Goal: Task Accomplishment & Management: Complete application form

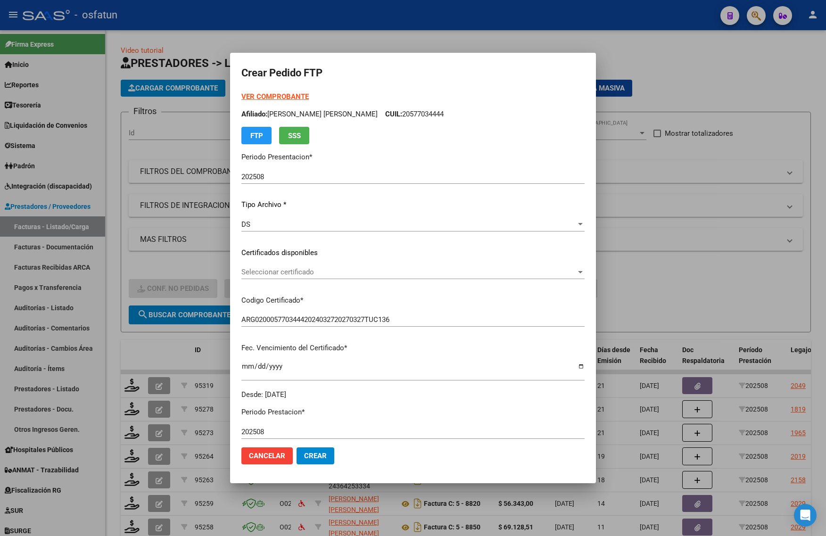
click at [659, 175] on div at bounding box center [413, 268] width 826 height 536
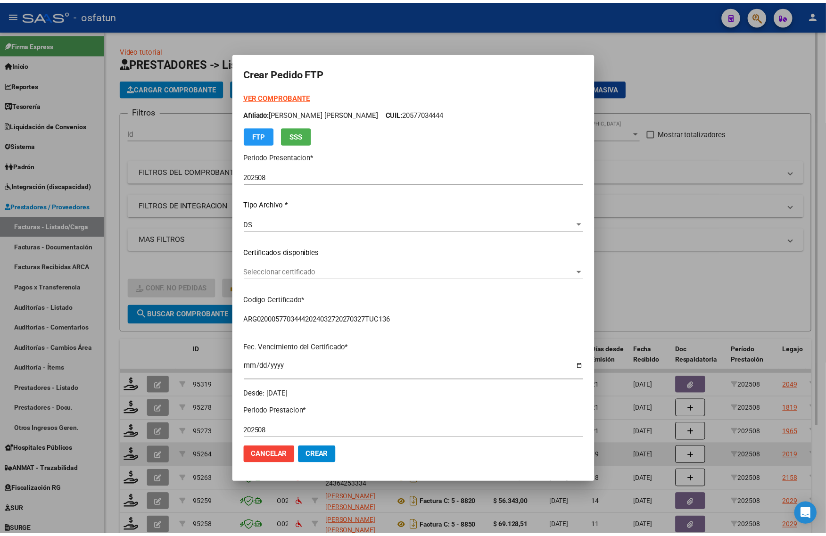
scroll to position [138, 0]
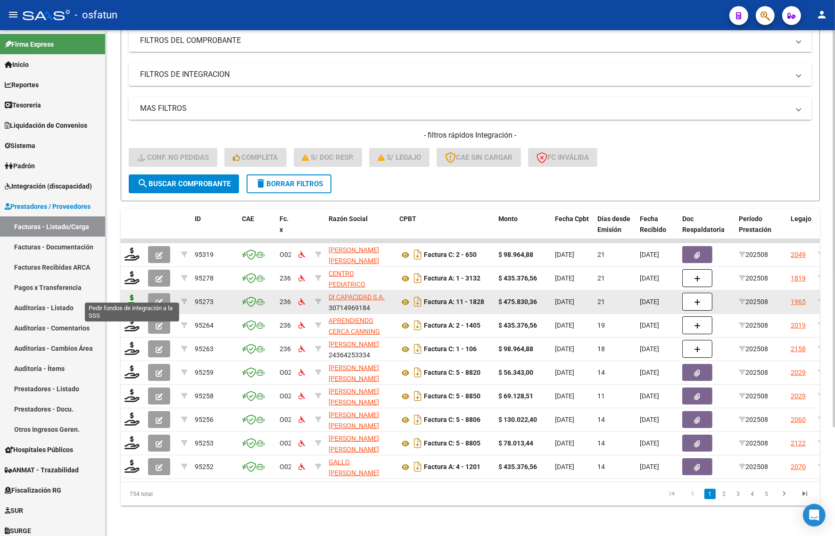
click at [132, 295] on icon at bounding box center [131, 301] width 15 height 13
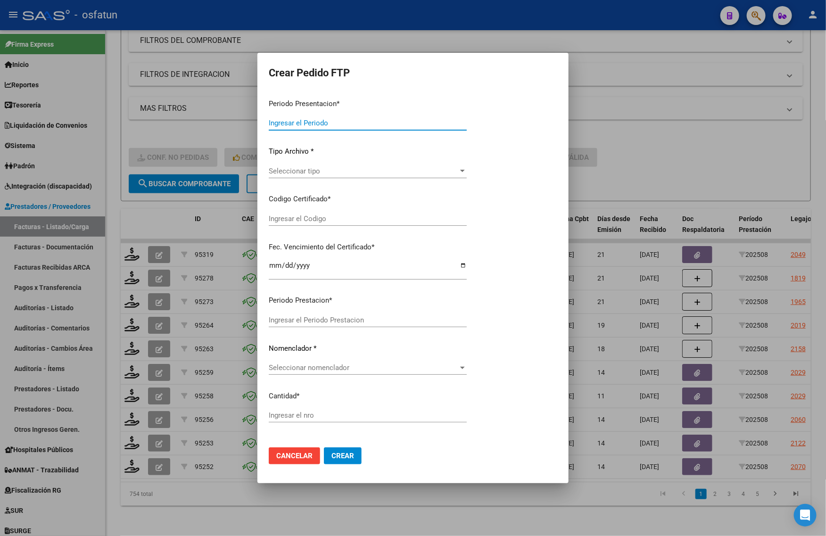
type input "202508"
type input "$ 475.830,36"
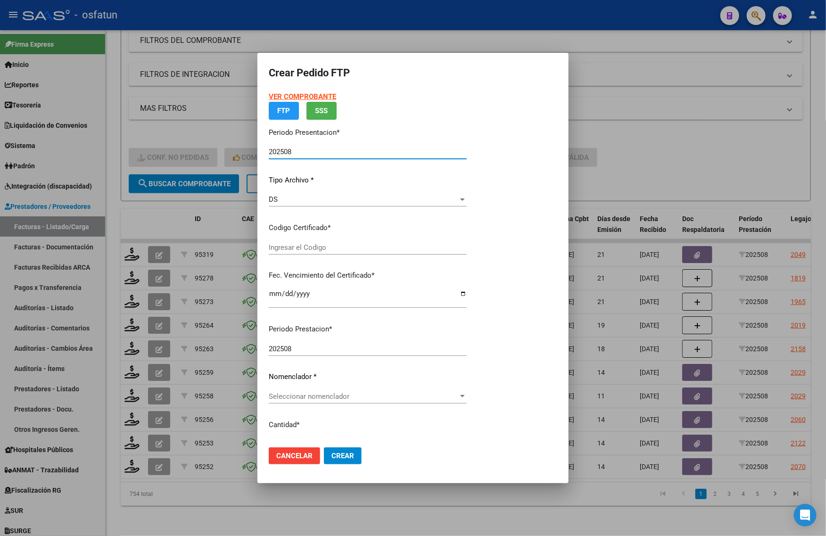
type input "ARG02000565496972022080620250806BS265"
type input "2025-08-06"
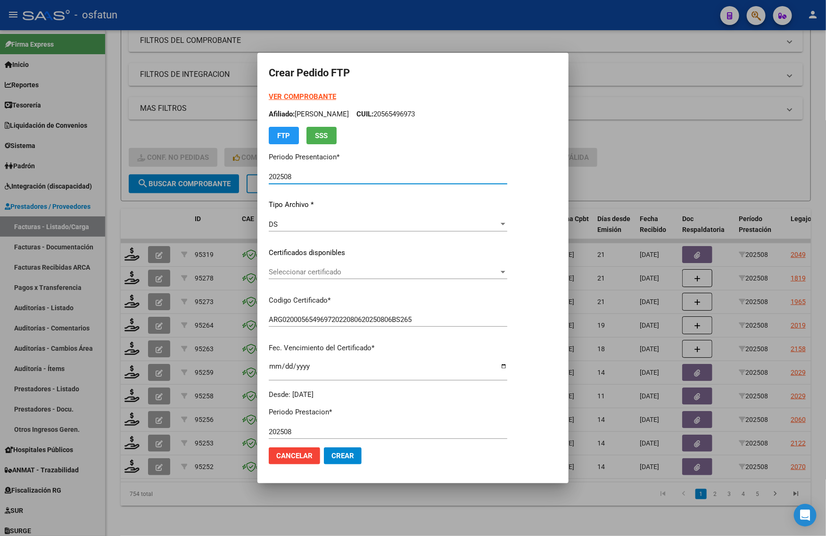
click at [646, 163] on div at bounding box center [413, 268] width 826 height 536
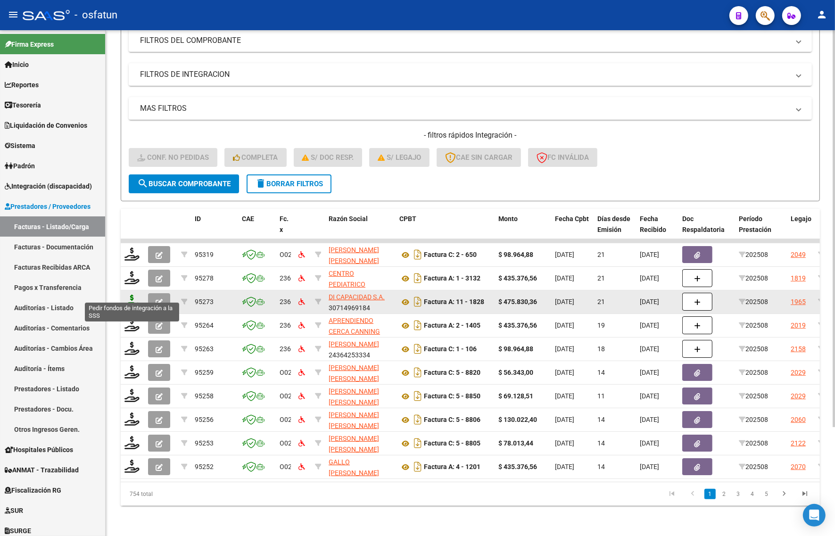
click at [132, 295] on icon at bounding box center [131, 301] width 15 height 13
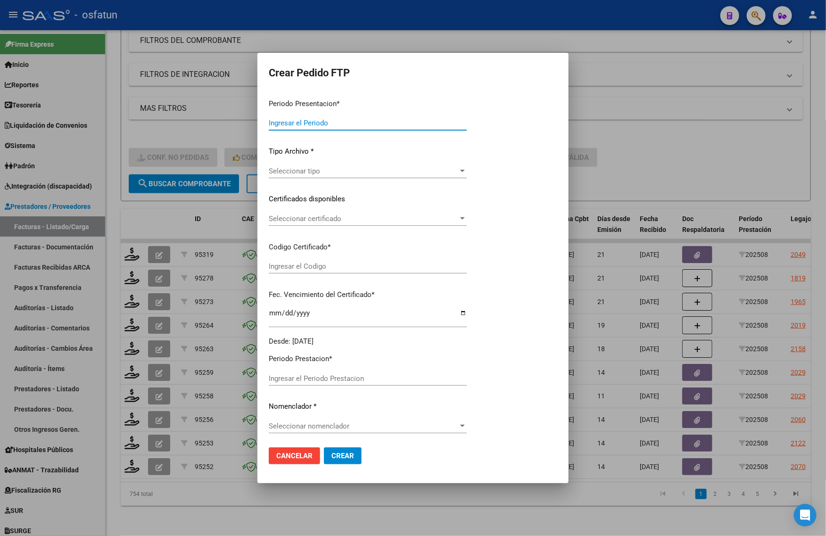
type input "202508"
type input "$ 475.830,36"
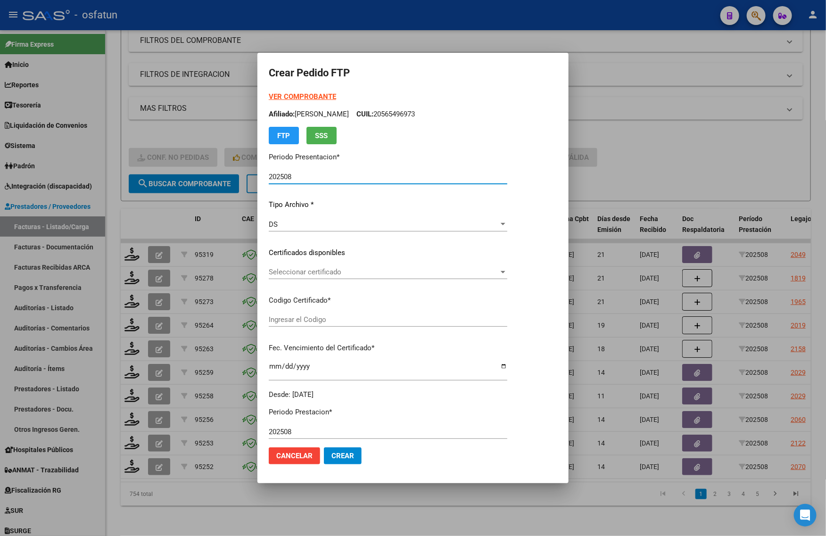
type input "ARG02000565496972022080620250806BS265"
type input "2025-08-06"
click at [296, 95] on strong "VER COMPROBANTE" at bounding box center [302, 96] width 67 height 8
click at [173, 125] on div at bounding box center [413, 268] width 826 height 536
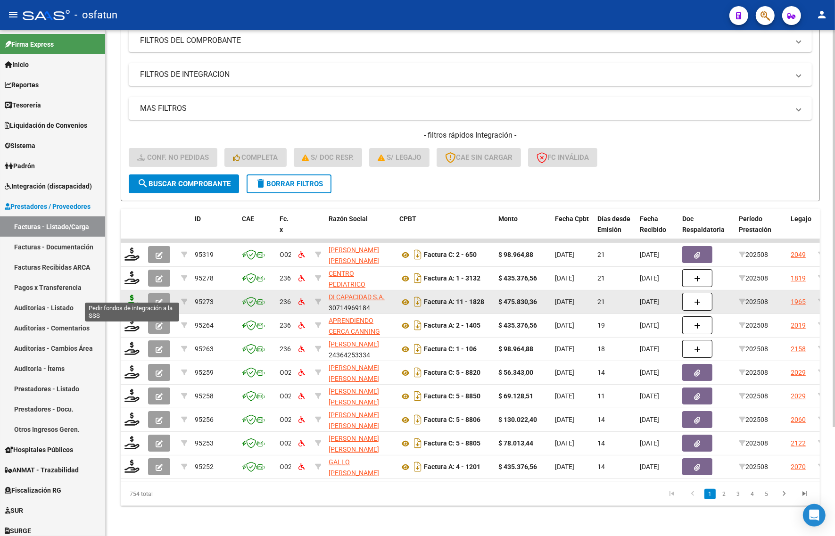
click at [130, 295] on icon at bounding box center [131, 301] width 15 height 13
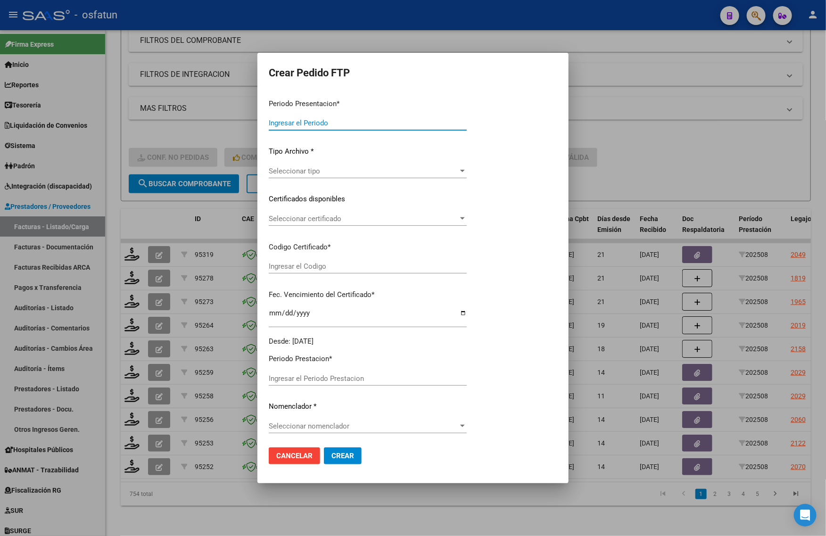
type input "202508"
type input "$ 475.830,36"
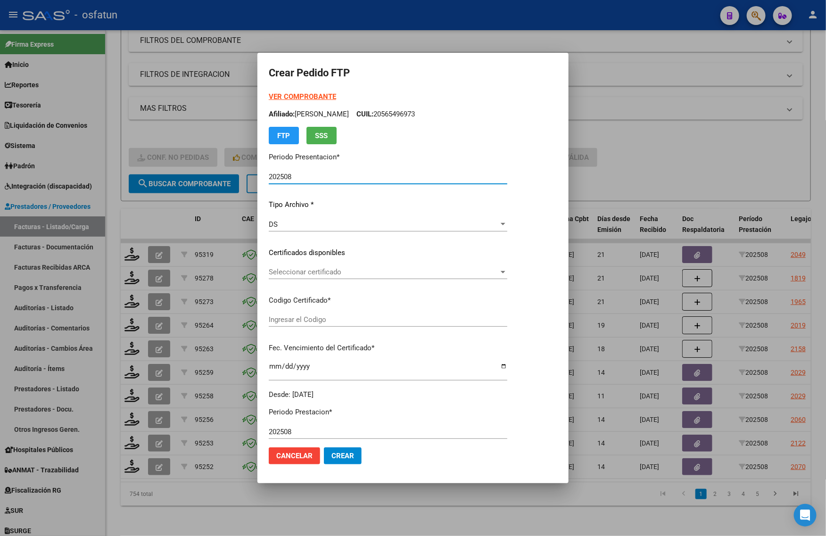
type input "ARG02000565496972022080620250806BS265"
type input "2025-08-06"
click at [295, 98] on strong "VER COMPROBANTE" at bounding box center [302, 96] width 67 height 8
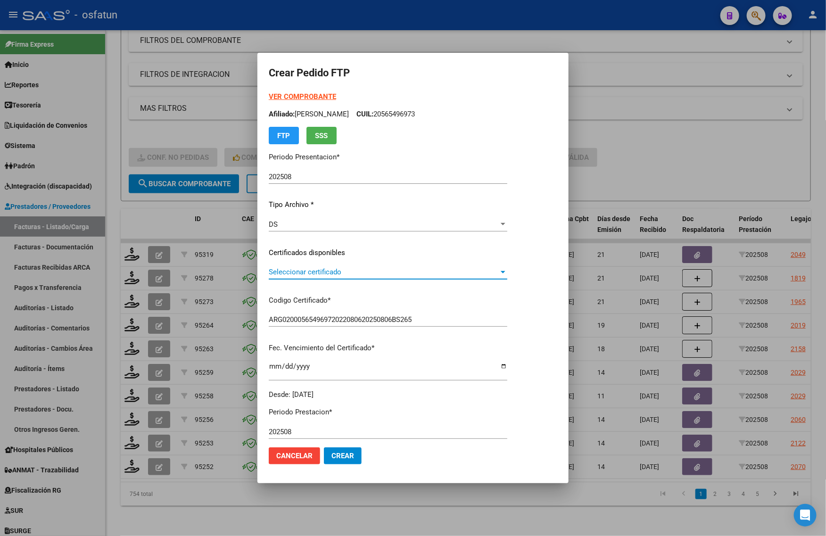
click at [302, 272] on span "Seleccionar certificado" at bounding box center [384, 272] width 230 height 8
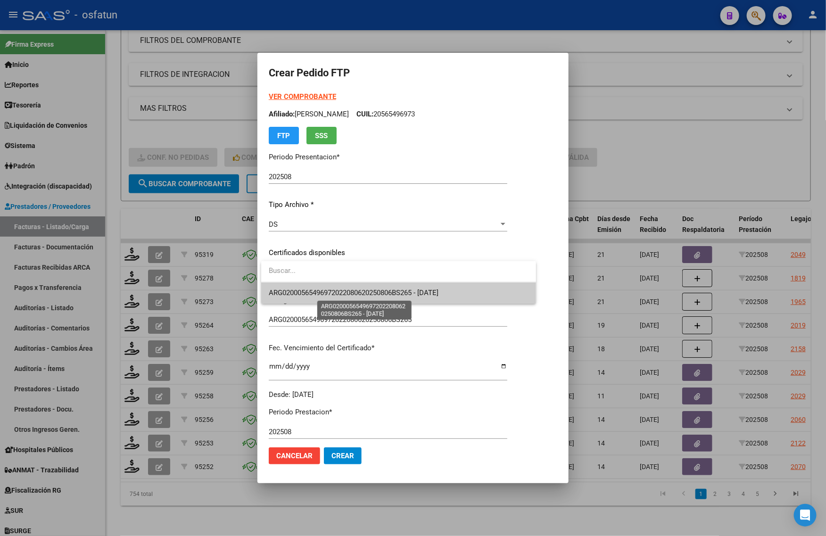
click at [302, 290] on span "ARG02000565496972022080620250806BS265 - 2025-08-06" at bounding box center [354, 293] width 170 height 8
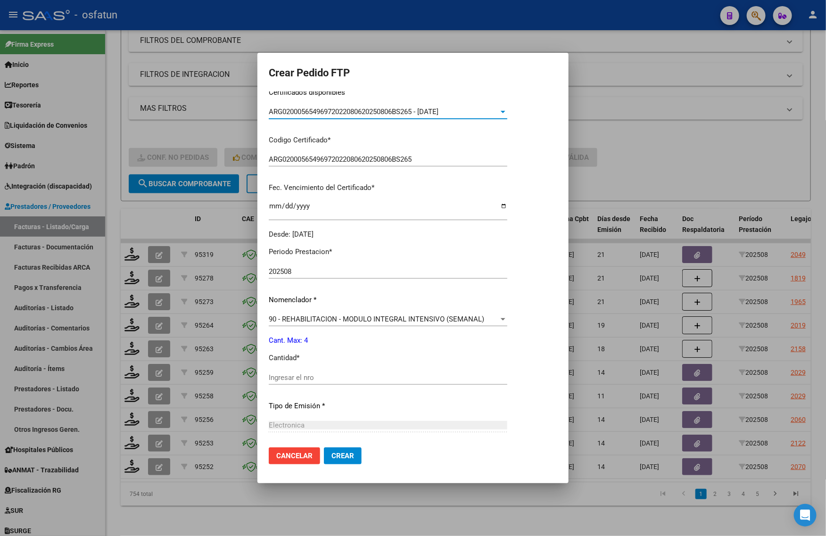
scroll to position [177, 0]
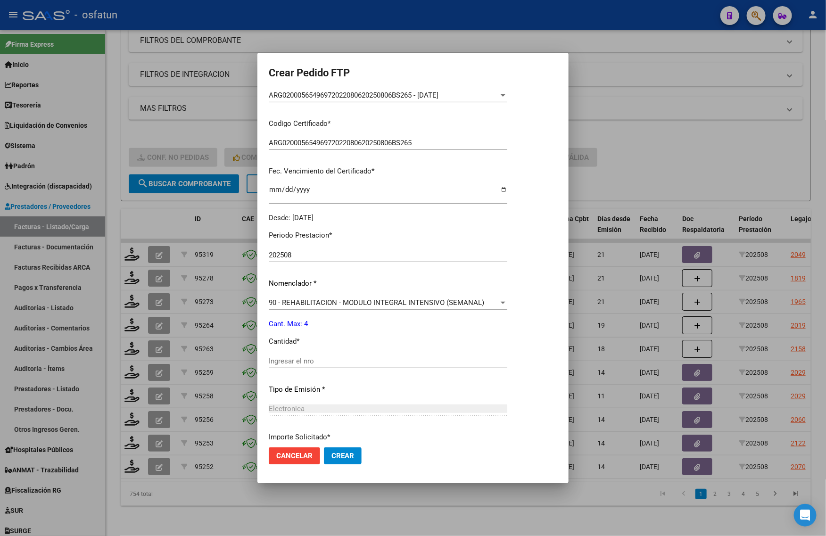
click at [281, 307] on div "90 - REHABILITACION - MODULO INTEGRAL INTENSIVO (SEMANAL) Seleccionar nomenclad…" at bounding box center [388, 303] width 239 height 14
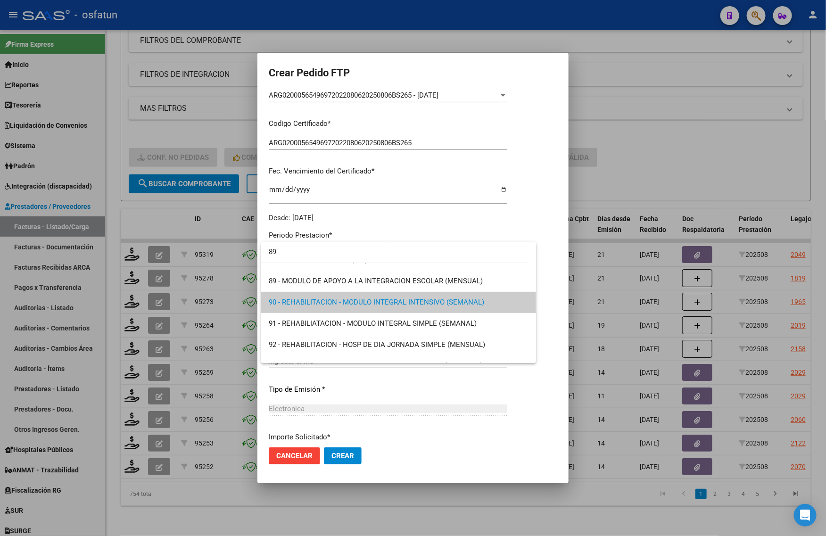
scroll to position [0, 0]
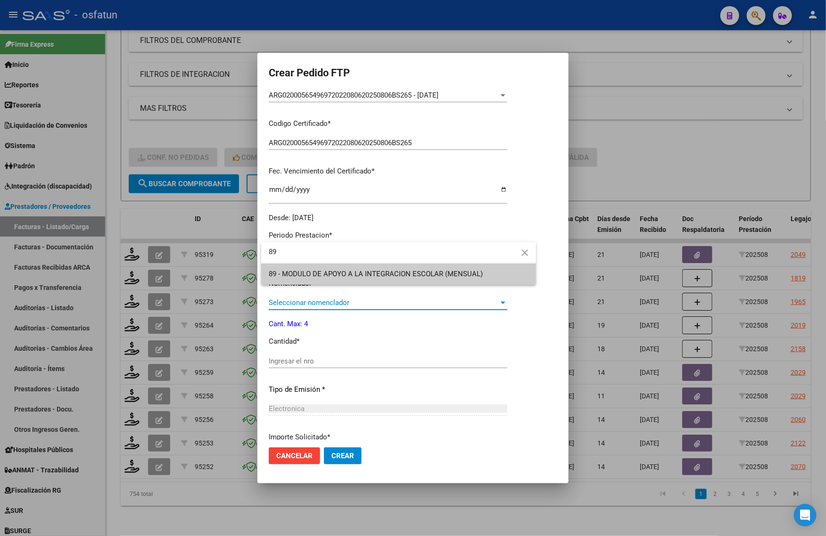
type input "89"
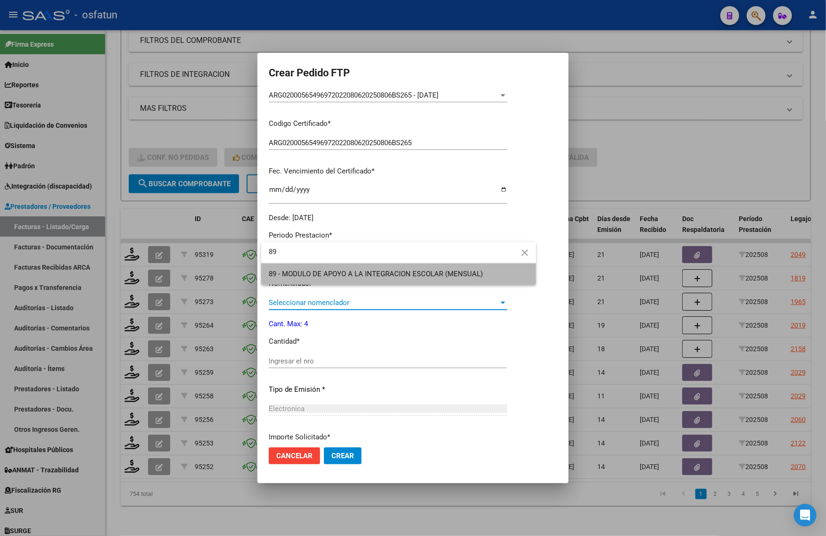
click at [328, 283] on span "89 - MODULO DE APOYO A LA INTEGRACION ESCOLAR (MENSUAL)" at bounding box center [399, 274] width 260 height 21
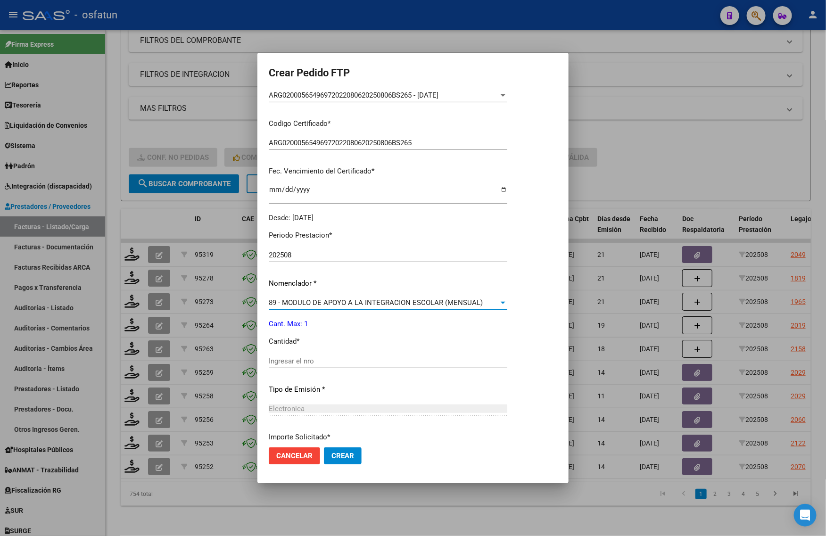
click at [316, 363] on input "Ingresar el nro" at bounding box center [388, 361] width 239 height 8
click at [335, 357] on input "Ingresar el nro" at bounding box center [388, 361] width 239 height 8
type input "1"
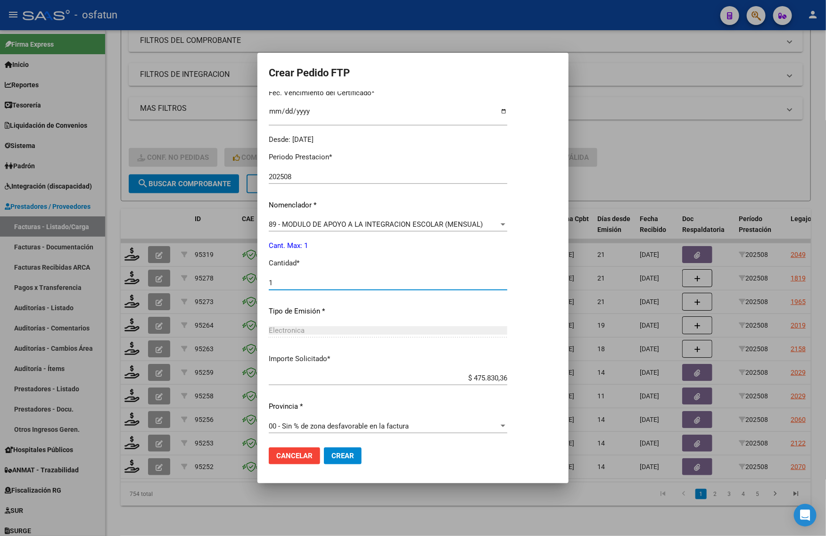
scroll to position [256, 0]
click at [338, 456] on span "Crear" at bounding box center [342, 456] width 23 height 8
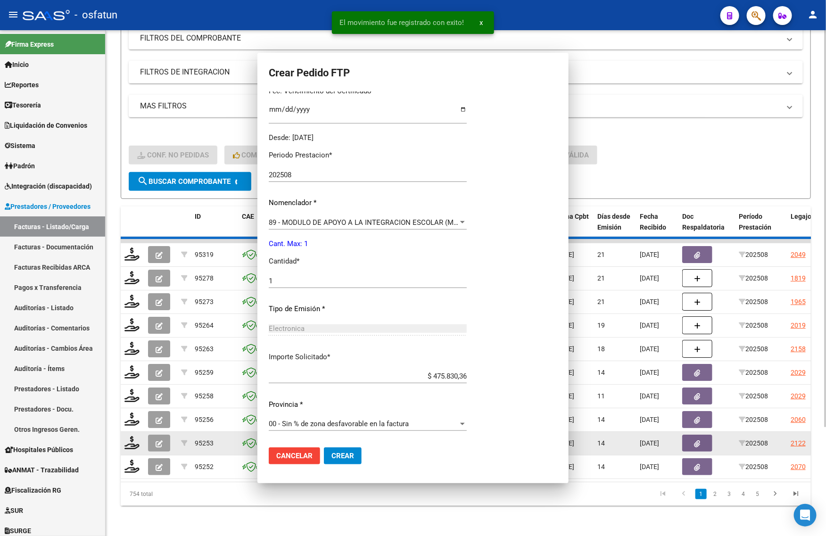
scroll to position [203, 0]
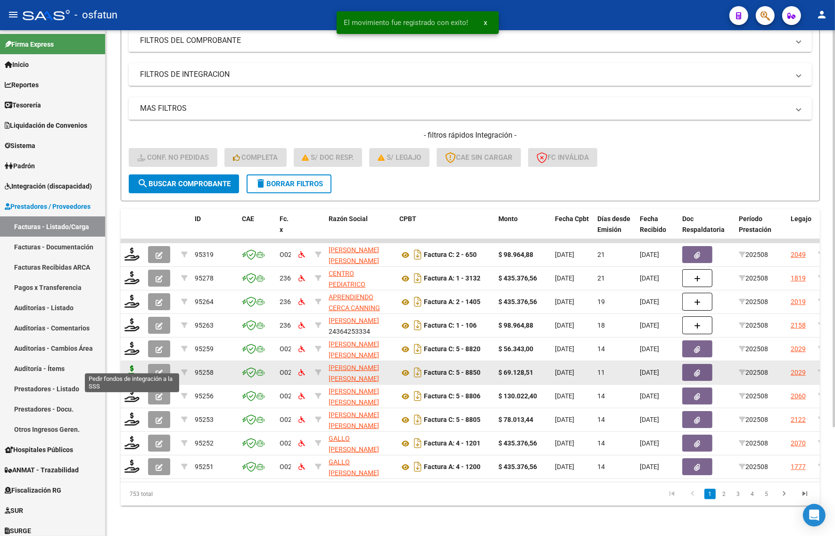
click at [132, 365] on icon at bounding box center [131, 371] width 15 height 13
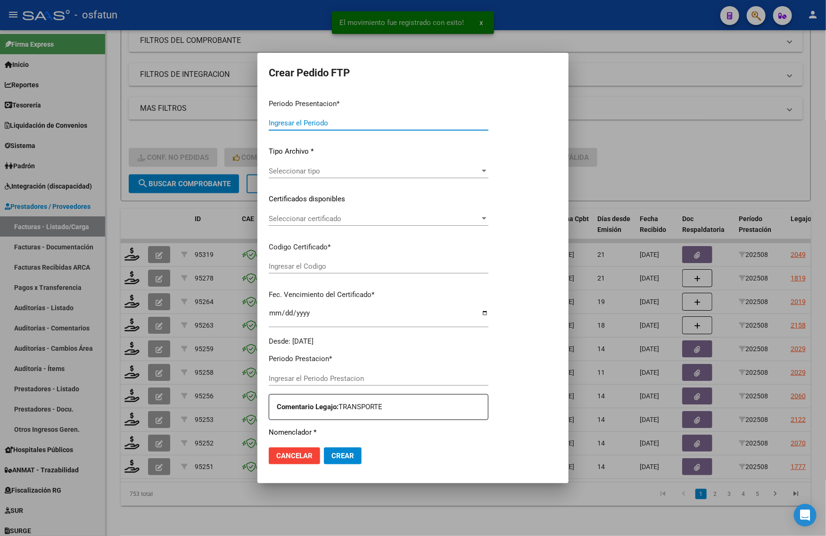
type input "202508"
type input "$ 69.128,51"
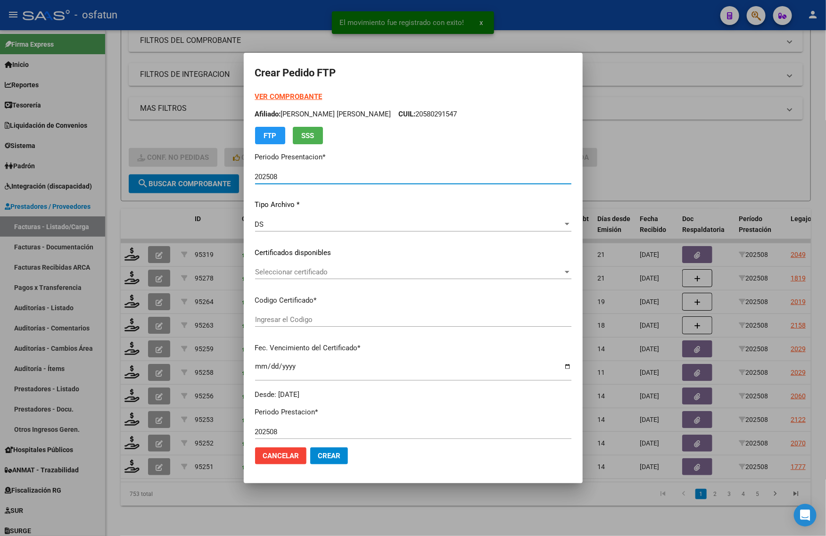
type input "ARG02000580006882022072620270726TUC138"
type input "2027-07-26"
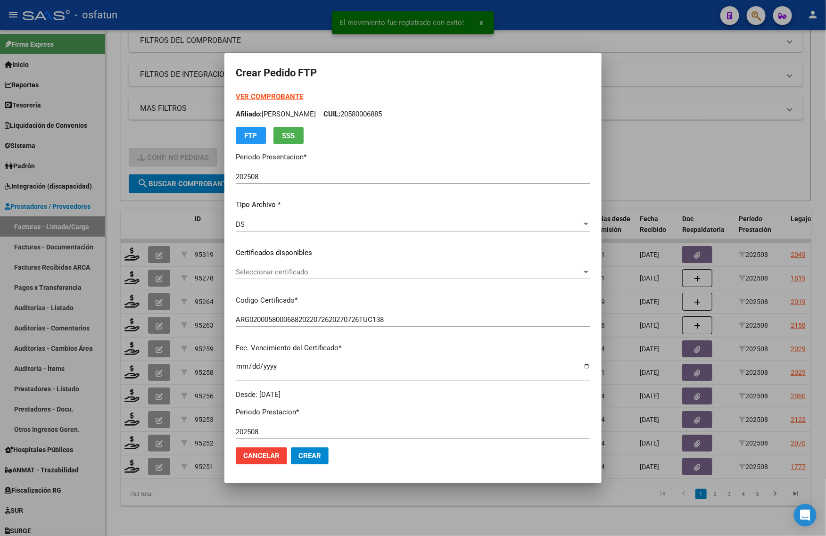
click at [264, 96] on strong "VER COMPROBANTE" at bounding box center [269, 96] width 67 height 8
drag, startPoint x: 682, startPoint y: 133, endPoint x: 618, endPoint y: 135, distance: 64.1
click at [683, 133] on div at bounding box center [413, 268] width 826 height 536
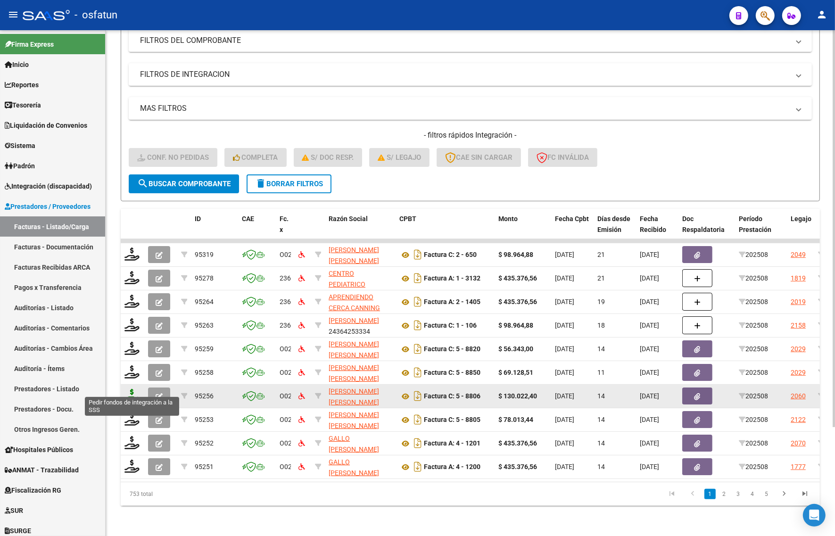
click at [131, 389] on icon at bounding box center [131, 395] width 15 height 13
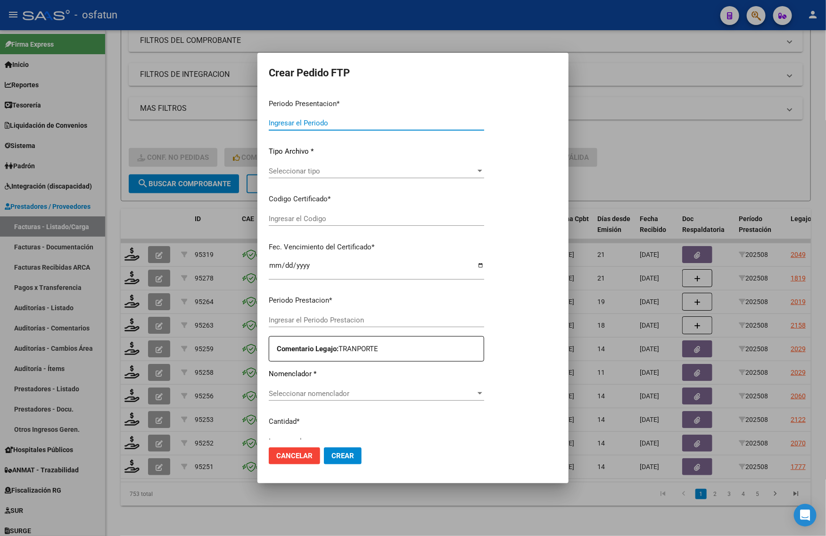
type input "202508"
type input "$ 130.022,40"
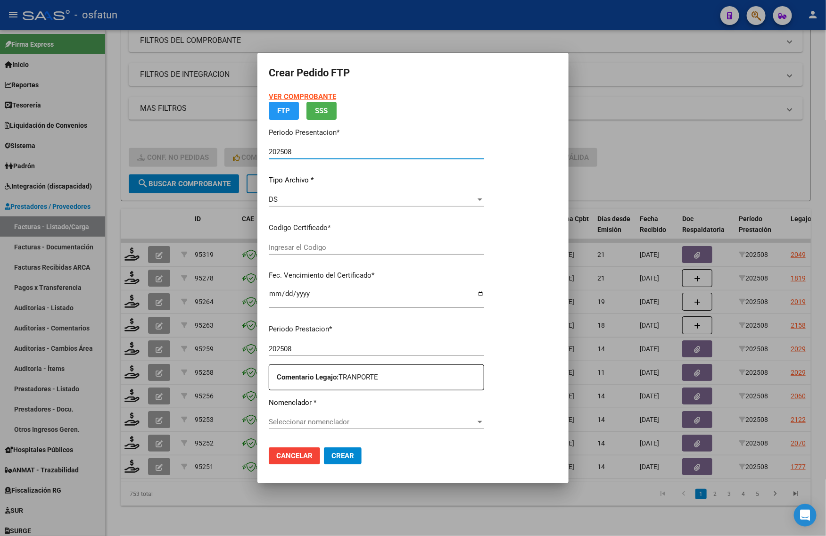
type input "ARG02000577034442024032720270327TUC136"
type input "2027-03-27"
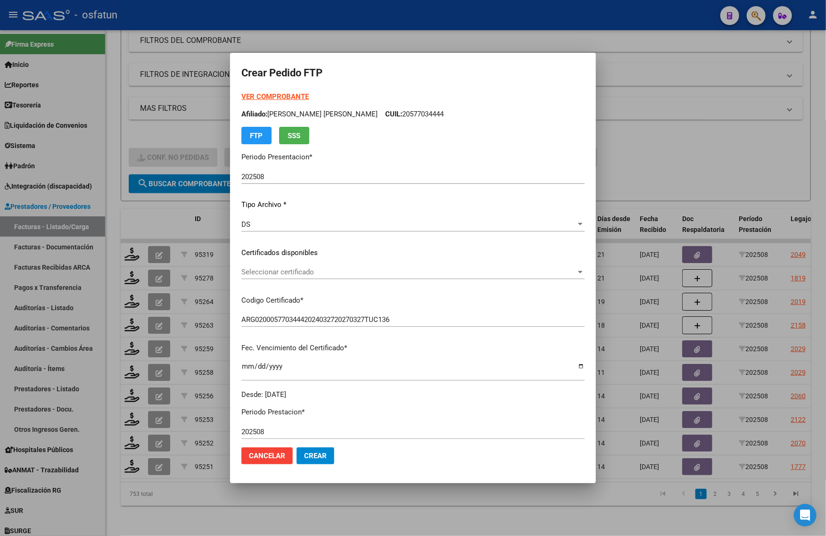
click at [270, 96] on strong "VER COMPROBANTE" at bounding box center [274, 96] width 67 height 8
click at [622, 175] on div at bounding box center [413, 268] width 826 height 536
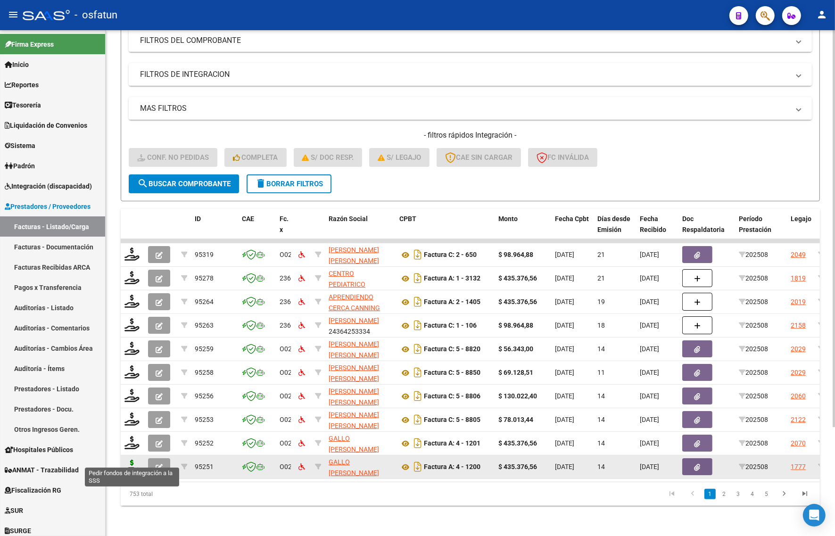
click at [131, 460] on icon at bounding box center [131, 466] width 15 height 13
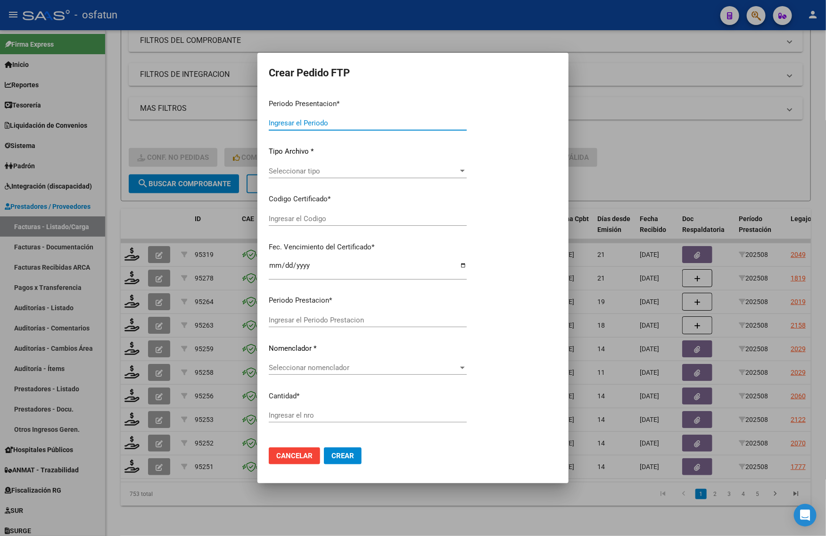
type input "202508"
type input "$ 435.376,56"
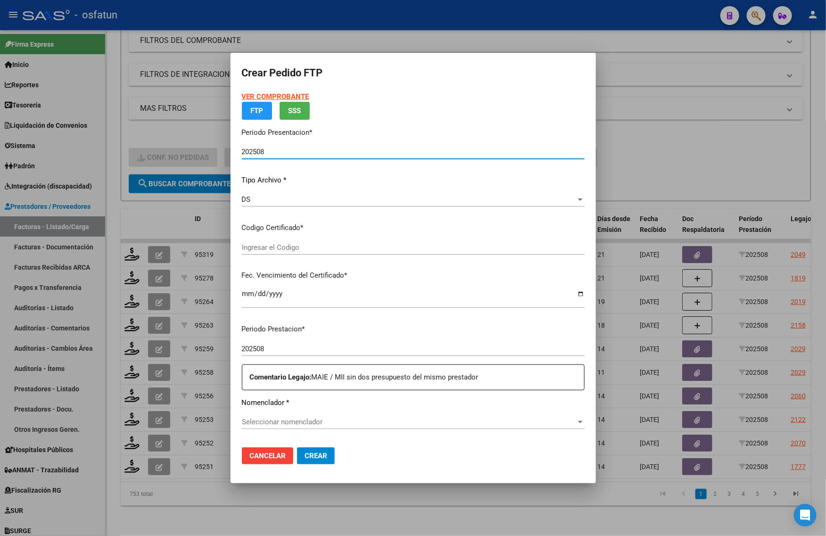
type input "ARG01000573456812023071820280718TUC138"
type input "2028-07-18"
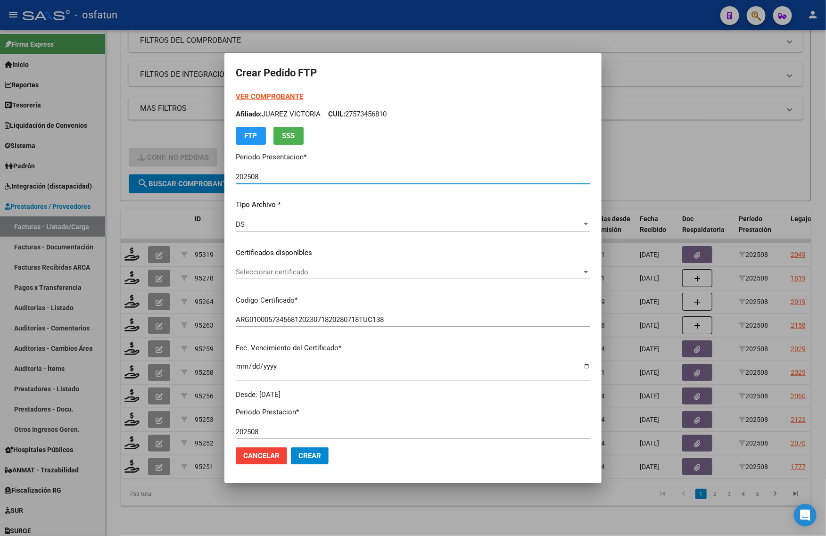
click at [263, 94] on strong "VER COMPROBANTE" at bounding box center [269, 96] width 67 height 8
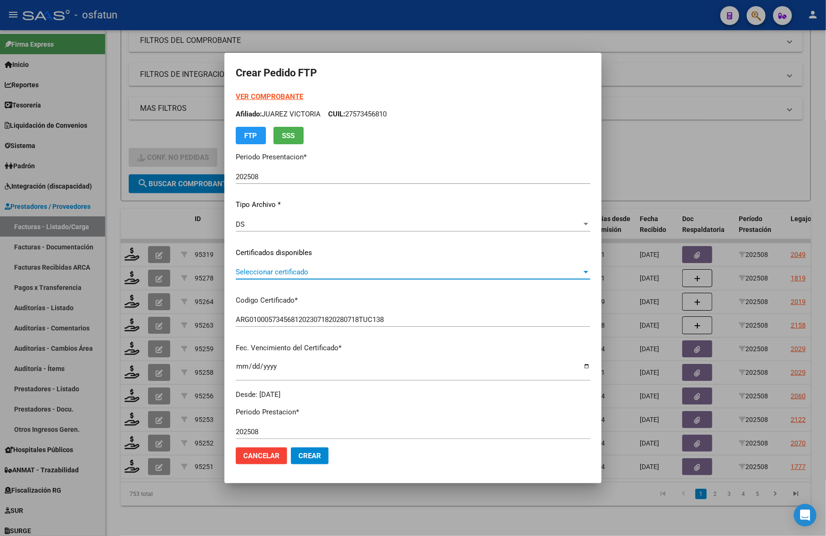
click at [285, 272] on span "Seleccionar certificado" at bounding box center [409, 272] width 346 height 8
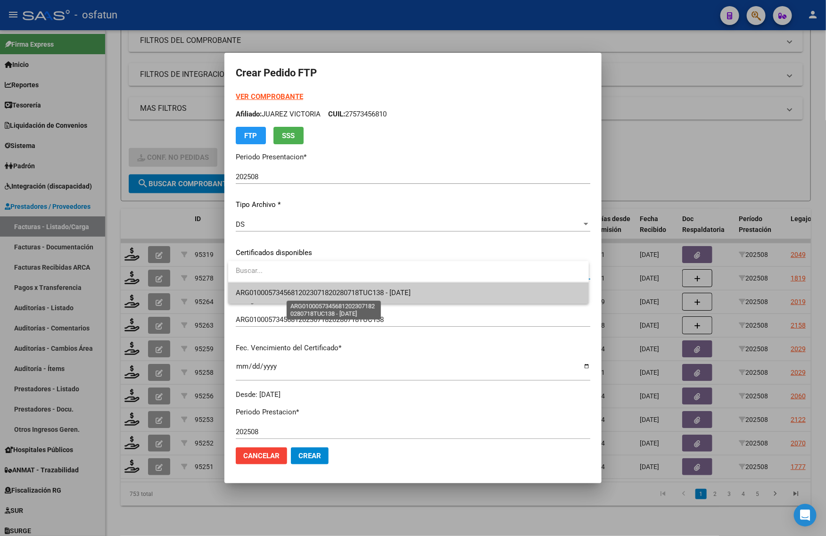
click at [285, 289] on span "ARG01000573456812023071820280718TUC138 - 2028-07-18" at bounding box center [323, 293] width 175 height 8
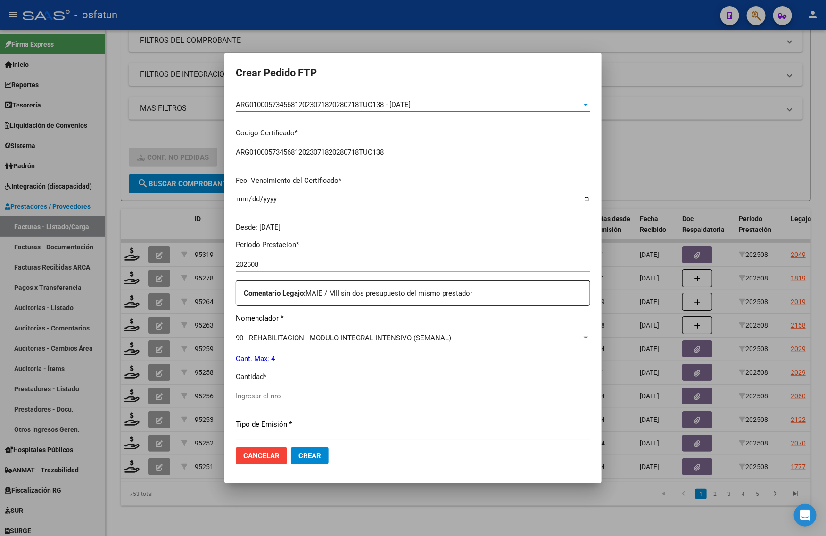
scroll to position [177, 0]
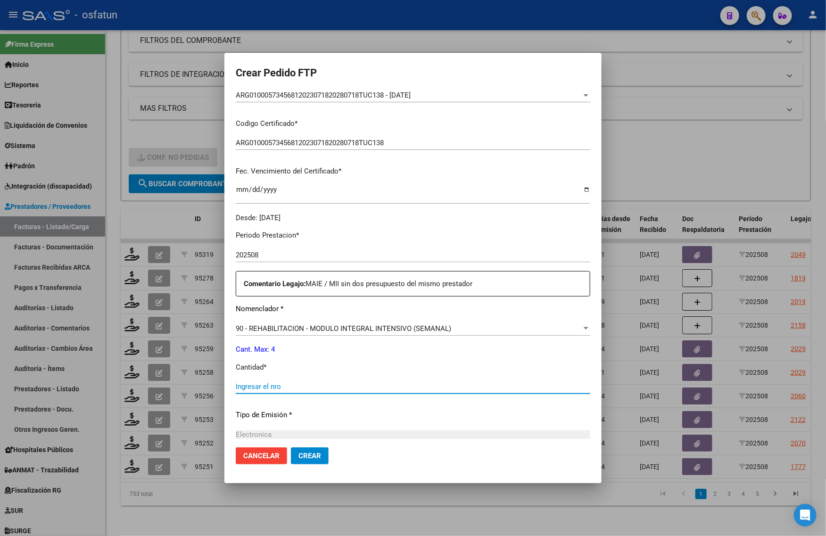
click at [279, 385] on input "Ingresar el nro" at bounding box center [413, 386] width 355 height 8
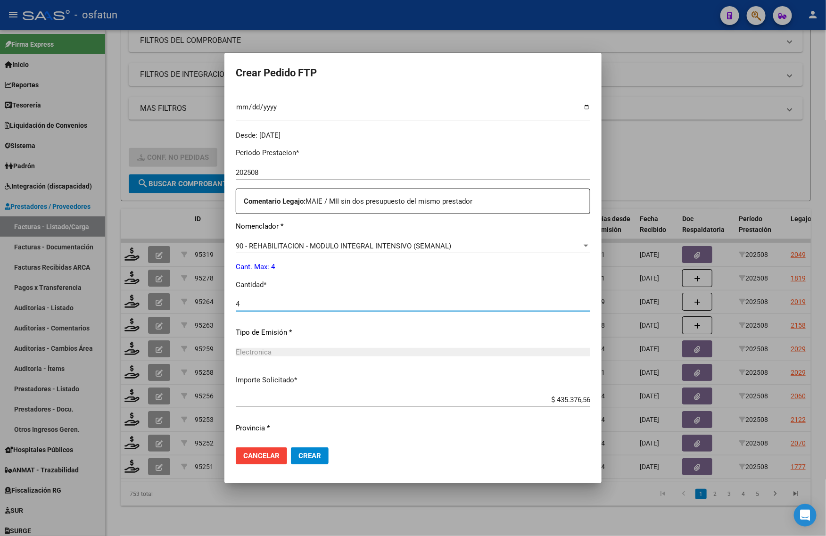
scroll to position [282, 0]
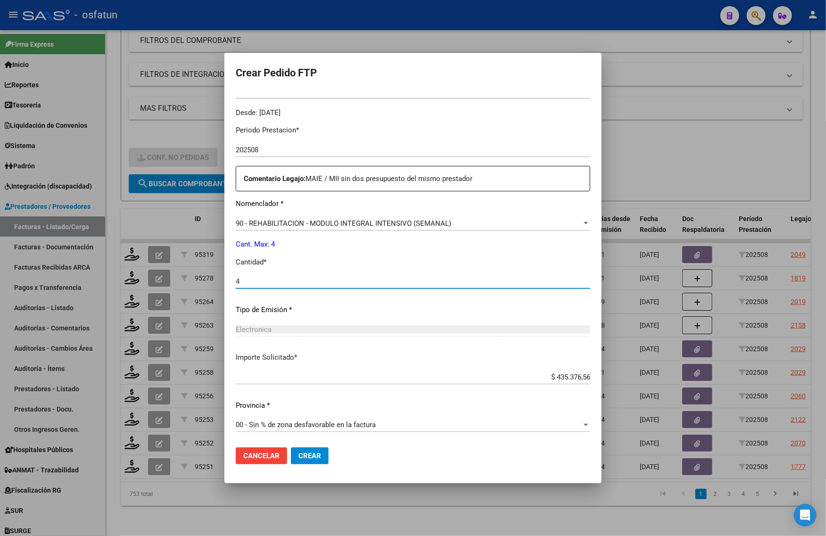
type input "4"
click at [309, 455] on span "Crear" at bounding box center [309, 456] width 23 height 8
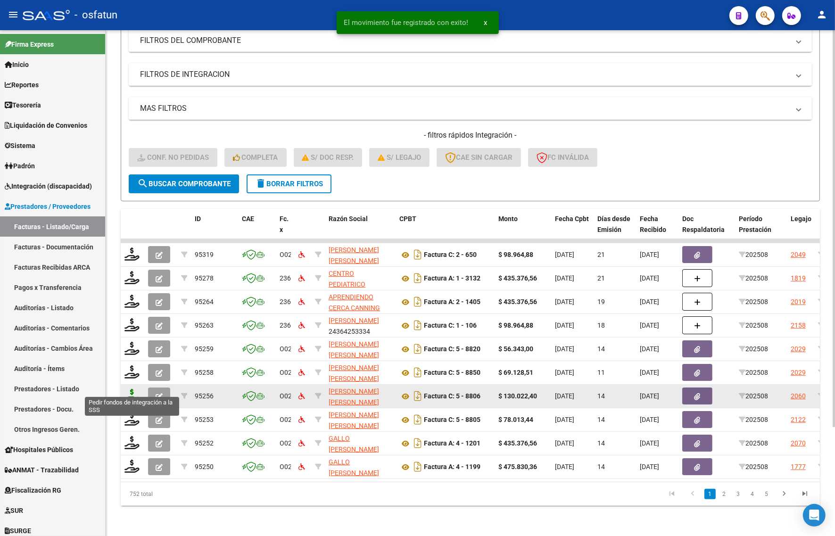
click at [130, 390] on icon at bounding box center [131, 395] width 15 height 13
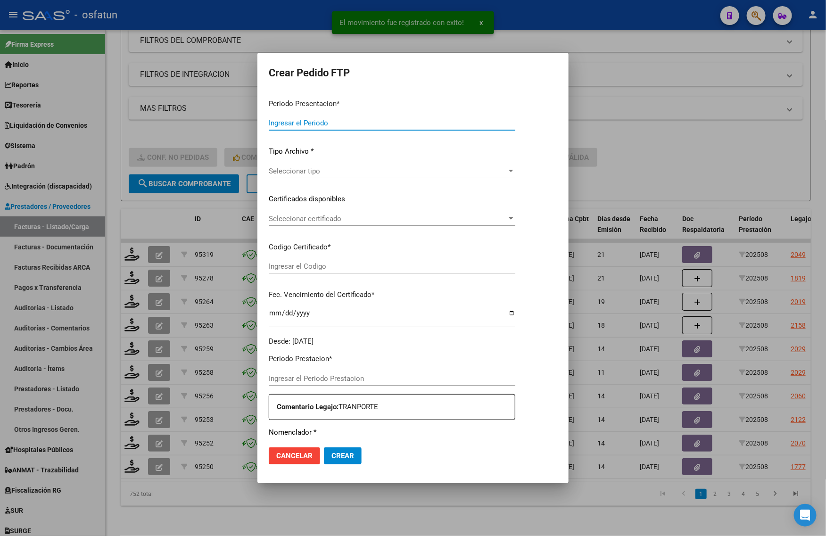
type input "202508"
type input "$ 130.022,40"
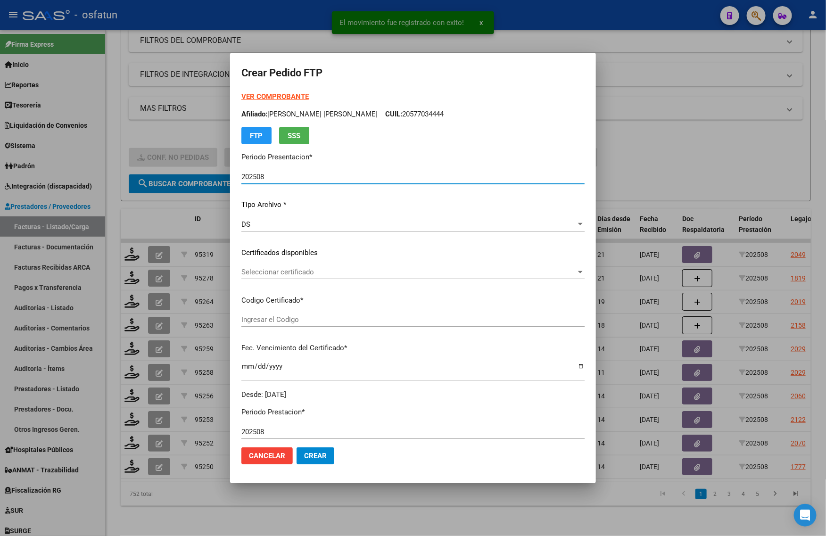
type input "ARG02000577034442024032720270327TUC136"
type input "2027-03-27"
click at [272, 92] on div "VER COMPROBANTE ARCA Padrón Afiliado: ALMIRON SIMON BENICIO CUIL: 20577034444 F…" at bounding box center [412, 117] width 343 height 53
click at [272, 96] on strong "VER COMPROBANTE" at bounding box center [274, 96] width 67 height 8
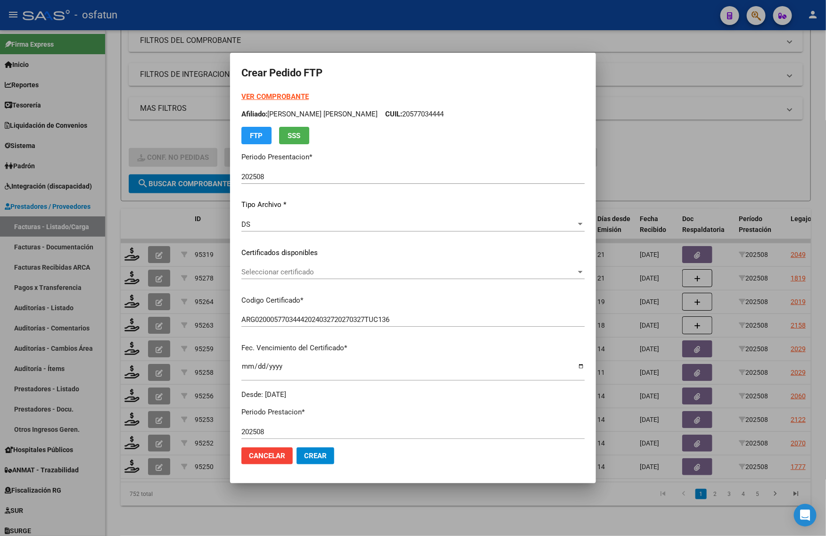
click at [720, 138] on div at bounding box center [413, 268] width 826 height 536
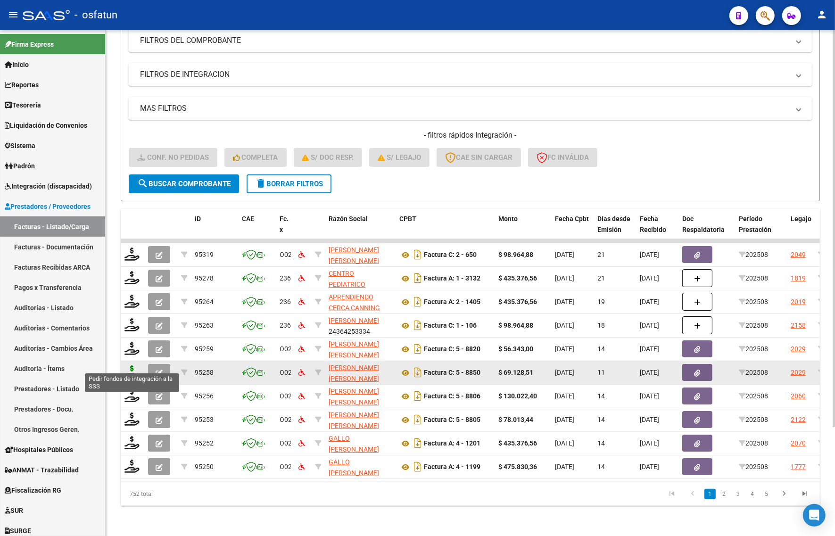
click at [130, 365] on icon at bounding box center [131, 371] width 15 height 13
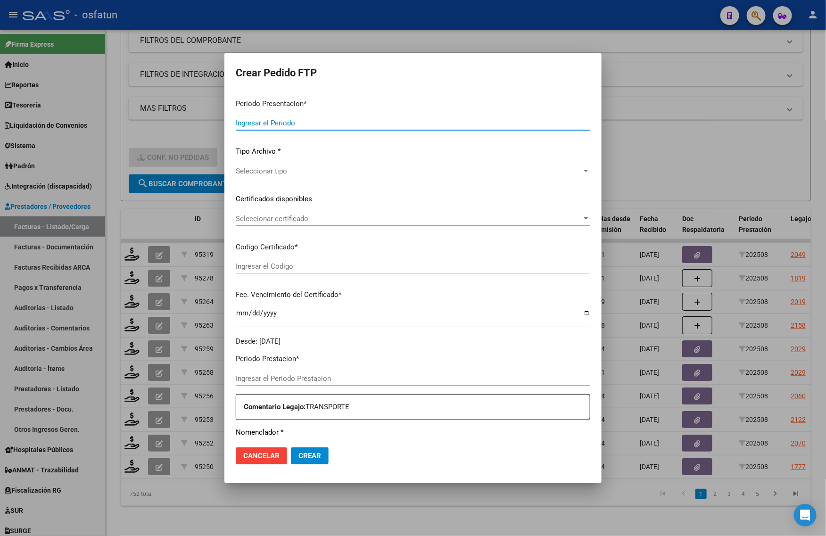
type input "202508"
type input "$ 69.128,51"
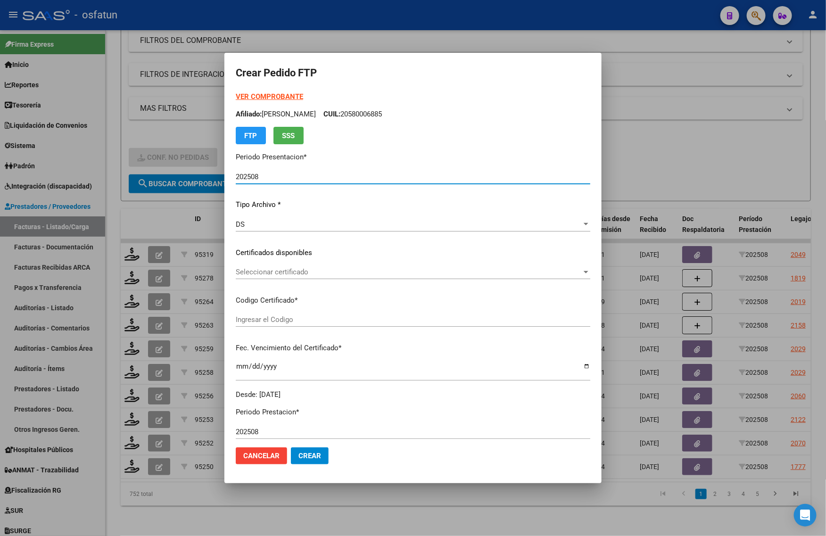
type input "ARG02000580006882022072620270726TUC138"
type input "2027-07-26"
click at [265, 99] on strong "VER COMPROBANTE" at bounding box center [269, 96] width 67 height 8
click at [114, 204] on div at bounding box center [413, 268] width 826 height 536
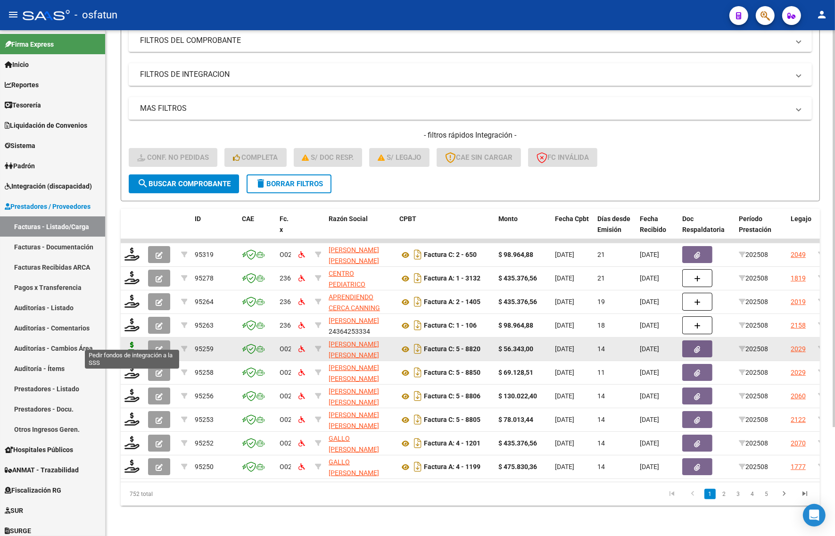
click at [133, 342] on icon at bounding box center [131, 348] width 15 height 13
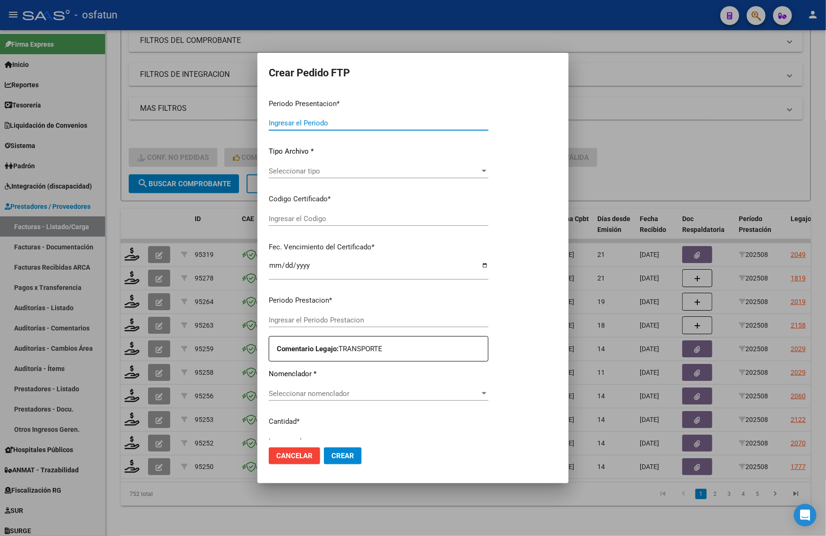
type input "202508"
type input "$ 56.343,00"
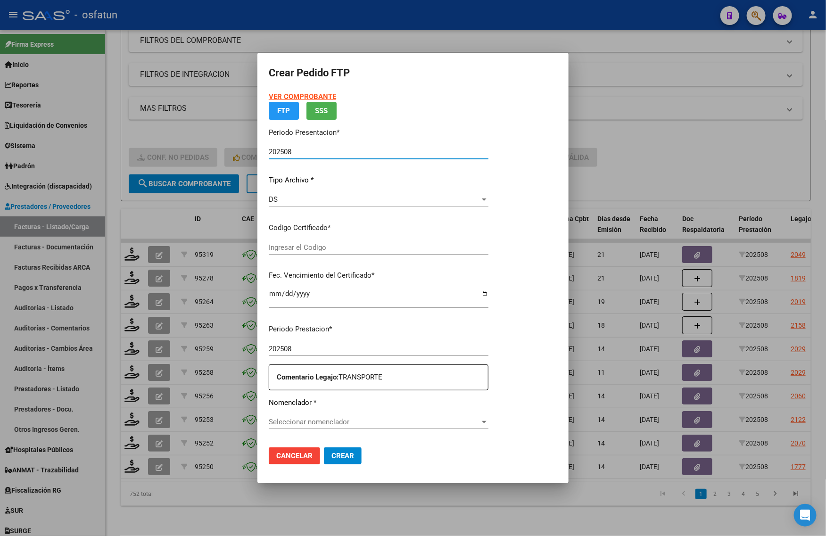
type input "ARG02000580006882022072620270726TUC138"
type input "2027-07-26"
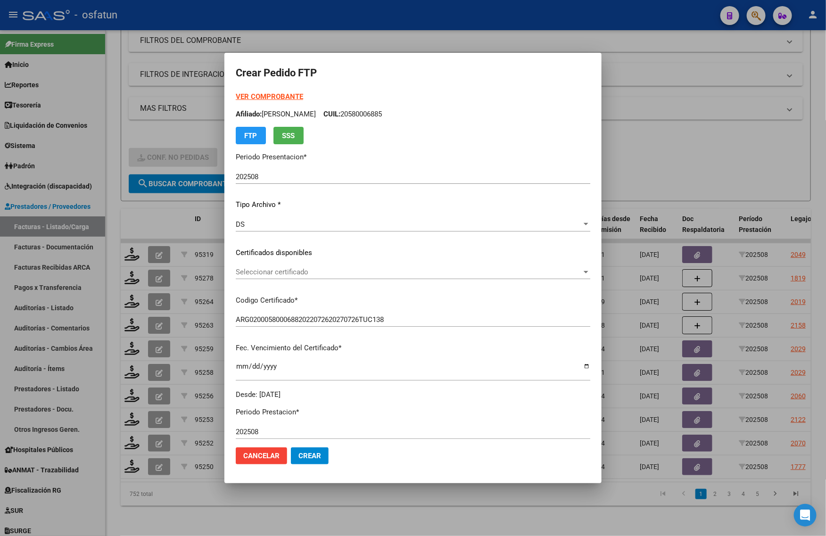
click at [259, 98] on strong "VER COMPROBANTE" at bounding box center [269, 96] width 67 height 8
click at [263, 269] on span "Seleccionar certificado" at bounding box center [409, 272] width 346 height 8
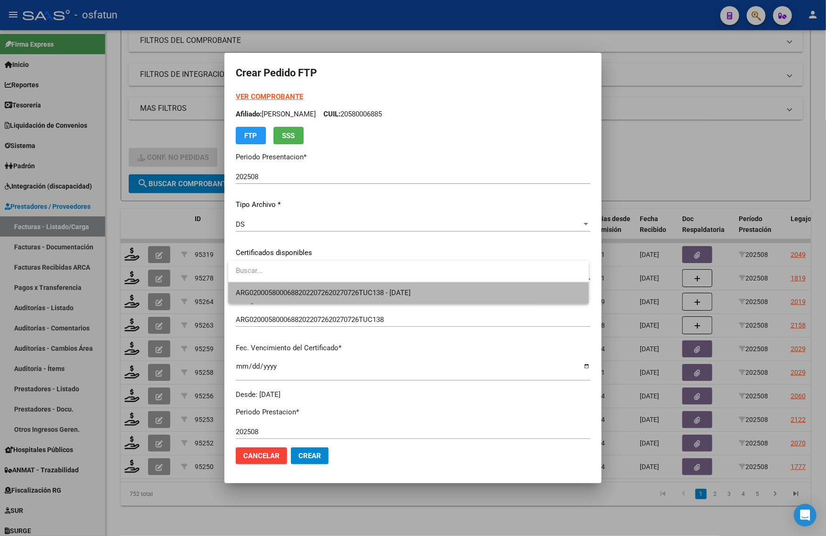
click at [263, 297] on span "ARG02000580006882022072620270726TUC138 - 2027-07-26" at bounding box center [409, 292] width 346 height 21
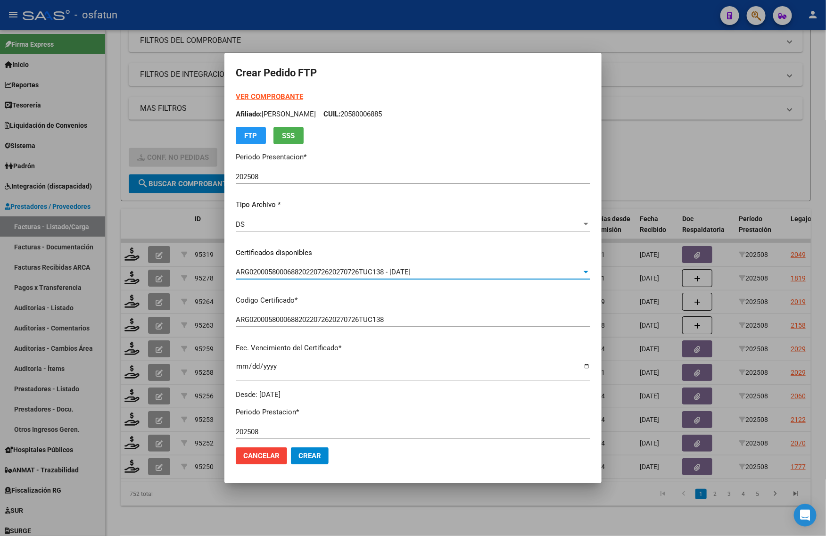
scroll to position [177, 0]
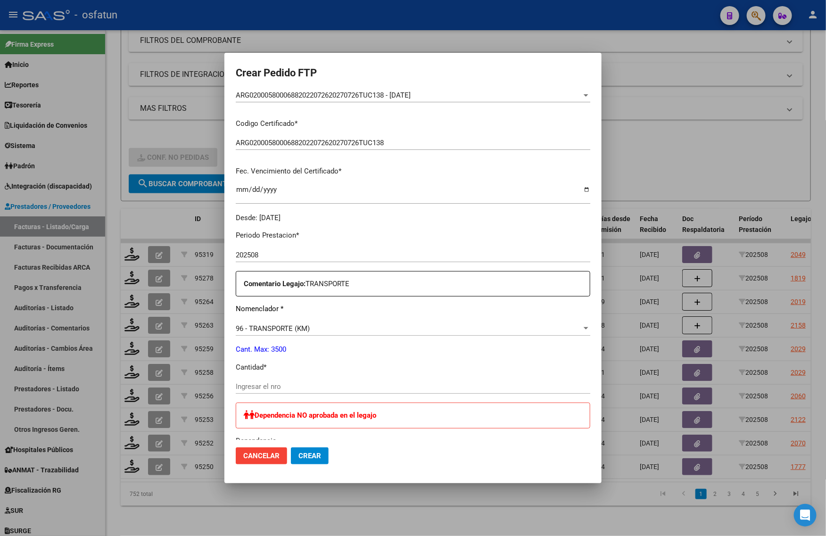
click at [282, 376] on div "Periodo Prestacion * 202508 Ingresar el Periodo Prestacion Comentario Legajo: T…" at bounding box center [413, 477] width 355 height 509
click at [255, 386] on input "Ingresar el nro" at bounding box center [413, 386] width 355 height 8
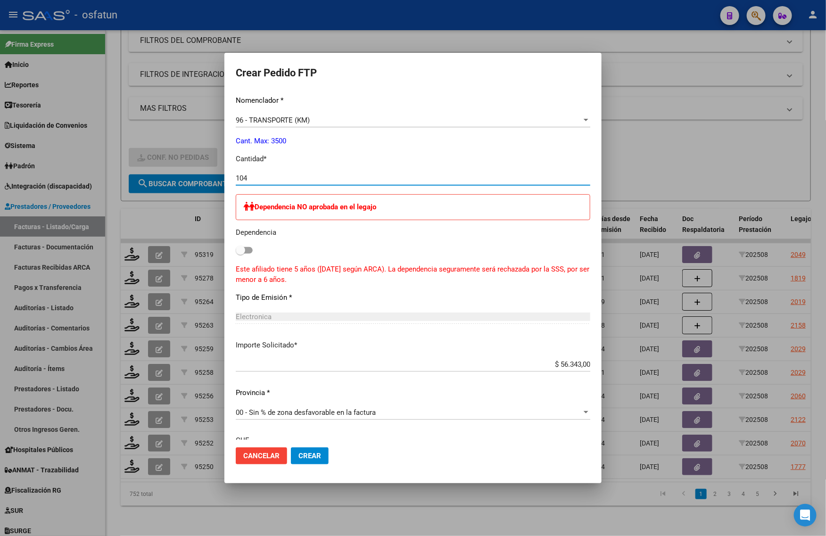
scroll to position [413, 0]
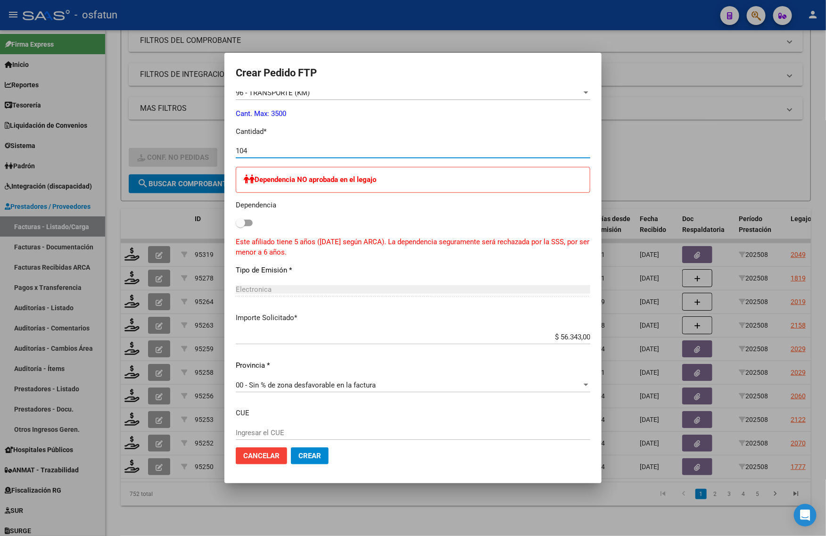
type input "104"
click at [317, 453] on span "Crear" at bounding box center [309, 456] width 23 height 8
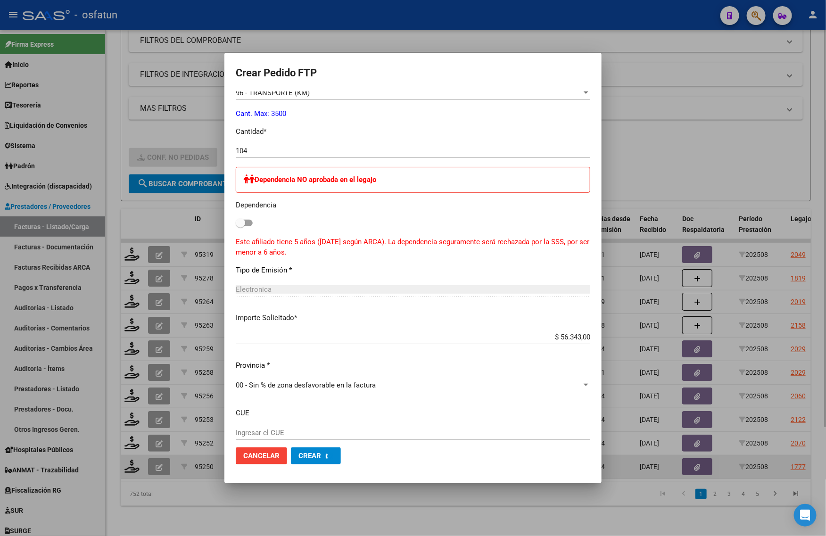
scroll to position [0, 0]
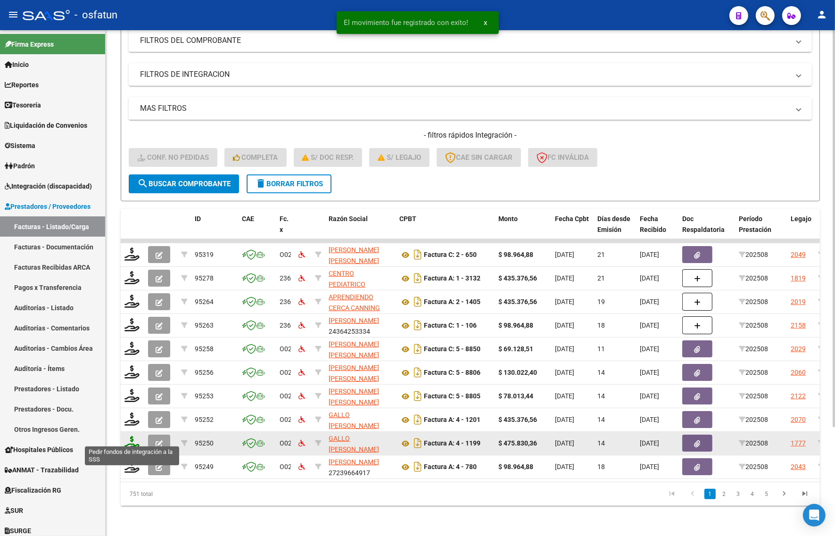
click at [129, 436] on icon at bounding box center [131, 442] width 15 height 13
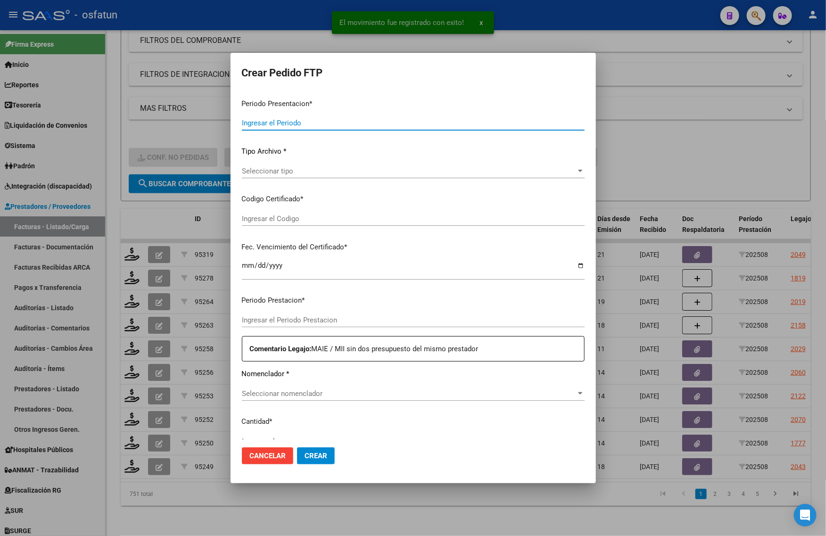
type input "202508"
type input "$ 475.830,36"
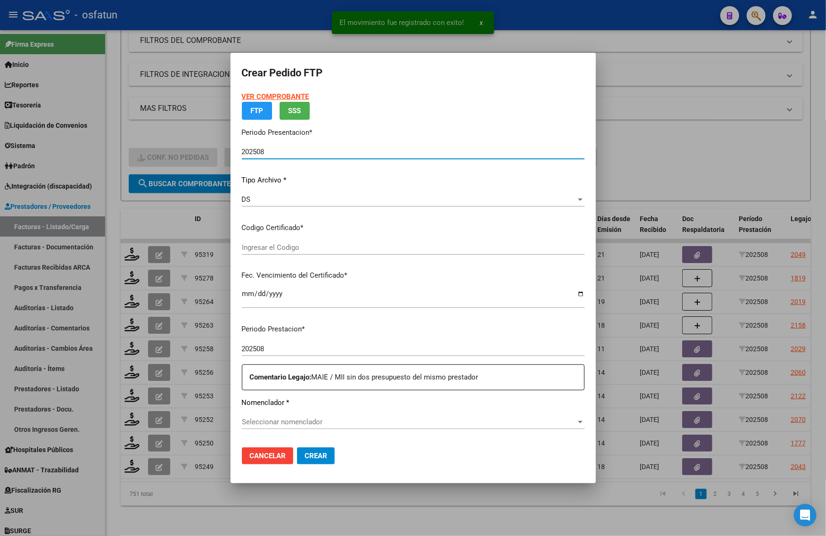
type input "ARG01000573456812023071820280718TUC138"
type input "2028-07-18"
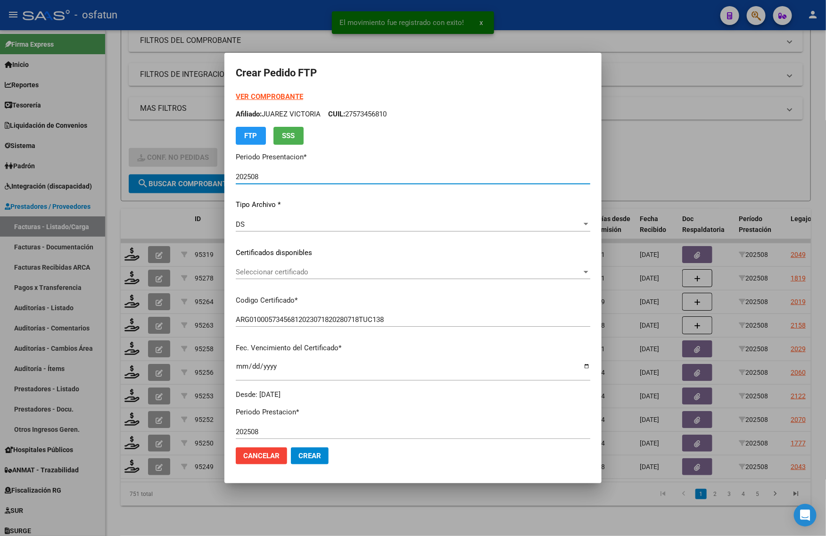
click at [267, 93] on strong "VER COMPROBANTE" at bounding box center [269, 96] width 67 height 8
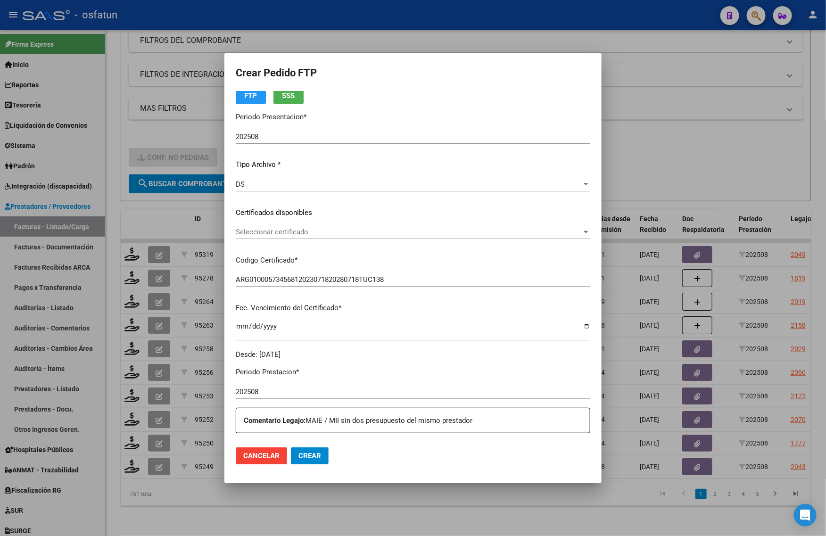
scroll to position [118, 0]
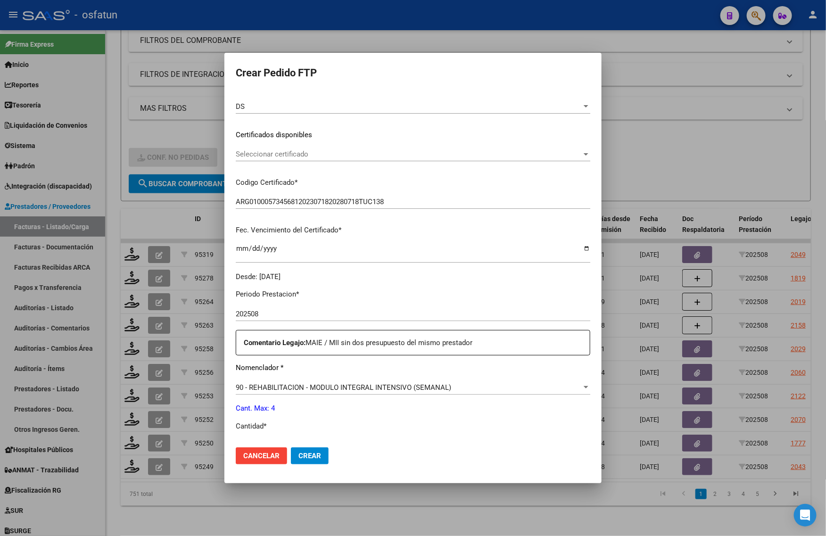
click at [549, 90] on form "Crear Pedido FTP VER COMPROBANTE ARCA Padrón Afiliado: JUAREZ VICTORIA CUIL: 27…" at bounding box center [413, 268] width 355 height 408
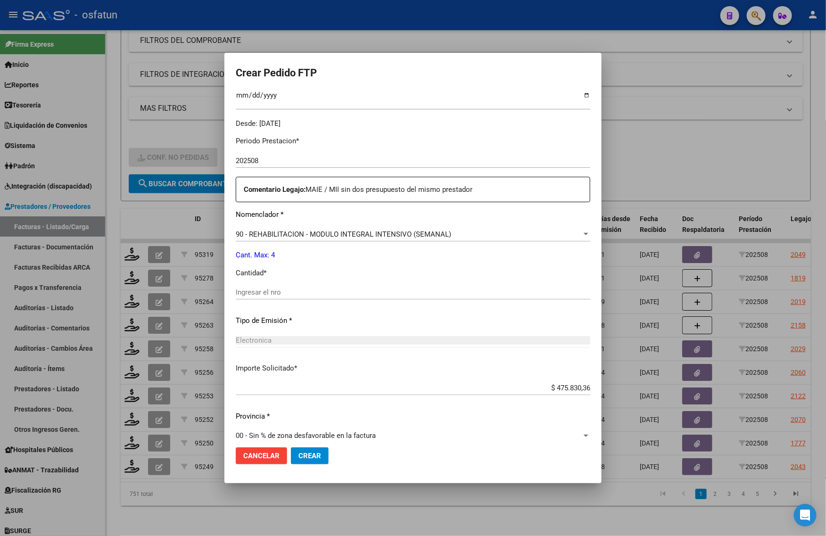
scroll to position [282, 0]
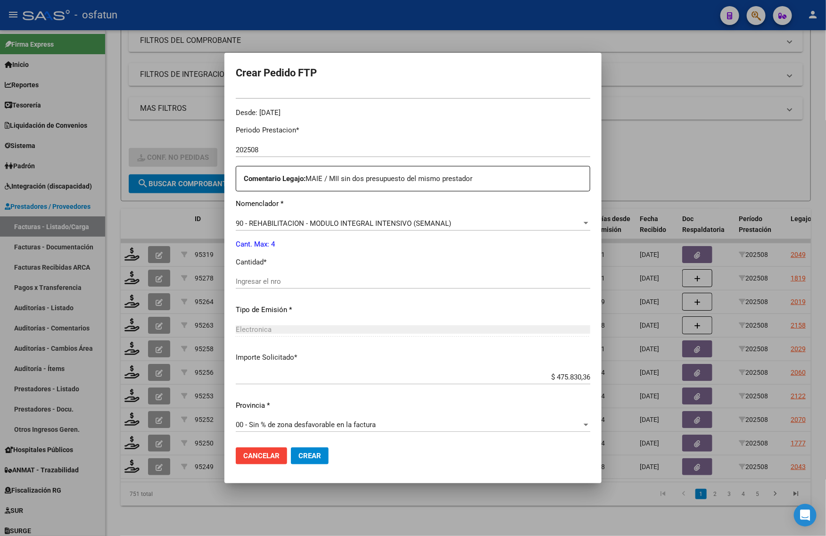
click at [198, 529] on div at bounding box center [413, 268] width 826 height 536
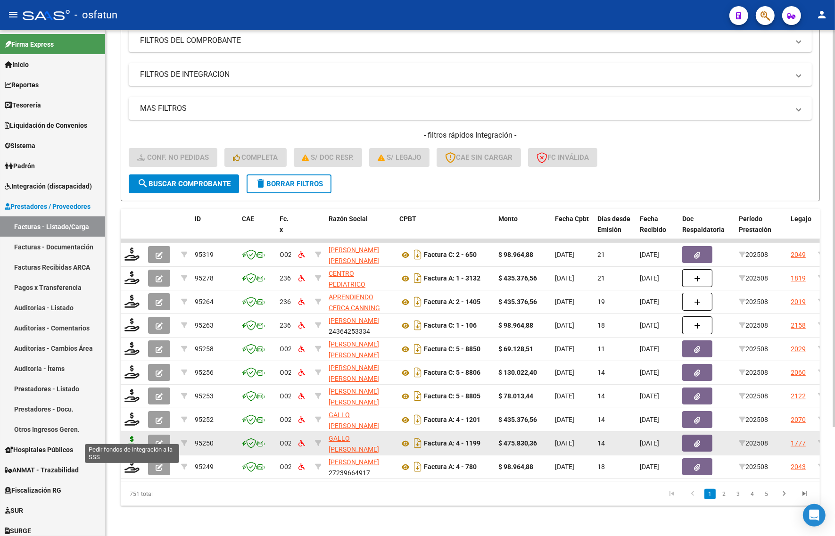
click at [130, 436] on icon at bounding box center [131, 442] width 15 height 13
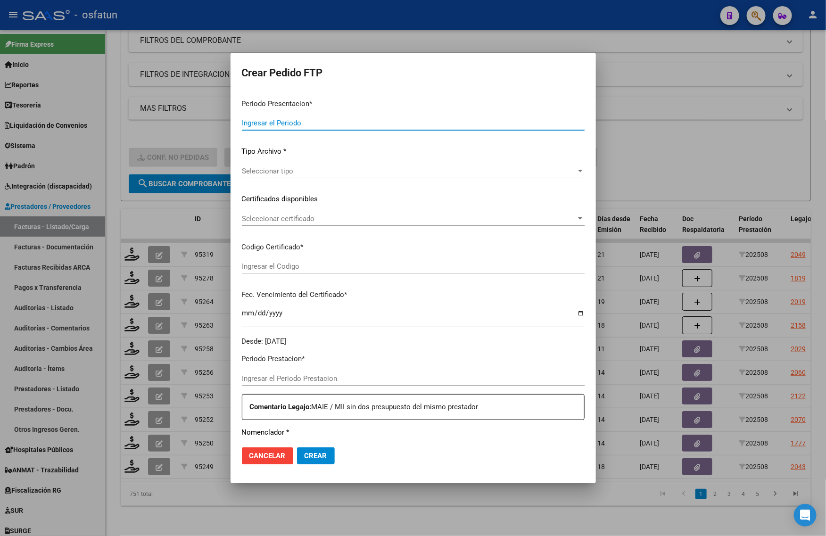
type input "202508"
type input "$ 475.830,36"
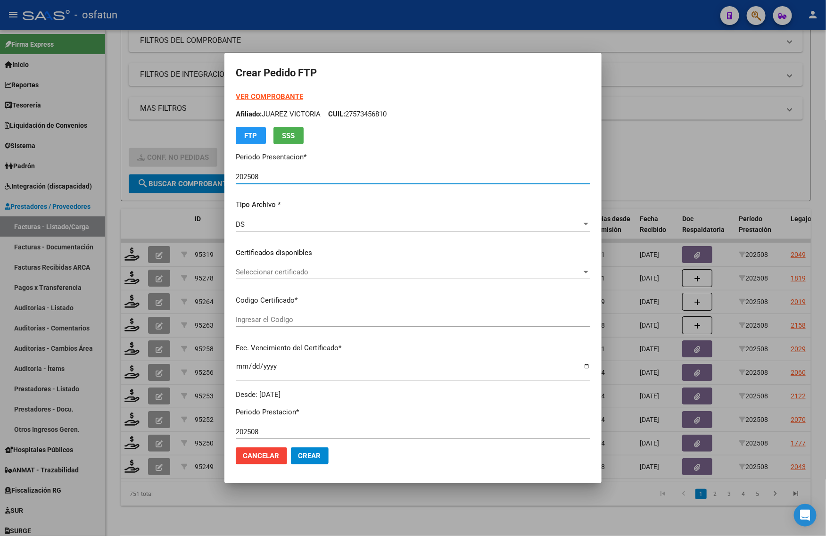
type input "ARG01000573456812023071820280718TUC138"
type input "2028-07-18"
click at [267, 96] on strong "VER COMPROBANTE" at bounding box center [269, 96] width 67 height 8
click at [274, 278] on div "Seleccionar certificado Seleccionar certificado" at bounding box center [413, 272] width 355 height 14
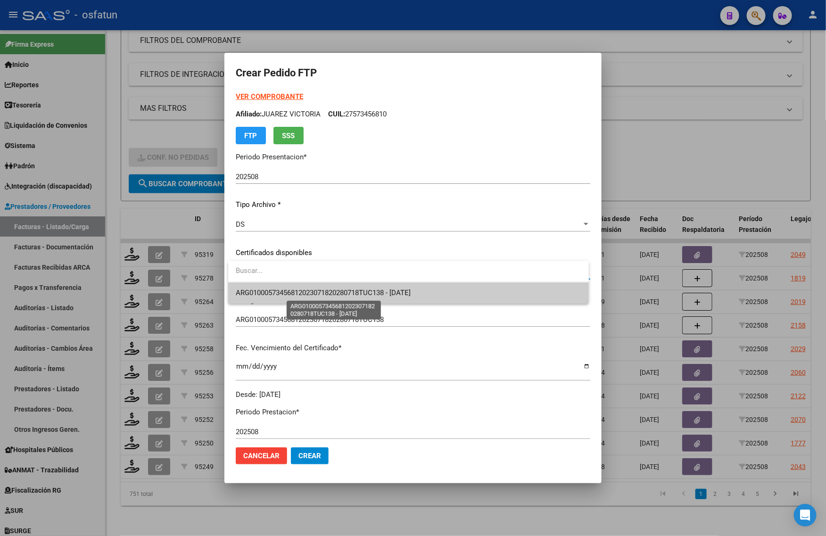
click at [273, 291] on span "ARG01000573456812023071820280718TUC138 - 2028-07-18" at bounding box center [323, 293] width 175 height 8
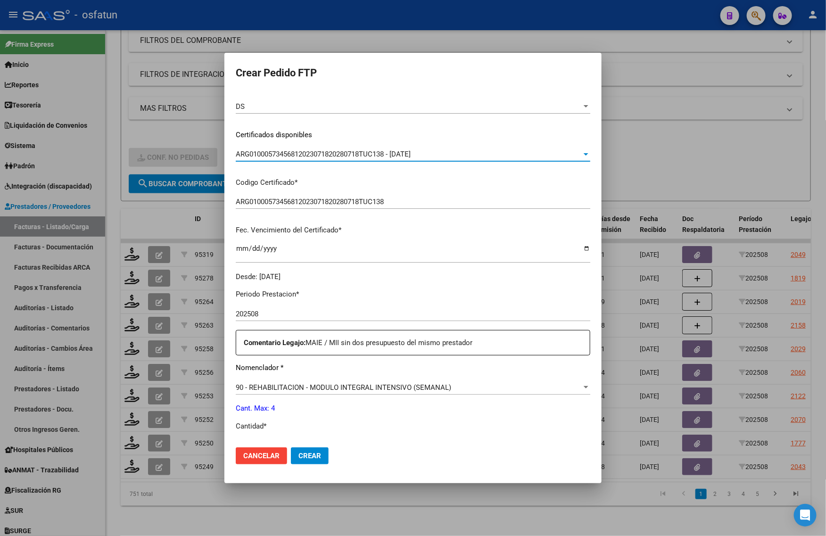
scroll to position [177, 0]
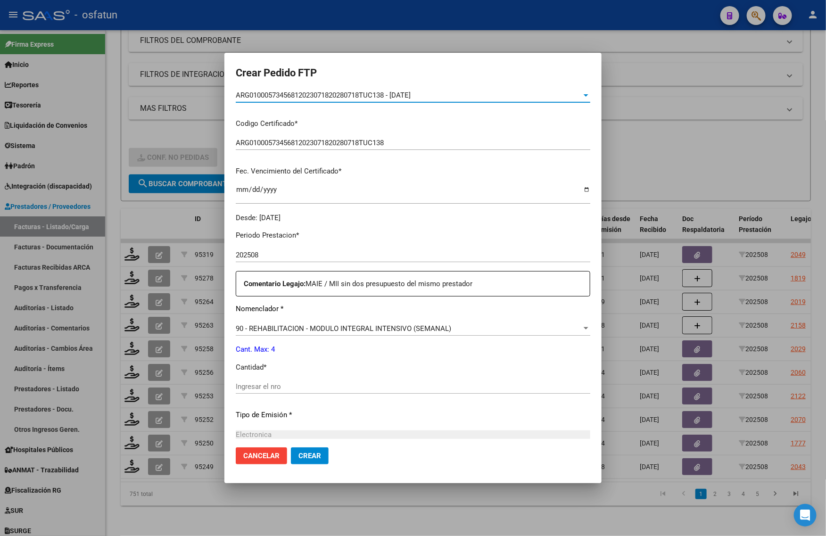
click at [266, 329] on span "90 - REHABILITACION - MODULO INTEGRAL INTENSIVO (SEMANAL)" at bounding box center [343, 328] width 215 height 8
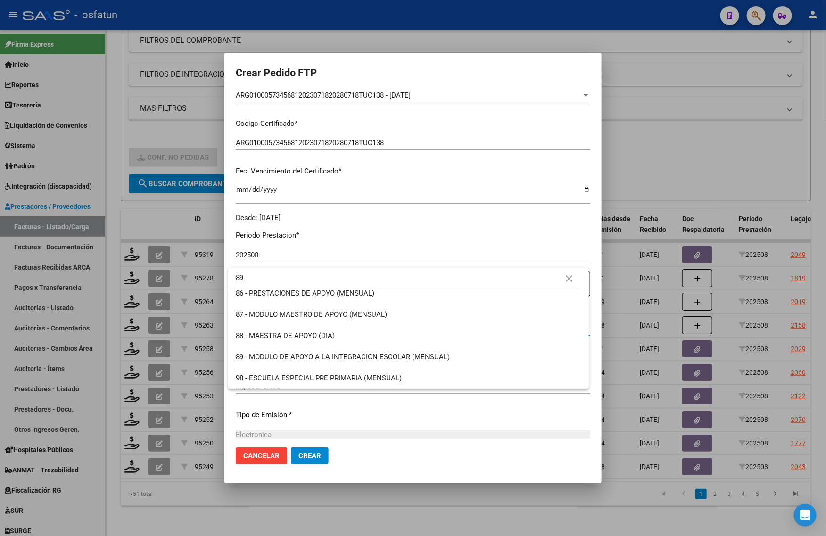
scroll to position [0, 0]
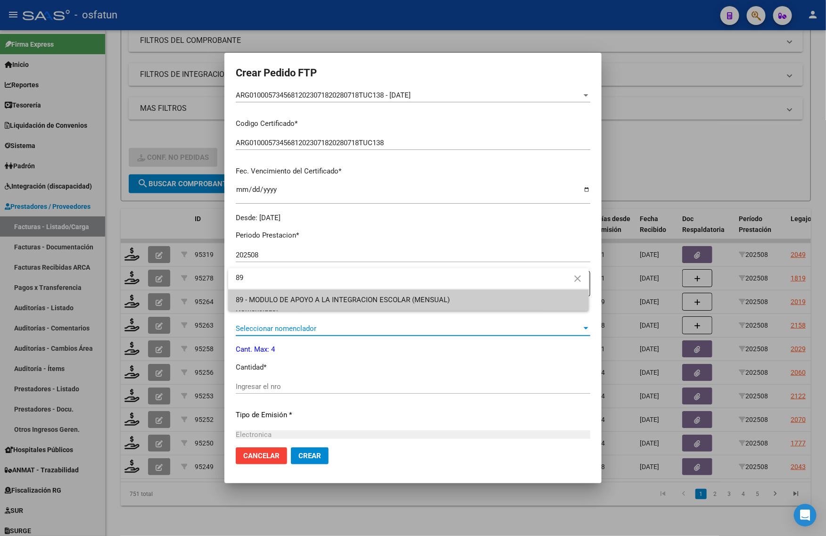
type input "89"
click at [289, 304] on span "89 - MODULO DE APOYO A LA INTEGRACION ESCOLAR (MENSUAL)" at bounding box center [409, 299] width 346 height 21
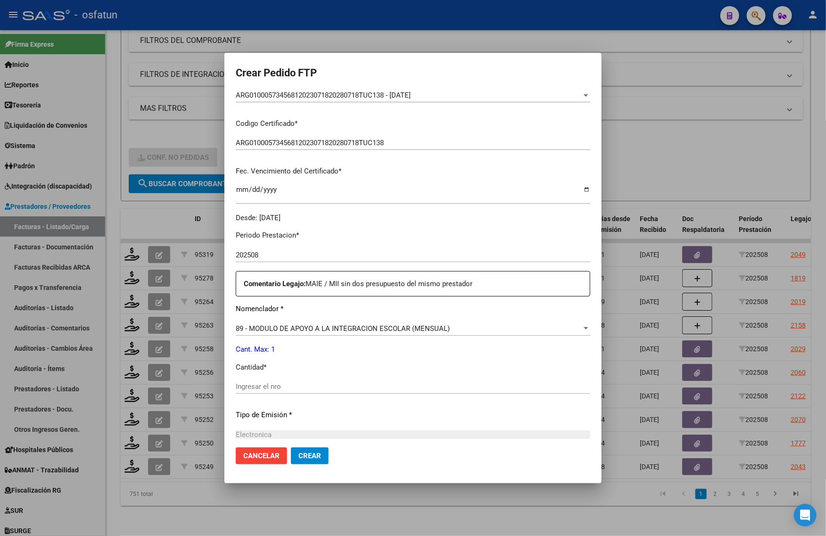
click at [276, 392] on div "Ingresar el nro" at bounding box center [413, 387] width 355 height 14
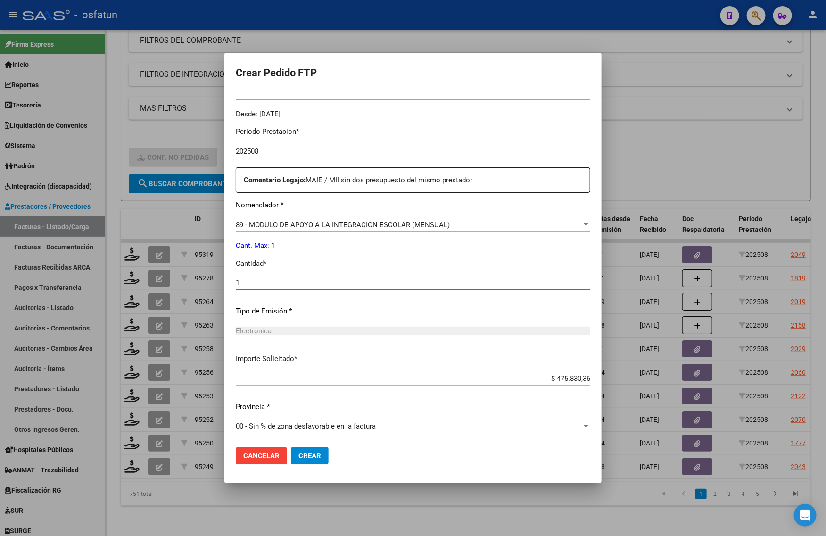
scroll to position [282, 0]
type input "1"
click at [310, 458] on span "Crear" at bounding box center [309, 456] width 23 height 8
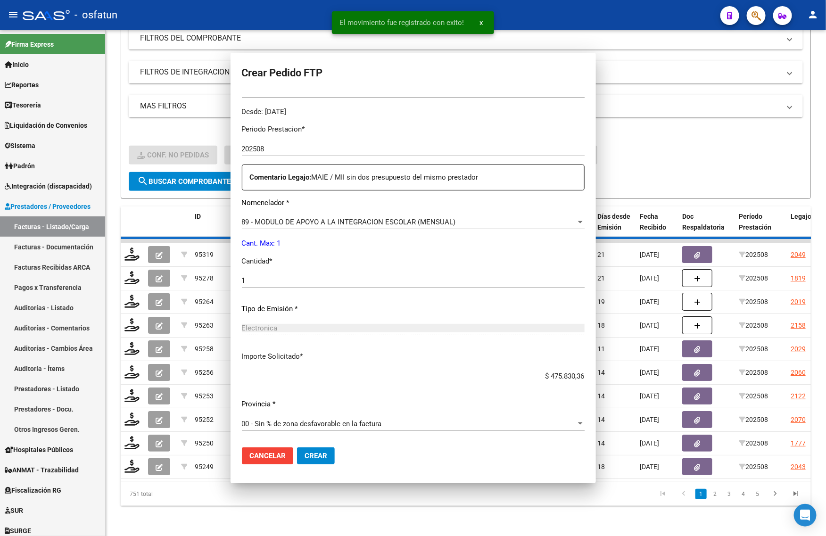
scroll to position [229, 0]
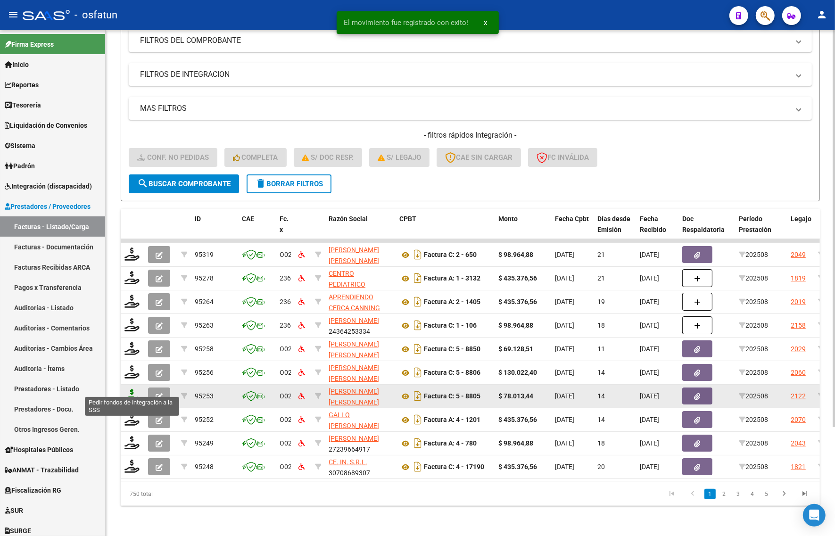
click at [126, 391] on icon at bounding box center [131, 395] width 15 height 13
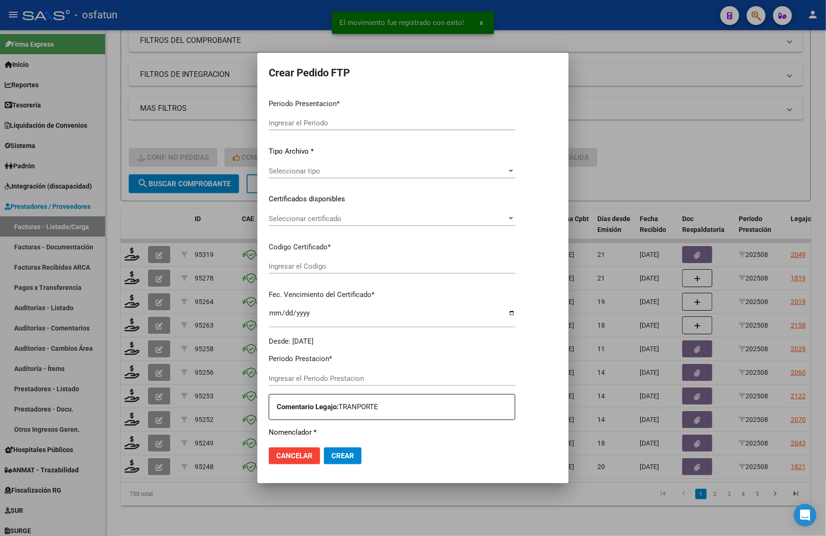
type input "202508"
type input "$ 78.013,44"
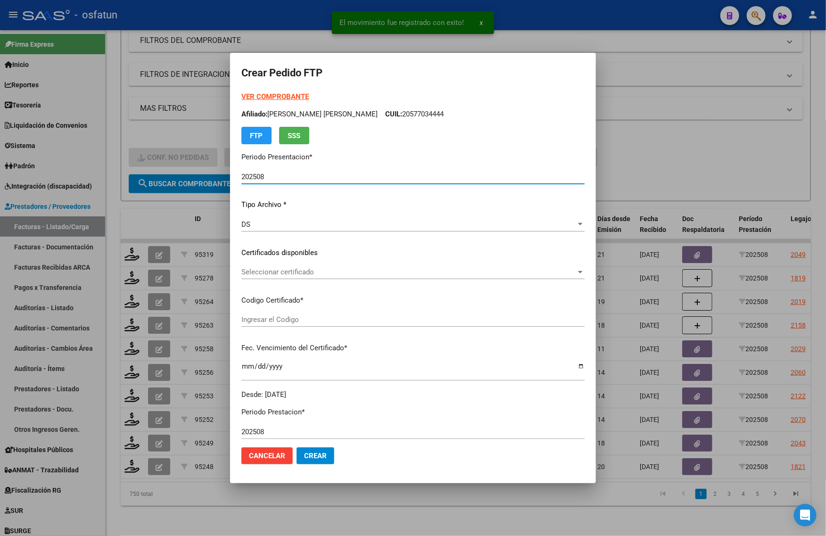
type input "ARG01000585034072024042520270425TUC139"
type input "2027-04-07"
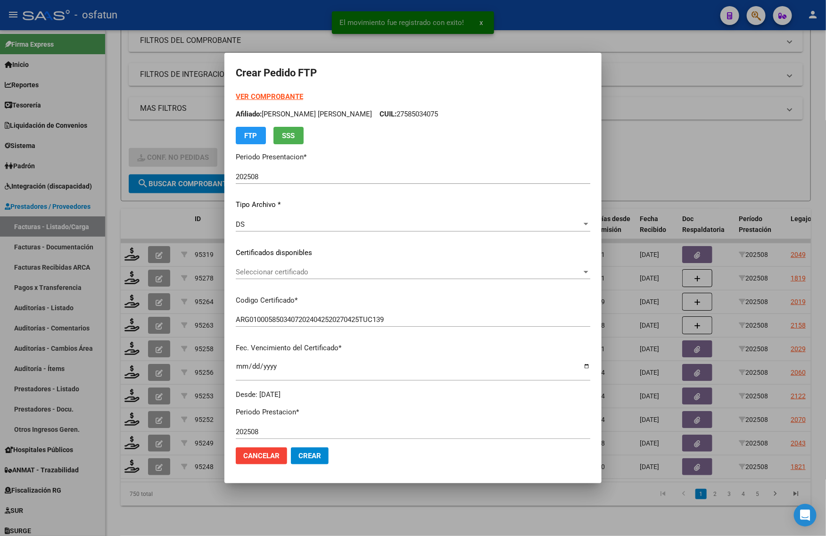
click at [272, 98] on strong "VER COMPROBANTE" at bounding box center [269, 96] width 67 height 8
click at [262, 269] on span "Seleccionar certificado" at bounding box center [409, 272] width 346 height 8
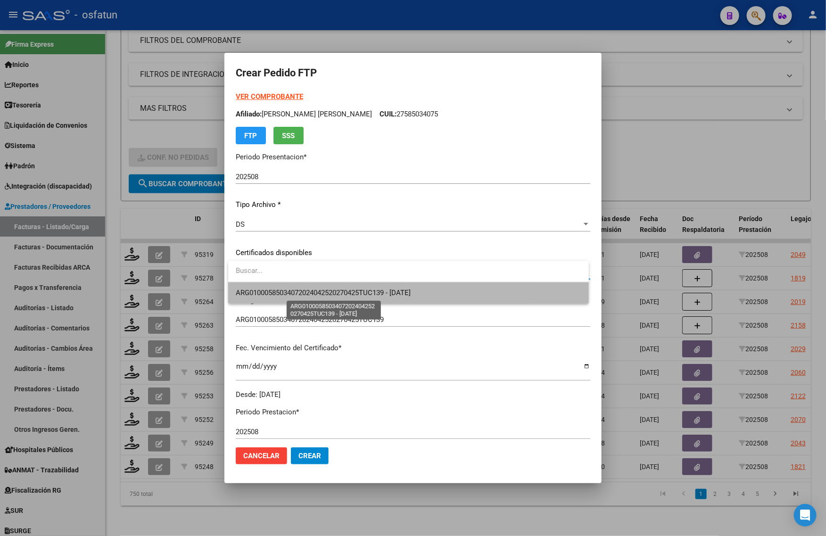
click at [263, 295] on span "ARG01000585034072024042520270425TUC139 - 2027-04-07" at bounding box center [323, 293] width 175 height 8
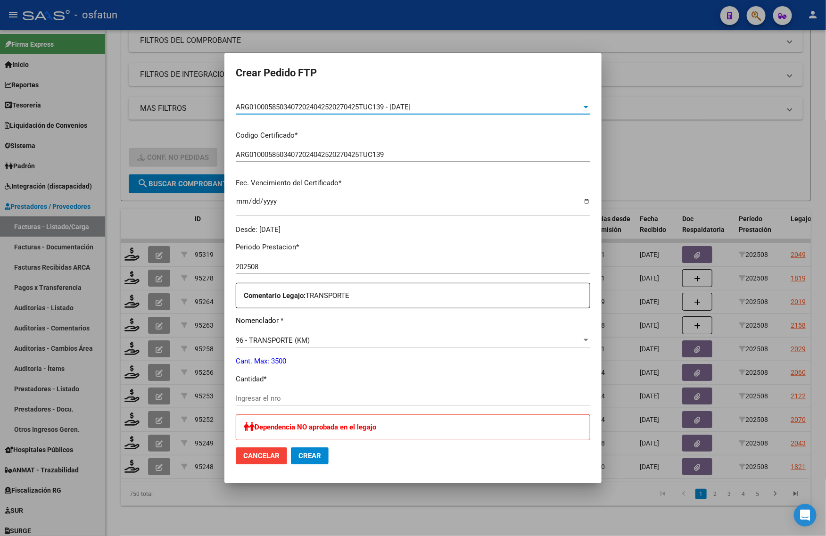
scroll to position [177, 0]
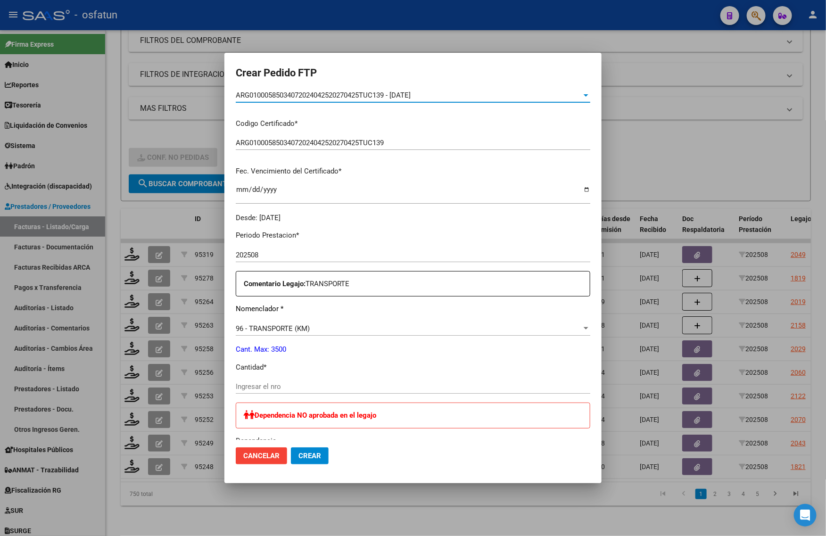
click at [265, 383] on input "Ingresar el nro" at bounding box center [413, 386] width 355 height 8
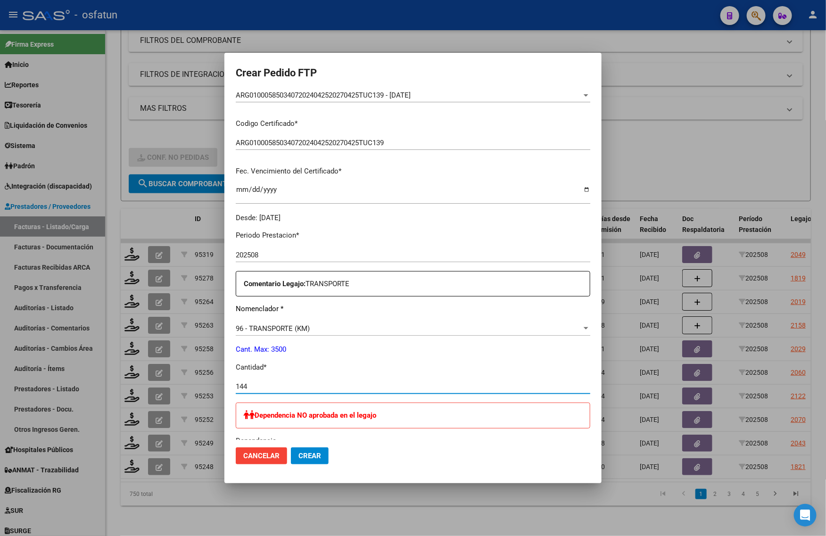
type input "144"
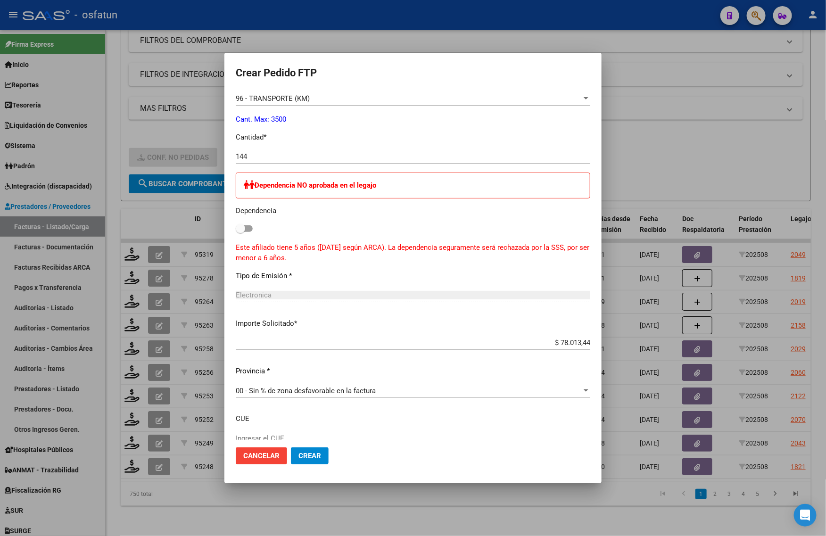
scroll to position [413, 0]
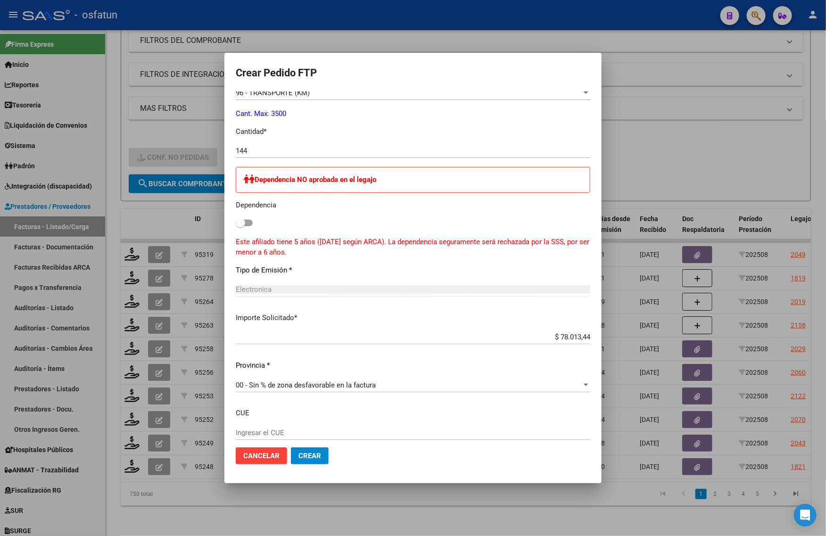
click at [315, 453] on span "Crear" at bounding box center [309, 456] width 23 height 8
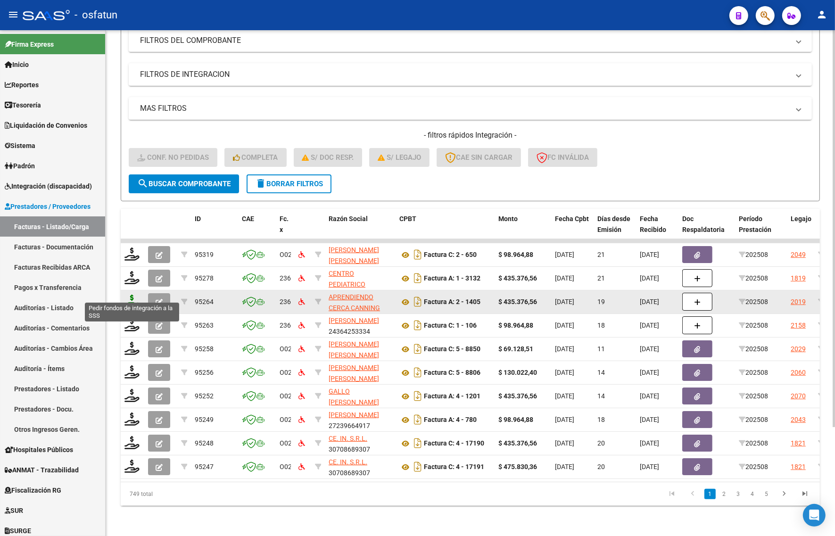
click at [129, 295] on icon at bounding box center [131, 301] width 15 height 13
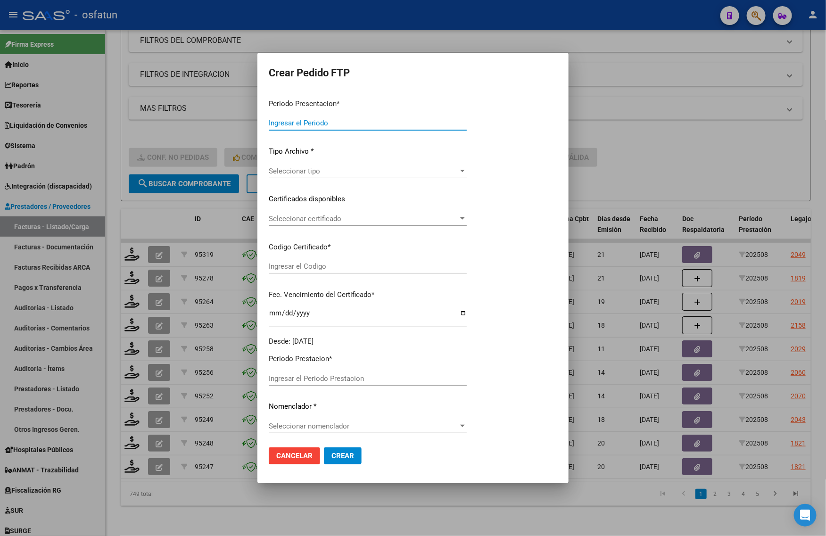
type input "202508"
type input "$ 435.376,56"
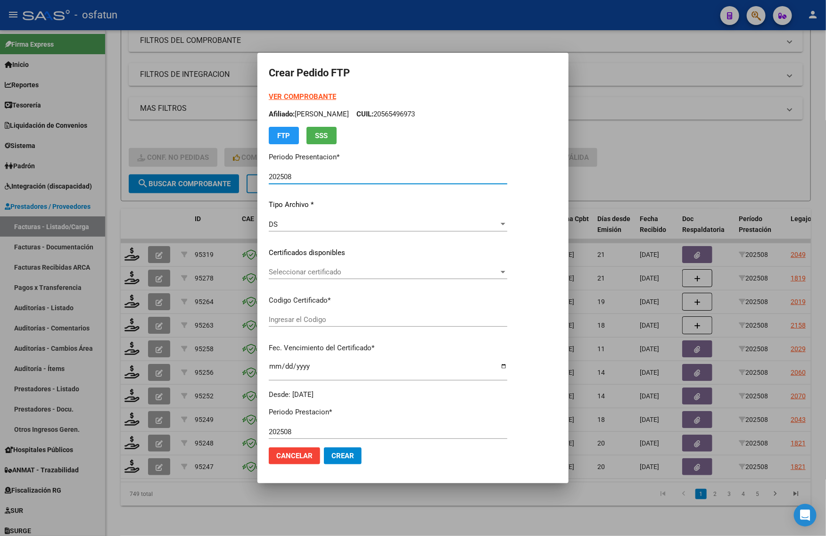
type input "ARG01000580291532023080120280801CBA536"
type input "2028-08-01"
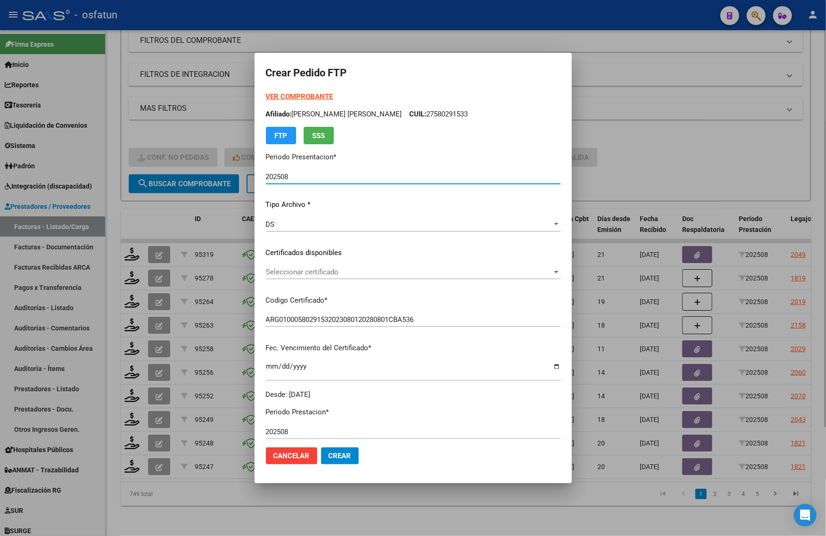
drag, startPoint x: 633, startPoint y: 163, endPoint x: 625, endPoint y: 168, distance: 9.5
click at [633, 163] on div at bounding box center [413, 268] width 826 height 536
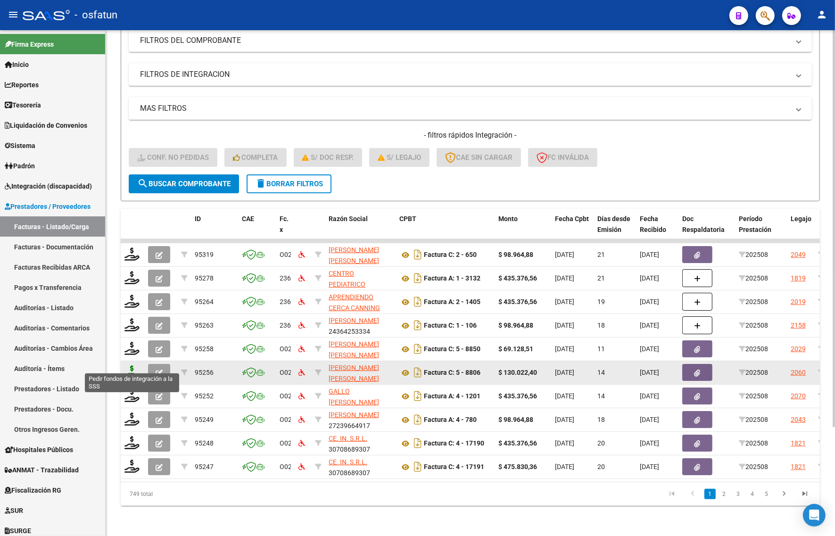
click at [135, 365] on icon at bounding box center [131, 371] width 15 height 13
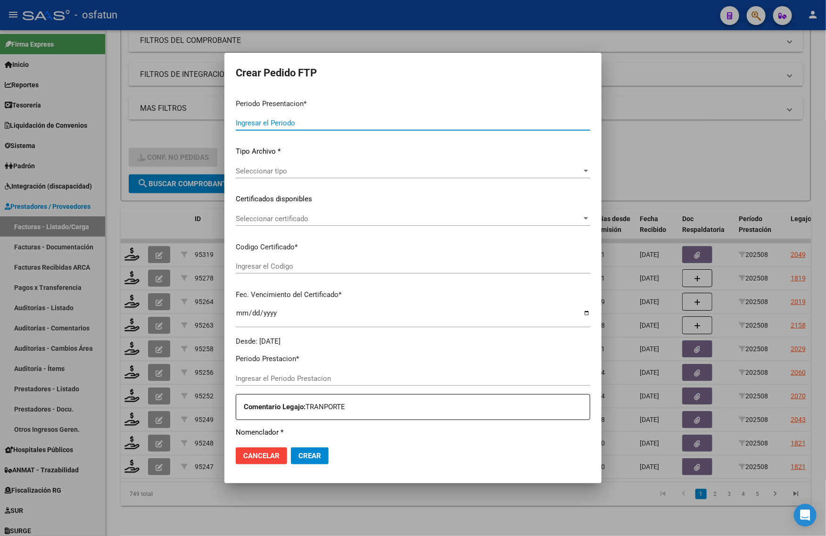
type input "202508"
type input "$ 130.022,40"
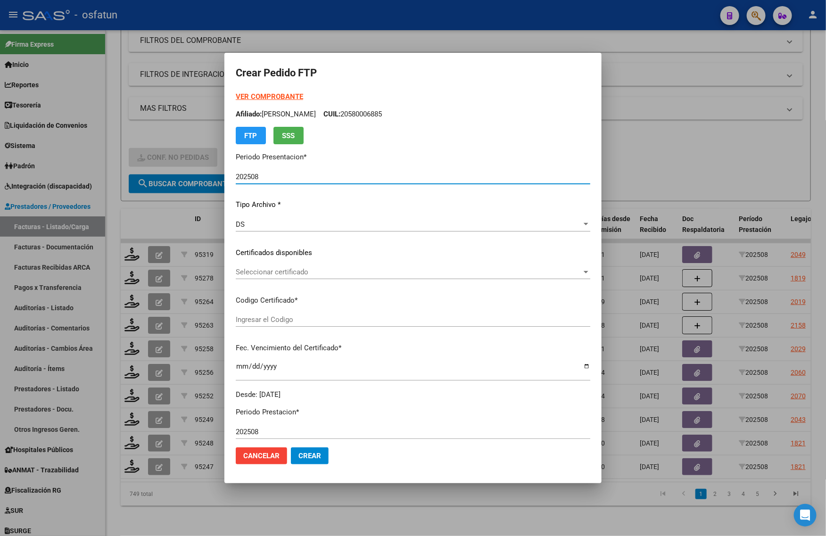
type input "ARG02000577034442024032720270327TUC136"
type input "2027-03-27"
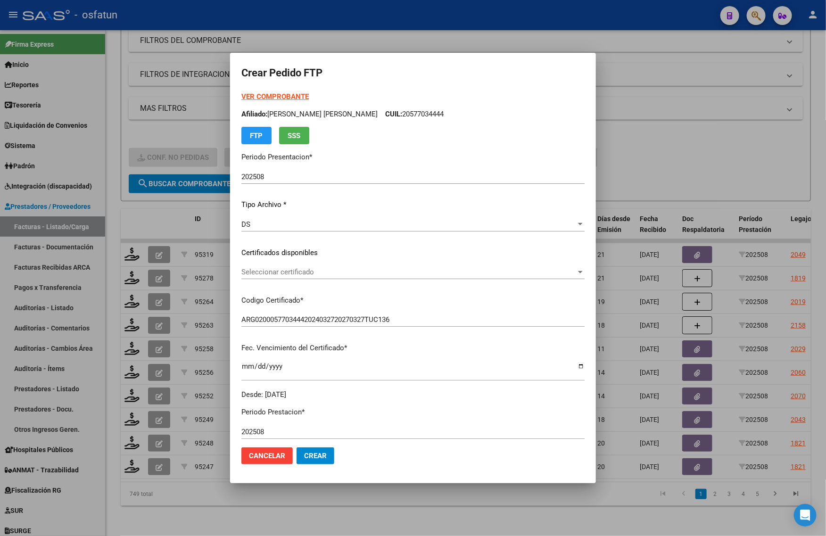
click at [258, 93] on strong "VER COMPROBANTE" at bounding box center [274, 96] width 67 height 8
drag, startPoint x: 321, startPoint y: 260, endPoint x: 310, endPoint y: 271, distance: 15.3
click at [316, 265] on div "VER COMPROBANTE ARCA Padrón Afiliado: ALMIRON SIMON BENICIO CUIL: 20577034444 F…" at bounding box center [412, 245] width 343 height 308
click at [308, 272] on span "Seleccionar certificado" at bounding box center [408, 272] width 335 height 8
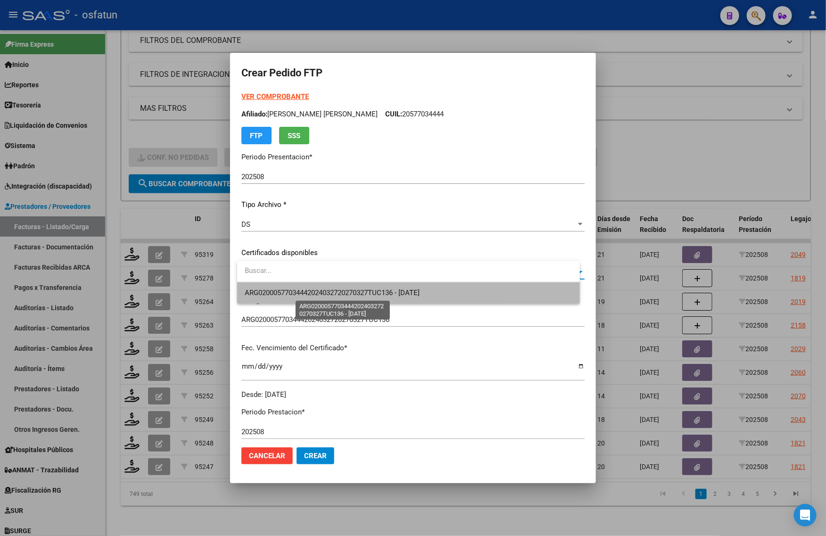
click at [303, 293] on span "ARG02000577034442024032720270327TUC136 - 2027-03-27" at bounding box center [332, 293] width 175 height 8
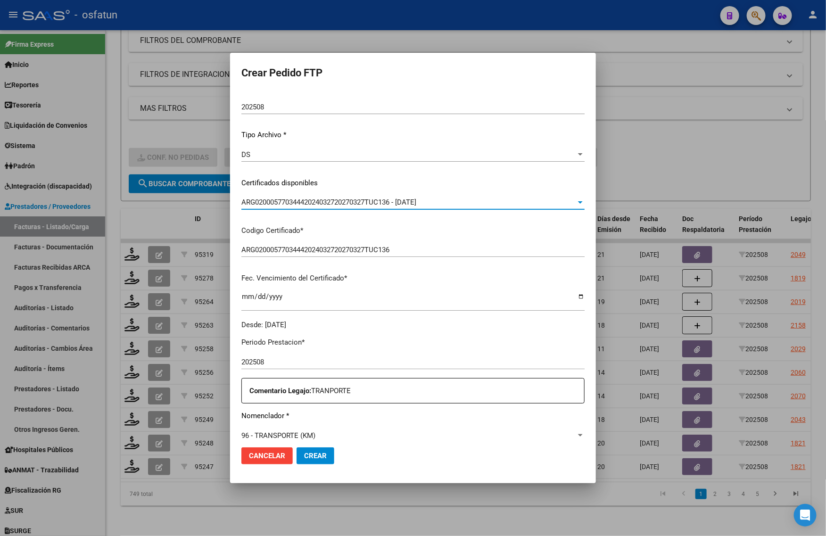
scroll to position [177, 0]
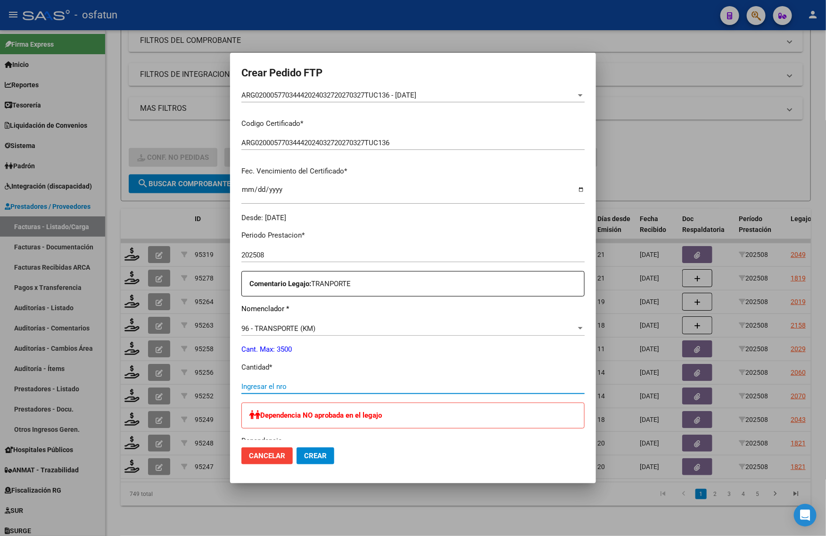
click at [270, 383] on input "Ingresar el nro" at bounding box center [412, 386] width 343 height 8
type input "240"
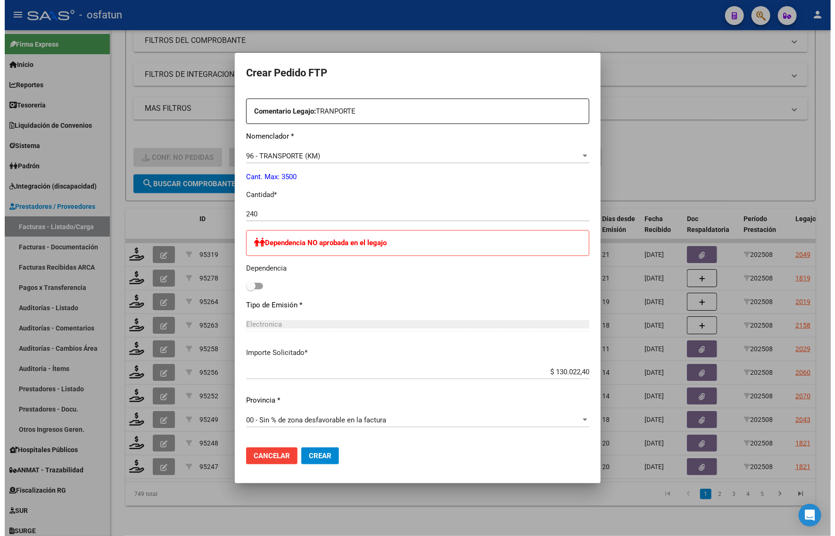
scroll to position [440, 0]
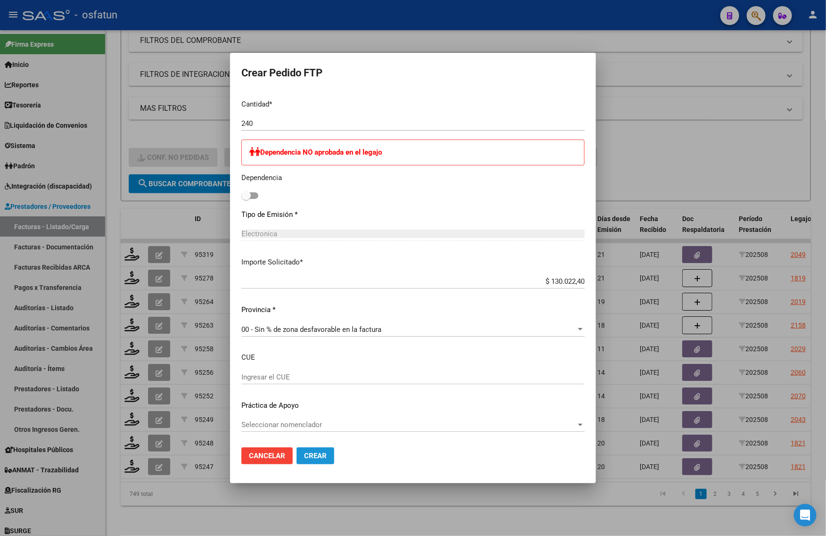
click at [313, 460] on span "Crear" at bounding box center [315, 456] width 23 height 8
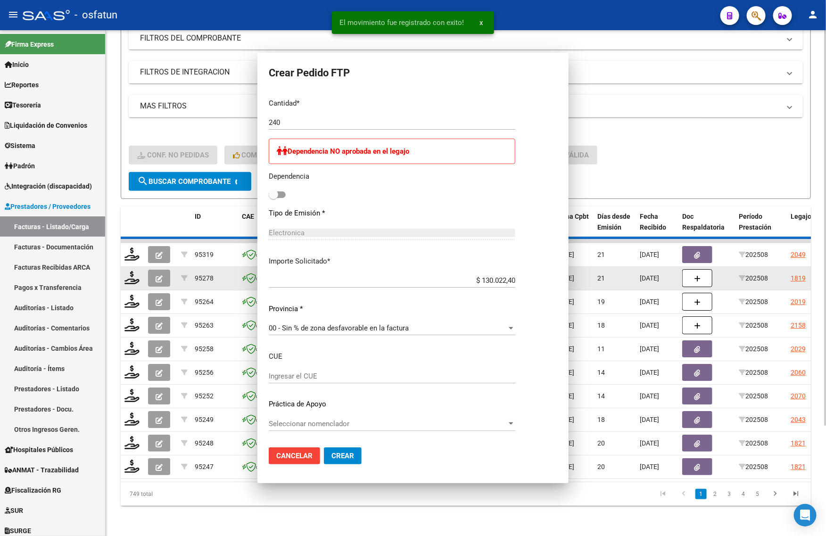
scroll to position [0, 0]
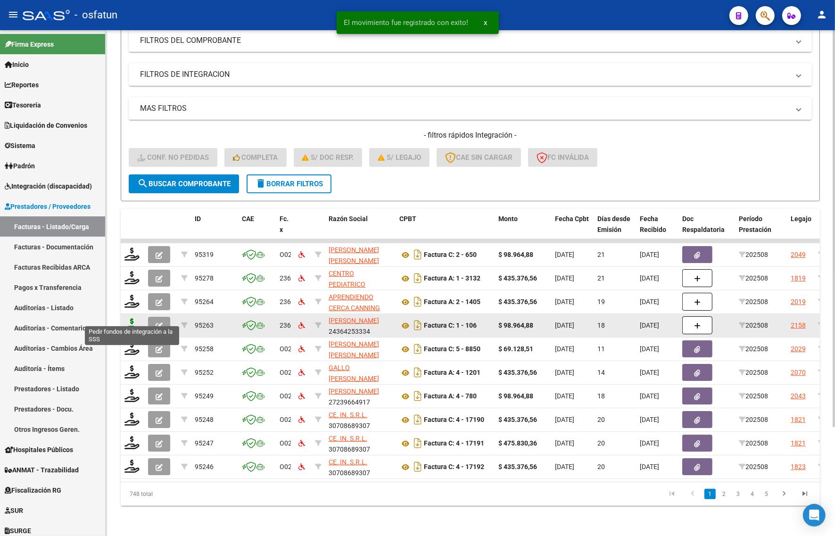
click at [130, 320] on icon at bounding box center [131, 324] width 15 height 13
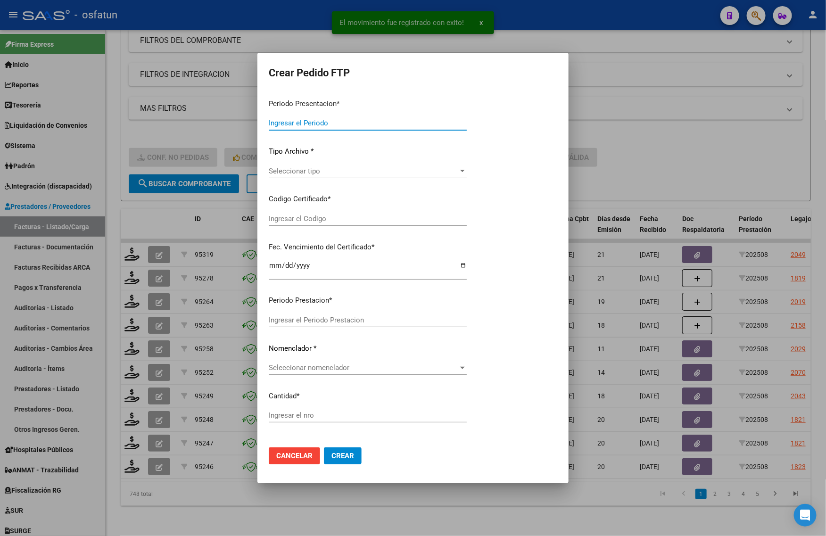
type input "202508"
type input "$ 98.964,88"
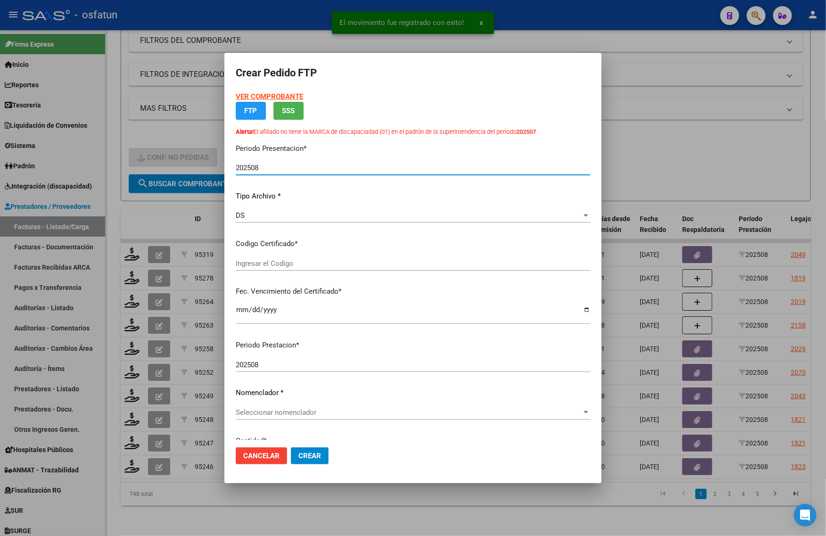
type input "ARG02000570044892024012320290123JUJ135"
type input "2029-01-23"
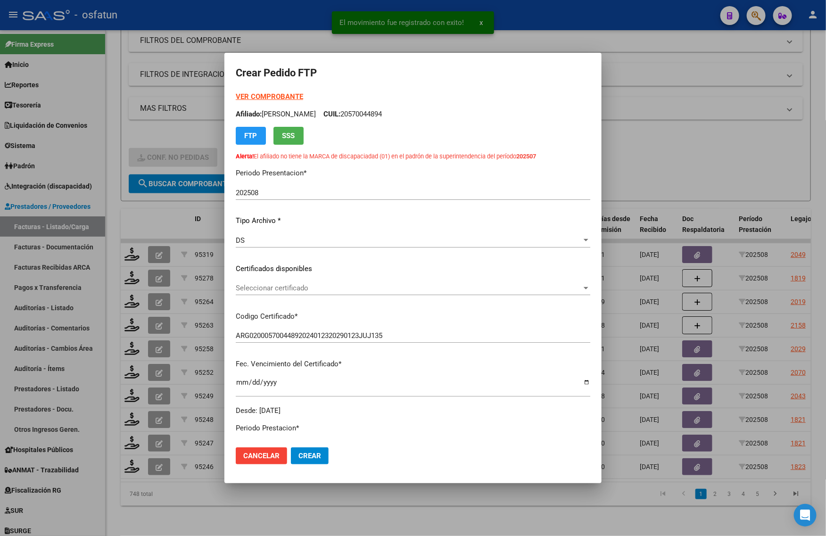
click at [257, 96] on strong "VER COMPROBANTE" at bounding box center [269, 96] width 67 height 8
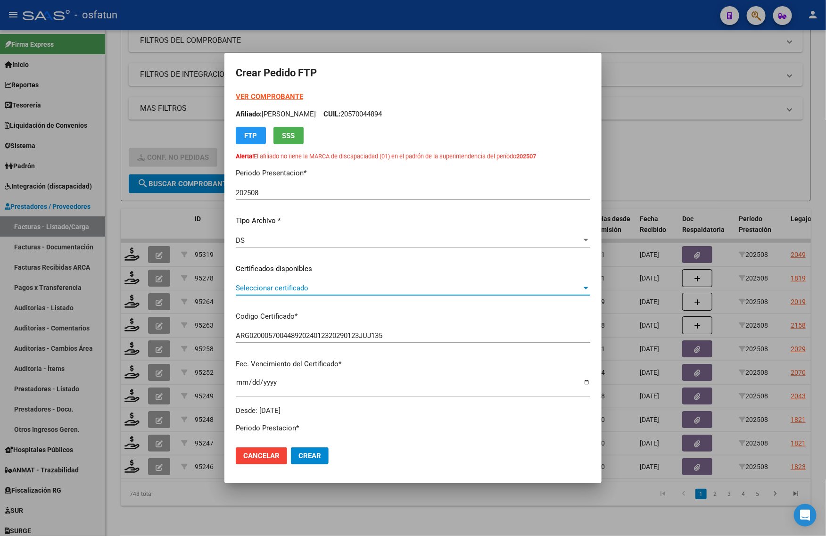
click at [298, 289] on span "Seleccionar certificado" at bounding box center [409, 288] width 346 height 8
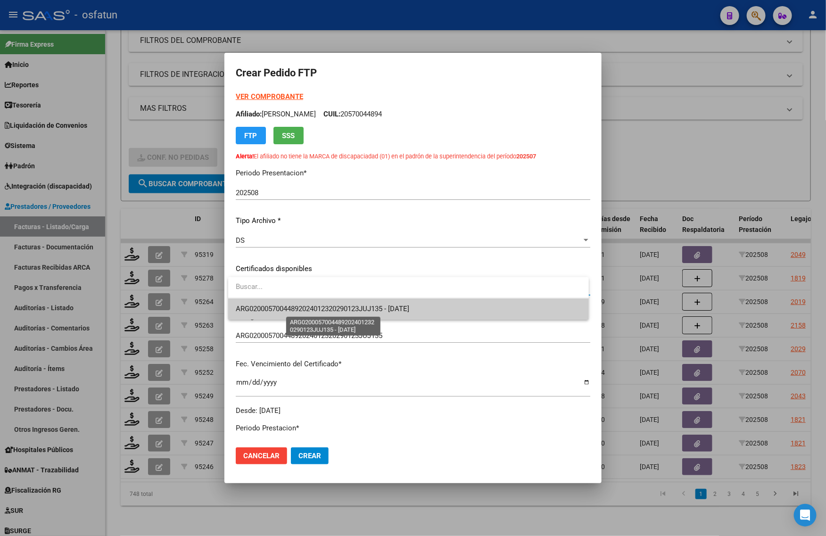
click at [300, 309] on span "ARG02000570044892024012320290123JUJ135 - 2029-01-23" at bounding box center [322, 309] width 173 height 8
click at [300, 309] on div "VER COMPROBANTE ARCA Padrón Afiliado: RAMOS PEDRO DIEGO CUIL: 20570044894 FTP S…" at bounding box center [413, 253] width 355 height 324
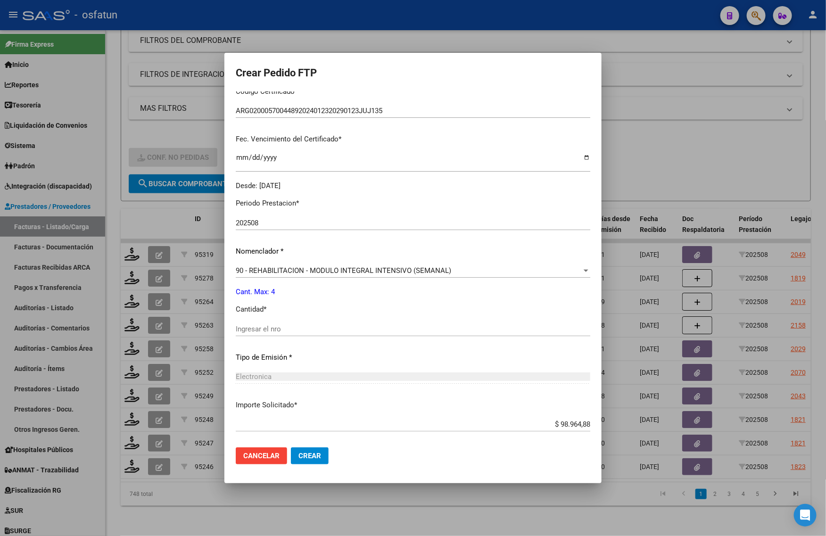
scroll to position [236, 0]
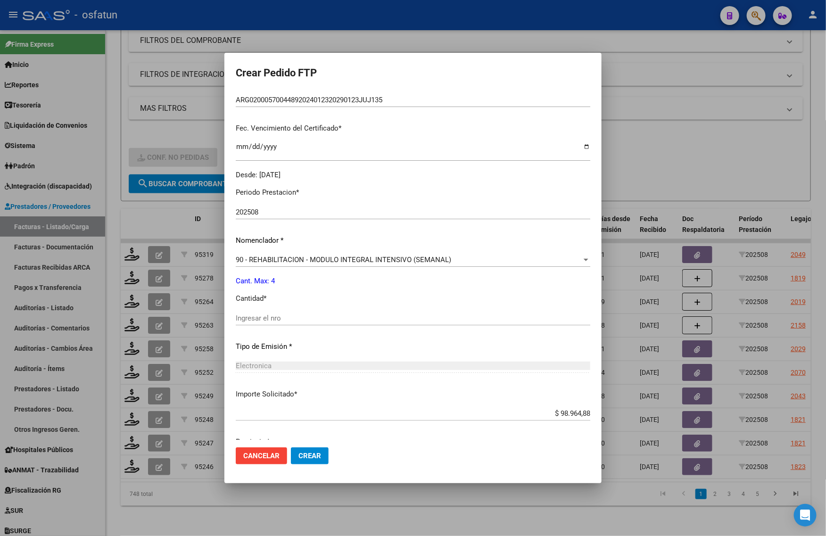
click at [272, 314] on input "Ingresar el nro" at bounding box center [413, 318] width 355 height 8
type input "4"
click at [314, 458] on span "Crear" at bounding box center [309, 456] width 23 height 8
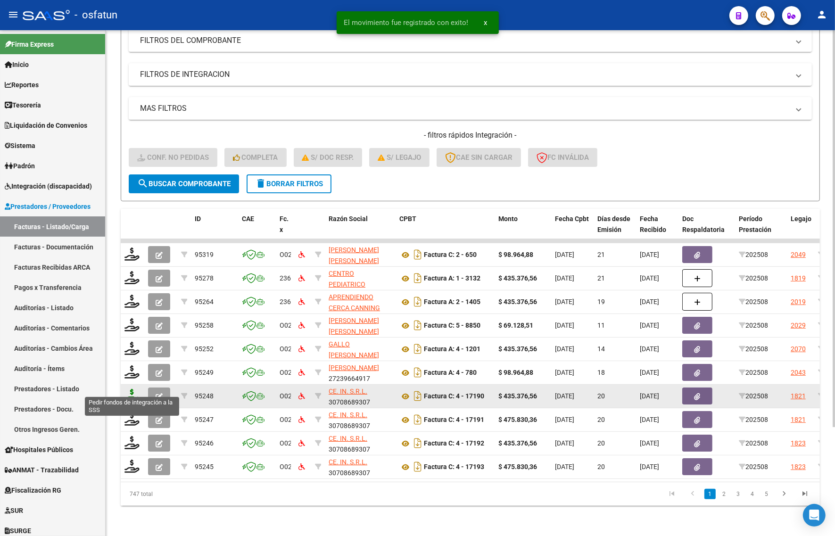
click at [134, 389] on icon at bounding box center [131, 395] width 15 height 13
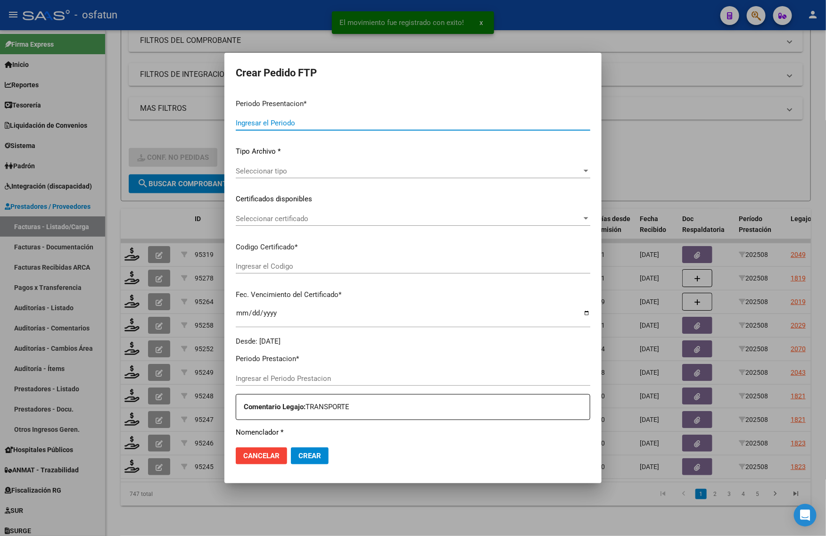
type input "202508"
type input "$ 435.376,56"
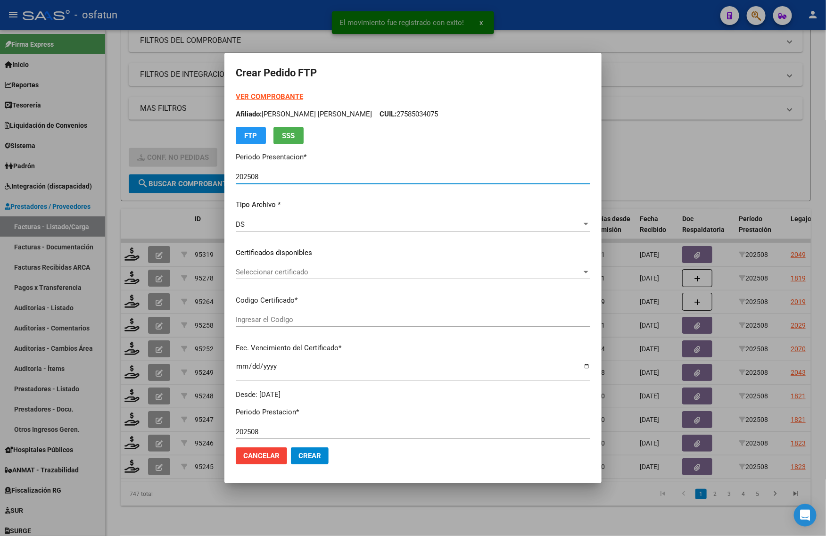
type input "5084909273"
type input "2030-09-01"
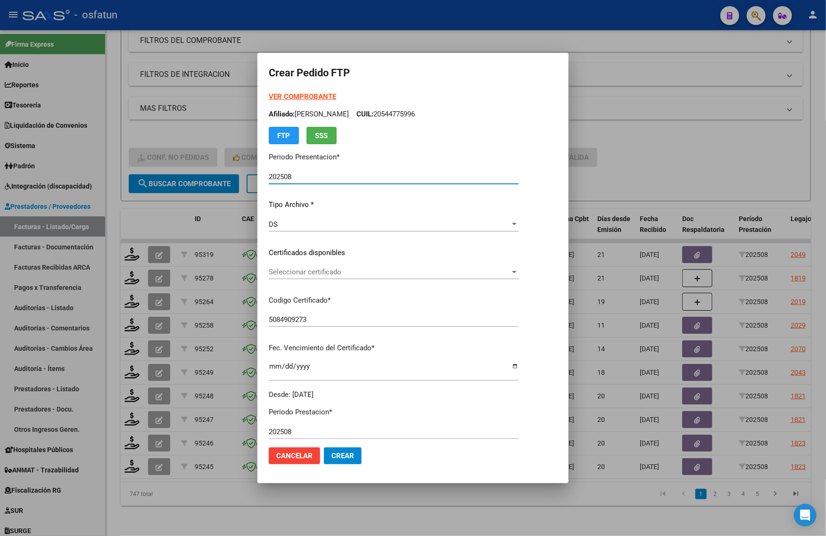
click at [281, 95] on strong "VER COMPROBANTE" at bounding box center [302, 96] width 67 height 8
click at [309, 270] on span "Seleccionar certificado" at bounding box center [389, 272] width 241 height 8
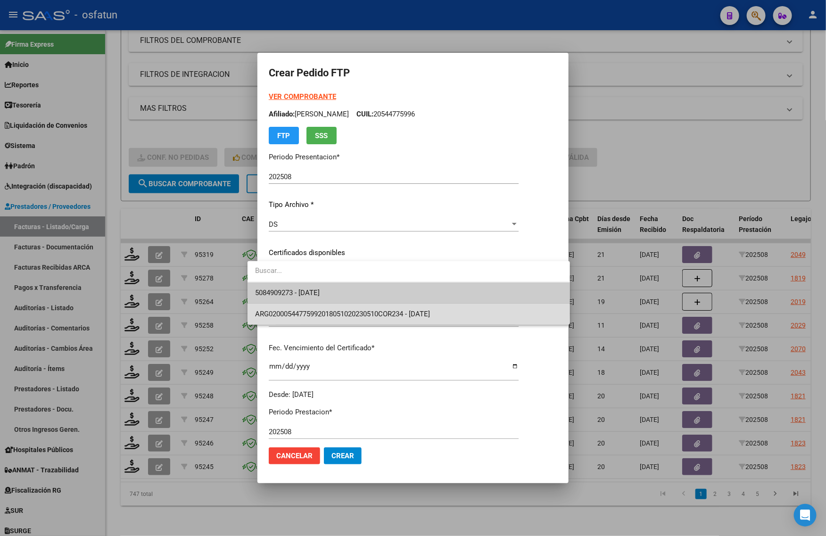
click at [303, 304] on span "ARG02000544775992018051020230510COR234 - 2023-05-10" at bounding box center [408, 314] width 307 height 21
type input "ARG02000544775992018051020230510COR234"
type input "2023-05-10"
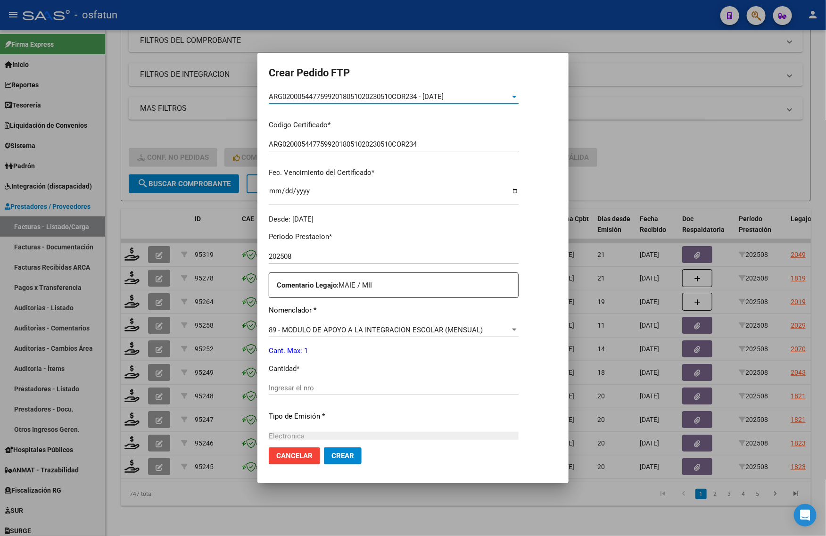
scroll to position [177, 0]
click at [303, 393] on div "Ingresar el nro" at bounding box center [394, 387] width 250 height 14
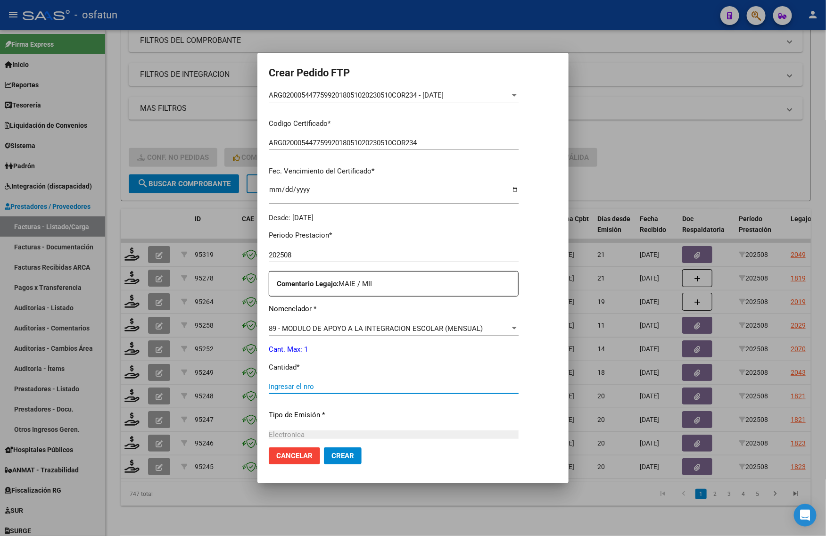
click at [309, 334] on div "89 - MODULO DE APOYO A LA INTEGRACION ESCOLAR (MENSUAL) Seleccionar nomenclador" at bounding box center [394, 329] width 250 height 14
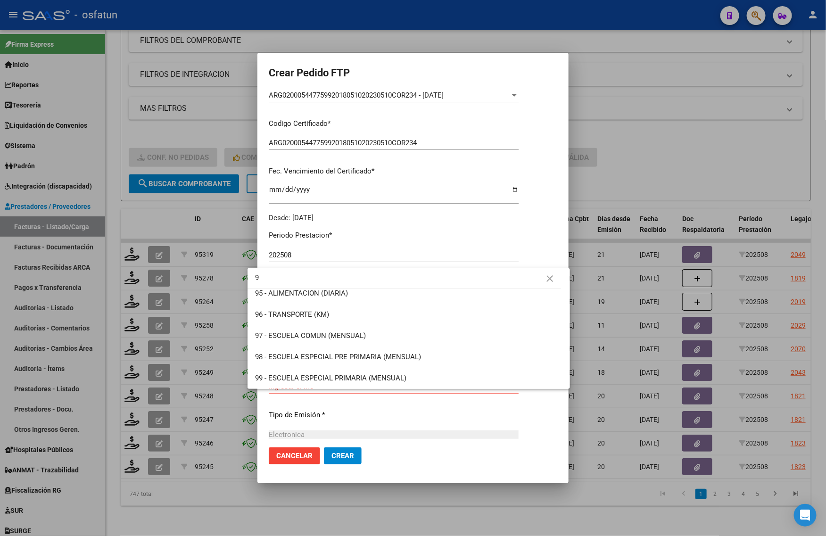
scroll to position [0, 0]
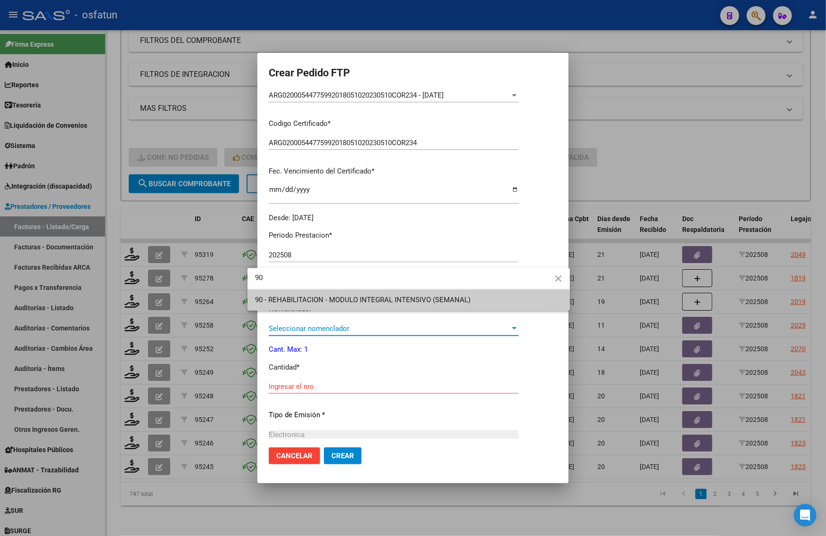
type input "90"
click at [335, 296] on span "90 - REHABILITACION - MODULO INTEGRAL INTENSIVO (SEMANAL)" at bounding box center [362, 300] width 215 height 8
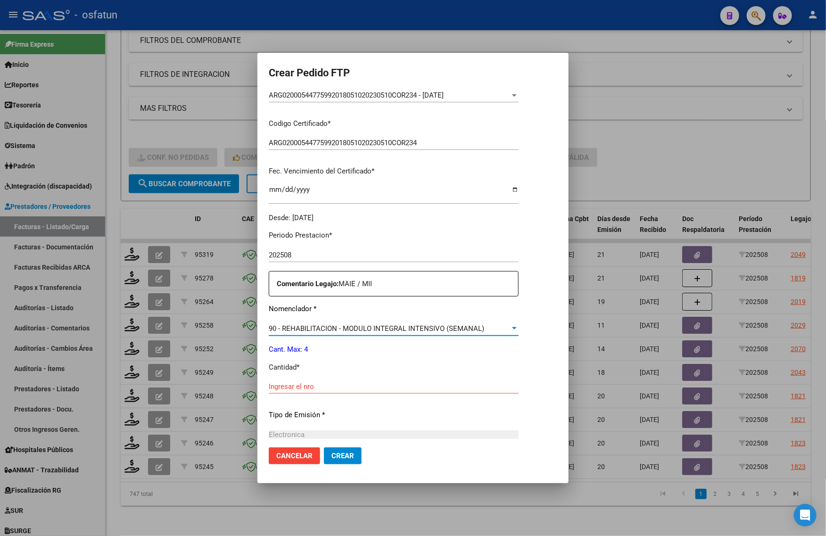
click at [288, 378] on div "Periodo Prestacion * 202508 Ingresar el Periodo Prestacion Comentario Legajo: M…" at bounding box center [394, 384] width 250 height 323
click at [299, 391] on div "Ingresar el nro" at bounding box center [394, 387] width 250 height 14
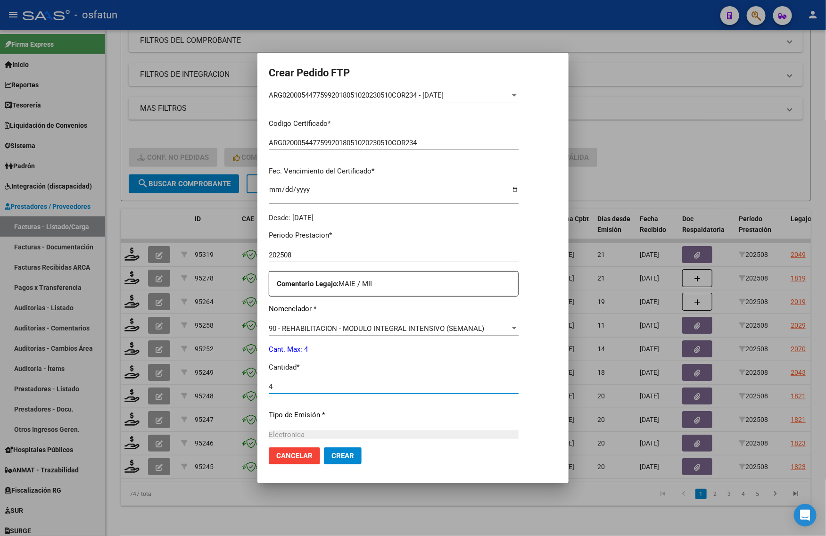
type input "4"
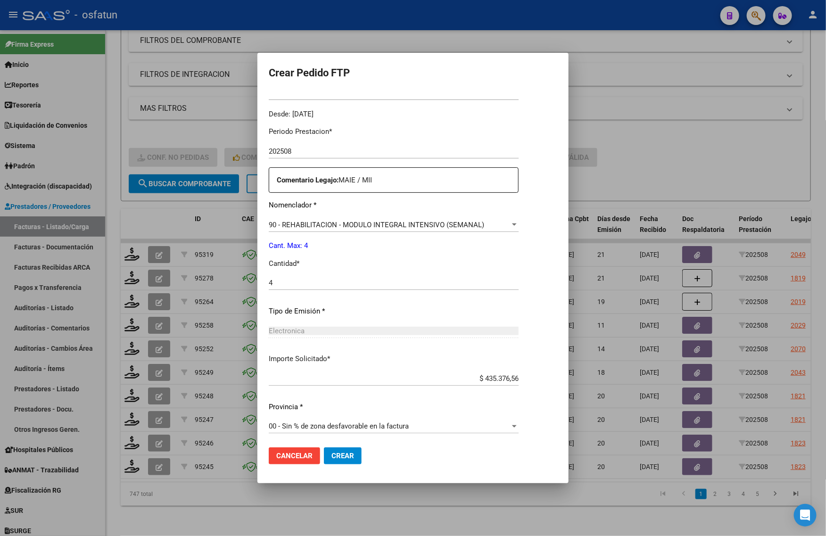
scroll to position [282, 0]
click at [331, 458] on span "Crear" at bounding box center [342, 456] width 23 height 8
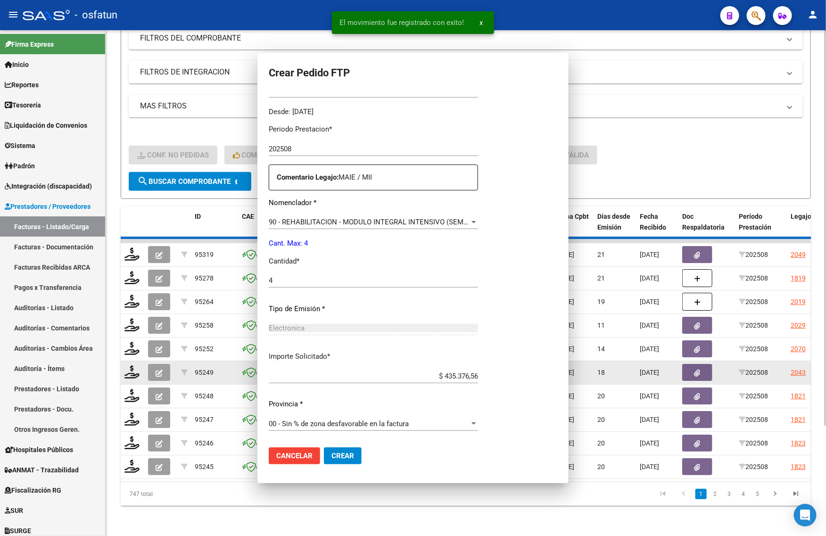
scroll to position [0, 0]
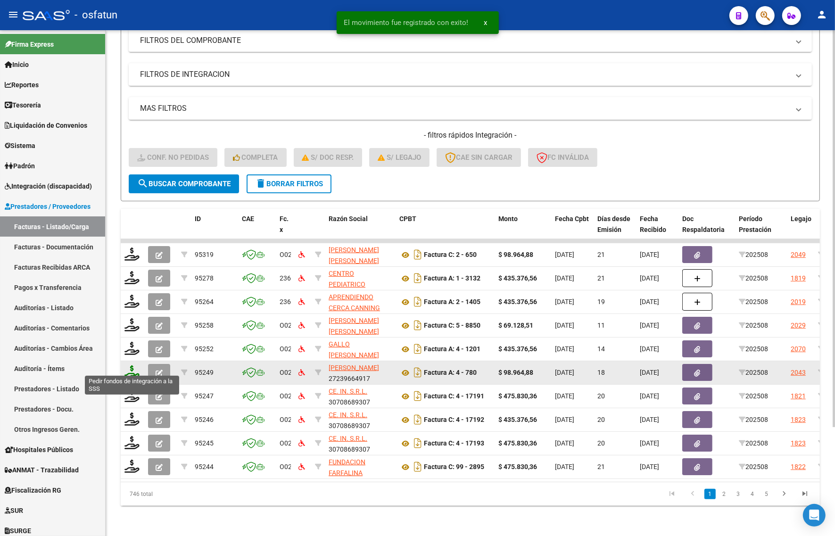
click at [131, 368] on icon at bounding box center [131, 371] width 15 height 13
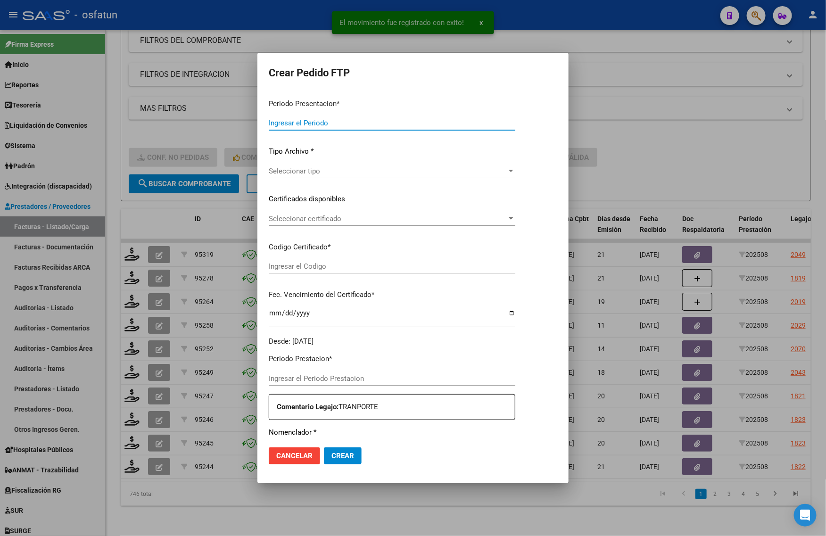
type input "202508"
type input "$ 98.964,88"
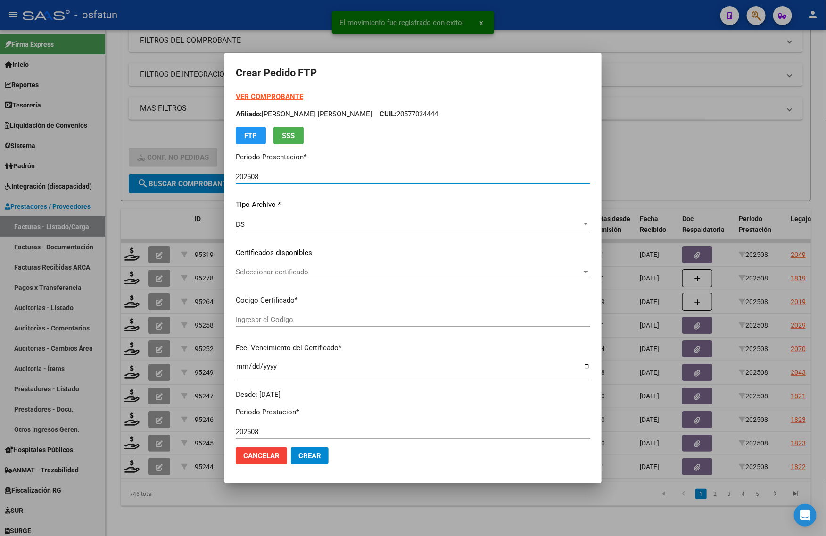
type input "ARG02000497072612016112520261125FOR238"
type input "2026-11-25"
click at [256, 96] on strong "VER COMPROBANTE" at bounding box center [269, 96] width 67 height 8
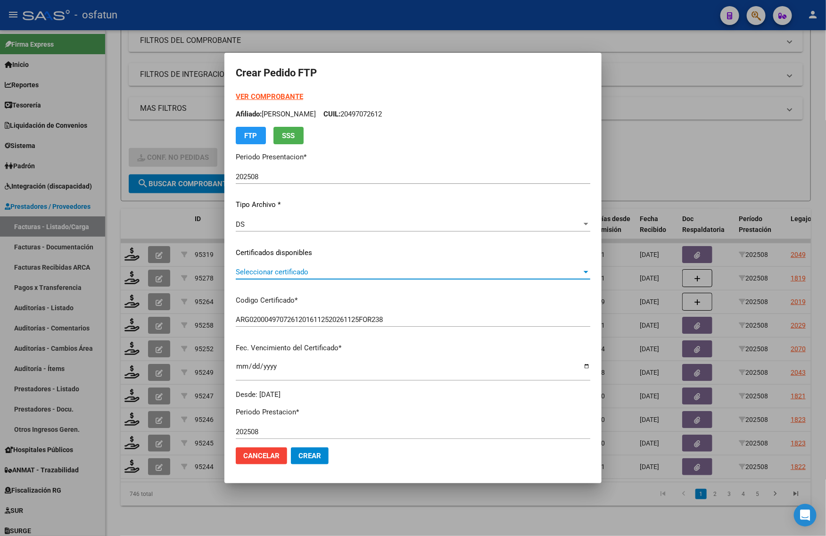
click at [260, 275] on span "Seleccionar certificado" at bounding box center [409, 272] width 346 height 8
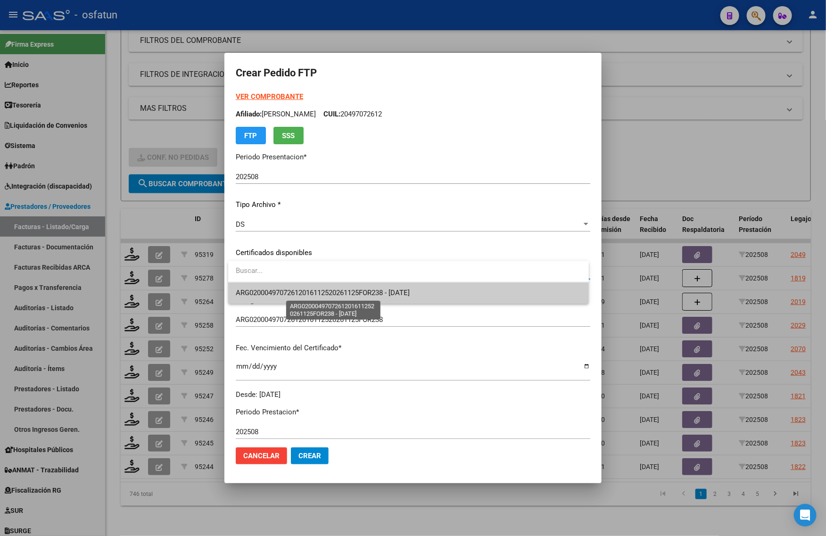
click at [264, 291] on span "ARG02000497072612016112520261125FOR238 - 2026-11-25" at bounding box center [323, 293] width 174 height 8
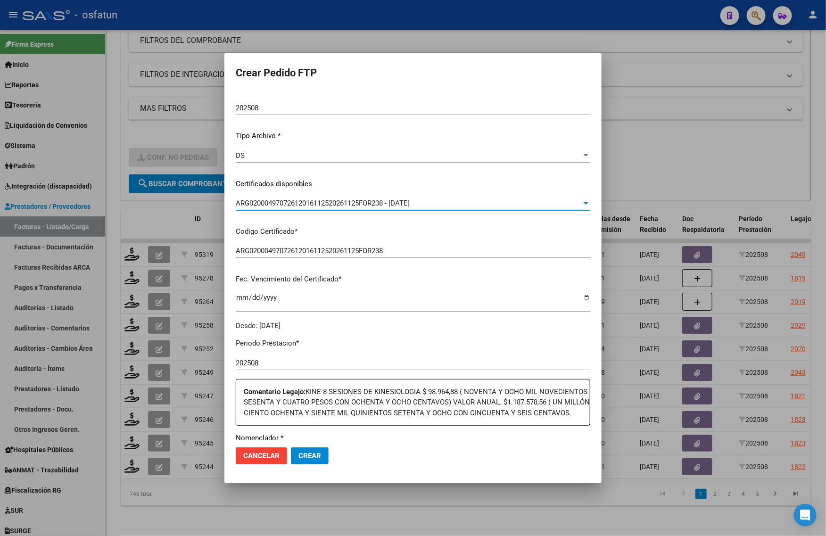
scroll to position [236, 0]
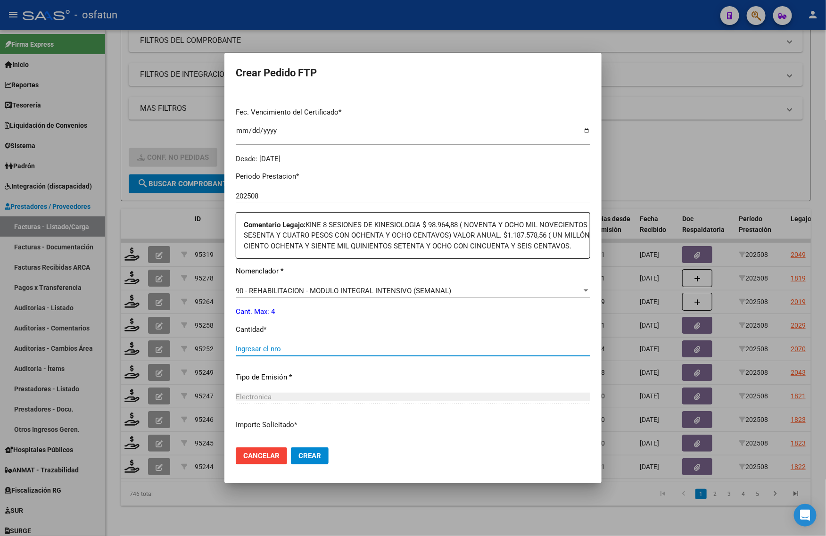
click at [284, 353] on input "Ingresar el nro" at bounding box center [413, 349] width 355 height 8
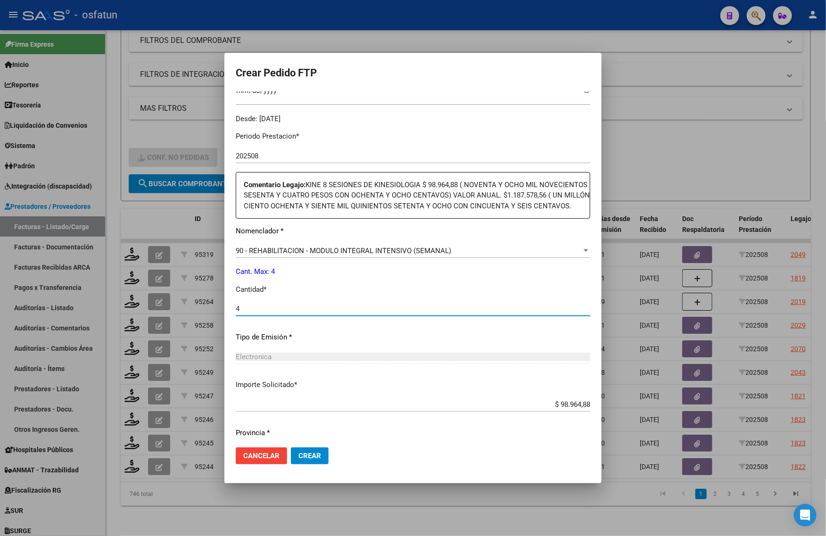
scroll to position [314, 0]
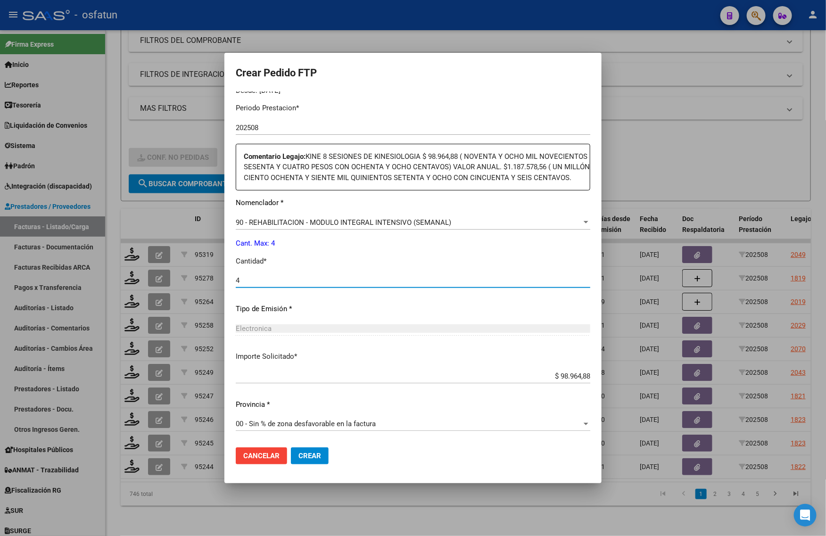
type input "4"
click at [306, 453] on span "Crear" at bounding box center [309, 456] width 23 height 8
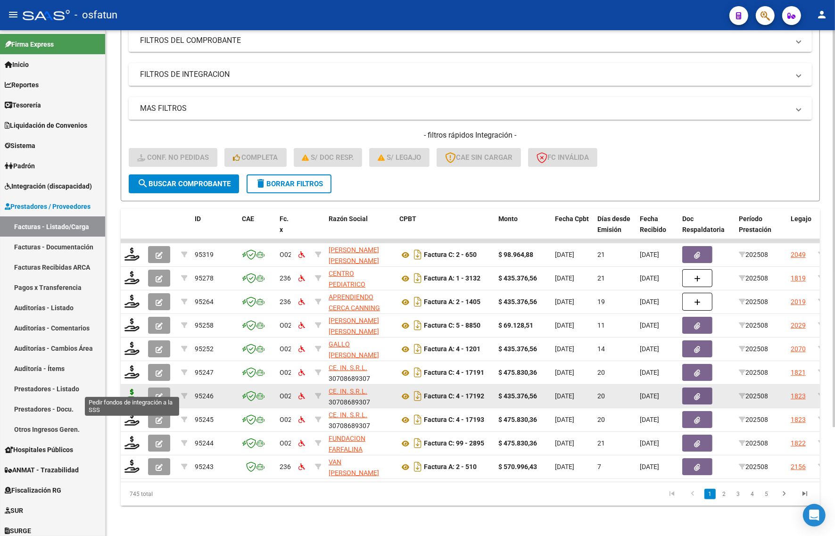
click at [130, 391] on icon at bounding box center [131, 395] width 15 height 13
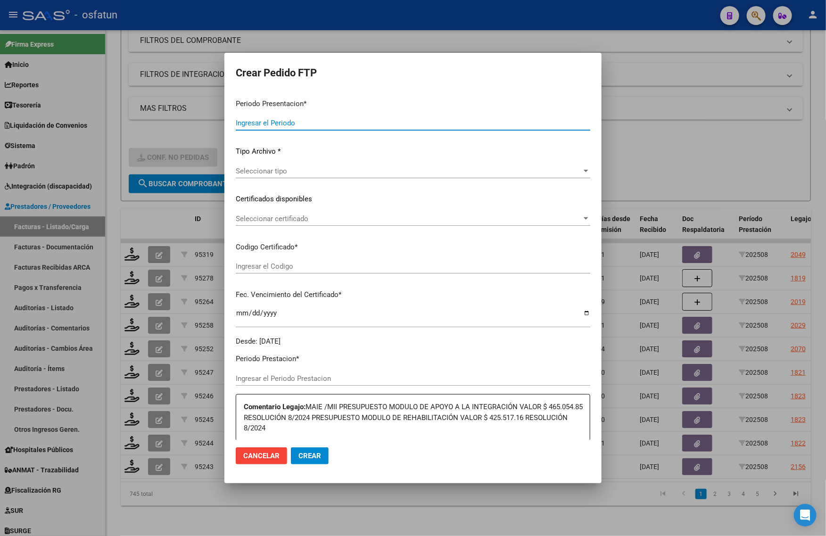
type input "202508"
type input "$ 435.376,56"
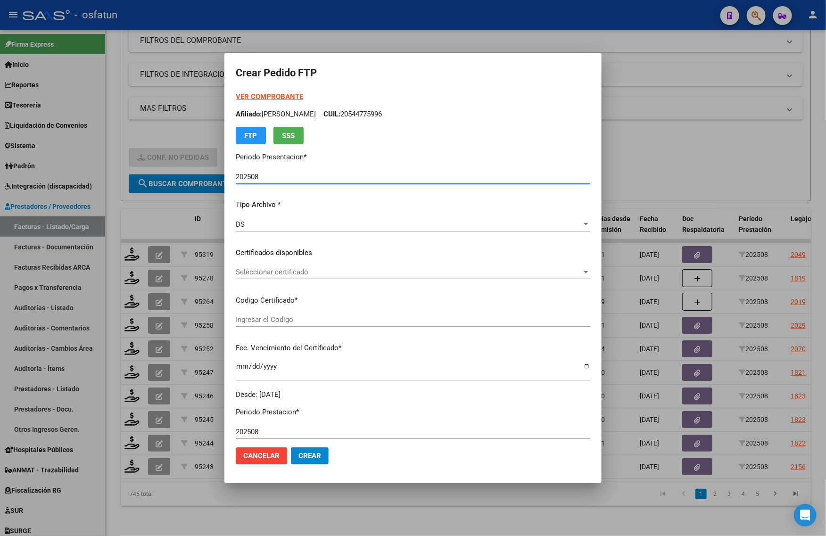
type input "ARG02000567654392022011020260110COR234"
type input "2026-01-10"
click at [269, 93] on strong "VER COMPROBANTE" at bounding box center [269, 96] width 67 height 8
click at [267, 266] on div "Seleccionar certificado Seleccionar certificado" at bounding box center [413, 272] width 355 height 14
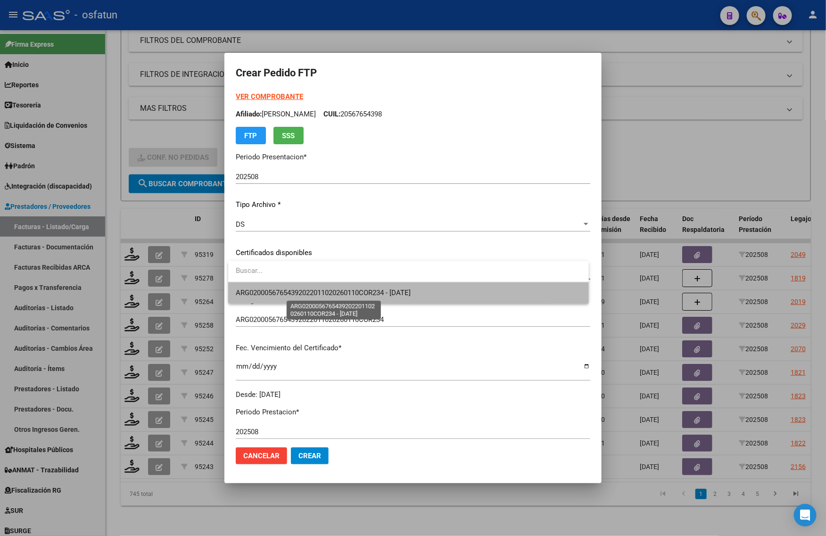
click at [271, 292] on span "ARG02000567654392022011020260110COR234 - 2026-01-10" at bounding box center [323, 293] width 175 height 8
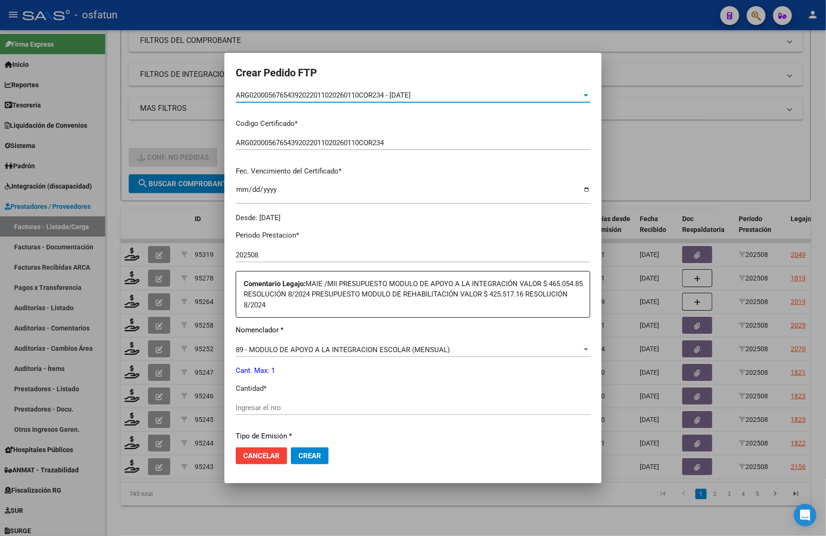
scroll to position [236, 0]
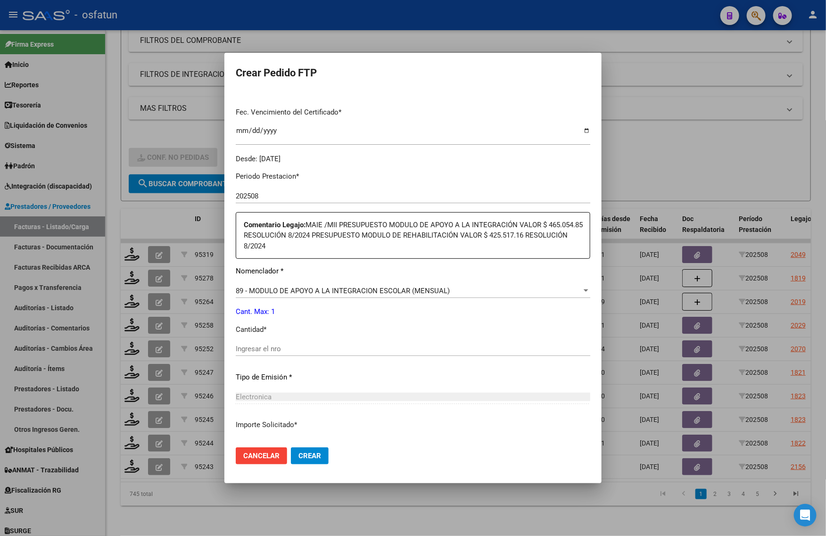
click at [281, 351] on input "Ingresar el nro" at bounding box center [413, 349] width 355 height 8
click at [646, 155] on div at bounding box center [413, 268] width 826 height 536
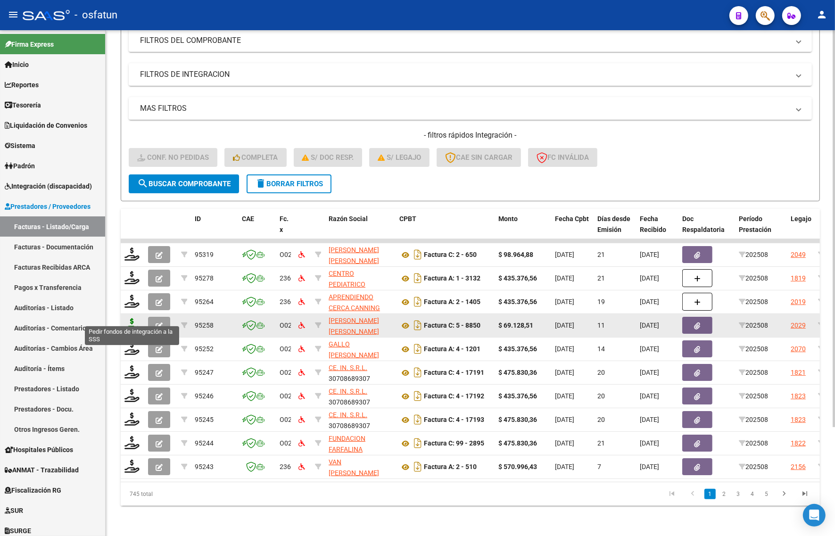
click at [132, 318] on icon at bounding box center [131, 324] width 15 height 13
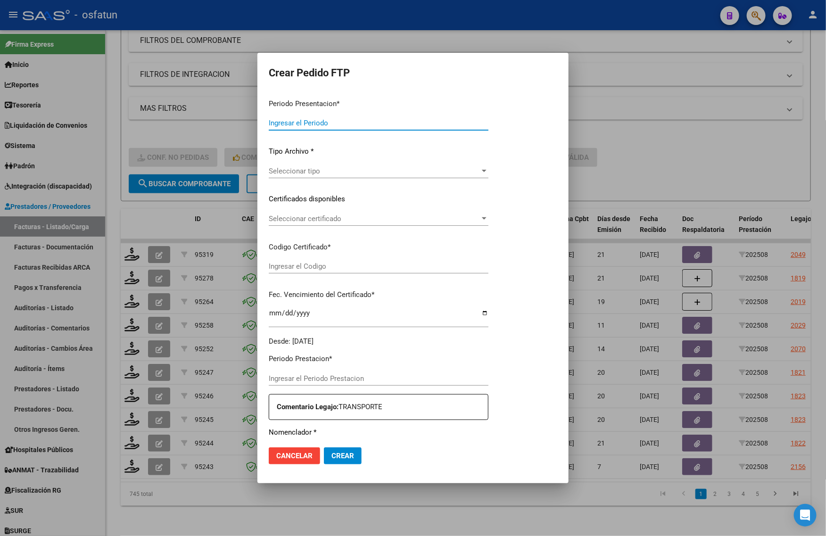
type input "202508"
type input "$ 69.128,51"
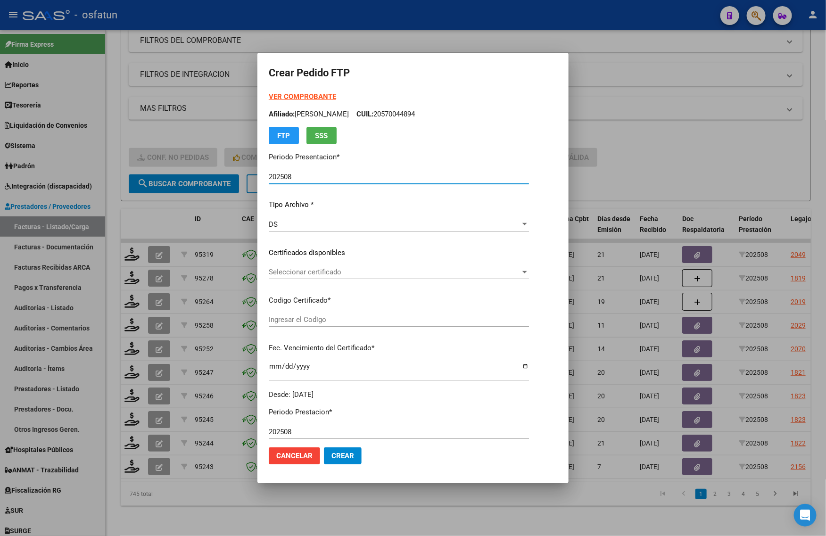
type input "ARG02000580006882022072620270726TUC138"
type input "2027-07-26"
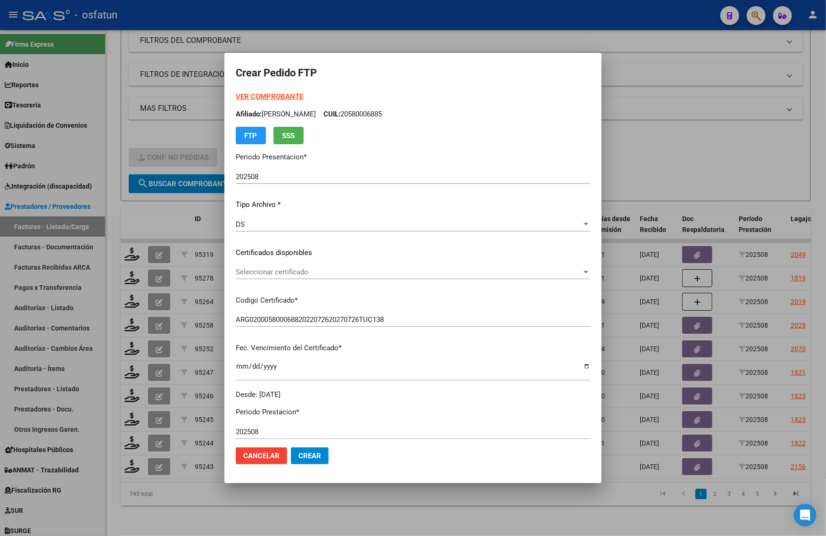
click at [263, 99] on strong "VER COMPROBANTE" at bounding box center [269, 96] width 67 height 8
click at [264, 271] on span "Seleccionar certificado" at bounding box center [409, 272] width 346 height 8
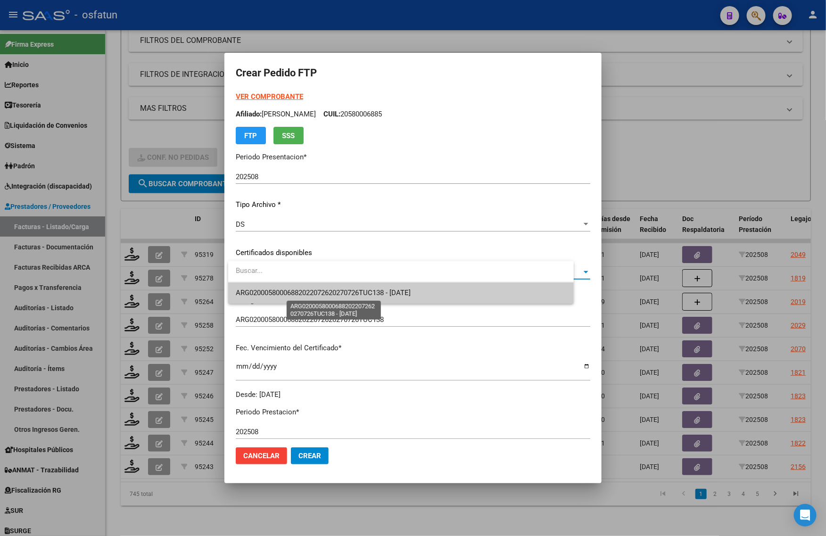
click at [263, 291] on span "ARG02000580006882022072620270726TUC138 - 2027-07-26" at bounding box center [323, 293] width 175 height 8
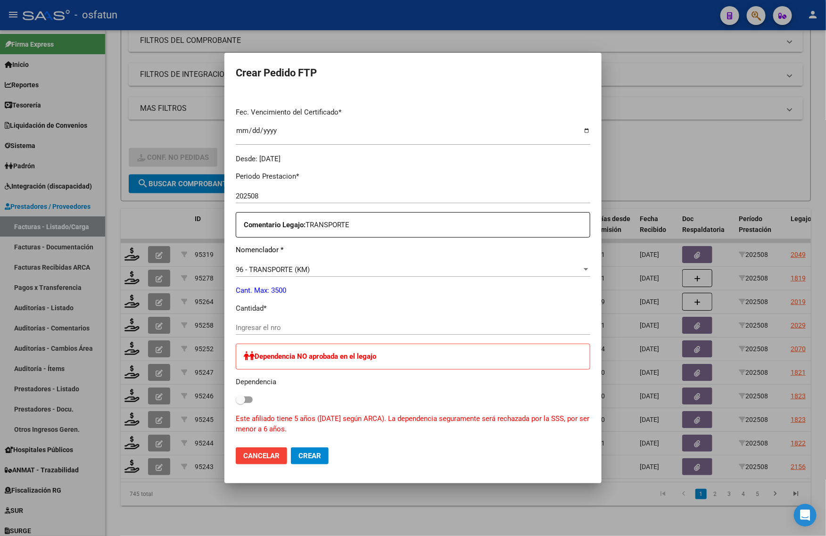
click at [262, 330] on input "Ingresar el nro" at bounding box center [413, 327] width 355 height 8
type input "128"
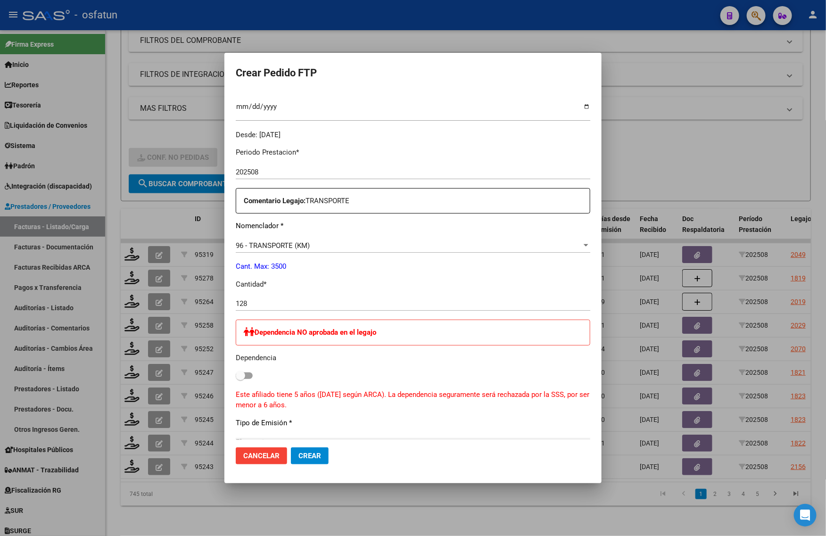
scroll to position [468, 0]
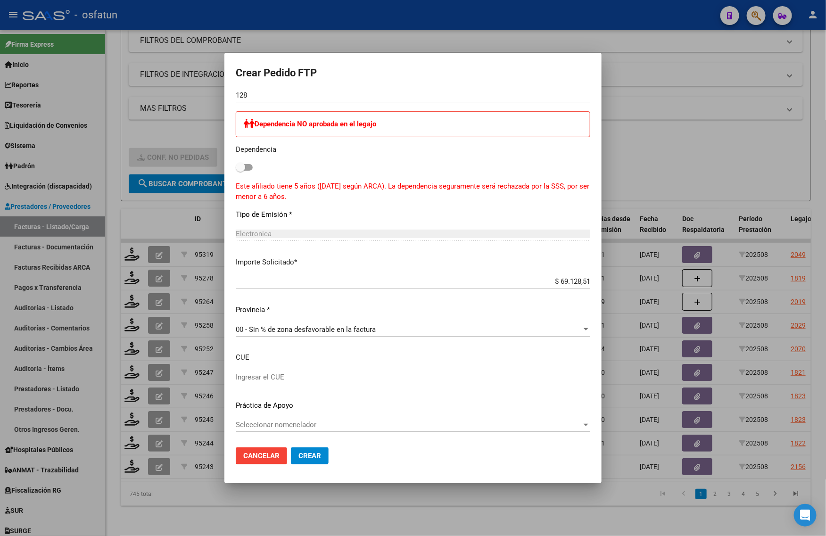
click at [309, 458] on span "Crear" at bounding box center [309, 456] width 23 height 8
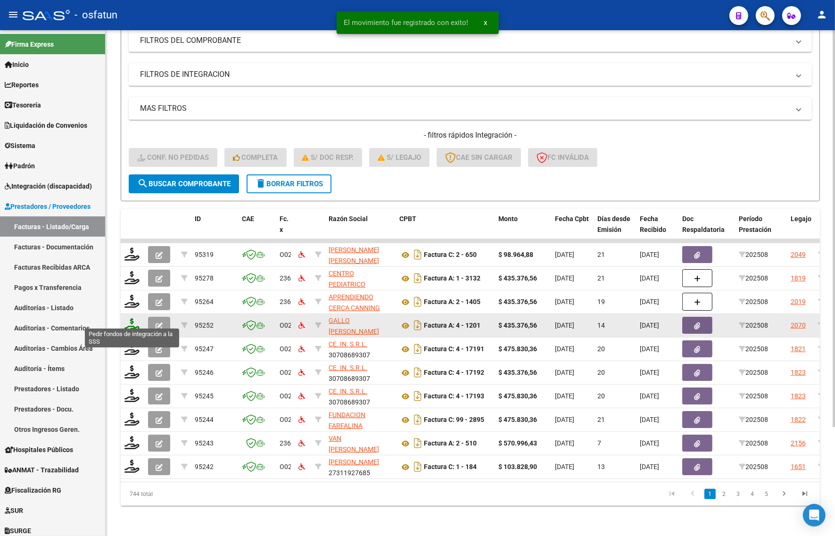
click at [131, 318] on icon at bounding box center [131, 324] width 15 height 13
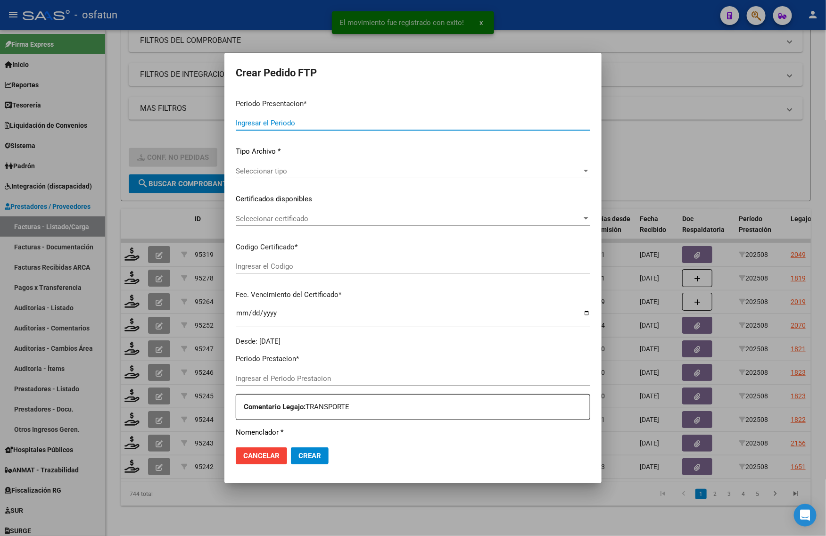
type input "202508"
type input "$ 435.376,56"
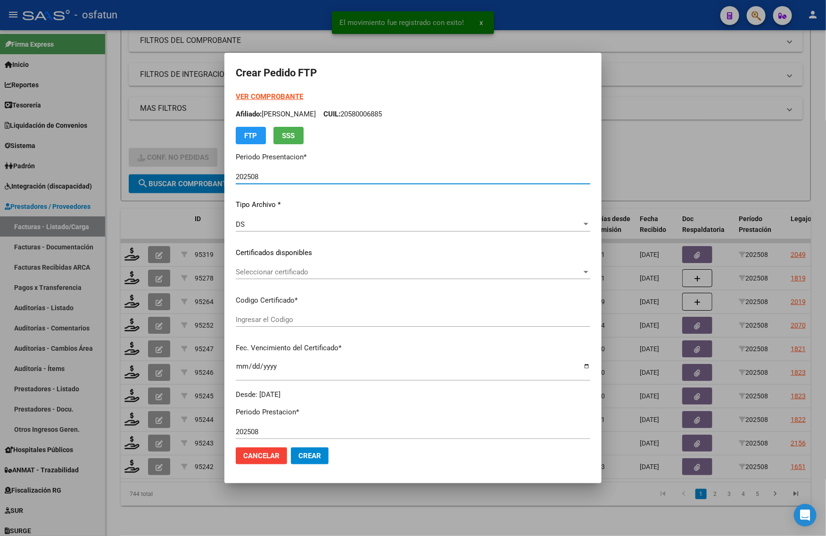
type input "ARG02000561036372021110120261101TUC136"
type input "2026-11-01"
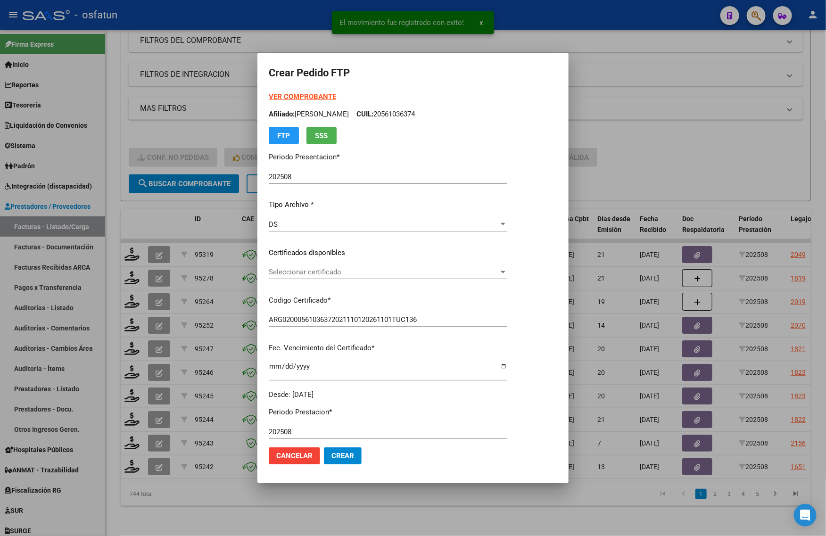
click at [262, 90] on mat-dialog-container "Crear Pedido FTP VER COMPROBANTE ARCA Padrón Afiliado: JUAREZ MATEO CUIL: 20561…" at bounding box center [412, 268] width 311 height 430
click at [286, 93] on strong "VER COMPROBANTE" at bounding box center [302, 96] width 67 height 8
click at [302, 278] on div "Seleccionar certificado Seleccionar certificado" at bounding box center [388, 272] width 239 height 14
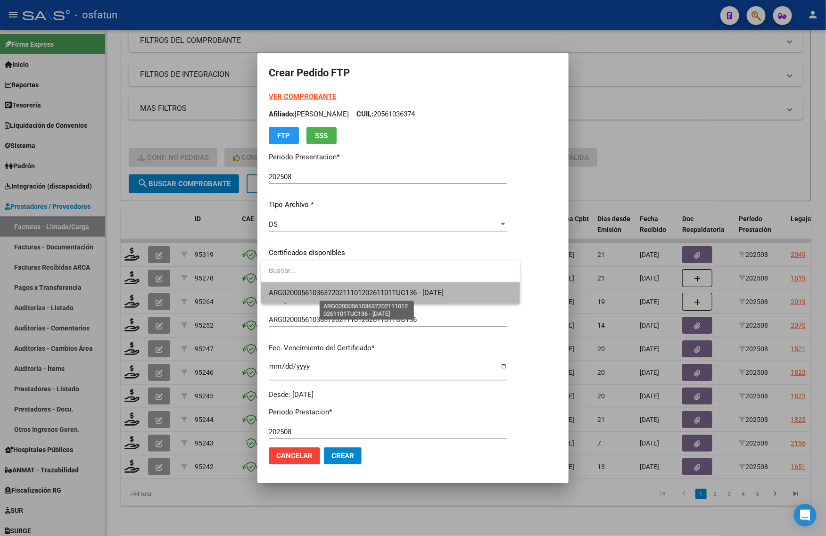
click at [302, 293] on span "ARG02000561036372021110120261101TUC136 - 2026-11-01" at bounding box center [356, 293] width 175 height 8
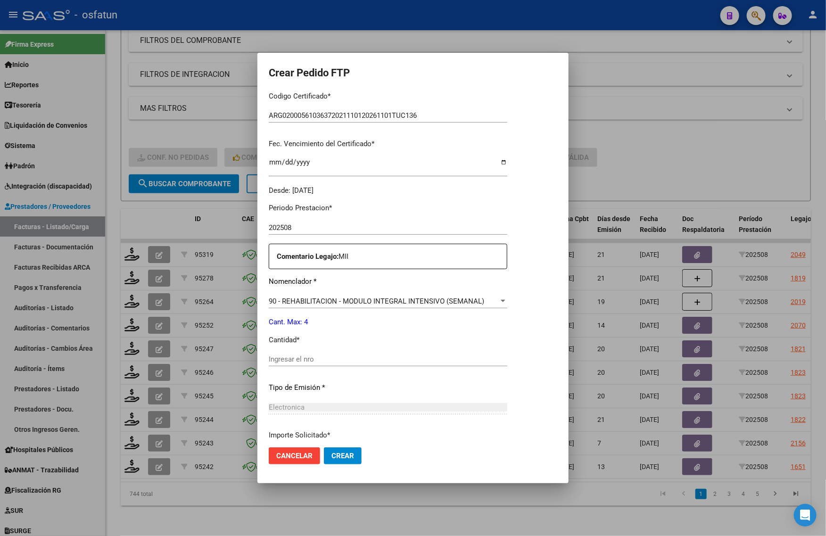
scroll to position [236, 0]
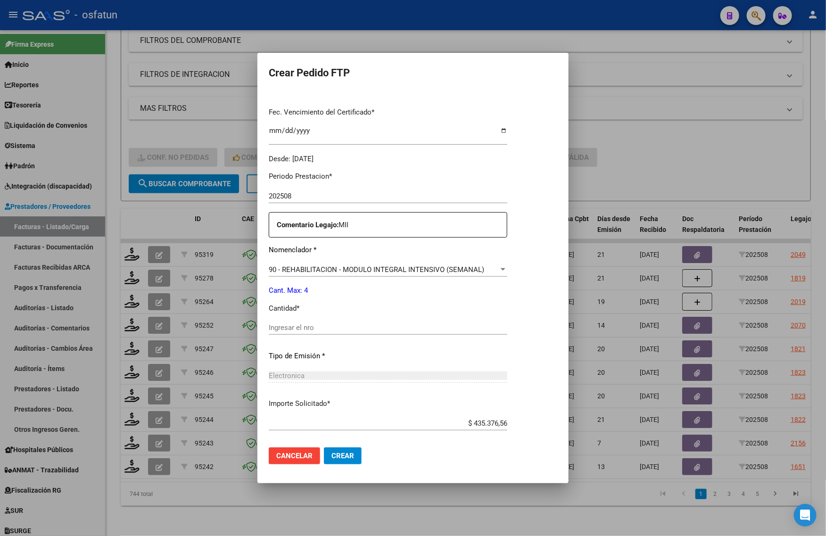
click at [307, 325] on input "Ingresar el nro" at bounding box center [388, 327] width 239 height 8
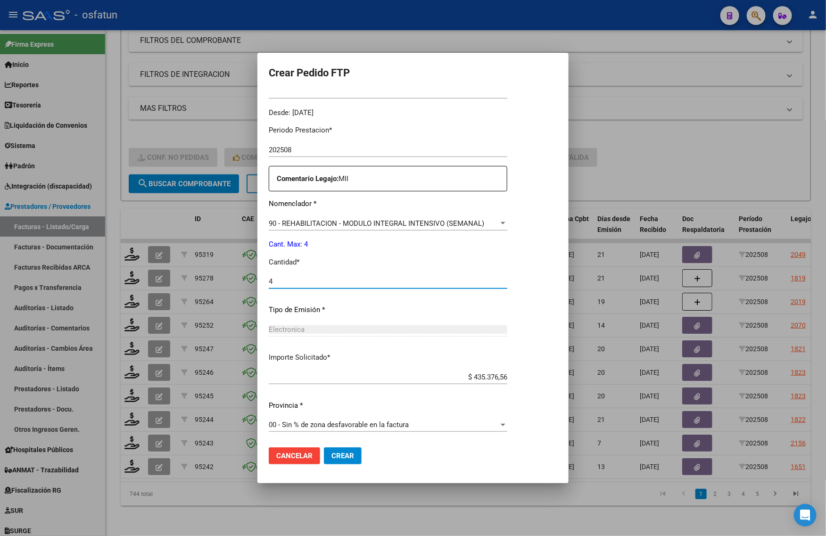
type input "4"
click at [335, 463] on button "Crear" at bounding box center [343, 455] width 38 height 17
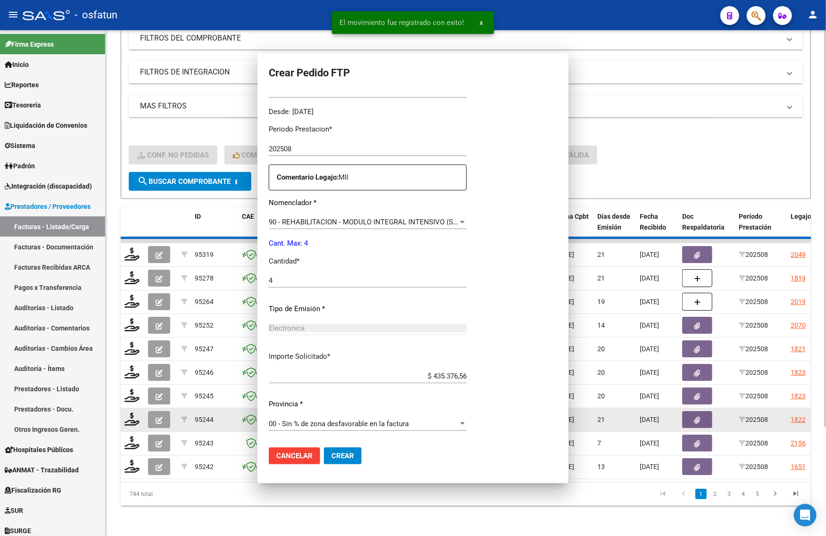
scroll to position [229, 0]
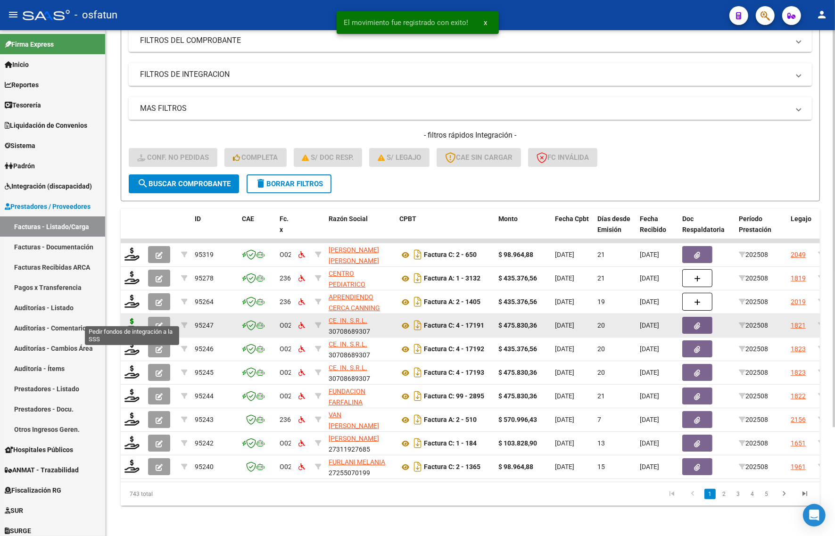
click at [130, 318] on icon at bounding box center [131, 324] width 15 height 13
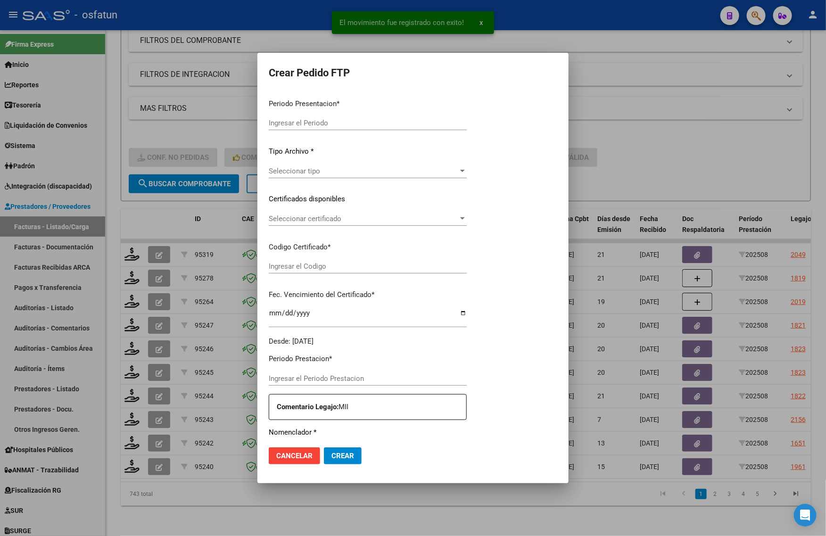
type input "202508"
type input "$ 475.830,36"
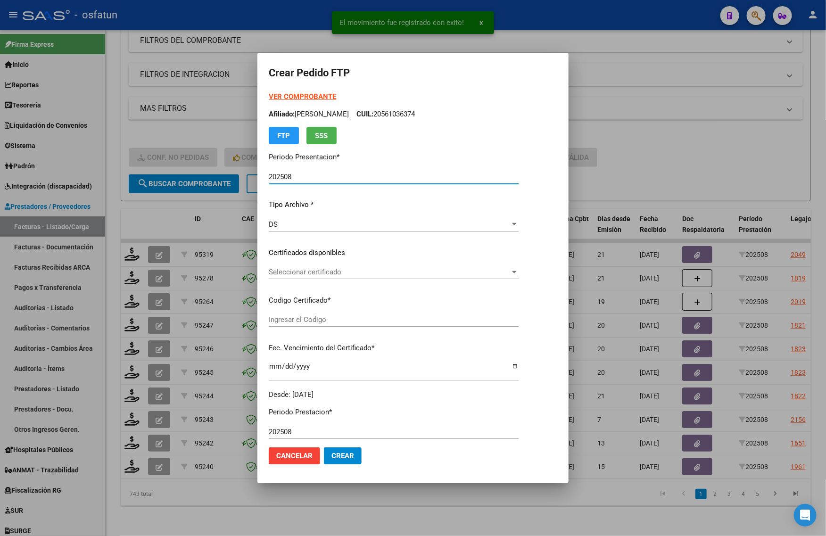
type input "5084909273"
type input "2030-09-01"
click at [291, 98] on strong "VER COMPROBANTE" at bounding box center [302, 96] width 67 height 8
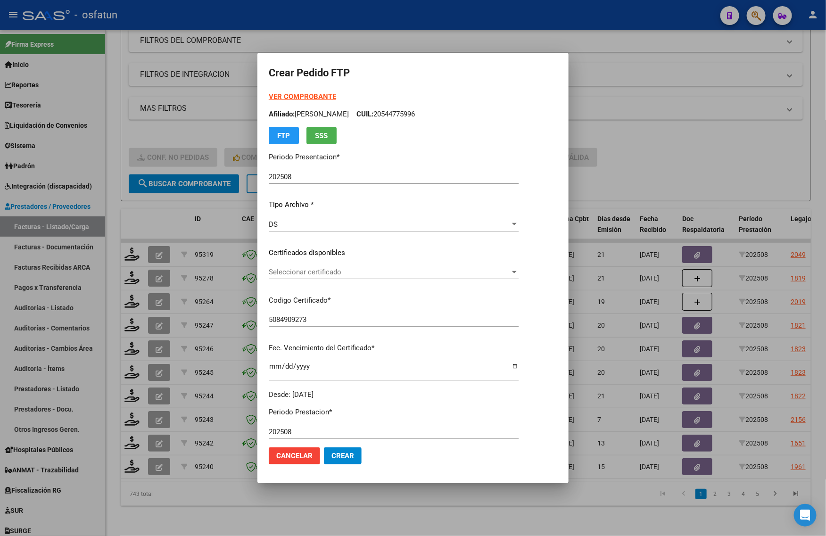
click at [293, 274] on span "Seleccionar certificado" at bounding box center [389, 272] width 241 height 8
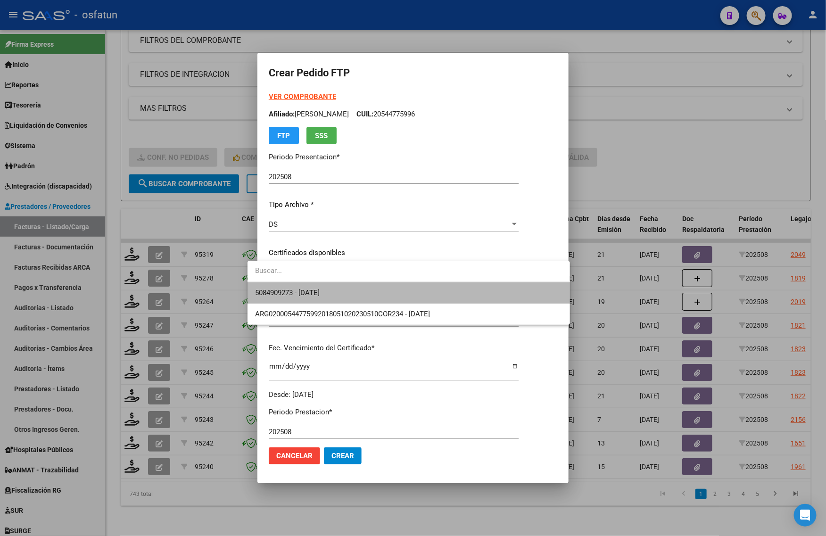
click at [293, 287] on span "5084909273 - 2030-09-01" at bounding box center [408, 292] width 307 height 21
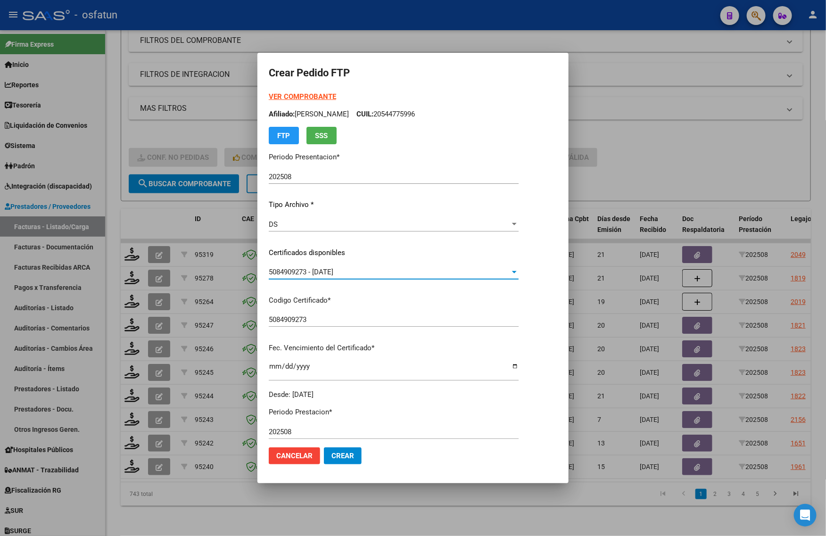
click at [302, 276] on span "5084909273 - 2030-09-01" at bounding box center [301, 272] width 65 height 8
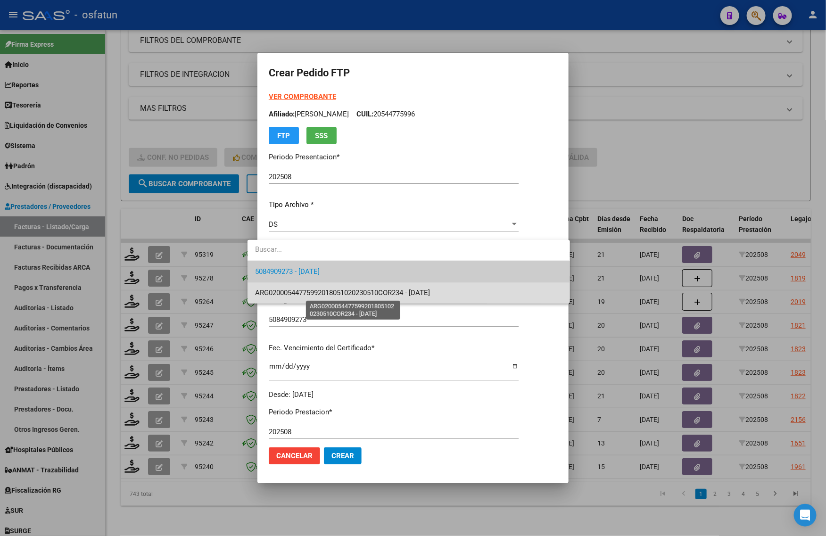
click at [411, 293] on span "ARG02000544775992018051020230510COR234 - 2023-05-10" at bounding box center [342, 293] width 175 height 8
type input "ARG02000544775992018051020230510COR234"
type input "2023-05-10"
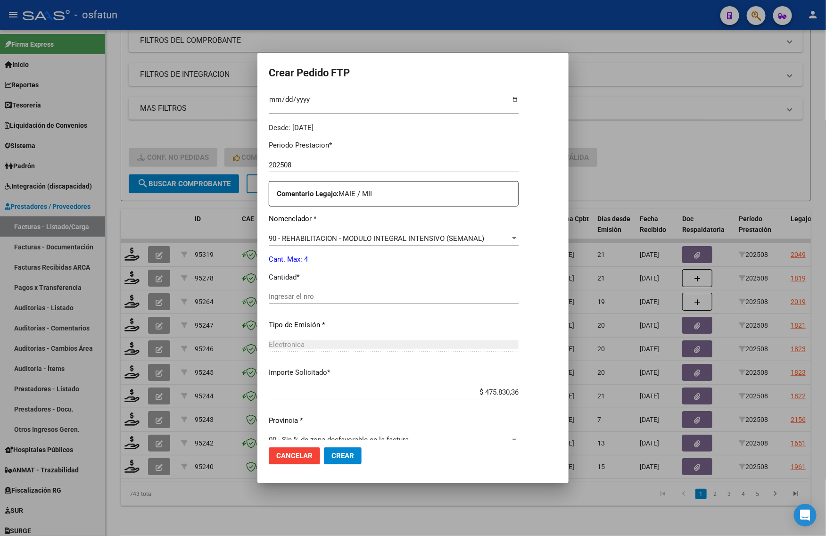
scroll to position [282, 0]
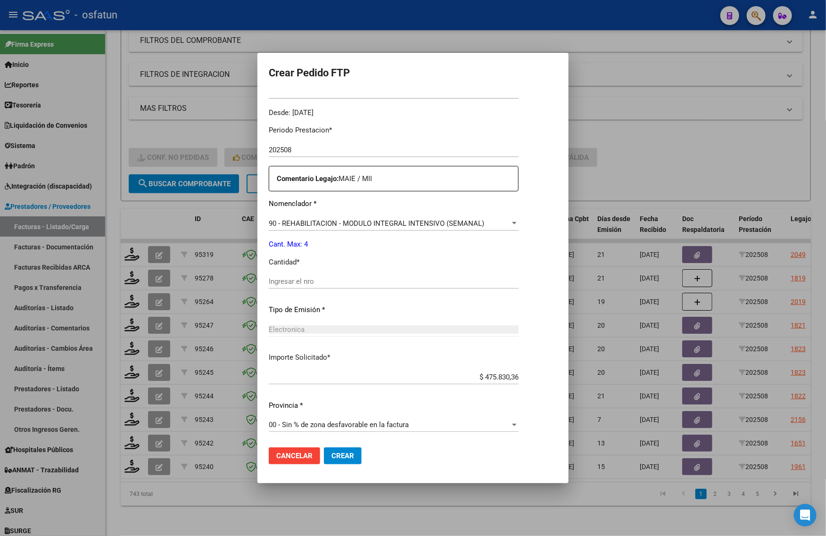
click at [292, 226] on span "90 - REHABILITACION - MODULO INTEGRAL INTENSIVO (SEMANAL)" at bounding box center [376, 223] width 215 height 8
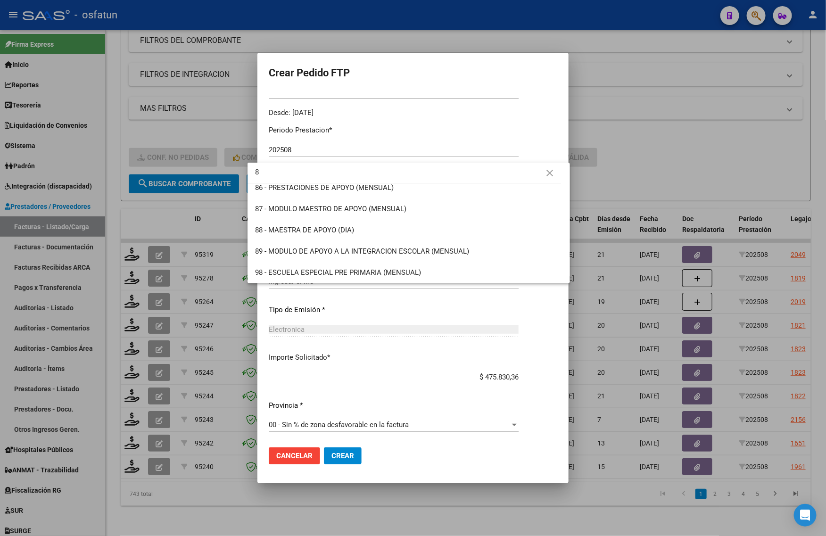
scroll to position [0, 0]
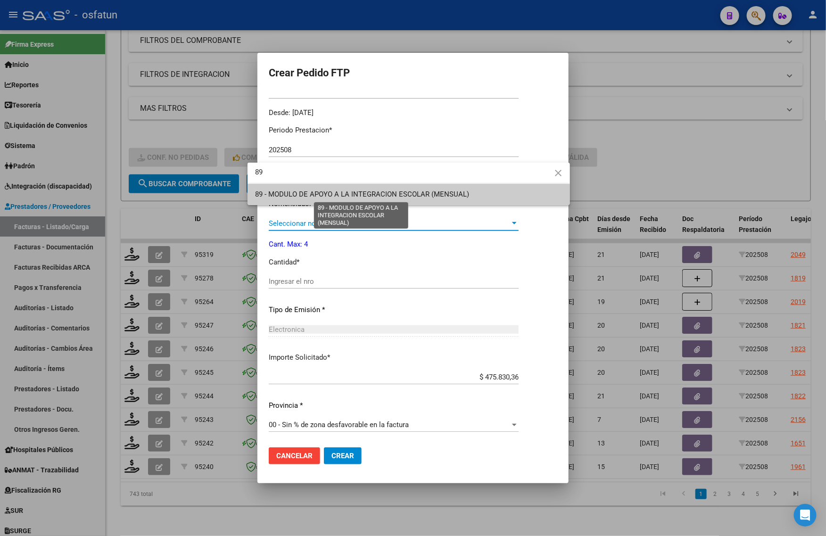
type input "89"
click at [324, 192] on span "89 - MODULO DE APOYO A LA INTEGRACION ESCOLAR (MENSUAL)" at bounding box center [362, 194] width 214 height 8
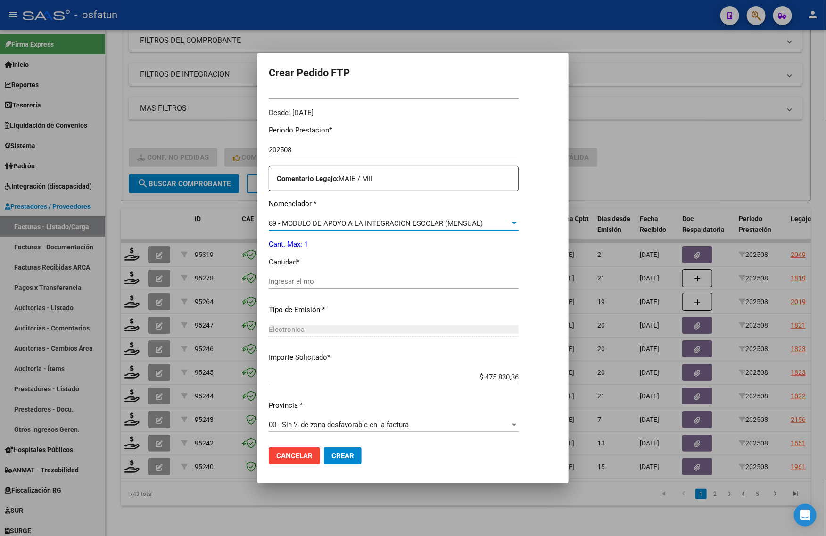
click at [314, 280] on input "Ingresar el nro" at bounding box center [394, 281] width 250 height 8
type input "1"
click at [340, 467] on mat-dialog-actions "Cancelar Crear" at bounding box center [413, 456] width 289 height 32
click at [340, 462] on button "Crear" at bounding box center [343, 455] width 38 height 17
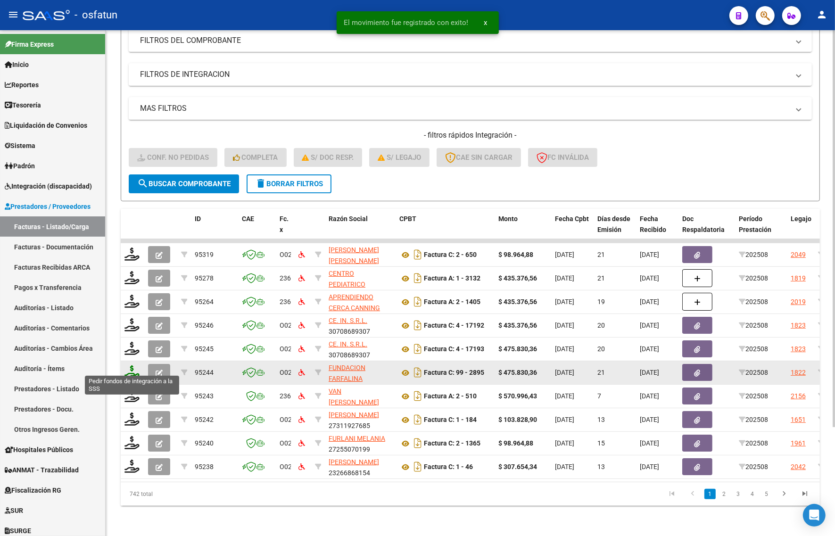
click at [132, 365] on icon at bounding box center [131, 371] width 15 height 13
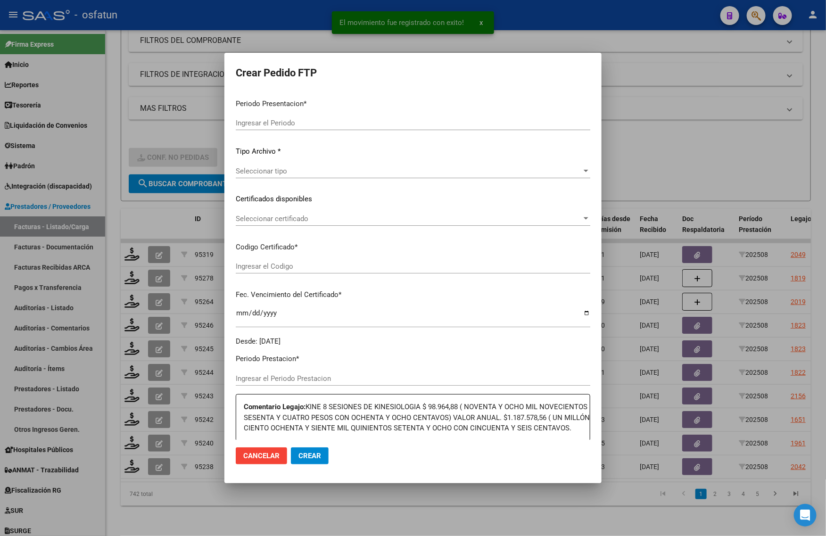
type input "202508"
type input "$ 475.830,36"
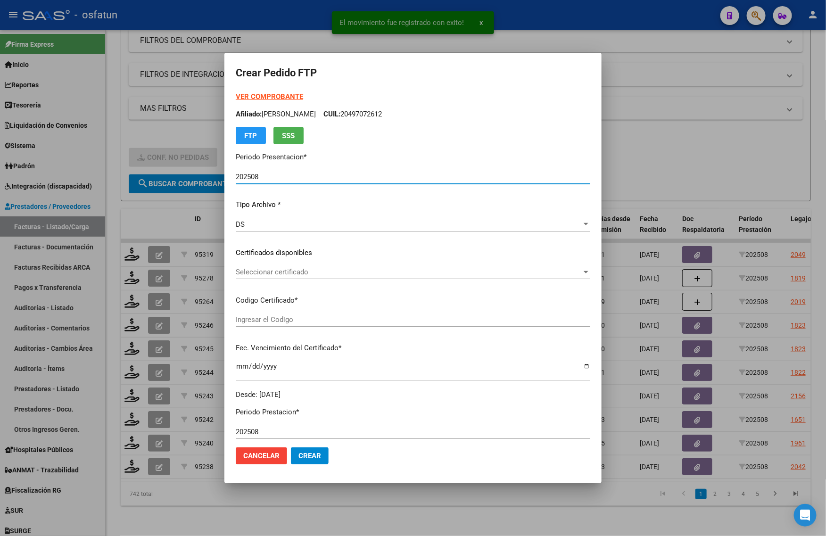
type input "ARG02000579942502024090420290904COR469"
type input "2029-09-02"
click at [278, 94] on strong "VER COMPROBANTE" at bounding box center [269, 96] width 67 height 8
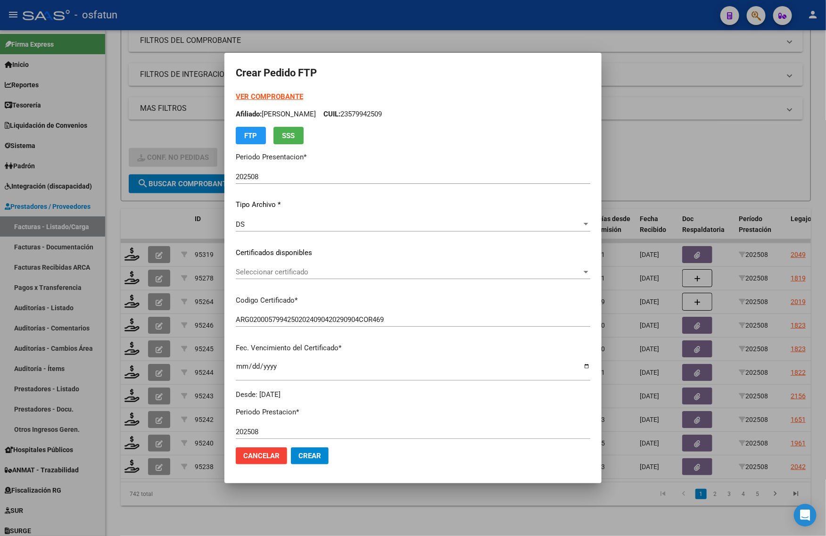
click at [290, 272] on span "Seleccionar certificado" at bounding box center [409, 272] width 346 height 8
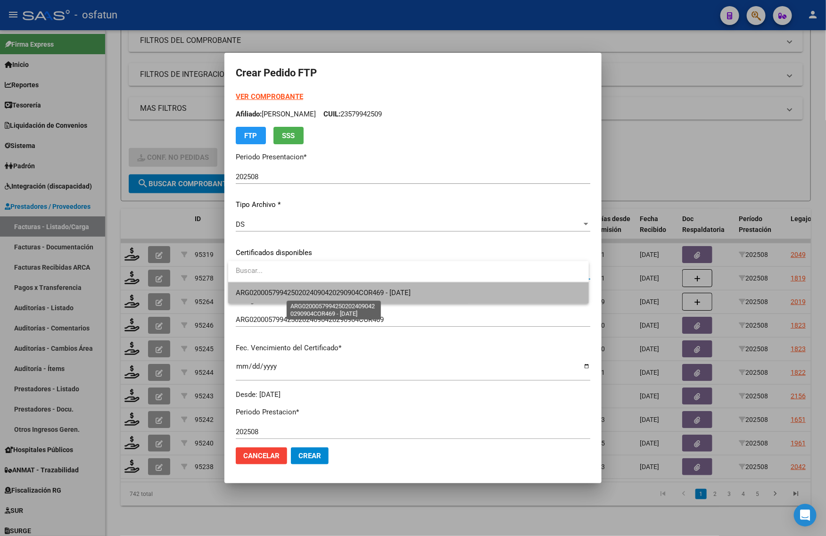
click at [289, 295] on span "ARG02000579942502024090420290904COR469 - 2029-09-02" at bounding box center [323, 293] width 175 height 8
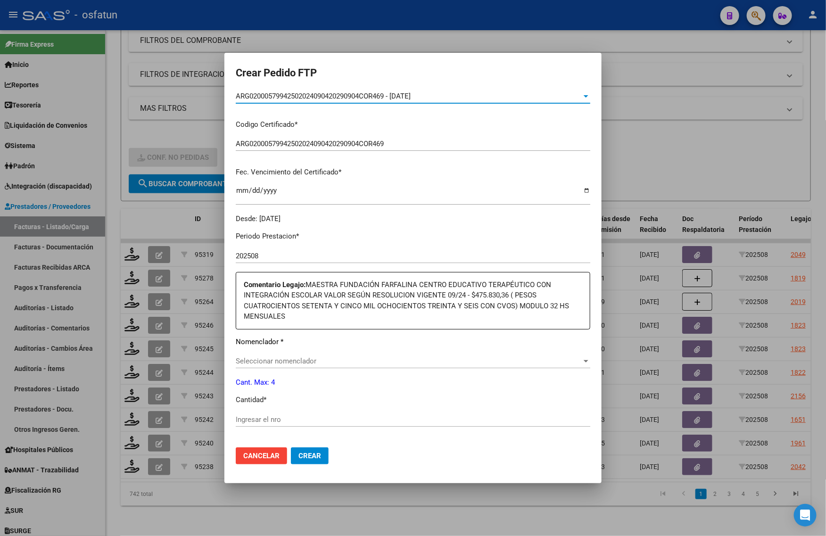
scroll to position [177, 0]
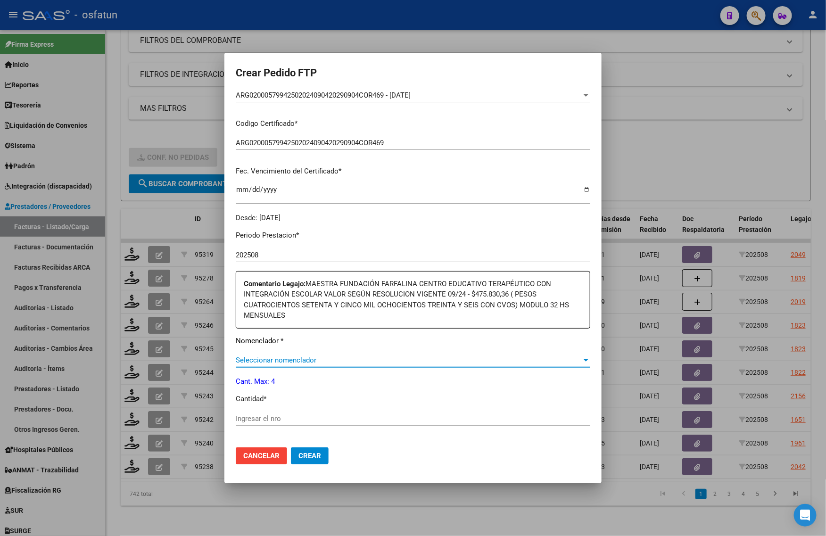
click at [267, 363] on span "Seleccionar nomenclador" at bounding box center [409, 360] width 346 height 8
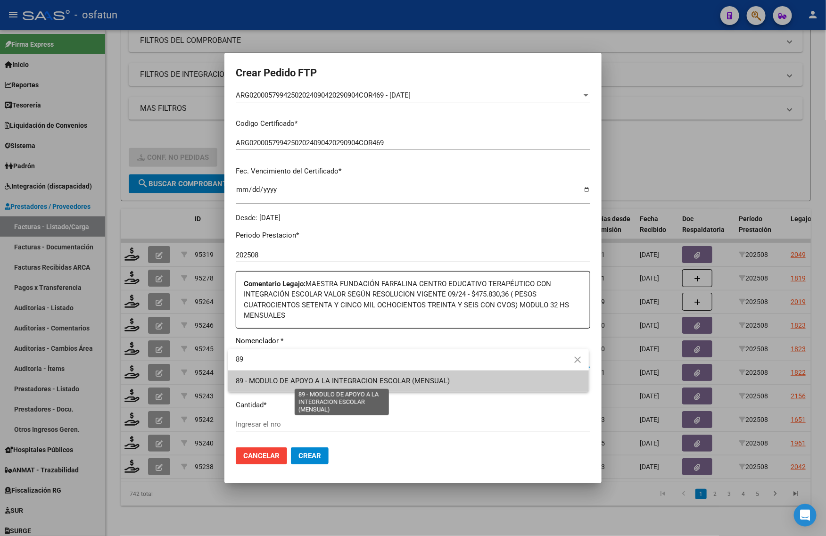
type input "89"
click at [254, 380] on span "89 - MODULO DE APOYO A LA INTEGRACION ESCOLAR (MENSUAL)" at bounding box center [343, 381] width 214 height 8
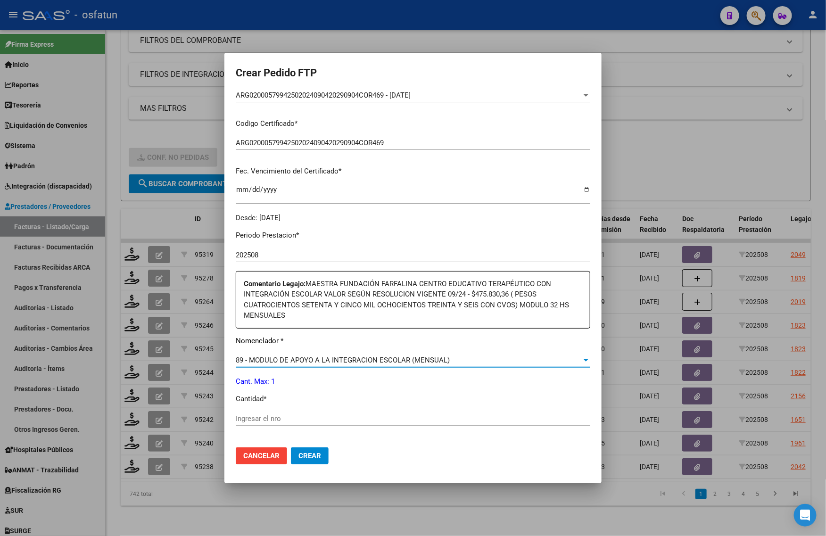
click at [248, 416] on input "Ingresar el nro" at bounding box center [413, 418] width 355 height 8
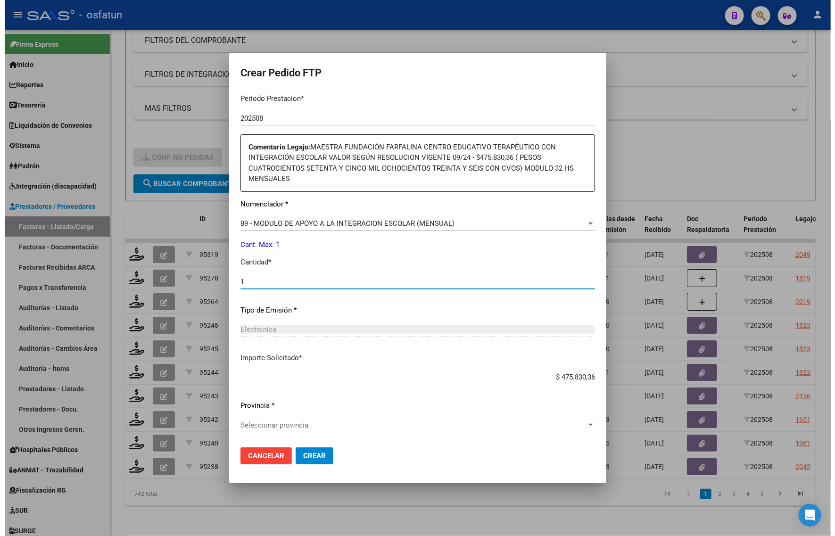
scroll to position [314, 0]
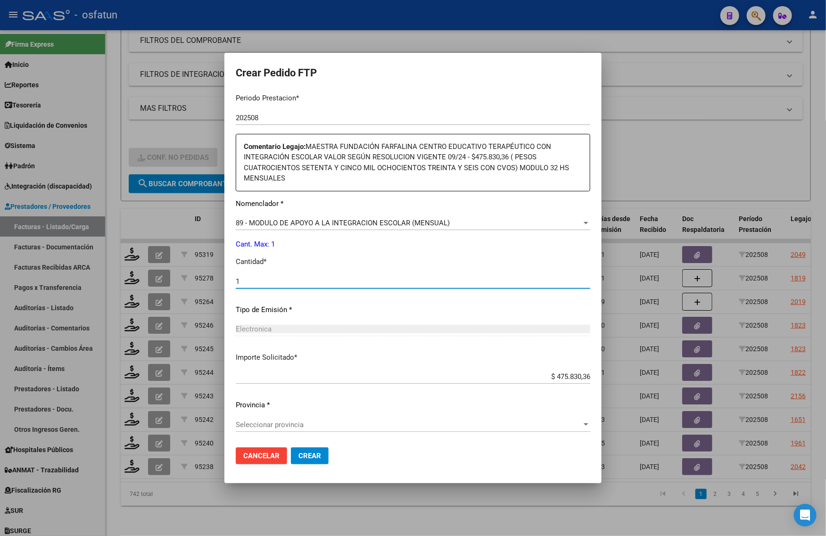
type input "1"
click at [310, 462] on button "Crear" at bounding box center [310, 455] width 38 height 17
click at [283, 416] on div "Periodo Prestacion * 202508 Ingresar el Periodo Prestacion Comentario Legajo: M…" at bounding box center [413, 263] width 355 height 355
click at [283, 428] on span "Seleccionar provincia" at bounding box center [409, 425] width 346 height 8
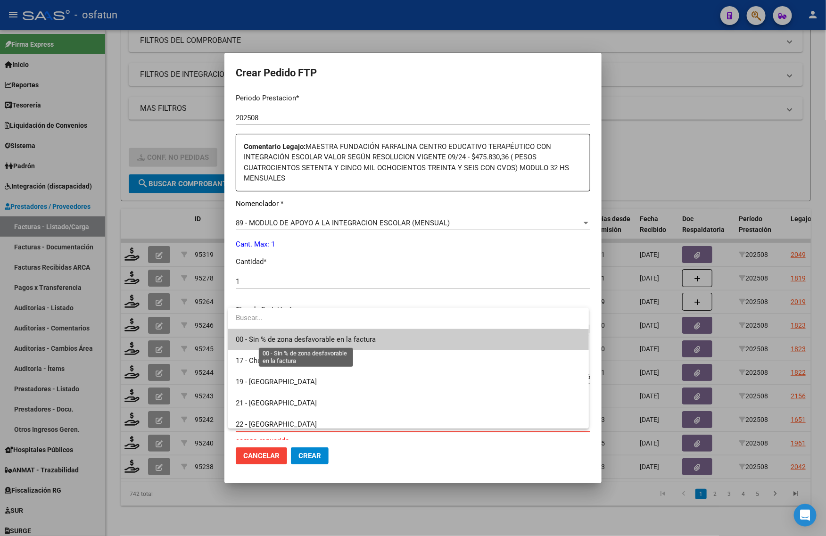
click at [275, 330] on span "00 - Sin % de zona desfavorable en la factura" at bounding box center [409, 339] width 346 height 21
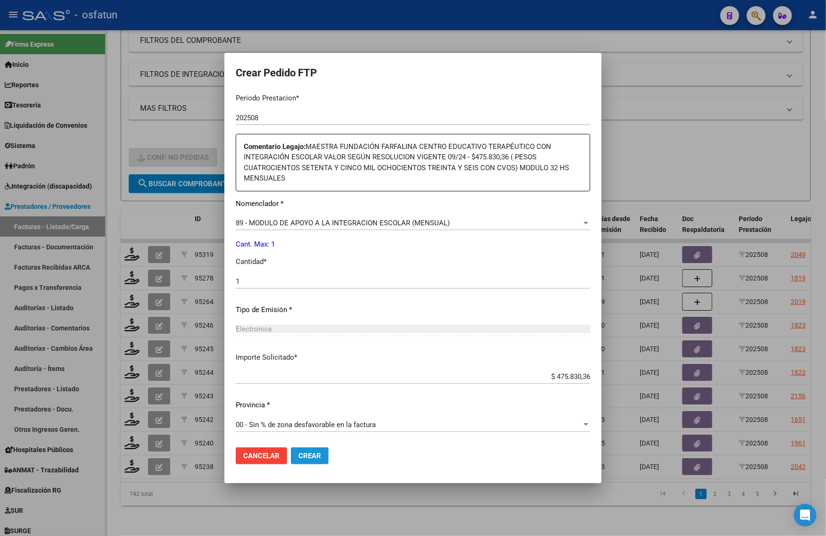
click at [310, 457] on span "Crear" at bounding box center [309, 456] width 23 height 8
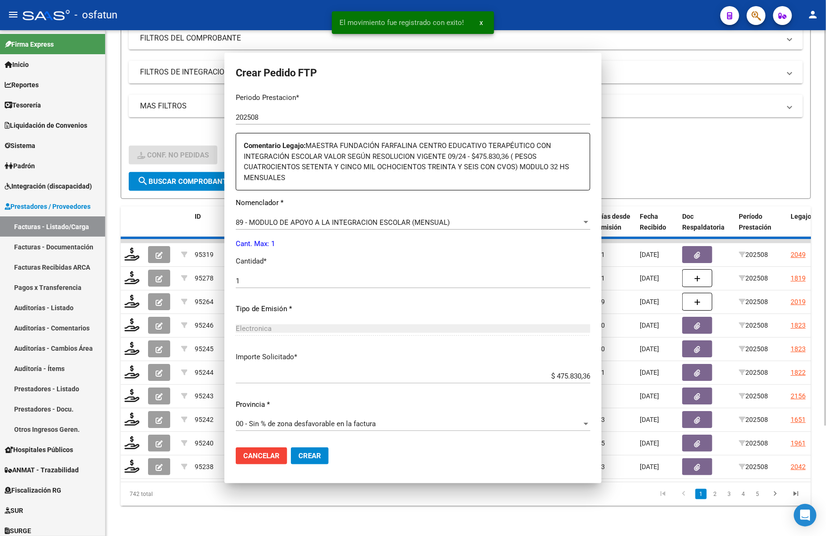
scroll to position [0, 0]
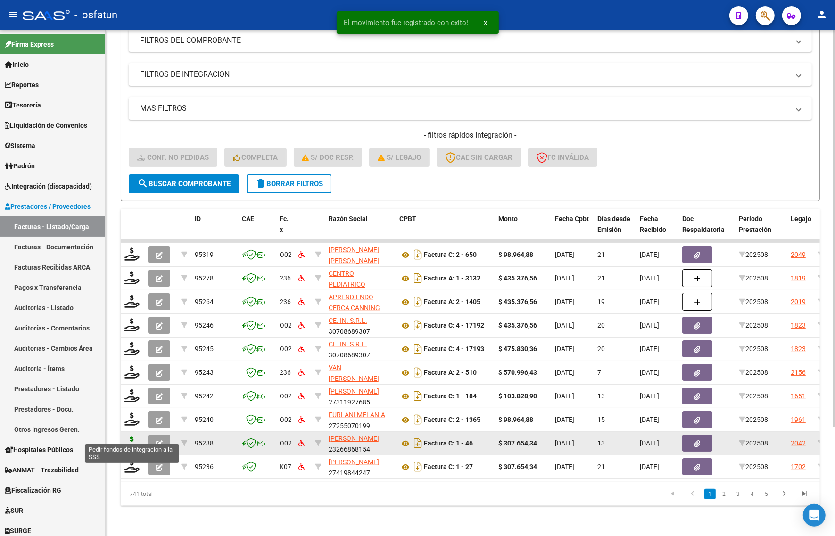
click at [130, 436] on icon at bounding box center [131, 442] width 15 height 13
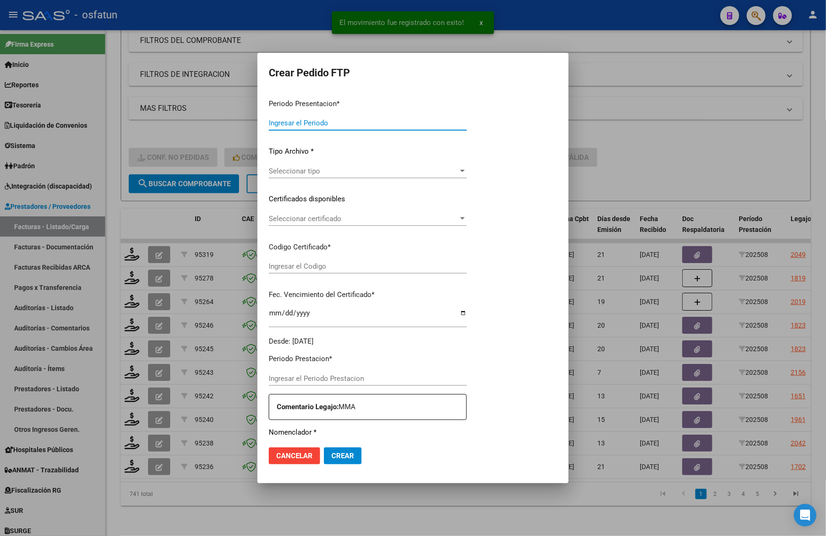
type input "202508"
type input "$ 307.654,34"
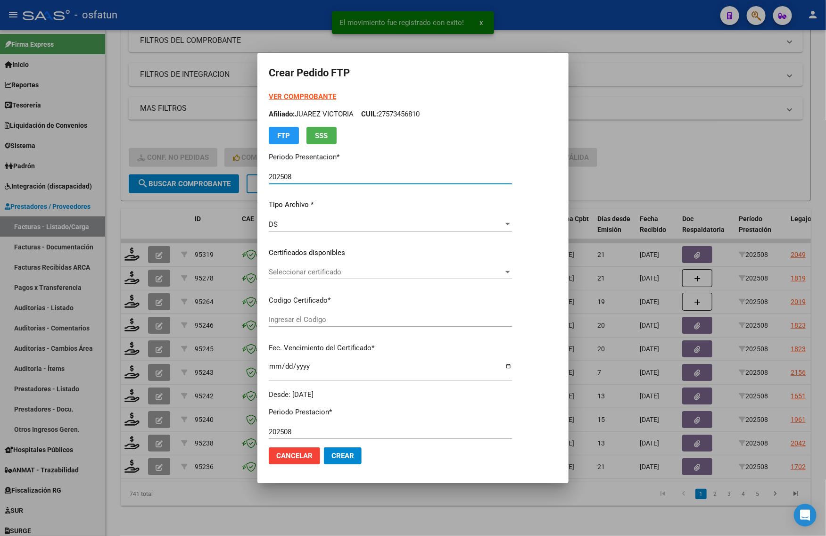
type input "ARG02000534201682022062920320629JUJ135"
type input "2032-06-29"
click at [286, 93] on strong "VER COMPROBANTE" at bounding box center [302, 96] width 67 height 8
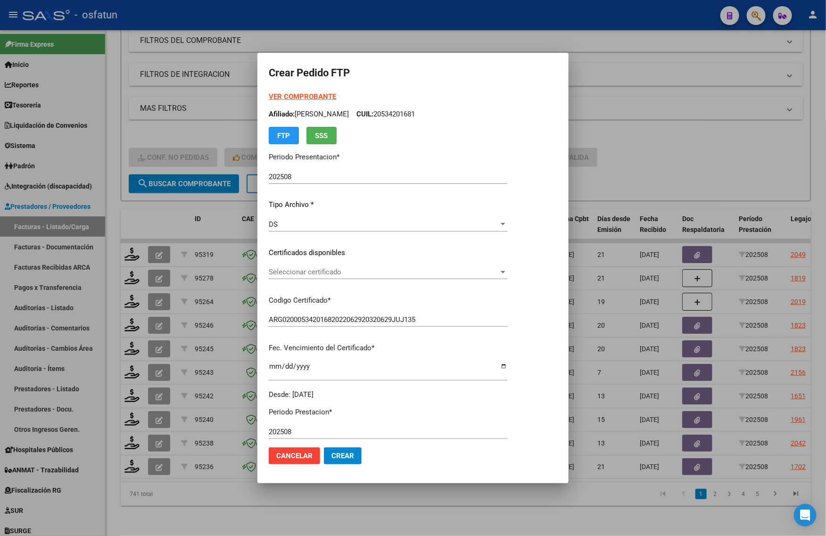
click at [303, 270] on span "Seleccionar certificado" at bounding box center [384, 272] width 230 height 8
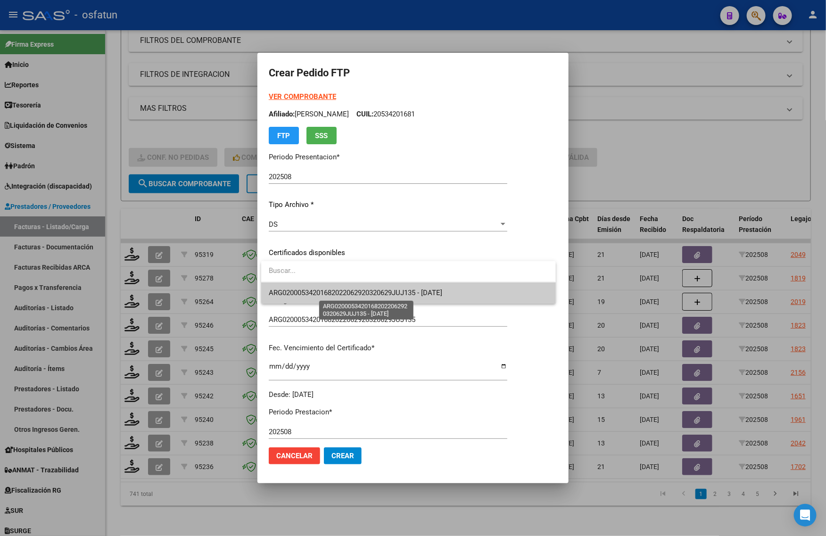
click at [303, 295] on span "ARG02000534201682022062920320629JUJ135 - 2032-06-29" at bounding box center [355, 293] width 173 height 8
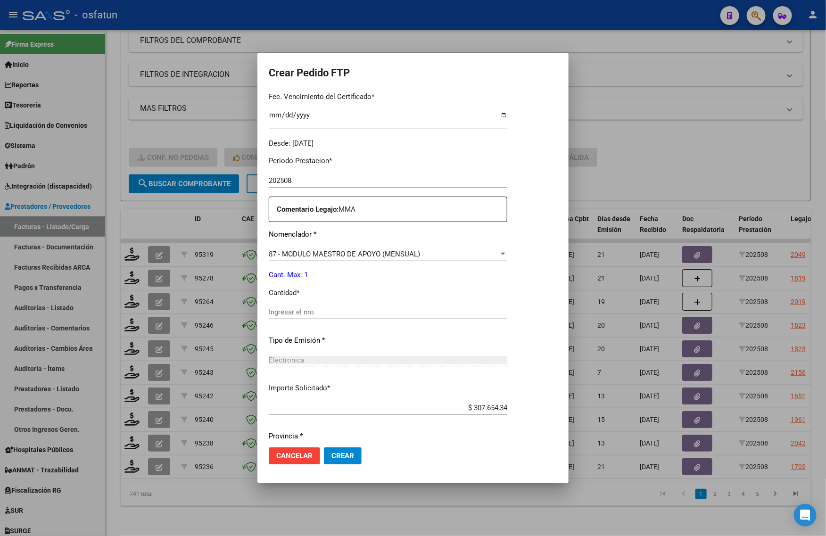
scroll to position [282, 0]
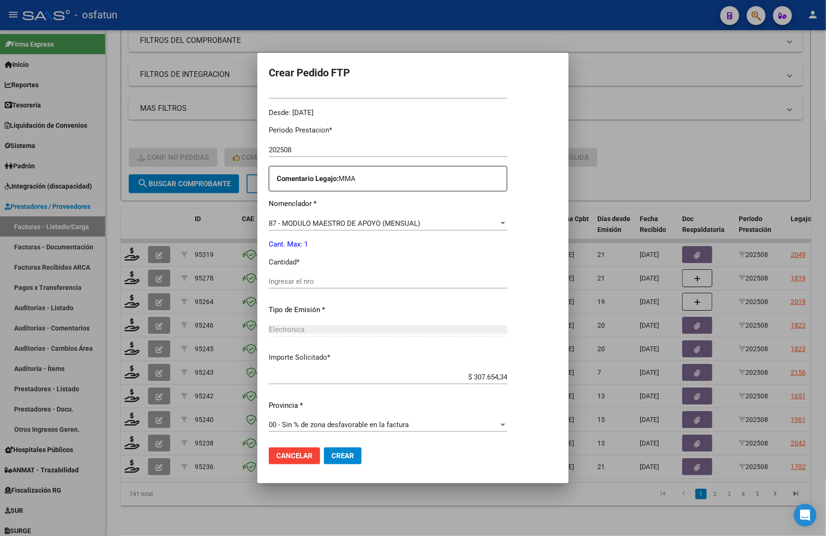
click at [295, 289] on div "Ingresar el nro" at bounding box center [388, 285] width 239 height 23
click at [295, 282] on input "Ingresar el nro" at bounding box center [388, 281] width 239 height 8
type input "1"
click at [349, 453] on span "Crear" at bounding box center [342, 456] width 23 height 8
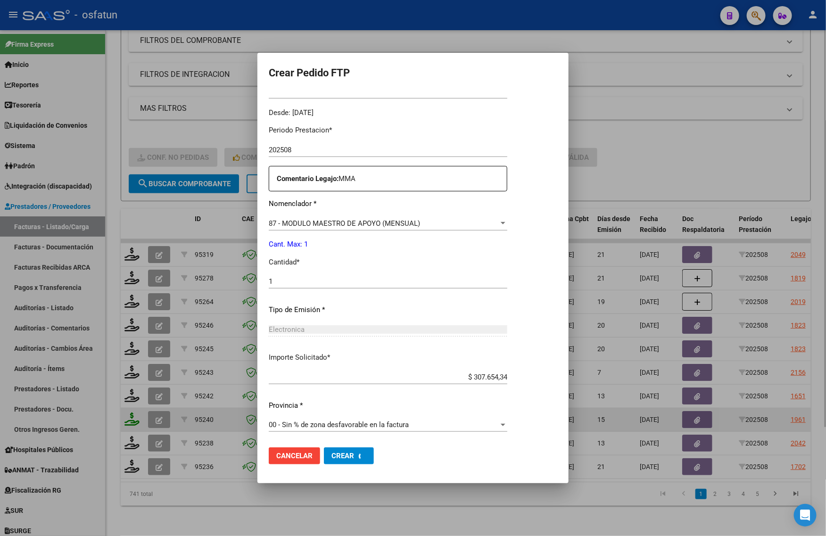
scroll to position [0, 0]
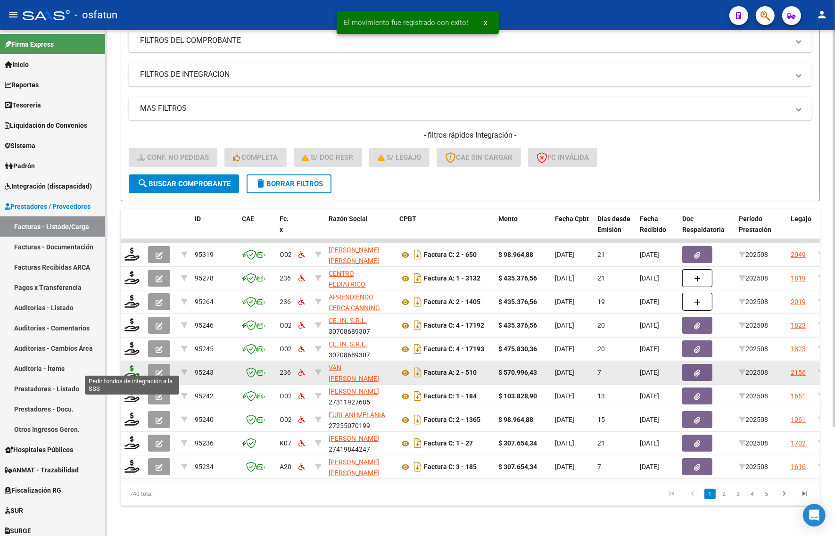
click at [131, 365] on icon at bounding box center [131, 371] width 15 height 13
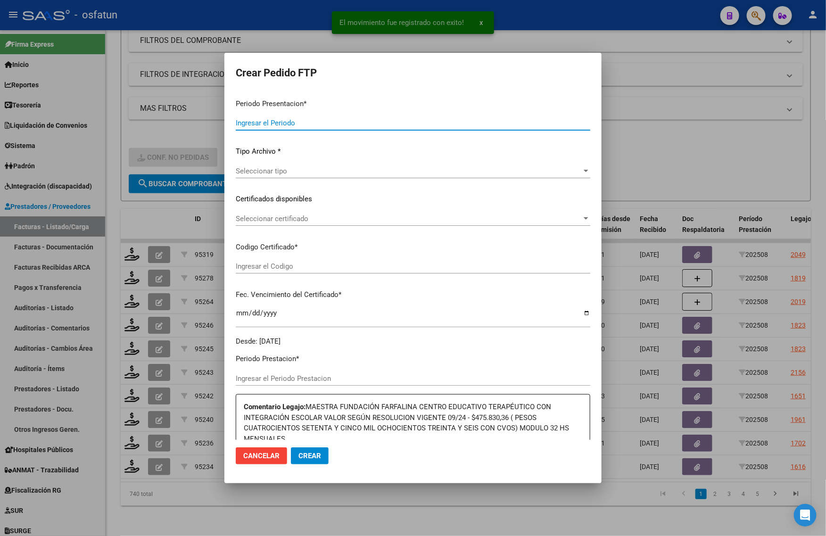
type input "202508"
type input "$ 570.996,43"
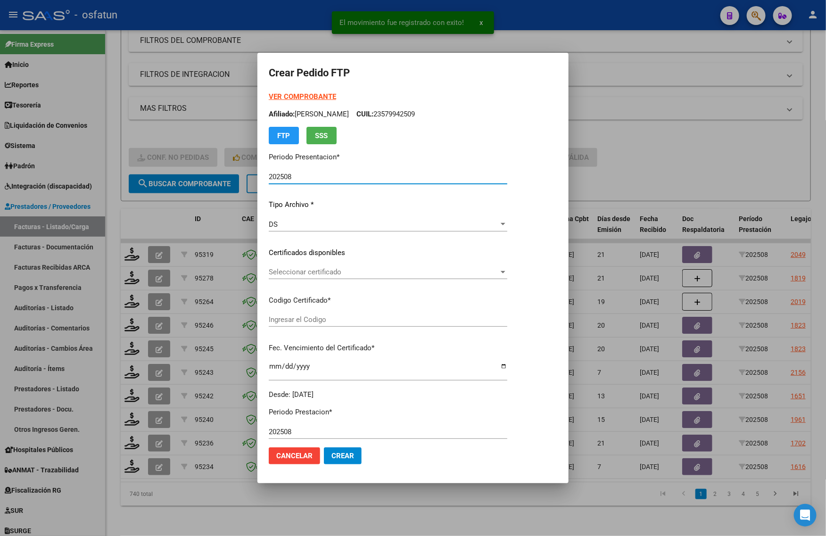
type input "ARG02000565478762021092120250921PPA235"
type input "2025-09-21"
click at [294, 96] on strong "VER COMPROBANTE" at bounding box center [302, 96] width 67 height 8
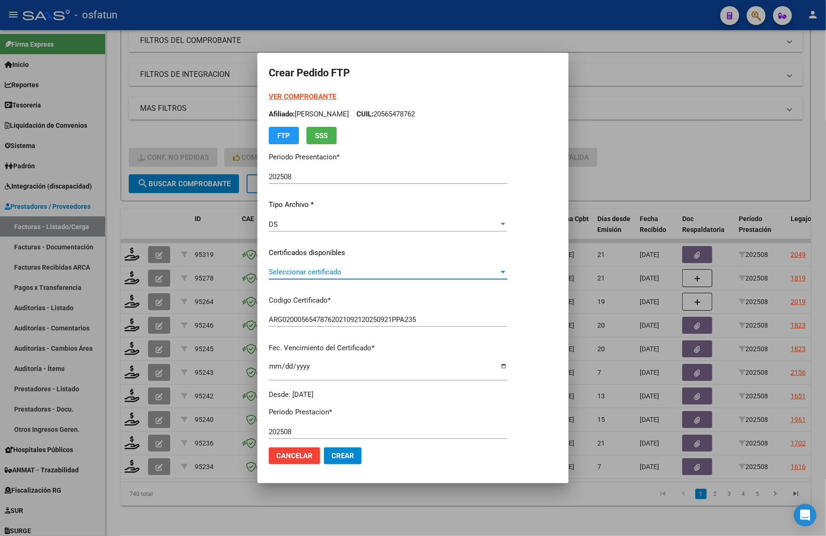
click at [313, 272] on span "Seleccionar certificado" at bounding box center [384, 272] width 230 height 8
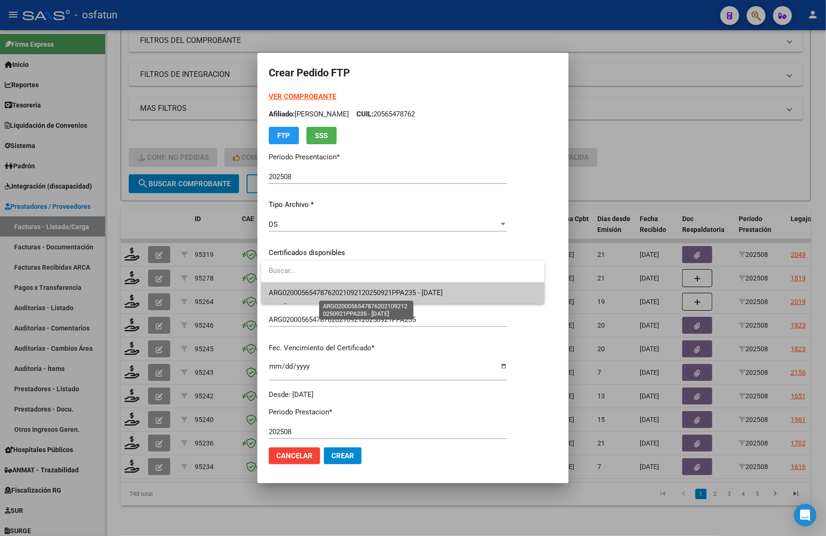
click at [325, 296] on span "ARG02000565478762021092120250921PPA235 - 2025-09-21" at bounding box center [356, 293] width 174 height 8
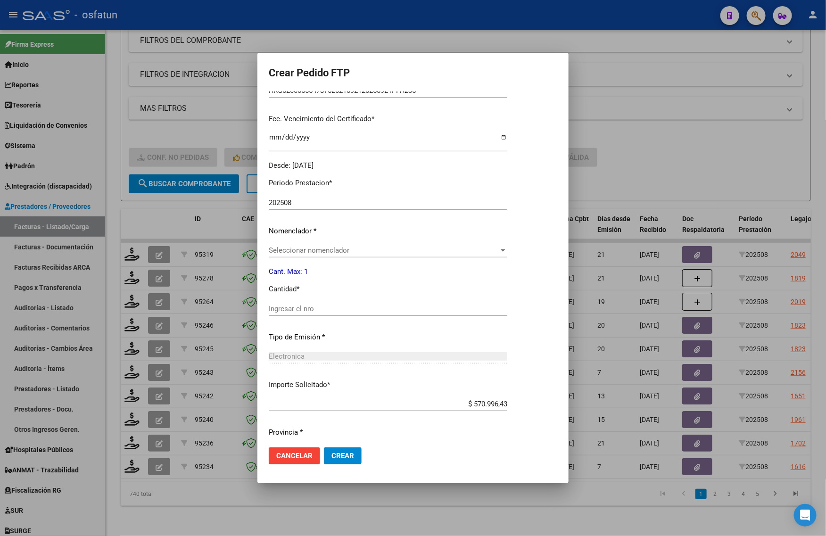
scroll to position [256, 0]
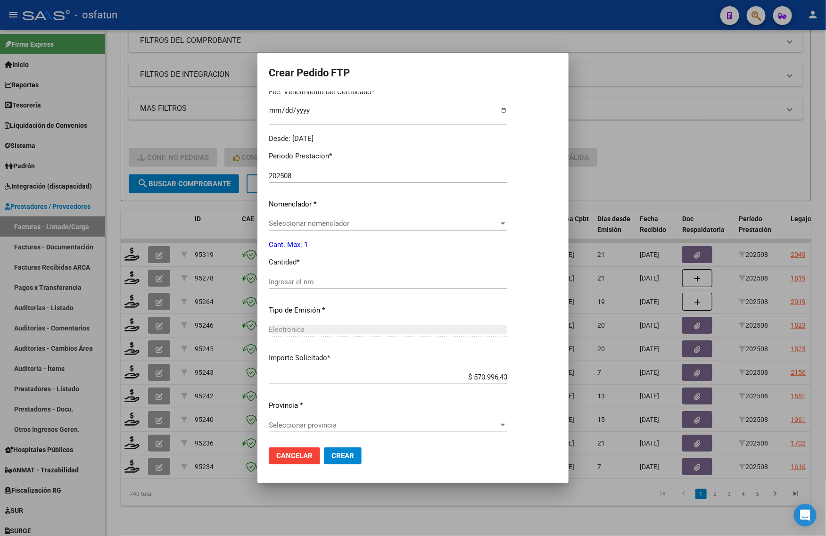
click at [298, 230] on div "Seleccionar nomenclador Seleccionar nomenclador" at bounding box center [388, 227] width 239 height 23
click at [288, 225] on span "Seleccionar nomenclador" at bounding box center [384, 223] width 230 height 8
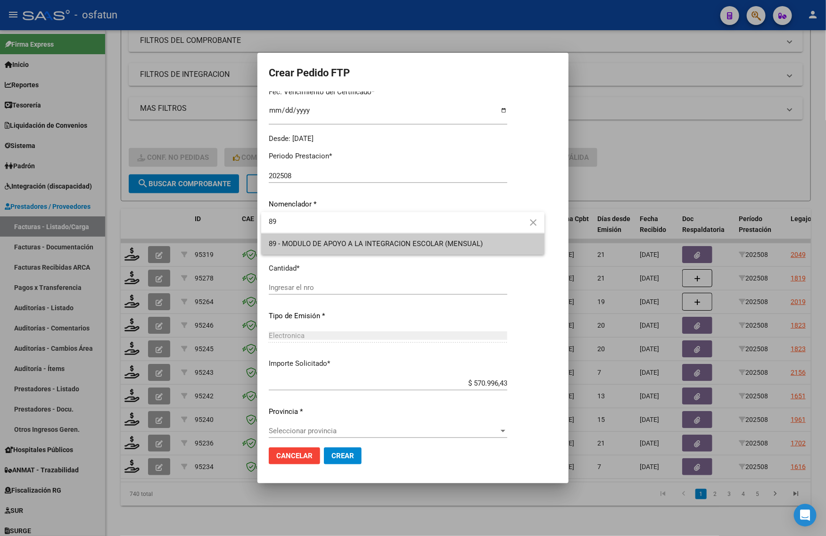
type input "89"
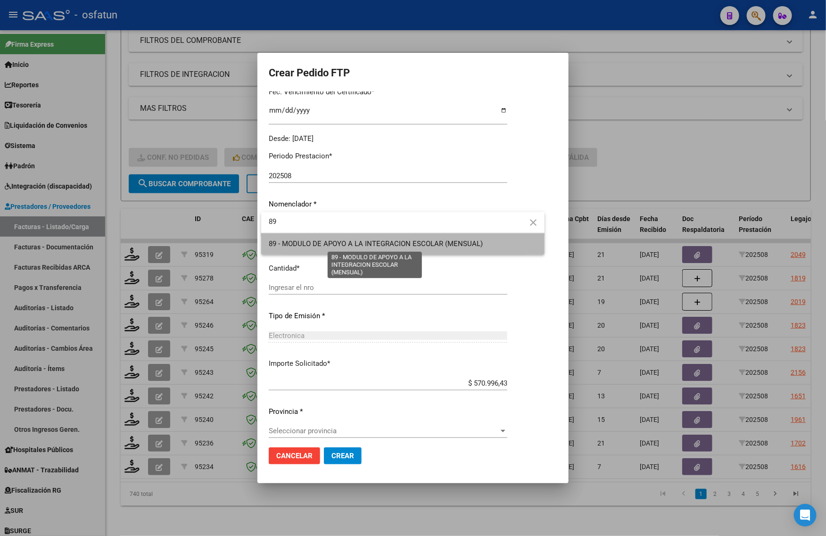
click at [296, 246] on span "89 - MODULO DE APOYO A LA INTEGRACION ESCOLAR (MENSUAL)" at bounding box center [376, 244] width 214 height 8
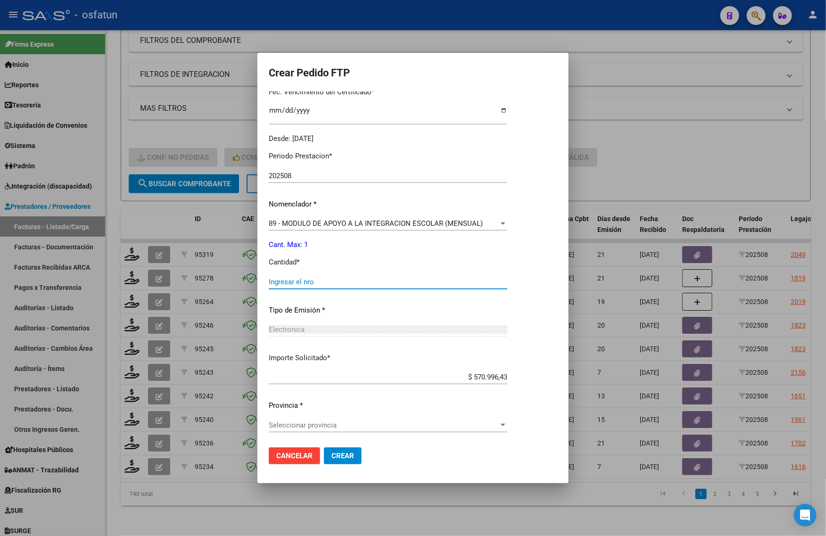
click at [296, 281] on input "Ingresar el nro" at bounding box center [388, 282] width 239 height 8
type input "1"
click at [295, 425] on span "Seleccionar provincia" at bounding box center [384, 425] width 230 height 8
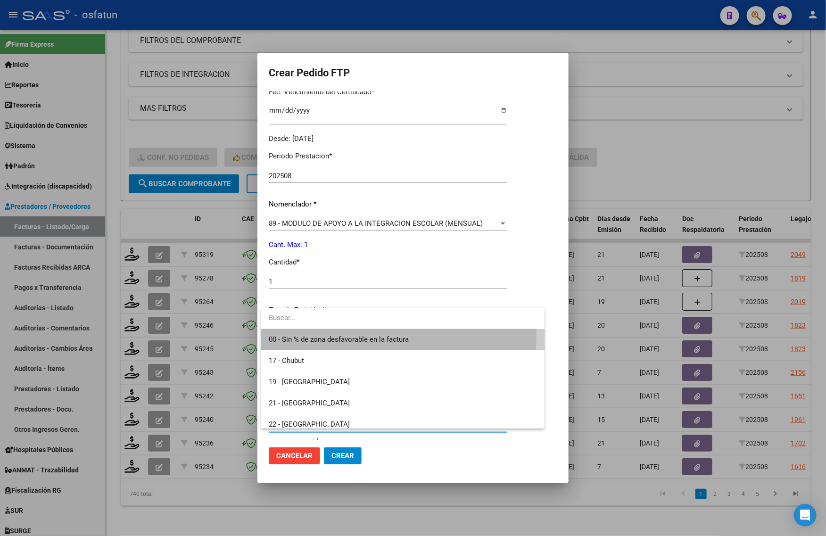
click at [308, 333] on span "00 - Sin % de zona desfavorable en la factura" at bounding box center [403, 339] width 268 height 21
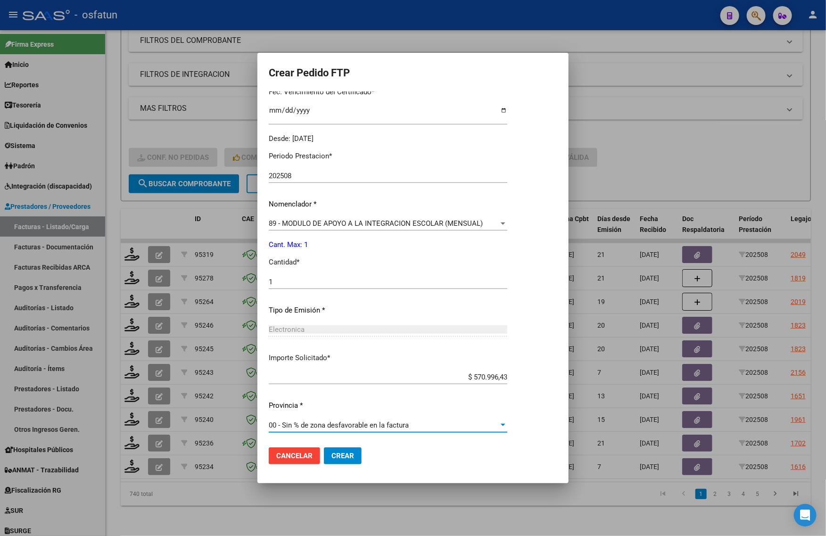
click at [381, 418] on div "00 - Sin % de zona desfavorable en la factura Seleccionar provincia" at bounding box center [388, 425] width 239 height 14
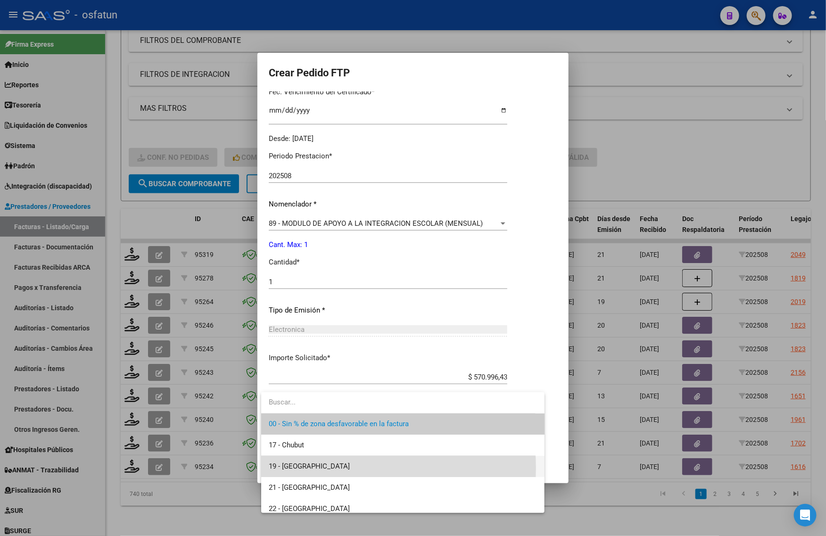
click at [329, 468] on span "19 - [GEOGRAPHIC_DATA]" at bounding box center [403, 466] width 268 height 21
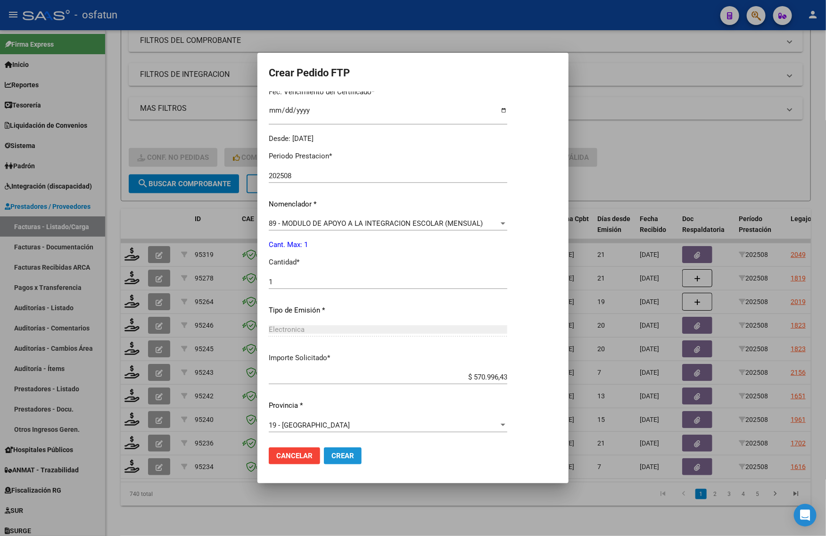
click at [352, 461] on button "Crear" at bounding box center [343, 455] width 38 height 17
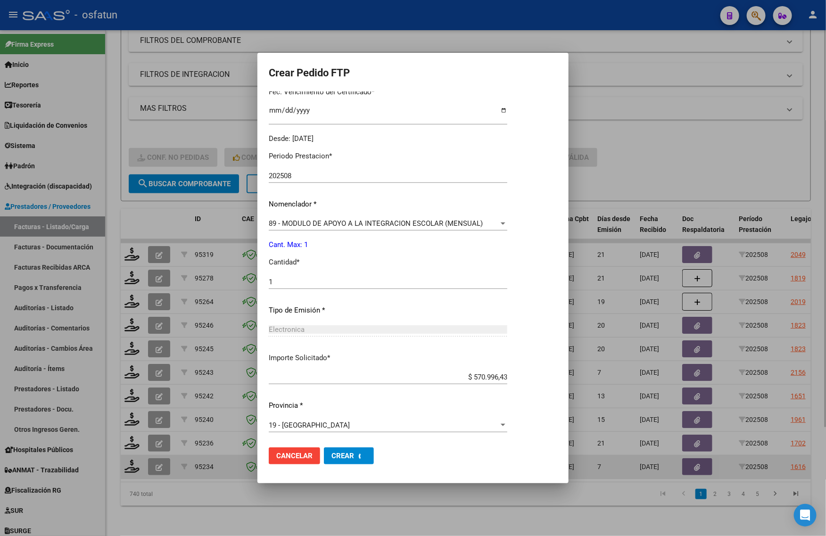
scroll to position [0, 0]
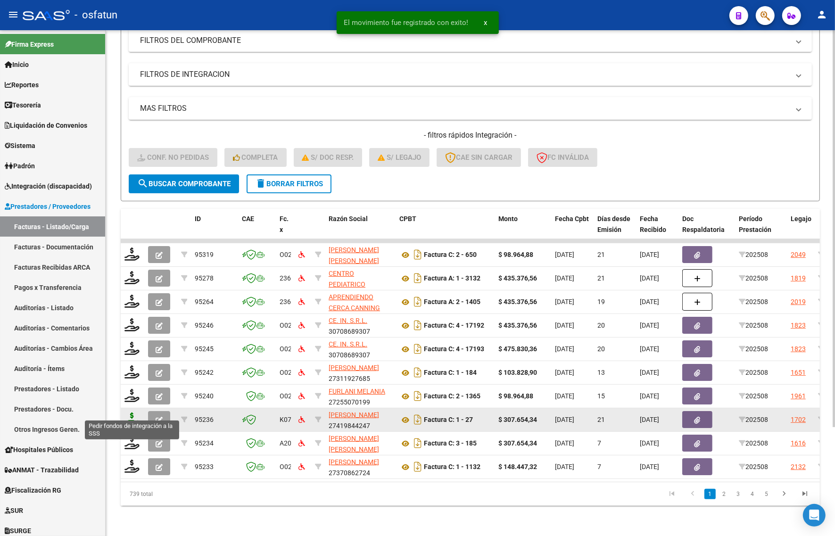
click at [128, 415] on icon at bounding box center [131, 419] width 15 height 13
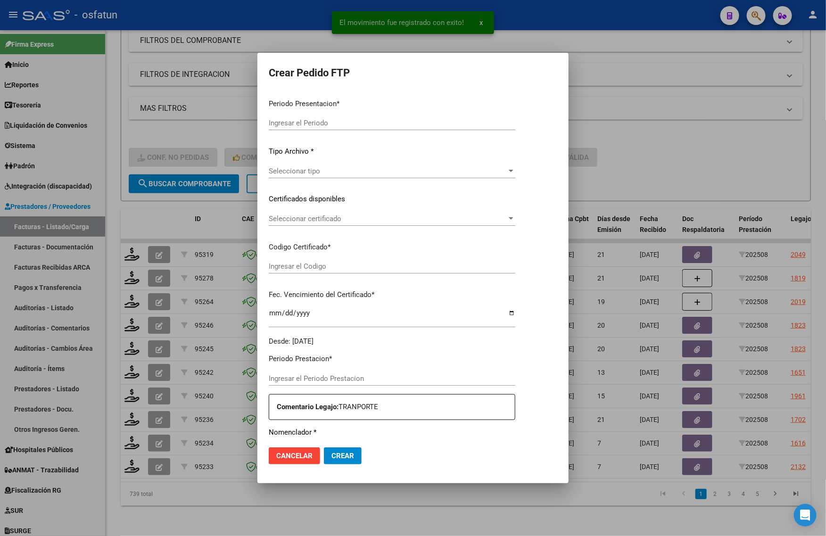
type input "202508"
type input "$ 307.654,34"
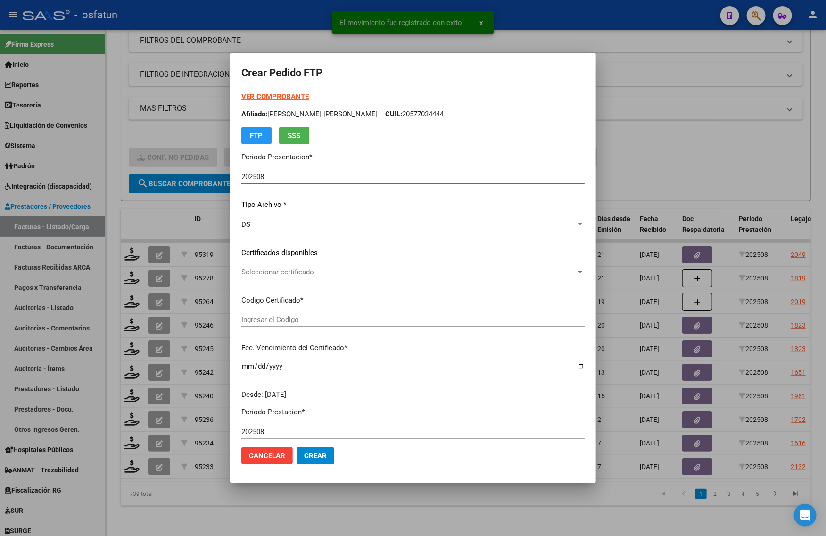
type input "ARG02000580004952022091920270919TUC136"
type input "2027-09-19"
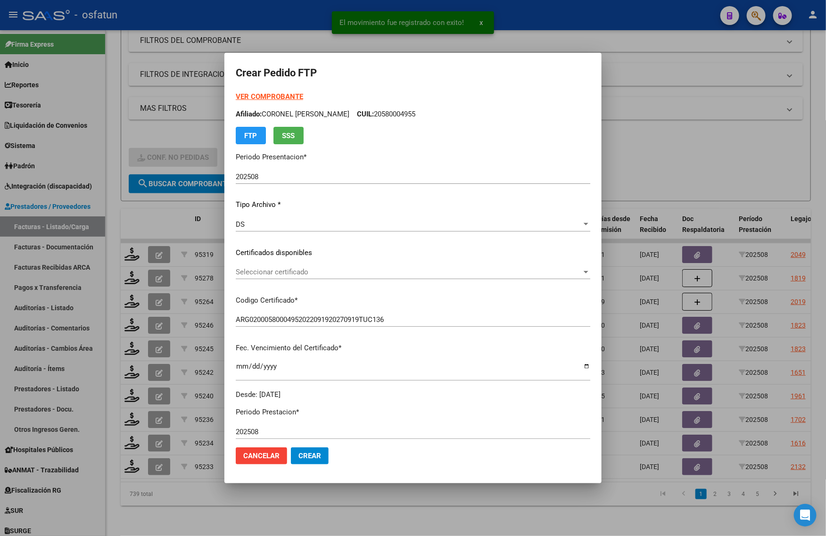
click at [279, 93] on strong "VER COMPROBANTE" at bounding box center [269, 96] width 67 height 8
click at [173, 128] on div at bounding box center [413, 268] width 826 height 536
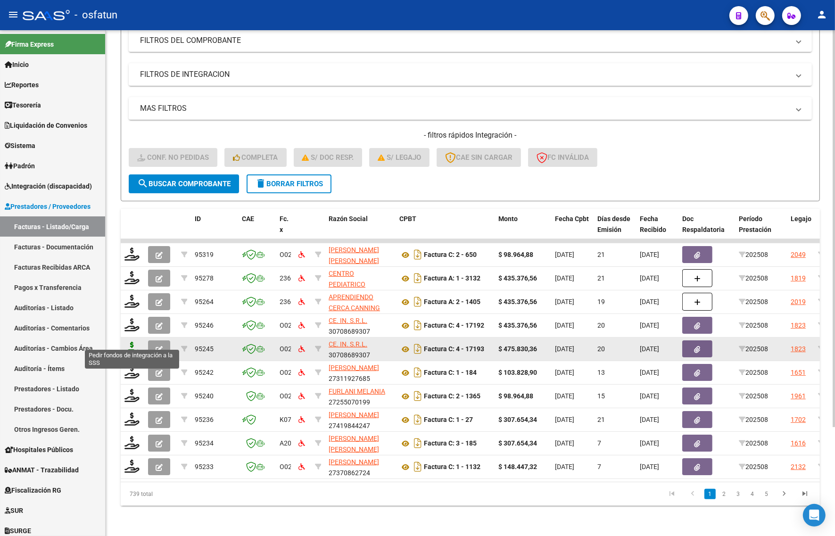
click at [131, 342] on icon at bounding box center [131, 348] width 15 height 13
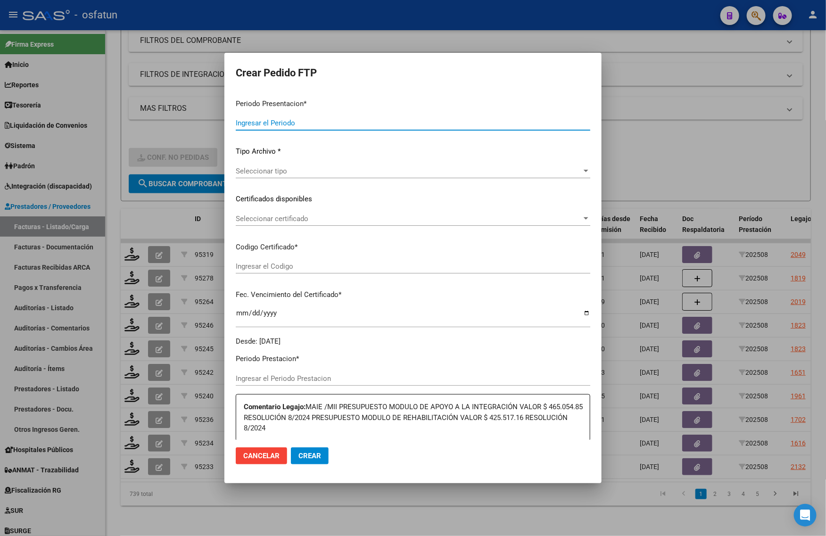
type input "202508"
type input "$ 475.830,36"
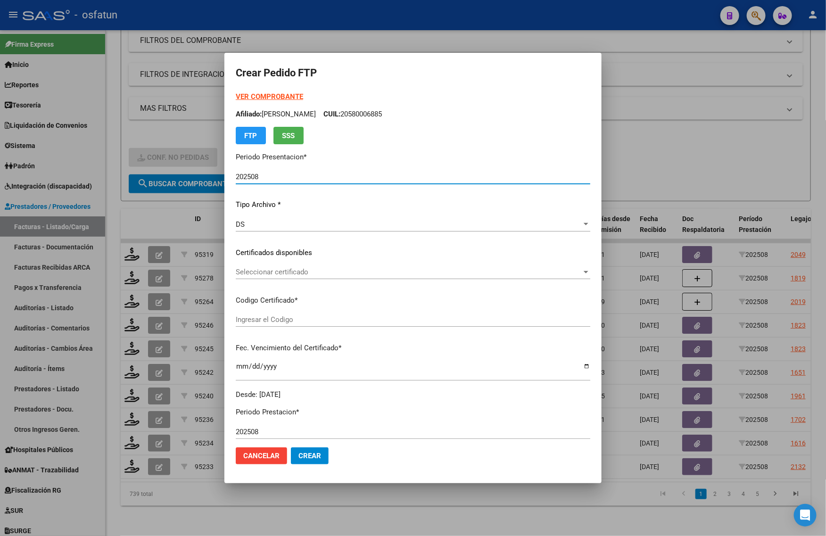
type input "ARG02000567654392022011020260110COR234"
type input "2026-01-10"
click at [273, 98] on strong "VER COMPROBANTE" at bounding box center [269, 96] width 67 height 8
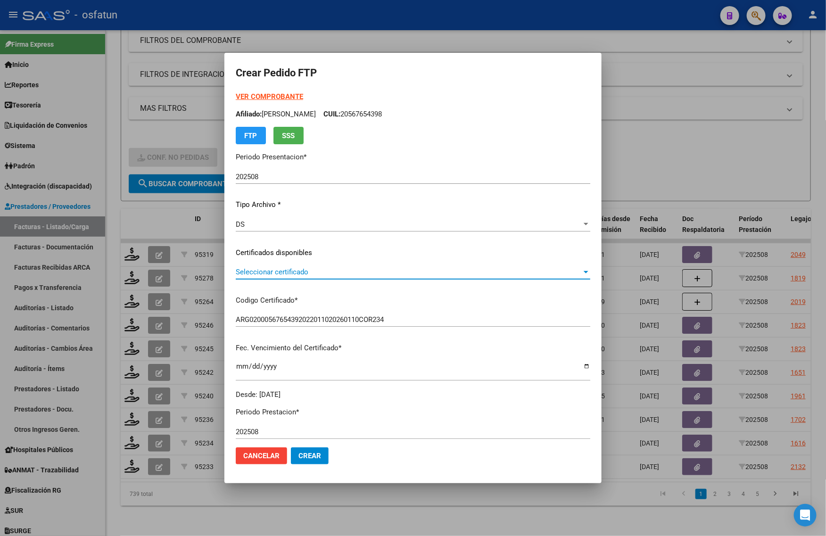
click at [267, 273] on span "Seleccionar certificado" at bounding box center [409, 272] width 346 height 8
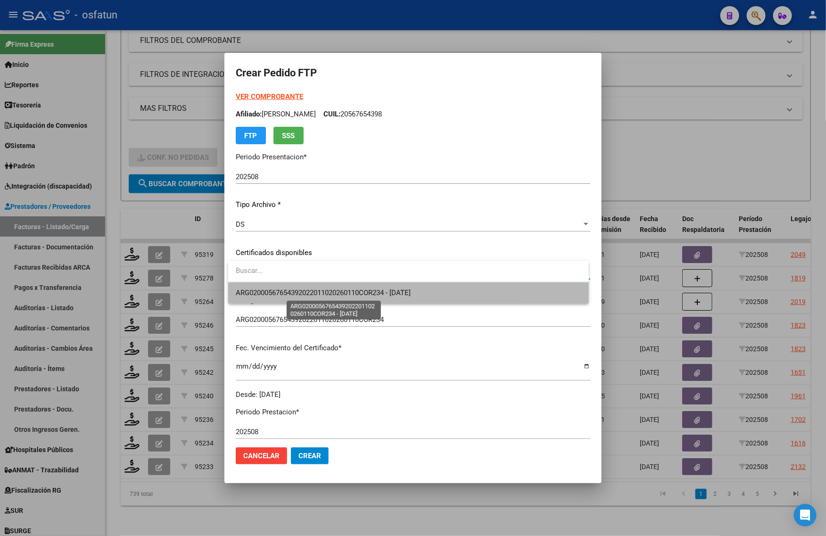
drag, startPoint x: 314, startPoint y: 288, endPoint x: 314, endPoint y: 303, distance: 15.1
click at [314, 289] on span "ARG02000567654392022011020260110COR234 - 2026-01-10" at bounding box center [323, 293] width 175 height 8
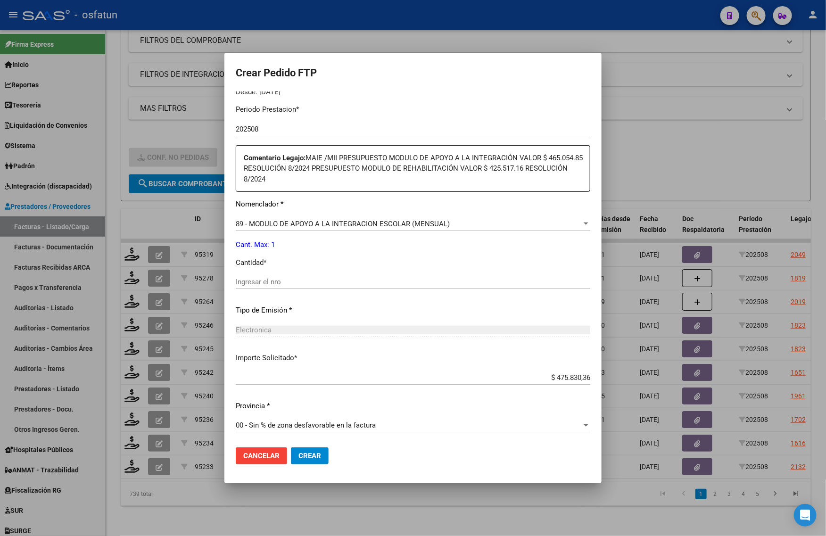
scroll to position [303, 0]
click at [284, 281] on input "Ingresar el nro" at bounding box center [413, 281] width 355 height 8
type input "1"
click at [306, 456] on span "Crear" at bounding box center [309, 456] width 23 height 8
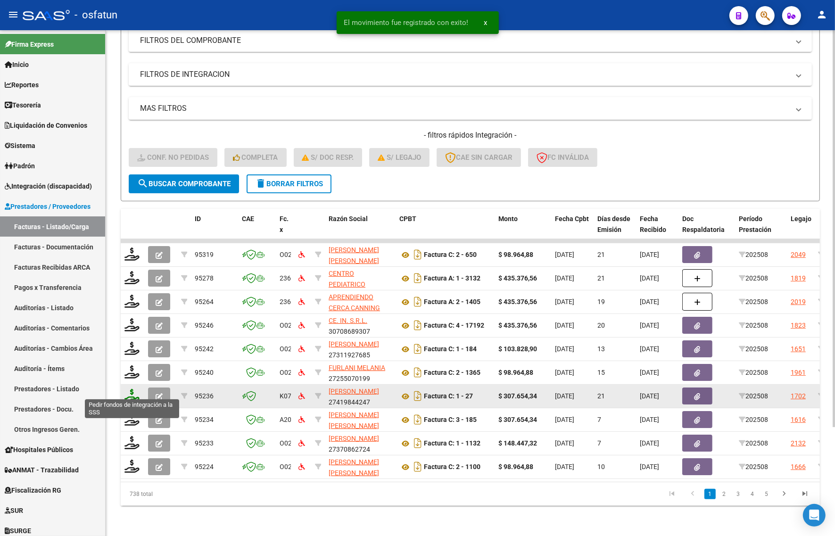
click at [132, 389] on icon at bounding box center [131, 395] width 15 height 13
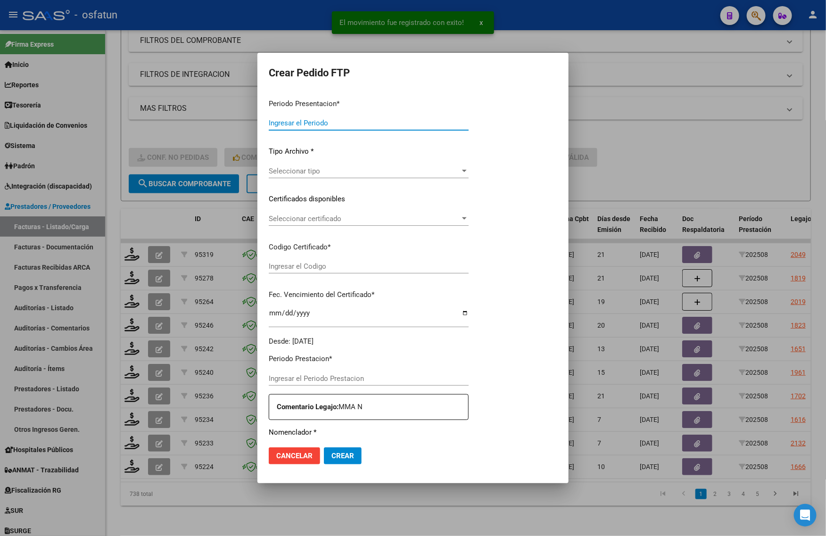
type input "202508"
type input "$ 307.654,34"
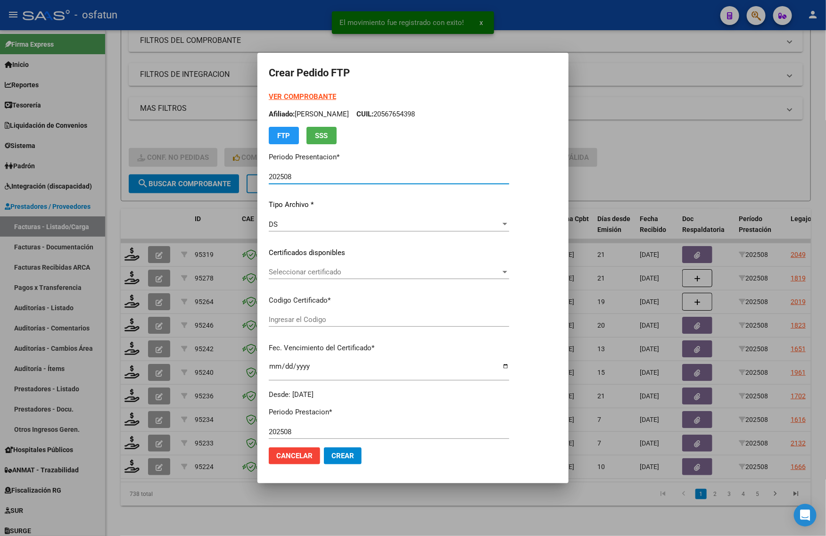
type input "ARG02000580004952022091920270919TUC136"
type input "2027-09-19"
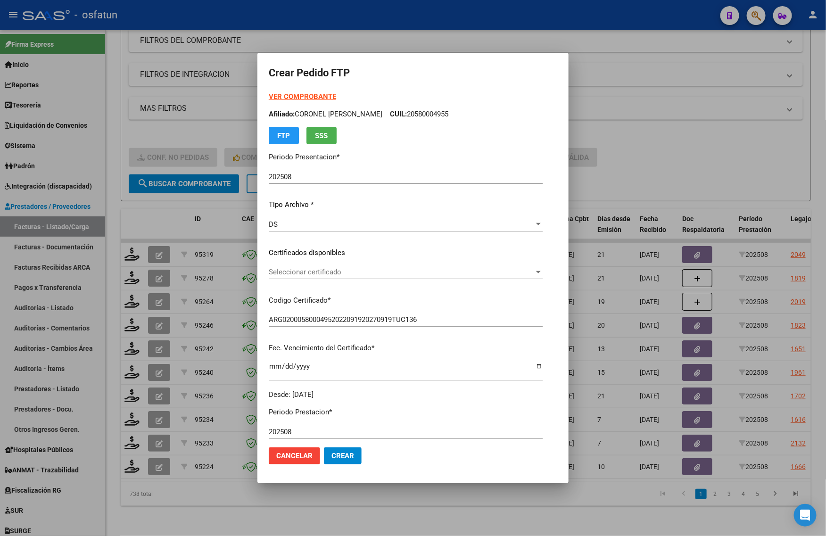
click at [288, 93] on strong "VER COMPROBANTE" at bounding box center [302, 96] width 67 height 8
click at [289, 271] on span "Seleccionar certificado" at bounding box center [401, 272] width 265 height 8
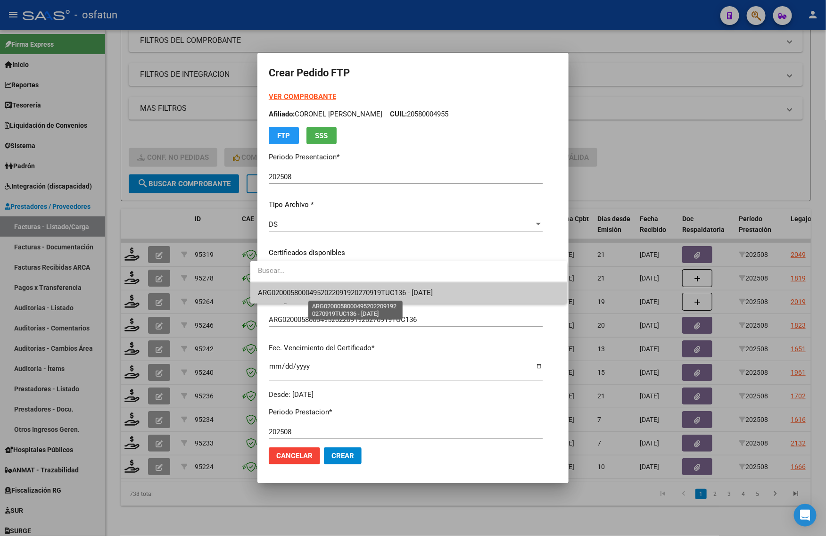
click at [289, 291] on span "ARG02000580004952022091920270919TUC136 - 2027-09-19" at bounding box center [345, 293] width 175 height 8
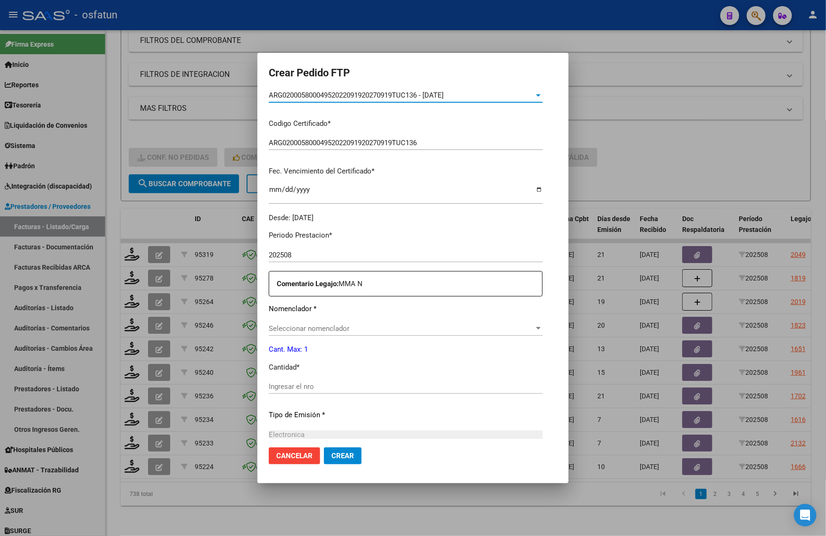
scroll to position [236, 0]
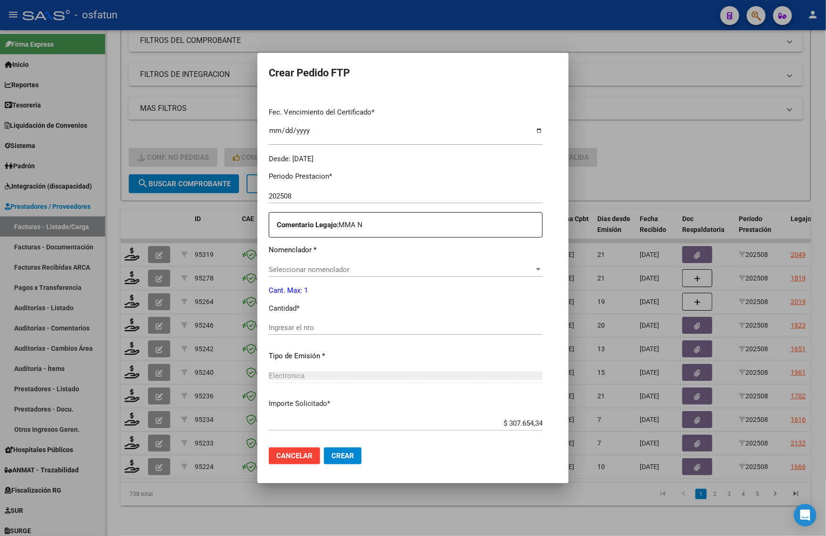
click at [277, 268] on span "Seleccionar nomenclador" at bounding box center [401, 269] width 265 height 8
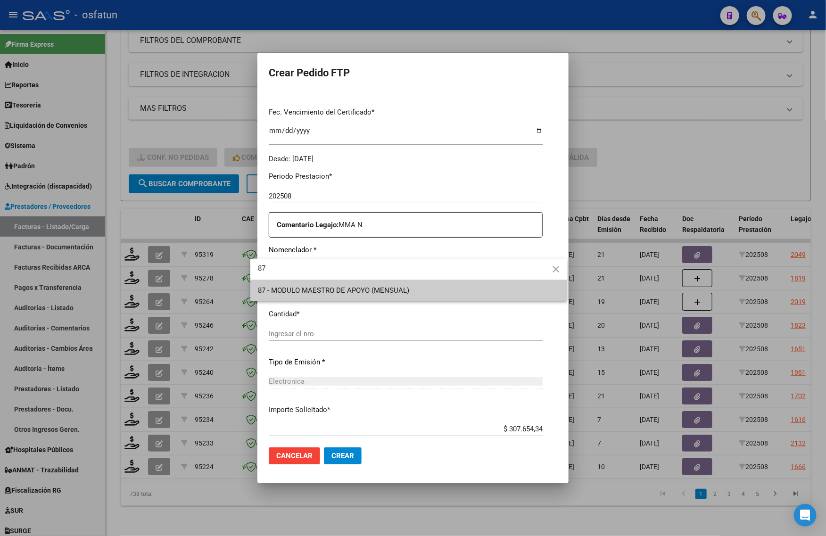
type input "87"
click at [312, 296] on span "87 - MODULO MAESTRO DE APOYO (MENSUAL)" at bounding box center [409, 290] width 302 height 21
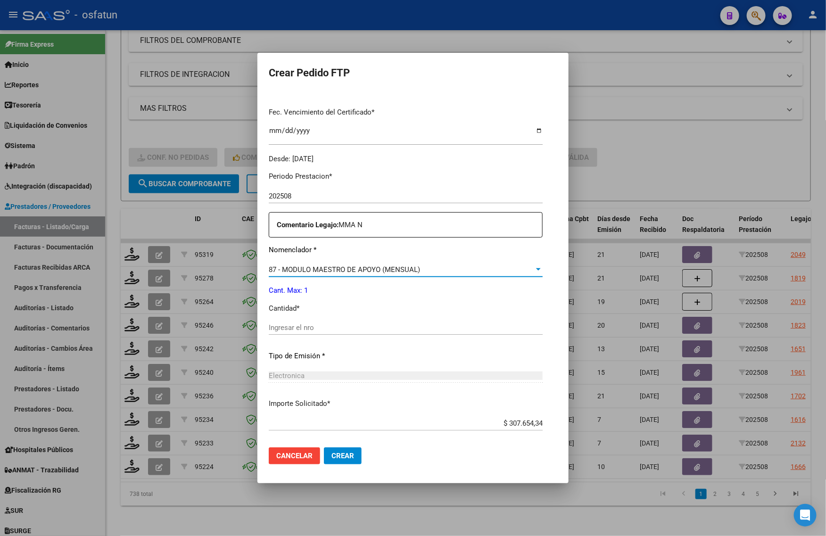
click at [281, 324] on input "Ingresar el nro" at bounding box center [406, 327] width 274 height 8
type input "1"
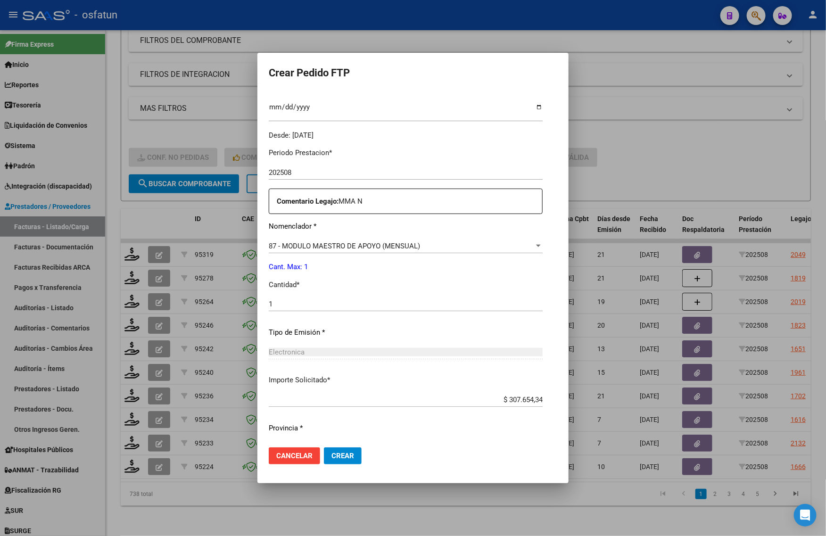
scroll to position [282, 0]
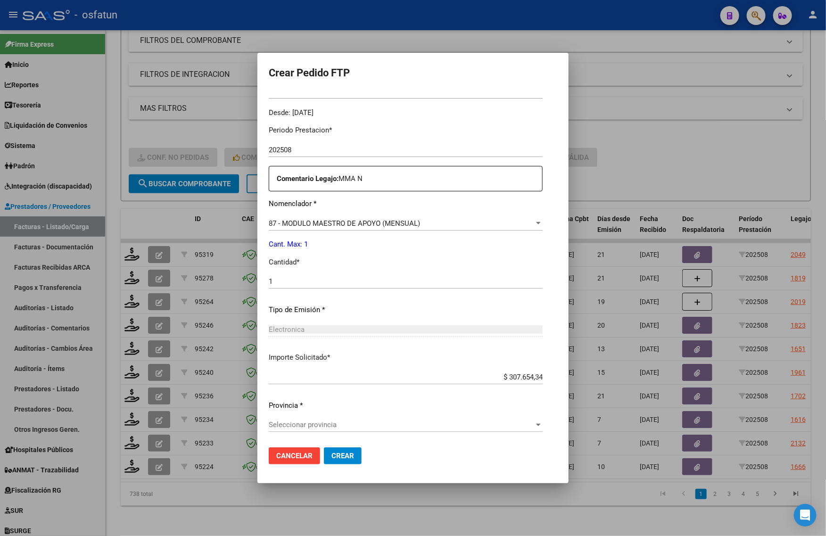
click at [323, 428] on span "Seleccionar provincia" at bounding box center [401, 425] width 265 height 8
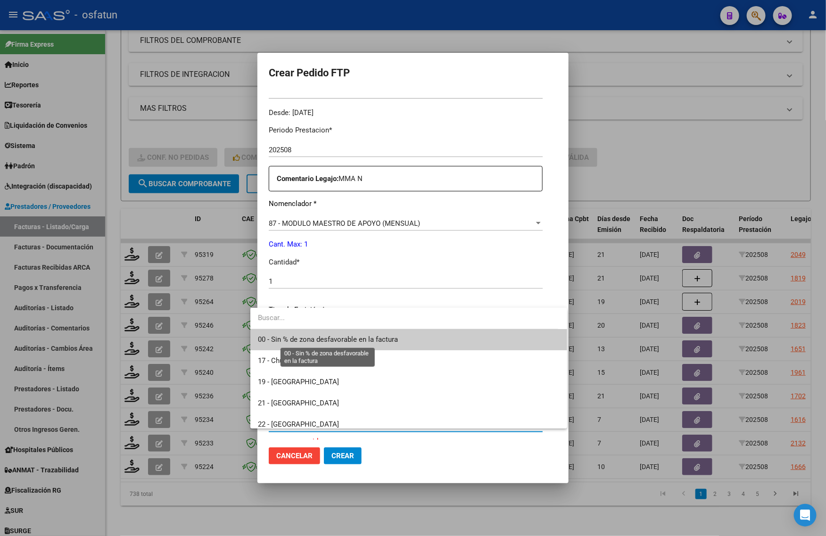
click at [319, 343] on span "00 - Sin % de zona desfavorable en la factura" at bounding box center [328, 339] width 140 height 8
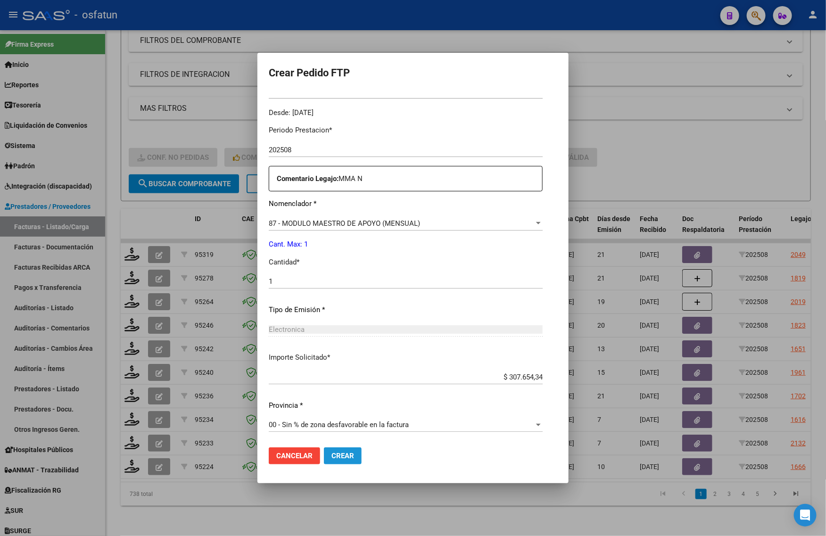
click at [335, 456] on span "Crear" at bounding box center [342, 456] width 23 height 8
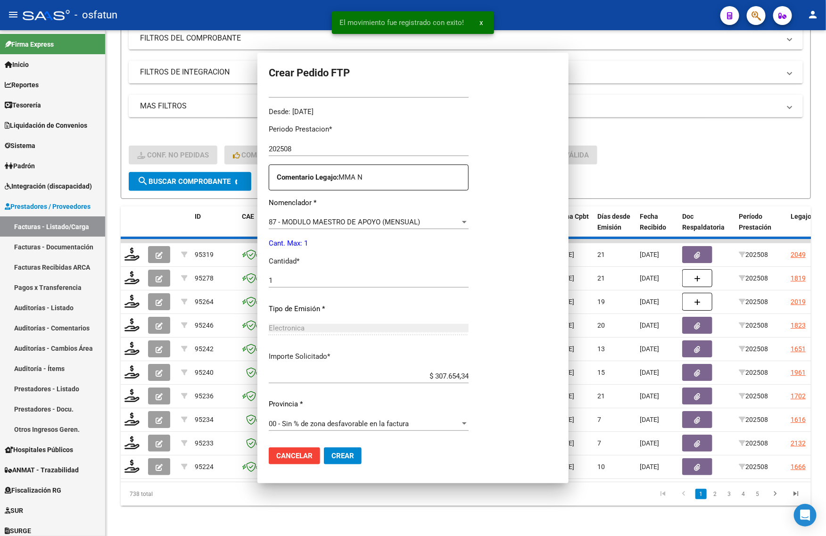
scroll to position [0, 0]
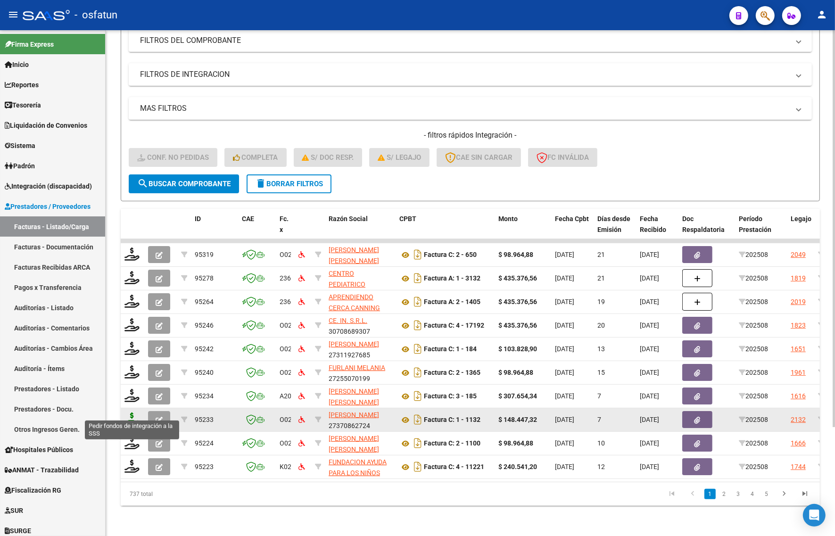
click at [130, 413] on icon at bounding box center [131, 419] width 15 height 13
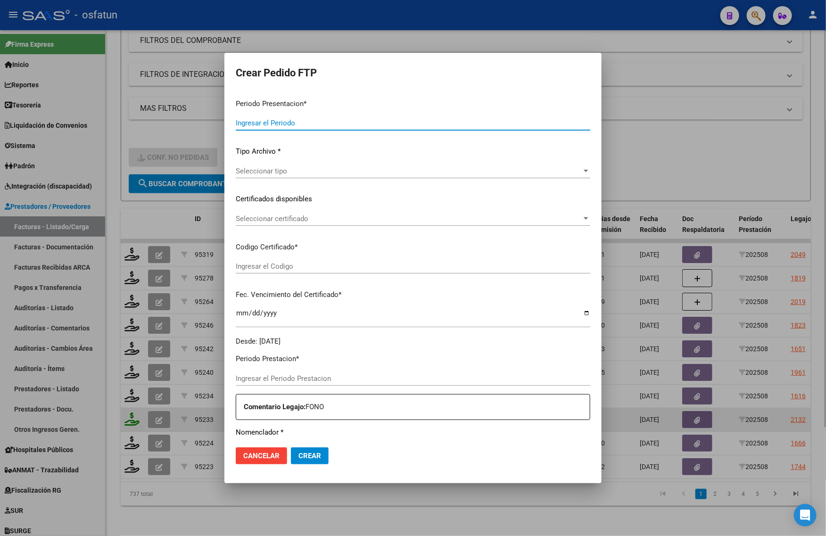
type input "202508"
type input "$ 148.447,32"
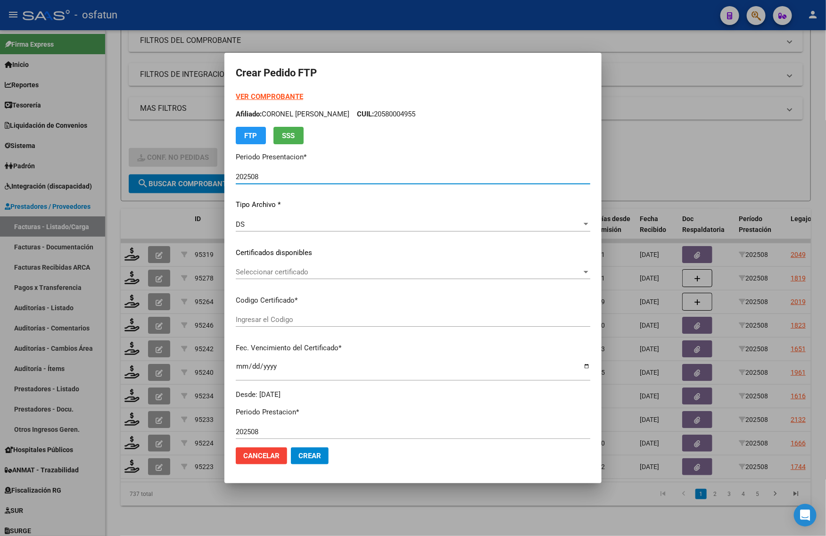
type input "100293490"
type input "2034-06-14"
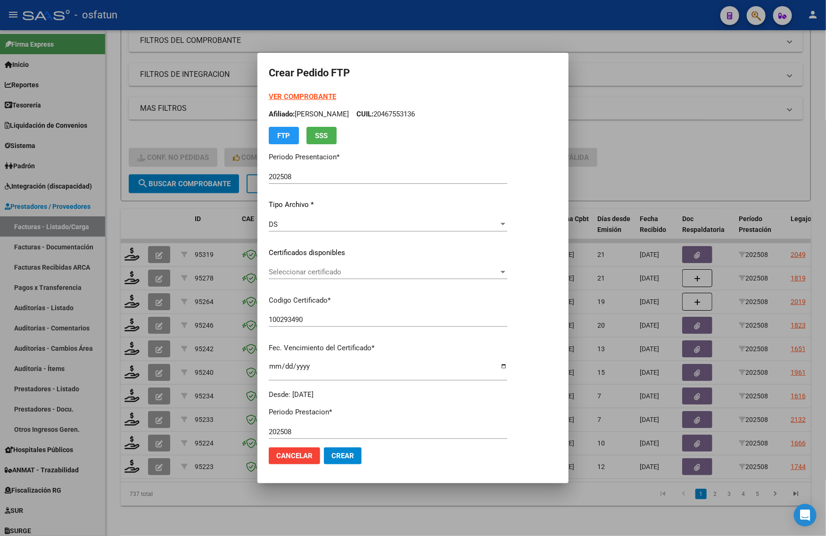
click at [279, 95] on strong "VER COMPROBANTE" at bounding box center [302, 96] width 67 height 8
click at [633, 138] on div at bounding box center [413, 268] width 826 height 536
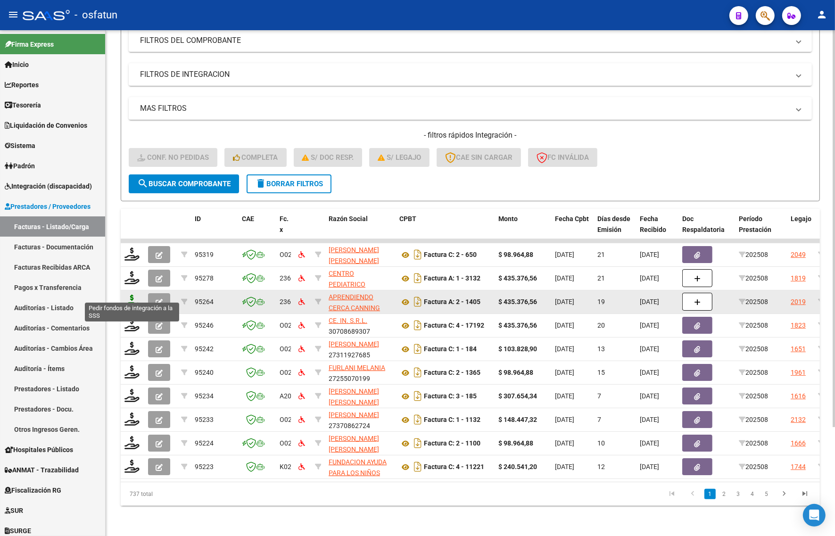
click at [133, 295] on icon at bounding box center [131, 301] width 15 height 13
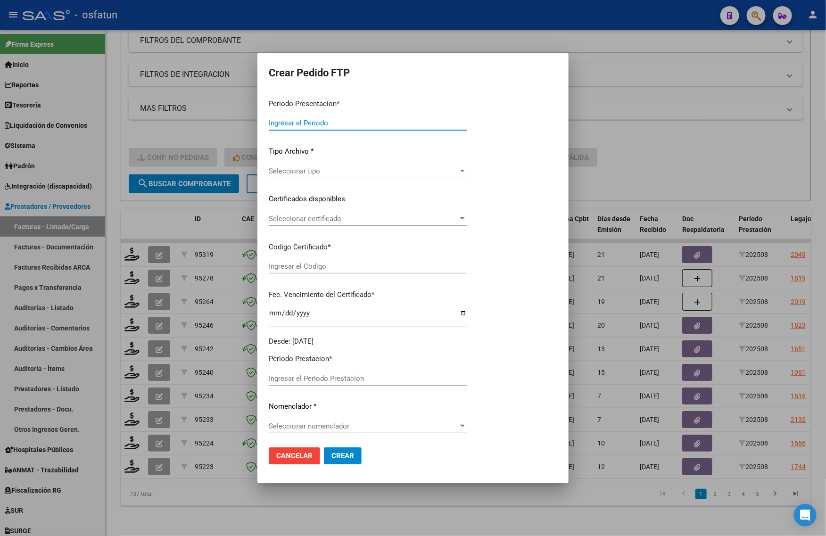
type input "202508"
type input "$ 435.376,56"
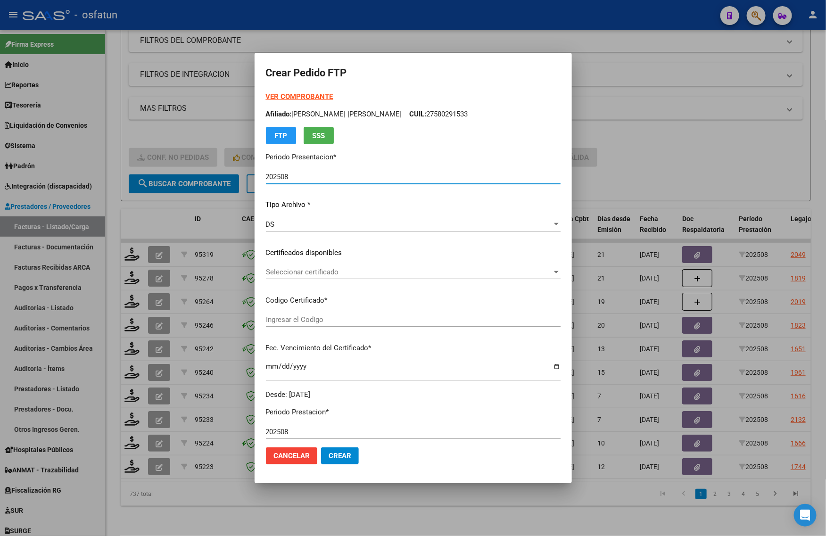
type input "ARG01000580291532023080120280801CBA536"
type input "2028-08-01"
click at [282, 95] on strong "VER COMPROBANTE" at bounding box center [299, 96] width 67 height 8
click at [313, 273] on span "Seleccionar certificado" at bounding box center [409, 272] width 286 height 8
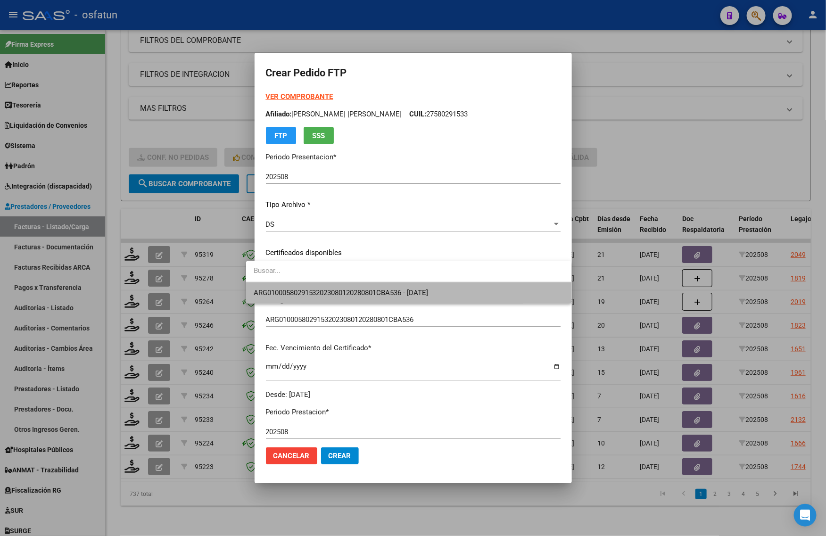
click at [308, 297] on span "ARG01000580291532023080120280801CBA536 - 2028-08-01" at bounding box center [409, 292] width 310 height 21
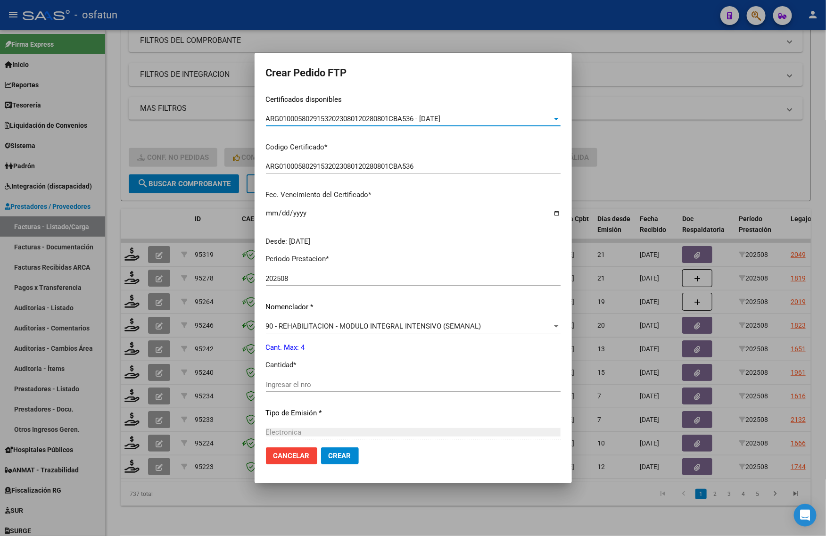
scroll to position [177, 0]
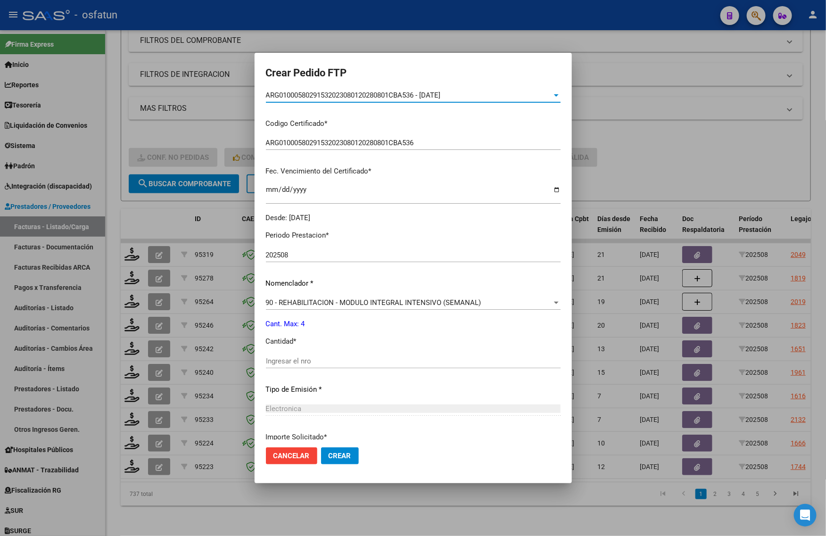
click at [296, 359] on input "Ingresar el nro" at bounding box center [413, 361] width 295 height 8
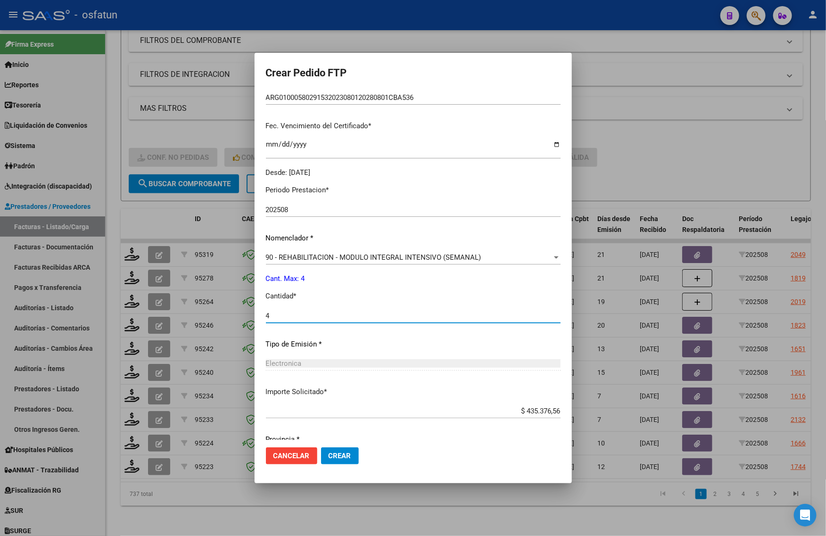
scroll to position [256, 0]
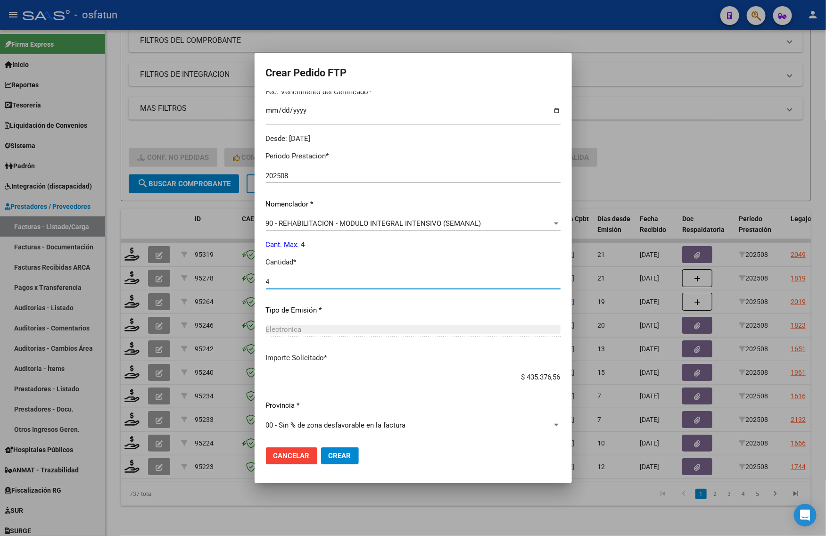
type input "4"
click at [335, 455] on span "Crear" at bounding box center [340, 456] width 23 height 8
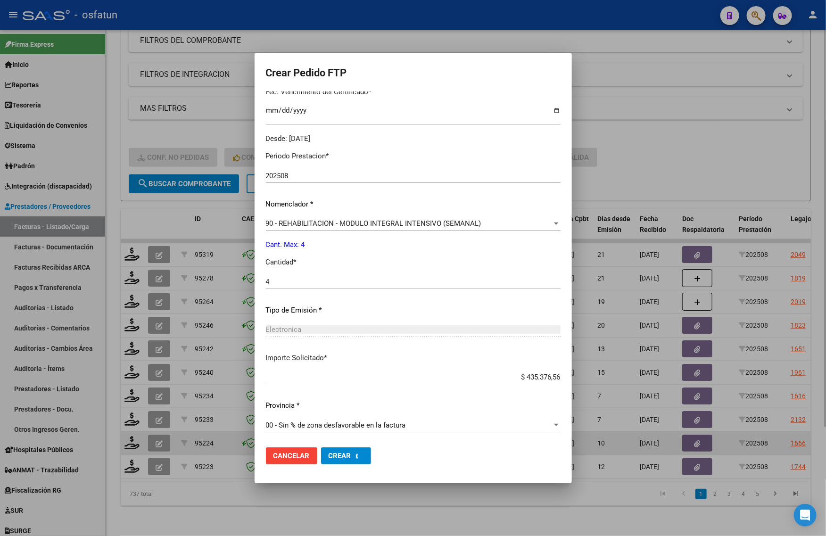
scroll to position [0, 0]
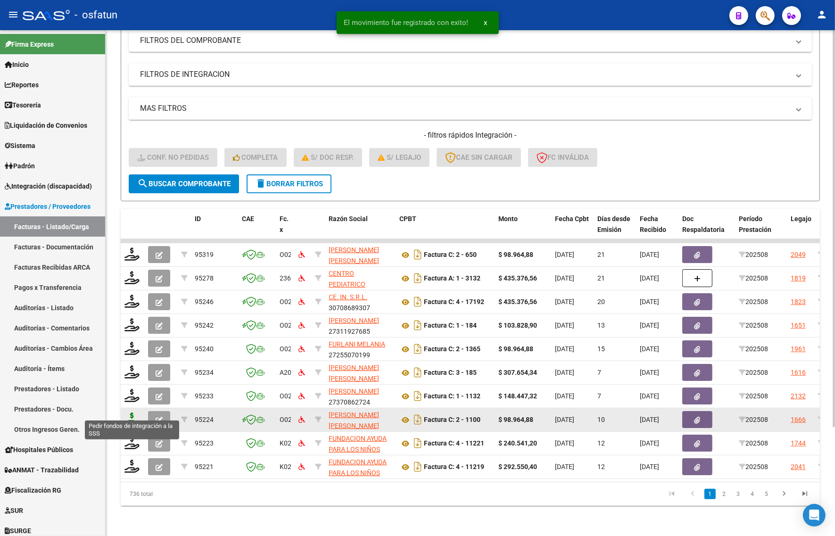
click at [132, 413] on icon at bounding box center [131, 419] width 15 height 13
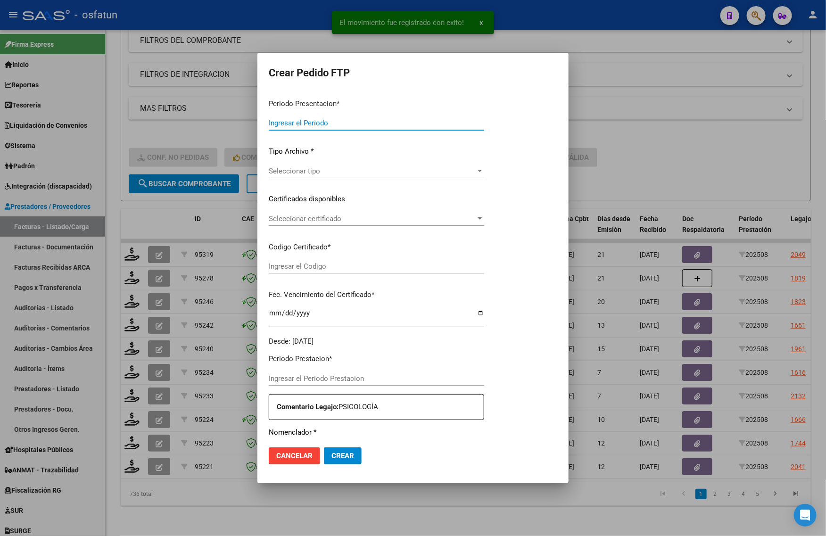
type input "202508"
type input "$ 98.964,88"
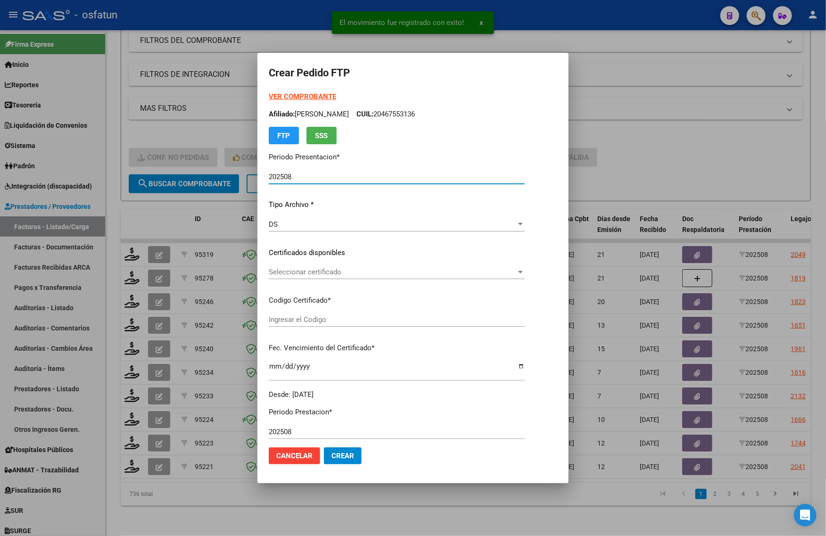
type input "ARG01000504468492023041020280410LA539"
type input "2028-04-10"
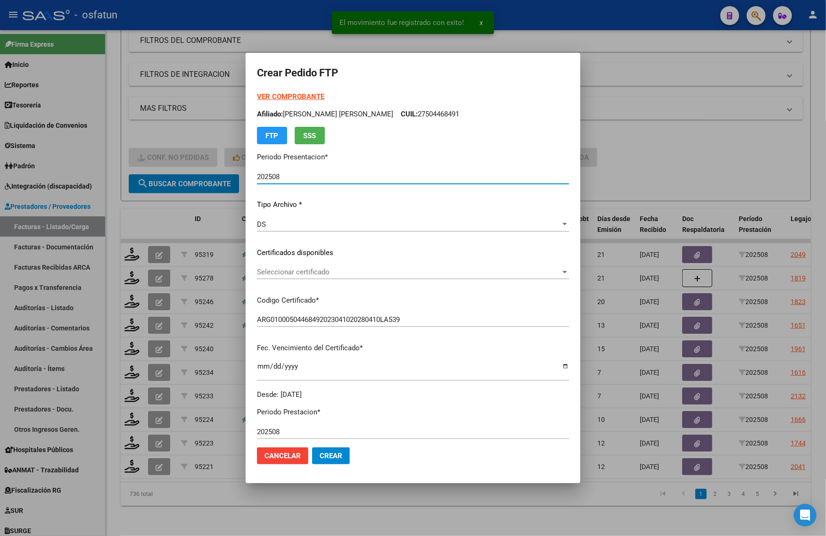
click at [274, 94] on strong "VER COMPROBANTE" at bounding box center [290, 96] width 67 height 8
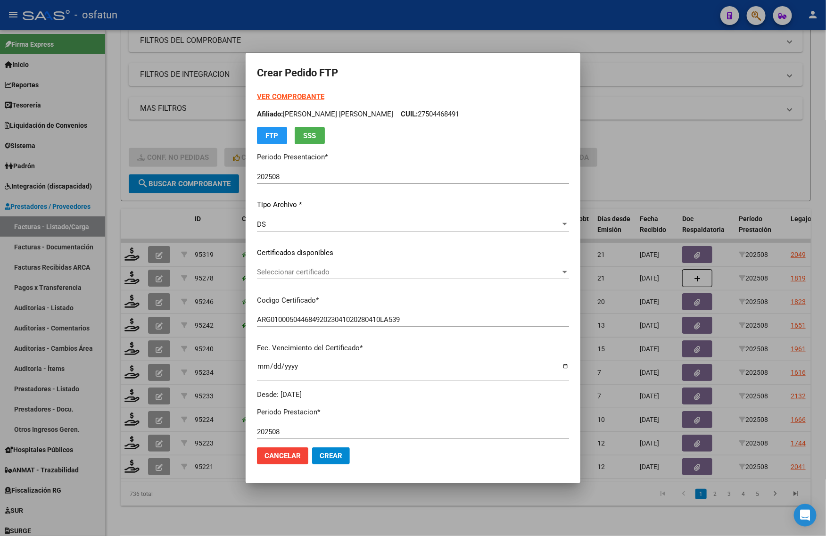
click at [273, 265] on div "Seleccionar certificado Seleccionar certificado" at bounding box center [413, 272] width 312 height 14
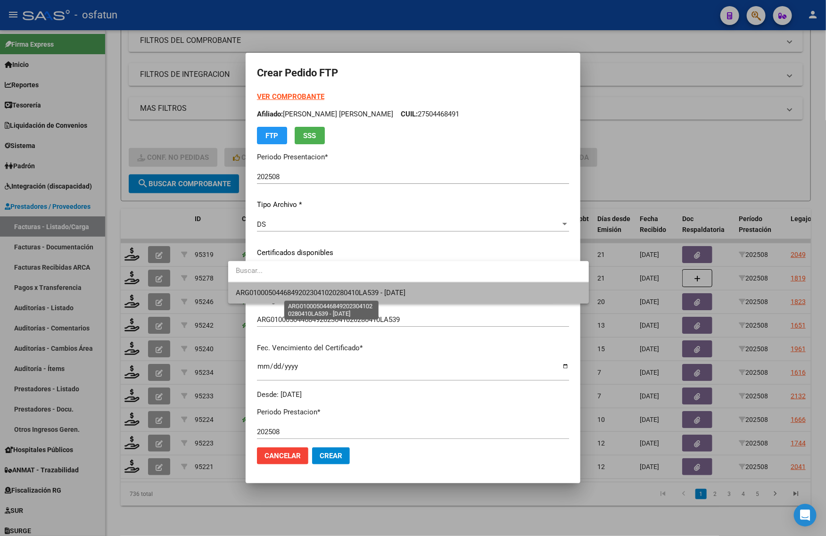
click at [274, 290] on span "ARG01000504468492023041020280410LA539 - 2028-04-10" at bounding box center [321, 293] width 170 height 8
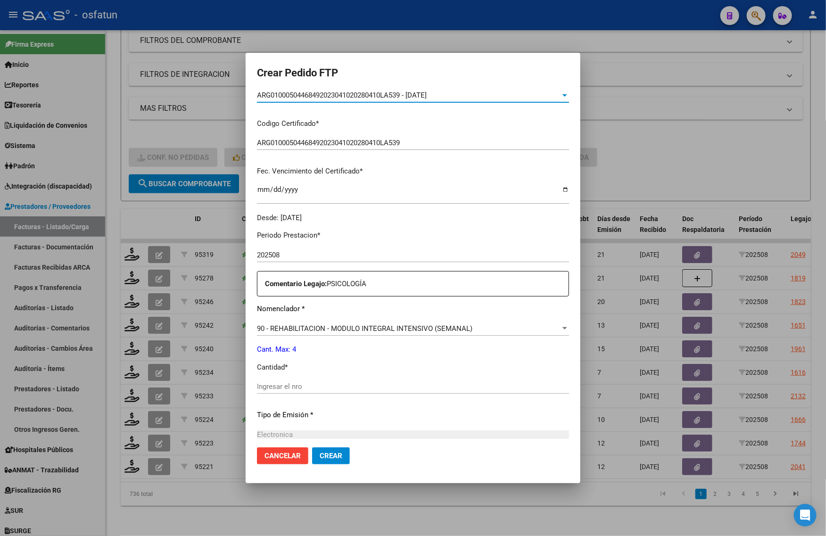
scroll to position [236, 0]
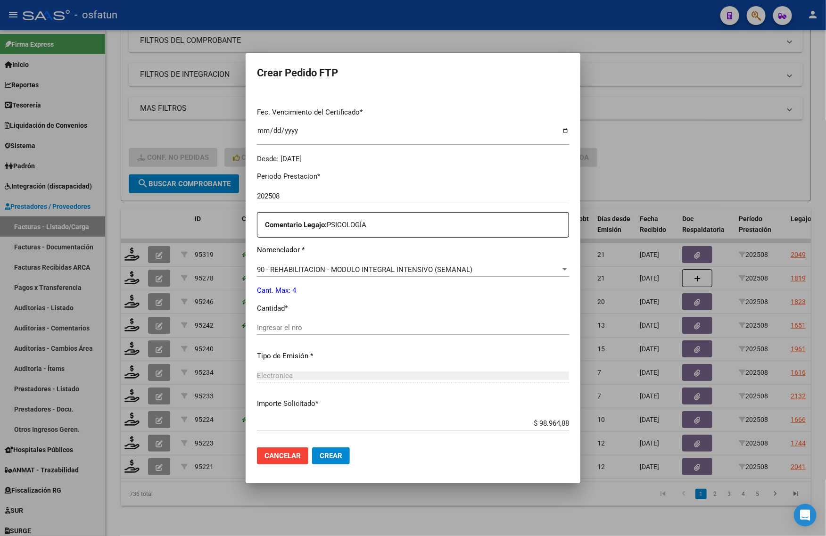
click at [270, 326] on input "Ingresar el nro" at bounding box center [413, 327] width 312 height 8
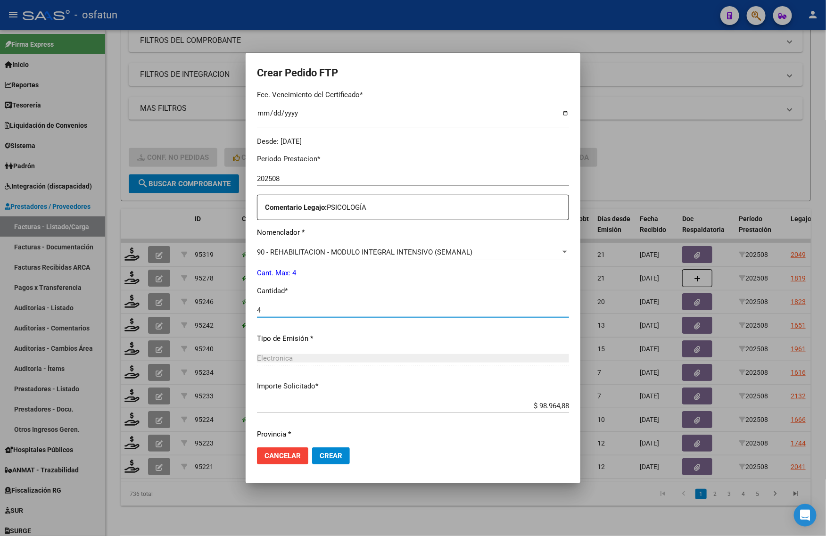
scroll to position [282, 0]
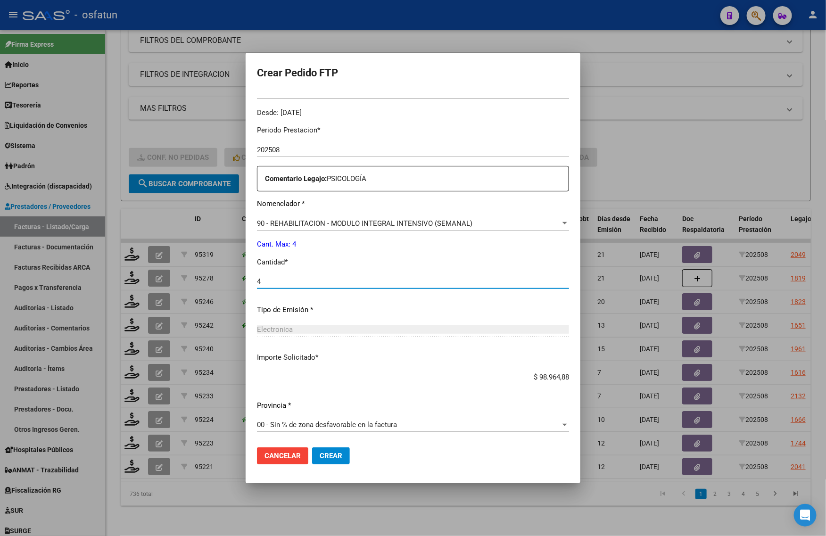
type input "4"
click at [320, 454] on span "Crear" at bounding box center [331, 456] width 23 height 8
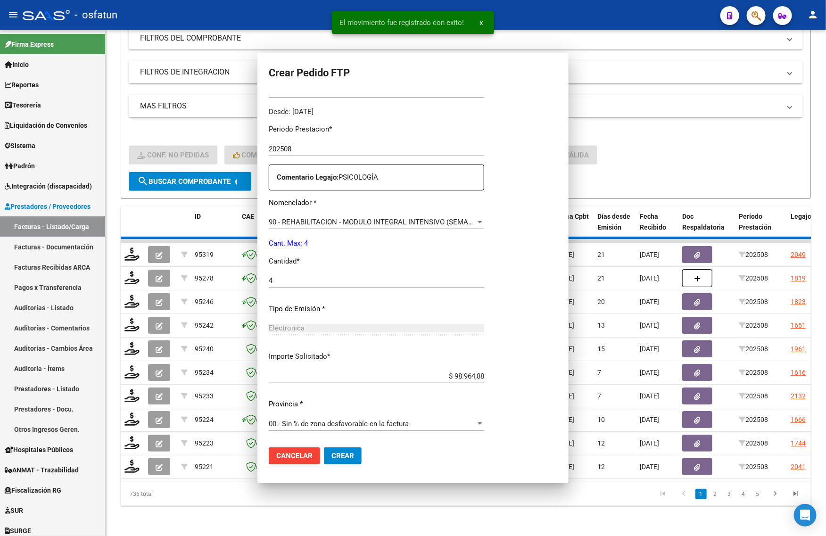
scroll to position [0, 0]
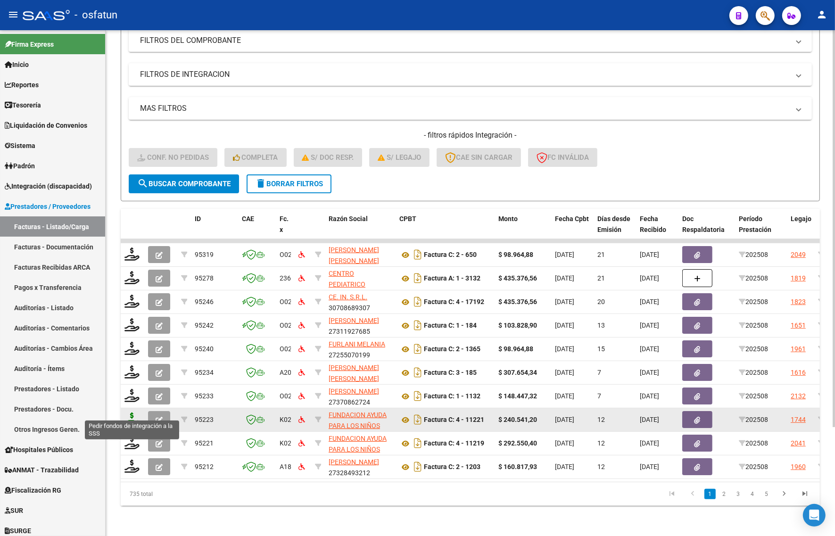
click at [135, 413] on icon at bounding box center [131, 419] width 15 height 13
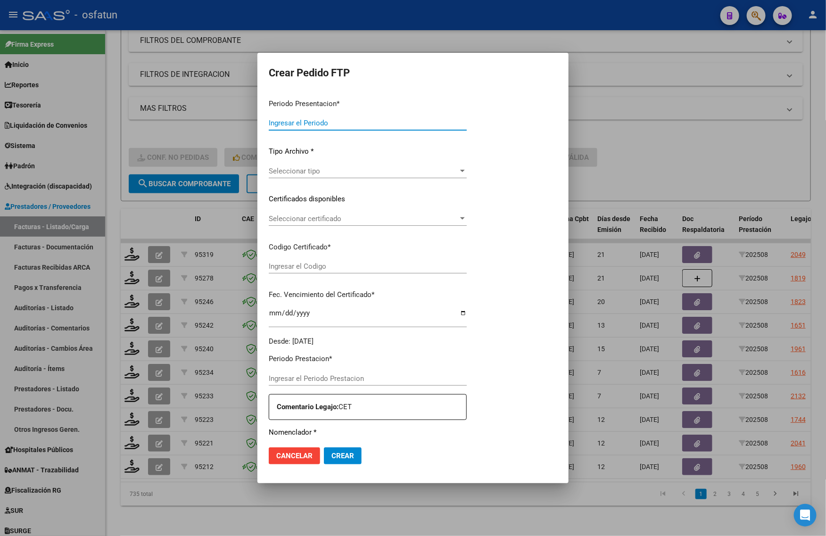
type input "202508"
type input "$ 240.541,20"
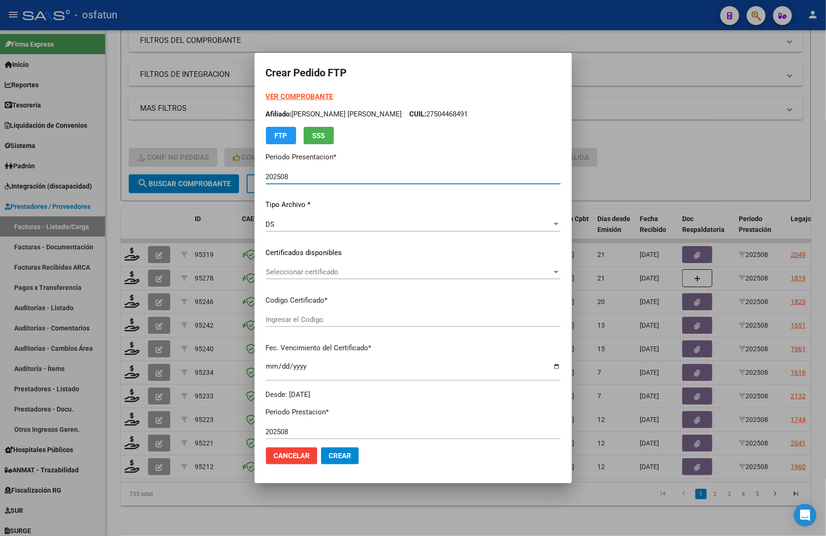
type input "ARG02000569689312023010920280109TUC137"
type input "2028-01-09"
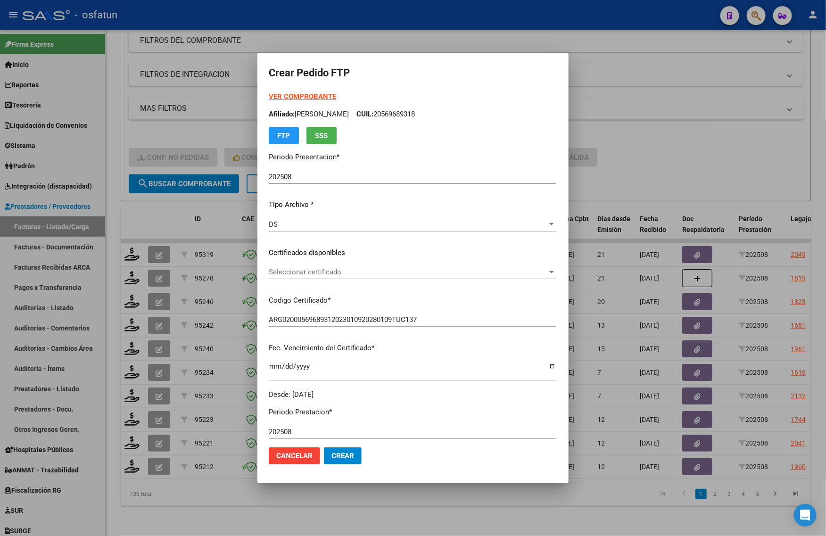
click at [285, 96] on strong "VER COMPROBANTE" at bounding box center [302, 96] width 67 height 8
click at [665, 134] on div at bounding box center [413, 268] width 826 height 536
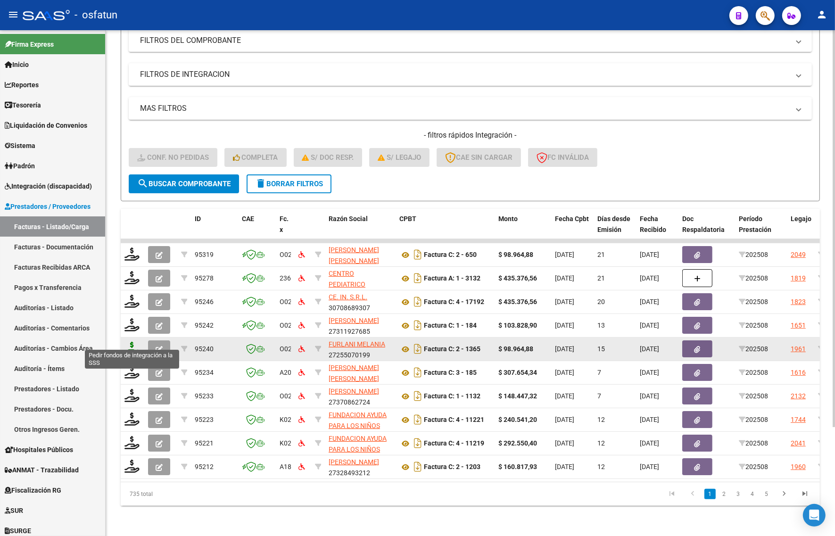
click at [125, 342] on icon at bounding box center [131, 348] width 15 height 13
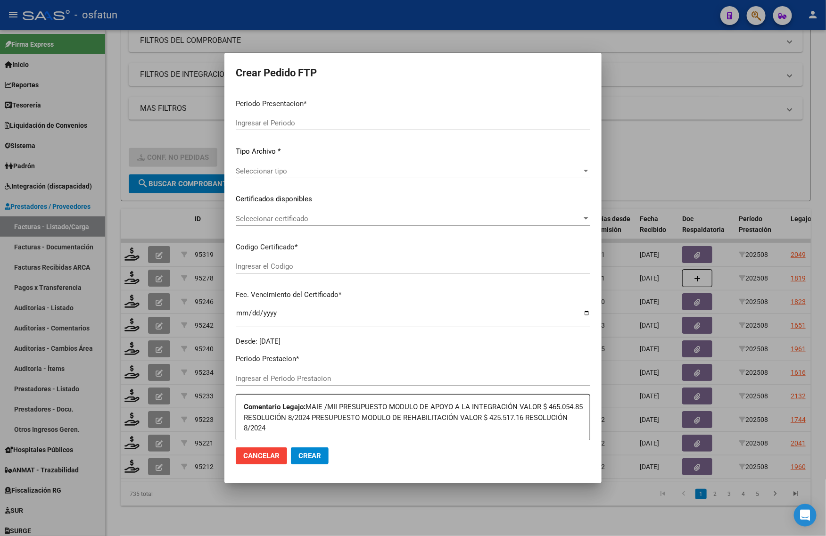
type input "202508"
type input "$ 98.964,88"
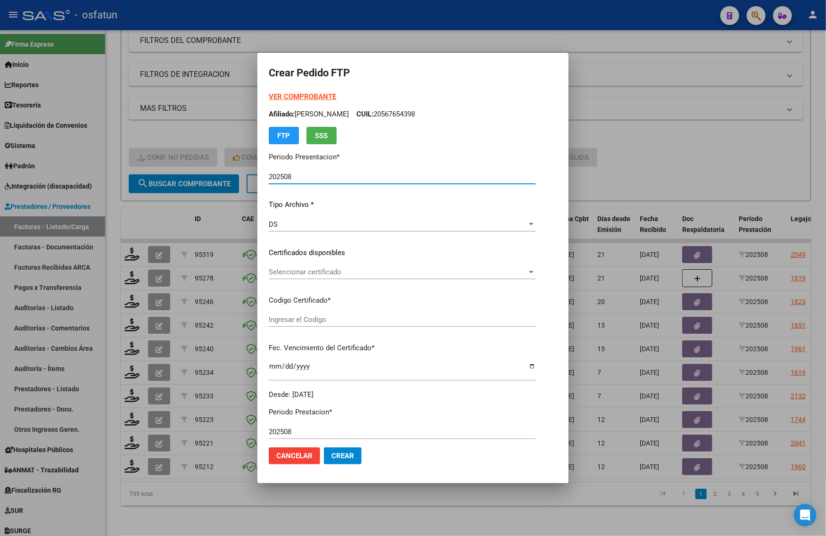
type input "ARG02000554154942024031320290313SLS257"
type input "2029-03-13"
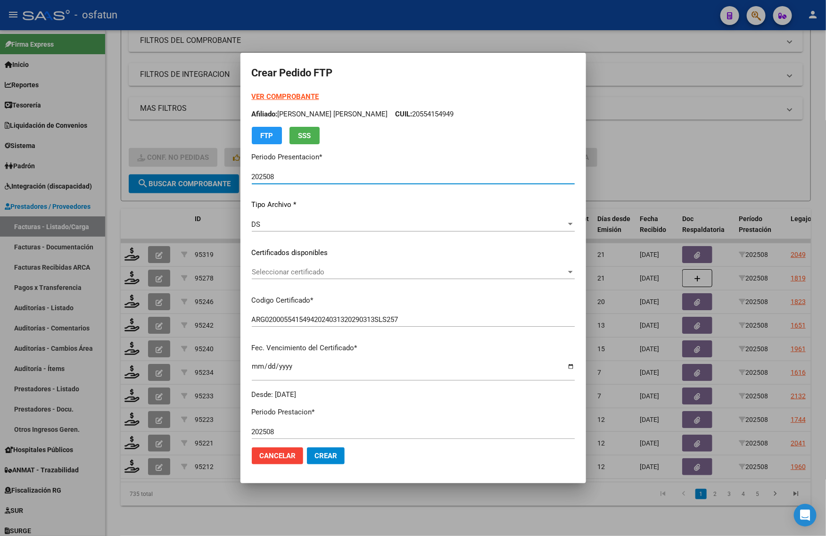
drag, startPoint x: 296, startPoint y: 90, endPoint x: 289, endPoint y: 97, distance: 10.3
click at [295, 90] on form "Crear Pedido FTP VER COMPROBANTE ARCA Padrón Afiliado: LOPEZ GIOVANNI VALENTIN …" at bounding box center [413, 268] width 323 height 408
click at [289, 97] on strong "VER COMPROBANTE" at bounding box center [285, 96] width 67 height 8
click at [290, 270] on span "Seleccionar certificado" at bounding box center [409, 272] width 314 height 8
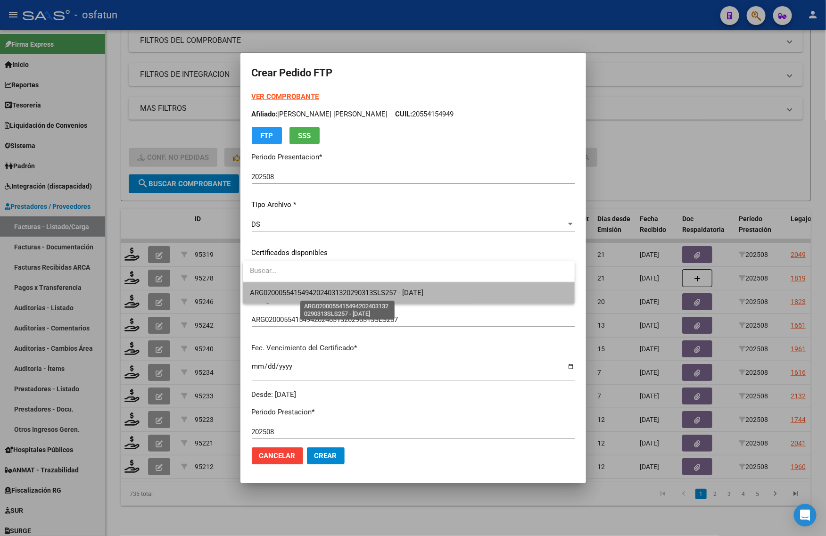
click at [284, 291] on span "ARG02000554154942024031320290313SLS257 - 2029-03-13" at bounding box center [336, 293] width 173 height 8
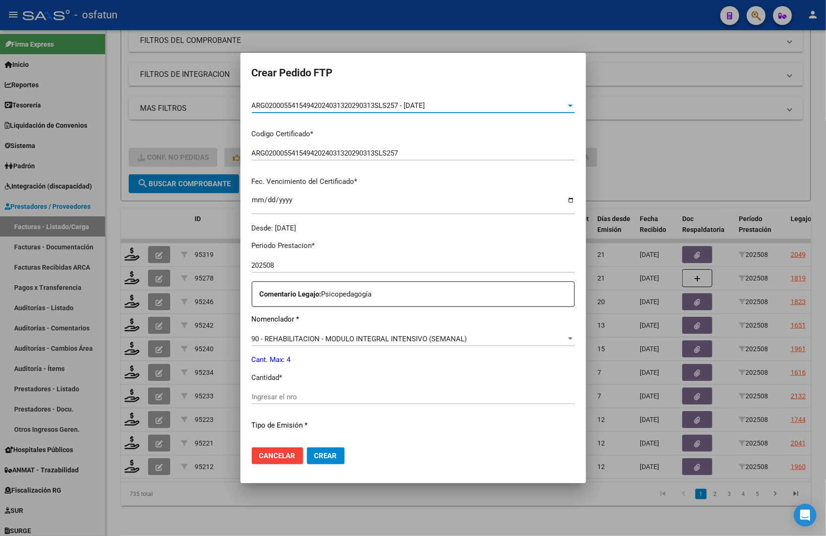
scroll to position [236, 0]
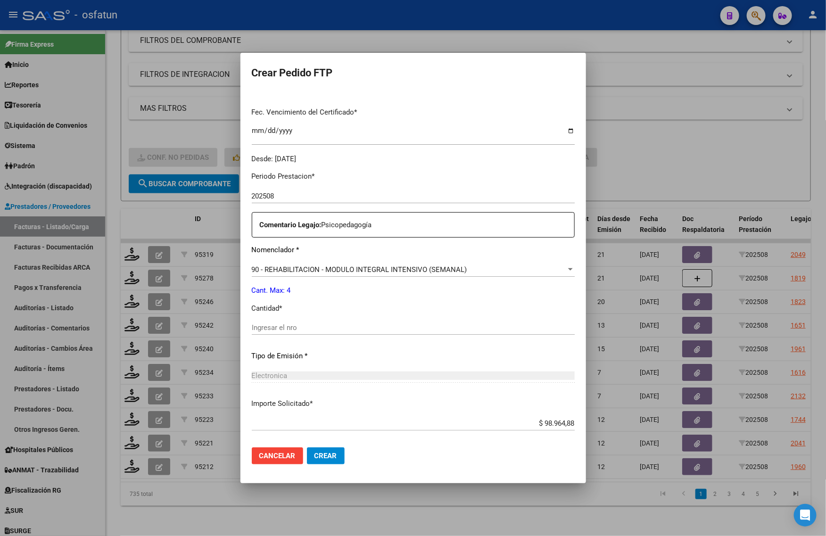
click at [279, 328] on input "Ingresar el nro" at bounding box center [413, 327] width 323 height 8
type input "4"
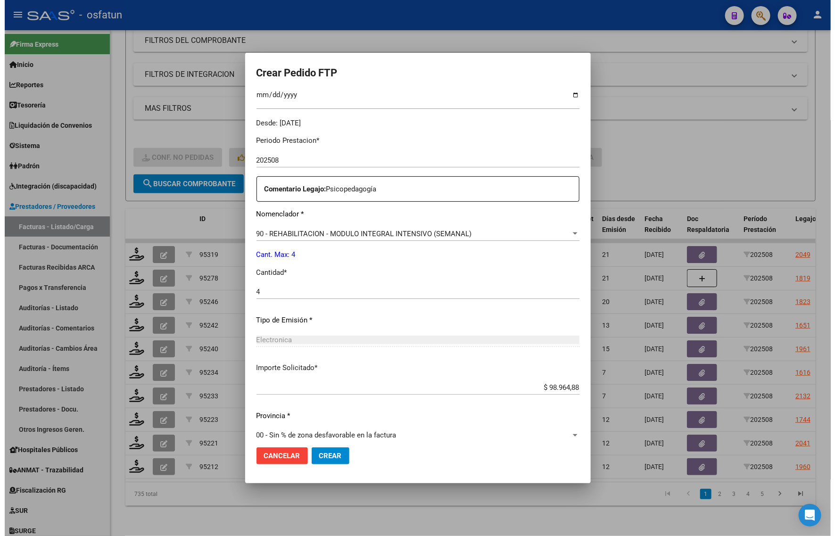
scroll to position [282, 0]
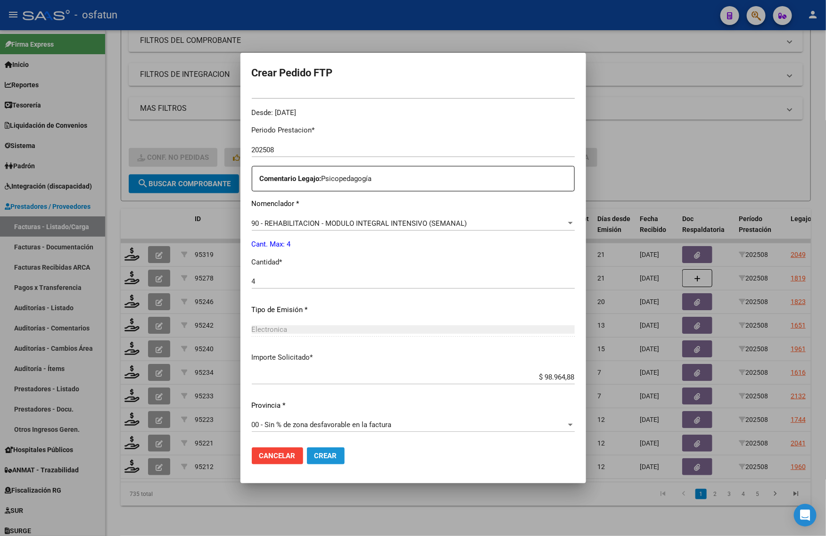
click at [322, 455] on span "Crear" at bounding box center [325, 456] width 23 height 8
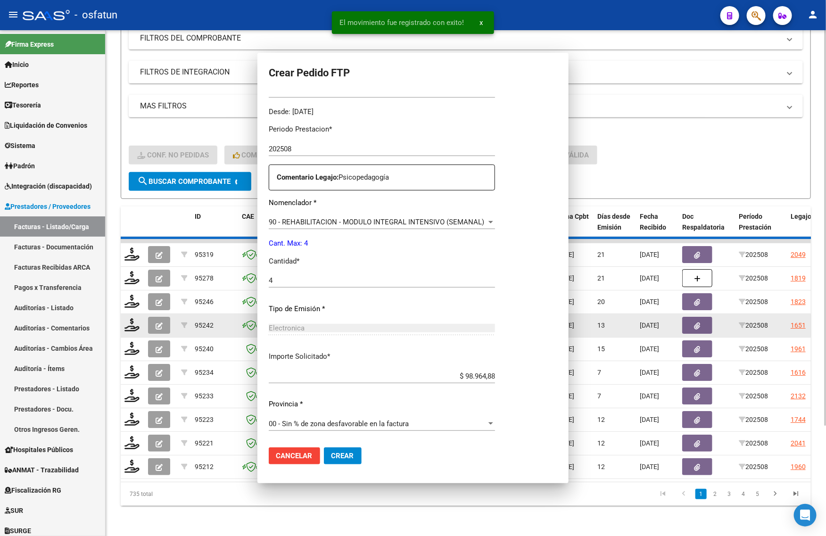
scroll to position [0, 0]
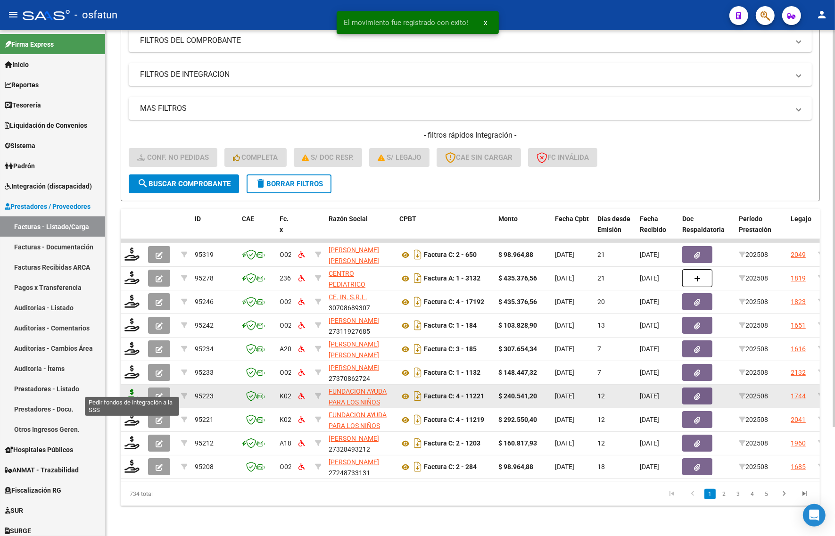
click at [133, 389] on icon at bounding box center [131, 395] width 15 height 13
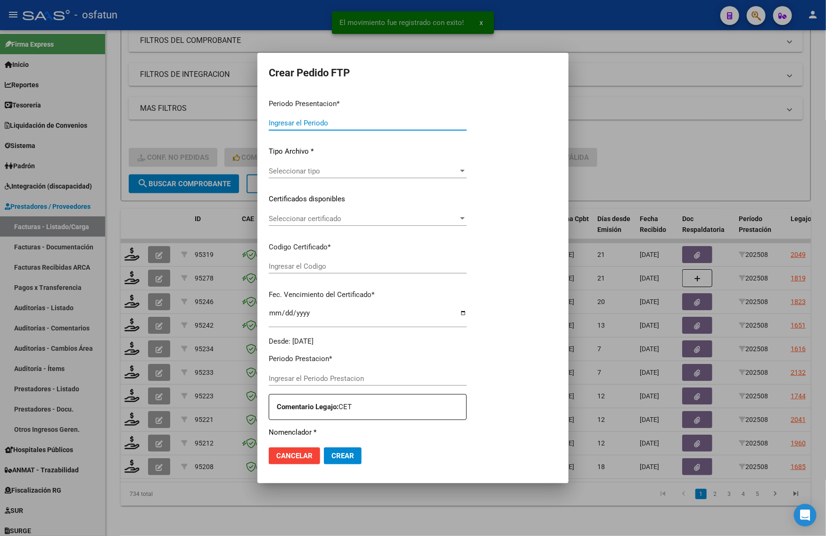
type input "202508"
type input "$ 240.541,20"
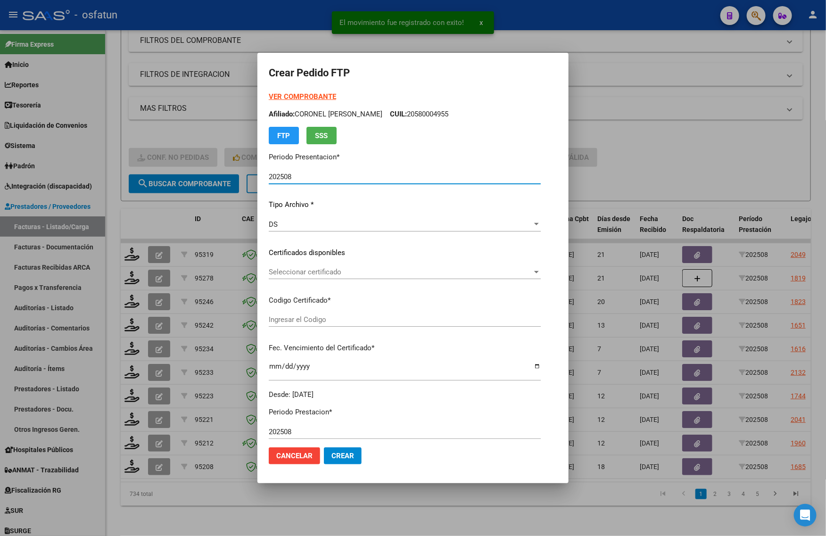
type input "ARG02000569689312023010920280109TUC137"
type input "2028-01-09"
click at [289, 98] on strong "VER COMPROBANTE" at bounding box center [302, 96] width 67 height 8
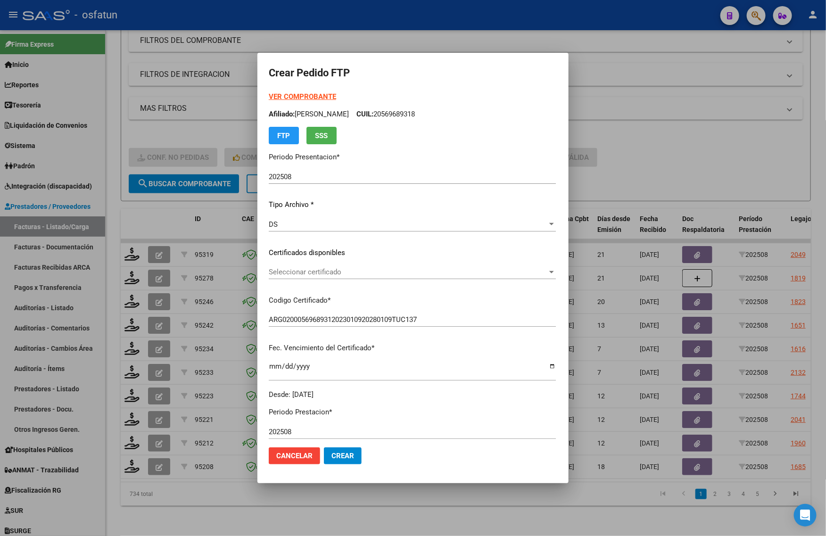
click at [270, 276] on div "Seleccionar certificado Seleccionar certificado" at bounding box center [412, 272] width 287 height 14
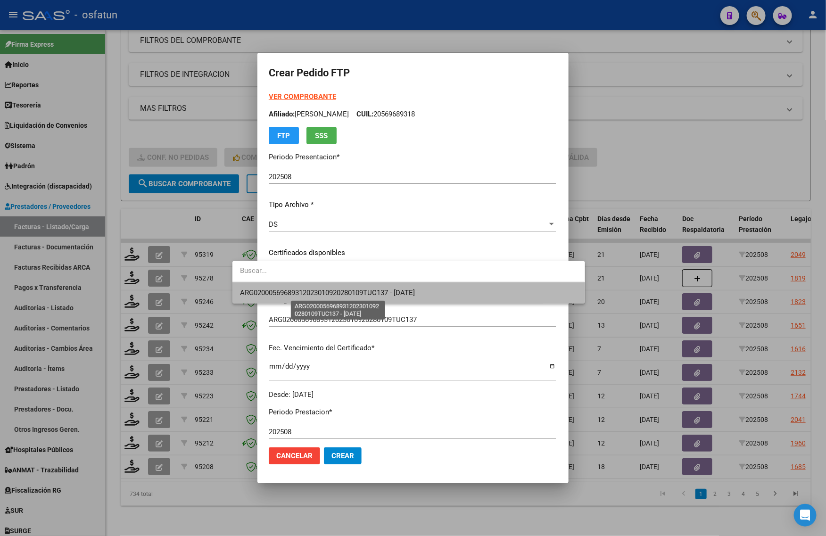
click at [264, 293] on span "ARG02000569689312023010920280109TUC137 - 2028-01-09" at bounding box center [327, 293] width 175 height 8
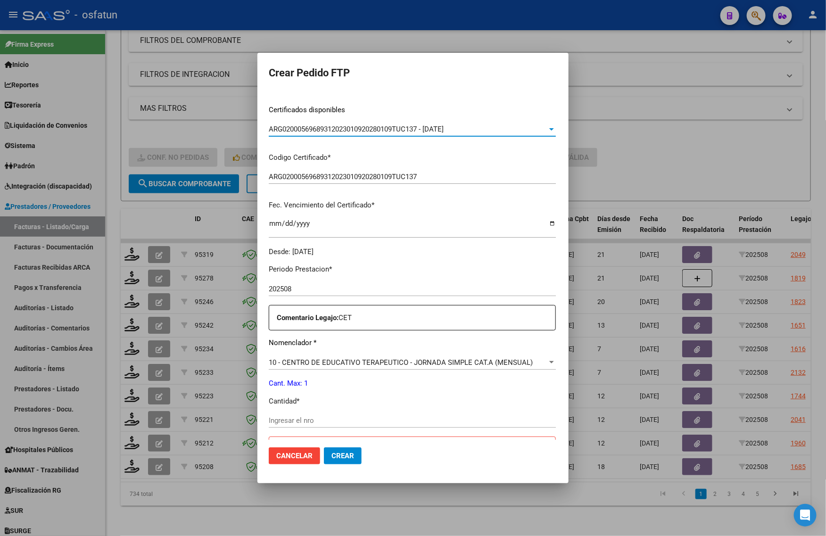
scroll to position [177, 0]
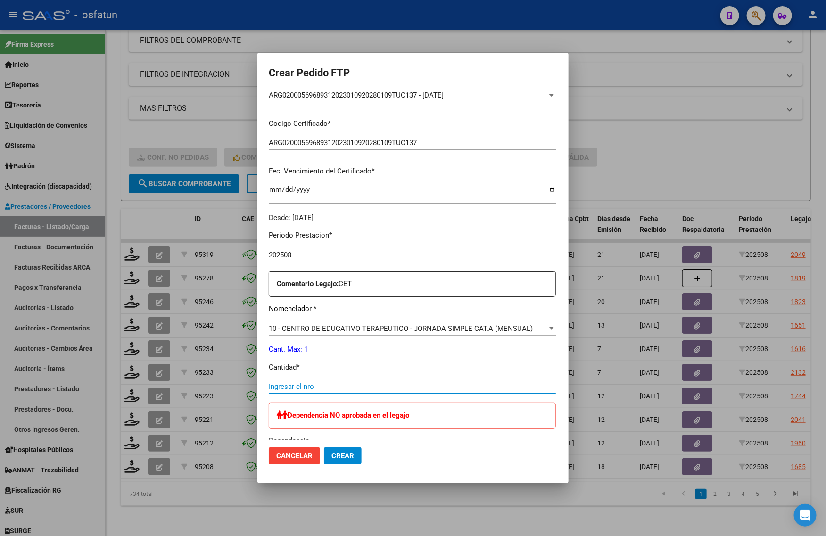
click at [269, 389] on input "Ingresar el nro" at bounding box center [412, 386] width 287 height 8
type input "444"
click at [274, 331] on span "10 - CENTRO DE EDUCATIVO TERAPEUTICO - JORNADA SIMPLE CAT.A (MENSUAL)" at bounding box center [401, 328] width 264 height 8
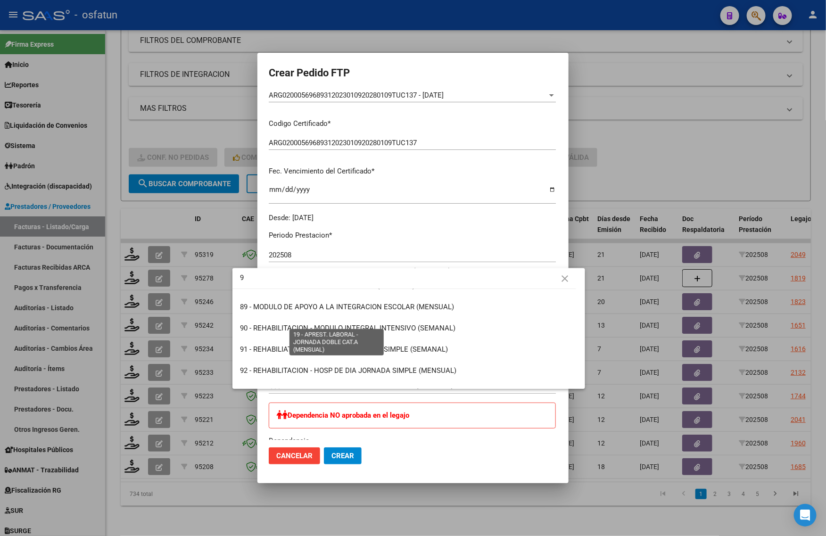
scroll to position [0, 0]
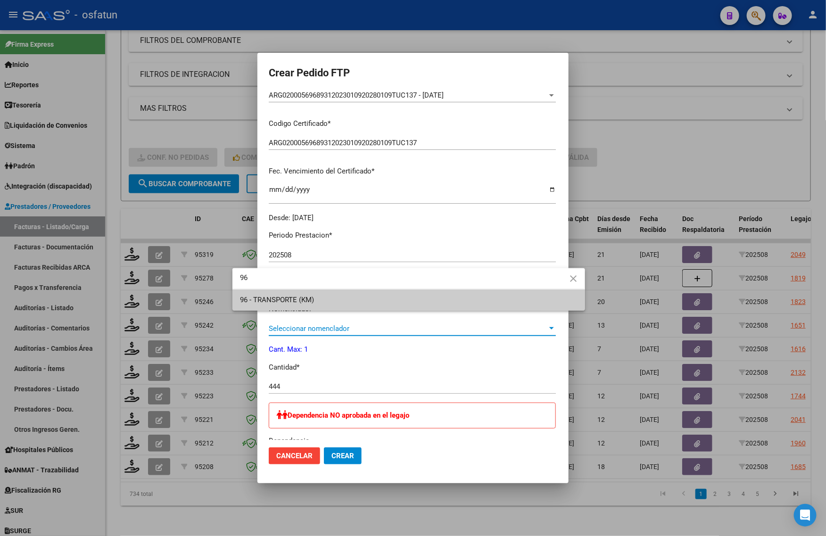
type input "96"
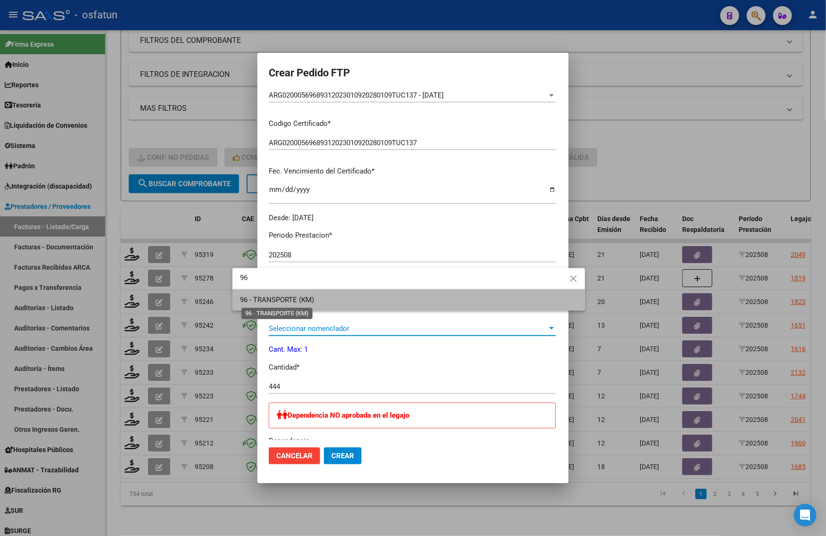
click at [266, 300] on span "96 - TRANSPORTE (KM)" at bounding box center [277, 300] width 74 height 8
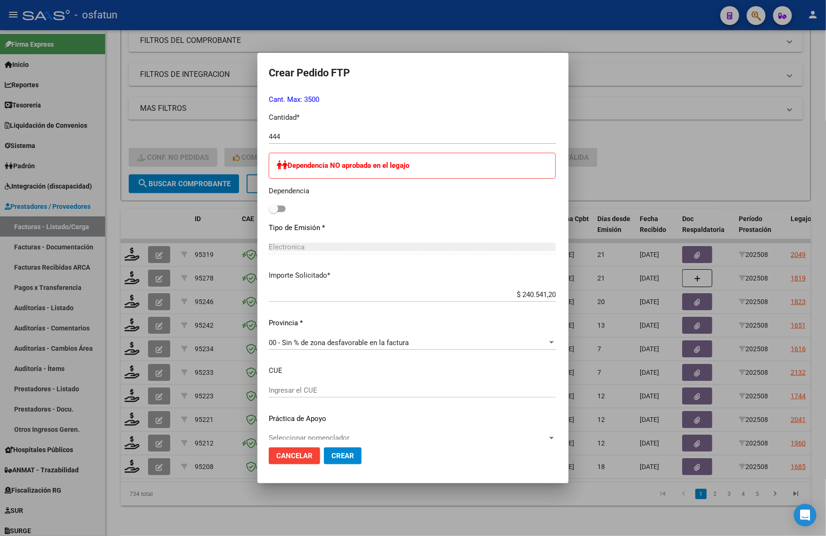
scroll to position [440, 0]
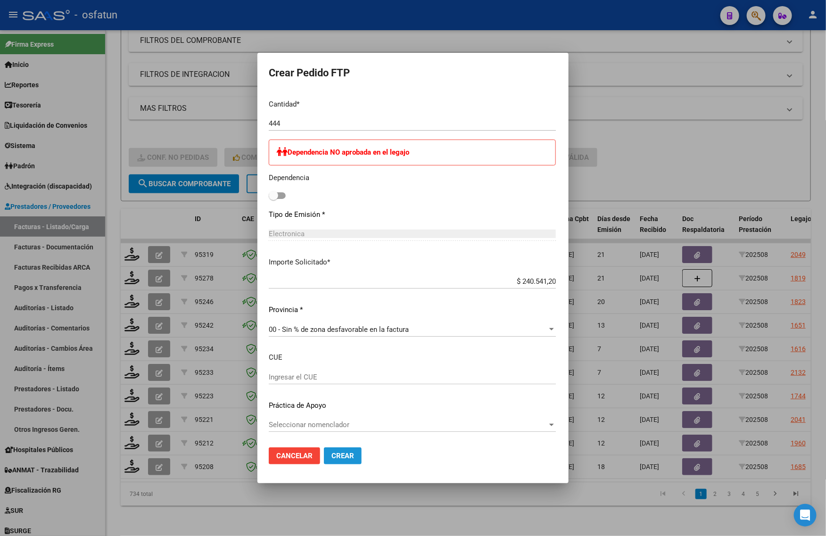
click at [326, 459] on button "Crear" at bounding box center [343, 455] width 38 height 17
click at [331, 454] on span "Crear" at bounding box center [342, 456] width 23 height 8
click at [331, 456] on span "Crear" at bounding box center [342, 456] width 23 height 8
click at [344, 504] on div at bounding box center [413, 268] width 826 height 536
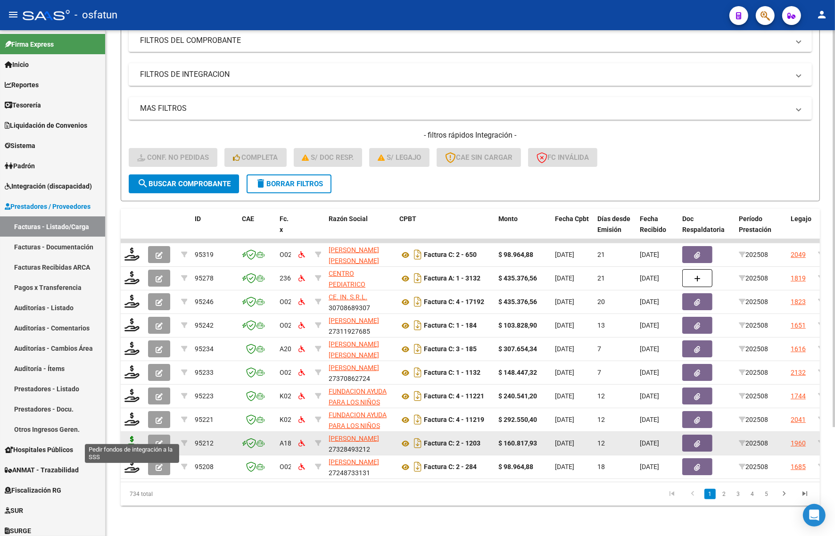
click at [128, 437] on icon at bounding box center [131, 442] width 15 height 13
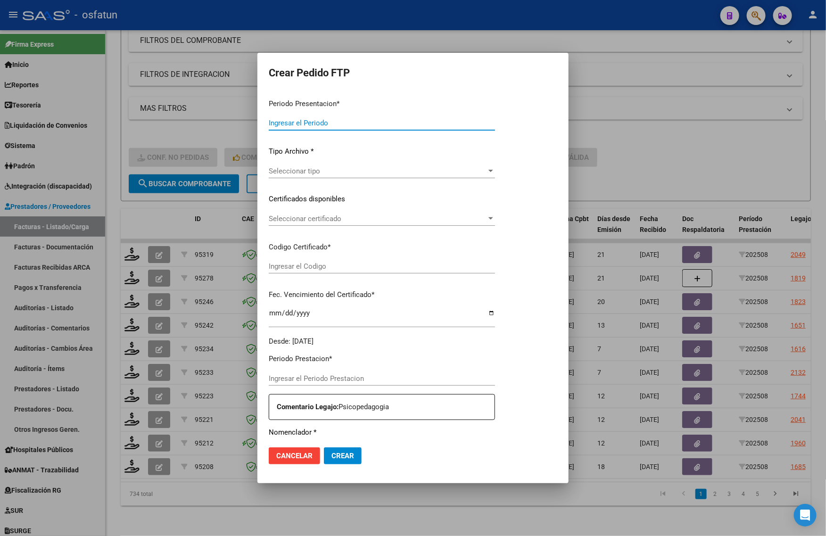
type input "202508"
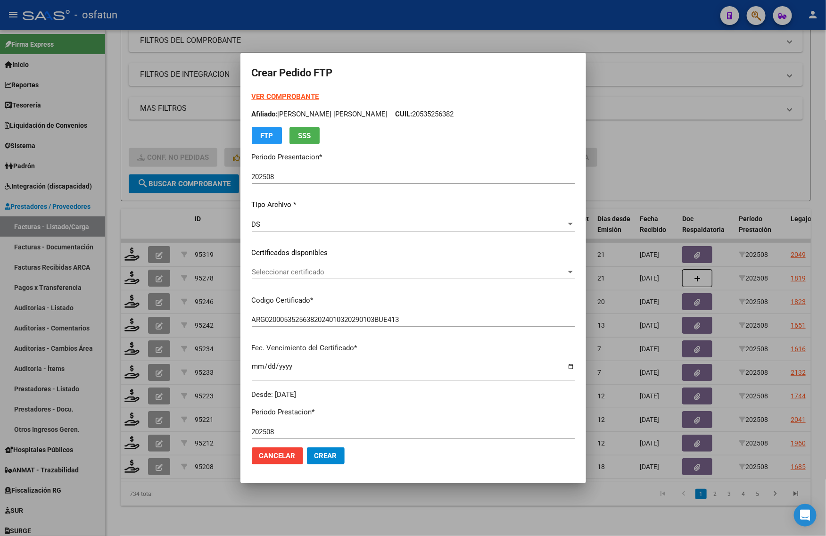
click at [278, 97] on strong "VER COMPROBANTE" at bounding box center [285, 96] width 67 height 8
click at [303, 269] on span "Seleccionar certificado" at bounding box center [409, 272] width 314 height 8
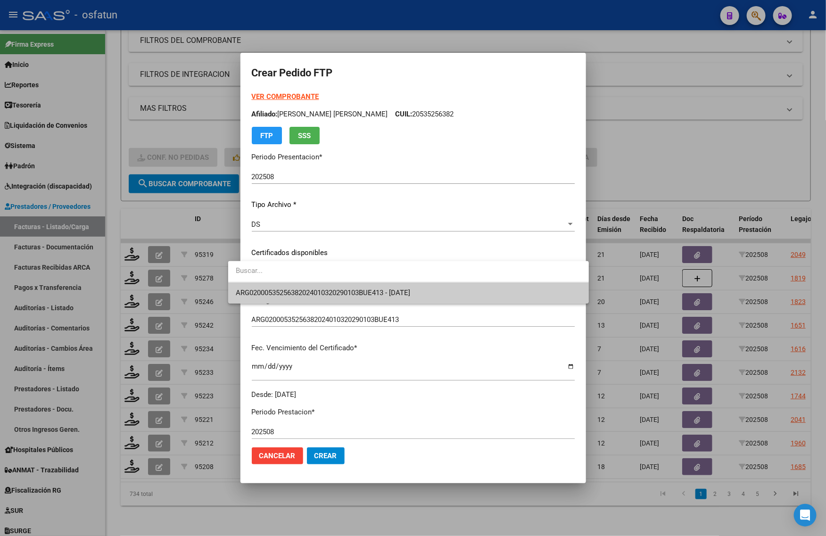
click at [306, 307] on div at bounding box center [413, 268] width 826 height 536
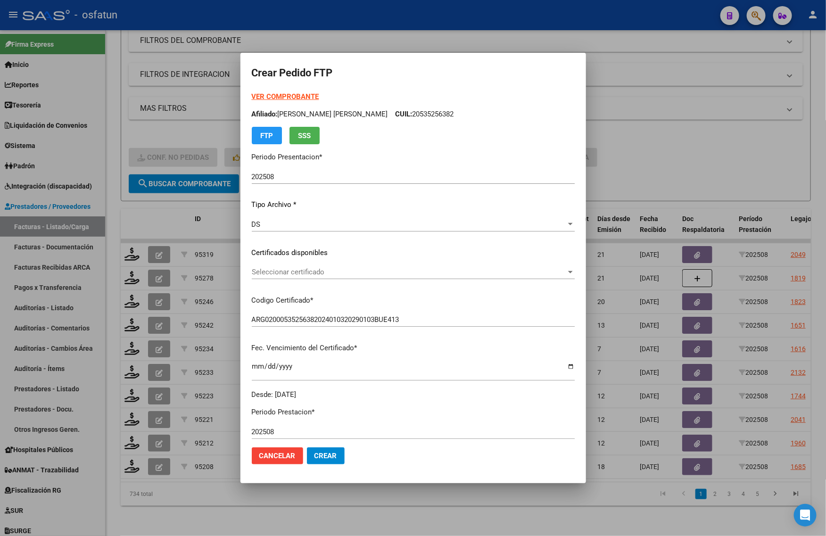
click at [314, 267] on div "Seleccionar certificado Seleccionar certificado" at bounding box center [413, 272] width 323 height 14
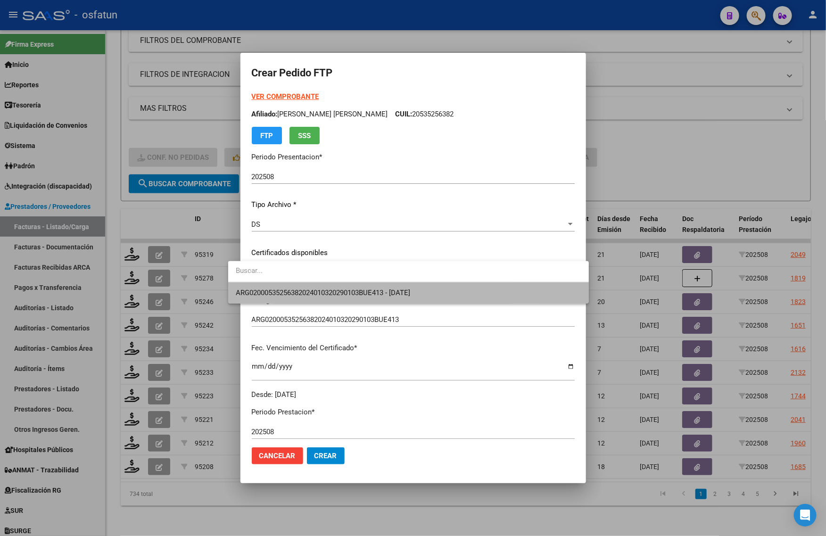
click at [311, 283] on span "ARG02000535256382024010320290103BUE413 - 2029-01-03" at bounding box center [409, 292] width 346 height 21
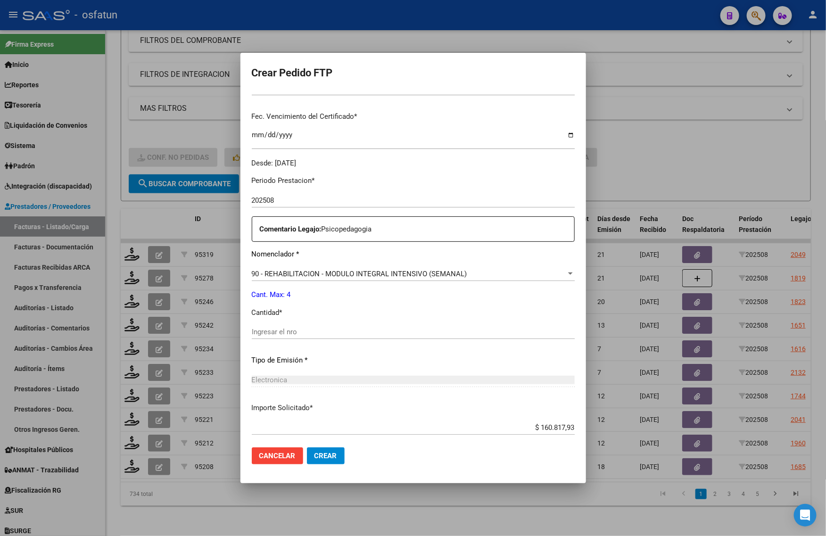
scroll to position [236, 0]
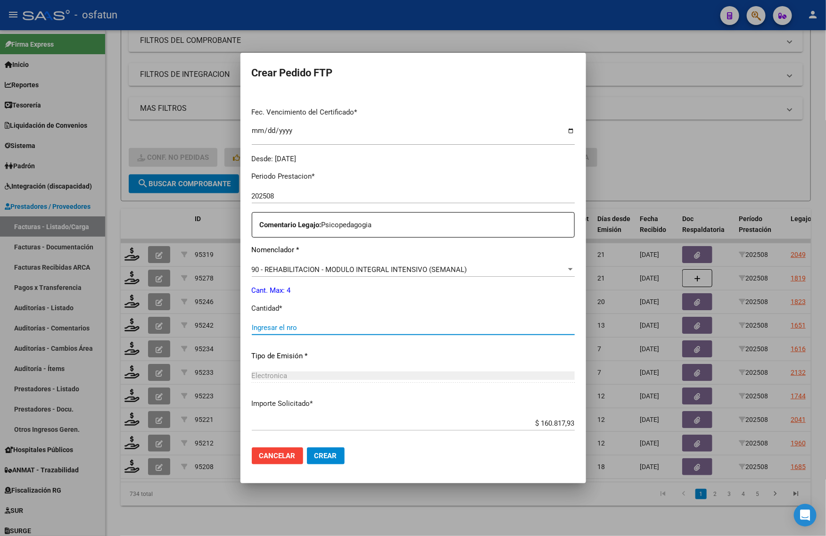
click at [262, 328] on input "Ingresar el nro" at bounding box center [413, 327] width 323 height 8
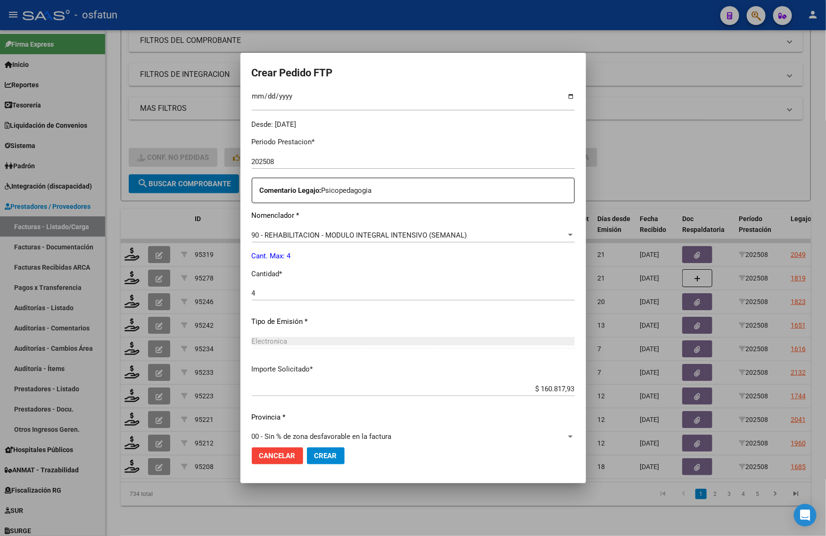
scroll to position [282, 0]
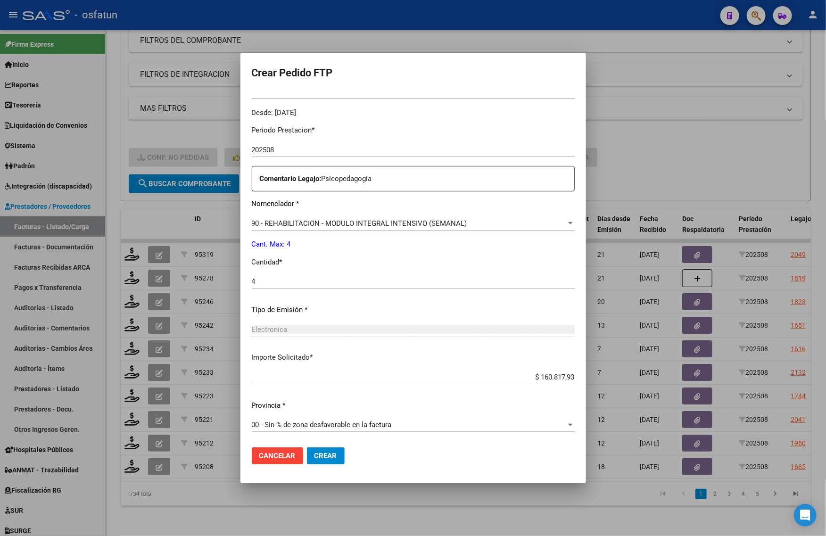
click at [314, 453] on span "Crear" at bounding box center [325, 456] width 23 height 8
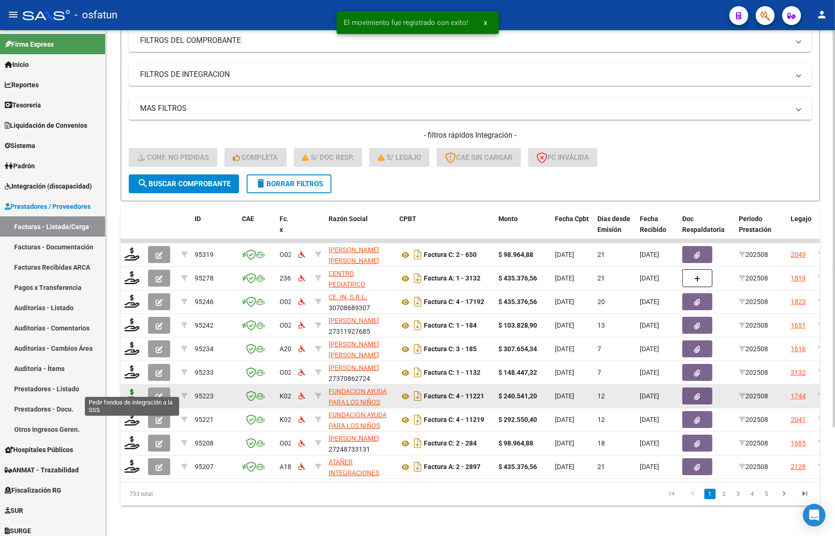
click at [132, 391] on icon at bounding box center [131, 395] width 15 height 13
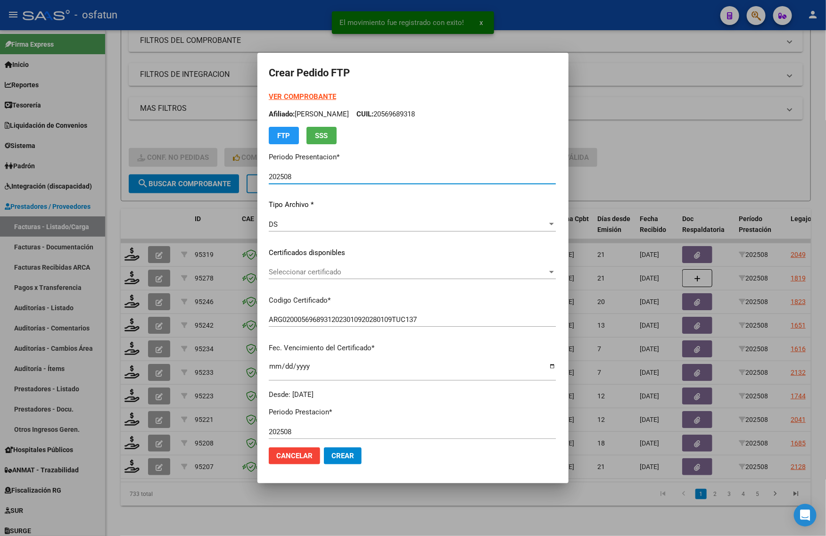
click at [272, 93] on strong "VER COMPROBANTE" at bounding box center [302, 96] width 67 height 8
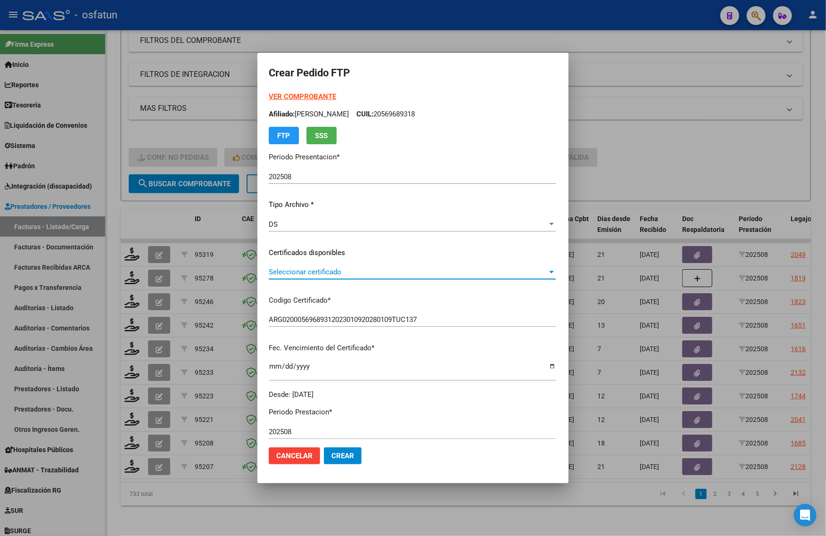
click at [298, 274] on span "Seleccionar certificado" at bounding box center [408, 272] width 279 height 8
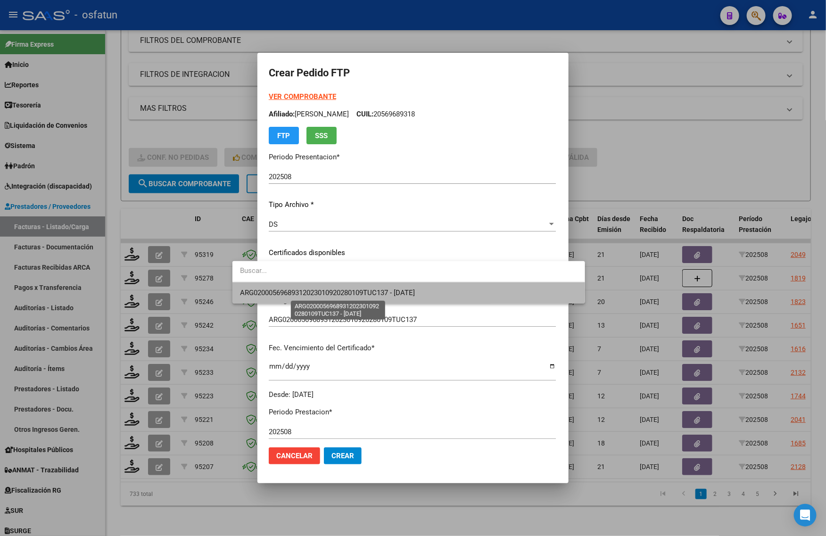
click at [298, 292] on span "ARG02000569689312023010920280109TUC137 - 2028-01-09" at bounding box center [327, 293] width 175 height 8
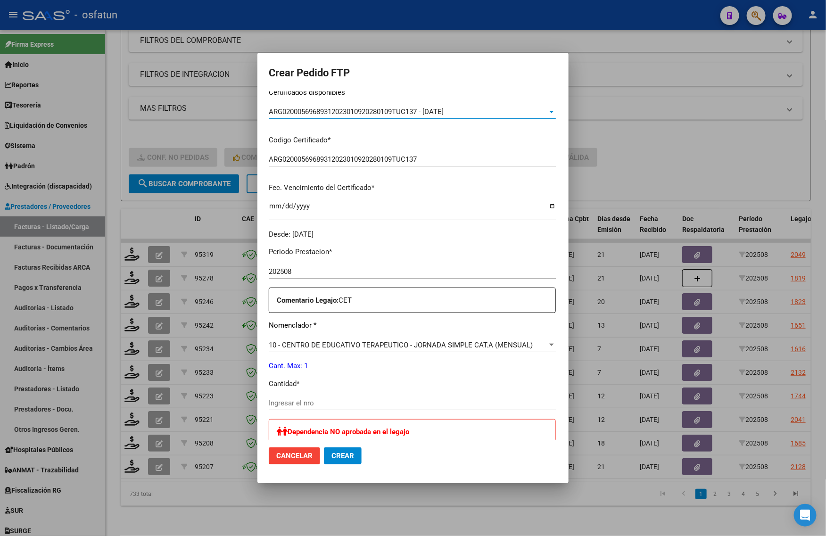
scroll to position [177, 0]
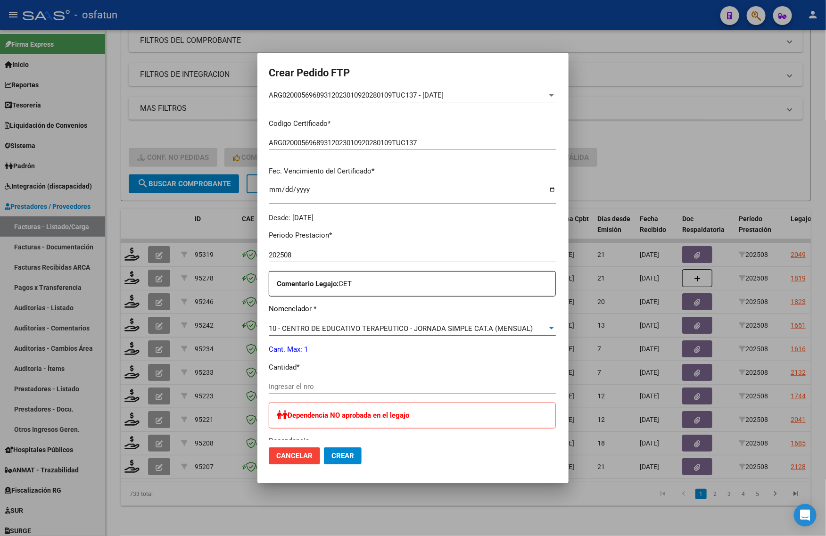
click at [301, 329] on span "10 - CENTRO DE EDUCATIVO TERAPEUTICO - JORNADA SIMPLE CAT.A (MENSUAL)" at bounding box center [401, 328] width 264 height 8
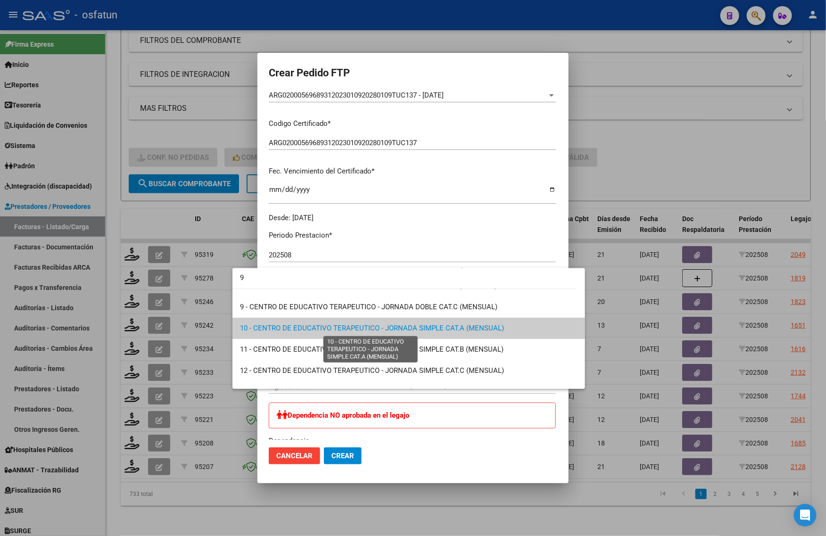
scroll to position [0, 0]
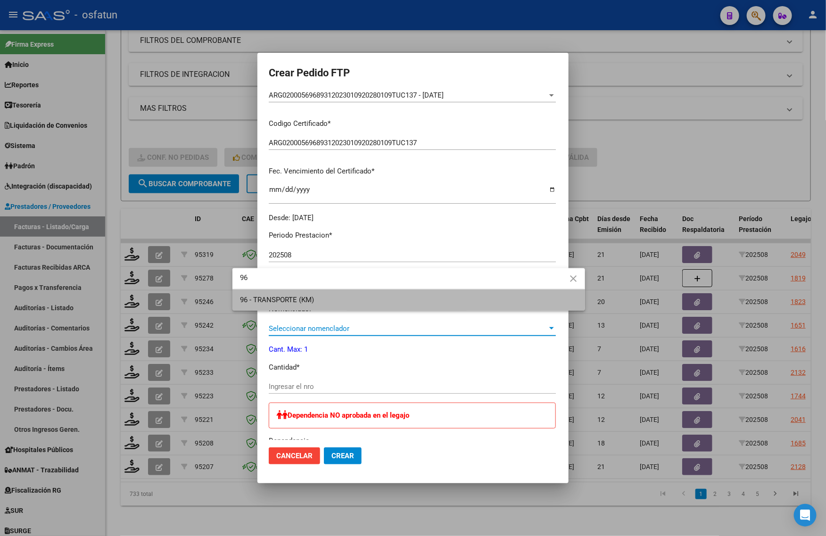
drag, startPoint x: 286, startPoint y: 291, endPoint x: 281, endPoint y: 302, distance: 11.4
click at [286, 291] on span "96 - TRANSPORTE (KM)" at bounding box center [408, 299] width 337 height 21
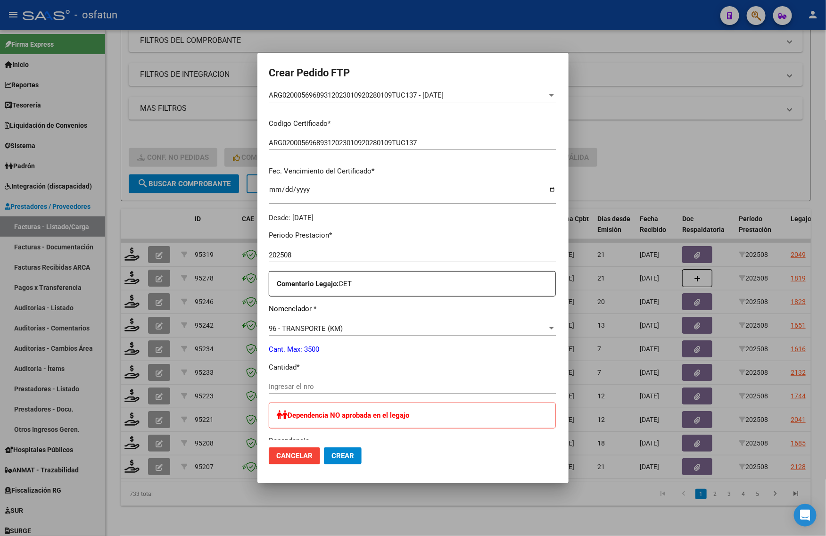
click at [281, 302] on div "Periodo Prestacion * 202508 Ingresar el Periodo Prestacion Comentario Legajo: C…" at bounding box center [412, 463] width 287 height 481
click at [276, 383] on input "Ingresar el nro" at bounding box center [412, 386] width 287 height 8
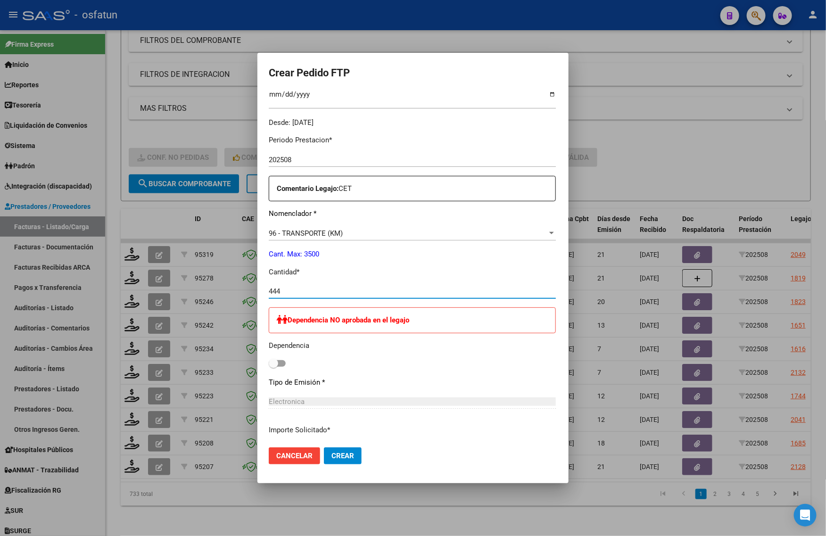
scroll to position [440, 0]
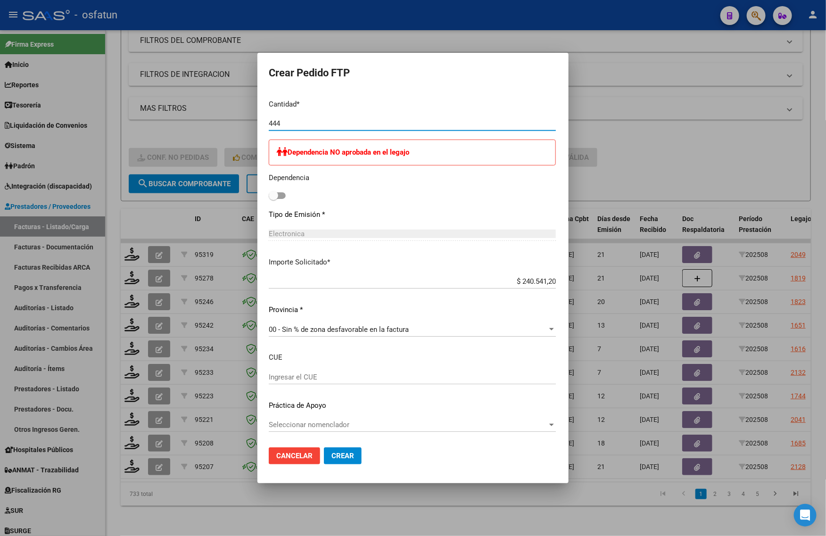
click at [331, 456] on span "Crear" at bounding box center [342, 456] width 23 height 8
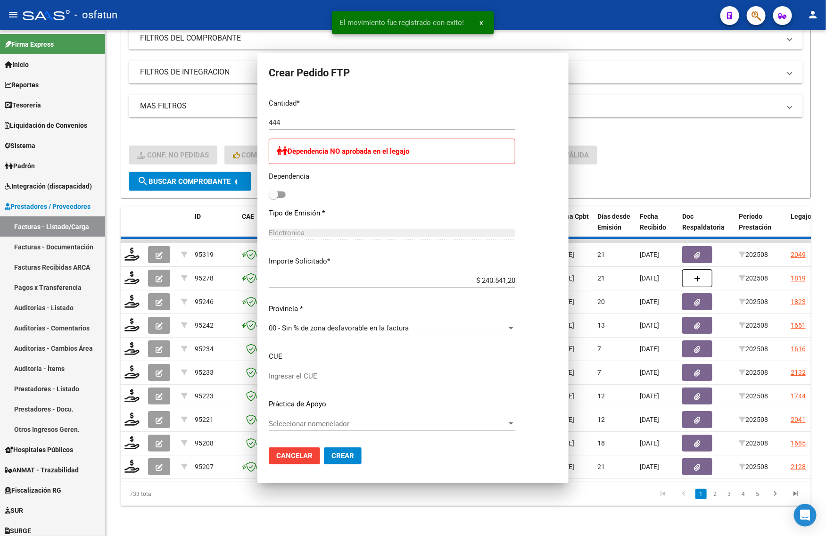
scroll to position [387, 0]
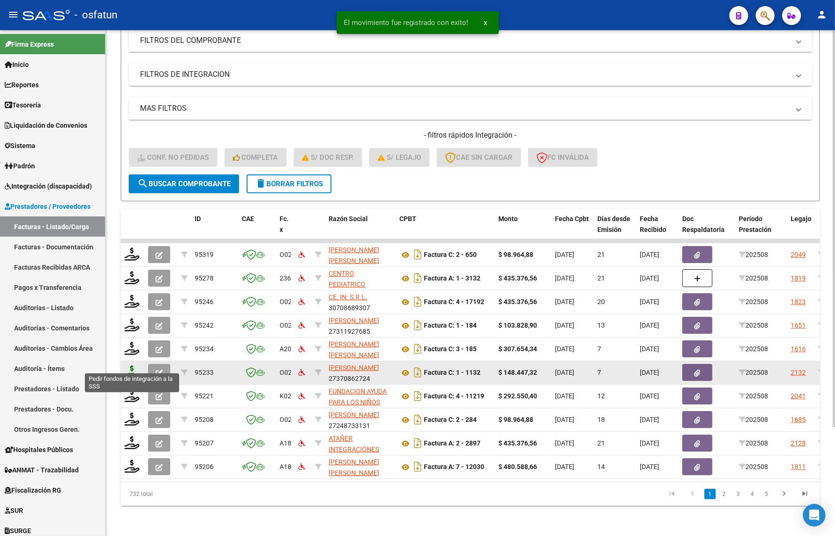
click at [130, 366] on icon at bounding box center [131, 371] width 15 height 13
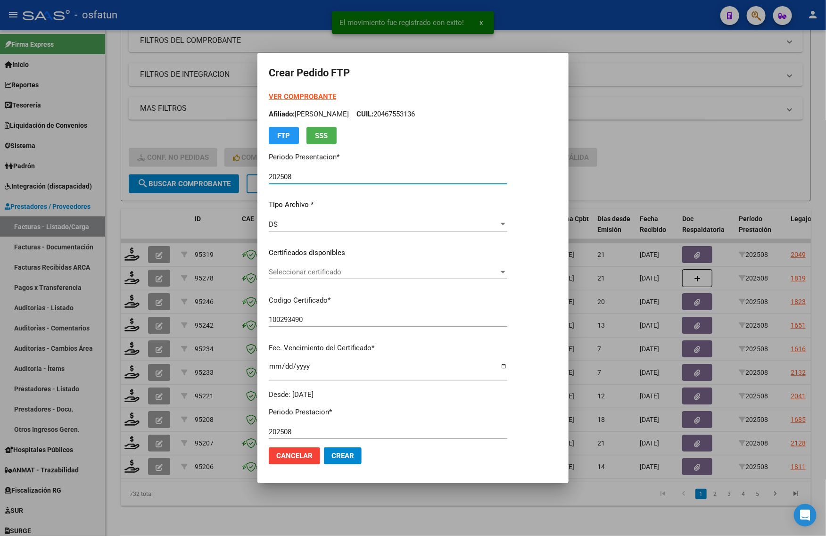
click at [284, 98] on strong "VER COMPROBANTE" at bounding box center [302, 96] width 67 height 8
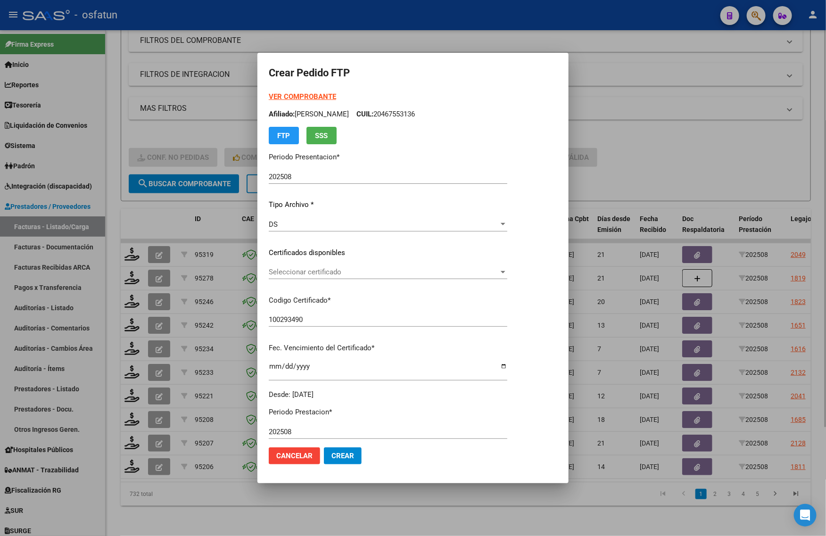
drag, startPoint x: 196, startPoint y: 119, endPoint x: 195, endPoint y: 137, distance: 17.5
click at [196, 119] on div at bounding box center [413, 268] width 826 height 536
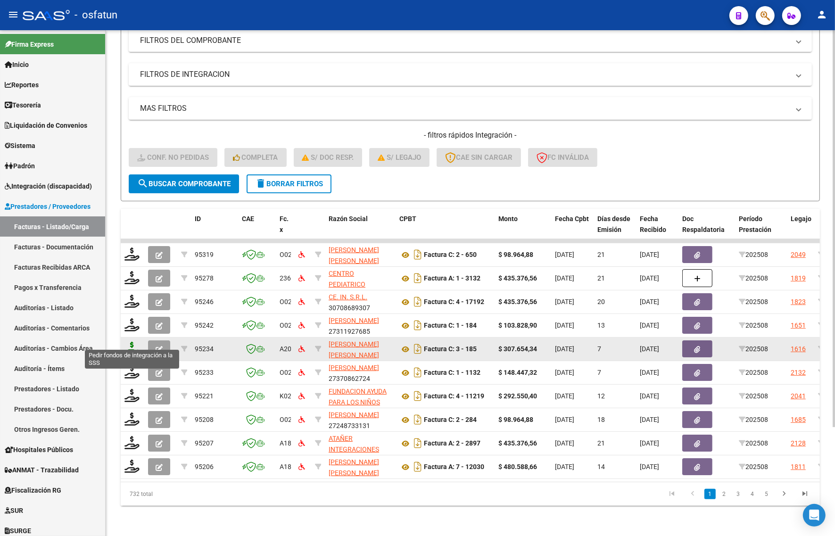
click at [137, 342] on icon at bounding box center [131, 348] width 15 height 13
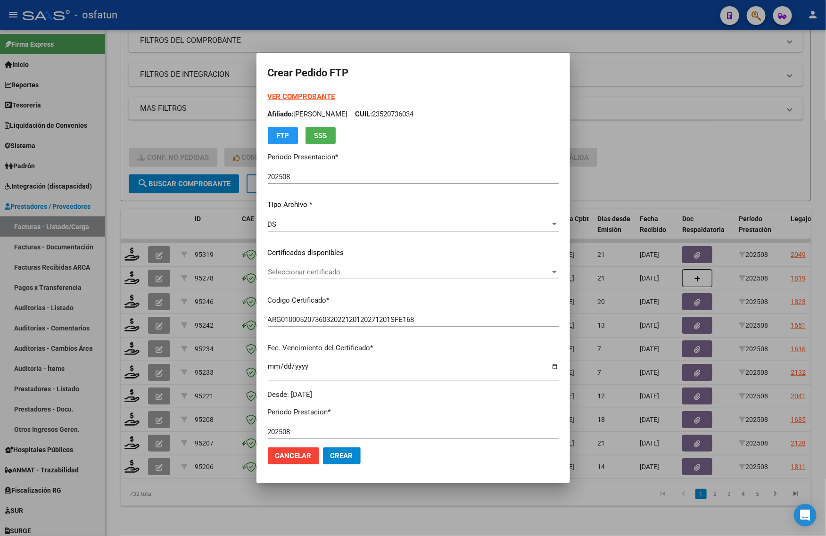
click at [268, 98] on strong "VER COMPROBANTE" at bounding box center [301, 96] width 67 height 8
click at [173, 204] on div at bounding box center [413, 268] width 826 height 536
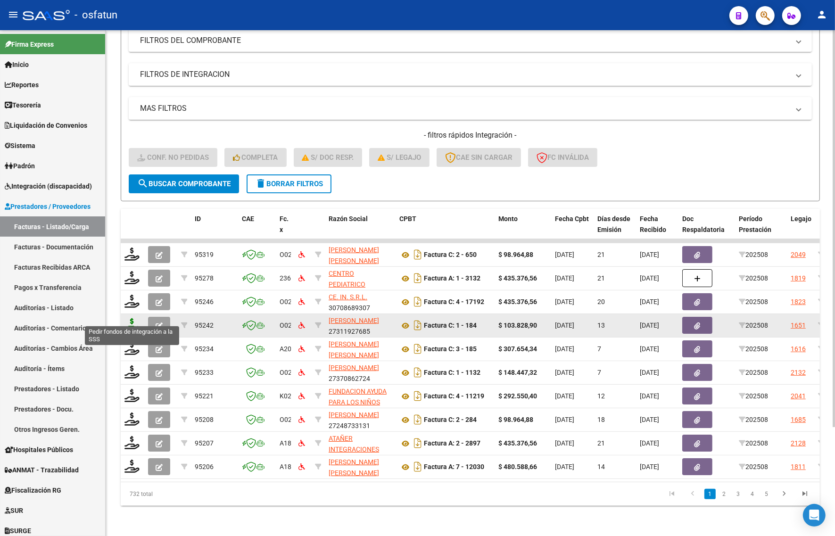
click at [130, 318] on icon at bounding box center [131, 324] width 15 height 13
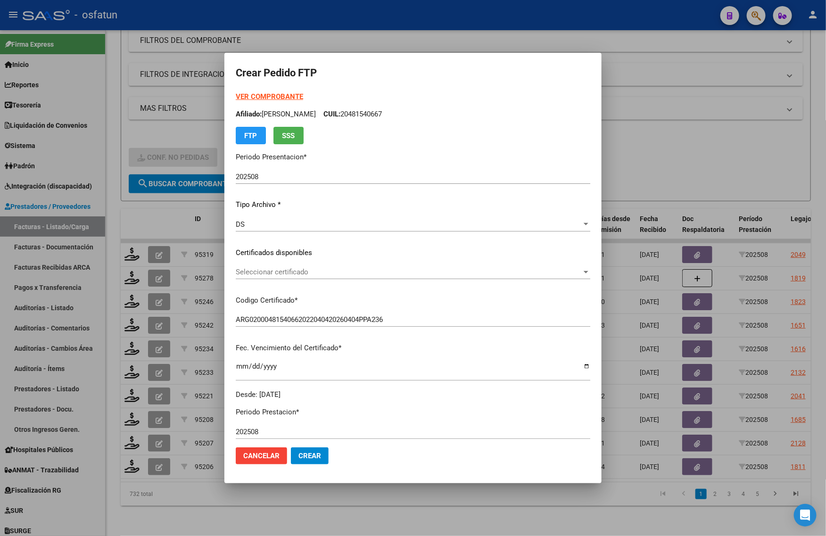
click at [268, 95] on strong "VER COMPROBANTE" at bounding box center [269, 96] width 67 height 8
click at [286, 281] on div "Seleccionar certificado Seleccionar certificado" at bounding box center [413, 276] width 355 height 23
click at [296, 273] on span "Seleccionar certificado" at bounding box center [409, 272] width 346 height 8
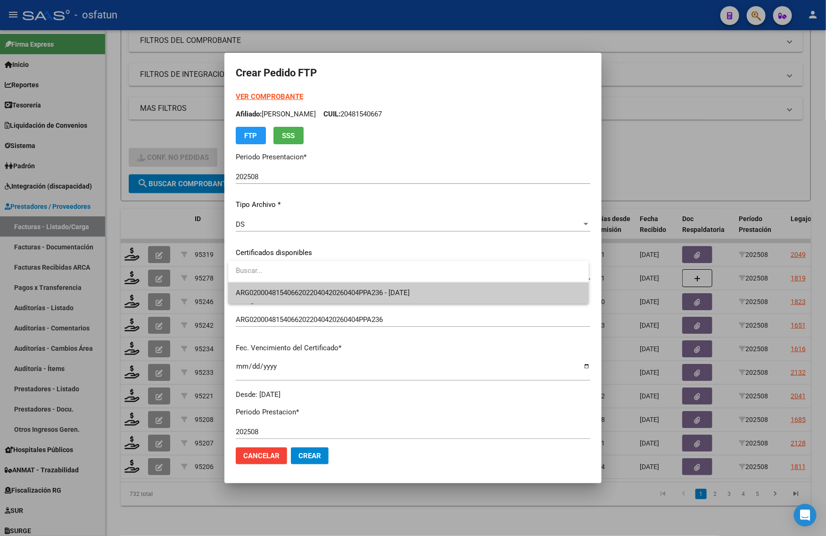
click at [295, 289] on span "ARG02000481540662022040420260404PPA236 - 2026-04-04" at bounding box center [323, 293] width 174 height 8
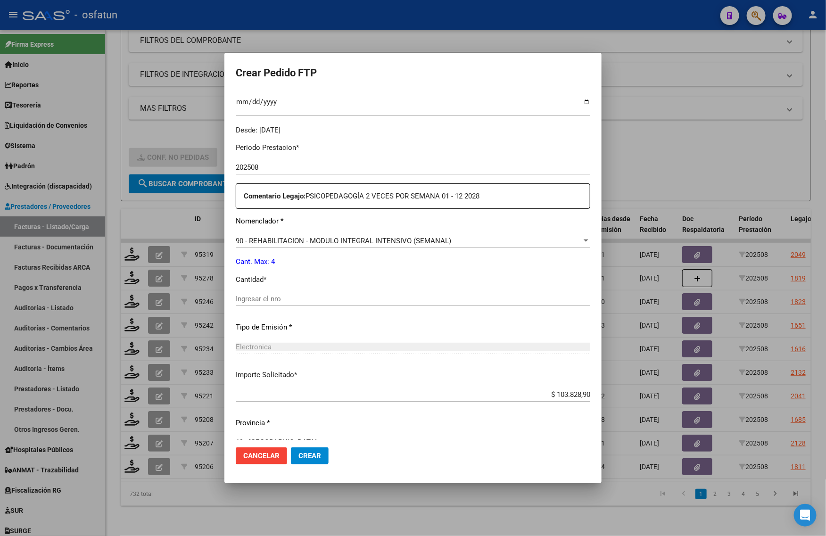
scroll to position [282, 0]
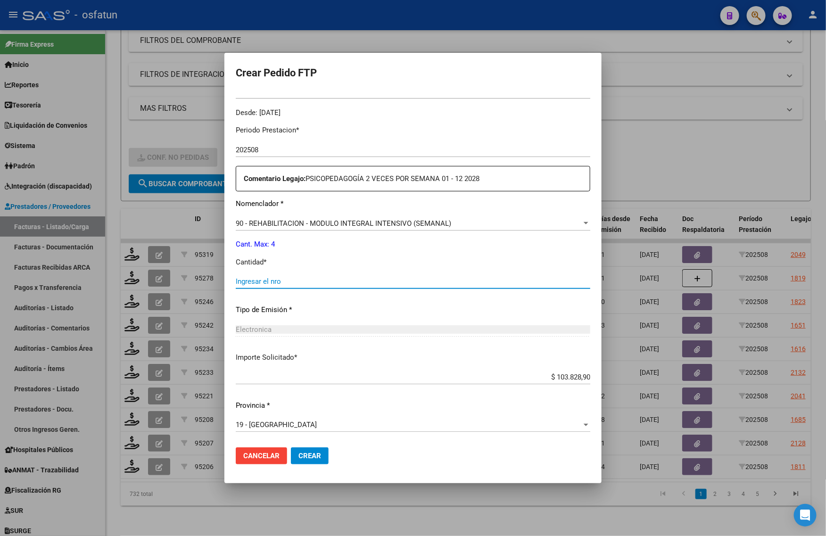
click at [271, 283] on input "Ingresar el nro" at bounding box center [413, 281] width 355 height 8
click at [309, 453] on span "Crear" at bounding box center [309, 456] width 23 height 8
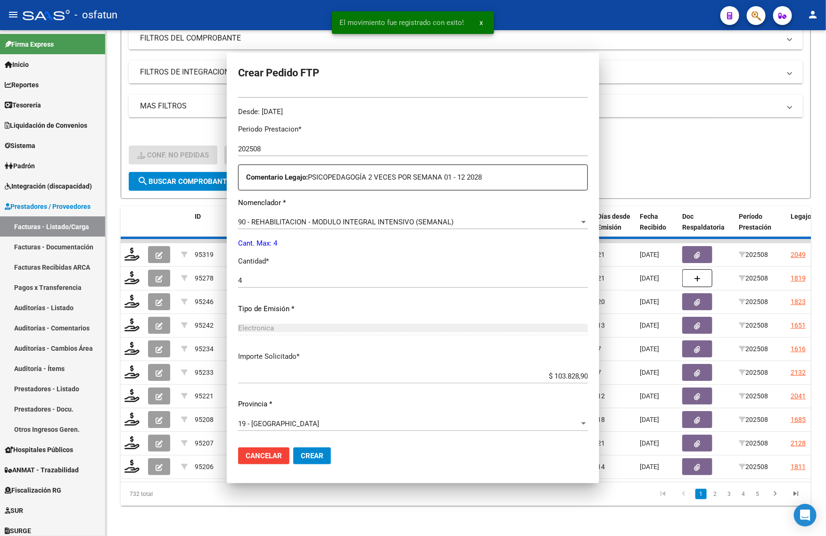
scroll to position [229, 0]
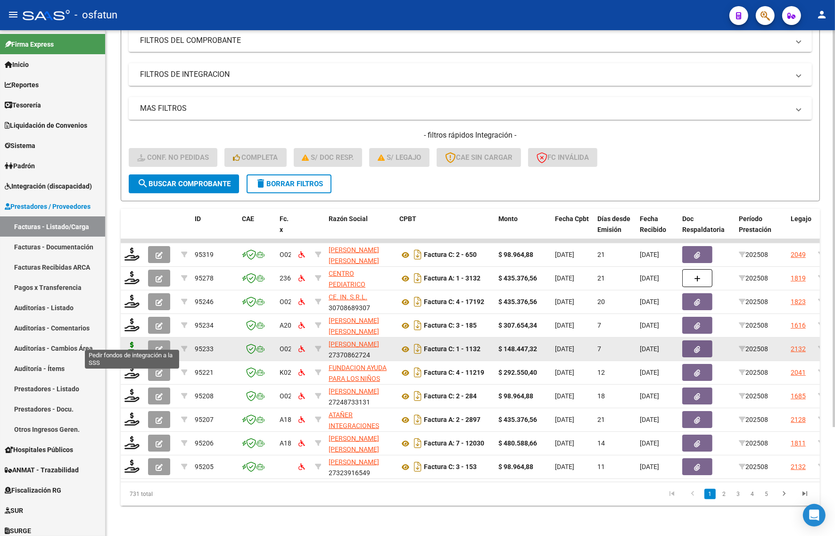
click at [130, 342] on icon at bounding box center [131, 348] width 15 height 13
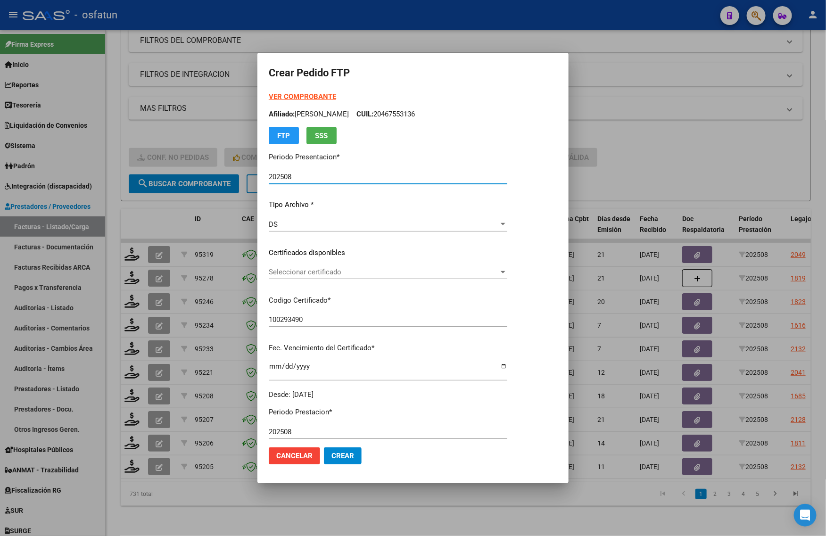
click at [289, 96] on strong "VER COMPROBANTE" at bounding box center [302, 96] width 67 height 8
click at [124, 135] on div at bounding box center [413, 268] width 826 height 536
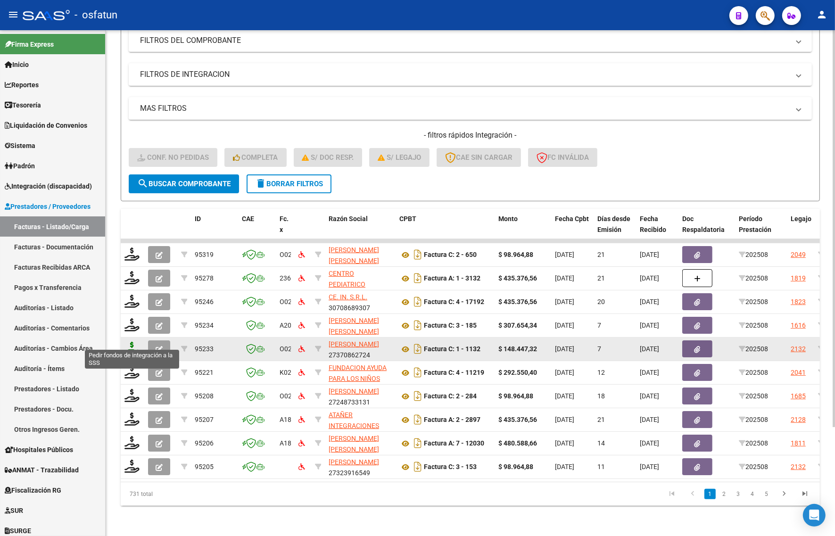
click at [125, 343] on icon at bounding box center [131, 348] width 15 height 13
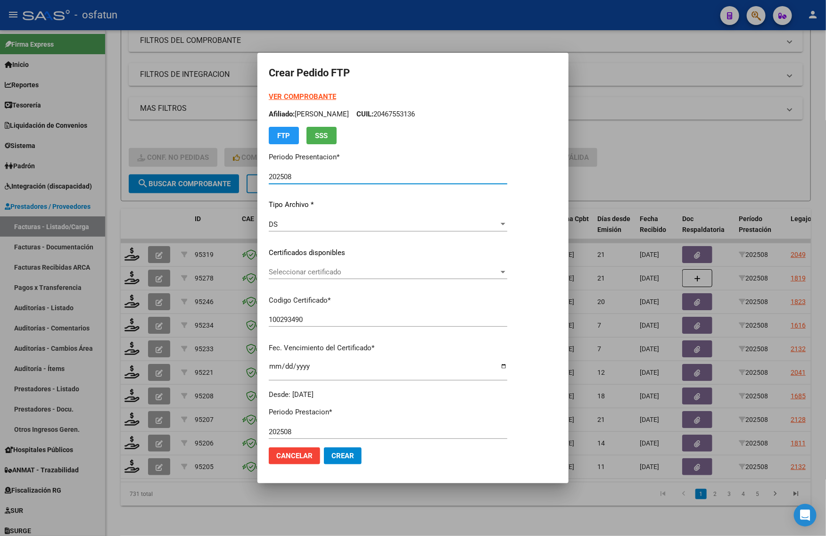
click at [645, 170] on div at bounding box center [413, 268] width 826 height 536
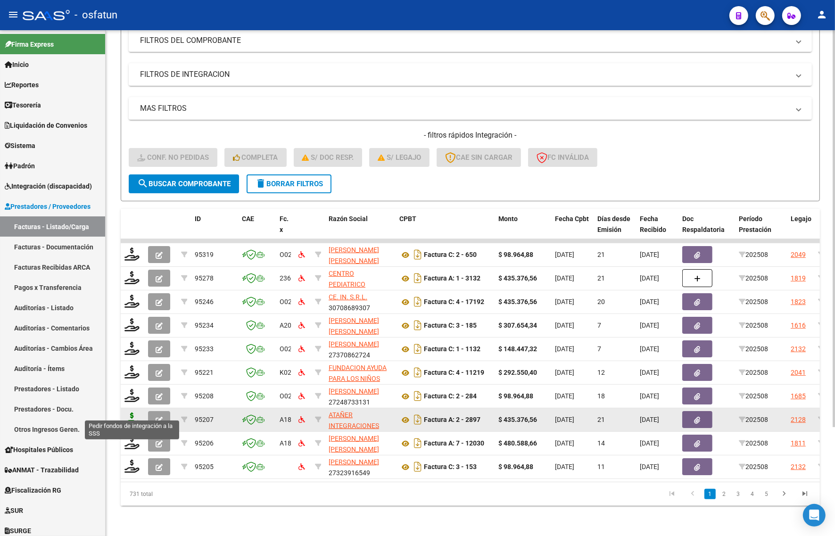
click at [132, 413] on icon at bounding box center [131, 419] width 15 height 13
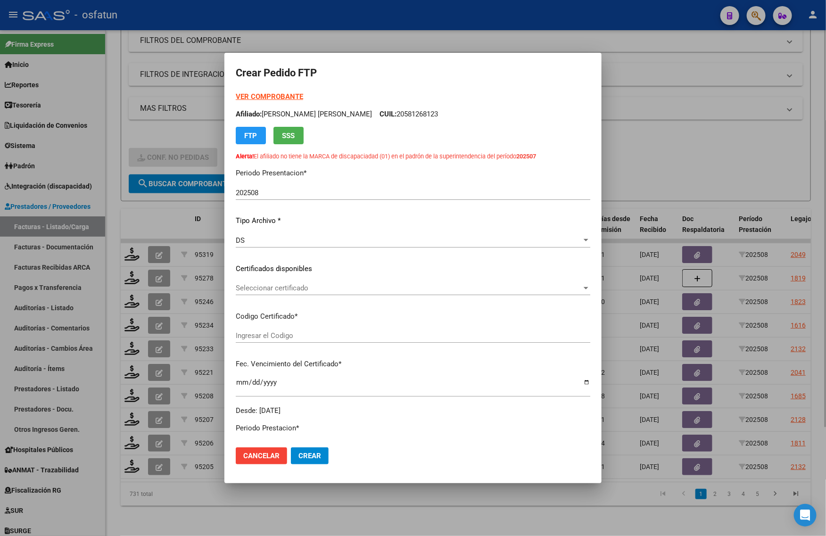
click at [646, 164] on div at bounding box center [413, 268] width 826 height 536
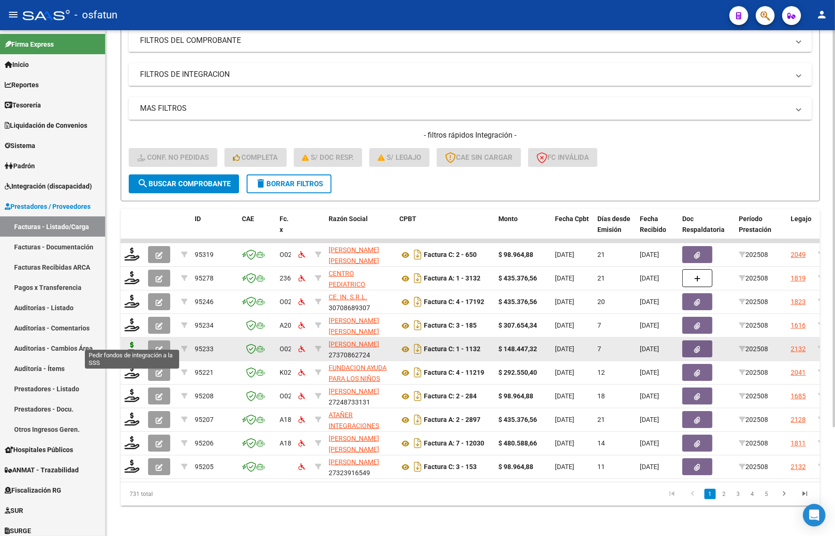
click at [133, 342] on icon at bounding box center [131, 348] width 15 height 13
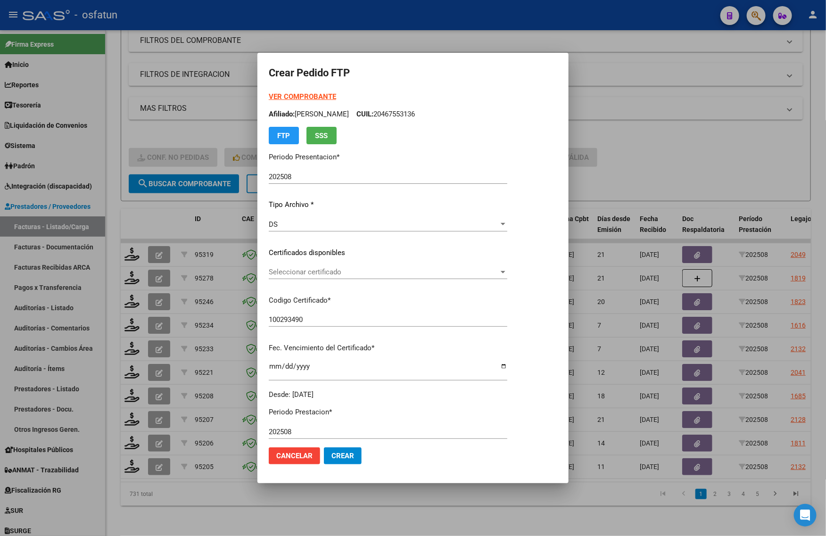
click at [281, 95] on strong "VER COMPROBANTE" at bounding box center [302, 96] width 67 height 8
click at [217, 124] on div at bounding box center [413, 268] width 826 height 536
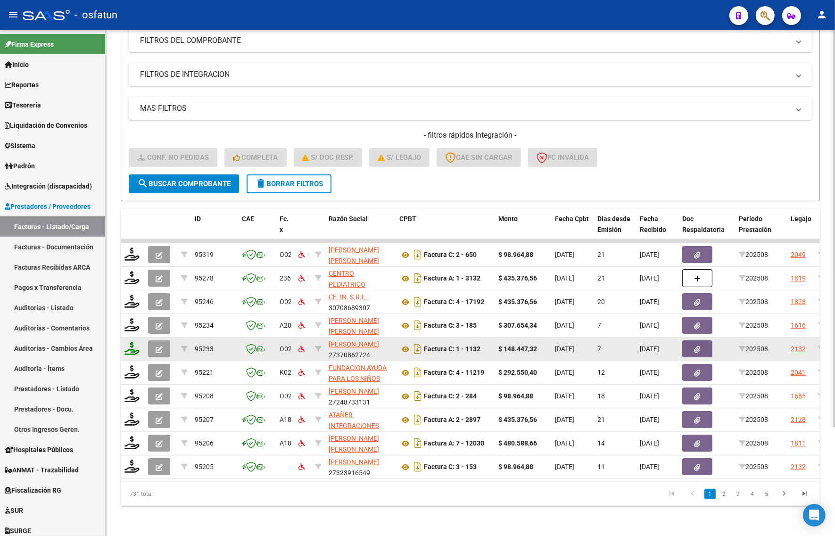
click at [130, 342] on icon at bounding box center [131, 348] width 15 height 13
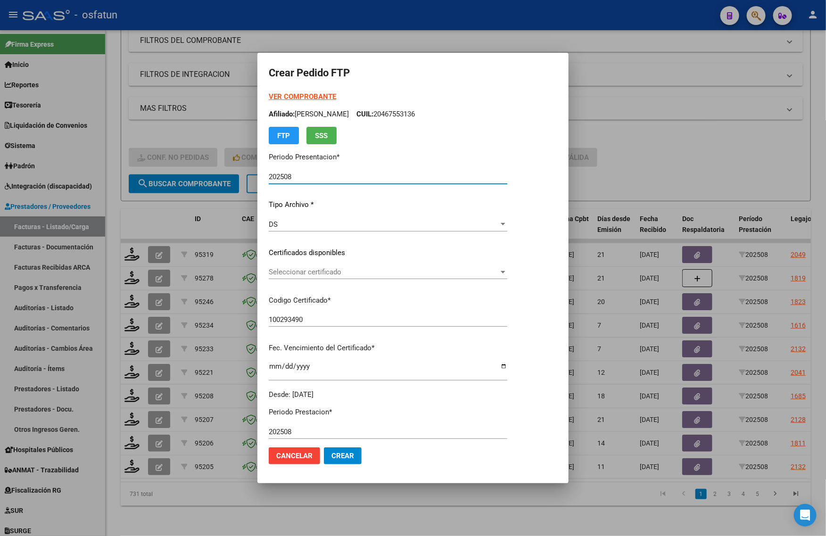
click at [289, 95] on strong "VER COMPROBANTE" at bounding box center [302, 96] width 67 height 8
click at [300, 97] on strong "VER COMPROBANTE" at bounding box center [302, 96] width 67 height 8
click at [124, 132] on div at bounding box center [413, 268] width 826 height 536
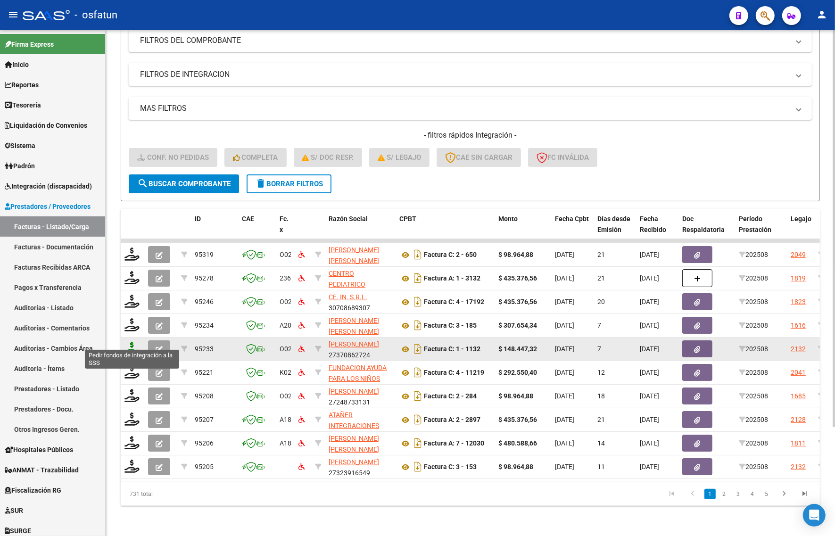
click at [133, 342] on icon at bounding box center [131, 348] width 15 height 13
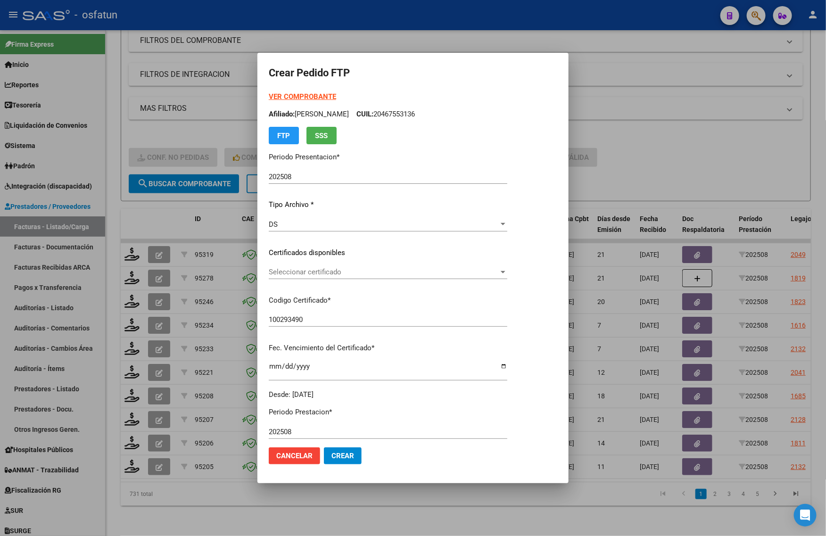
click at [283, 97] on strong "VER COMPROBANTE" at bounding box center [302, 96] width 67 height 8
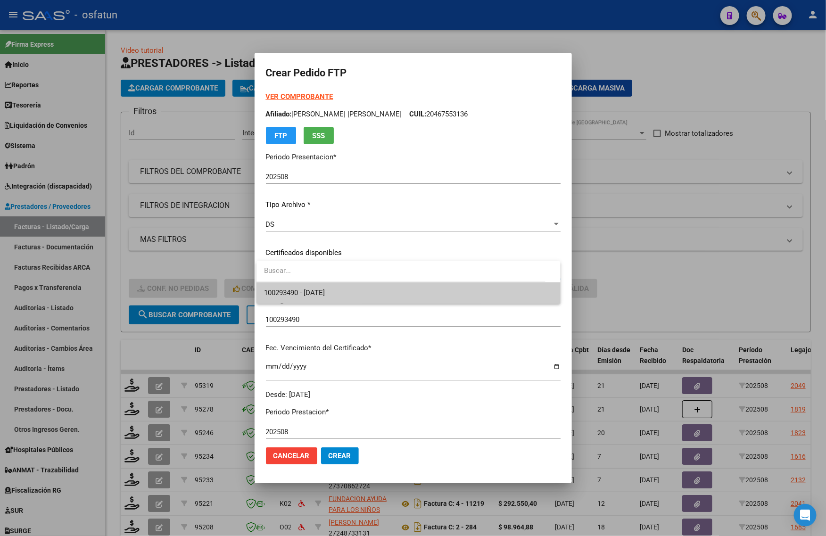
click at [301, 289] on span "100293490 - 2034-06-14" at bounding box center [408, 292] width 289 height 21
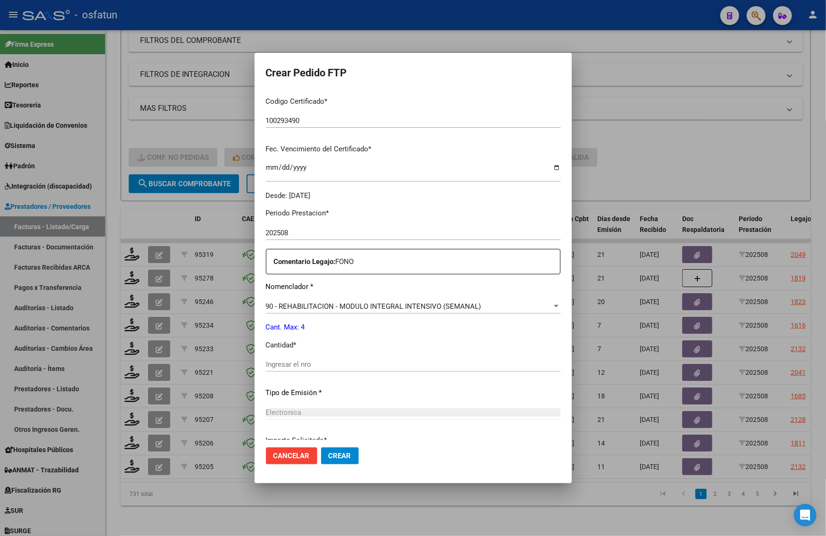
scroll to position [177, 0]
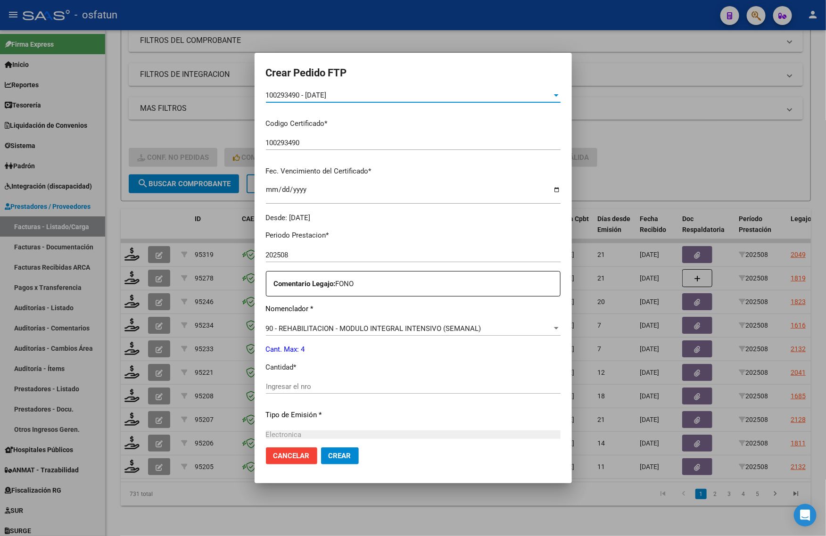
click at [288, 382] on input "Ingresar el nro" at bounding box center [413, 386] width 295 height 8
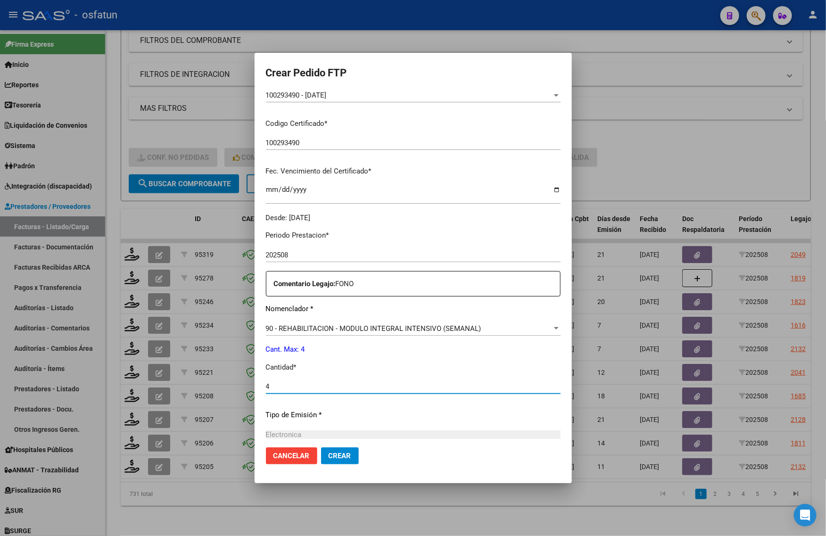
type input "4"
click at [662, 165] on div at bounding box center [413, 268] width 826 height 536
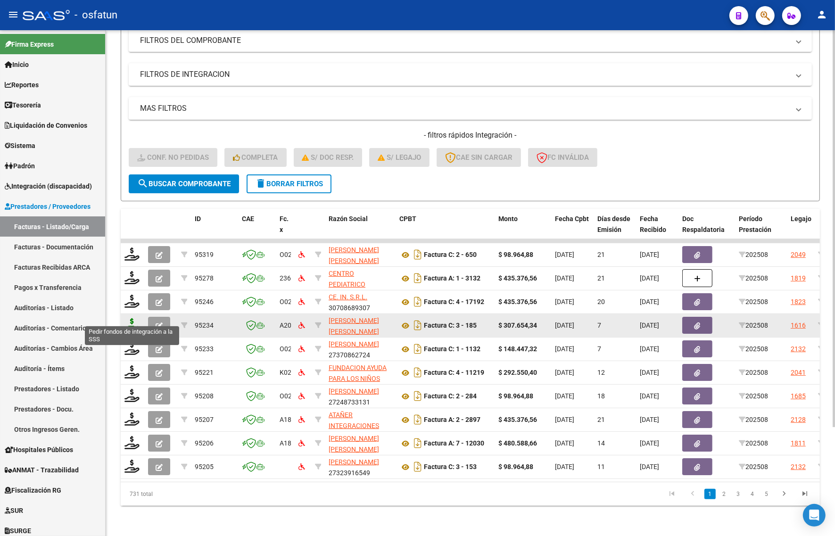
click at [132, 318] on icon at bounding box center [131, 324] width 15 height 13
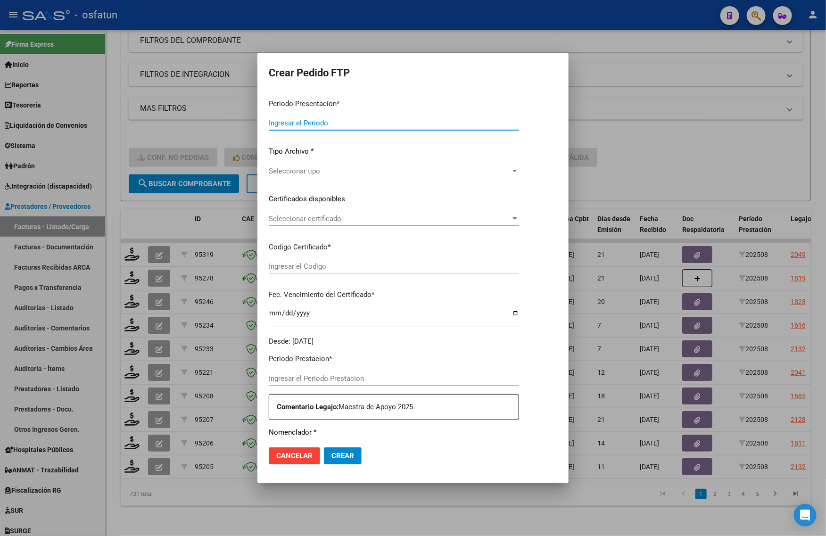
type input "202508"
type input "$ 307.654,34"
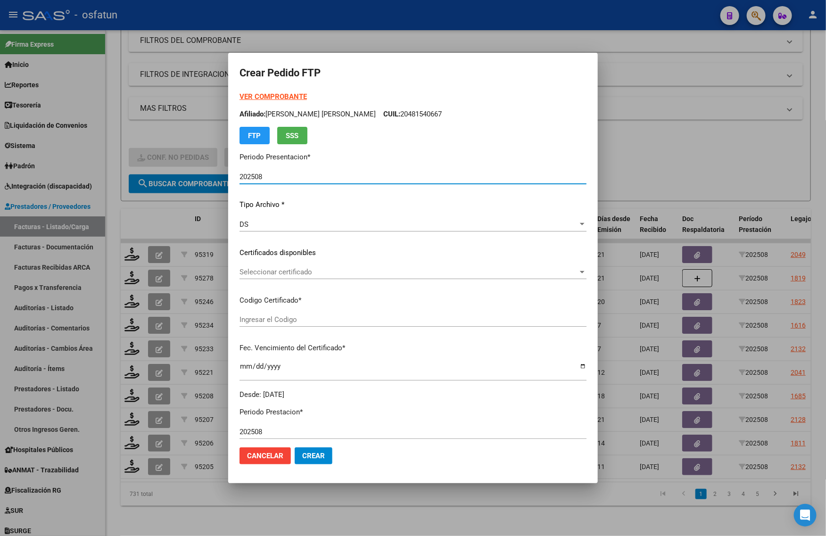
type input "ARG01000520736032022120120271201SFE168"
type input "2027-12-01"
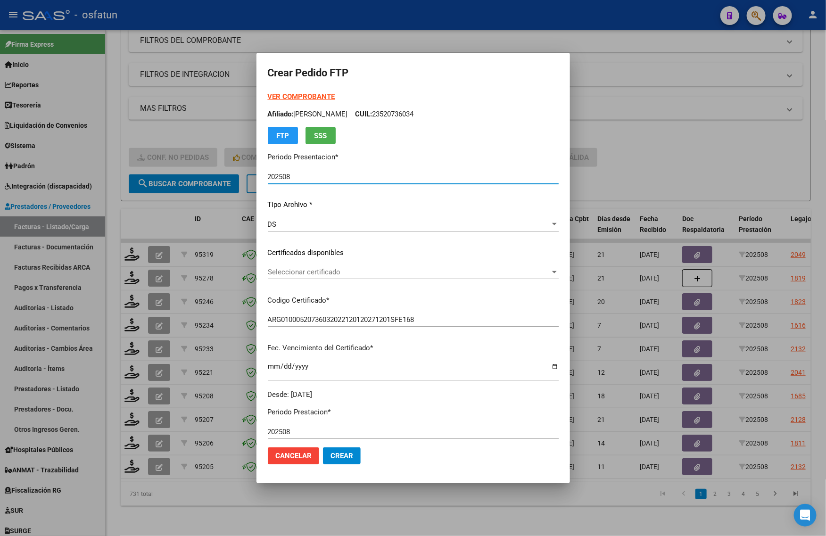
click at [279, 94] on strong "VER COMPROBANTE" at bounding box center [301, 96] width 67 height 8
click at [296, 273] on span "Seleccionar certificado" at bounding box center [409, 272] width 282 height 8
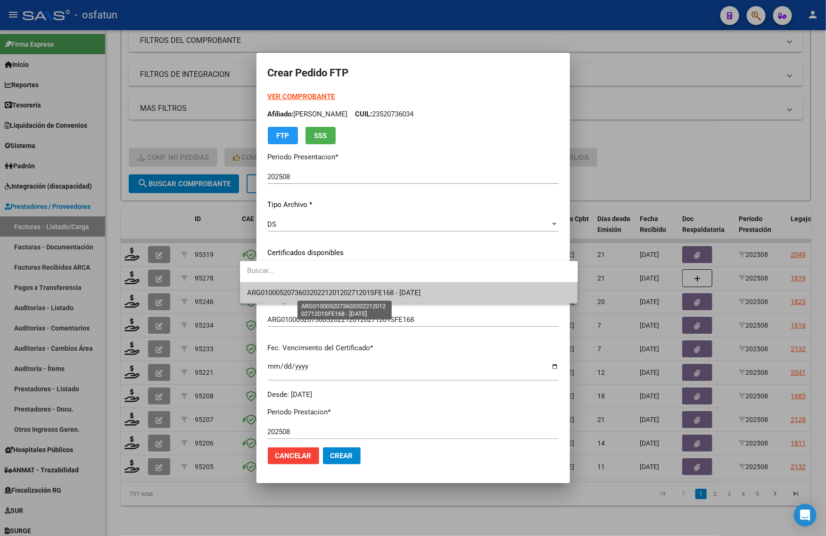
click at [296, 293] on span "ARG01000520736032022120120271201SFE168 - 2027-12-01" at bounding box center [334, 293] width 173 height 8
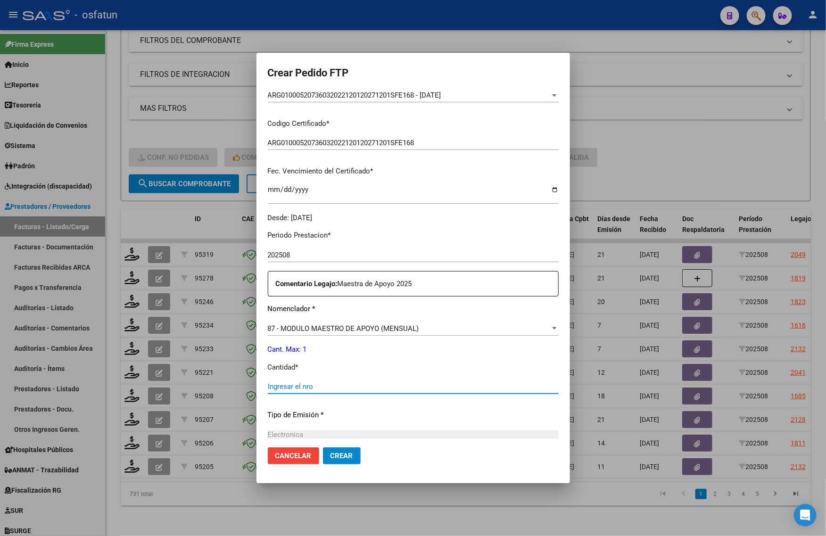
drag, startPoint x: 277, startPoint y: 389, endPoint x: 289, endPoint y: 376, distance: 17.4
click at [277, 388] on input "Ingresar el nro" at bounding box center [413, 386] width 291 height 8
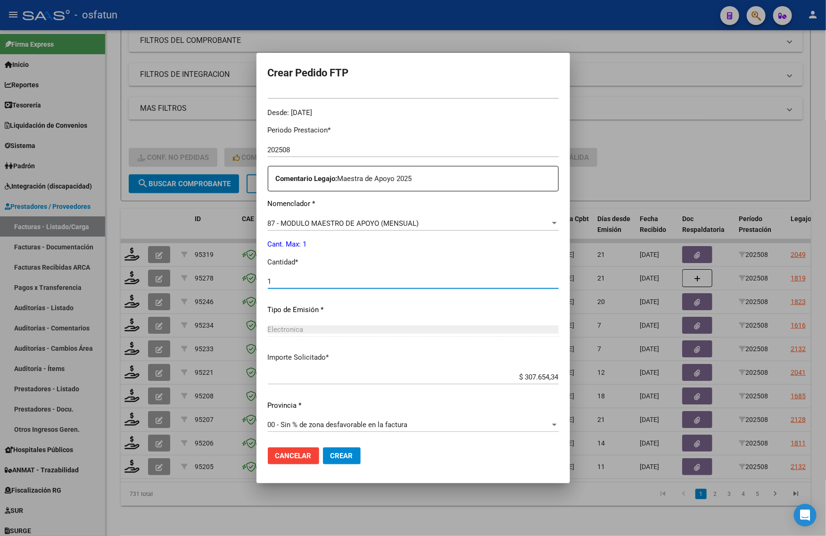
type input "1"
click at [330, 456] on span "Crear" at bounding box center [341, 456] width 23 height 8
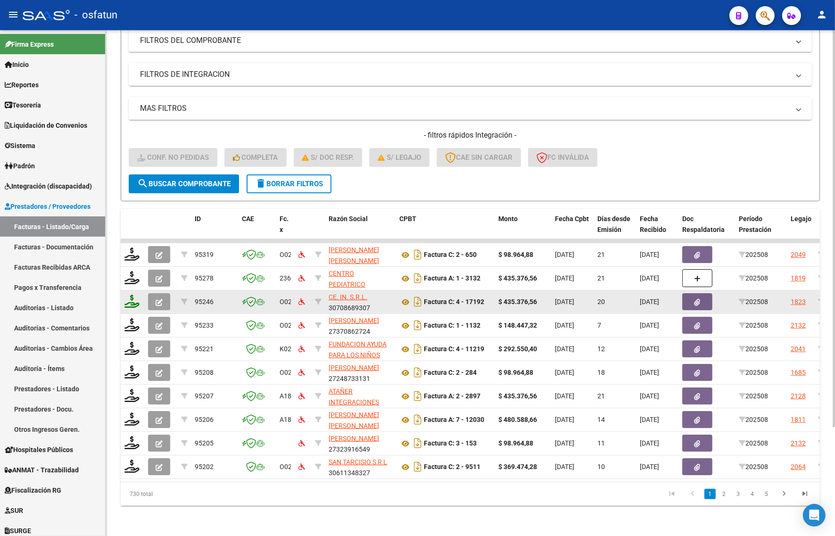
click at [125, 297] on icon at bounding box center [131, 301] width 15 height 13
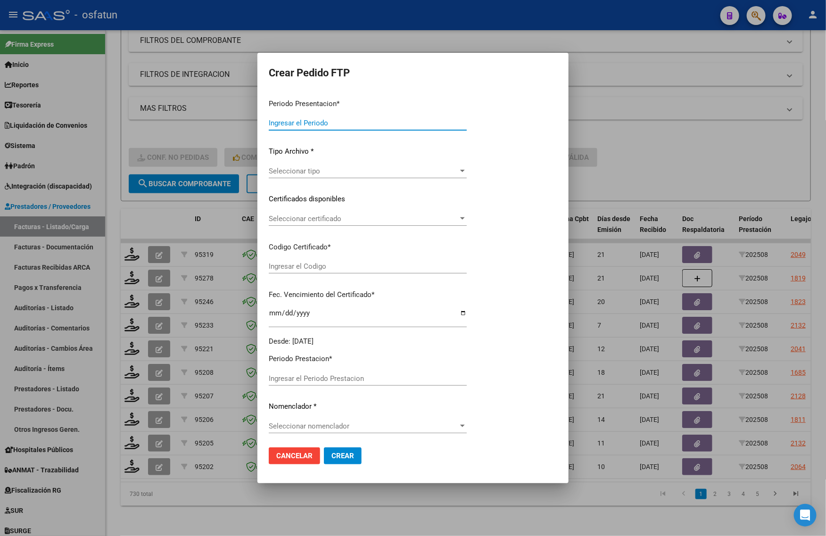
type input "202508"
type input "$ 435.376,56"
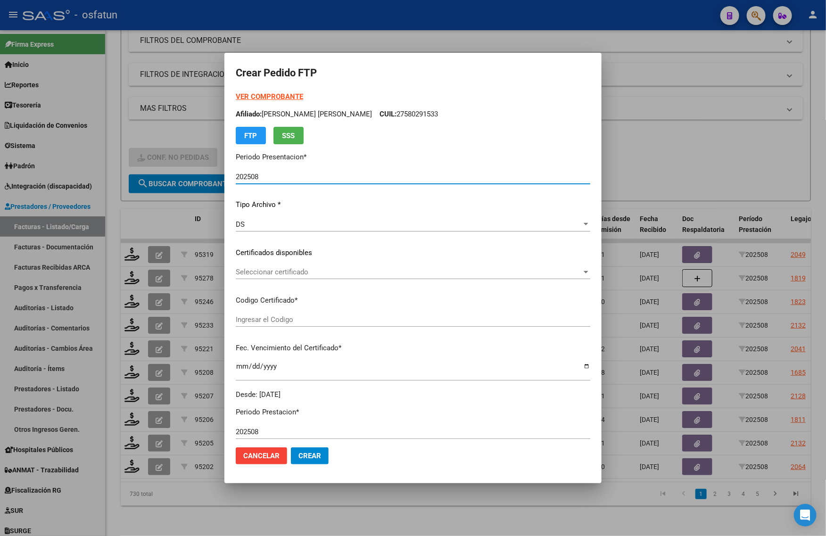
type input "ARG02000567654392022011020260110COR234"
type input "2026-01-10"
click at [263, 97] on strong "VER COMPROBANTE" at bounding box center [269, 96] width 67 height 8
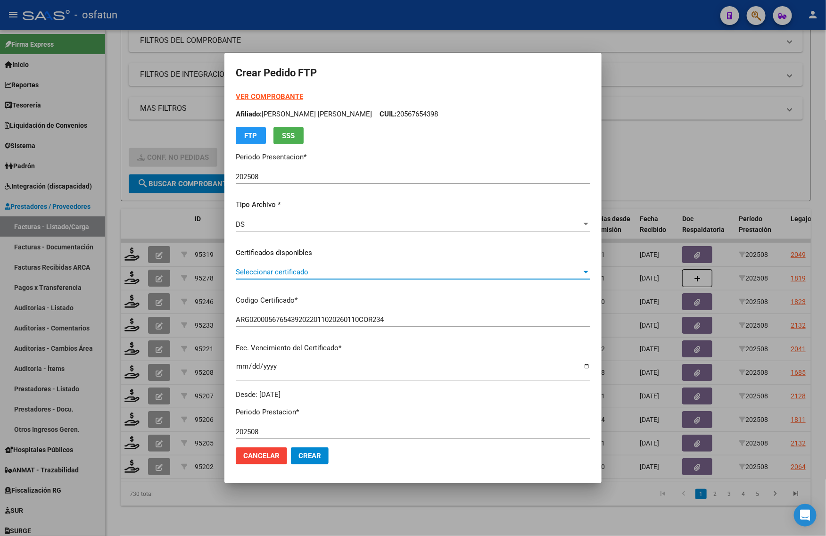
click at [323, 275] on span "Seleccionar certificado" at bounding box center [409, 272] width 346 height 8
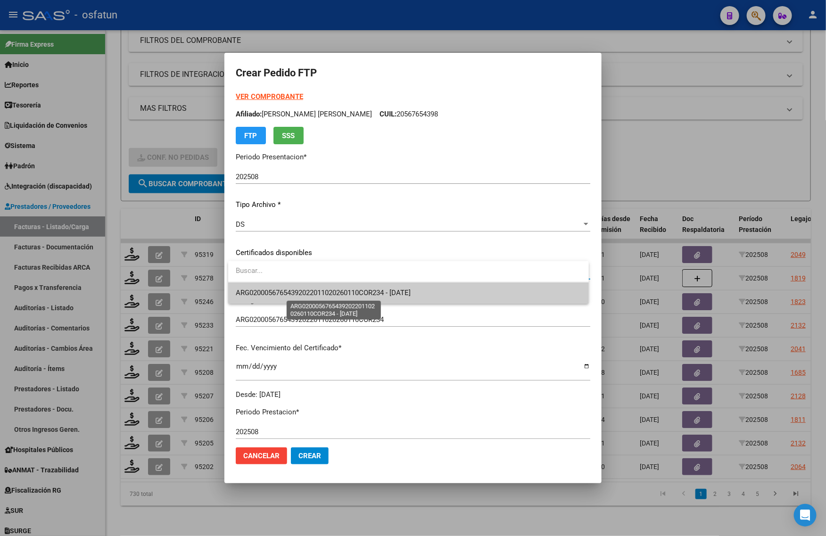
click at [323, 292] on span "ARG02000567654392022011020260110COR234 - 2026-01-10" at bounding box center [323, 293] width 175 height 8
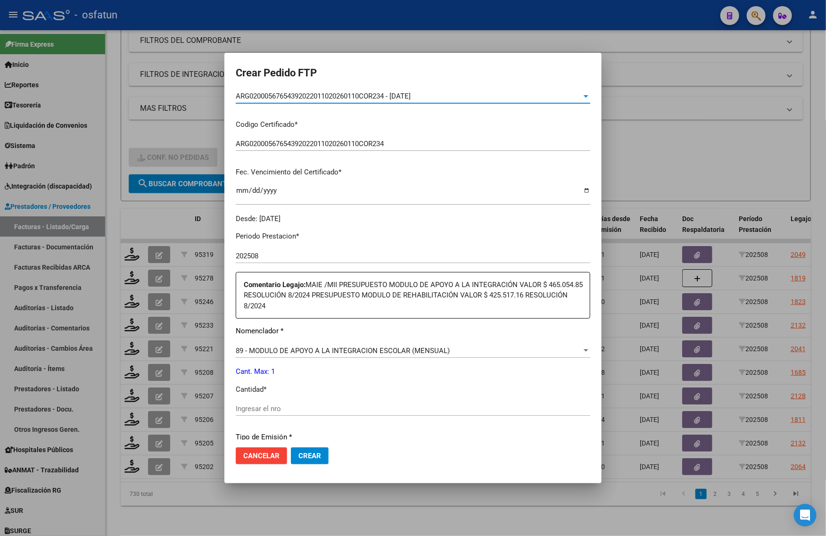
scroll to position [177, 0]
drag, startPoint x: 295, startPoint y: 404, endPoint x: 300, endPoint y: 406, distance: 6.3
click at [300, 406] on div "Ingresar el nro" at bounding box center [413, 408] width 355 height 14
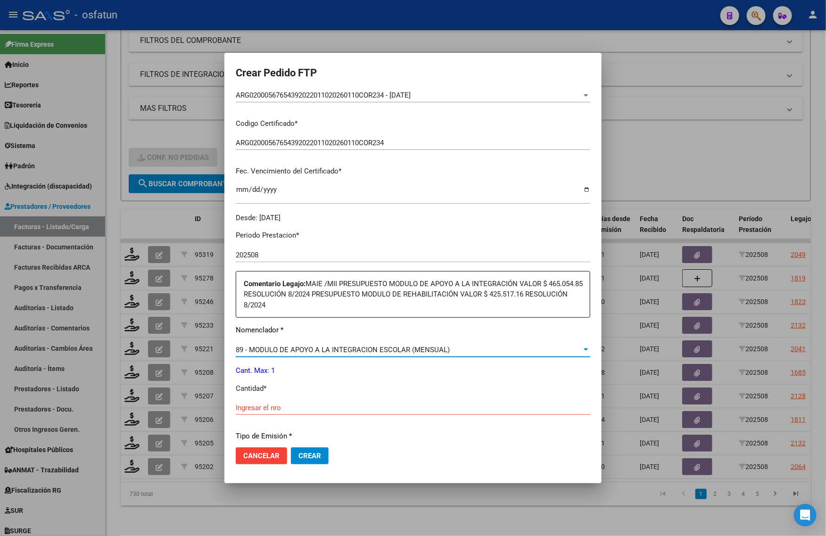
click at [298, 347] on span "89 - MODULO DE APOYO A LA INTEGRACION ESCOLAR (MENSUAL)" at bounding box center [343, 350] width 214 height 8
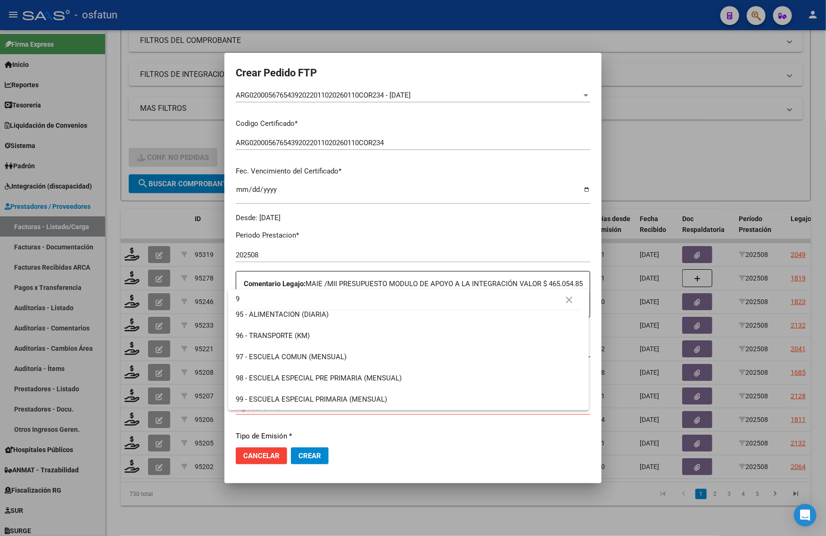
scroll to position [0, 0]
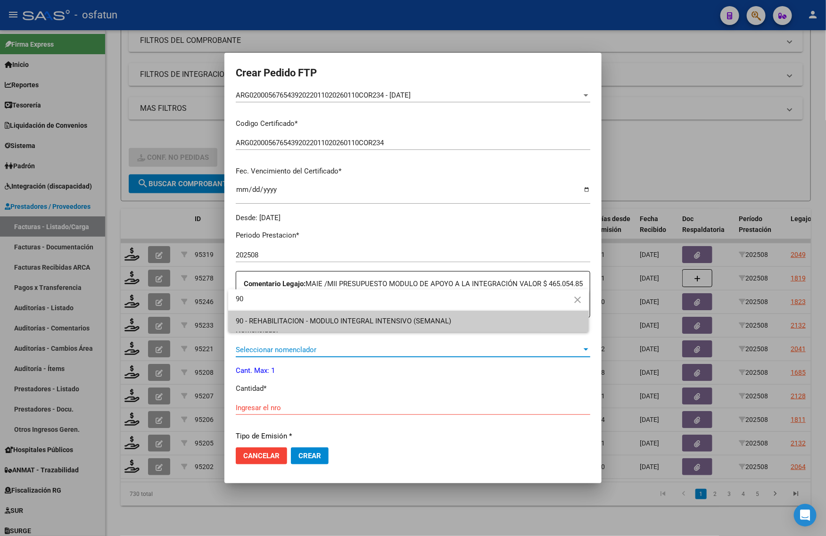
type input "90"
click at [305, 324] on span "90 - REHABILITACION - MODULO INTEGRAL INTENSIVO (SEMANAL)" at bounding box center [343, 321] width 215 height 8
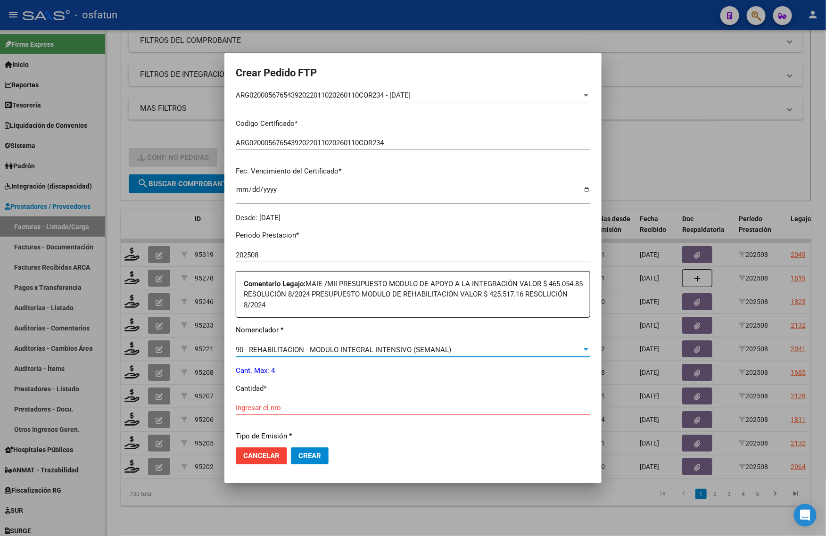
click at [266, 403] on div "Ingresar el nro" at bounding box center [413, 408] width 355 height 14
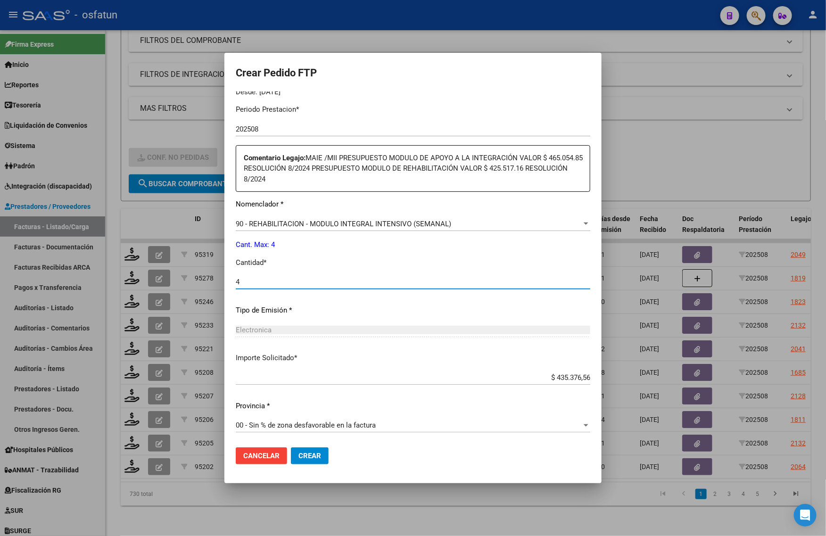
scroll to position [303, 0]
type input "4"
click at [316, 453] on span "Crear" at bounding box center [309, 456] width 23 height 8
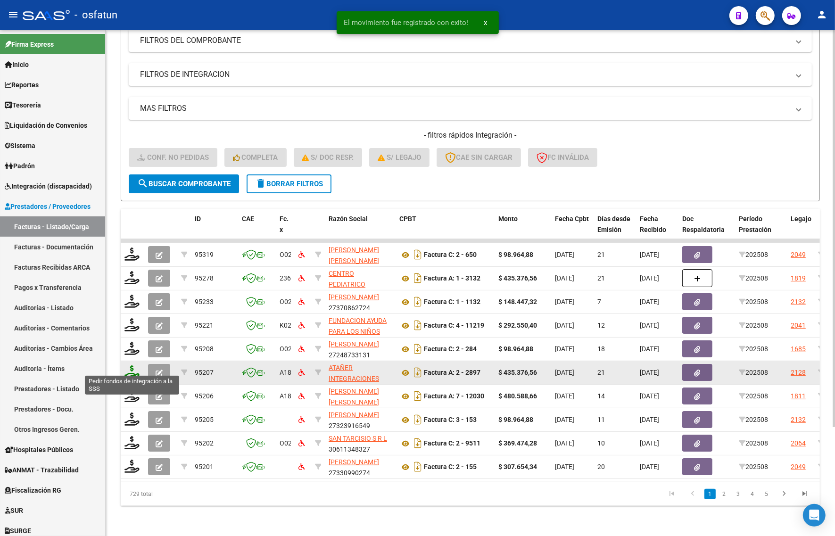
click at [131, 368] on icon at bounding box center [131, 371] width 15 height 13
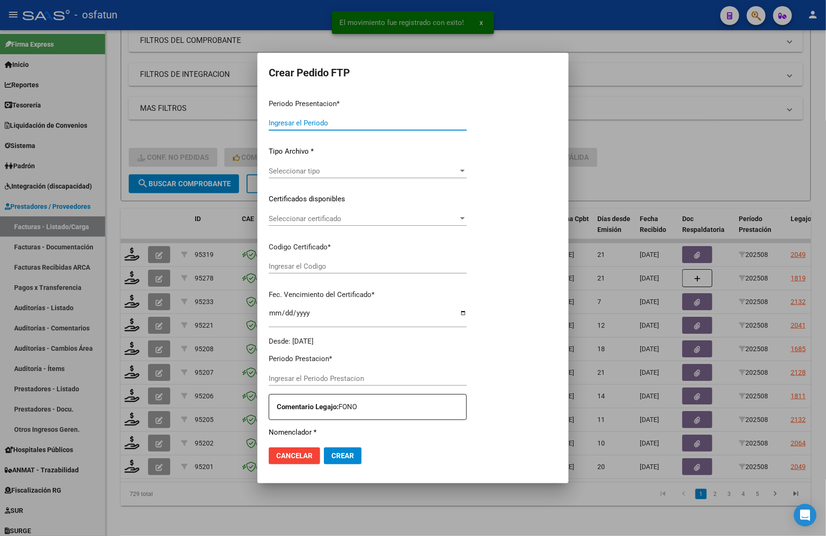
type input "202508"
type input "$ 435.376,56"
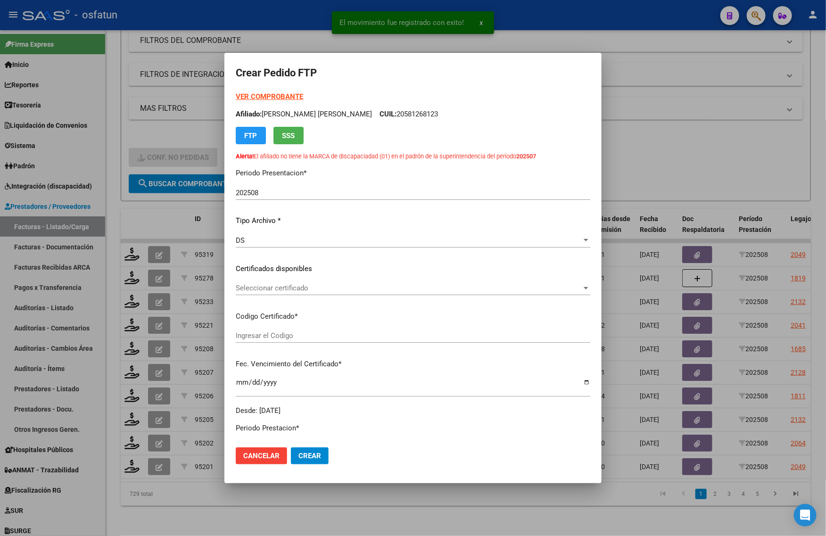
click at [262, 95] on strong "VER COMPROBANTE" at bounding box center [269, 96] width 67 height 8
click at [311, 290] on span "Seleccionar certificado" at bounding box center [409, 288] width 346 height 8
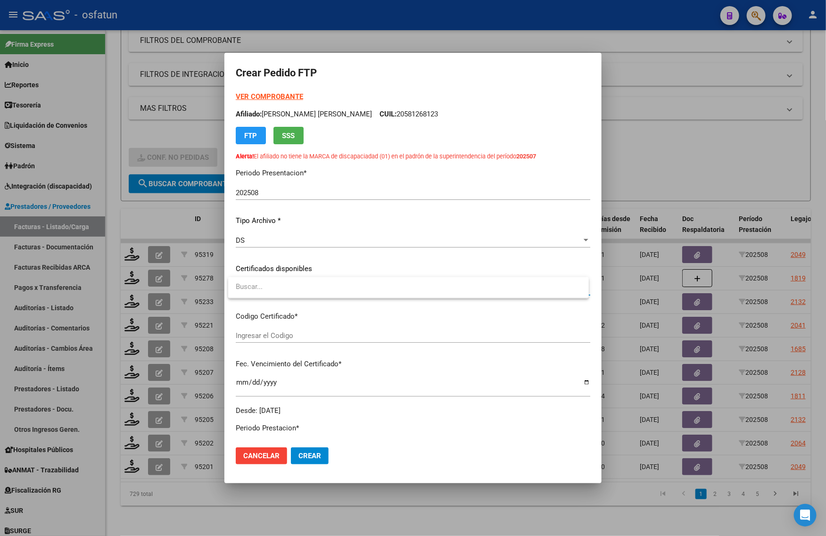
click at [304, 316] on div at bounding box center [413, 268] width 826 height 536
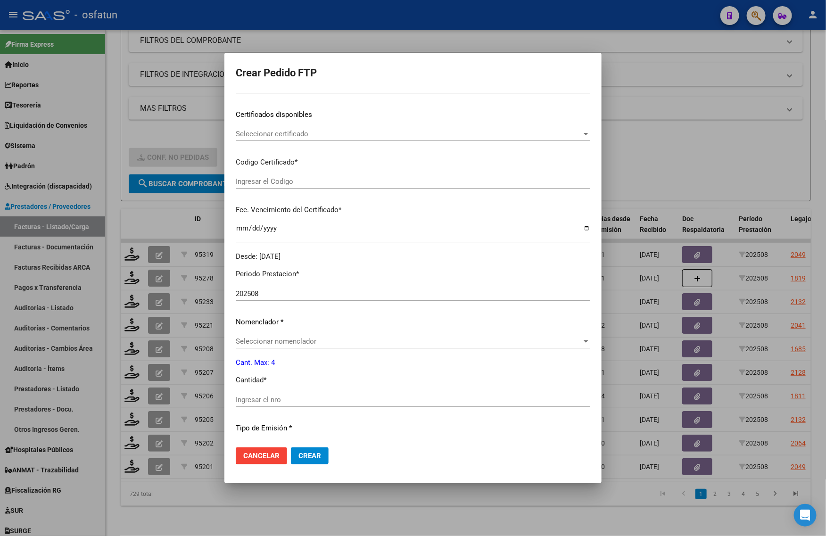
scroll to position [177, 0]
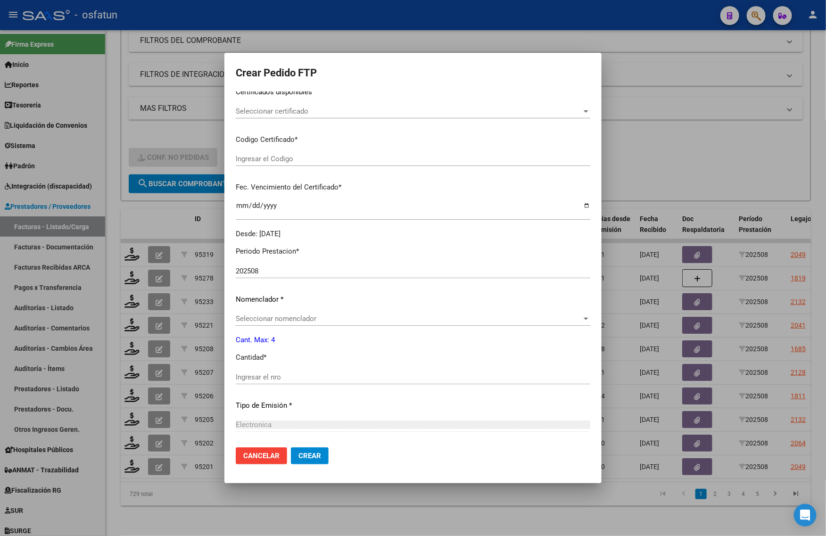
click at [672, 146] on div at bounding box center [413, 268] width 826 height 536
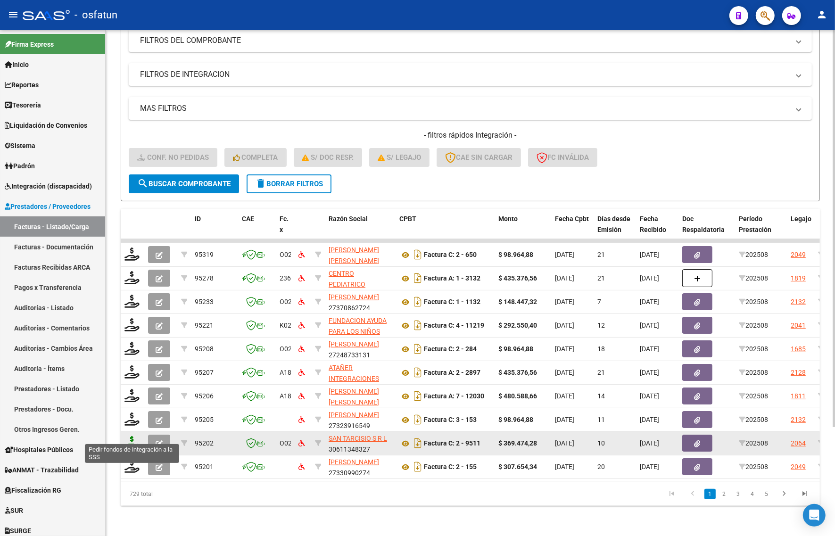
click at [132, 436] on icon at bounding box center [131, 442] width 15 height 13
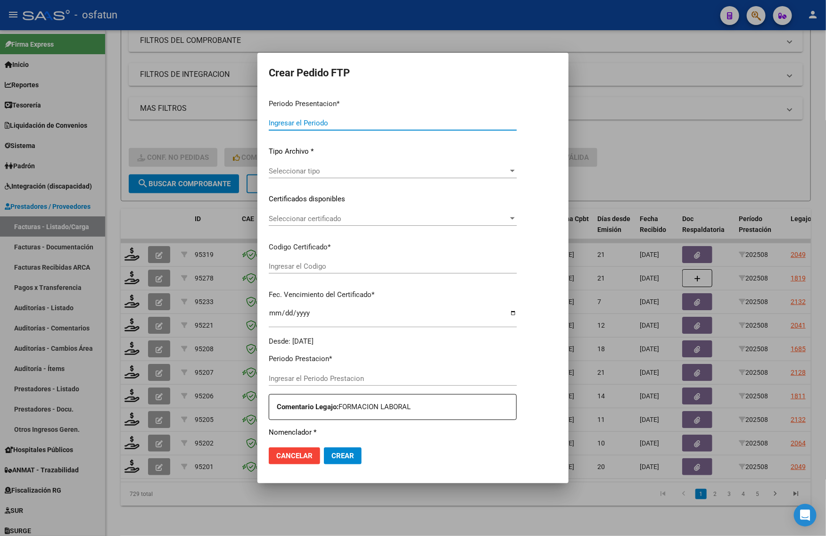
type input "202508"
type input "$ 369.474,28"
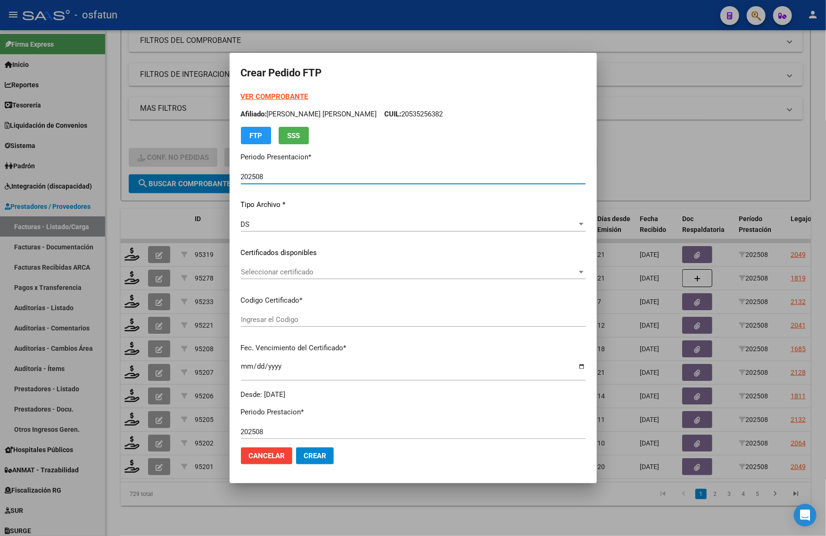
type input "20300421"
type input "2030-04-21"
click at [328, 269] on span "Seleccionar certificado" at bounding box center [409, 272] width 336 height 8
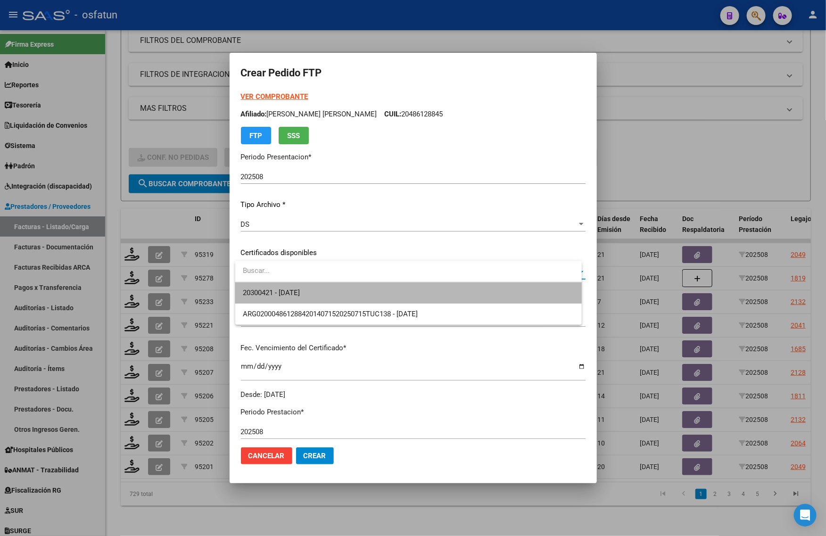
click at [321, 284] on span "20300421 - 2030-04-21" at bounding box center [408, 292] width 331 height 21
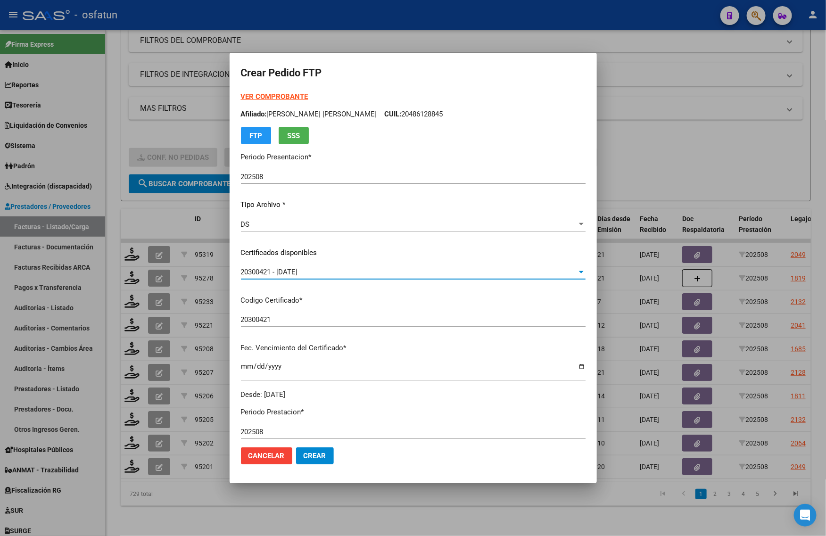
click at [322, 273] on div "20300421 - 2030-04-21" at bounding box center [409, 272] width 336 height 8
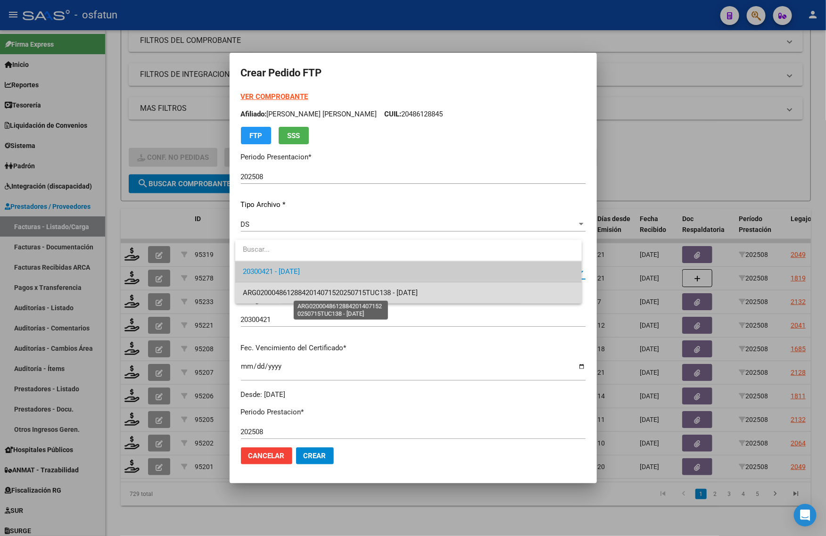
click at [312, 293] on span "ARG02000486128842014071520250715TUC138 - 2025-07-15" at bounding box center [330, 293] width 175 height 8
type input "ARG02000486128842014071520250715TUC138"
type input "2025-07-15"
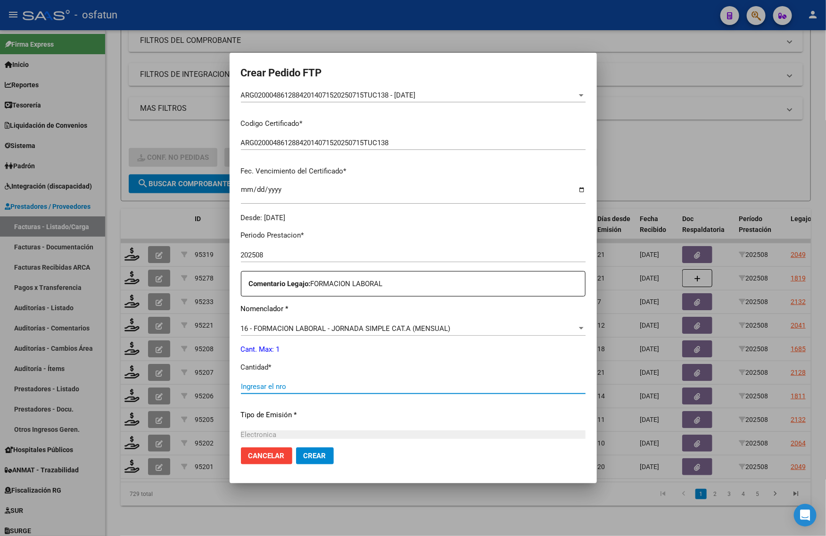
click at [343, 387] on input "Ingresar el nro" at bounding box center [413, 386] width 345 height 8
click at [665, 149] on div at bounding box center [413, 268] width 826 height 536
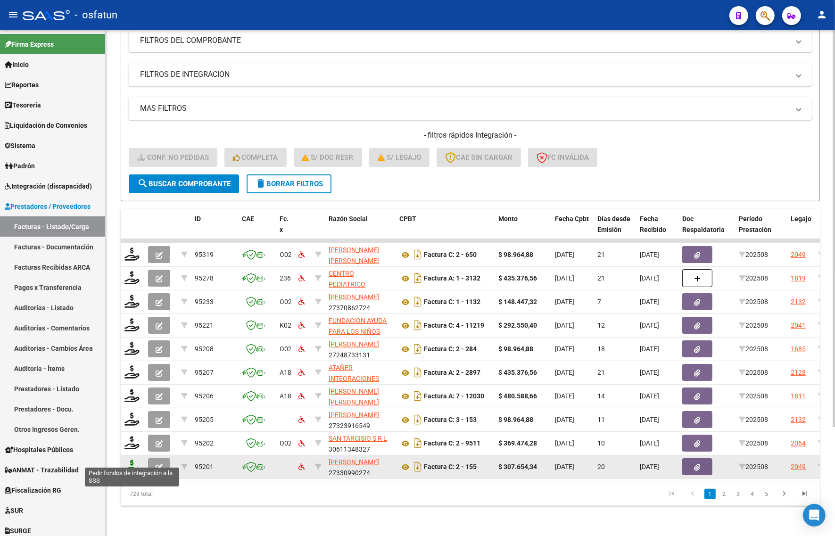
click at [132, 460] on icon at bounding box center [131, 466] width 15 height 13
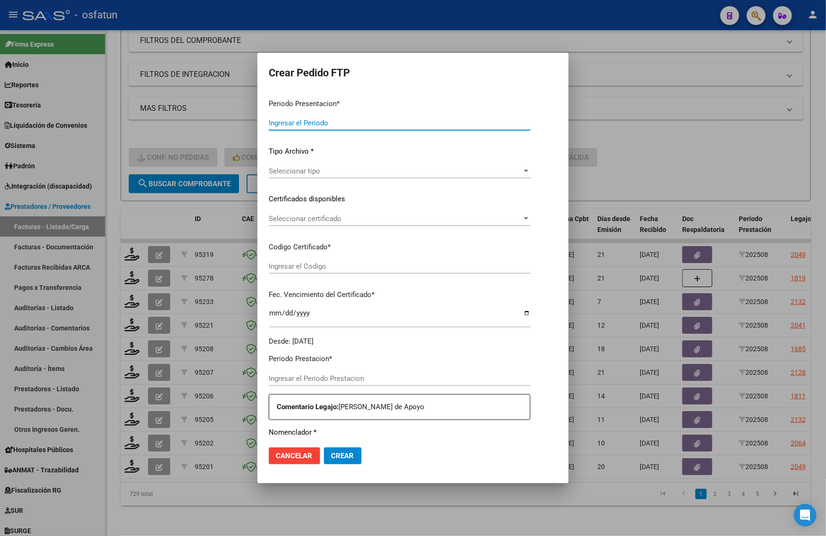
type input "202508"
type input "$ 307.654,34"
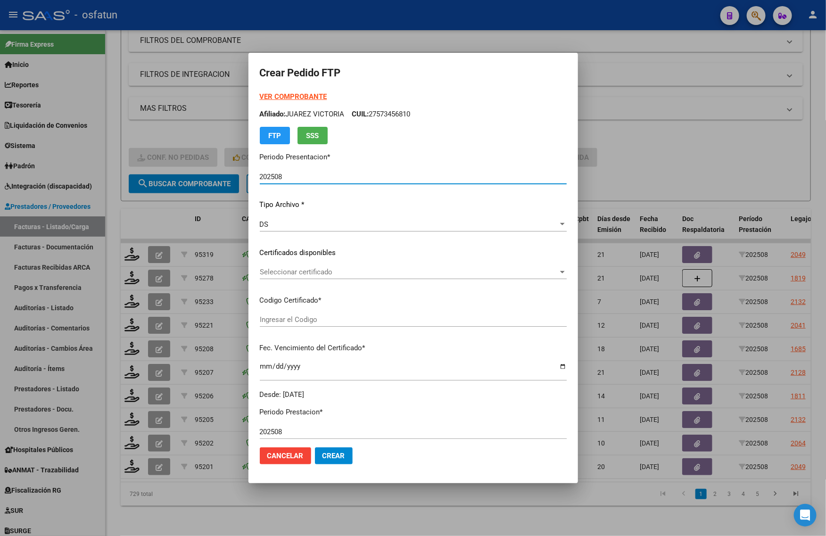
type input "ARG01000477999092022102120251021SLS257"
type input "2025-10-21"
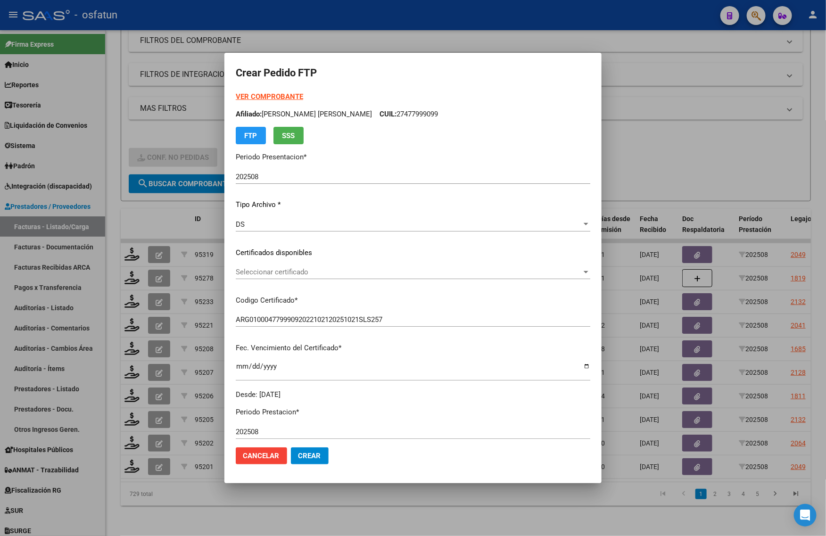
click at [267, 95] on strong "VER COMPROBANTE" at bounding box center [269, 96] width 67 height 8
click at [286, 268] on span "Seleccionar certificado" at bounding box center [409, 272] width 346 height 8
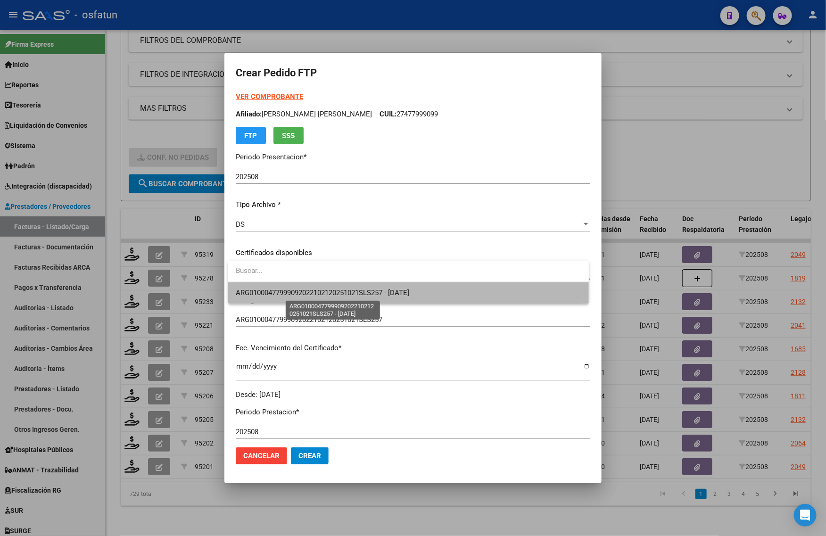
click at [286, 289] on span "ARG01000477999092022102120251021SLS257 - 2025-10-21" at bounding box center [322, 293] width 173 height 8
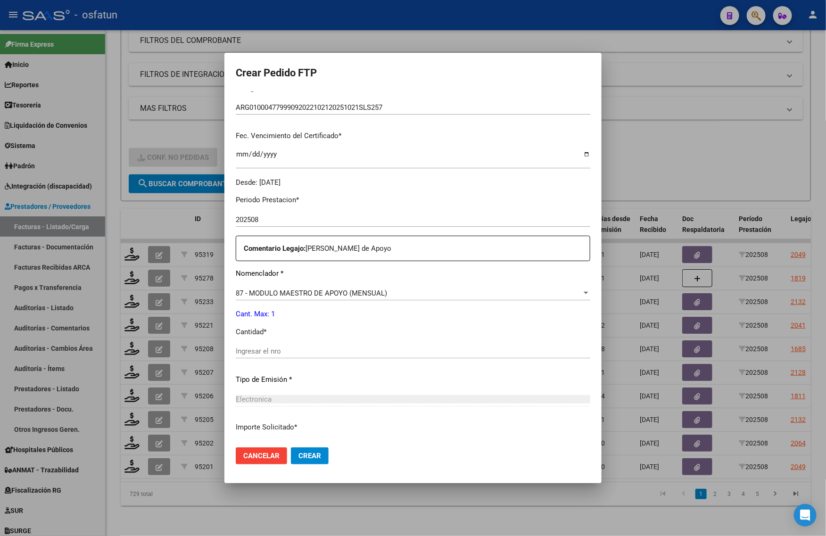
scroll to position [236, 0]
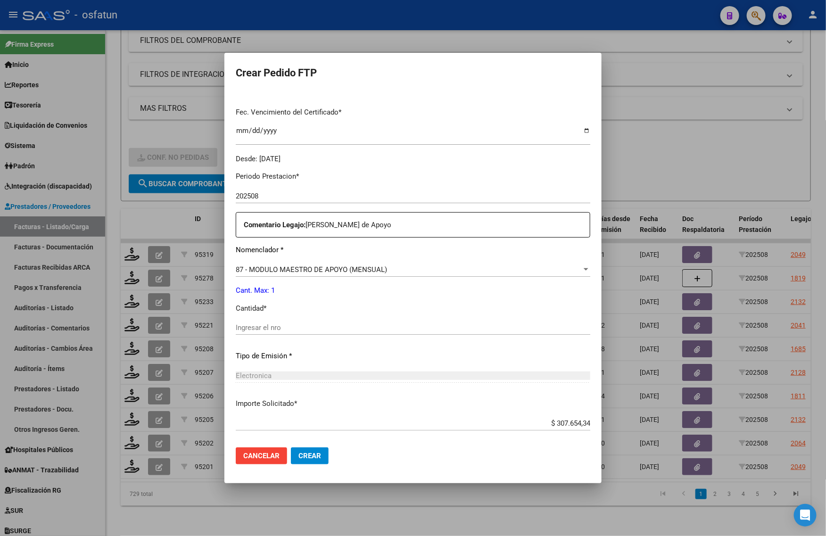
click at [281, 336] on div "Ingresar el nro" at bounding box center [413, 332] width 355 height 23
click at [281, 332] on div "Ingresar el nro" at bounding box center [413, 328] width 355 height 14
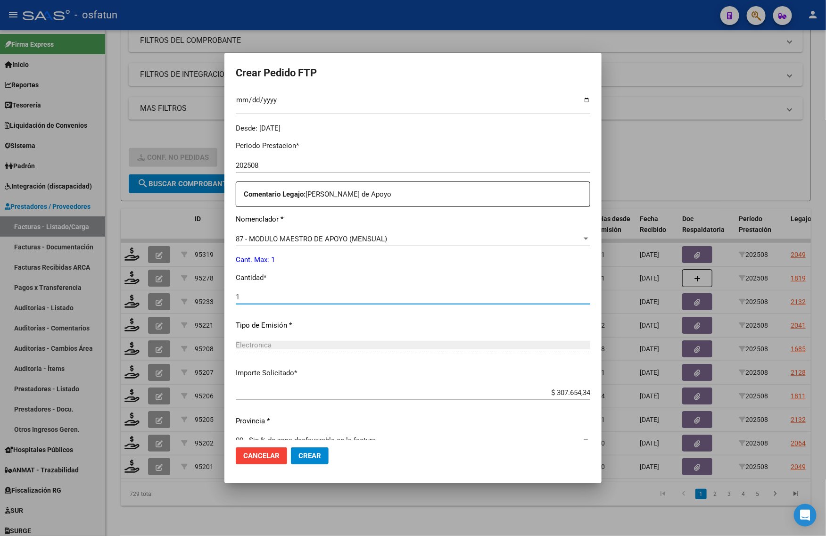
scroll to position [282, 0]
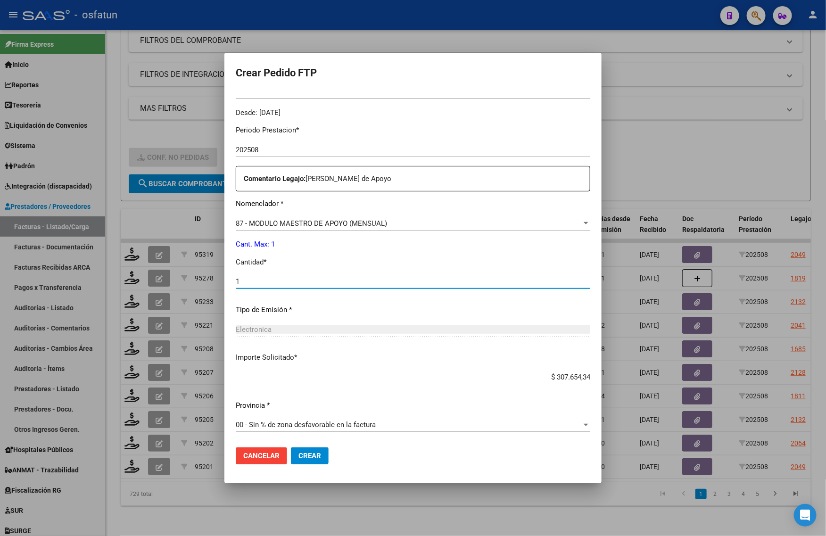
type input "1"
click at [313, 459] on span "Crear" at bounding box center [309, 456] width 23 height 8
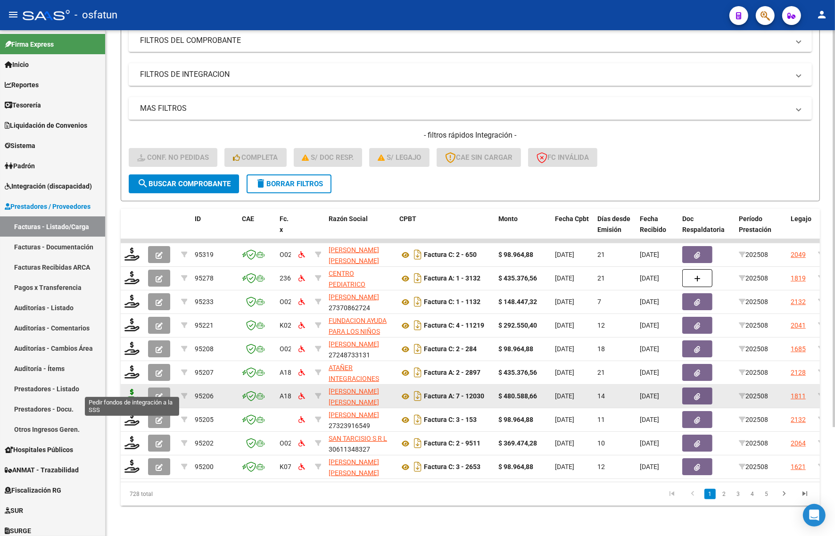
click at [133, 389] on icon at bounding box center [131, 395] width 15 height 13
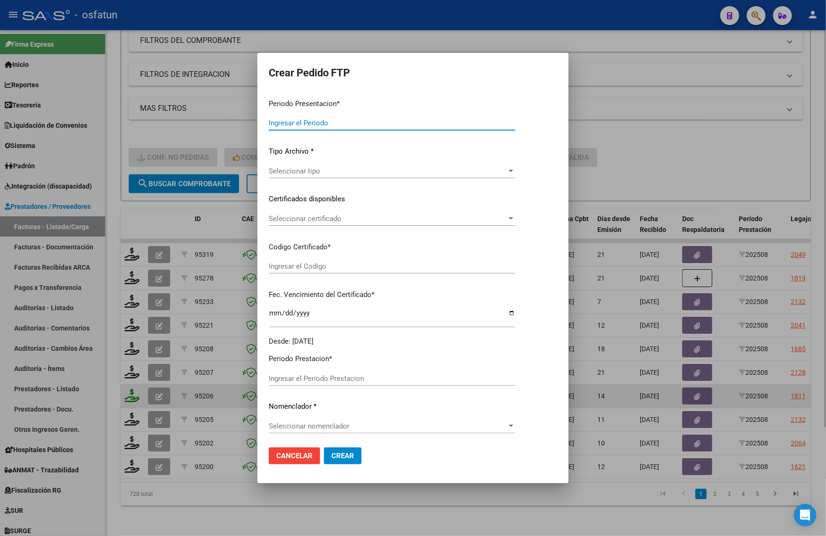
type input "202508"
type input "$ 480.588,66"
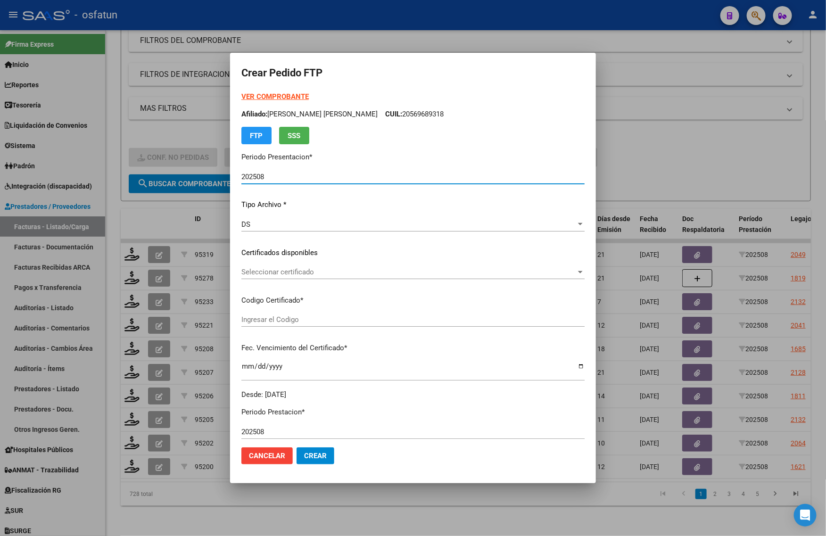
type input "ARG02000578992812024011220270112BS439"
type input "2027-01-01"
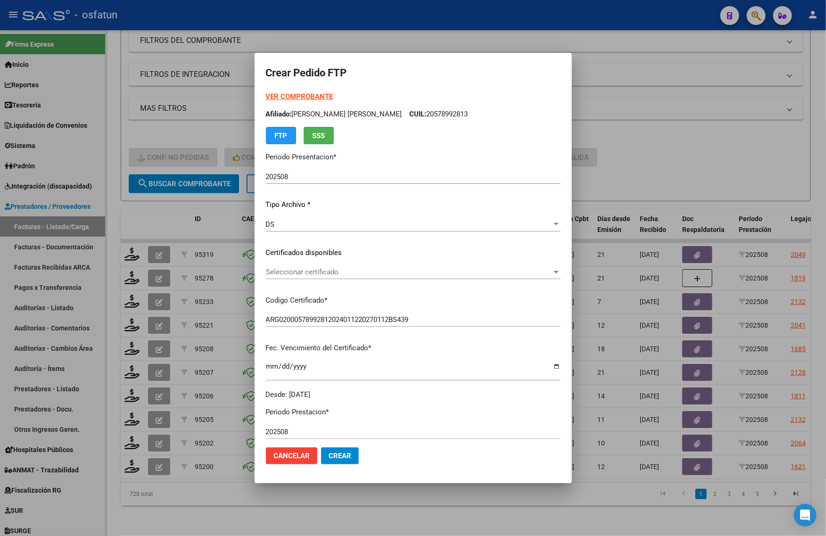
click at [321, 93] on strong "VER COMPROBANTE" at bounding box center [299, 96] width 67 height 8
click at [307, 269] on span "Seleccionar certificado" at bounding box center [409, 272] width 286 height 8
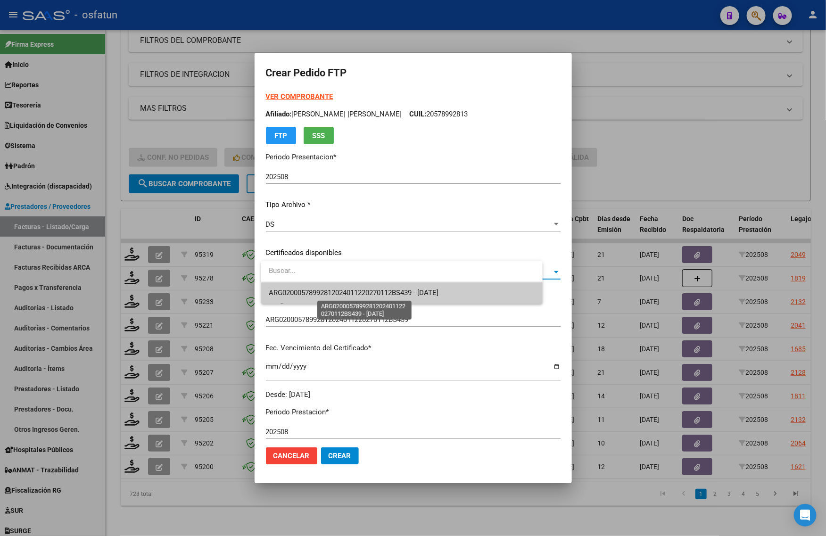
click at [307, 290] on span "ARG02000578992812024011220270112BS439 - 2027-01-01" at bounding box center [354, 293] width 170 height 8
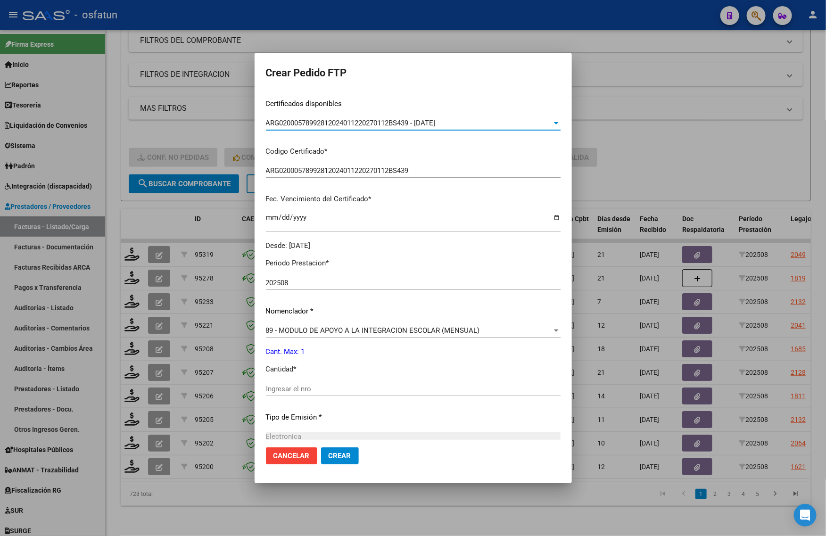
scroll to position [236, 0]
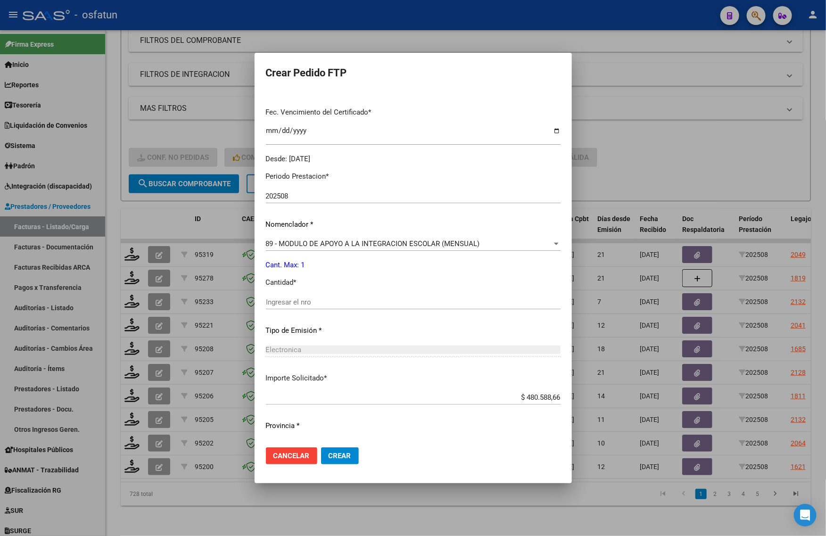
click at [305, 298] on input "Ingresar el nro" at bounding box center [413, 302] width 295 height 8
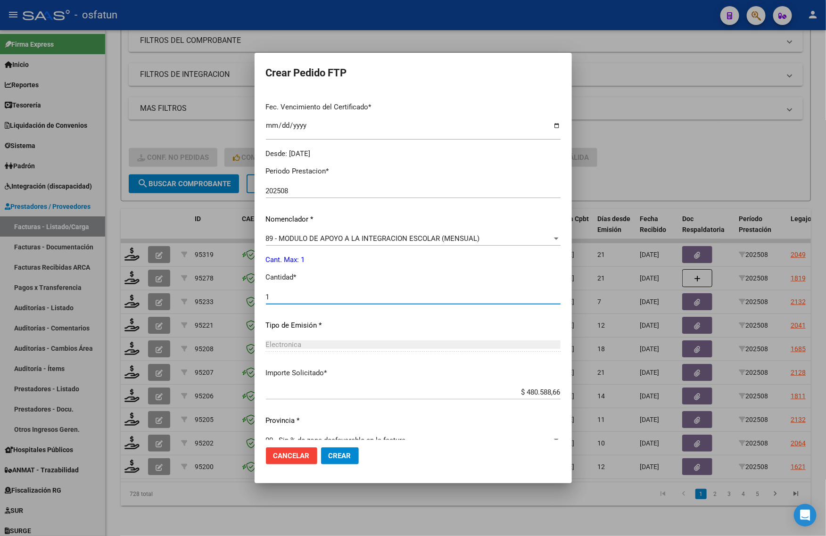
scroll to position [256, 0]
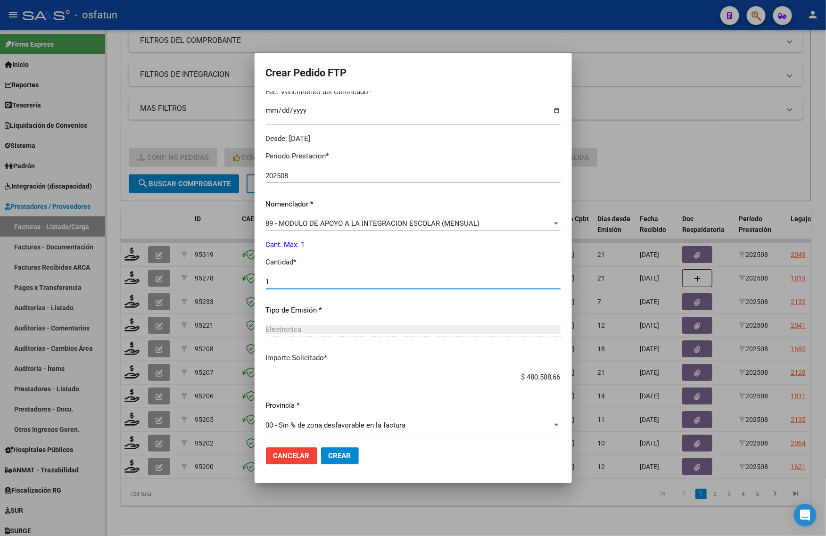
type input "1"
click at [341, 458] on span "Crear" at bounding box center [340, 456] width 23 height 8
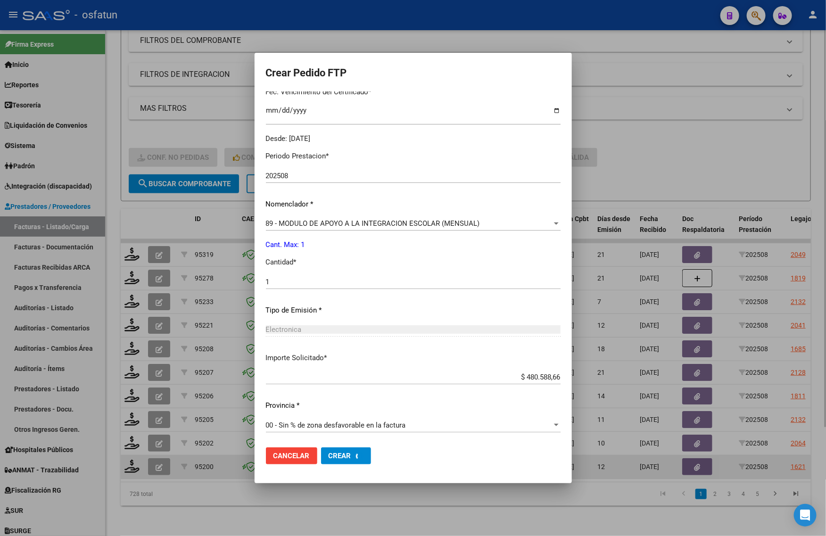
scroll to position [0, 0]
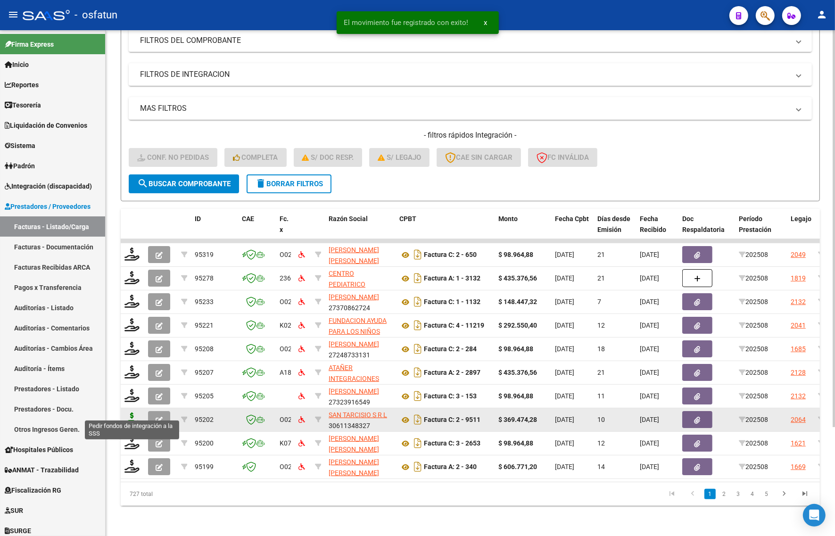
click at [130, 413] on icon at bounding box center [131, 419] width 15 height 13
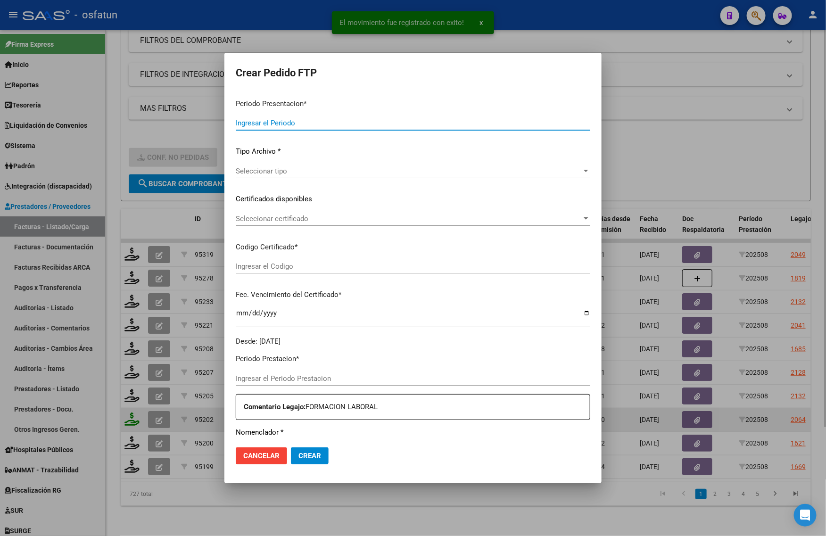
type input "202508"
type input "$ 369.474,28"
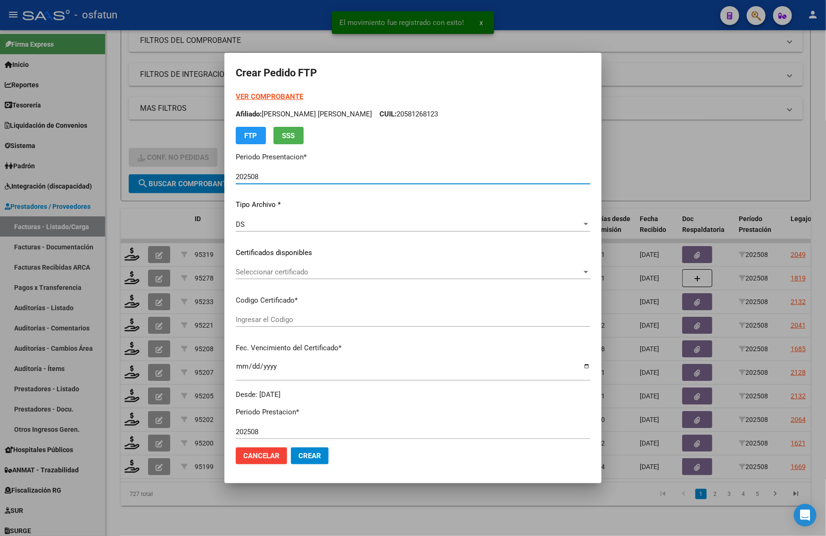
type input "20300421"
type input "2030-04-21"
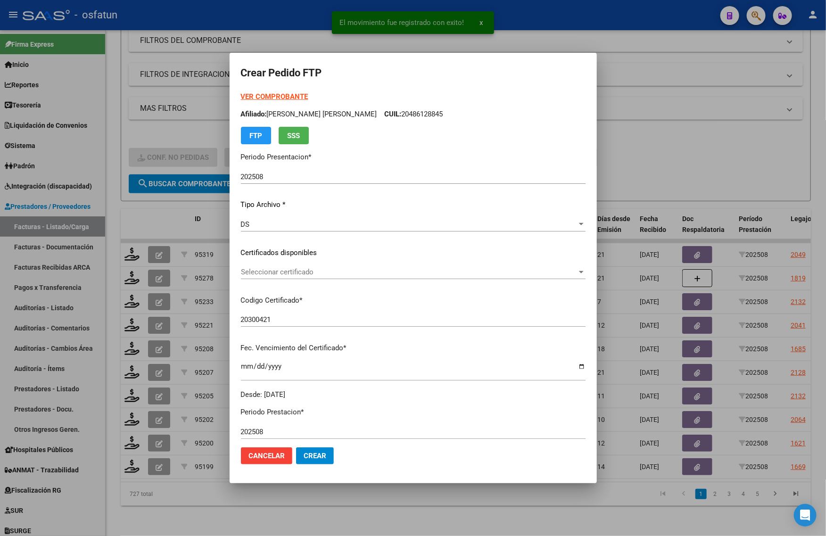
click at [279, 95] on strong "VER COMPROBANTE" at bounding box center [274, 96] width 67 height 8
click at [280, 270] on span "Seleccionar certificado" at bounding box center [409, 272] width 336 height 8
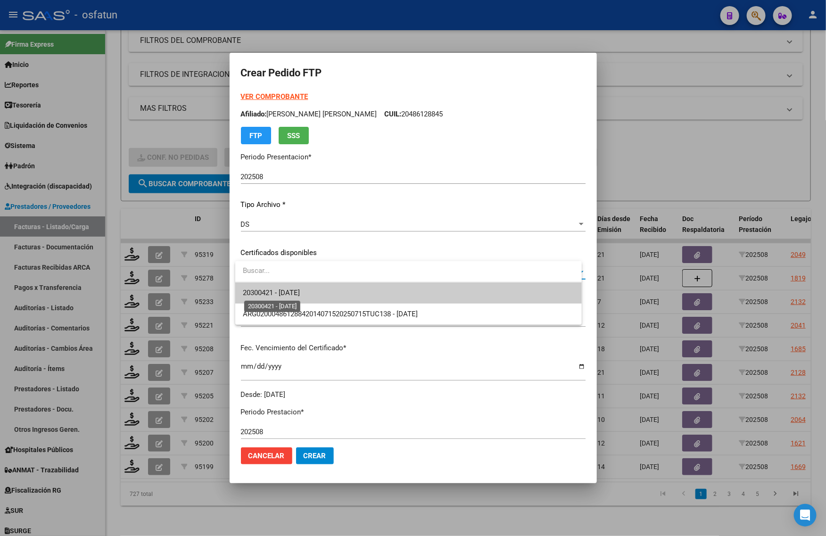
click at [278, 294] on span "20300421 - 2030-04-21" at bounding box center [271, 293] width 57 height 8
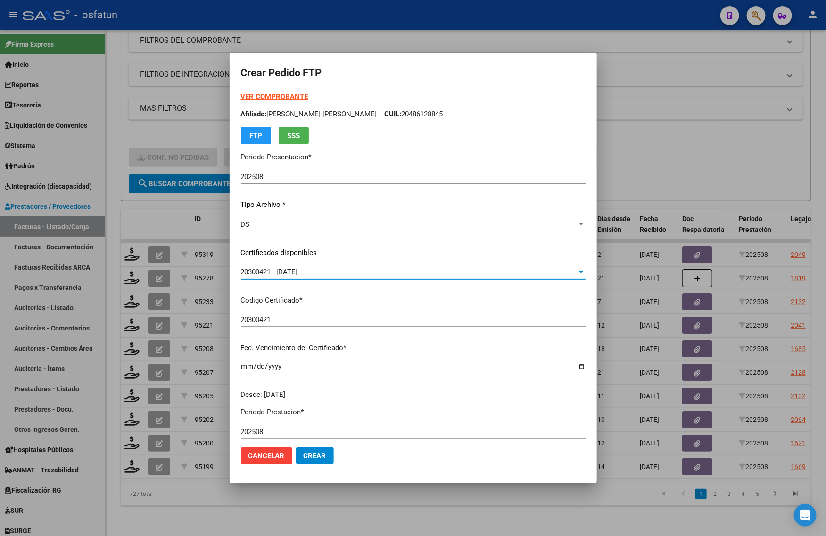
click at [280, 275] on span "20300421 - 2030-04-21" at bounding box center [269, 272] width 57 height 8
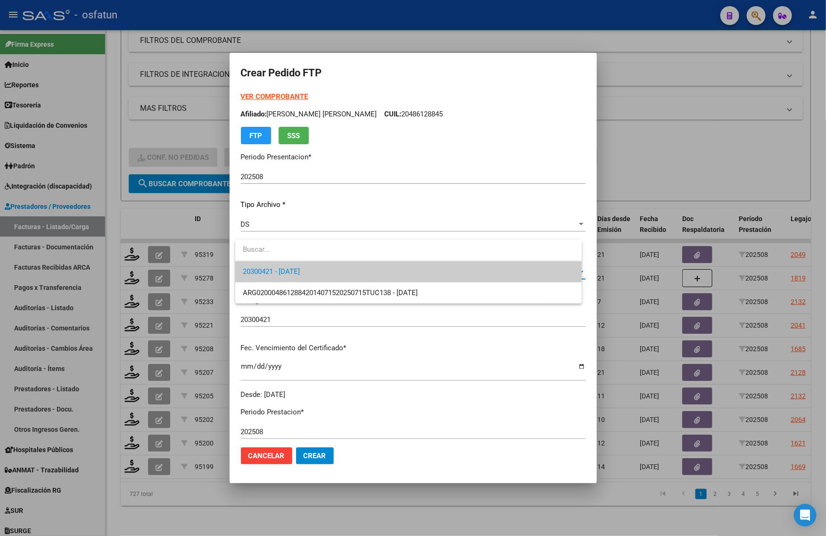
click at [281, 306] on div at bounding box center [413, 268] width 826 height 536
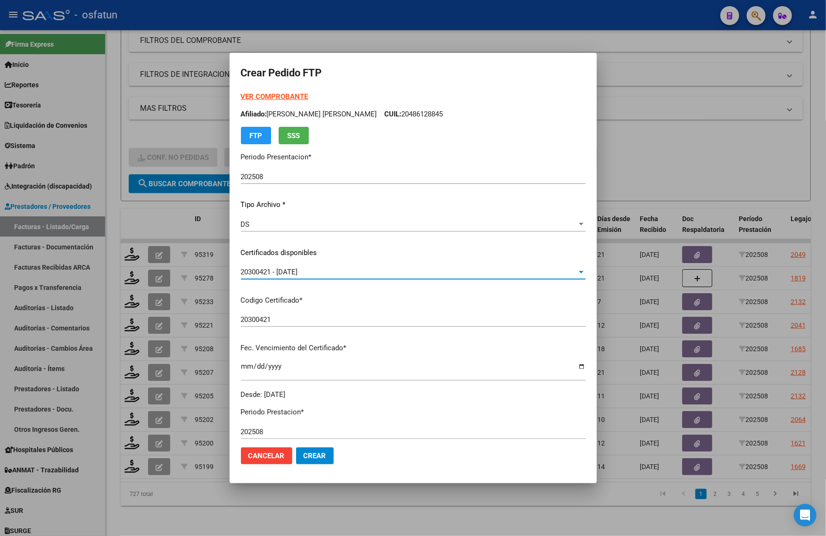
click at [281, 271] on span "20300421 - 2030-04-21" at bounding box center [269, 272] width 57 height 8
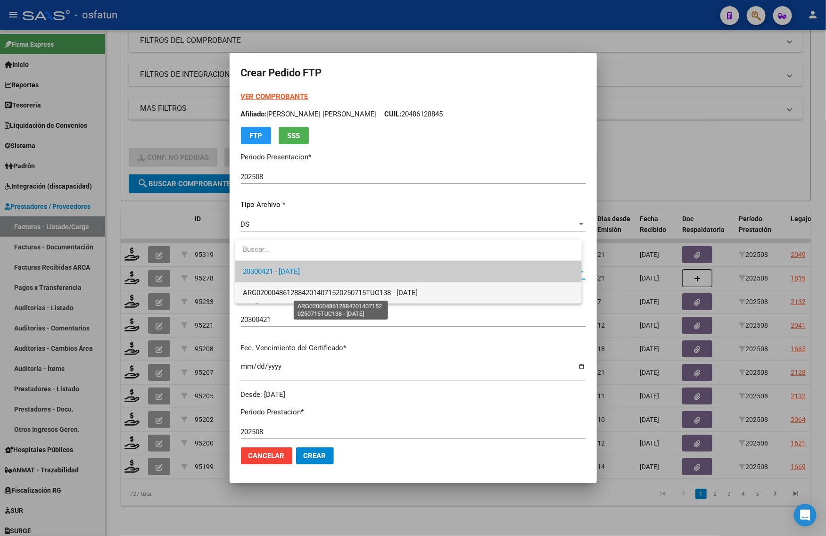
click at [286, 291] on span "ARG02000486128842014071520250715TUC138 - 2025-07-15" at bounding box center [330, 293] width 175 height 8
type input "ARG02000486128842014071520250715TUC138"
type input "2025-07-15"
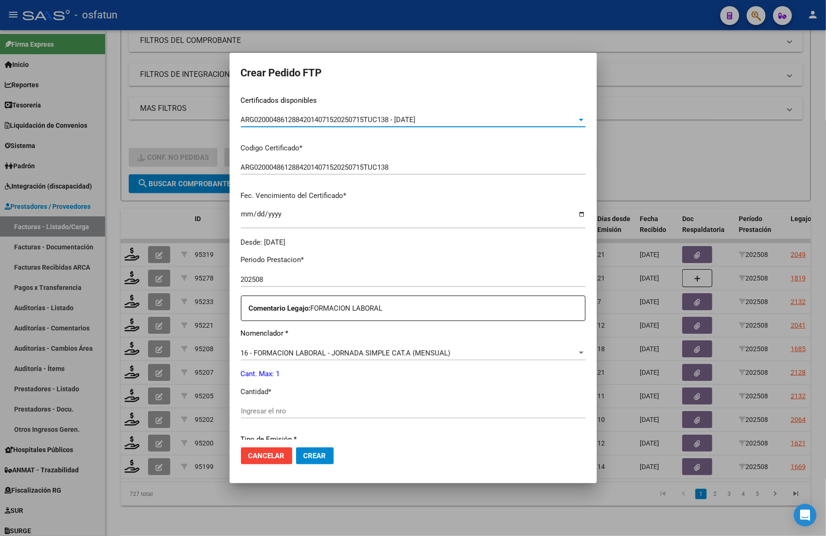
scroll to position [177, 0]
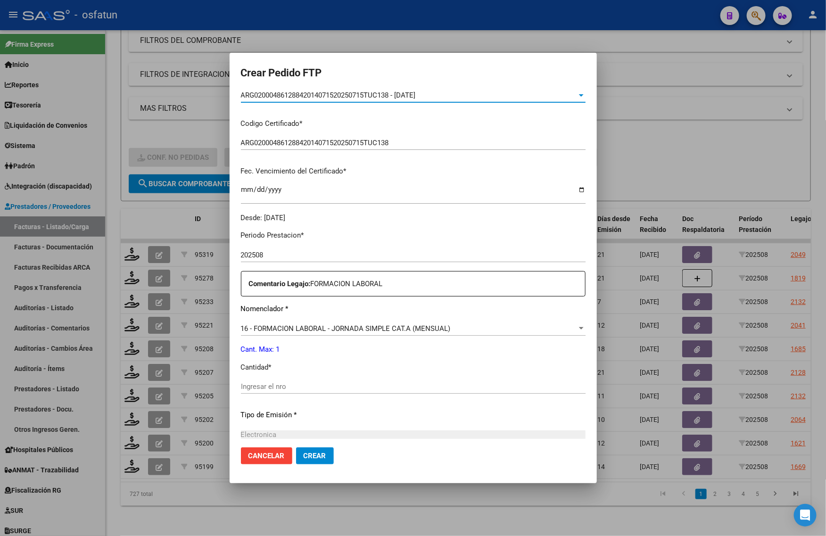
click at [263, 385] on input "Ingresar el nro" at bounding box center [413, 386] width 345 height 8
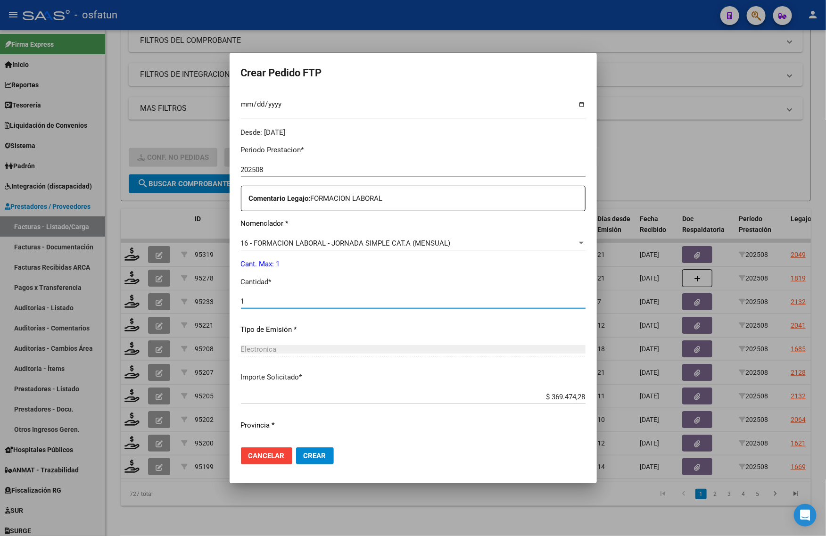
scroll to position [282, 0]
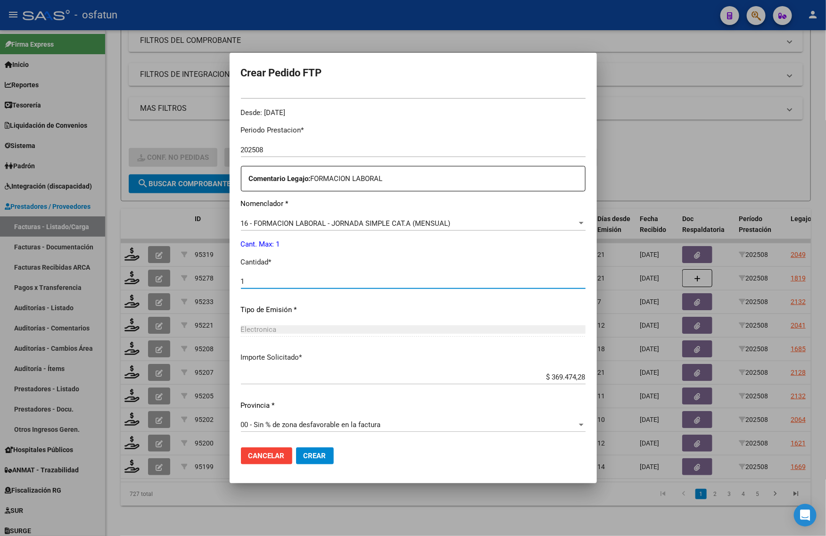
type input "1"
click at [309, 457] on span "Crear" at bounding box center [315, 456] width 23 height 8
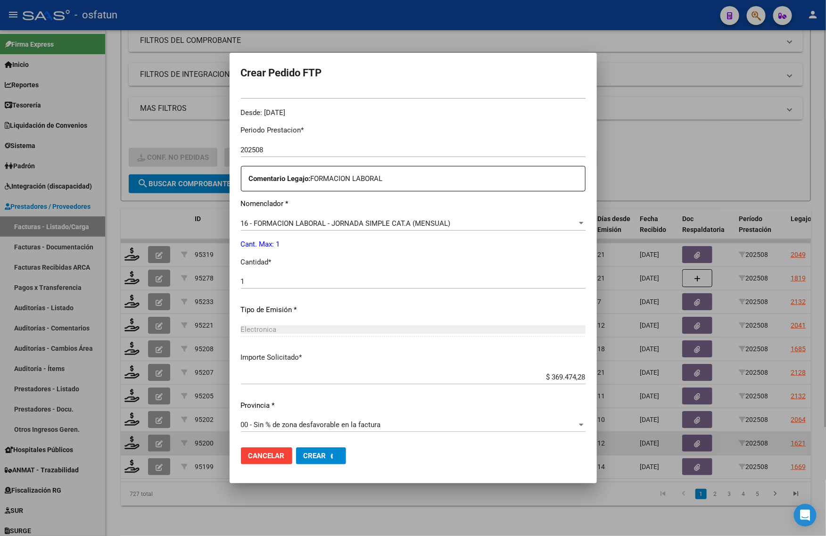
scroll to position [0, 0]
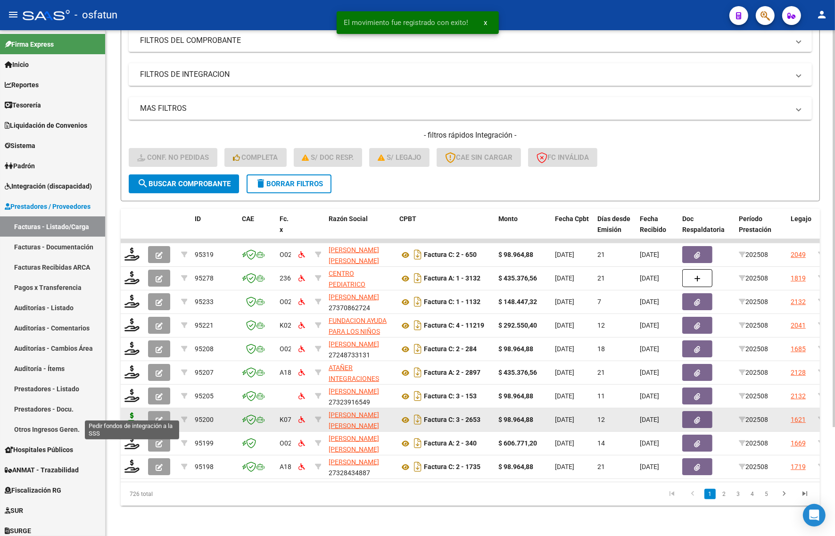
click at [130, 413] on icon at bounding box center [131, 419] width 15 height 13
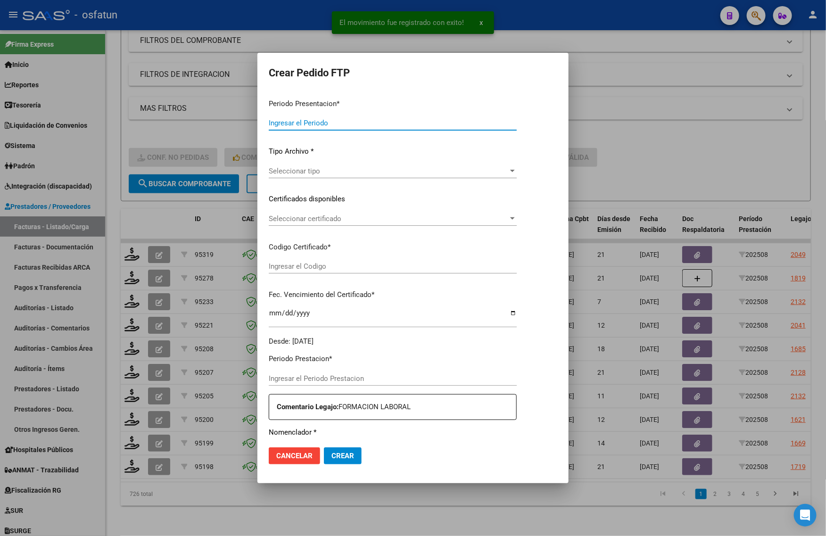
type input "202508"
type input "$ 98.964,88"
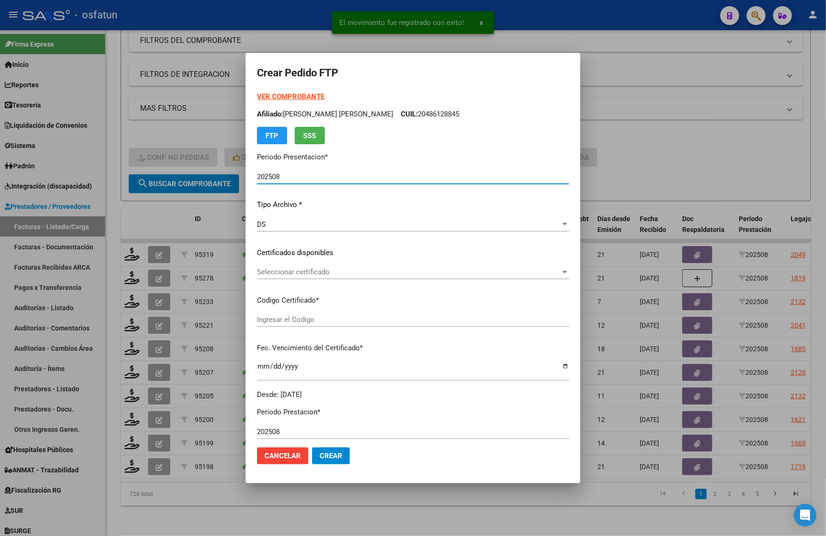
type input "ARG02000570995282024011520290115TUC139"
type input "2029-01-15"
click at [271, 95] on strong "VER COMPROBANTE" at bounding box center [290, 96] width 67 height 8
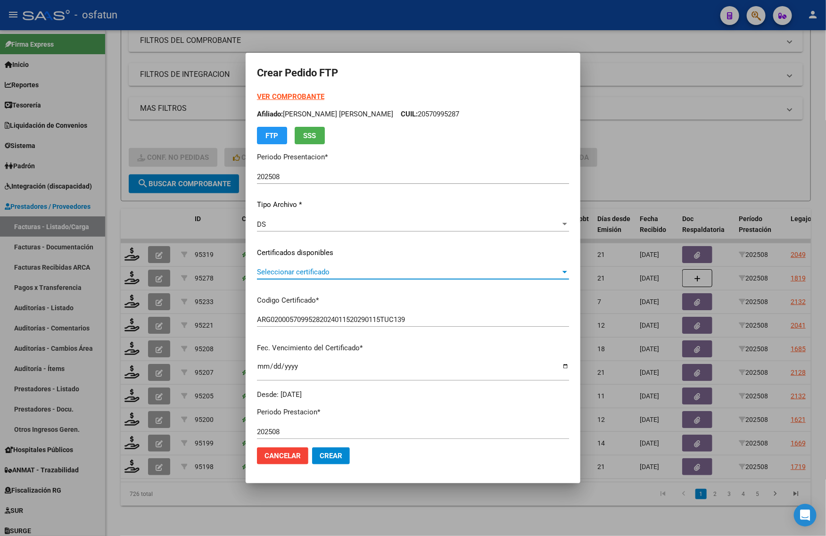
click at [294, 268] on span "Seleccionar certificado" at bounding box center [409, 272] width 304 height 8
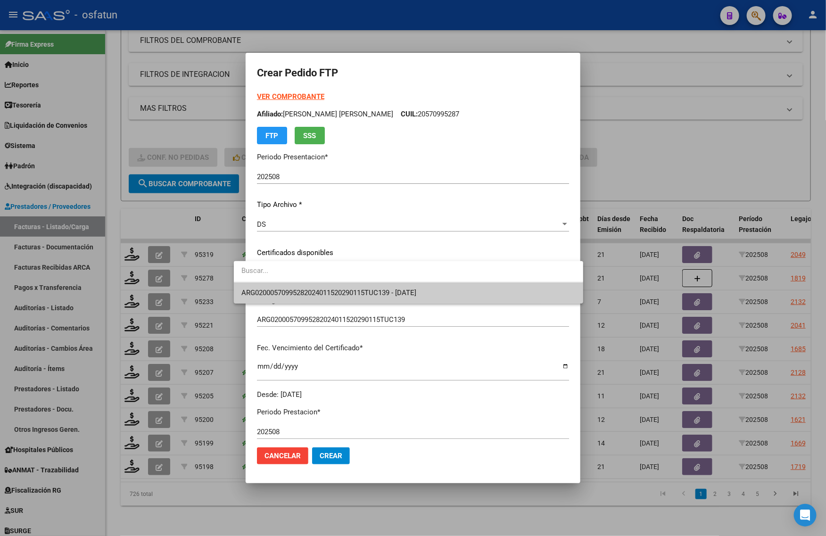
click at [298, 287] on span "ARG02000570995282024011520290115TUC139 - 2029-01-15" at bounding box center [408, 292] width 334 height 21
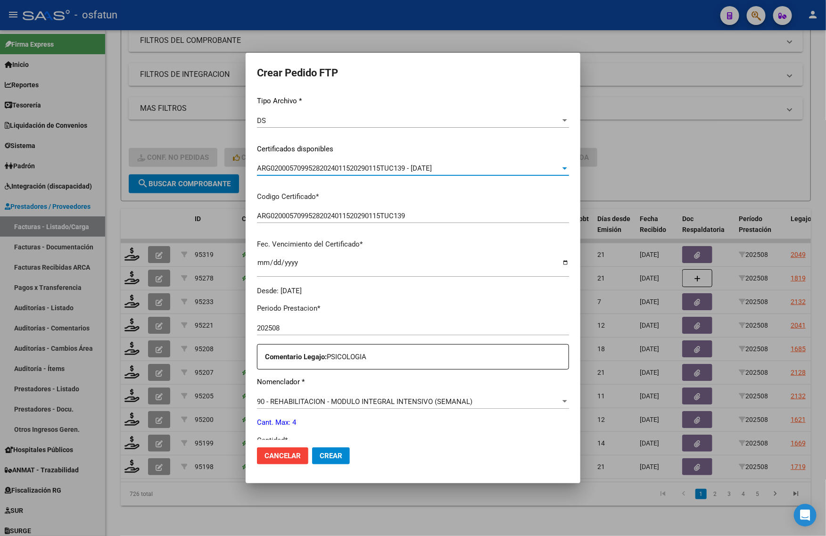
scroll to position [177, 0]
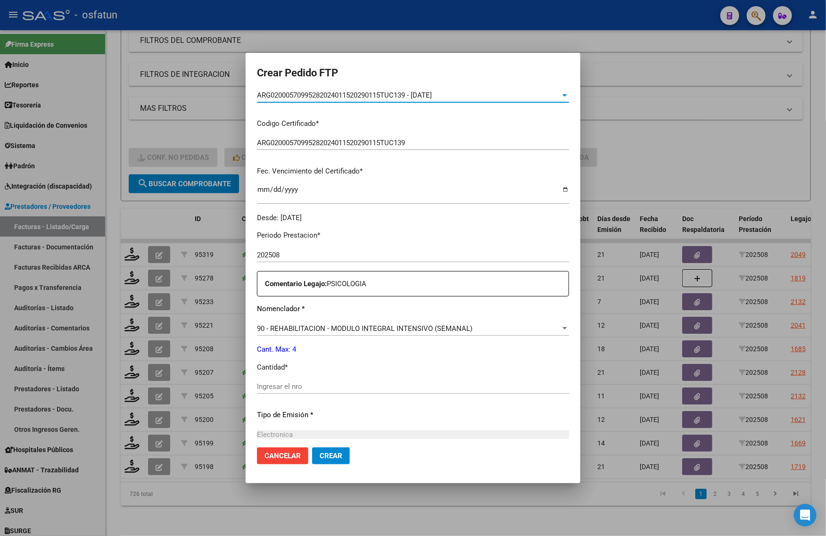
click at [297, 368] on p "Cantidad *" at bounding box center [413, 367] width 312 height 11
click at [297, 383] on div "Periodo Prestacion * 202508 Ingresar el Periodo Prestacion Comentario Legajo: P…" at bounding box center [413, 384] width 312 height 323
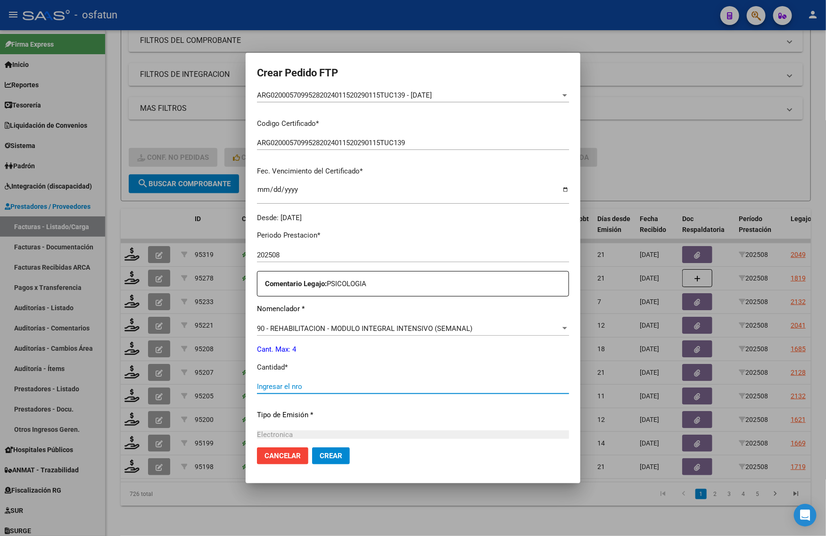
click at [297, 383] on input "Ingresar el nro" at bounding box center [413, 386] width 312 height 8
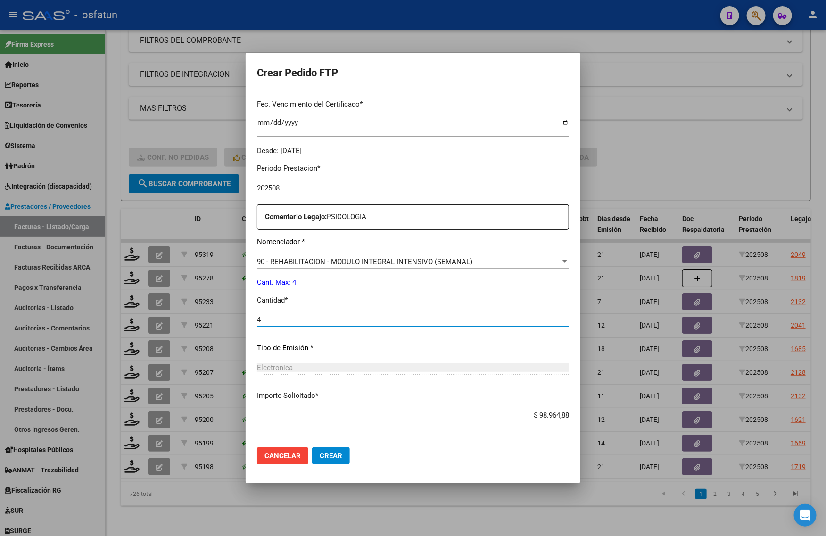
scroll to position [282, 0]
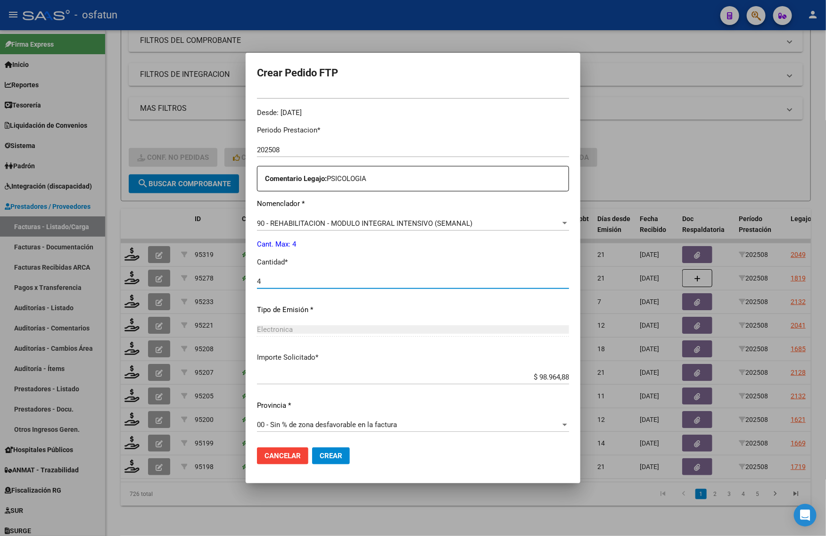
type input "4"
click at [327, 455] on button "Crear" at bounding box center [331, 455] width 38 height 17
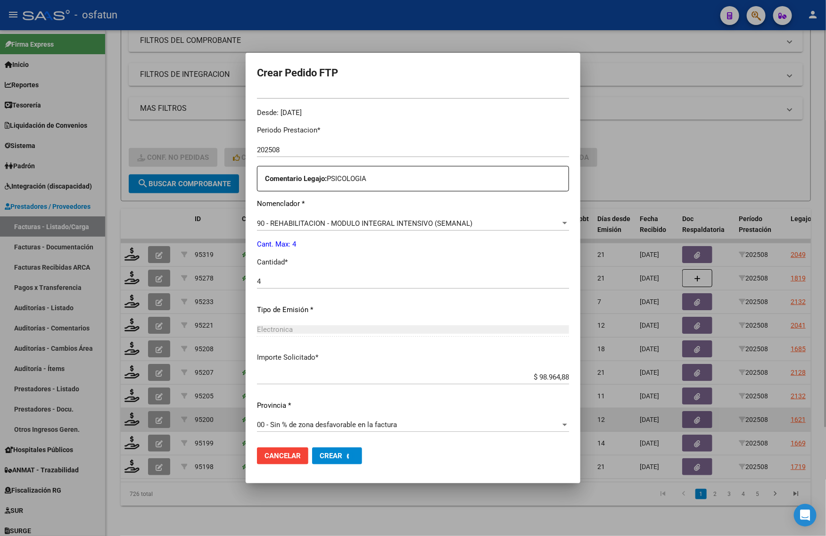
scroll to position [0, 0]
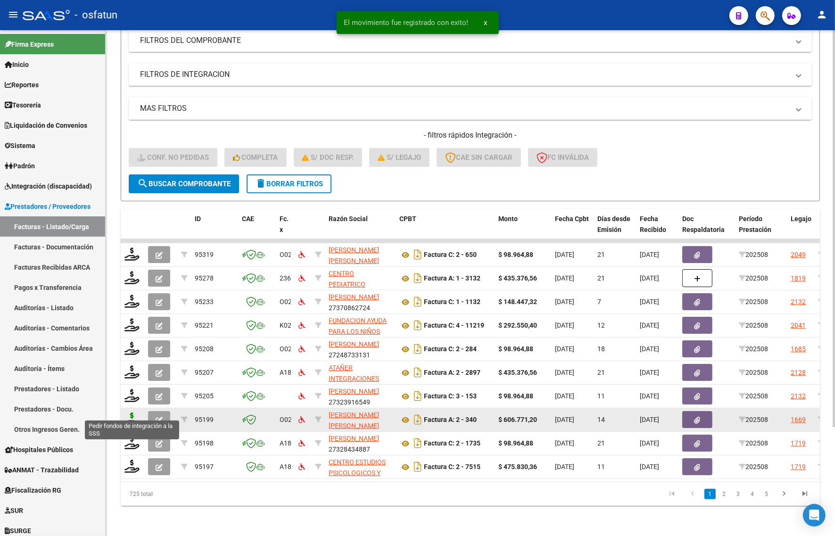
click at [135, 413] on icon at bounding box center [131, 419] width 15 height 13
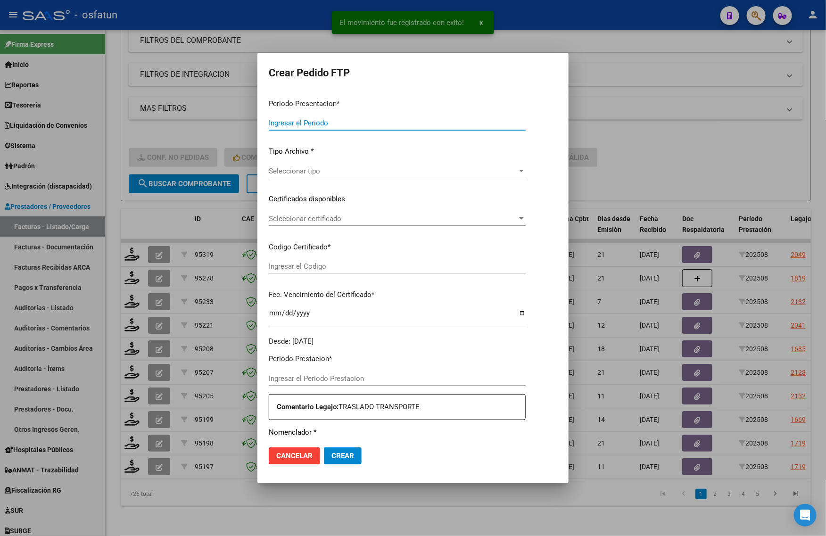
type input "202508"
type input "$ 606.771,20"
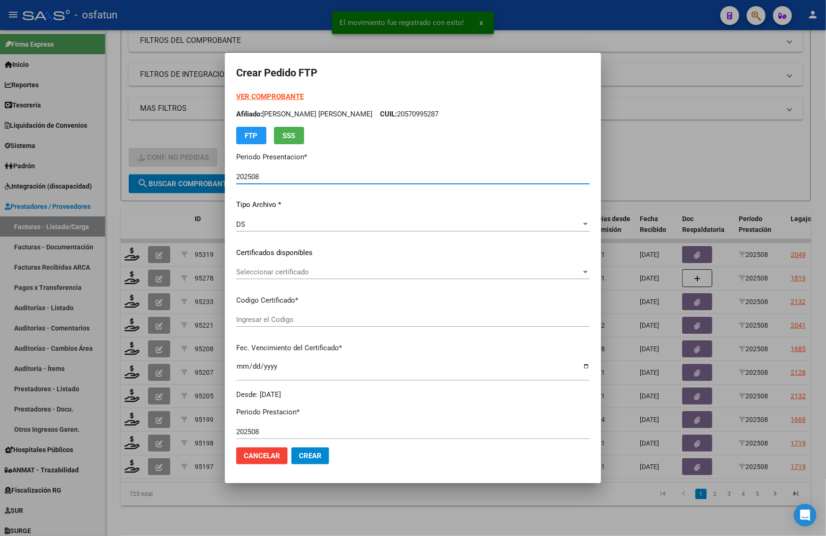
type input "ARG01000578378672021061520260615BS314"
type input "2026-06-15"
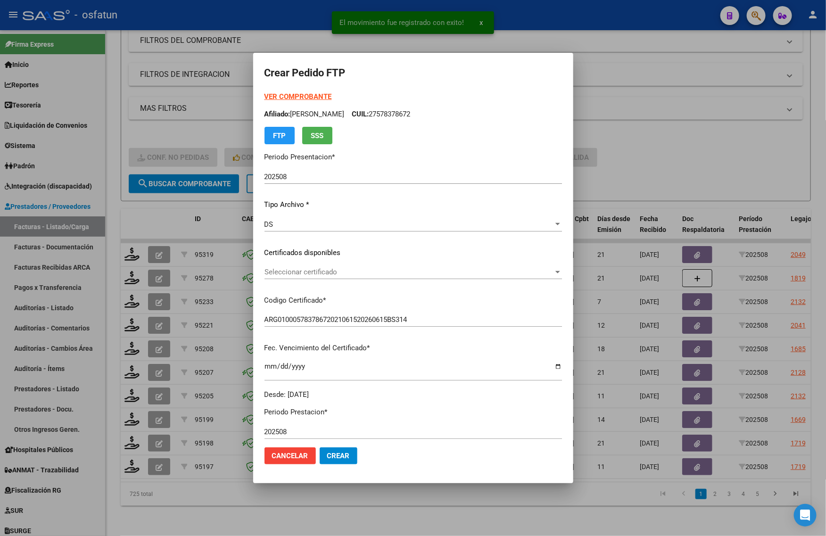
click at [283, 97] on strong "VER COMPROBANTE" at bounding box center [297, 96] width 67 height 8
click at [319, 266] on div "Seleccionar certificado Seleccionar certificado" at bounding box center [412, 272] width 297 height 14
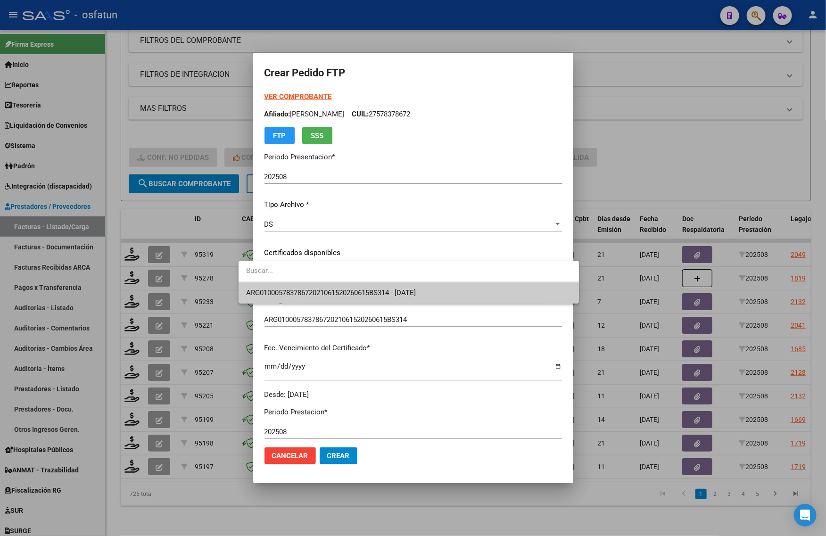
click at [306, 290] on span "ARG01000578378672021061520260615BS314 - 2026-06-15" at bounding box center [331, 293] width 170 height 8
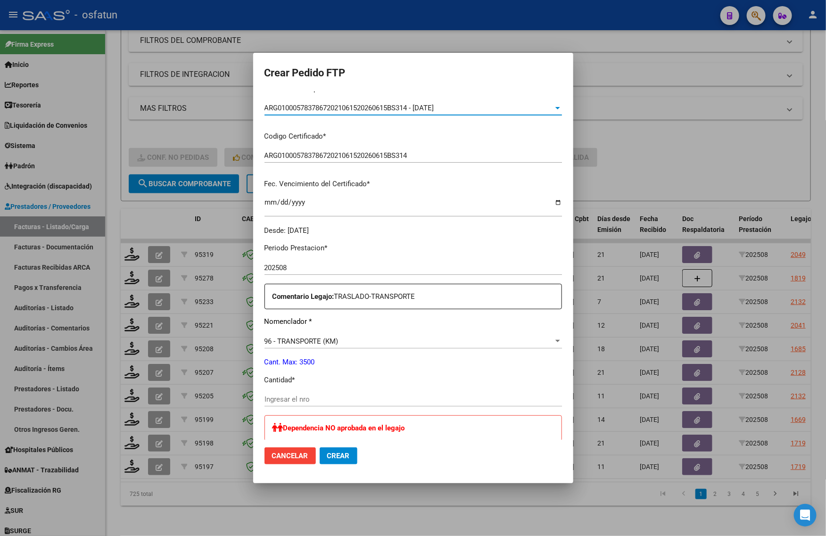
scroll to position [177, 0]
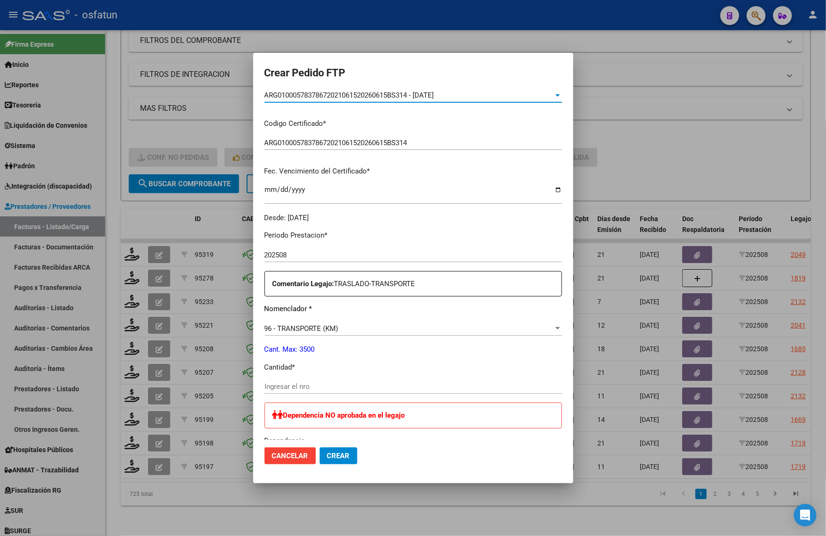
click at [271, 387] on input "Ingresar el nro" at bounding box center [412, 386] width 297 height 8
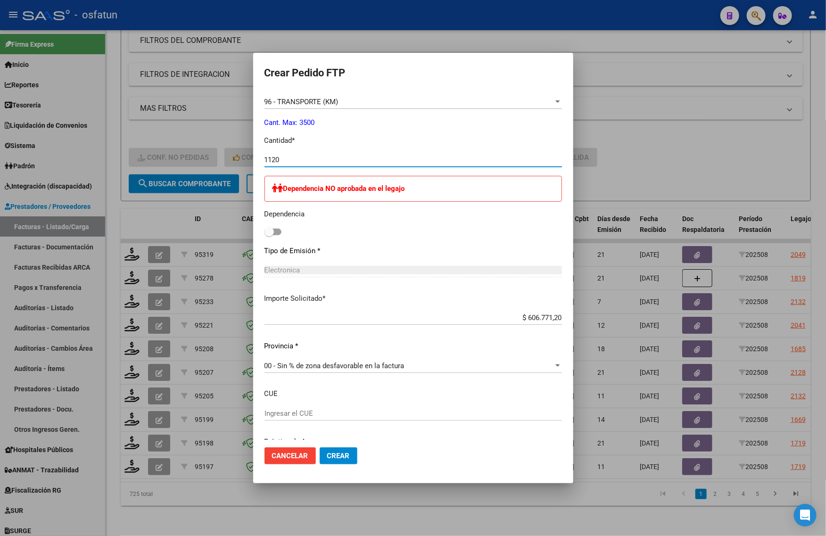
scroll to position [440, 0]
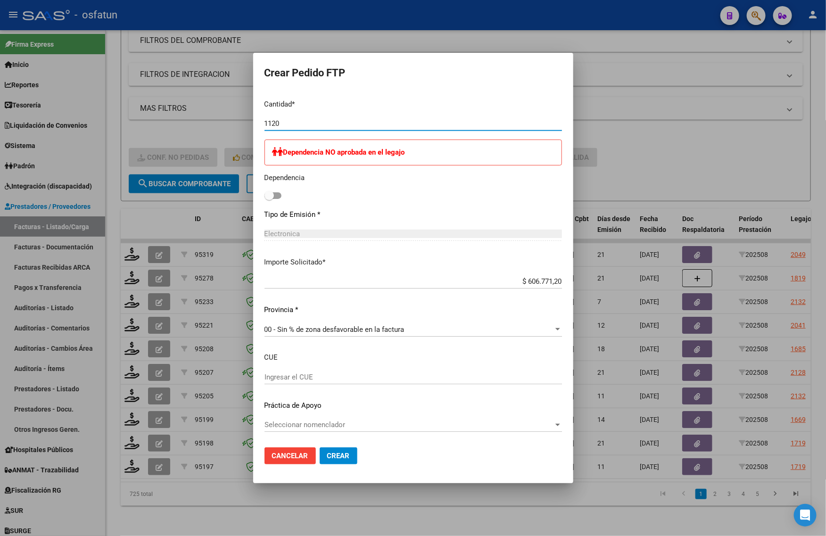
type input "1120"
click at [333, 460] on button "Crear" at bounding box center [339, 455] width 38 height 17
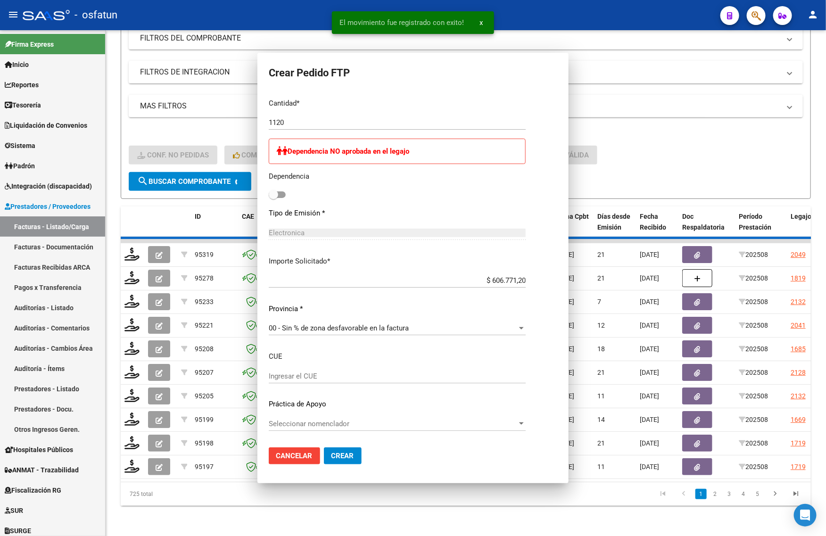
scroll to position [387, 0]
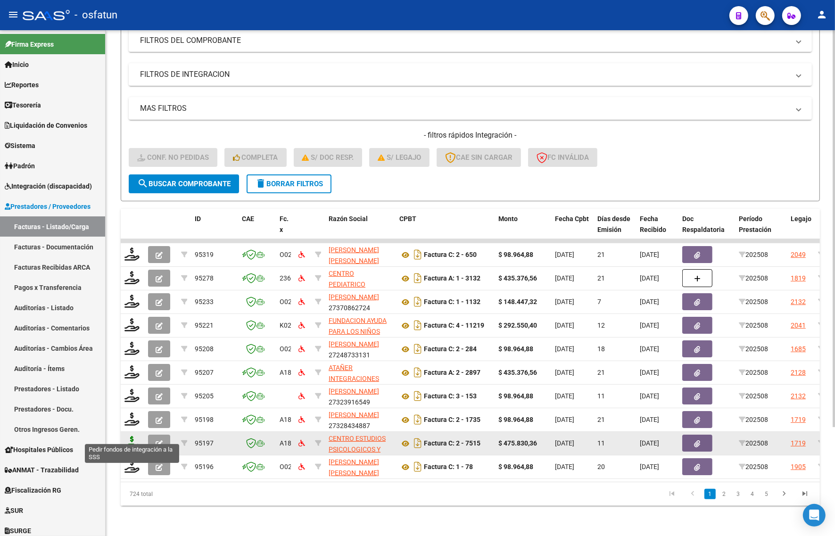
click at [130, 436] on icon at bounding box center [131, 442] width 15 height 13
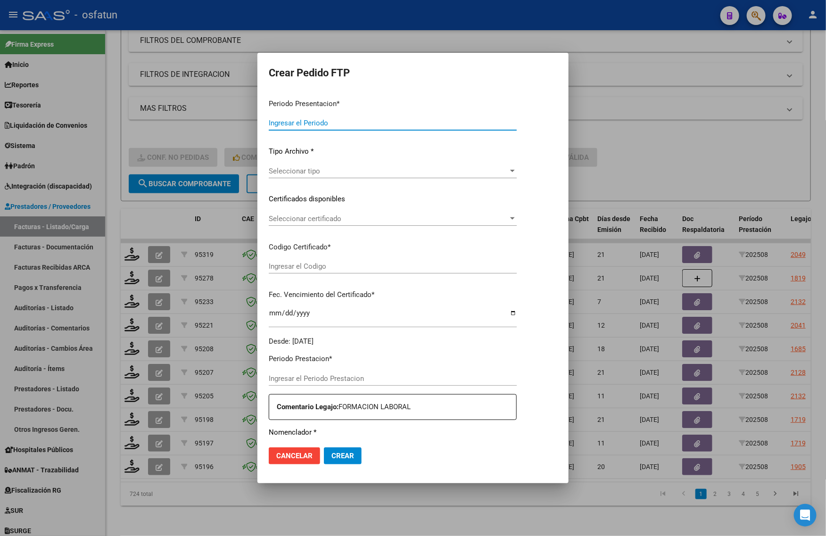
type input "202508"
type input "$ 475.830,36"
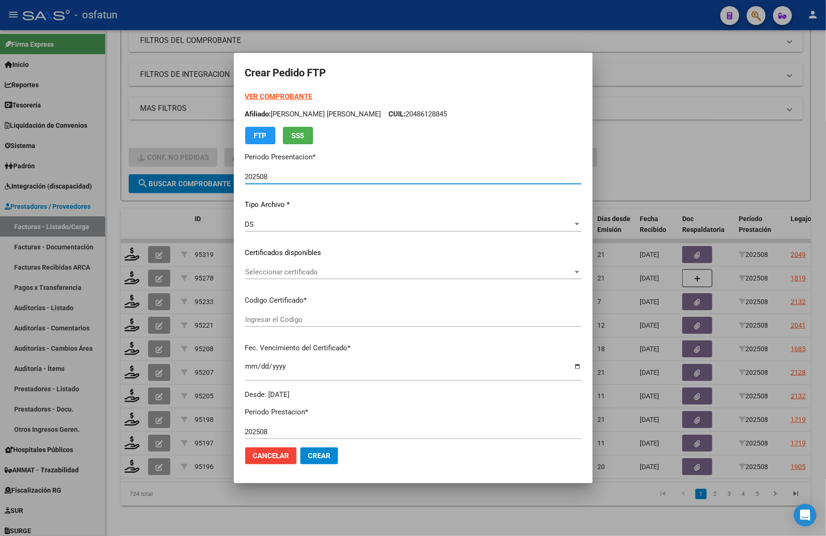
type input "ARG02000576371942023021320260213BS413"
type input "2026-02-13"
click at [265, 91] on form "Crear Pedido FTP VER COMPROBANTE ARCA Padrón Afiliado: TROCHE JOSIAS EMMANUEL C…" at bounding box center [413, 268] width 336 height 408
click at [264, 94] on strong "VER COMPROBANTE" at bounding box center [278, 96] width 67 height 8
click at [160, 119] on div at bounding box center [413, 268] width 826 height 536
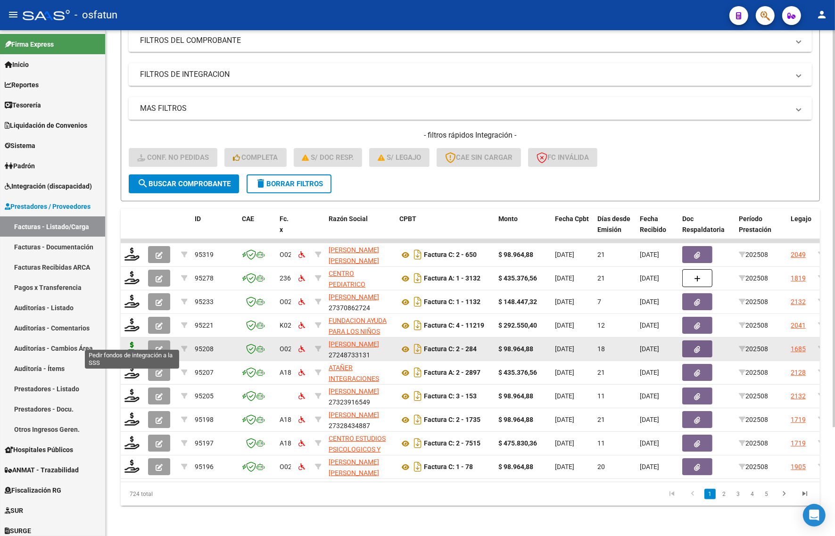
click at [130, 342] on icon at bounding box center [131, 348] width 15 height 13
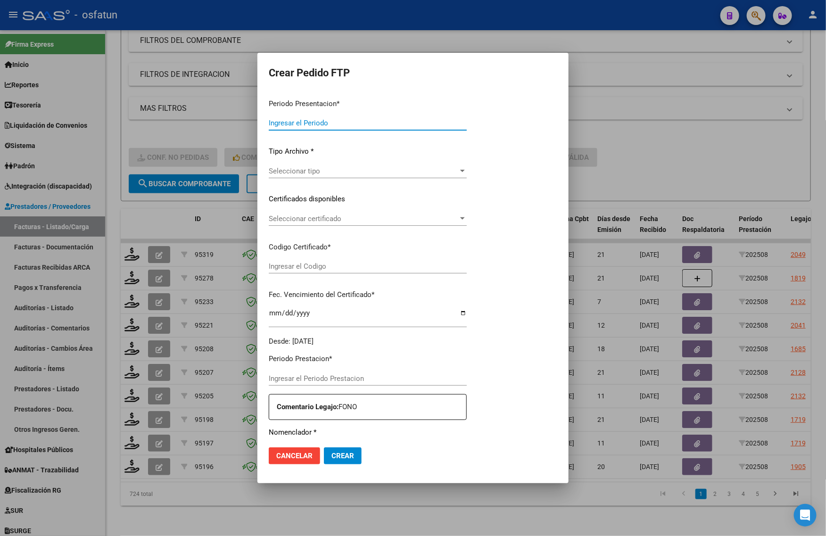
type input "202508"
type input "$ 98.964,88"
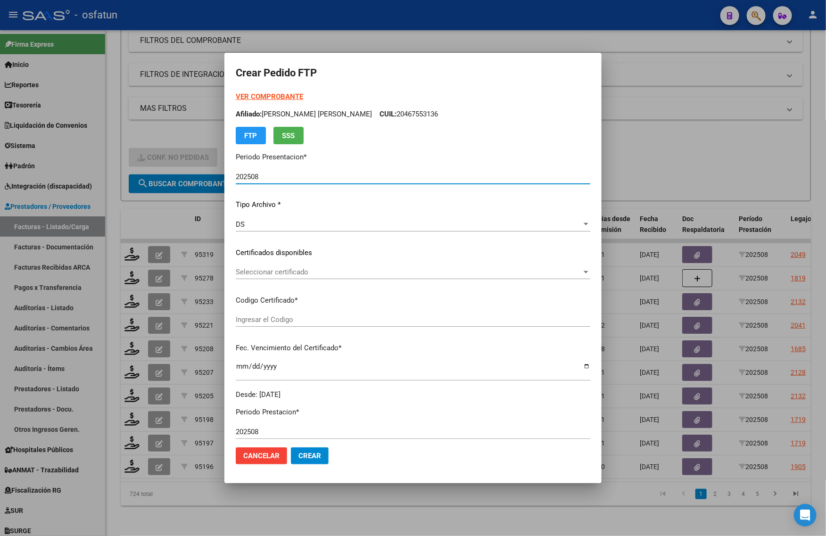
type input "ARG01000529526332024032620290326CBA536"
type input "2029-03-26"
click at [257, 95] on strong "VER COMPROBANTE" at bounding box center [269, 96] width 67 height 8
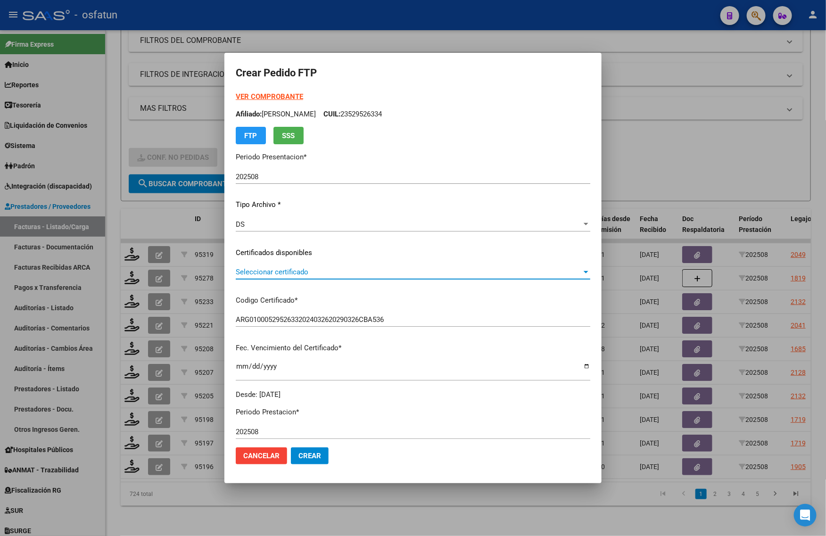
click at [285, 274] on span "Seleccionar certificado" at bounding box center [409, 272] width 346 height 8
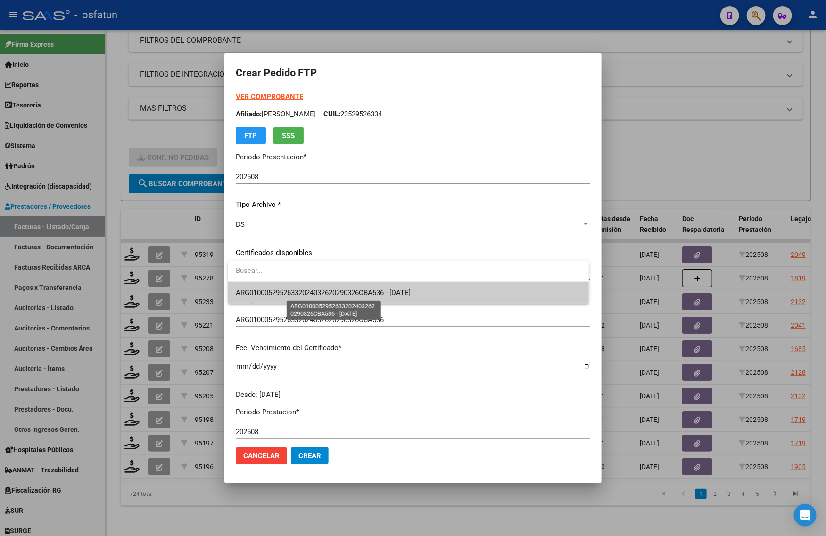
click at [290, 297] on span "ARG01000529526332024032620290326CBA536 - 2029-03-26" at bounding box center [409, 292] width 346 height 21
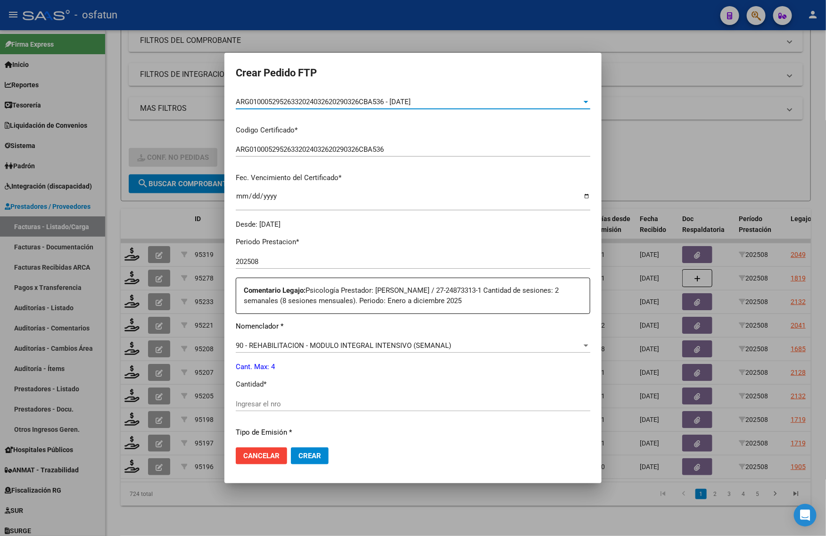
scroll to position [177, 0]
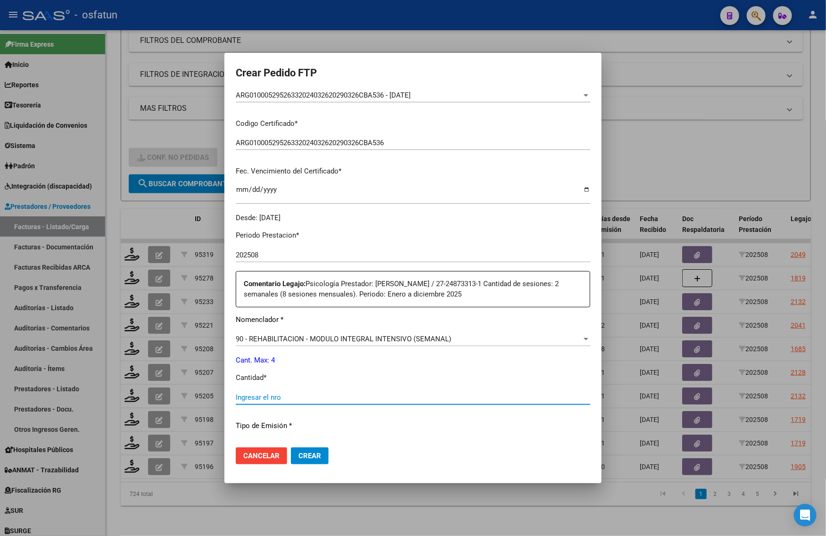
click at [288, 395] on input "Ingresar el nro" at bounding box center [413, 397] width 355 height 8
type input "4"
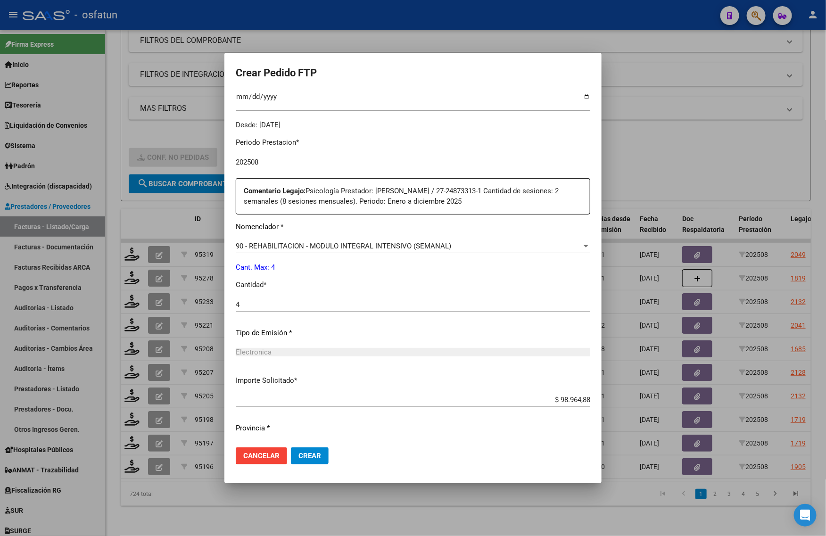
scroll to position [293, 0]
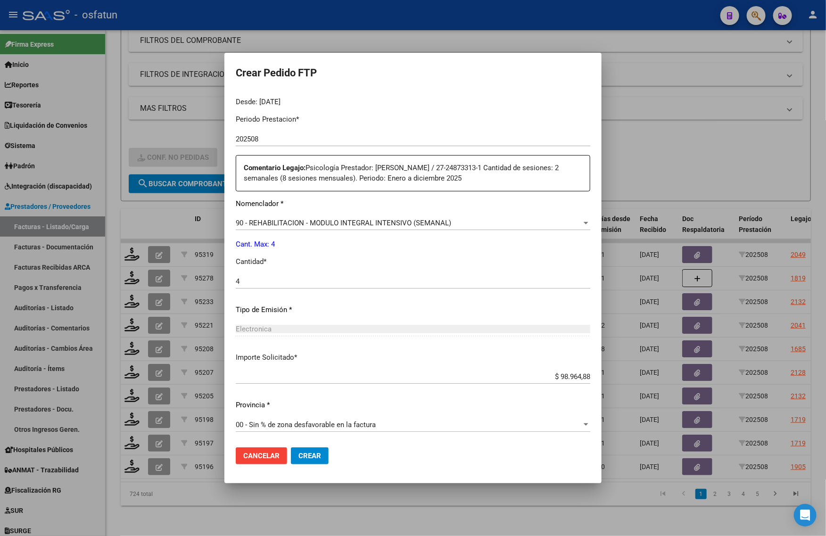
click at [308, 455] on span "Crear" at bounding box center [309, 456] width 23 height 8
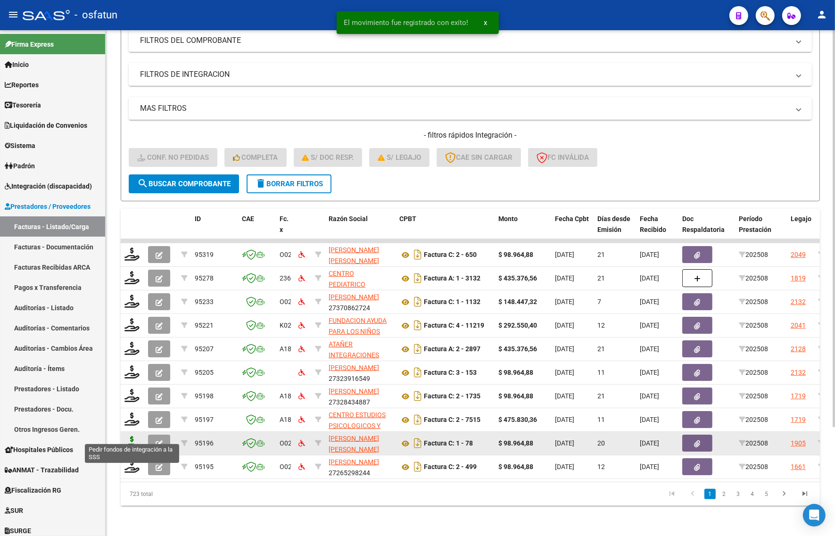
click at [130, 436] on icon at bounding box center [131, 442] width 15 height 13
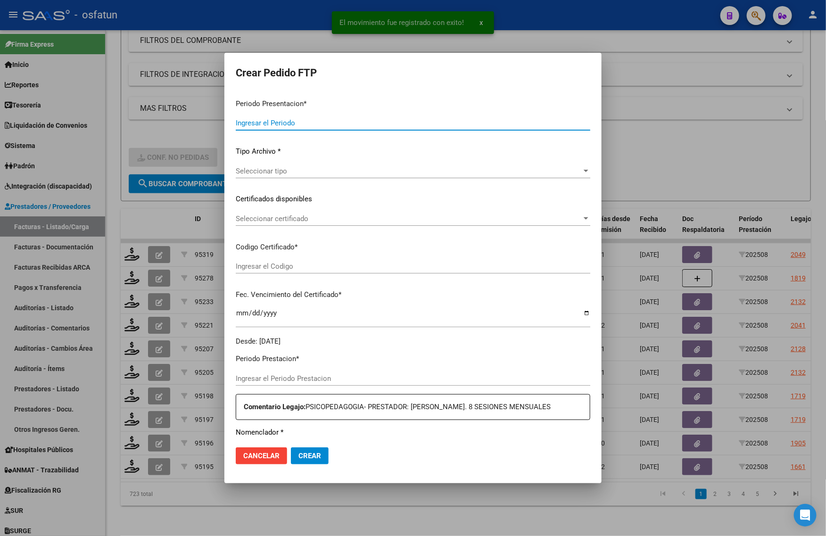
type input "202508"
type input "$ 98.964,88"
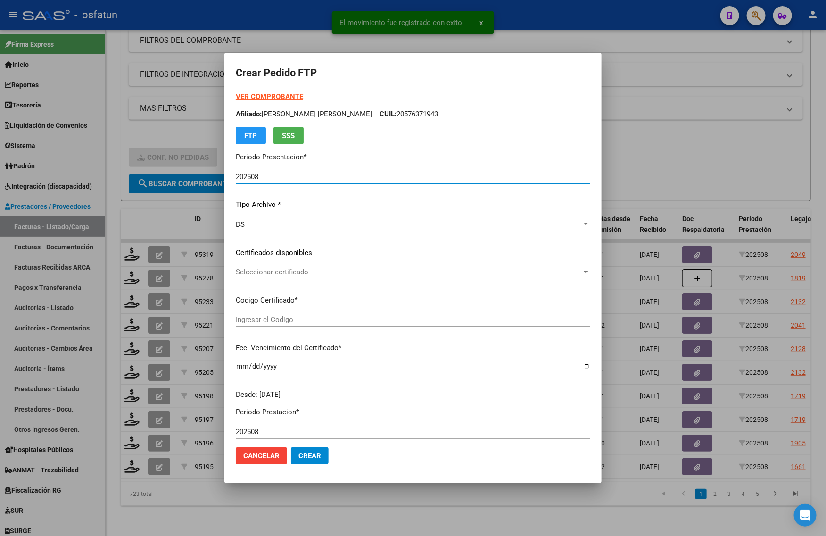
type input "ARG02000573158842022111720271117BS423"
type input "2027-11-17"
click at [255, 90] on form "Crear Pedido FTP VER COMPROBANTE ARCA Padrón Afiliado: BAEZ BENITEZ DANTE CUIL:…" at bounding box center [413, 268] width 355 height 408
click at [255, 93] on strong "VER COMPROBANTE" at bounding box center [269, 96] width 67 height 8
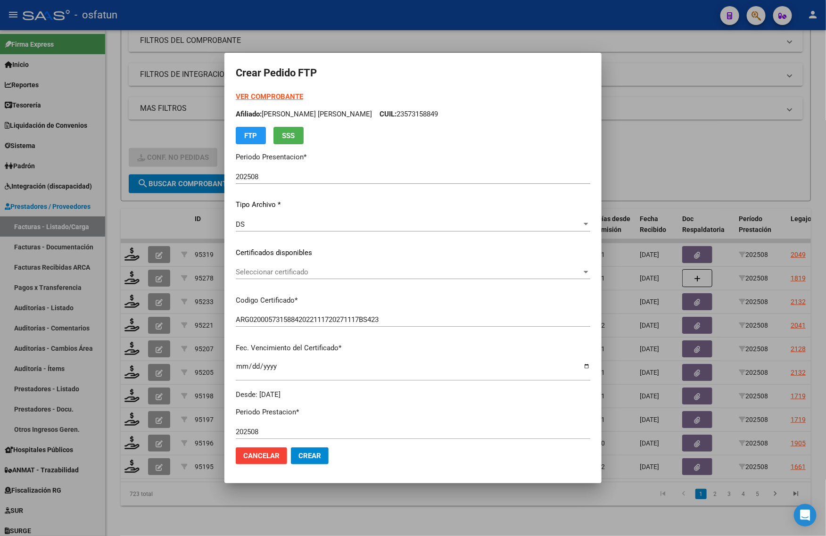
click at [273, 265] on div "Seleccionar certificado Seleccionar certificado" at bounding box center [413, 272] width 355 height 14
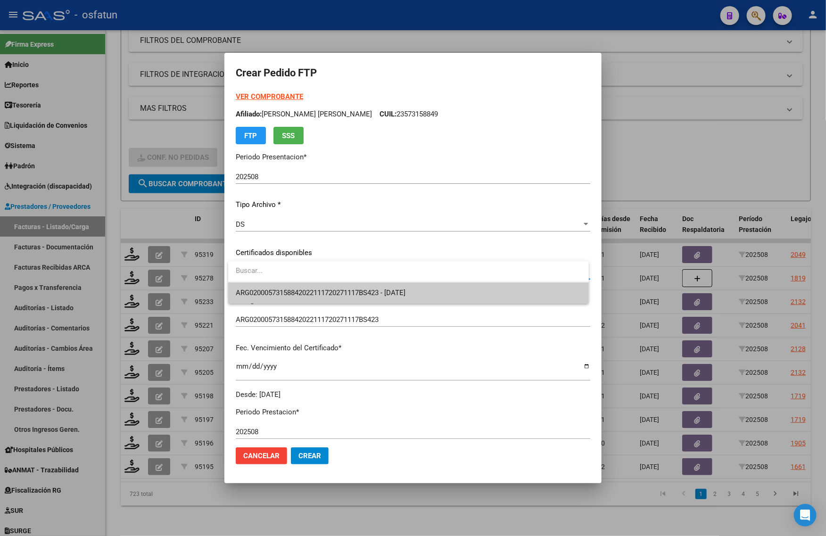
click at [266, 290] on span "ARG02000573158842022111720271117BS423 - 2027-11-17" at bounding box center [321, 293] width 170 height 8
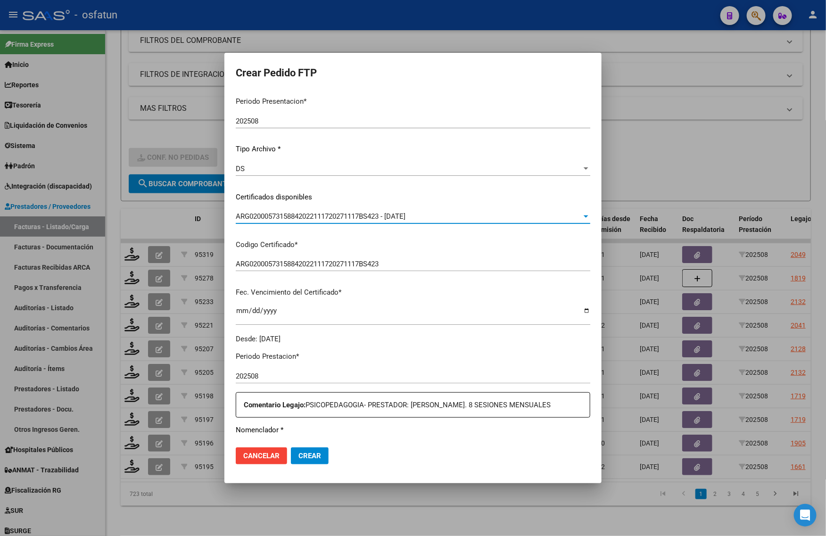
scroll to position [177, 0]
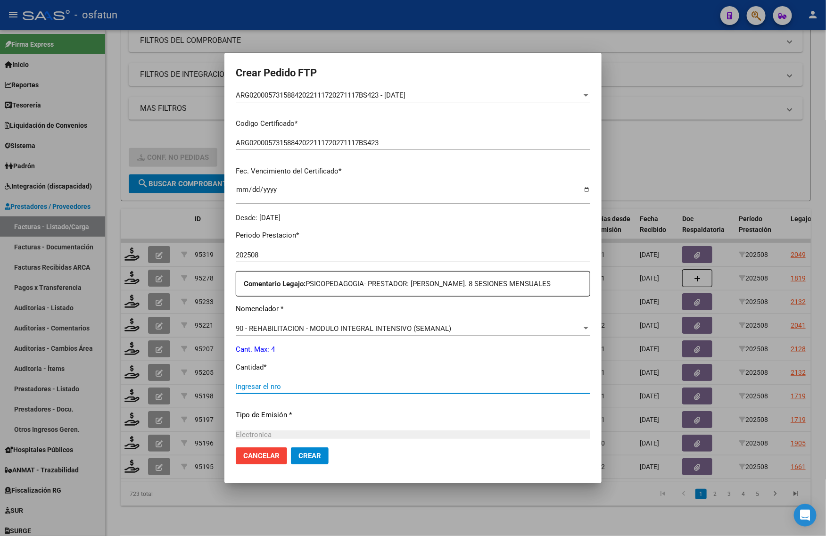
click at [276, 387] on input "Ingresar el nro" at bounding box center [413, 386] width 355 height 8
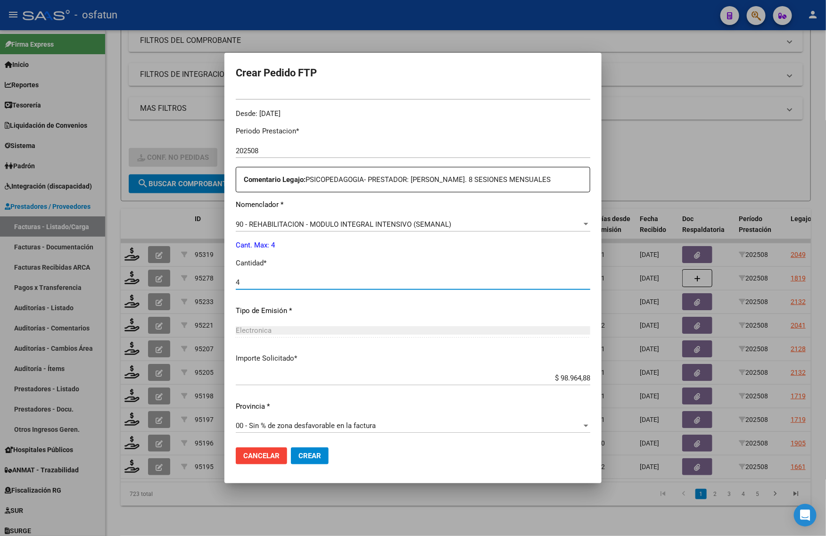
scroll to position [282, 0]
type input "4"
click at [308, 458] on span "Crear" at bounding box center [309, 456] width 23 height 8
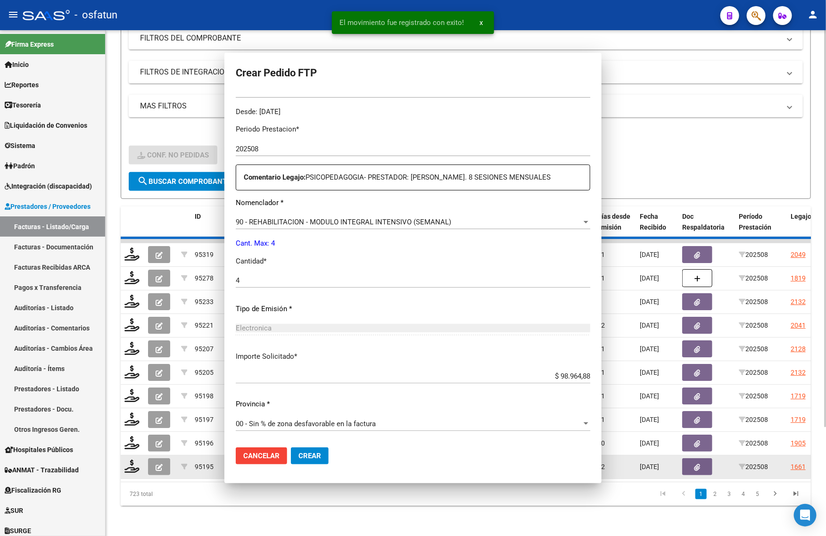
scroll to position [229, 0]
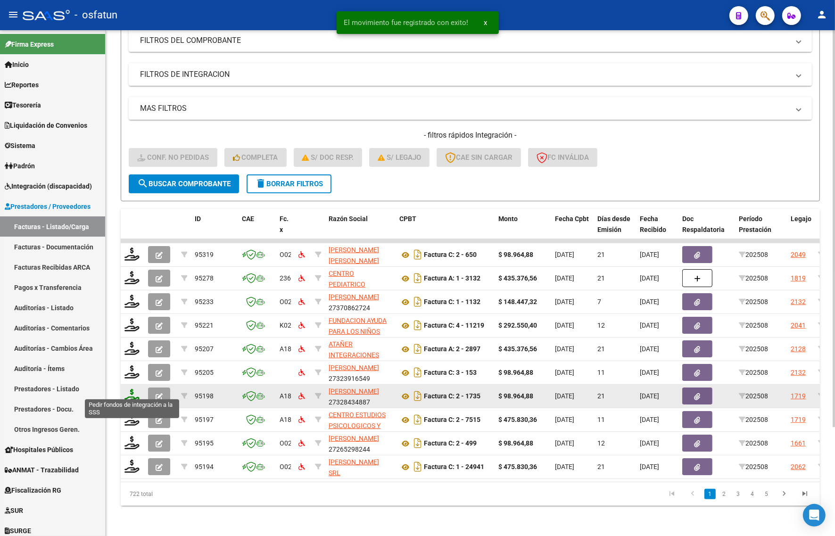
click at [133, 391] on icon at bounding box center [131, 395] width 15 height 13
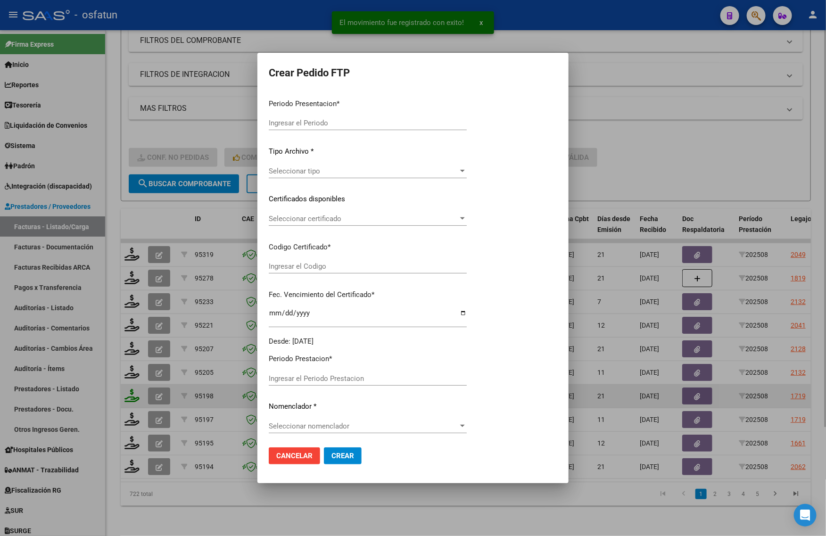
type input "202508"
type input "$ 98.964,88"
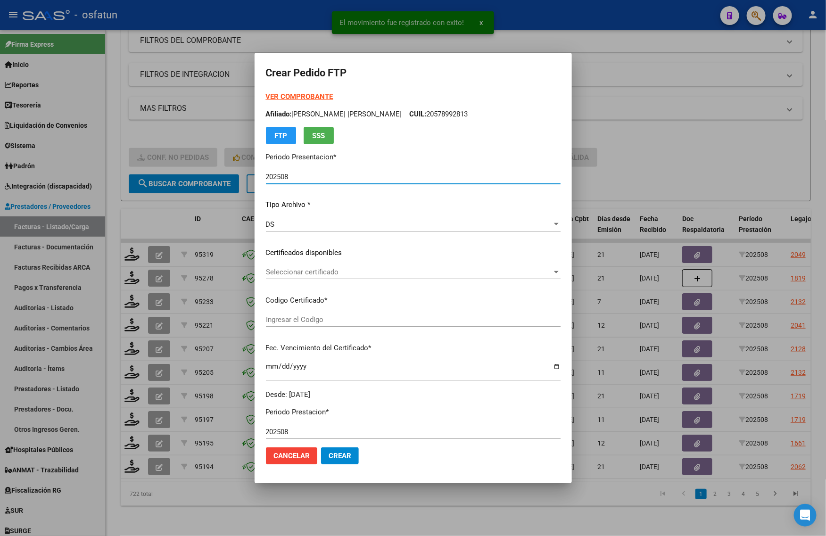
type input "ARG02000576371942023021320260213BS413"
type input "2026-02-13"
click at [296, 97] on strong "VER COMPROBANTE" at bounding box center [299, 96] width 67 height 8
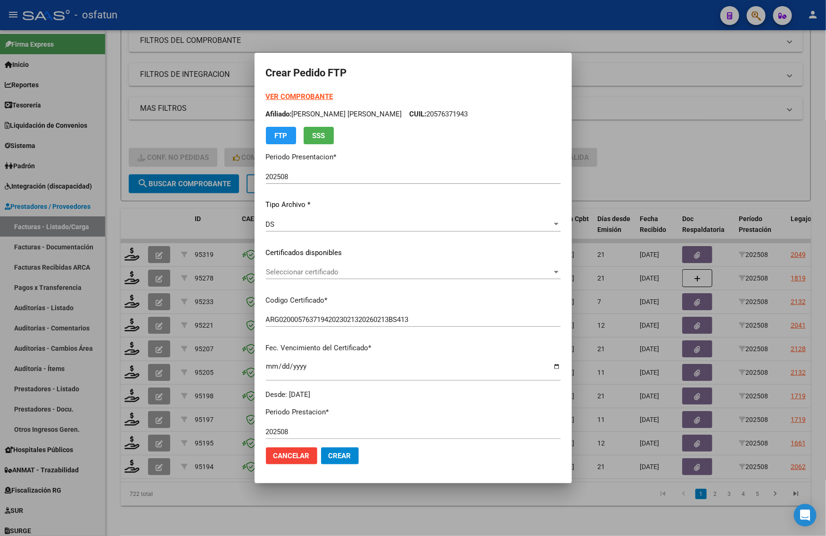
click at [327, 265] on div "Seleccionar certificado Seleccionar certificado" at bounding box center [413, 272] width 295 height 14
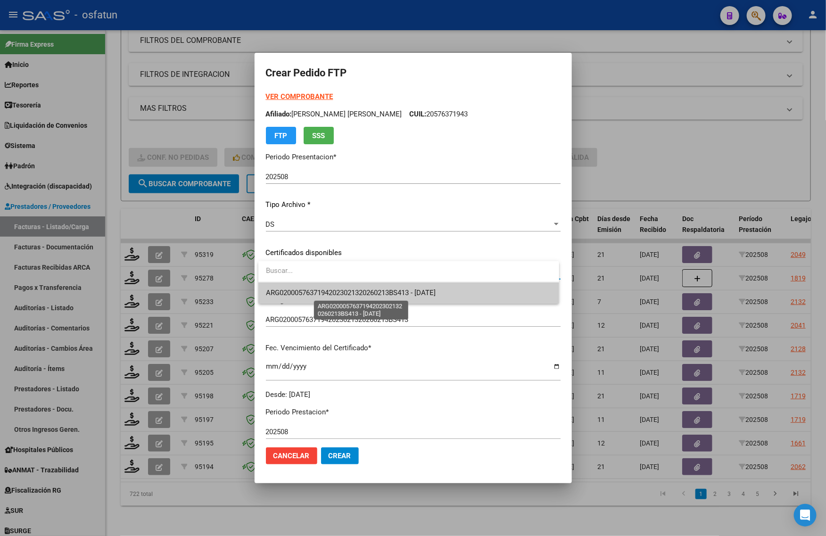
click at [329, 292] on span "ARG02000576371942023021320260213BS413 - 2026-02-13" at bounding box center [351, 293] width 170 height 8
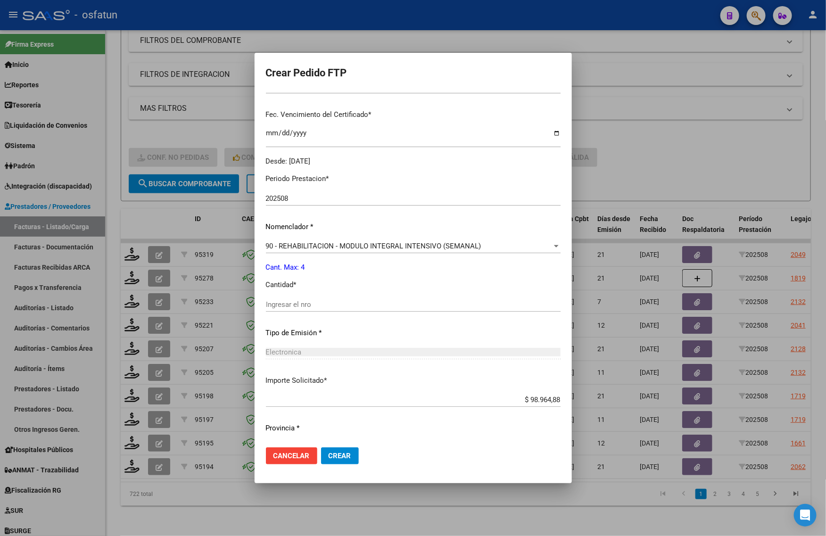
scroll to position [236, 0]
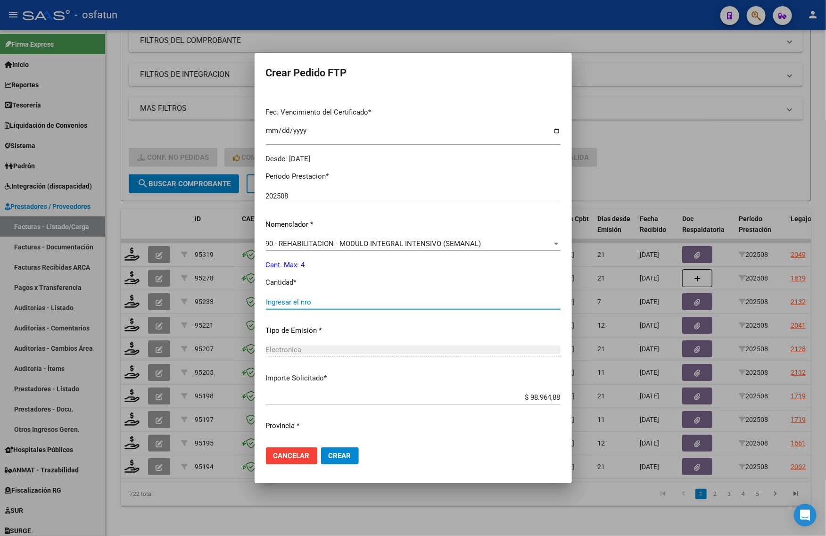
click at [312, 305] on input "Ingresar el nro" at bounding box center [413, 302] width 295 height 8
type input "4"
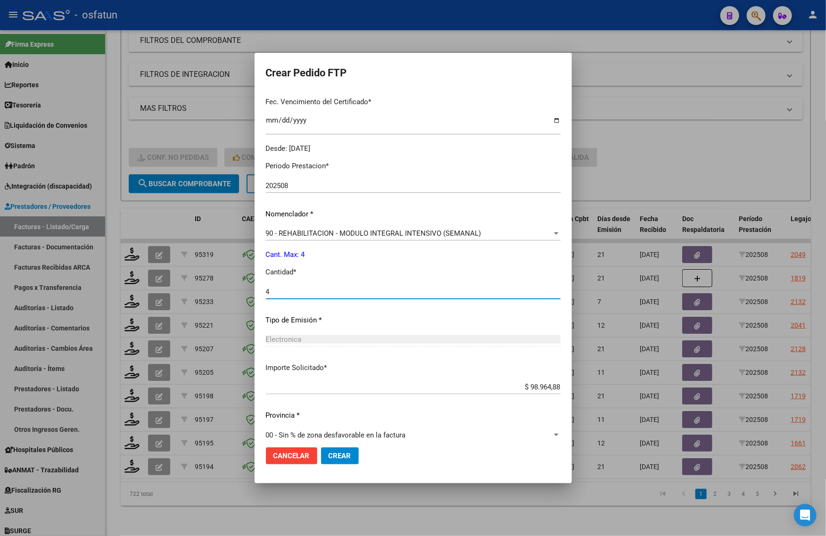
scroll to position [256, 0]
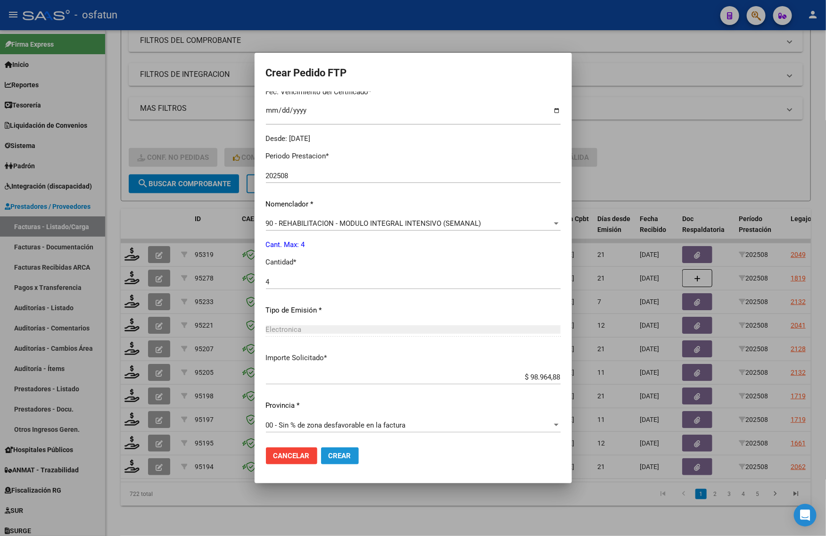
click at [337, 461] on button "Crear" at bounding box center [340, 455] width 38 height 17
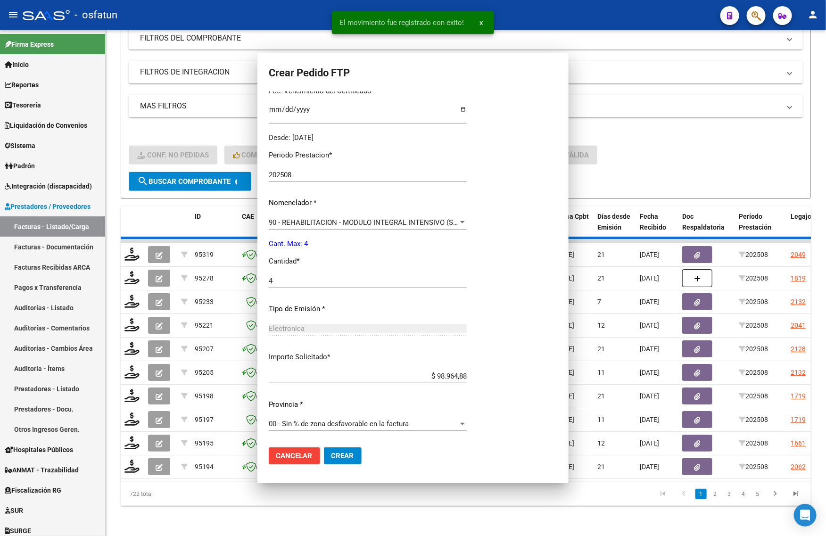
scroll to position [0, 0]
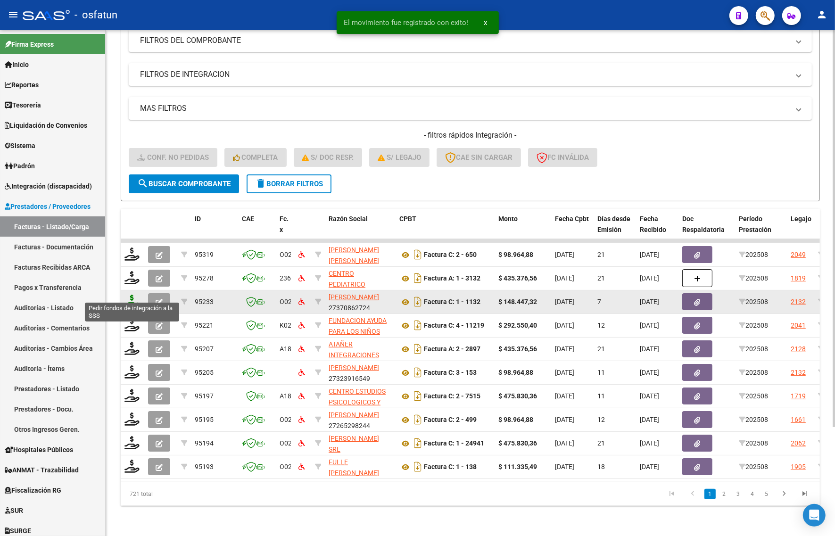
click at [132, 295] on icon at bounding box center [131, 301] width 15 height 13
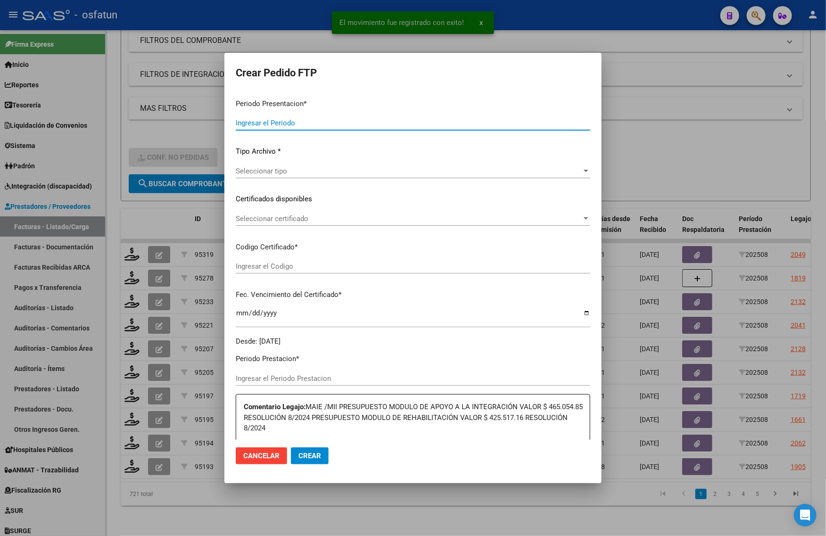
type input "202508"
type input "$ 148.447,32"
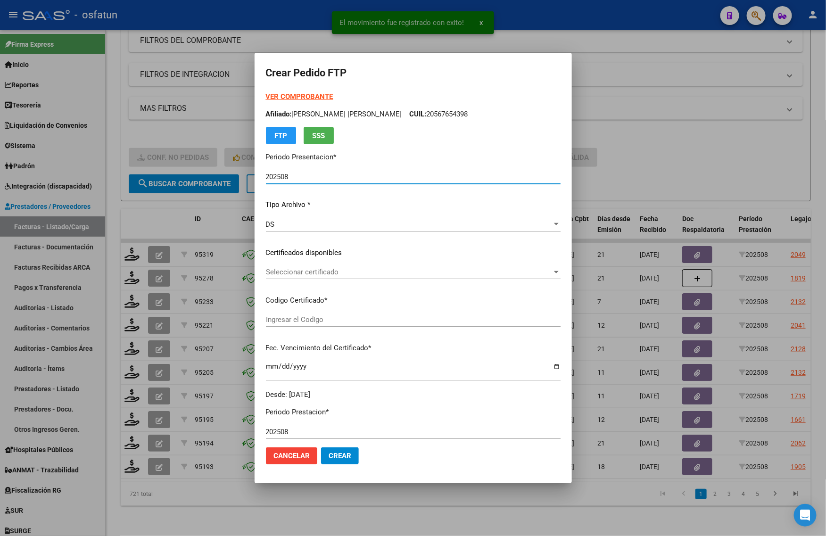
type input "100293490"
type input "2034-06-14"
drag, startPoint x: 298, startPoint y: 88, endPoint x: 298, endPoint y: 94, distance: 6.6
click at [298, 89] on form "Crear Pedido FTP VER COMPROBANTE ARCA Padrón Afiliado: SANCHEZ AGUSTIN NICOLAS …" at bounding box center [413, 268] width 295 height 408
click at [298, 94] on strong "VER COMPROBANTE" at bounding box center [299, 96] width 67 height 8
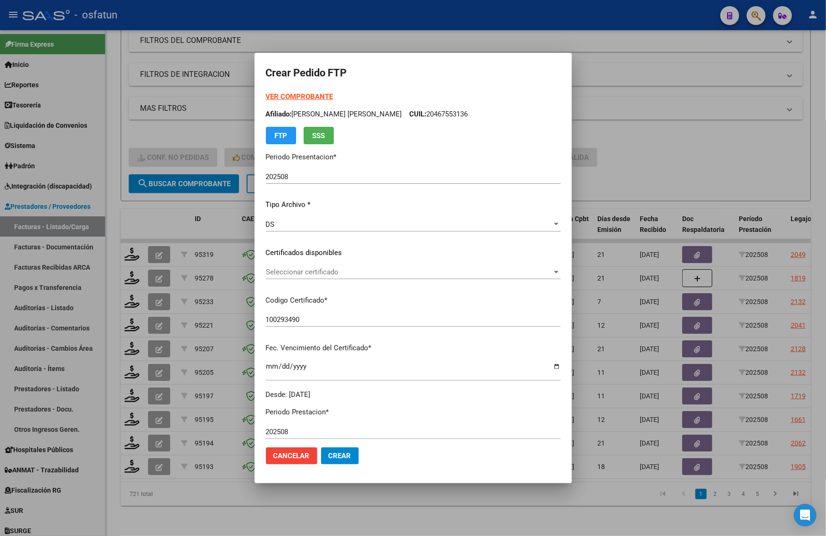
drag, startPoint x: 296, startPoint y: 281, endPoint x: 295, endPoint y: 295, distance: 14.6
click at [296, 283] on div "Seleccionar certificado Seleccionar certificado" at bounding box center [413, 276] width 295 height 23
click at [291, 268] on span "Seleccionar certificado" at bounding box center [409, 272] width 286 height 8
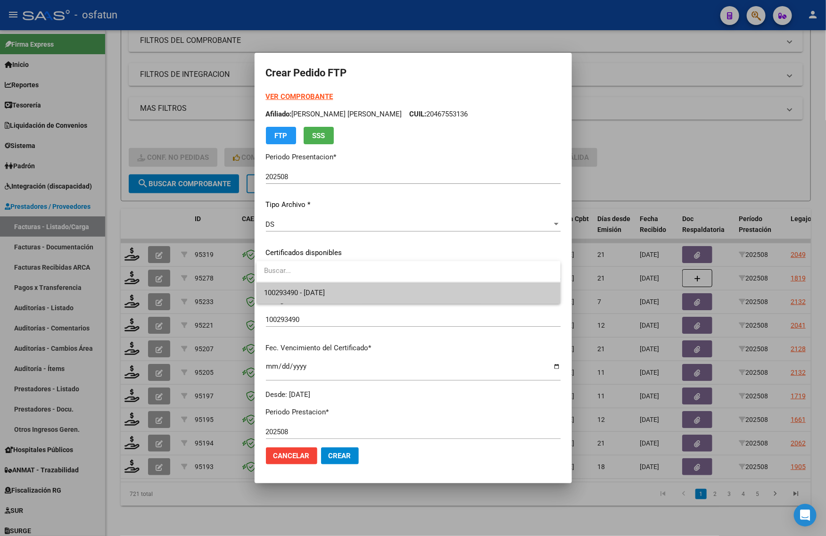
click at [289, 281] on div at bounding box center [408, 271] width 304 height 21
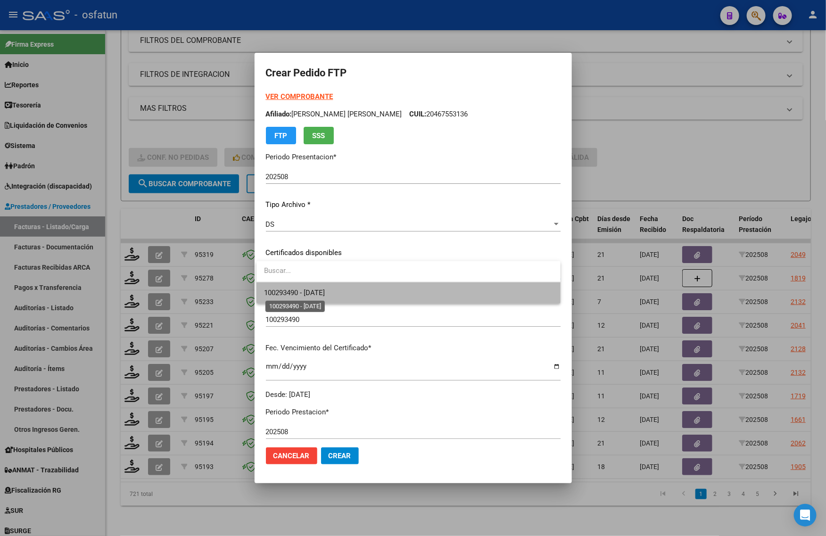
click at [286, 293] on span "100293490 - 2034-06-14" at bounding box center [294, 293] width 61 height 8
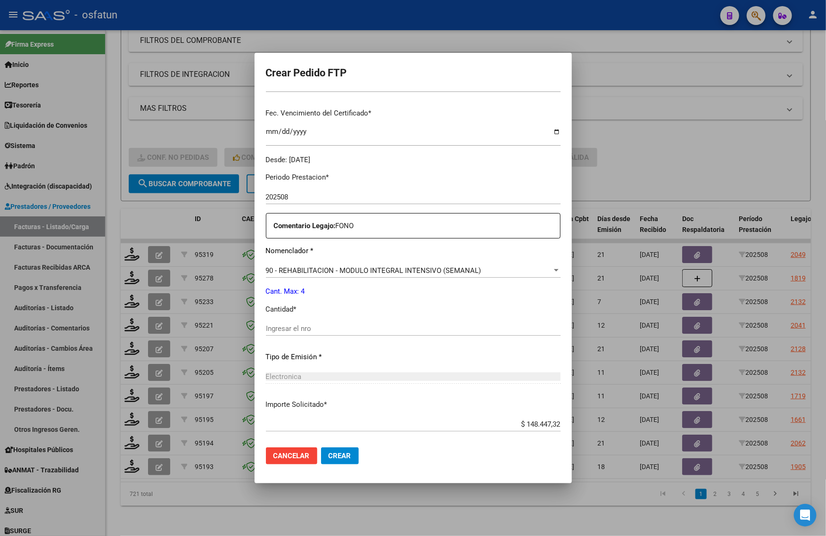
scroll to position [236, 0]
click at [274, 324] on input "Ingresar el nro" at bounding box center [413, 327] width 295 height 8
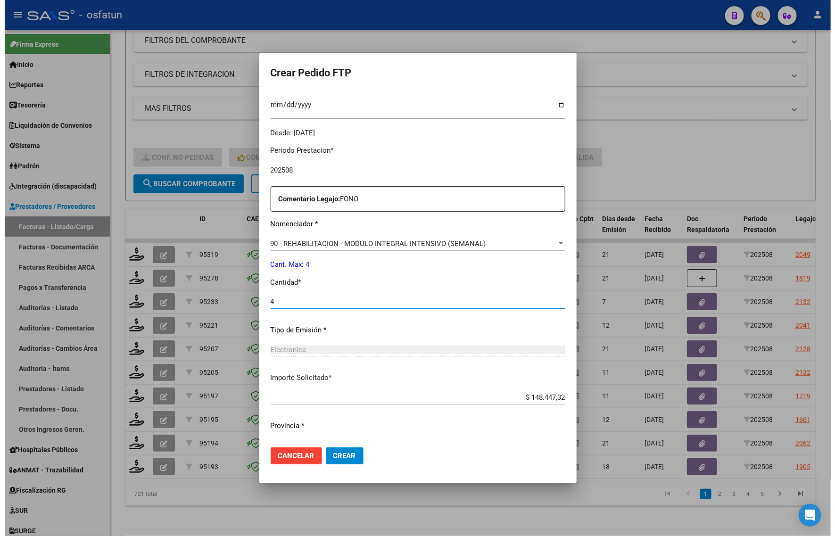
scroll to position [282, 0]
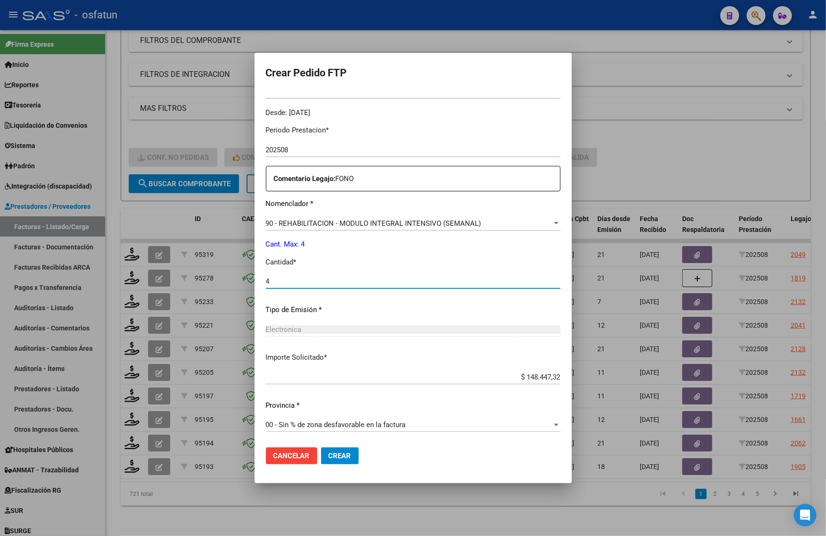
type input "4"
click at [330, 458] on span "Crear" at bounding box center [340, 456] width 23 height 8
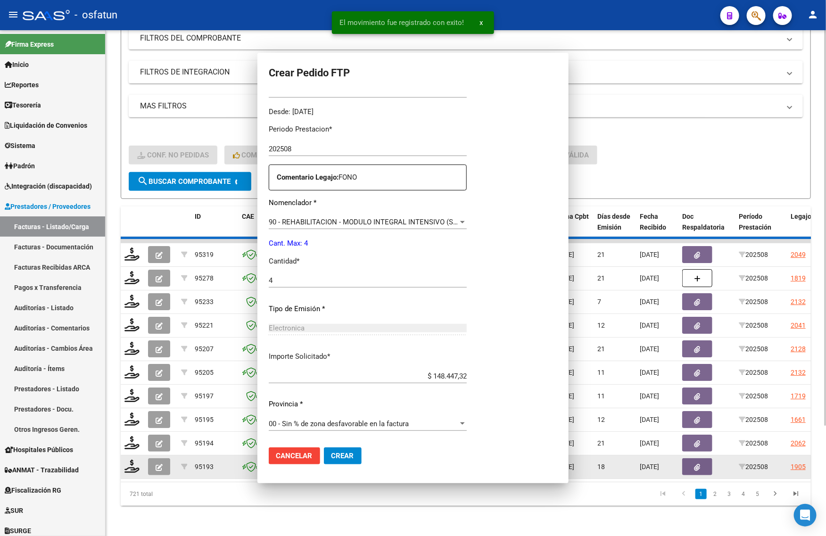
scroll to position [0, 0]
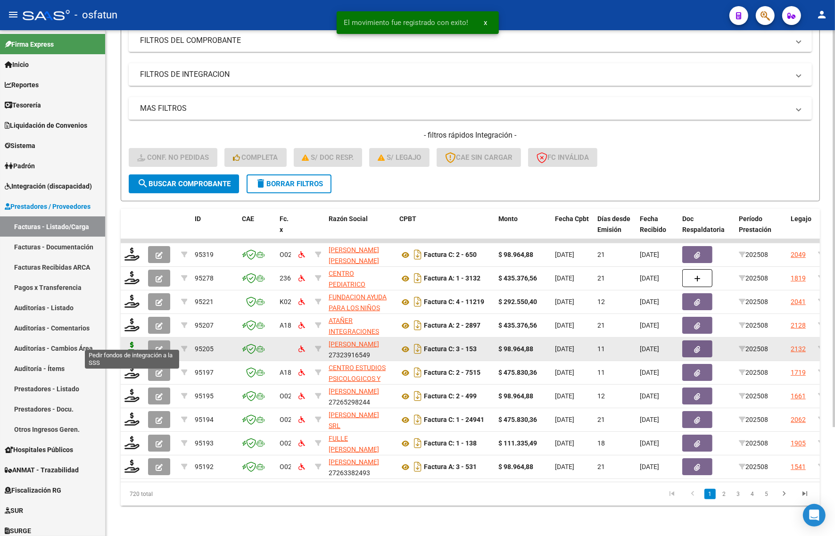
click at [129, 342] on icon at bounding box center [131, 348] width 15 height 13
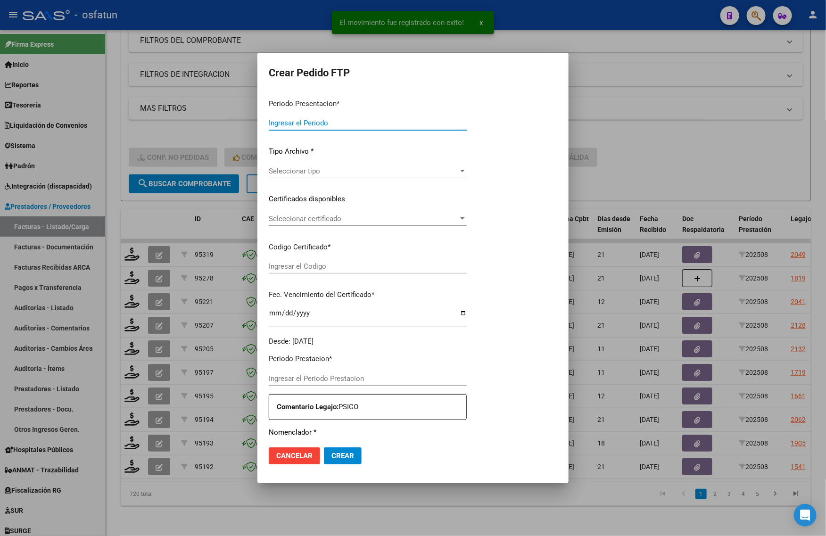
type input "202508"
type input "$ 98.964,88"
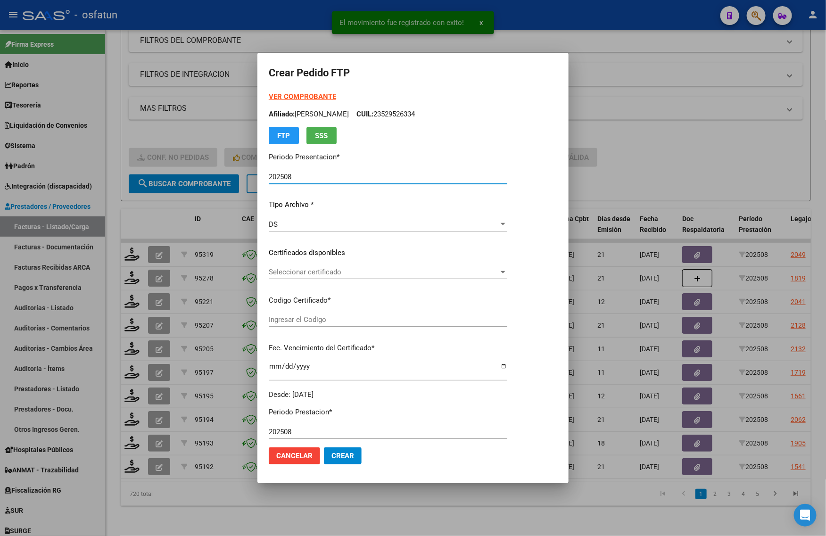
type input "100293490"
type input "2034-06-14"
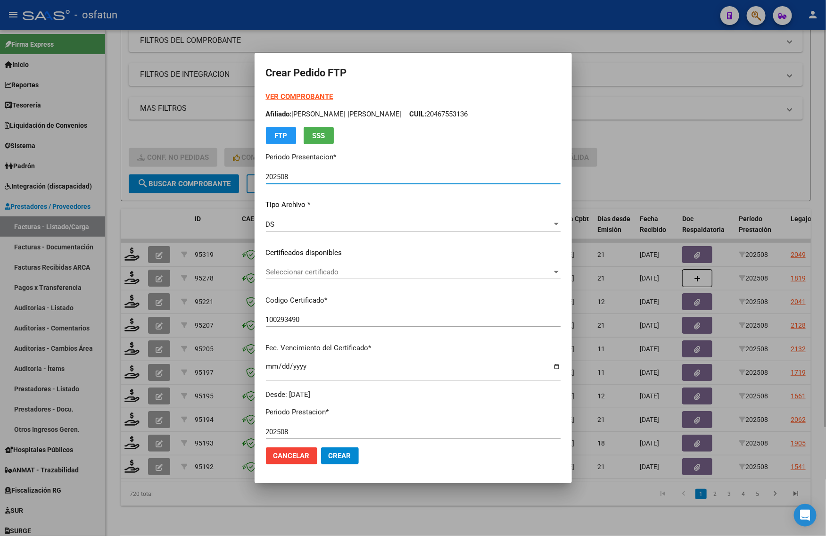
click at [685, 123] on div at bounding box center [413, 268] width 826 height 536
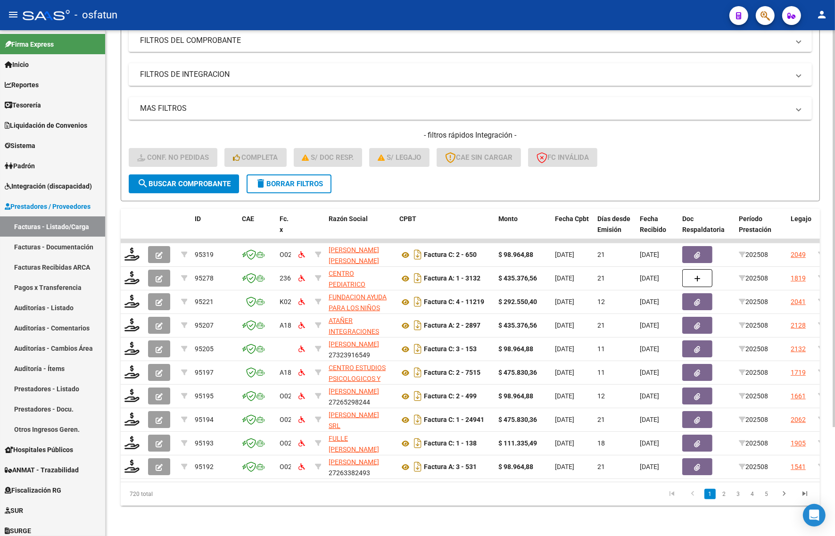
drag, startPoint x: 684, startPoint y: 126, endPoint x: 665, endPoint y: 131, distance: 19.9
click at [686, 130] on h4 "- filtros rápidos Integración -" at bounding box center [470, 135] width 683 height 10
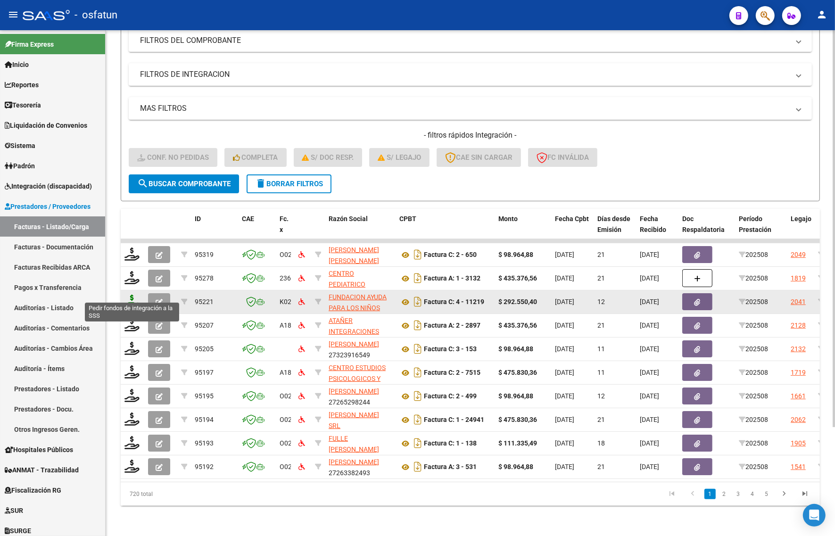
click at [136, 296] on icon at bounding box center [131, 301] width 15 height 13
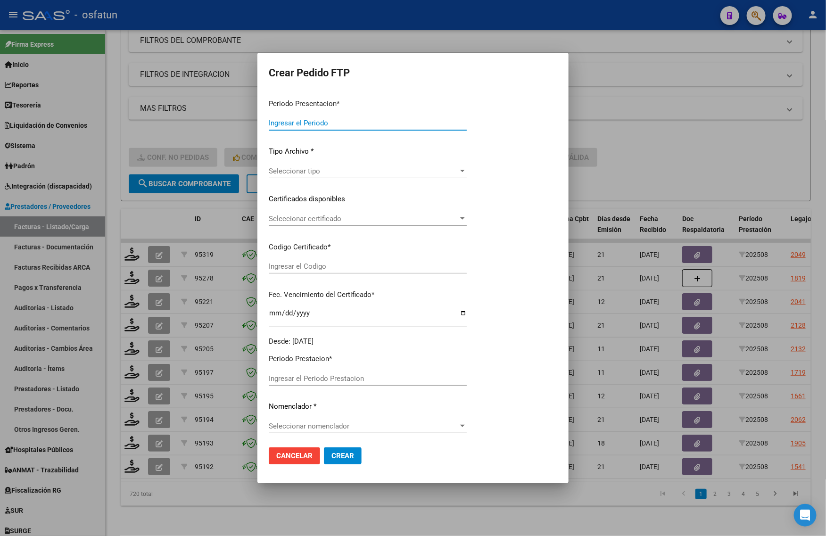
type input "202508"
type input "$ 292.550,40"
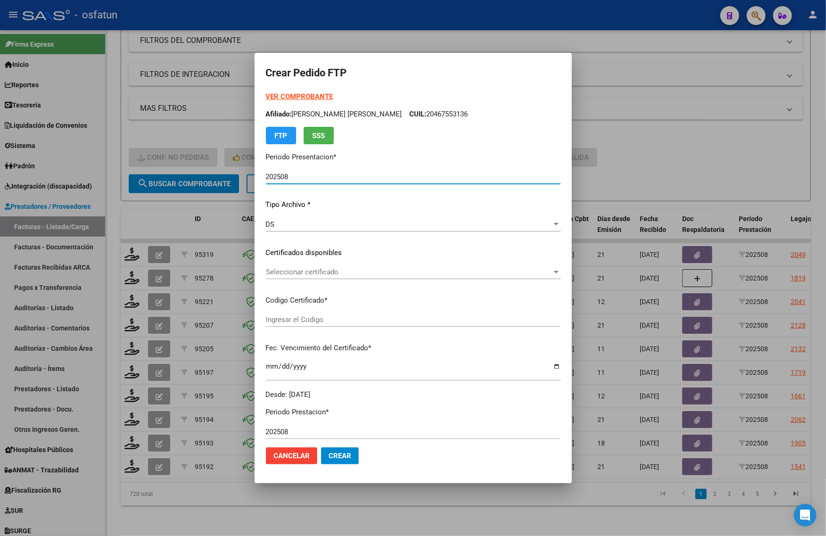
type input "ARG02000523830192024071220340712TUC138"
type input "[DATE]"
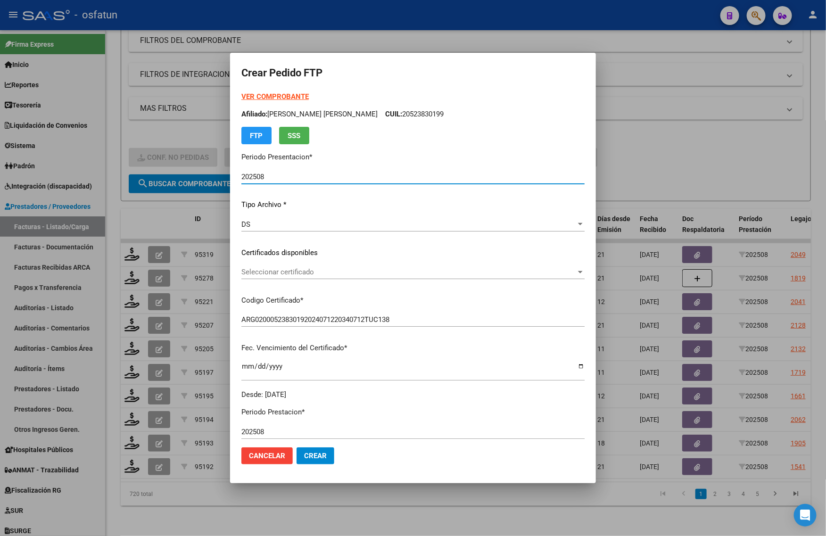
click at [293, 97] on strong "VER COMPROBANTE" at bounding box center [274, 96] width 67 height 8
click at [135, 119] on div at bounding box center [413, 268] width 826 height 536
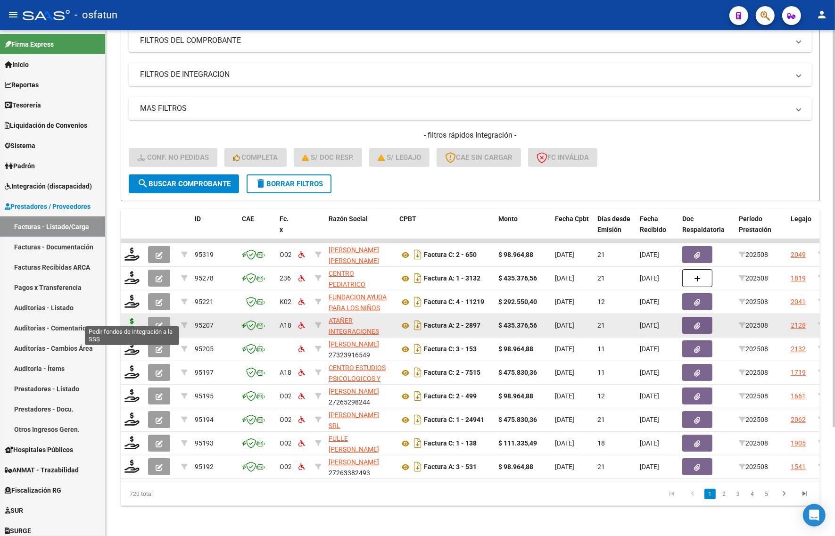
click at [131, 318] on icon at bounding box center [131, 324] width 15 height 13
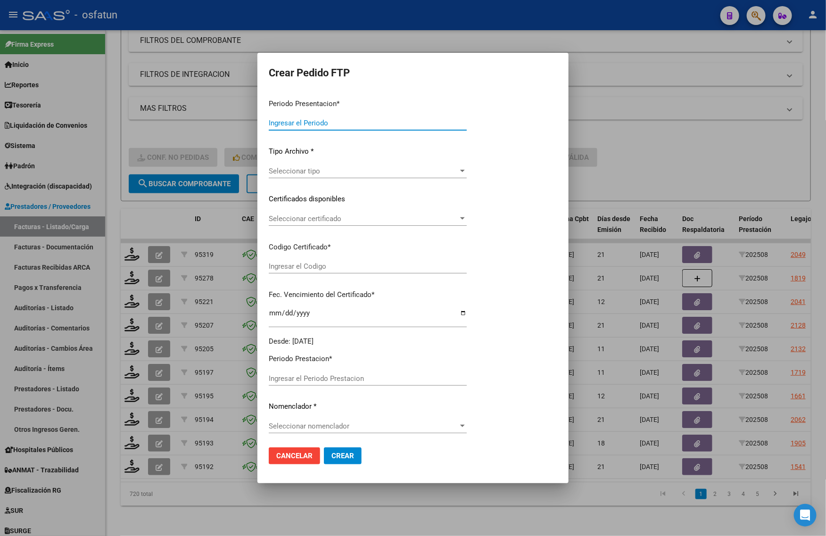
type input "202508"
type input "$ 435.376,56"
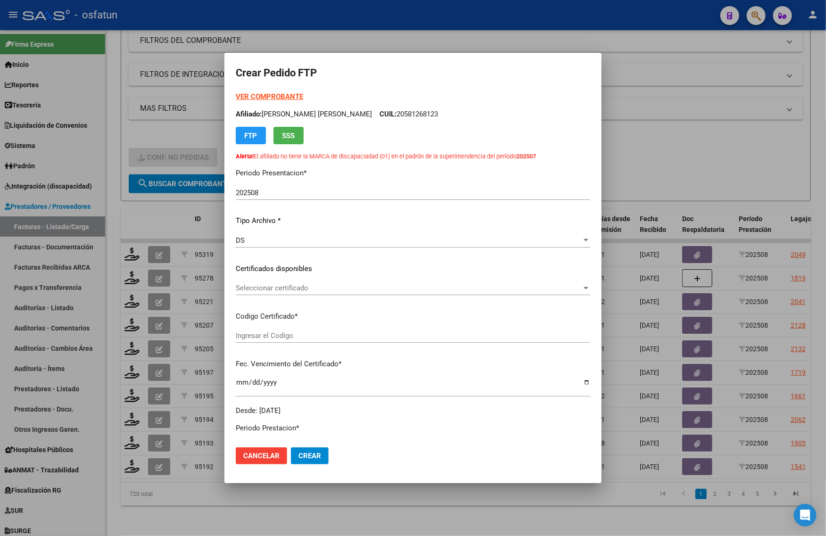
click at [264, 97] on strong "VER COMPROBANTE" at bounding box center [269, 96] width 67 height 8
click at [266, 95] on strong "VER COMPROBANTE" at bounding box center [269, 96] width 67 height 8
drag, startPoint x: 702, startPoint y: 138, endPoint x: 697, endPoint y: 138, distance: 5.7
click at [704, 139] on div at bounding box center [413, 268] width 826 height 536
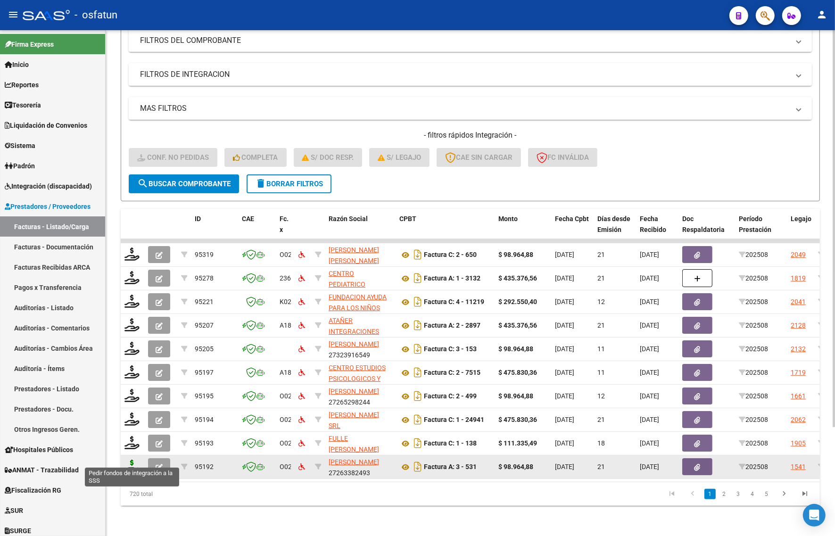
click at [127, 460] on icon at bounding box center [131, 466] width 15 height 13
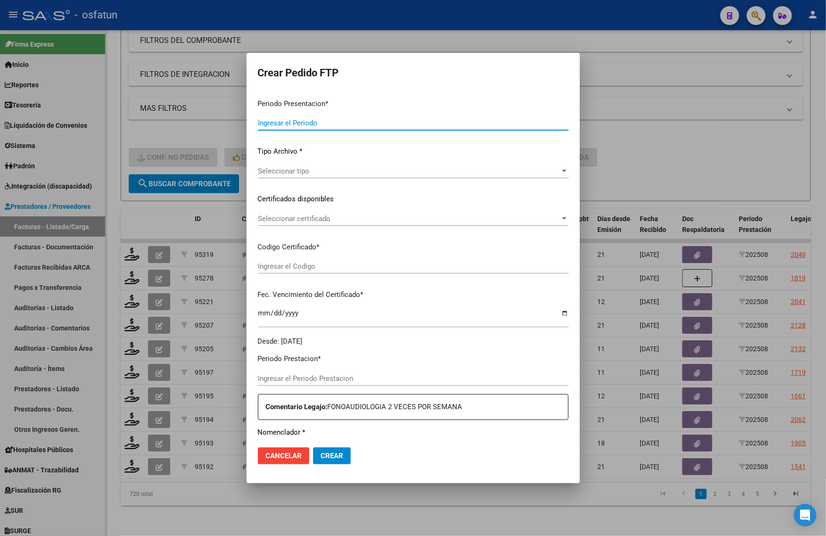
type input "202508"
type input "$ 98.964,88"
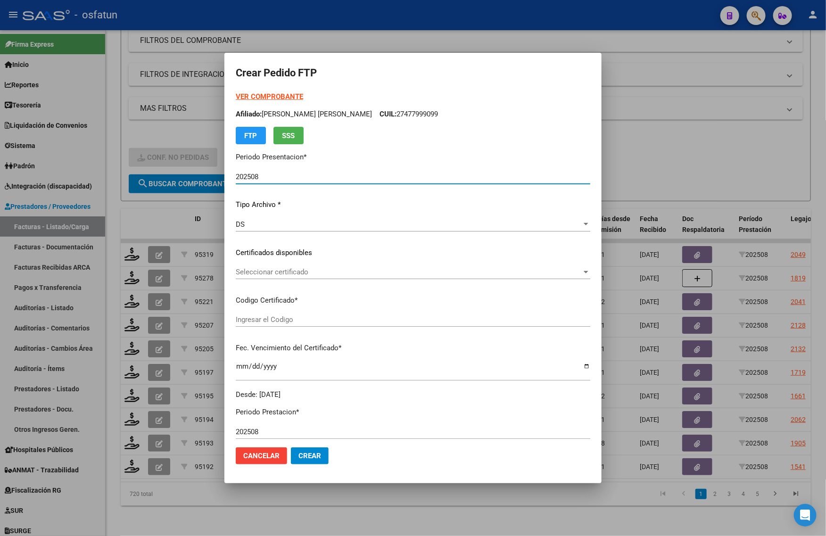
type input "ARG02000529215732023060120260601BSAS413"
type input "2026-06-01"
click at [269, 96] on strong "VER COMPROBANTE" at bounding box center [269, 96] width 67 height 8
click at [291, 278] on div "Seleccionar certificado Seleccionar certificado" at bounding box center [413, 272] width 355 height 14
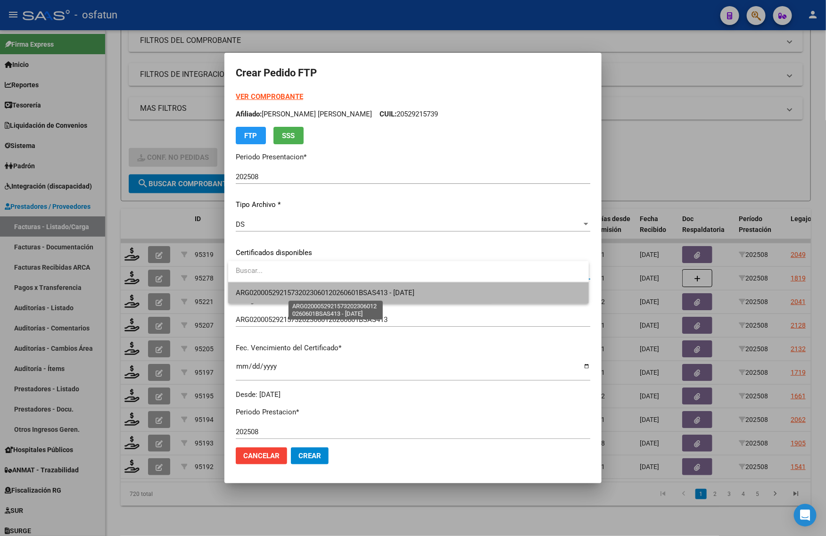
click at [301, 295] on span "ARG02000529215732023060120260601BSAS413 - 2026-06-01" at bounding box center [325, 293] width 179 height 8
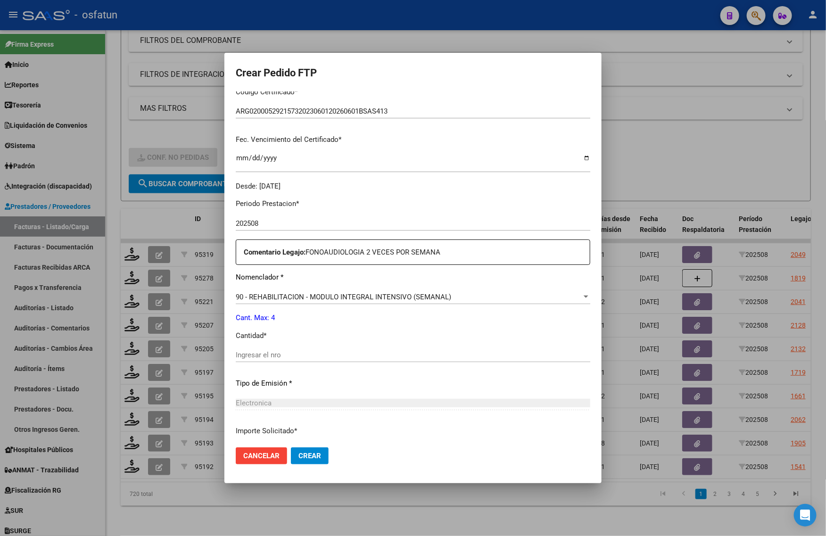
scroll to position [236, 0]
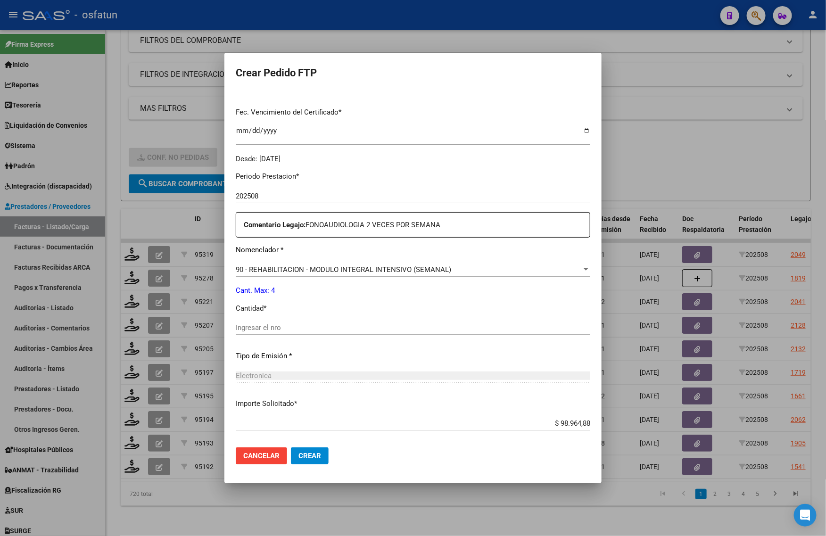
click at [265, 323] on input "Ingresar el nro" at bounding box center [413, 327] width 355 height 8
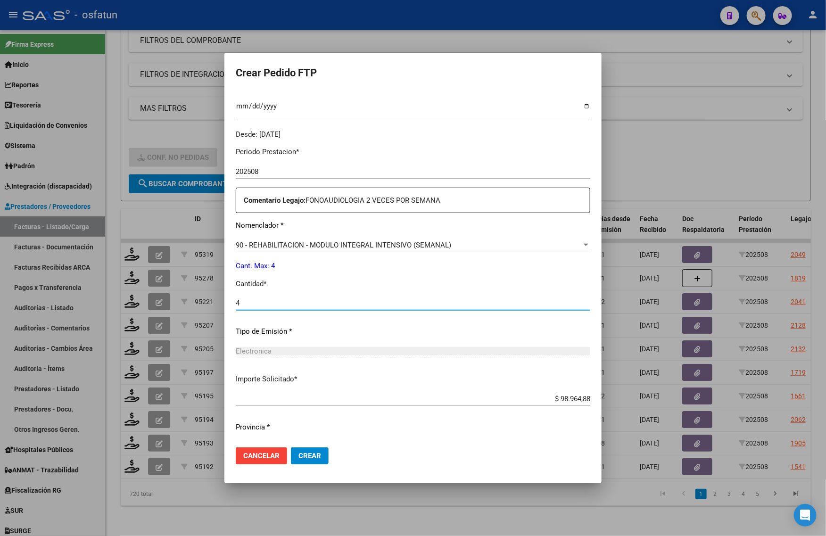
scroll to position [282, 0]
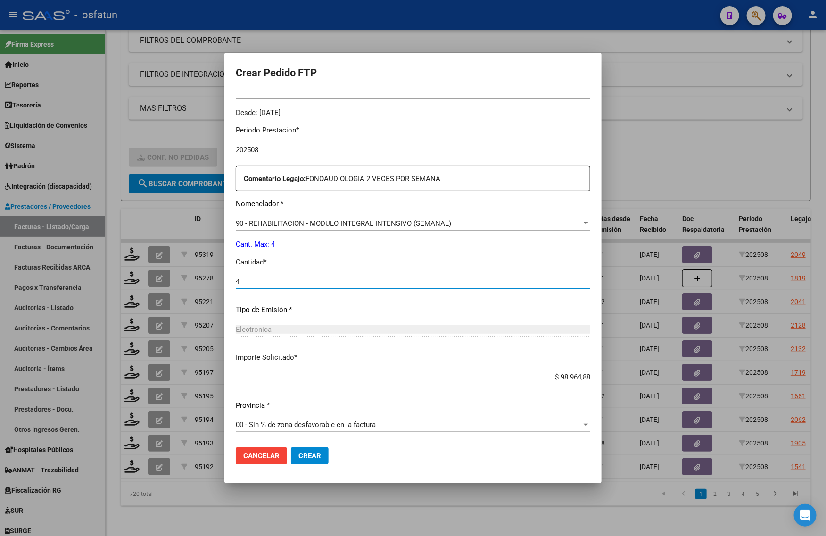
type input "4"
click at [310, 460] on button "Crear" at bounding box center [310, 455] width 38 height 17
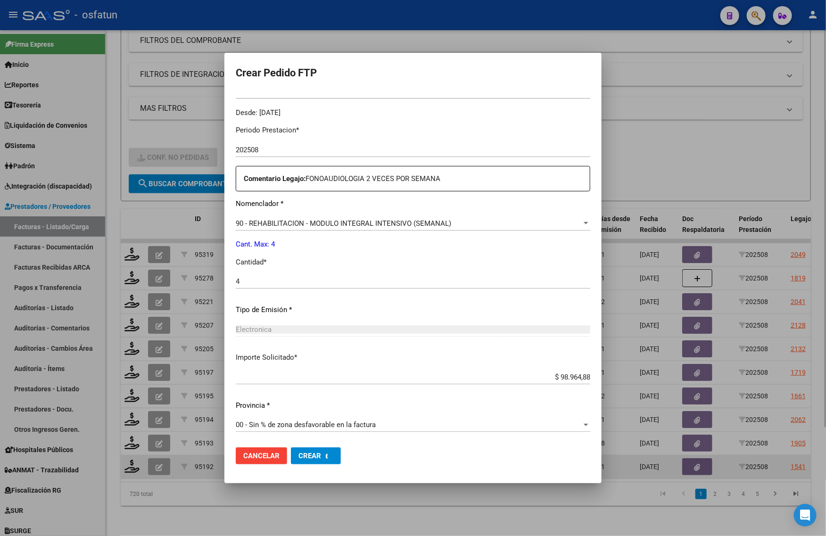
scroll to position [0, 0]
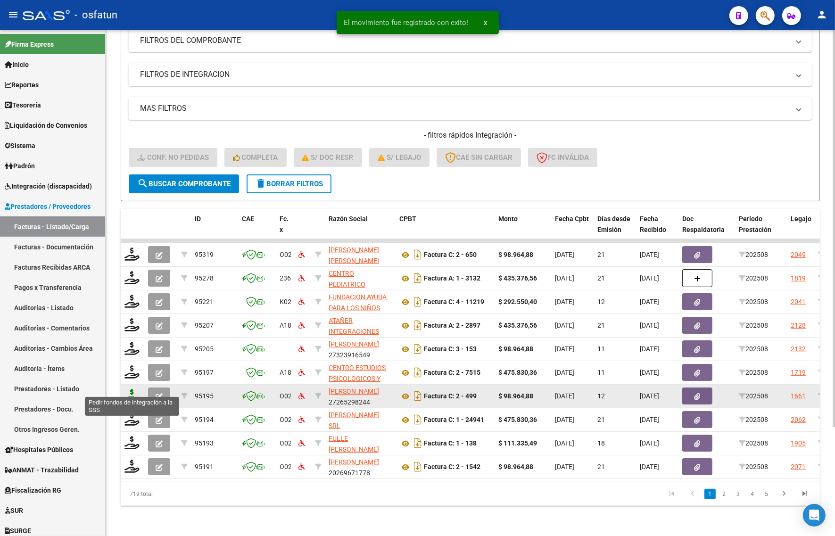
click at [126, 389] on icon at bounding box center [131, 395] width 15 height 13
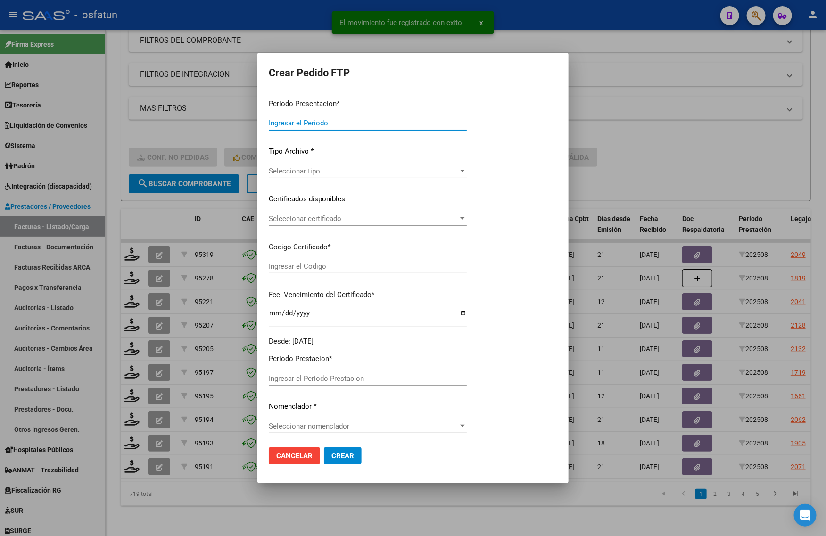
type input "202508"
type input "$ 98.964,88"
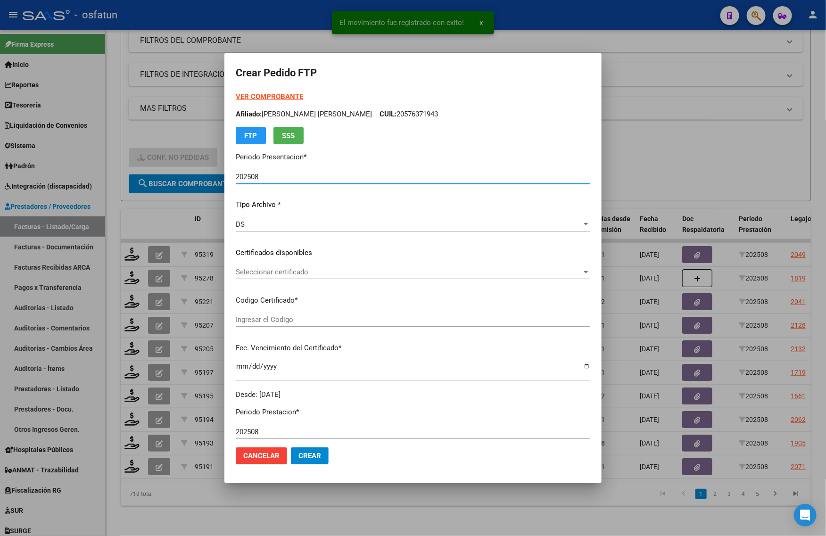
type input "ARG02000200793052023042520330425BS314"
type input "2033-04-25"
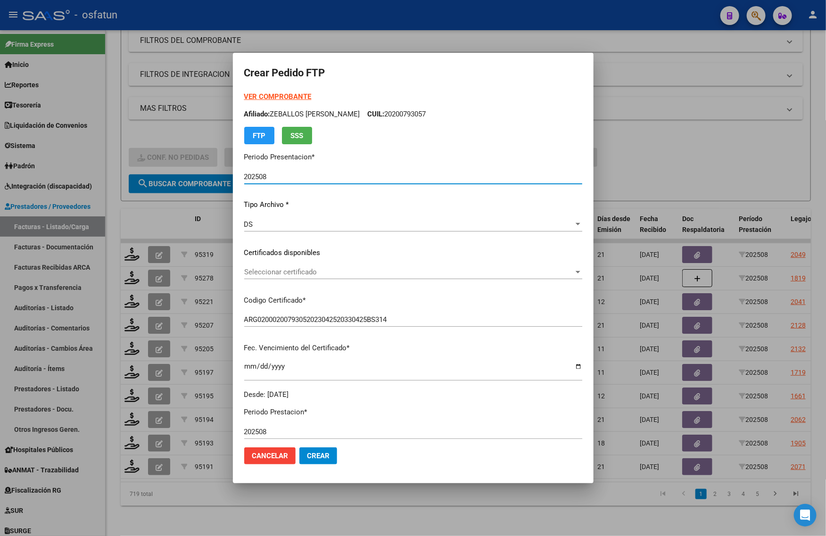
click at [264, 94] on strong "VER COMPROBANTE" at bounding box center [277, 96] width 67 height 8
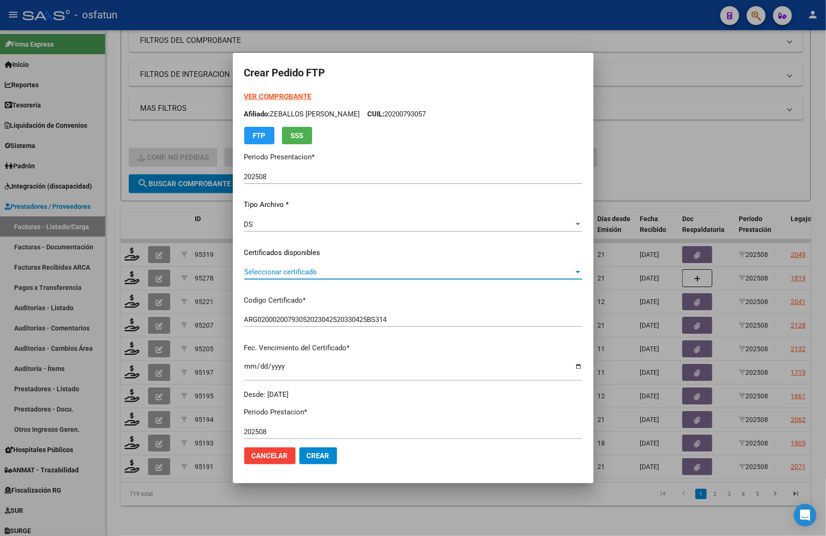
click at [254, 268] on span "Seleccionar certificado" at bounding box center [409, 272] width 330 height 8
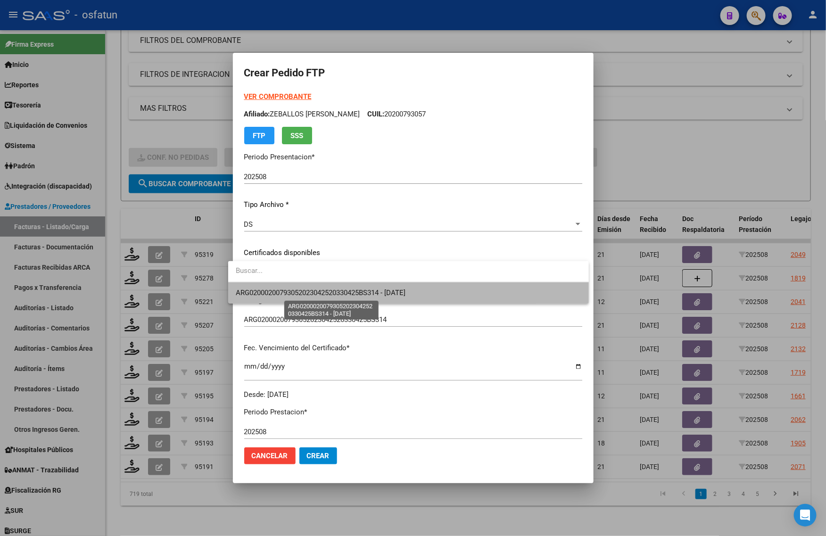
click at [263, 296] on span "ARG02000200793052023042520330425BS314 - 2033-04-25" at bounding box center [321, 293] width 170 height 8
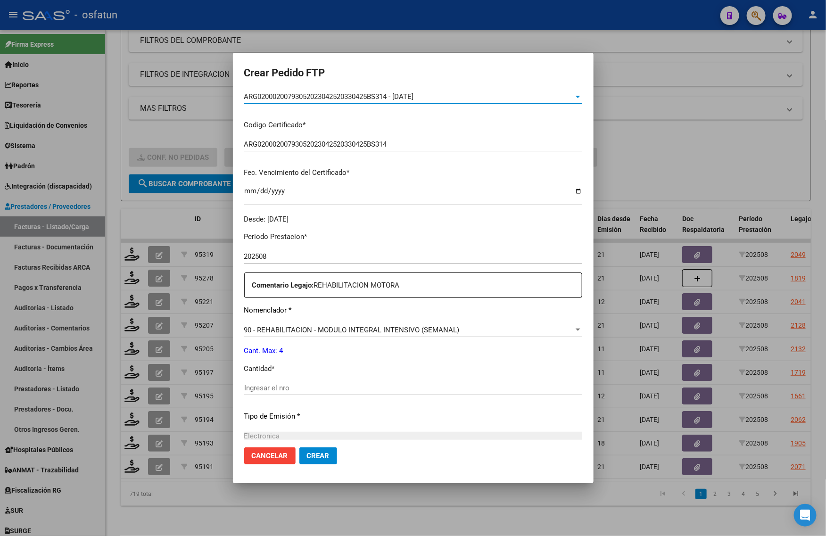
scroll to position [236, 0]
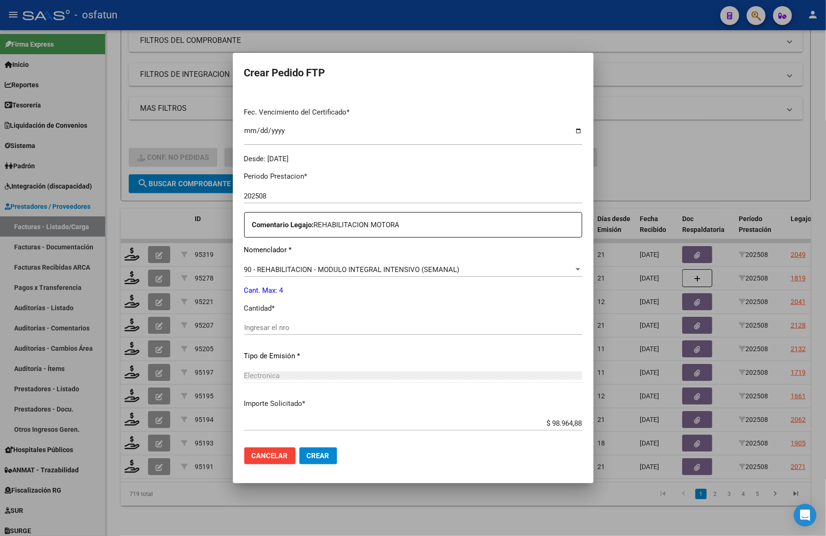
click at [286, 332] on div "Ingresar el nro" at bounding box center [413, 328] width 338 height 14
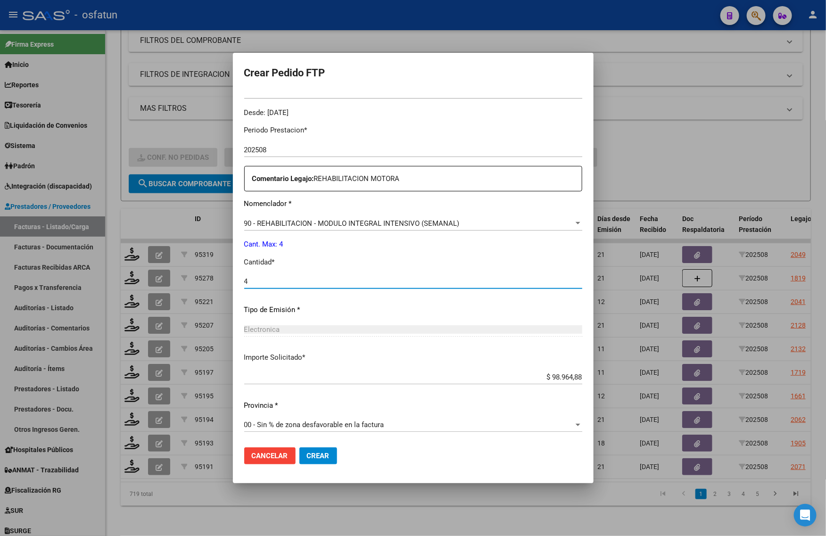
type input "4"
click at [320, 455] on span "Crear" at bounding box center [318, 456] width 23 height 8
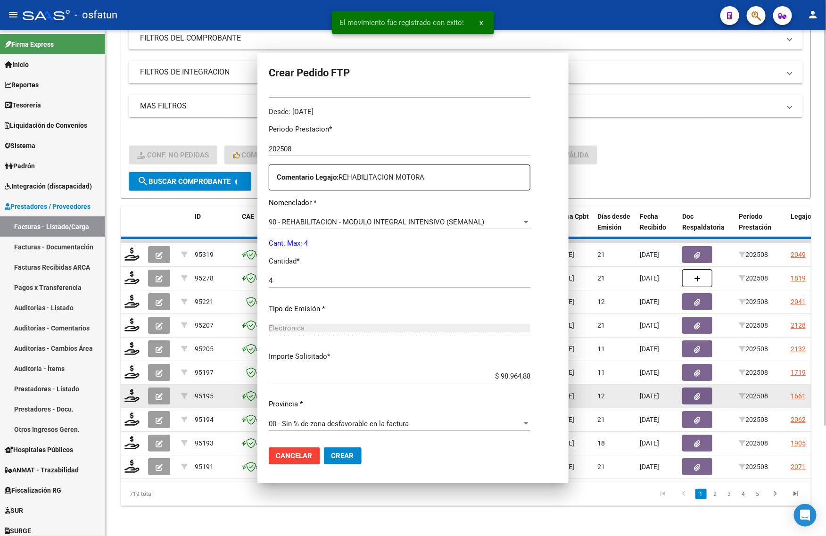
scroll to position [0, 0]
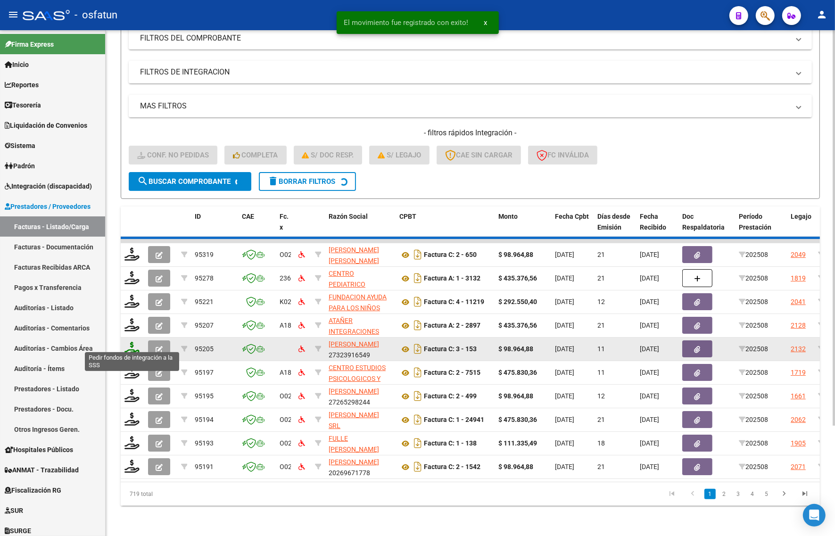
click at [132, 342] on icon at bounding box center [131, 348] width 15 height 13
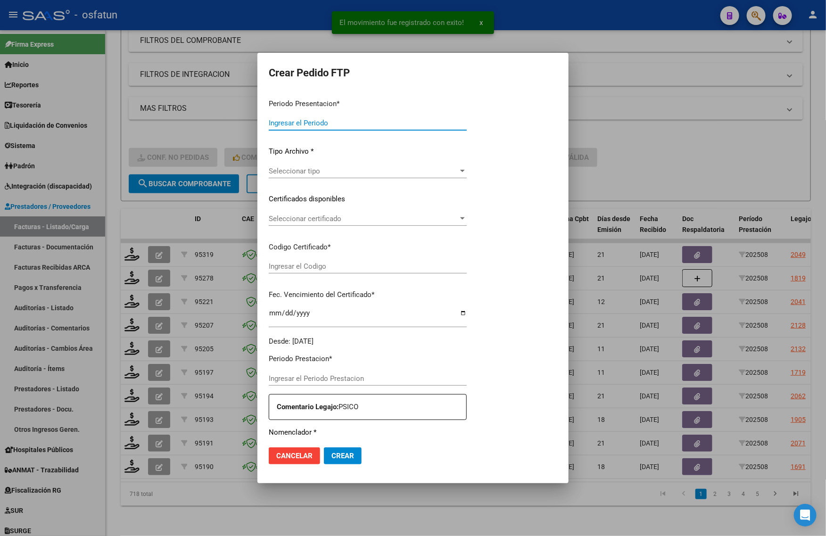
type input "202508"
type input "$ 98.964,88"
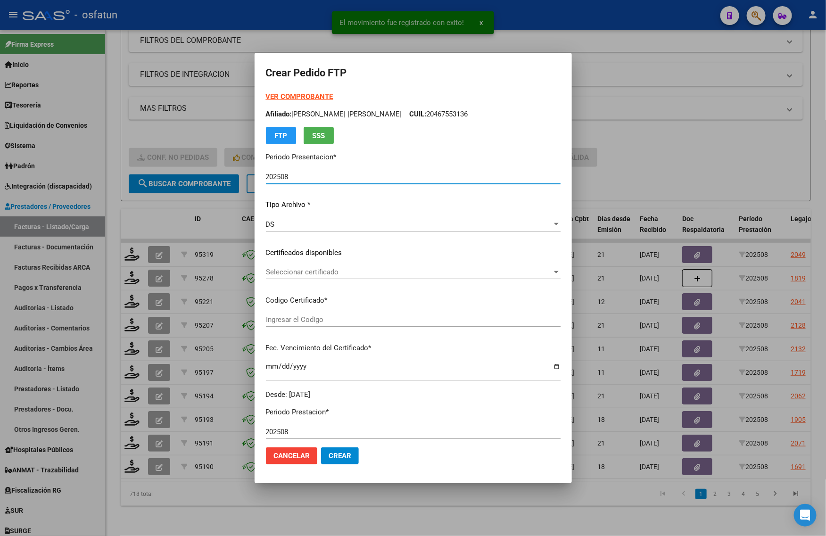
type input "100293490"
type input "2034-06-14"
click at [291, 95] on strong "VER COMPROBANTE" at bounding box center [299, 96] width 67 height 8
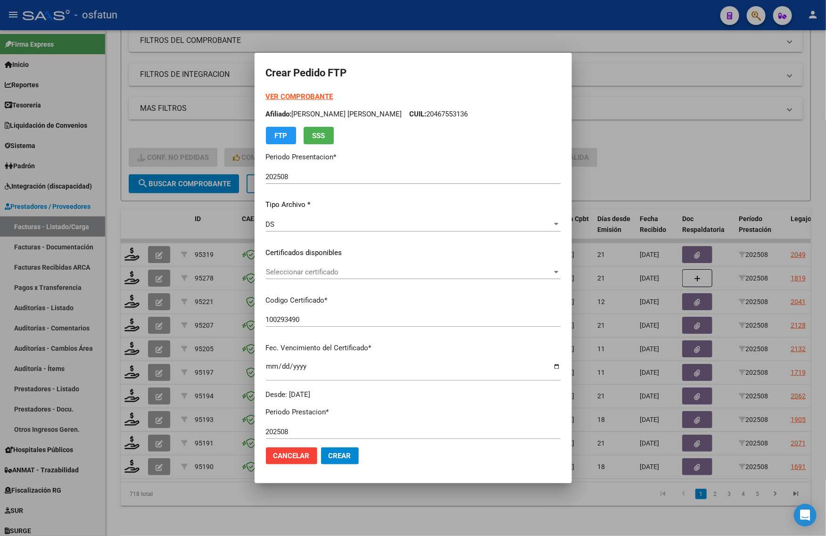
click at [301, 269] on span "Seleccionar certificado" at bounding box center [409, 272] width 286 height 8
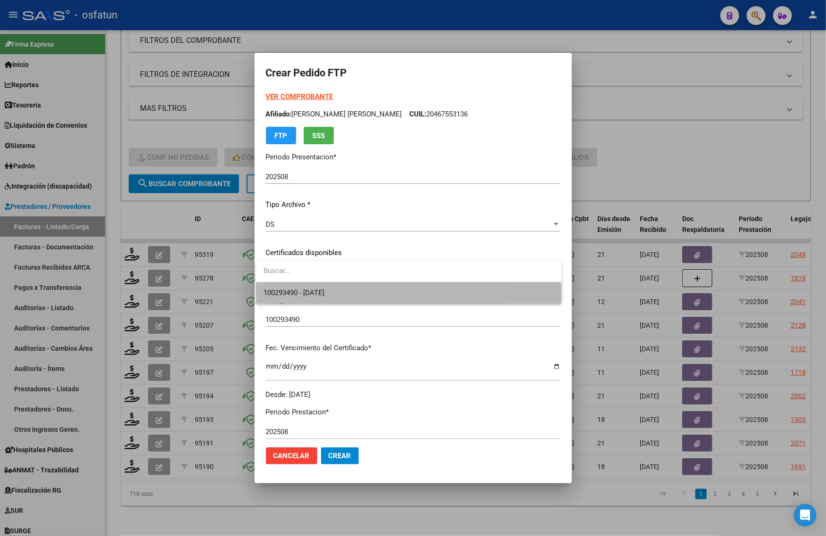
click at [296, 302] on span "100293490 - 2034-06-14" at bounding box center [409, 292] width 290 height 21
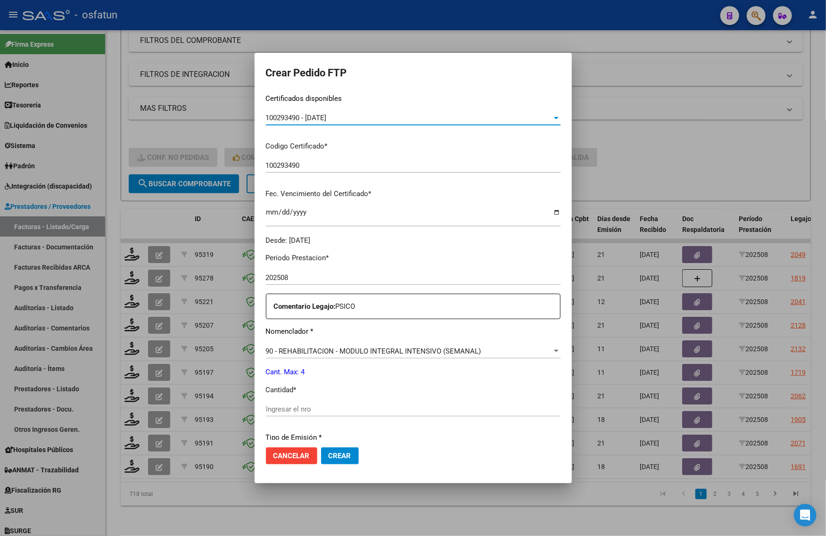
scroll to position [236, 0]
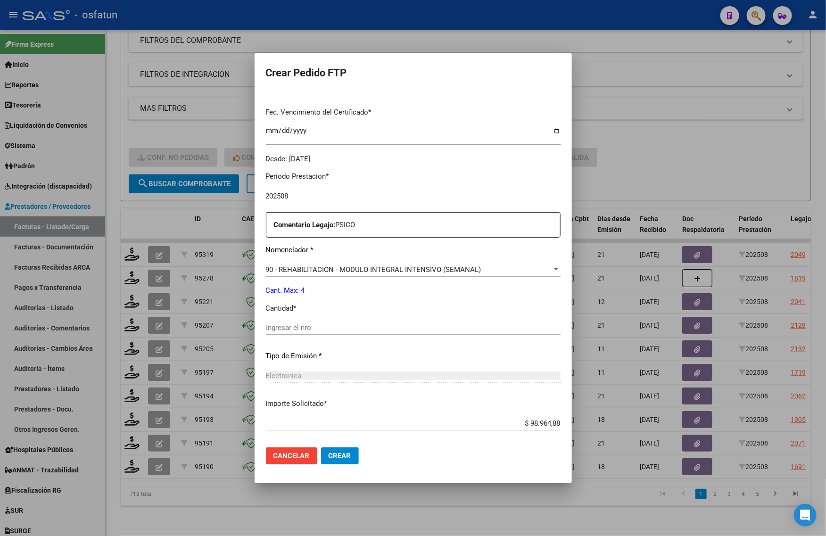
click at [314, 335] on div "Ingresar el nro" at bounding box center [413, 328] width 295 height 14
click at [332, 324] on input "Ingresar el nro" at bounding box center [413, 327] width 295 height 8
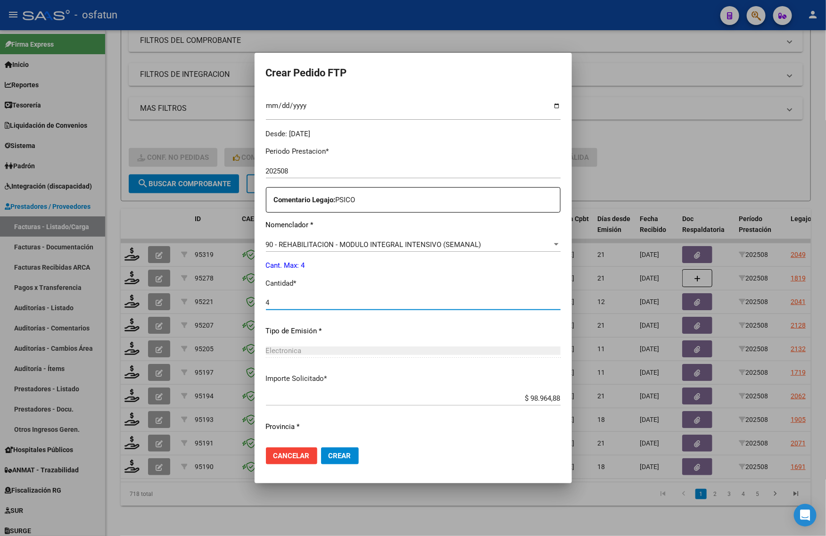
scroll to position [282, 0]
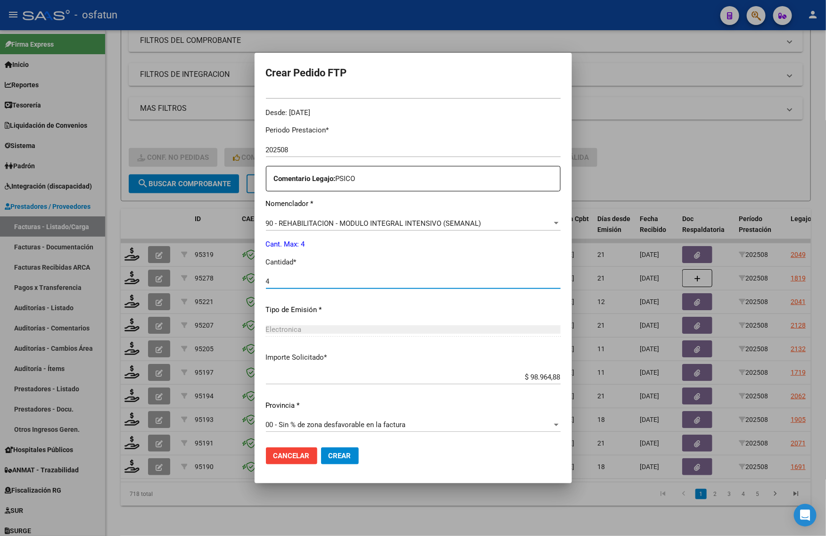
type input "4"
click at [335, 458] on span "Crear" at bounding box center [340, 456] width 23 height 8
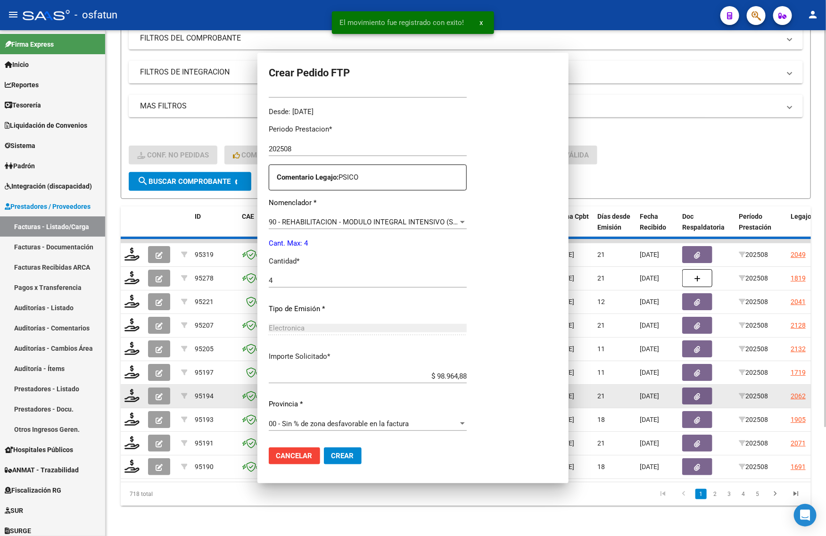
scroll to position [229, 0]
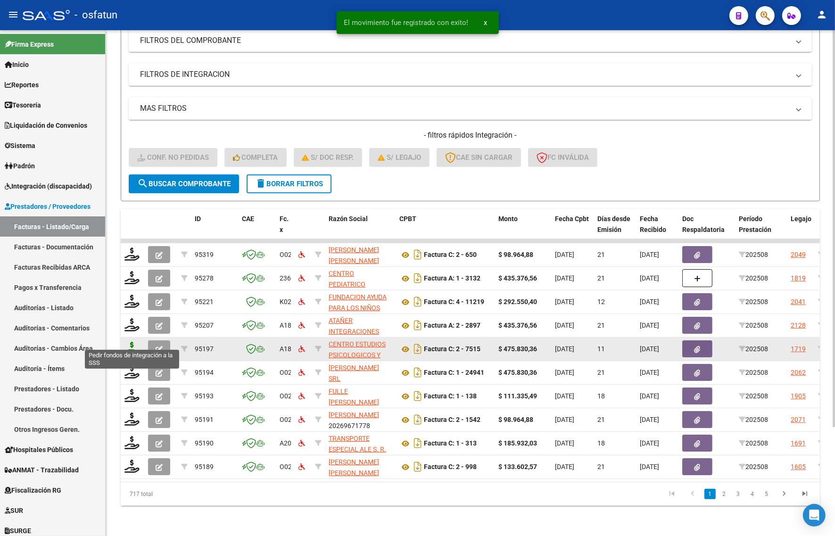
click at [128, 345] on icon at bounding box center [131, 348] width 15 height 13
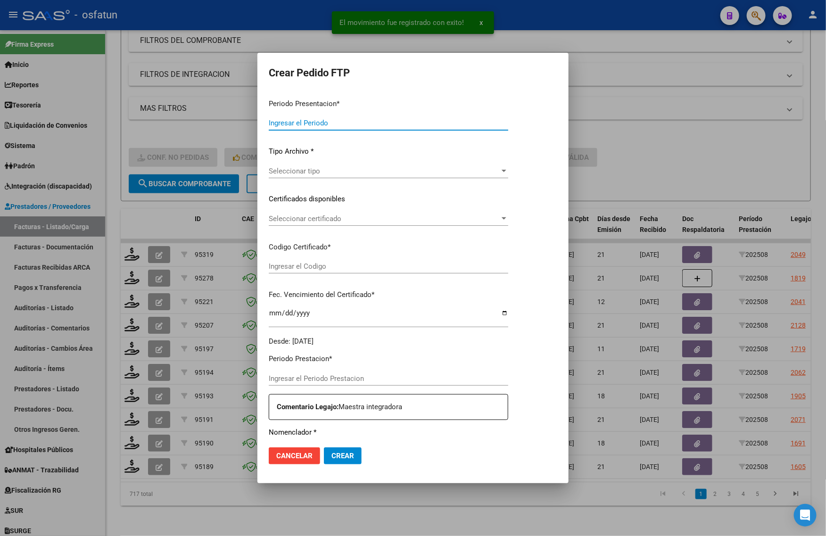
type input "202508"
type input "$ 475.830,36"
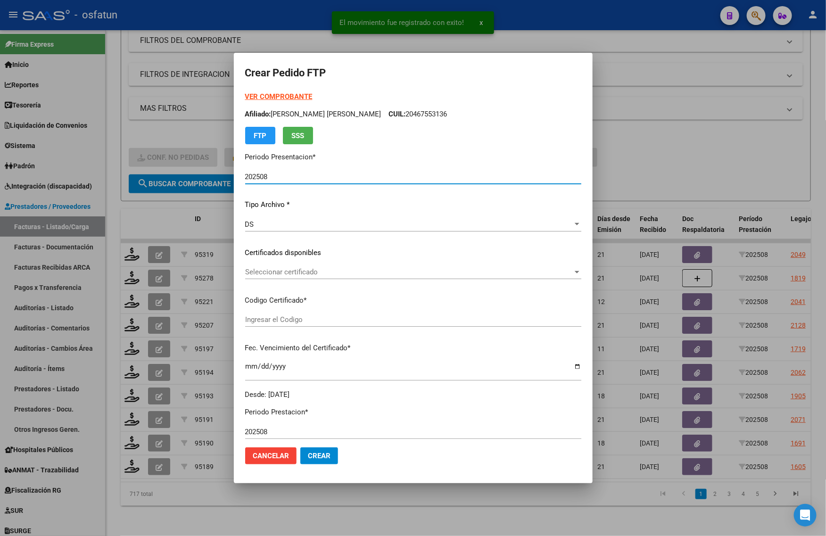
type input "ARG02000576371942023021320260213BS413"
type input "2026-02-13"
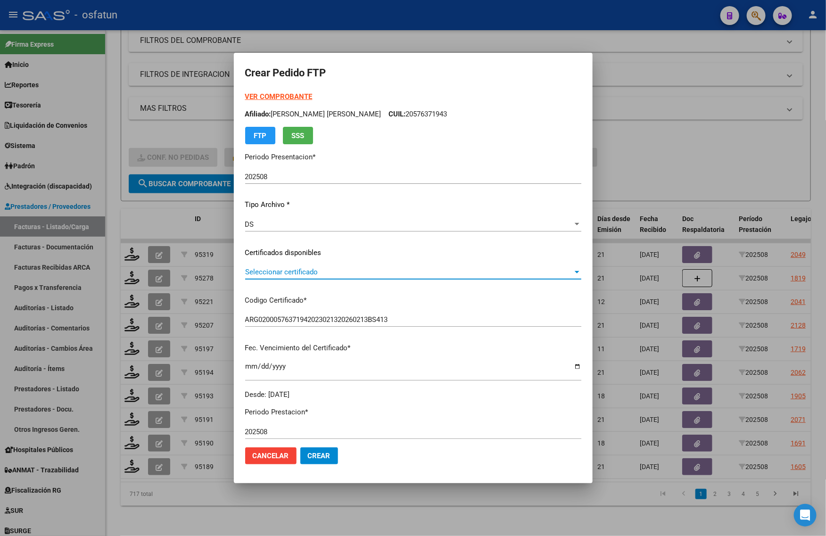
click at [297, 274] on span "Seleccionar certificado" at bounding box center [409, 272] width 328 height 8
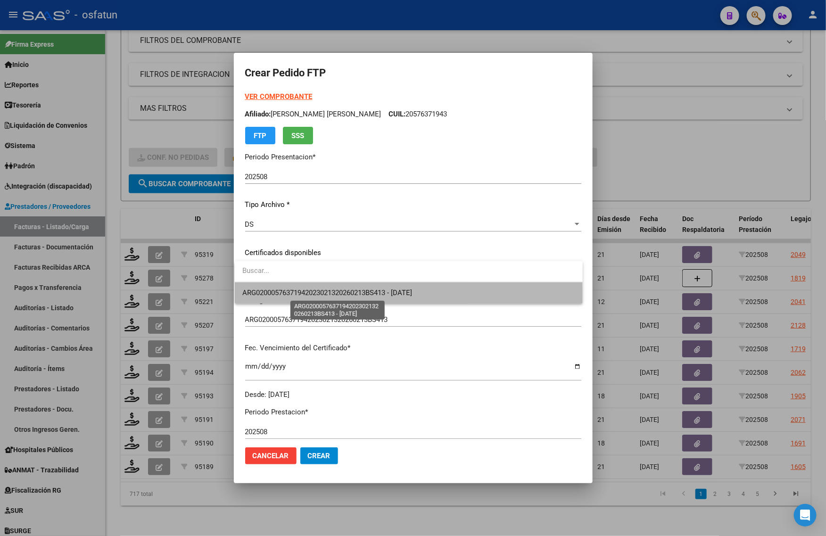
click at [286, 295] on span "ARG02000576371942023021320260213BS413 - 2026-02-13" at bounding box center [327, 293] width 170 height 8
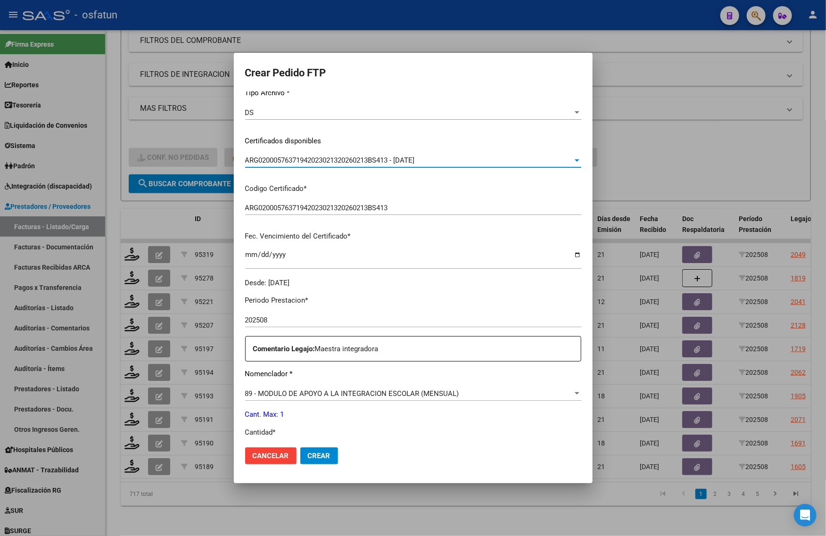
scroll to position [0, 0]
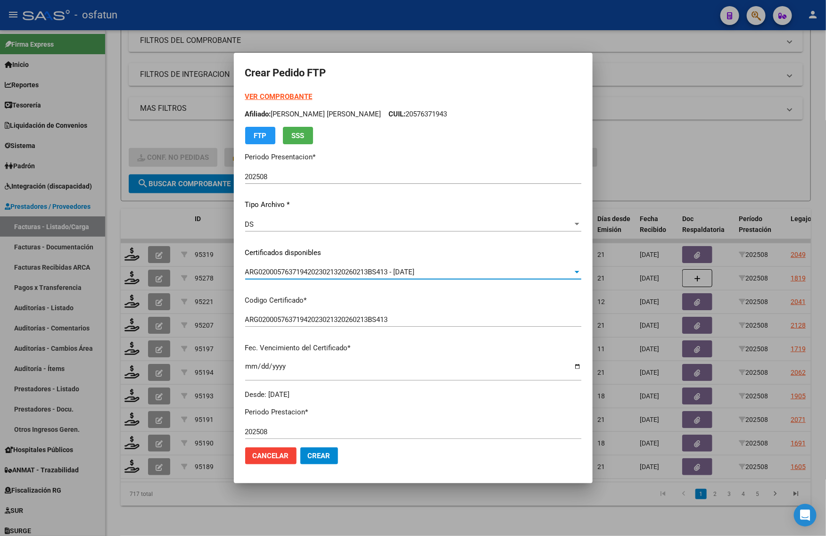
click at [275, 94] on strong "VER COMPROBANTE" at bounding box center [278, 96] width 67 height 8
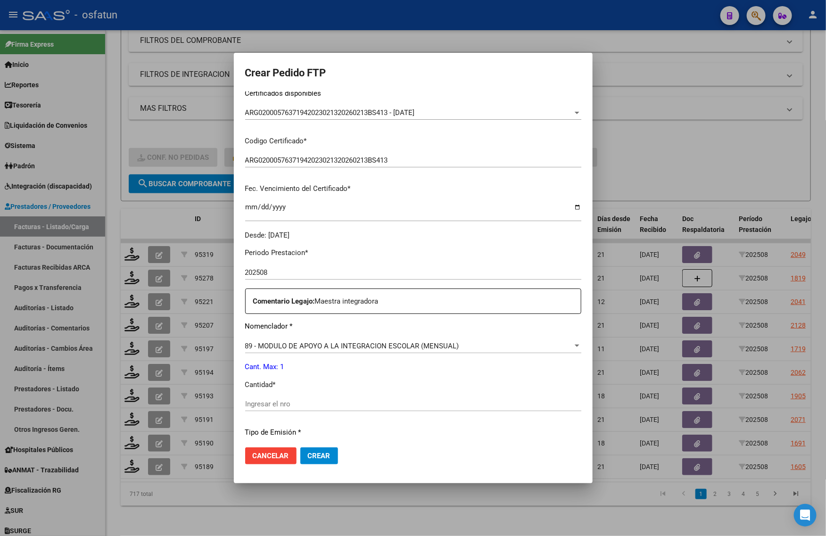
scroll to position [177, 0]
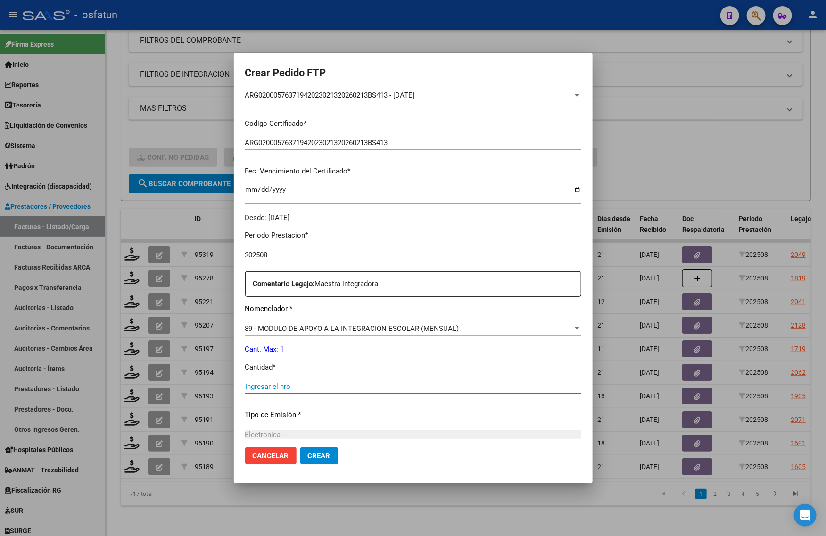
click at [276, 389] on input "Ingresar el nro" at bounding box center [413, 386] width 336 height 8
click at [722, 145] on div at bounding box center [413, 268] width 826 height 536
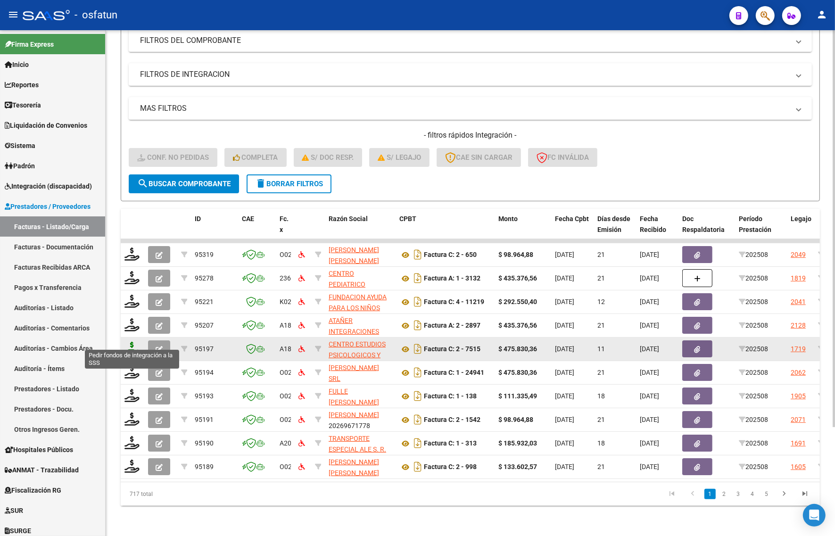
click at [133, 342] on icon at bounding box center [131, 348] width 15 height 13
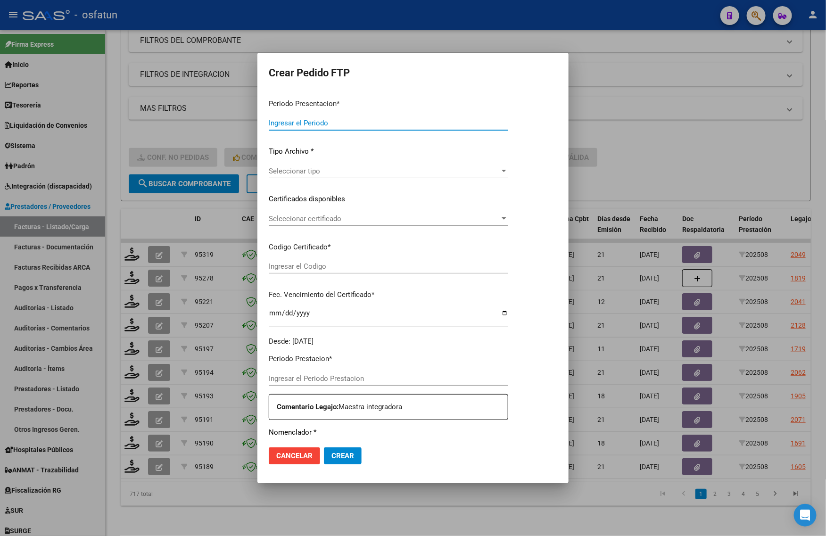
type input "202508"
type input "$ 475.830,36"
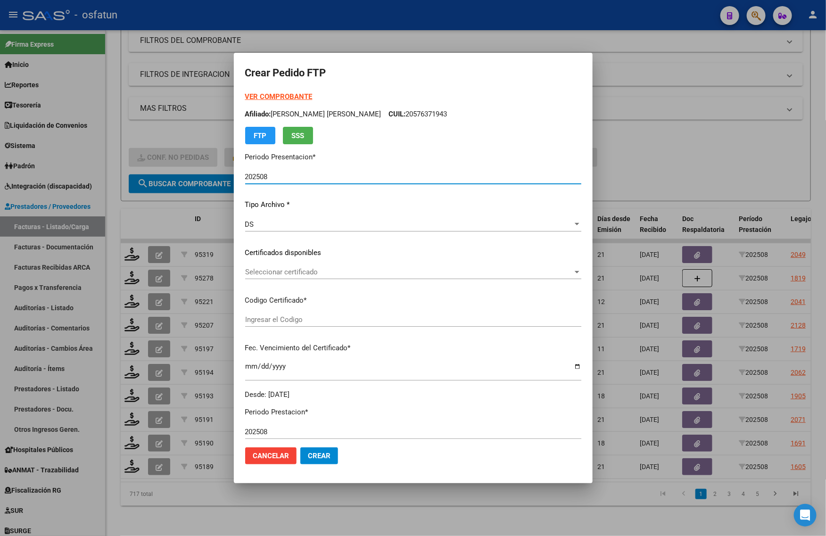
type input "ARG02000576371942023021320260213BS413"
type input "2026-02-13"
click at [258, 97] on strong "VER COMPROBANTE" at bounding box center [278, 96] width 67 height 8
click at [333, 271] on span "Seleccionar certificado" at bounding box center [409, 272] width 328 height 8
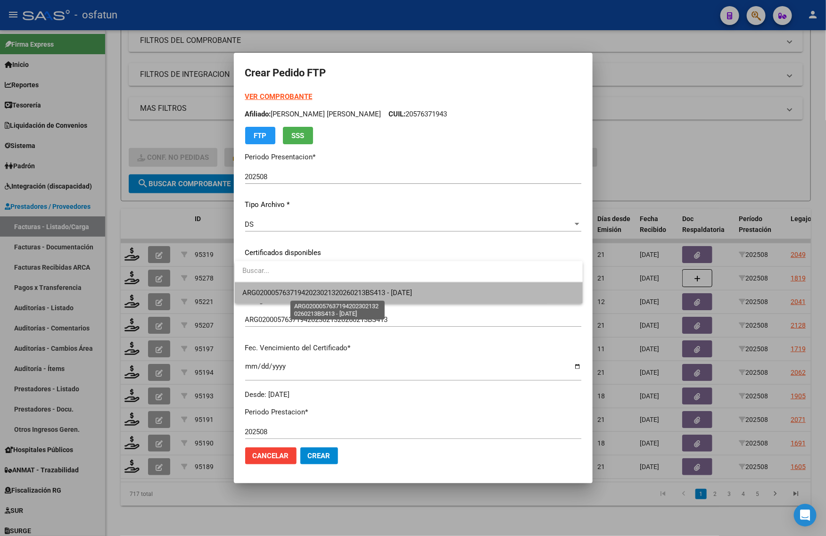
click at [325, 290] on span "ARG02000576371942023021320260213BS413 - 2026-02-13" at bounding box center [327, 293] width 170 height 8
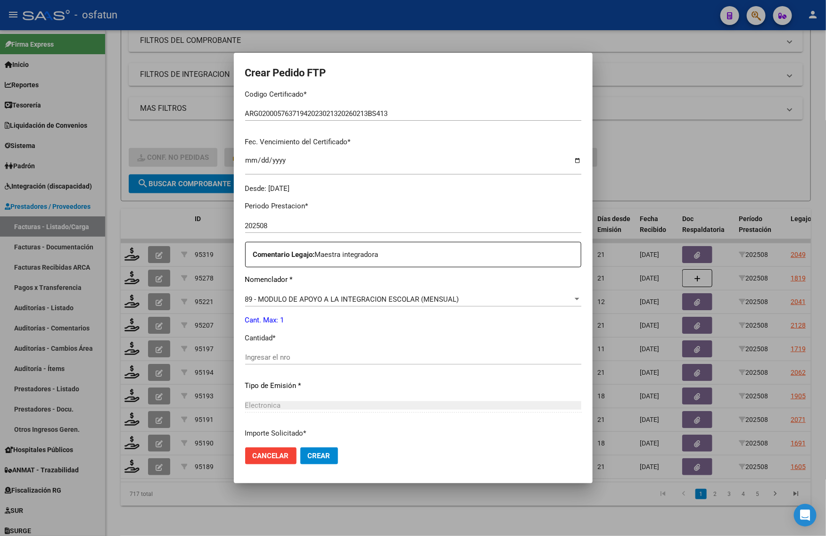
scroll to position [236, 0]
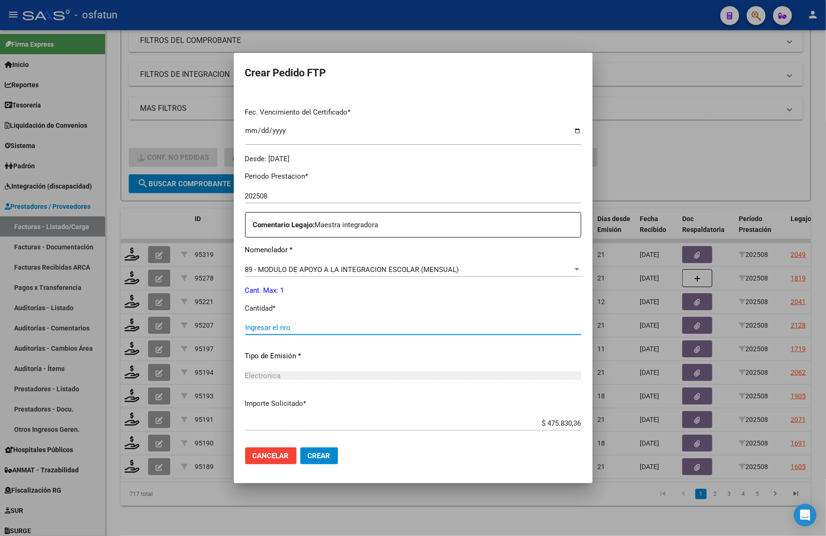
click at [281, 327] on input "Ingresar el nro" at bounding box center [413, 327] width 336 height 8
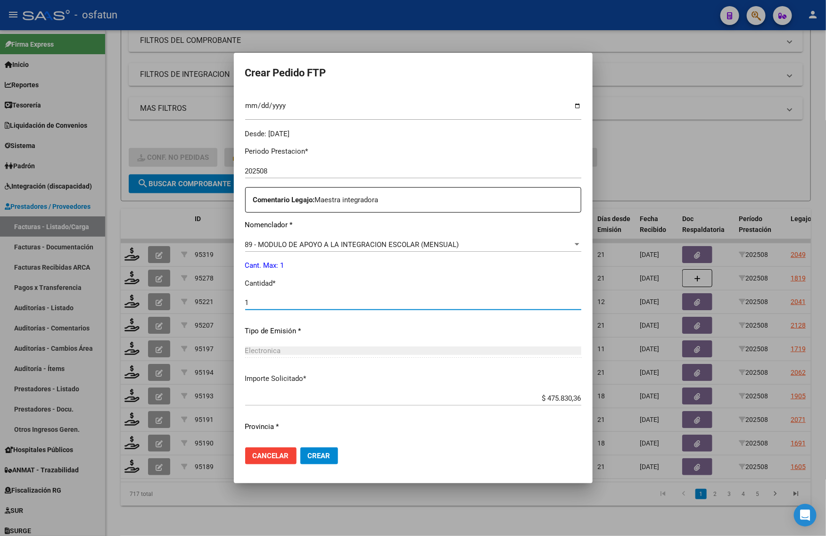
scroll to position [282, 0]
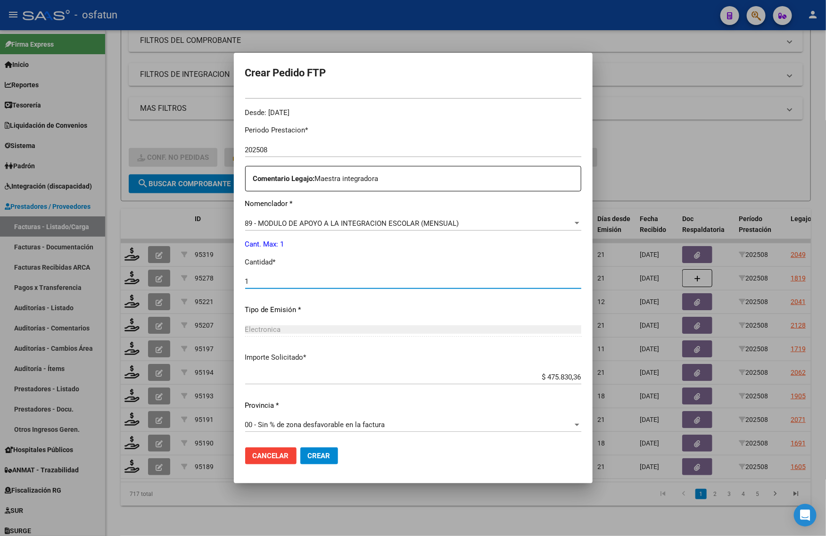
type input "1"
click at [319, 457] on span "Crear" at bounding box center [319, 456] width 23 height 8
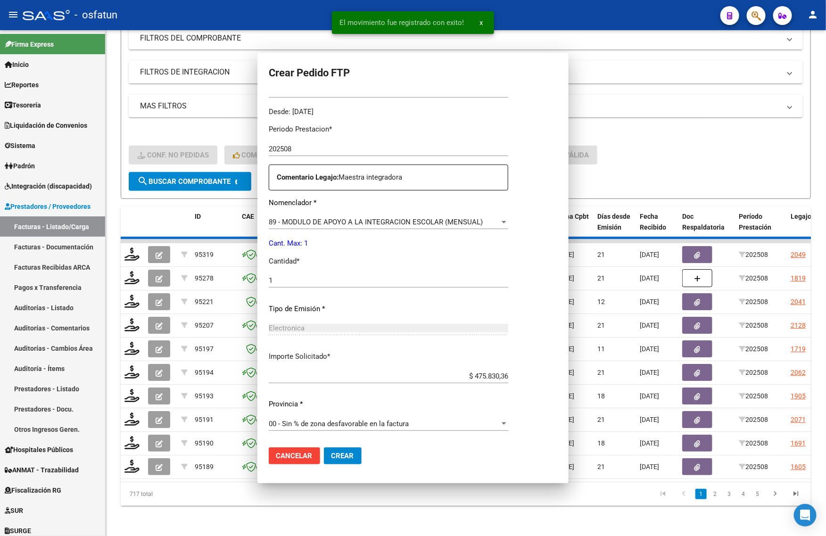
scroll to position [0, 0]
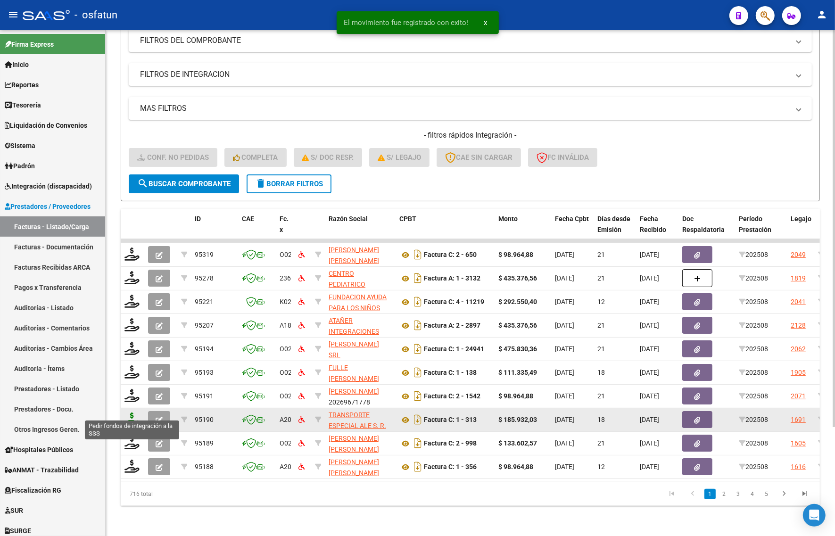
click at [128, 413] on icon at bounding box center [131, 419] width 15 height 13
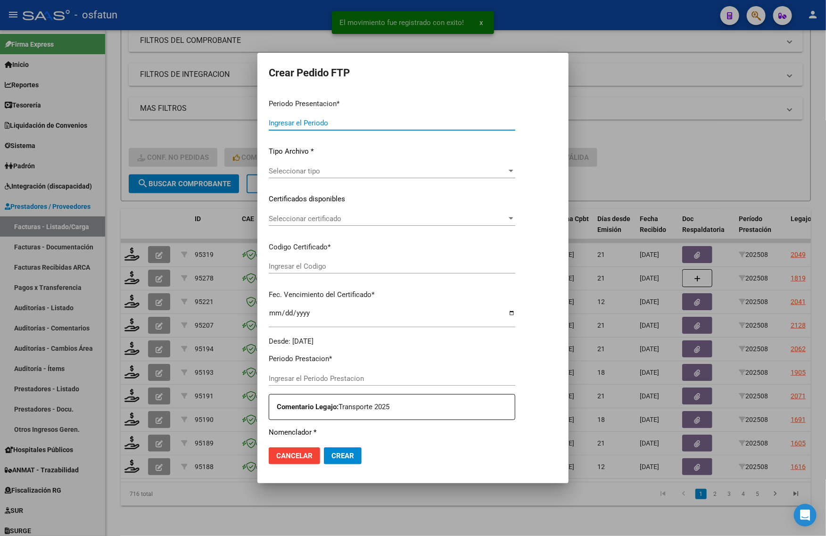
type input "202508"
type input "$ 185.932,03"
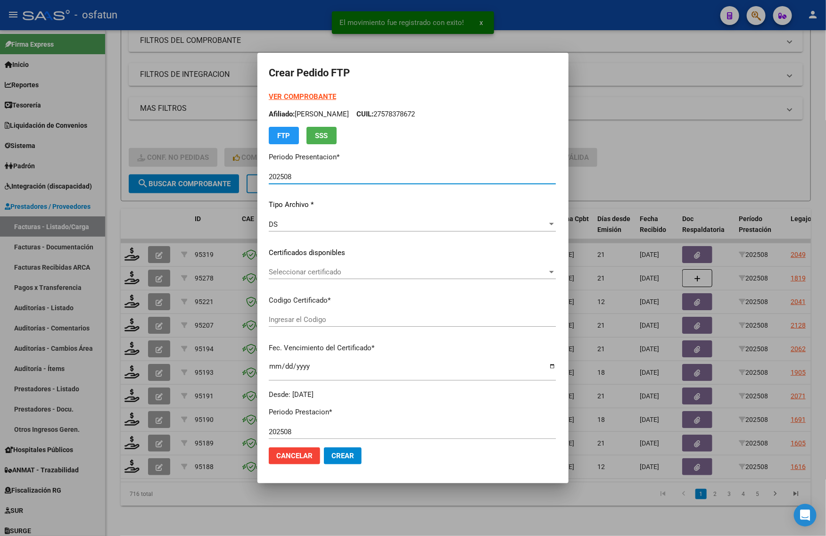
type input "ARG02000482528502022062420320624SFE168"
type input "2032-06-24"
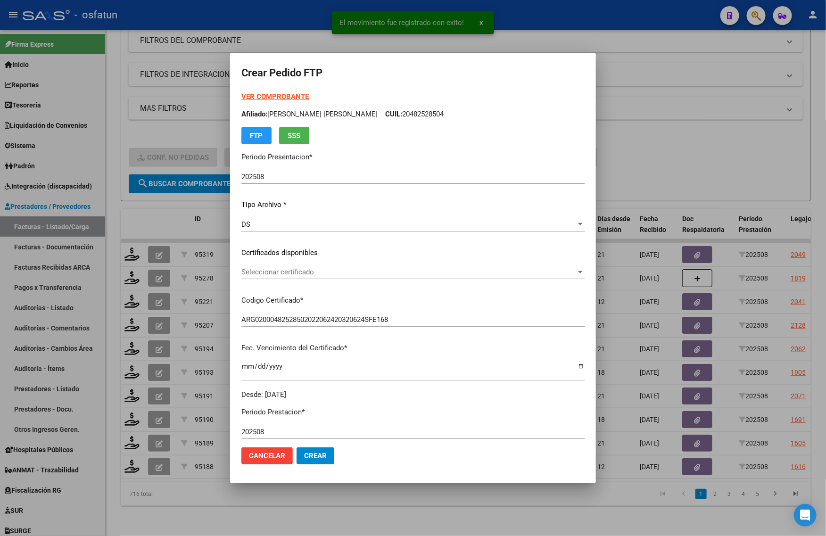
click at [284, 100] on strong "VER COMPROBANTE" at bounding box center [274, 96] width 67 height 8
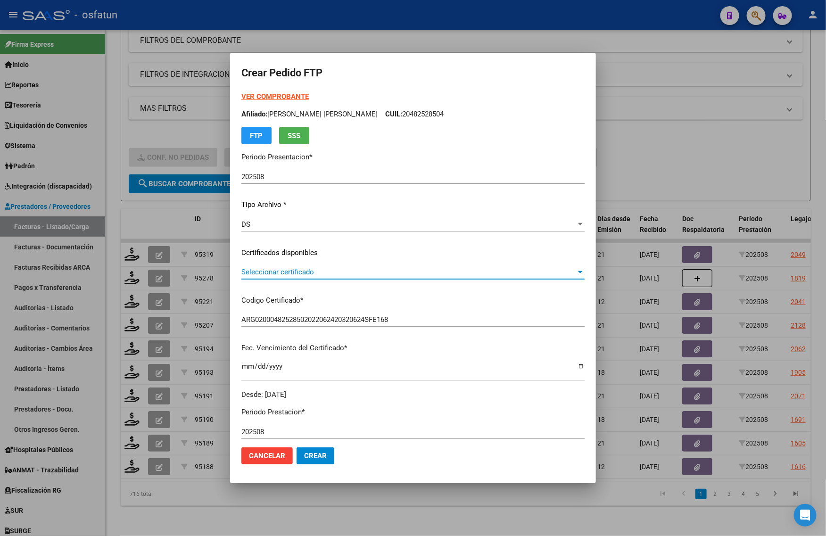
click at [322, 270] on span "Seleccionar certificado" at bounding box center [408, 272] width 335 height 8
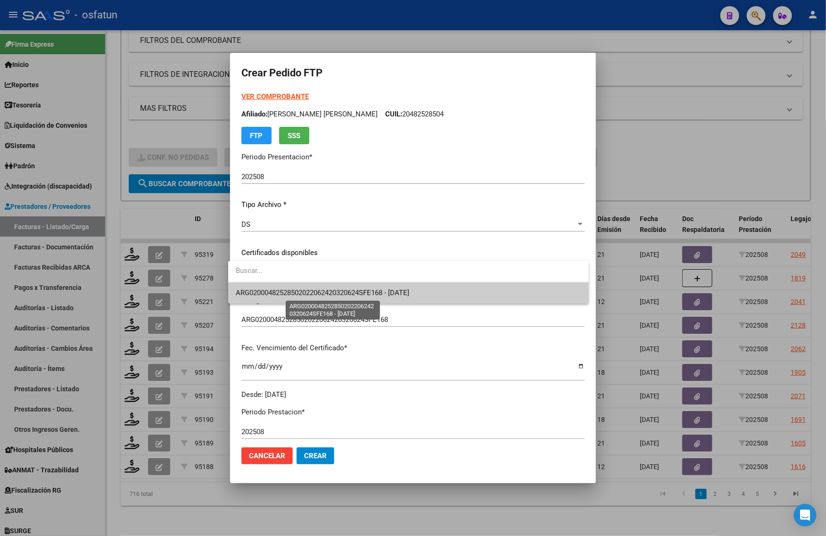
click at [303, 293] on span "ARG02000482528502022062420320624SFE168 - 2032-06-24" at bounding box center [322, 293] width 173 height 8
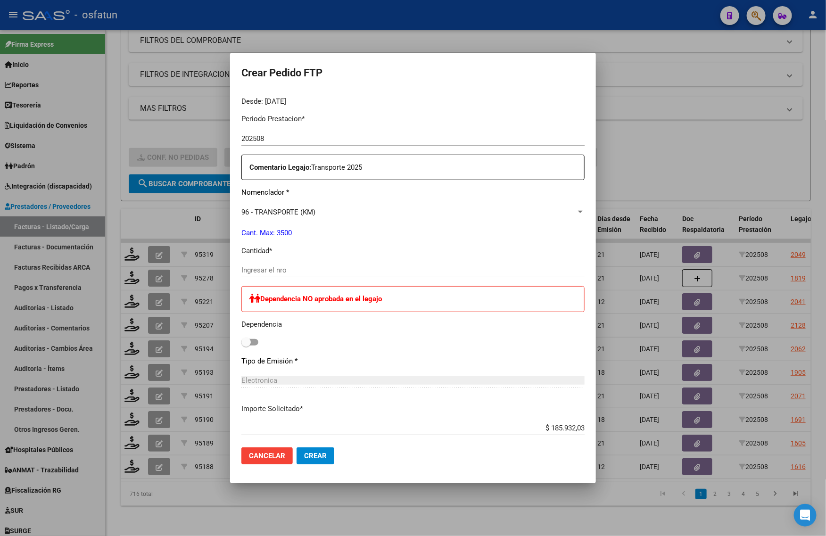
scroll to position [295, 0]
click at [307, 266] on input "Ingresar el nro" at bounding box center [412, 268] width 343 height 8
type input "4"
drag, startPoint x: 265, startPoint y: 263, endPoint x: 180, endPoint y: 266, distance: 85.9
click at [180, 266] on div "Crear Pedido FTP VER COMPROBANTE ARCA Padrón Afiliado: DIAZ TOMAS JEREMIAS AYRT…" at bounding box center [413, 268] width 826 height 536
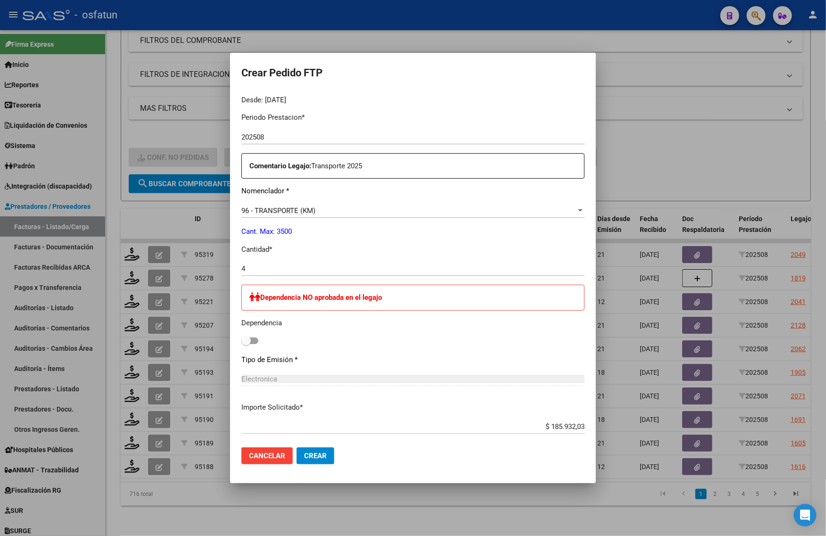
click at [258, 264] on input "4" at bounding box center [412, 268] width 343 height 8
click at [257, 264] on input "4" at bounding box center [412, 268] width 343 height 8
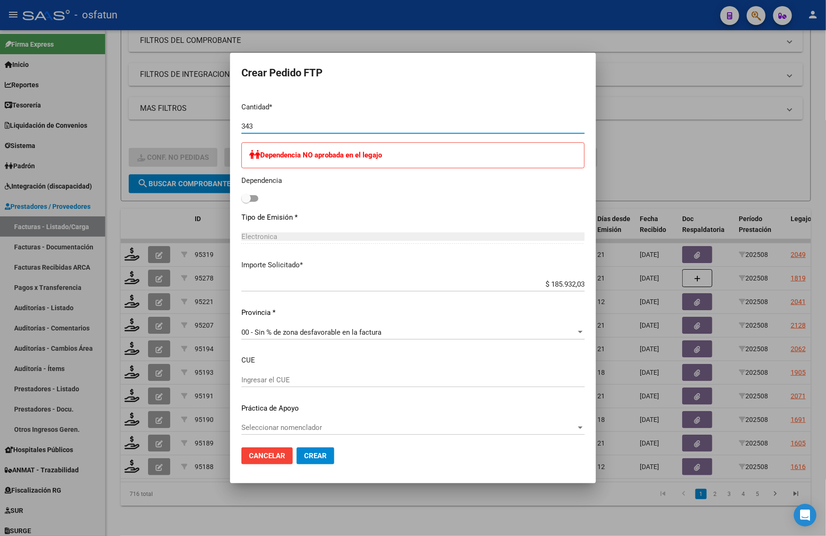
scroll to position [440, 0]
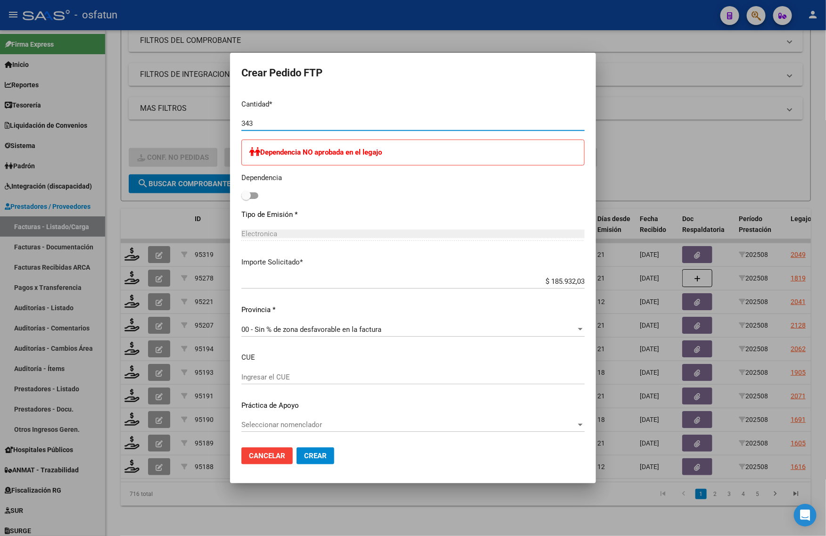
type input "343"
click at [297, 452] on button "Crear" at bounding box center [316, 455] width 38 height 17
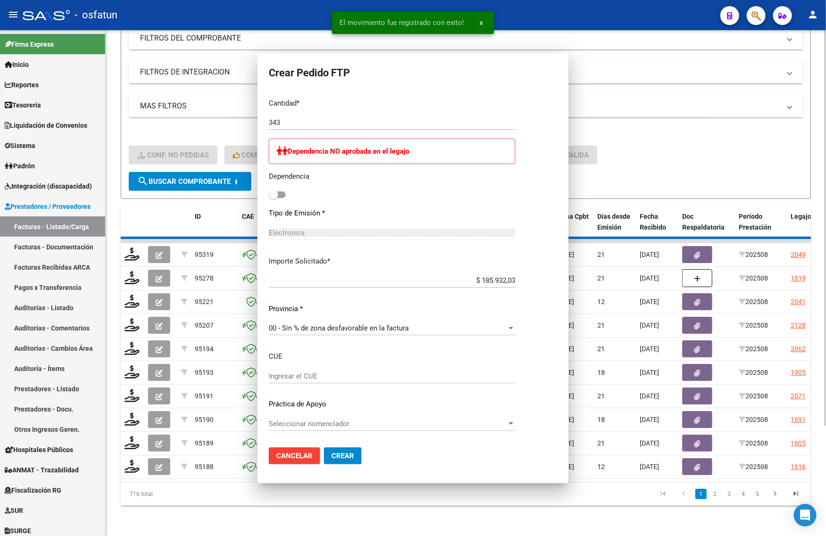
scroll to position [0, 0]
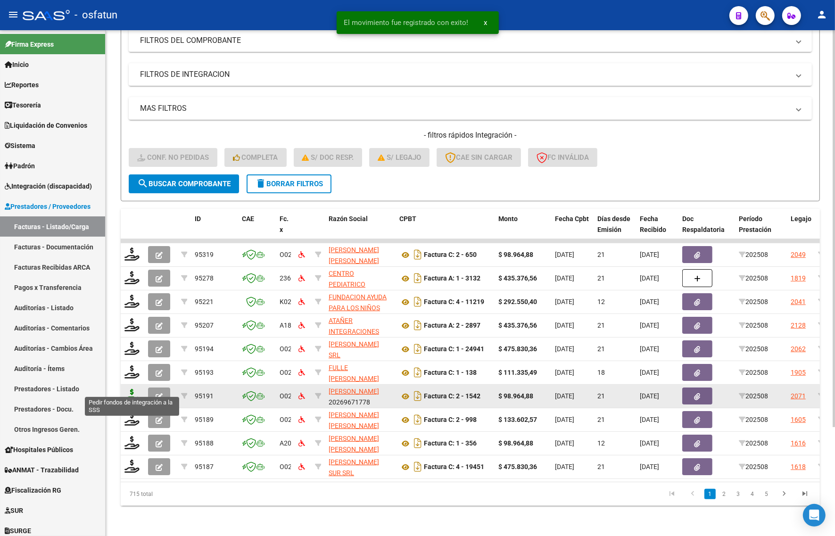
click at [126, 390] on icon at bounding box center [131, 395] width 15 height 13
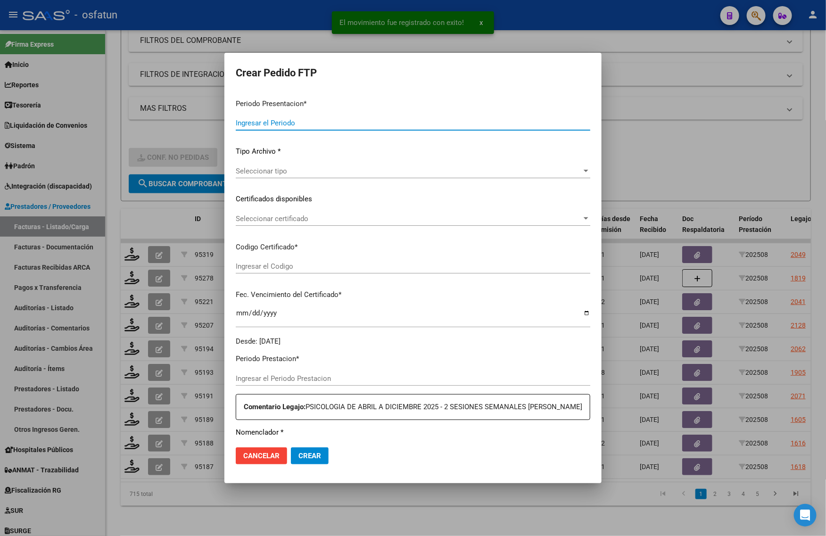
type input "202508"
type input "$ 98.964,88"
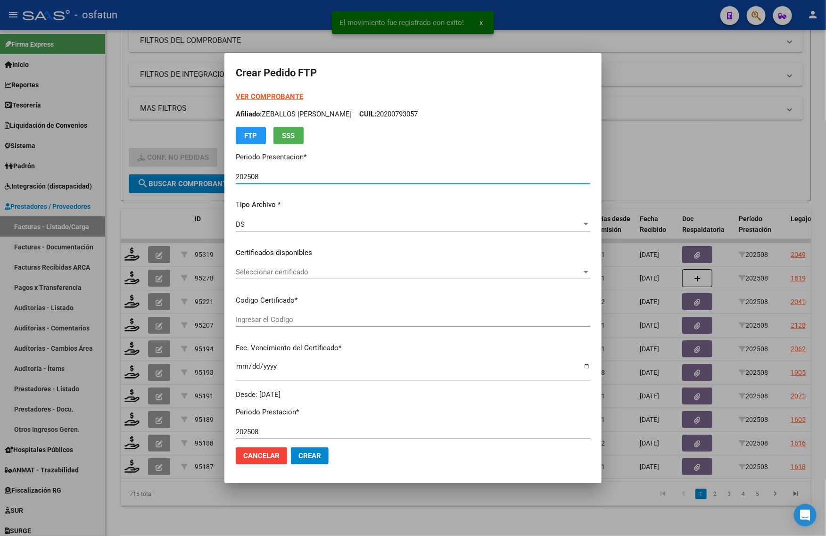
type input "ARG02000464265212018013120280131BS413"
type input "2028-01-31"
click at [264, 93] on strong "VER COMPROBANTE" at bounding box center [269, 96] width 67 height 8
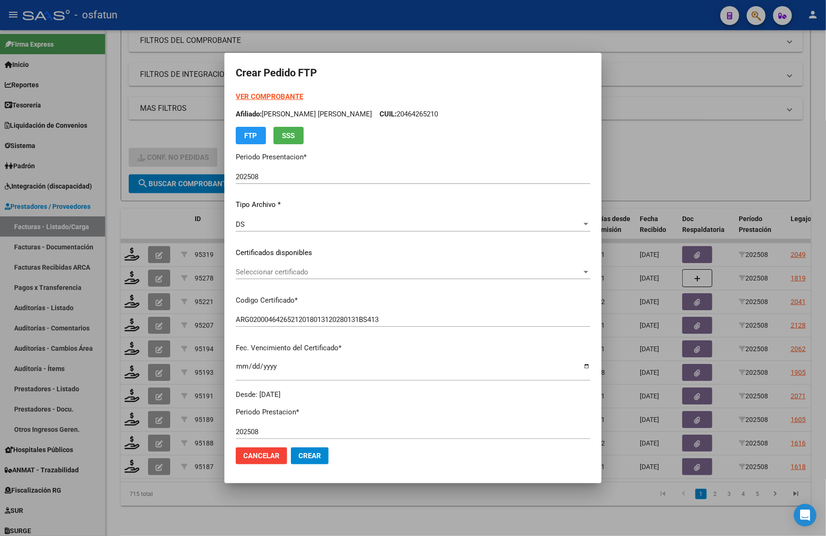
click at [270, 273] on span "Seleccionar certificado" at bounding box center [409, 272] width 346 height 8
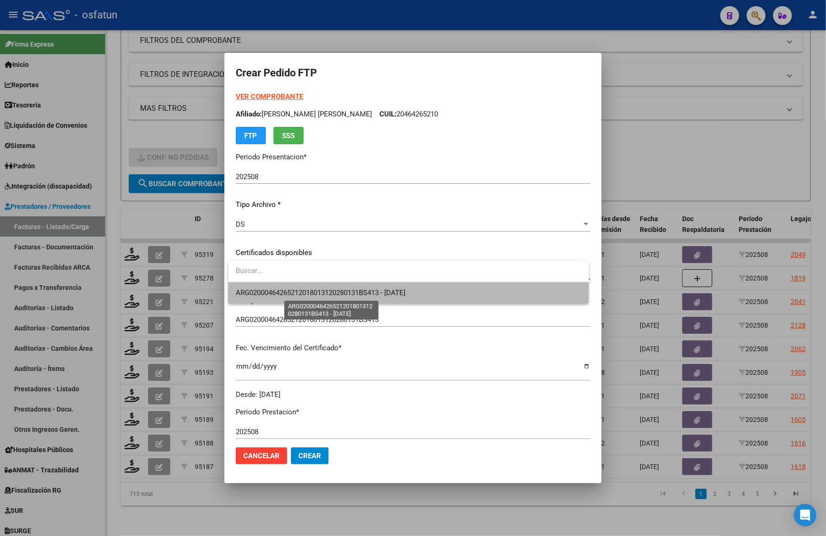
click at [281, 292] on span "ARG02000464265212018013120280131BS413 - 2028-01-31" at bounding box center [321, 293] width 170 height 8
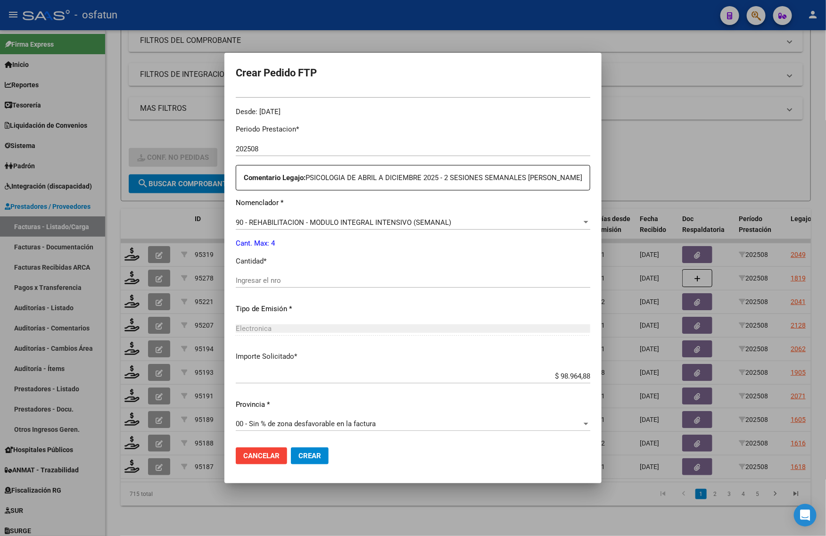
scroll to position [293, 0]
click at [279, 284] on input "Ingresar el nro" at bounding box center [413, 280] width 355 height 8
type input "4"
click at [319, 460] on button "Crear" at bounding box center [310, 455] width 38 height 17
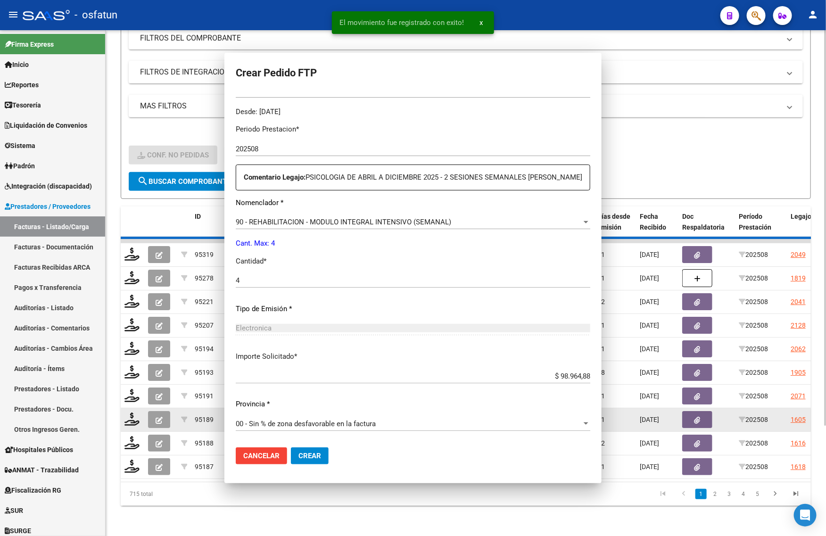
scroll to position [240, 0]
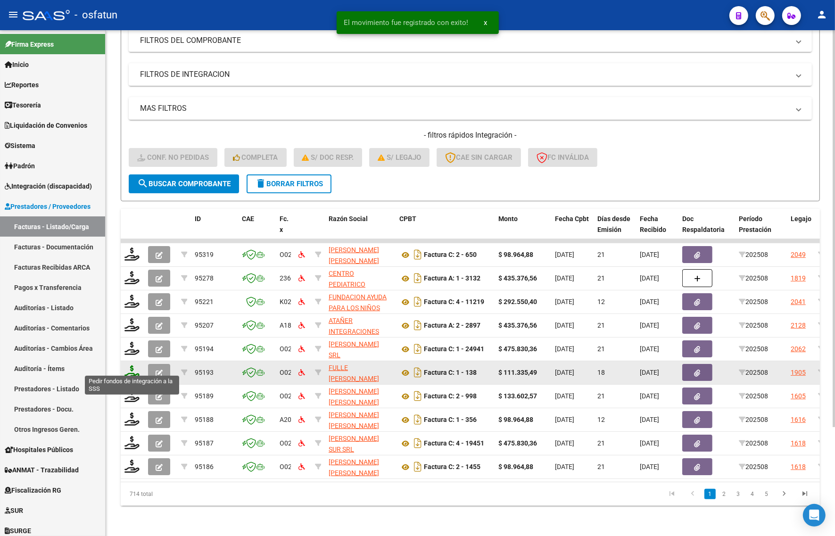
click at [132, 365] on icon at bounding box center [131, 371] width 15 height 13
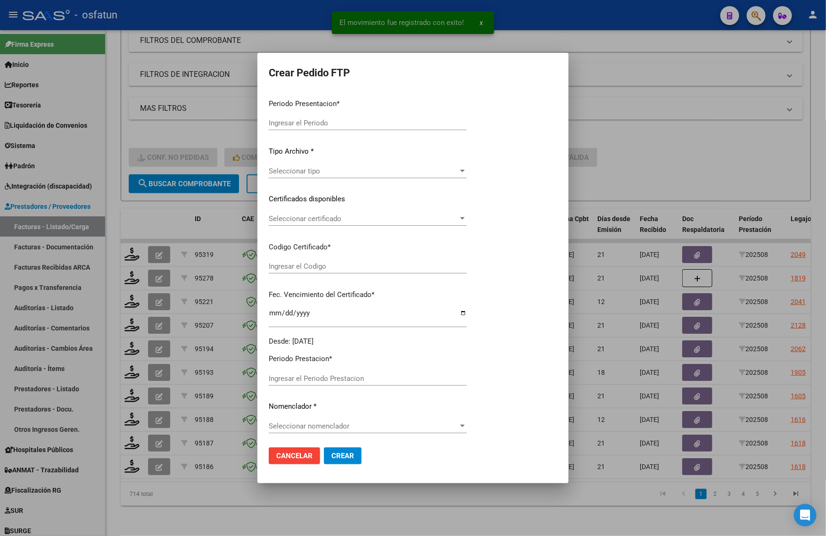
type input "202508"
type input "$ 111.335,49"
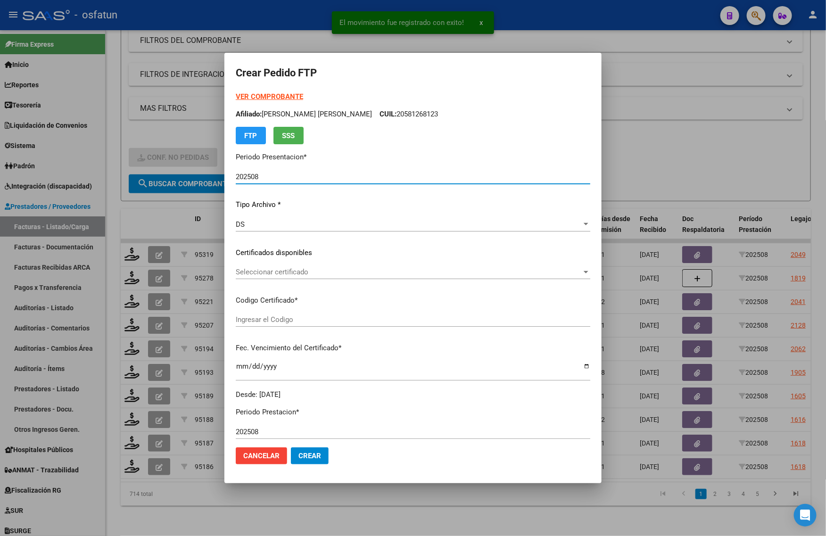
type input "ARG02000573158842022111720271117BS423"
type input "2027-11-17"
click at [264, 94] on strong "VER COMPROBANTE" at bounding box center [269, 96] width 67 height 8
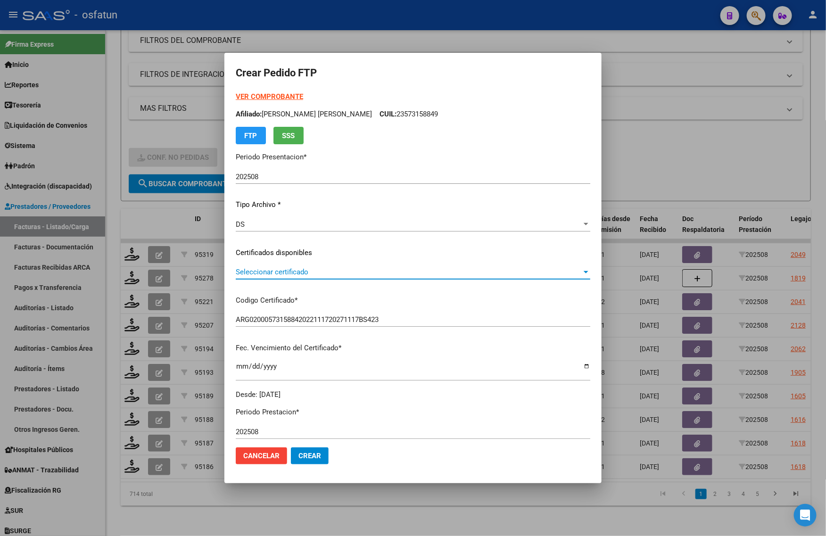
click at [281, 271] on span "Seleccionar certificado" at bounding box center [409, 272] width 346 height 8
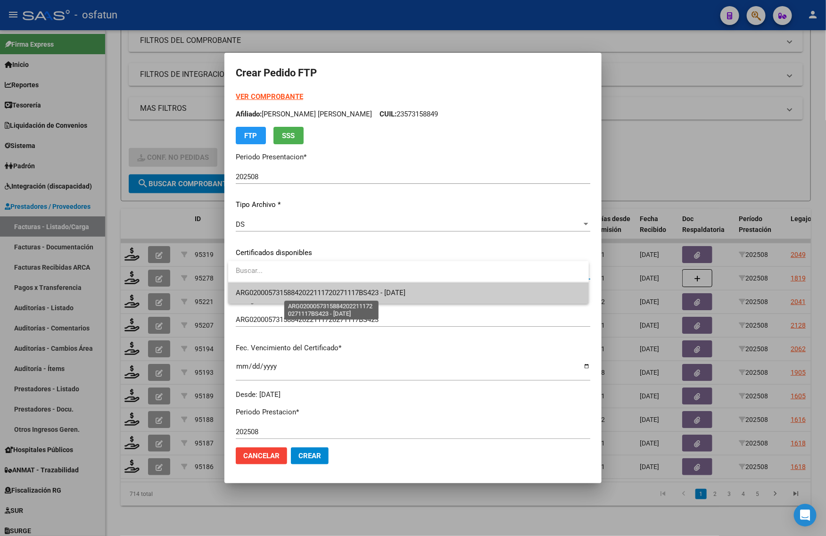
click at [272, 287] on span "ARG02000573158842022111720271117BS423 - 2027-11-17" at bounding box center [409, 292] width 346 height 21
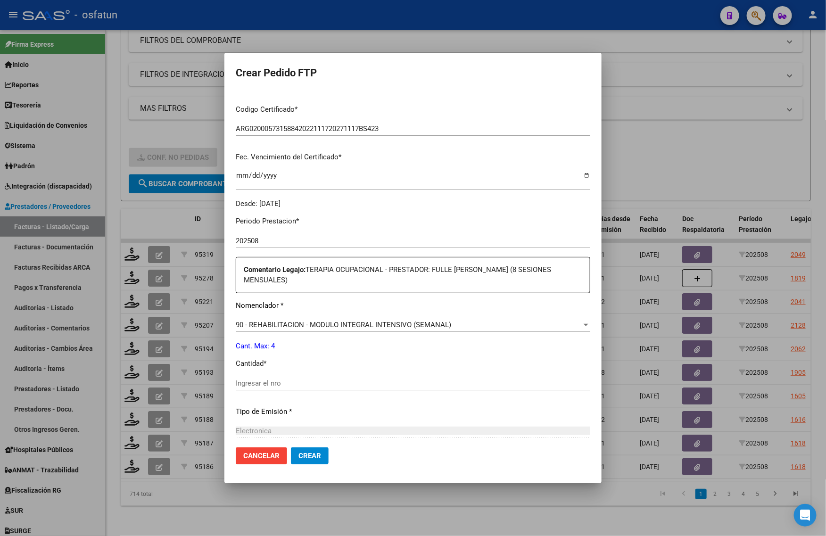
scroll to position [236, 0]
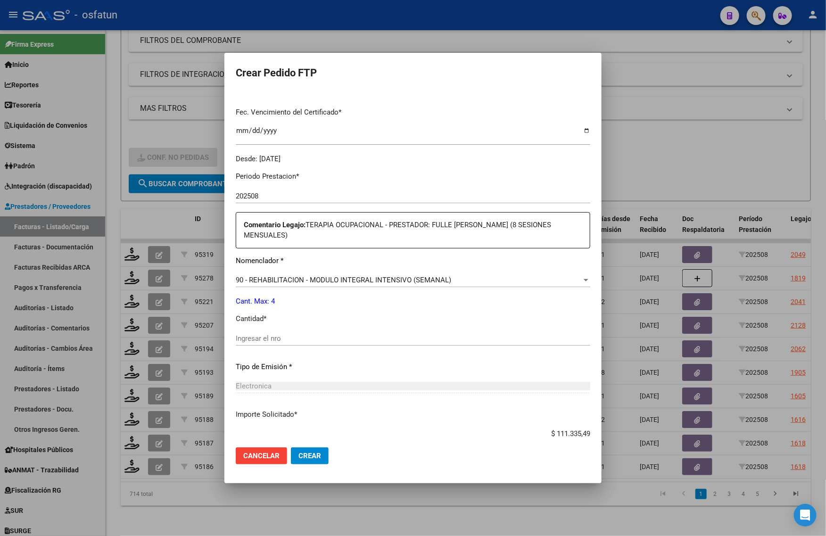
click at [269, 336] on input "Ingresar el nro" at bounding box center [413, 338] width 355 height 8
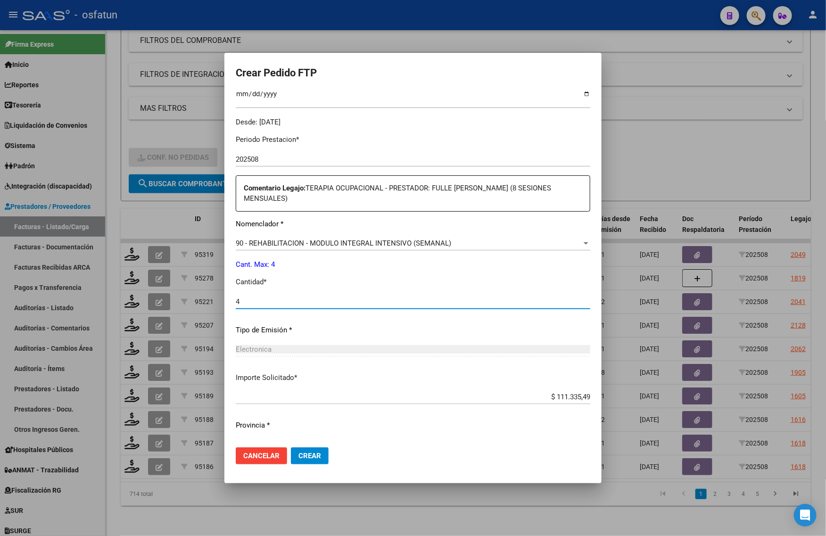
scroll to position [293, 0]
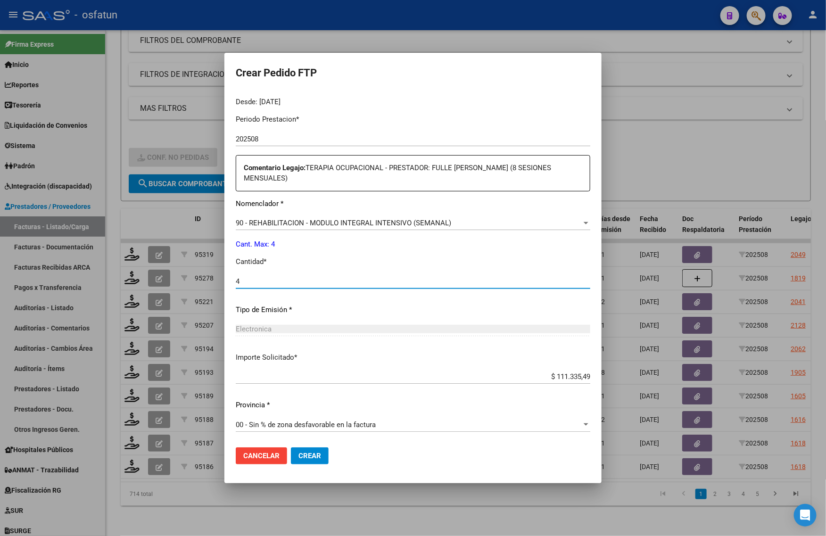
type input "4"
click at [734, 132] on div at bounding box center [413, 268] width 826 height 536
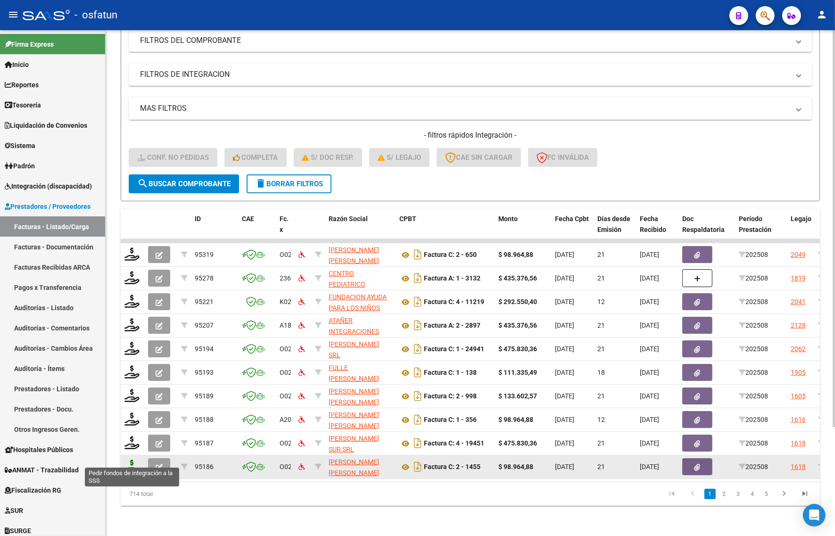
click at [131, 460] on icon at bounding box center [131, 466] width 15 height 13
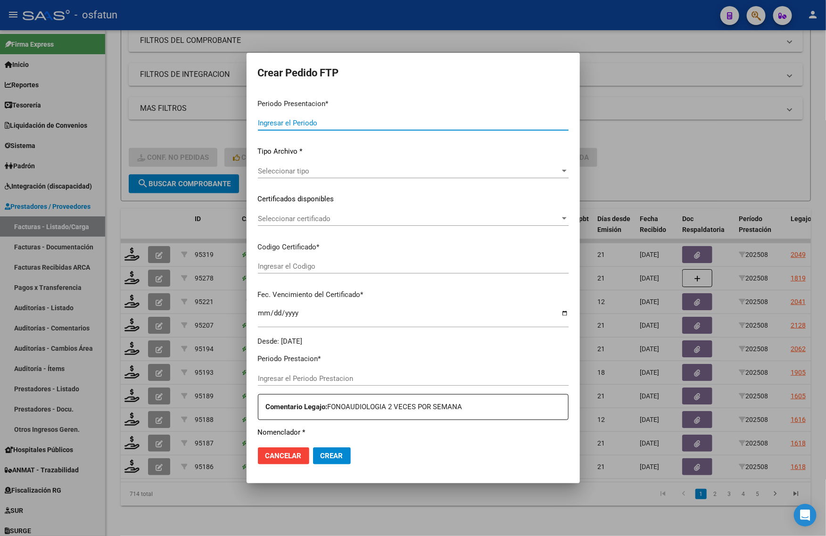
type input "202508"
type input "$ 98.964,88"
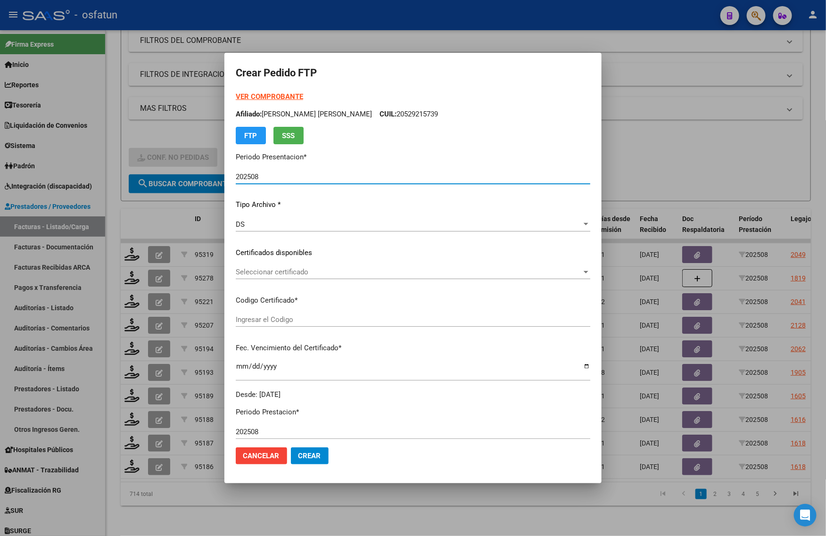
type input "ARG02000494304512022111820271118BS437"
type input "2027-11-18"
click at [266, 94] on strong "VER COMPROBANTE" at bounding box center [269, 96] width 67 height 8
click at [303, 265] on div "Seleccionar certificado Seleccionar certificado" at bounding box center [413, 272] width 355 height 14
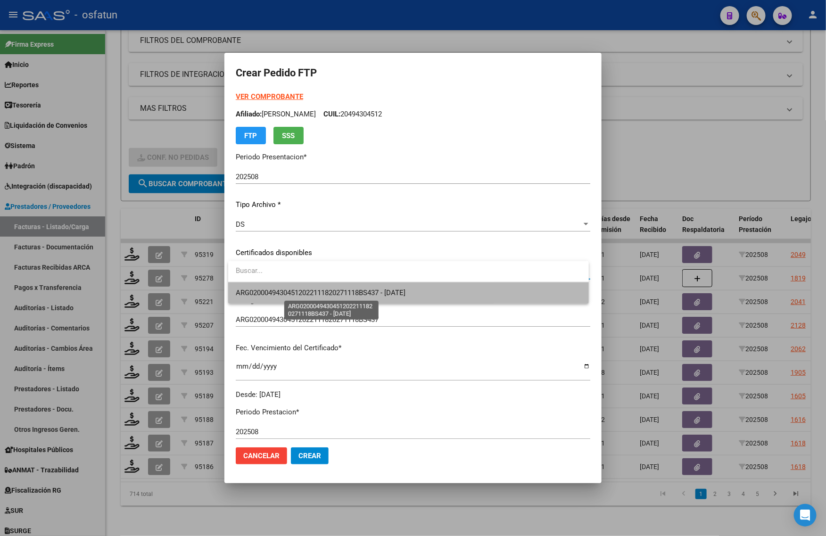
click at [302, 292] on span "ARG02000494304512022111820271118BS437 - 2027-11-18" at bounding box center [321, 293] width 170 height 8
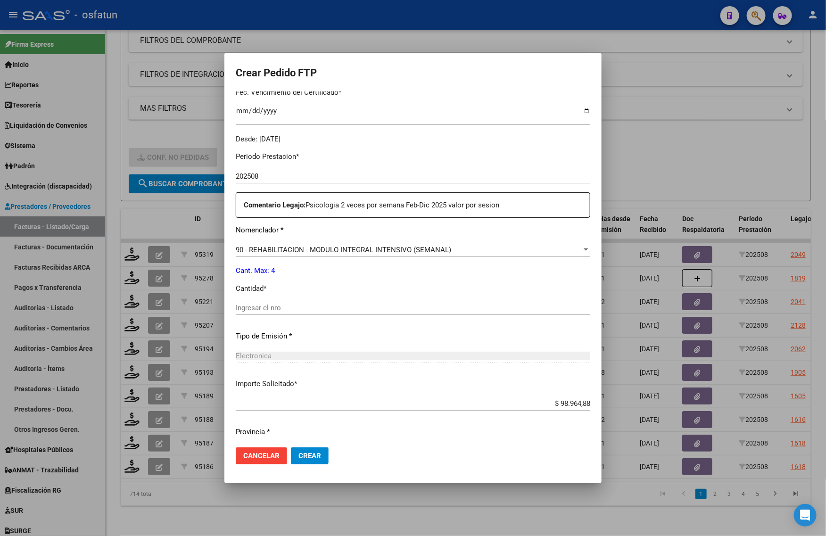
scroll to position [282, 0]
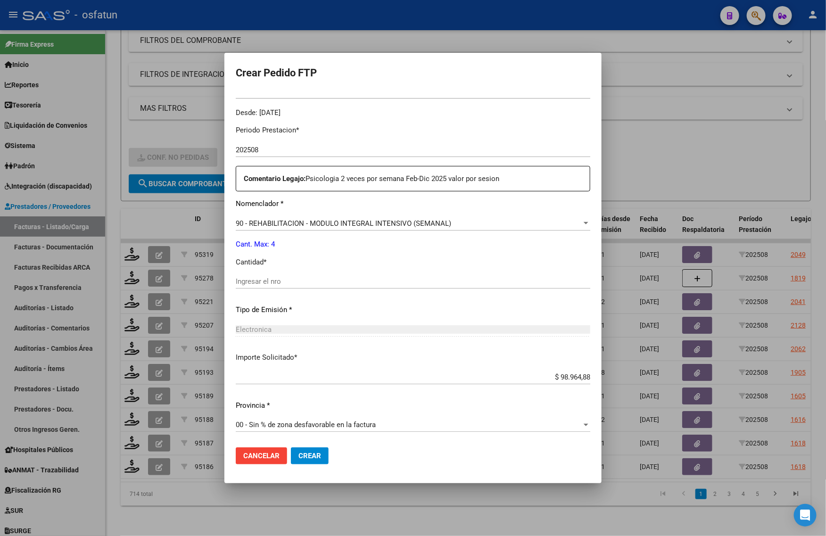
click at [269, 276] on div "Ingresar el nro" at bounding box center [413, 281] width 355 height 14
type input "4"
click at [302, 459] on span "Crear" at bounding box center [309, 456] width 23 height 8
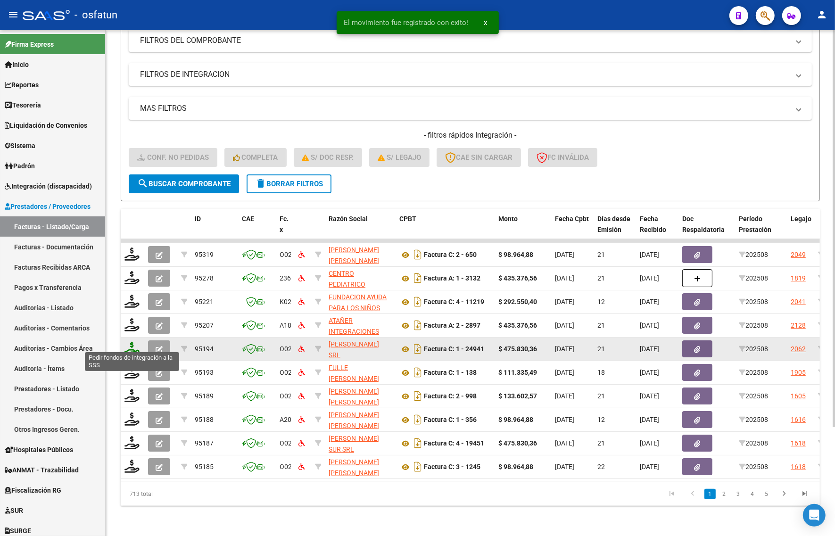
click at [131, 342] on icon at bounding box center [131, 348] width 15 height 13
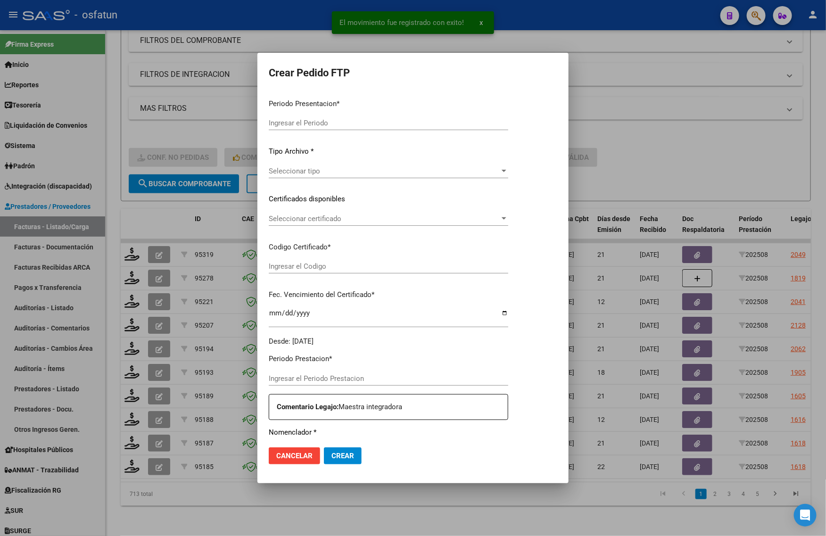
type input "202508"
type input "$ 475.830,36"
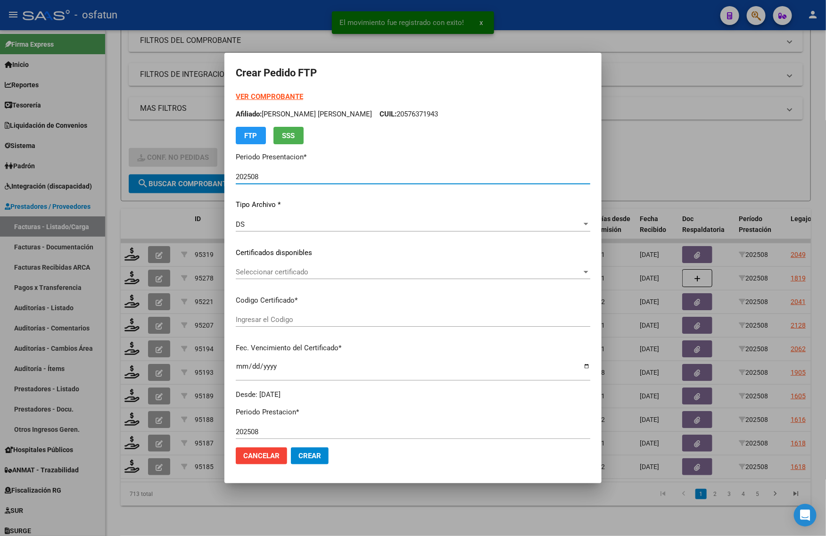
type input "ARG02000579105382023012720280127BS413"
type input "2028-01-27"
click at [269, 95] on strong "VER COMPROBANTE" at bounding box center [269, 96] width 67 height 8
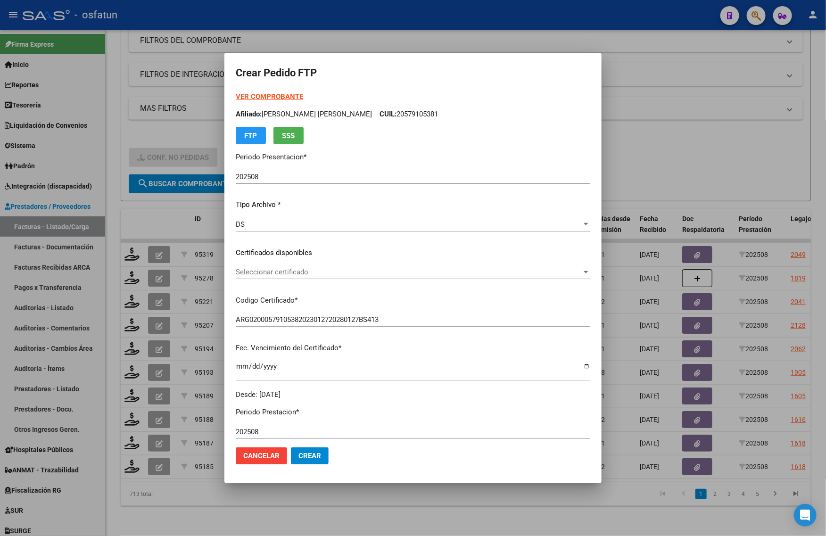
click at [288, 268] on span "Seleccionar certificado" at bounding box center [409, 272] width 346 height 8
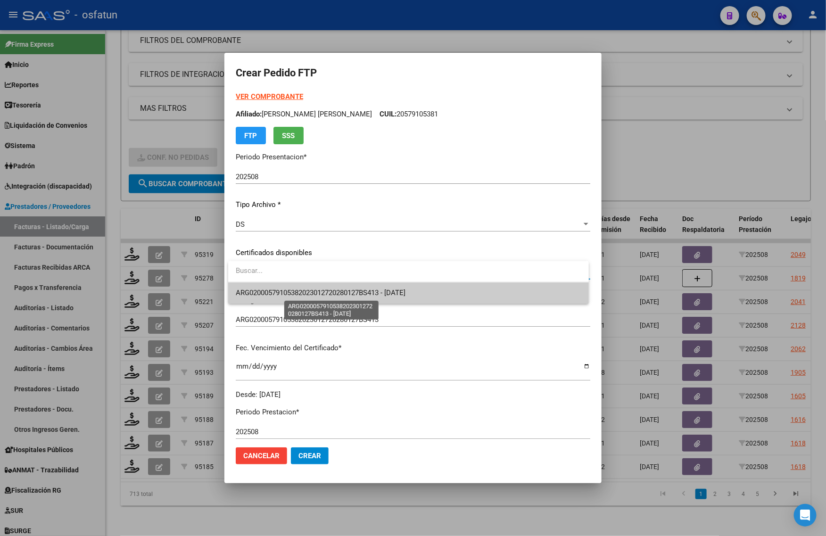
click at [291, 290] on span "ARG02000579105382023012720280127BS413 - 2028-01-27" at bounding box center [321, 293] width 170 height 8
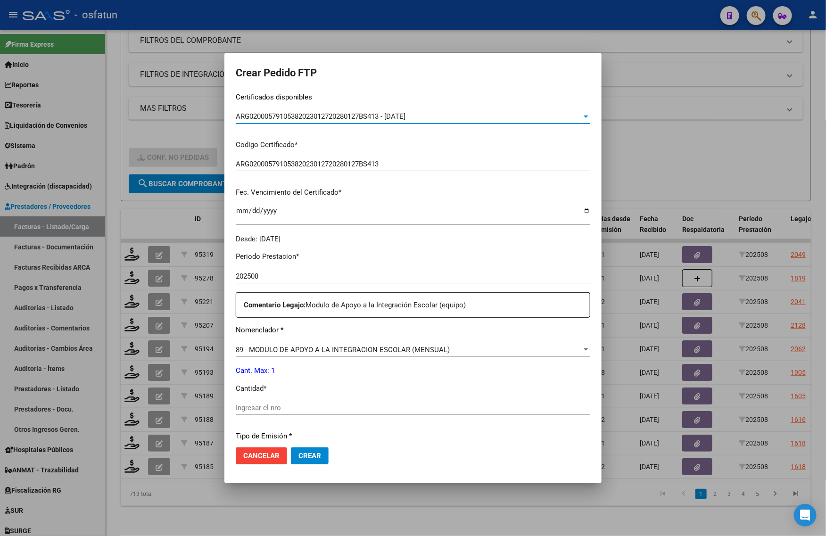
scroll to position [177, 0]
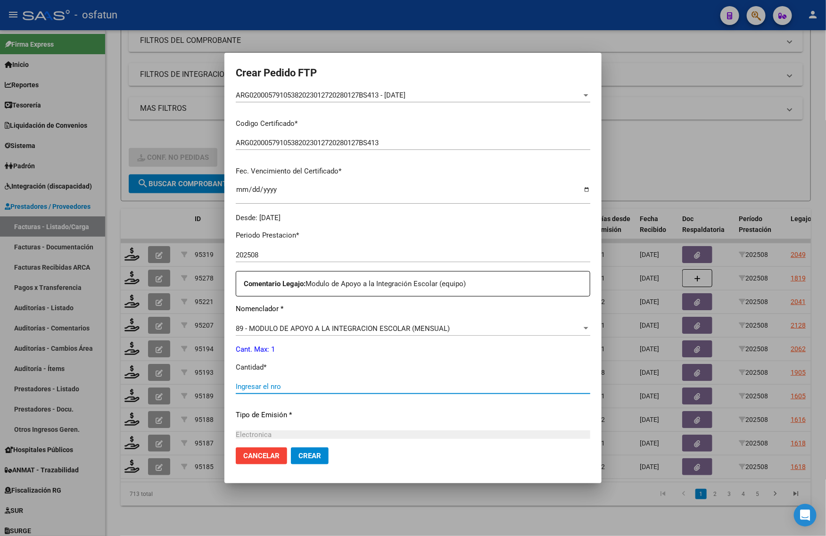
click at [276, 387] on input "Ingresar el nro" at bounding box center [413, 386] width 355 height 8
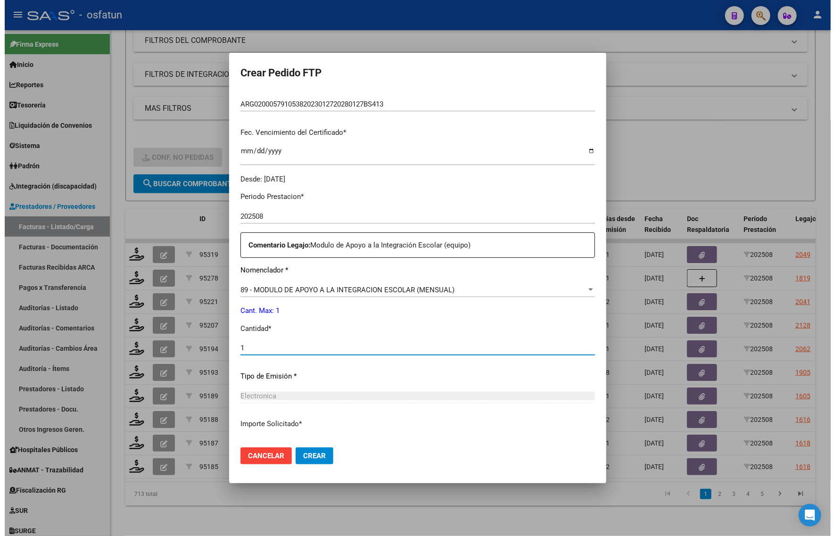
scroll to position [282, 0]
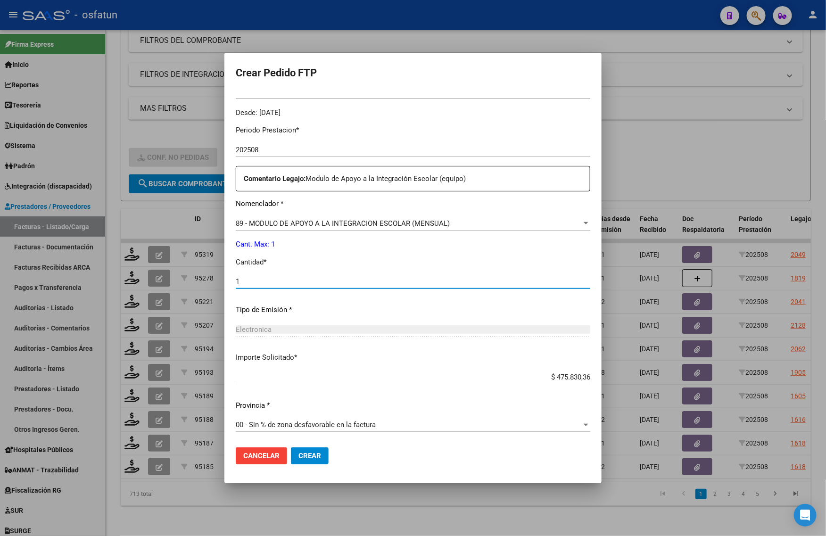
type input "1"
click at [310, 462] on button "Crear" at bounding box center [310, 455] width 38 height 17
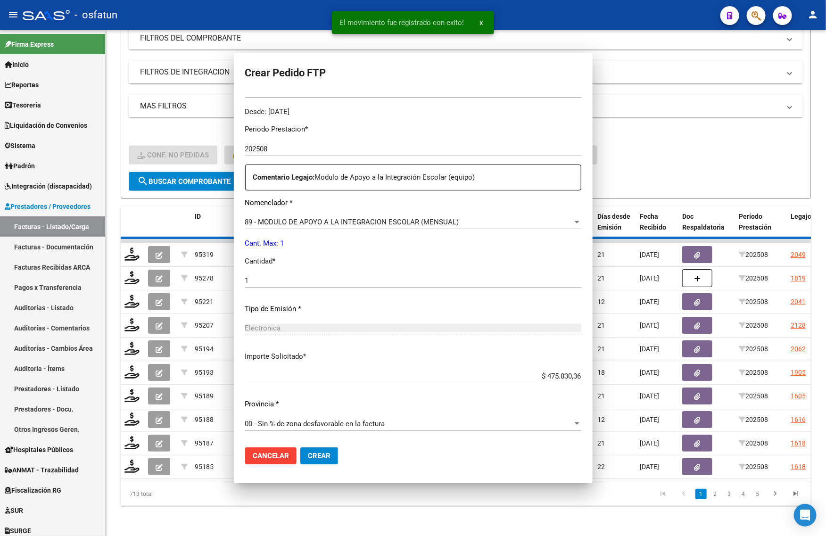
scroll to position [0, 0]
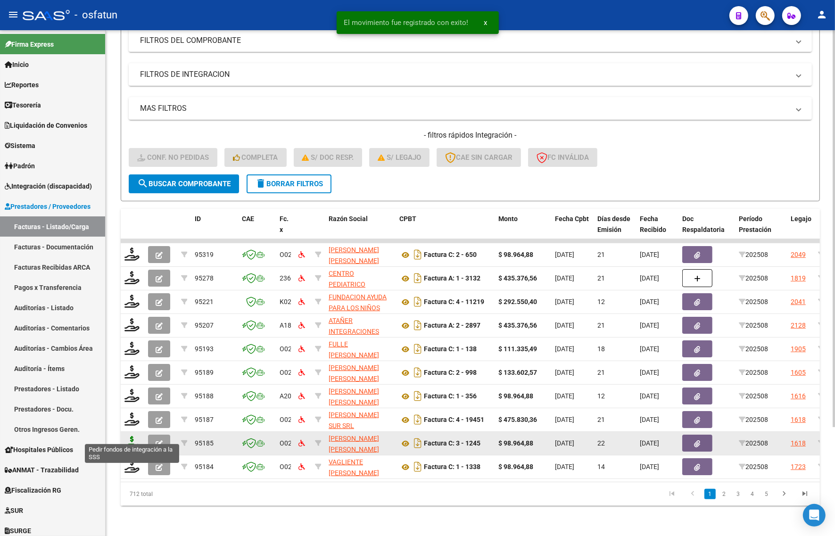
click at [128, 436] on icon at bounding box center [131, 442] width 15 height 13
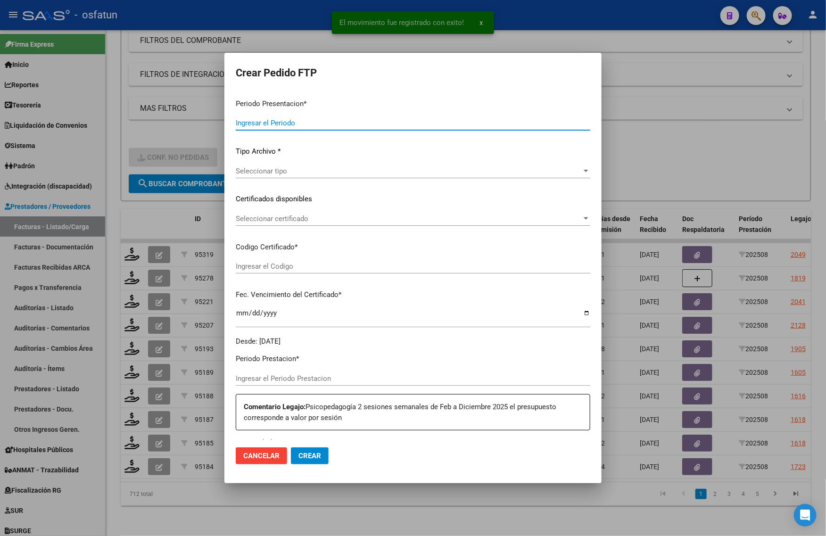
type input "202508"
type input "$ 98.964,88"
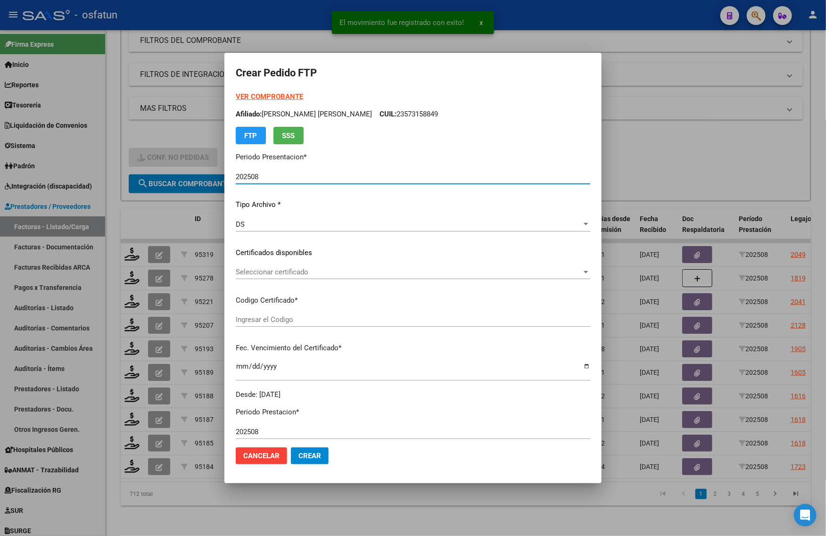
type input "ARG02000494304512022111820271118BS437"
type input "2027-11-18"
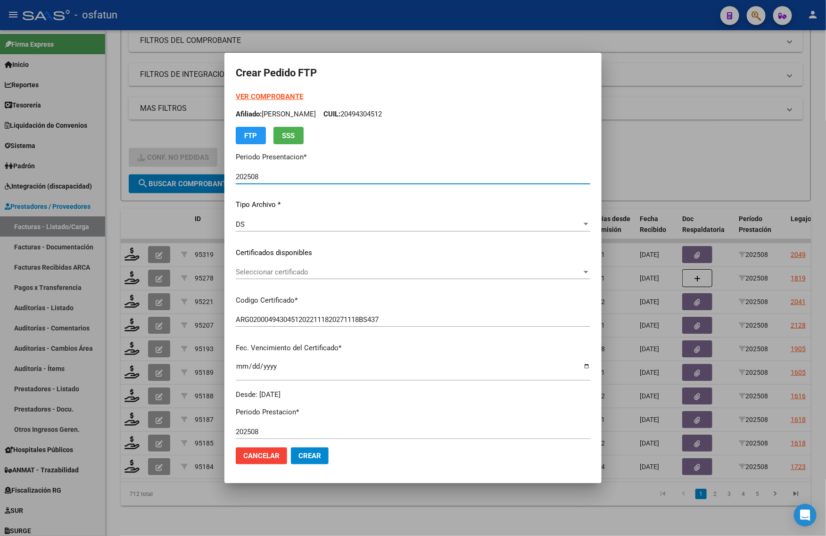
click at [298, 276] on div "Seleccionar certificado Seleccionar certificado" at bounding box center [413, 272] width 355 height 14
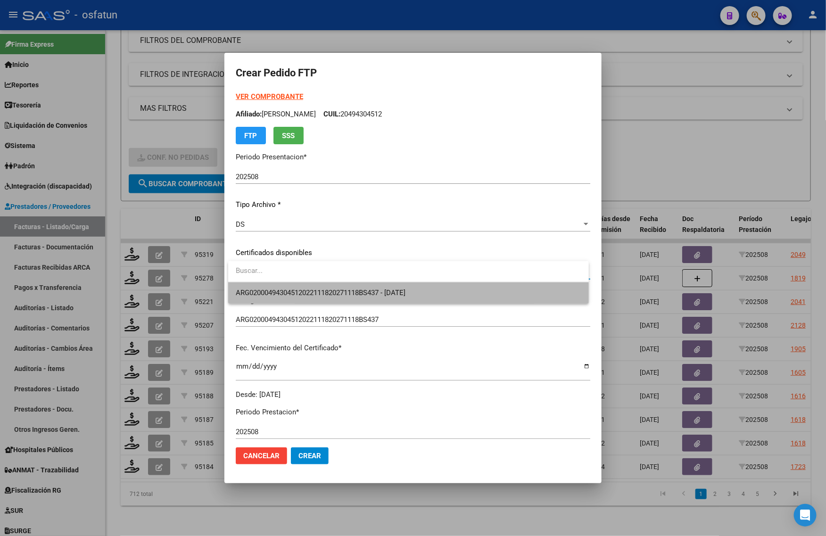
click at [322, 297] on span "ARG02000494304512022111820271118BS437 - 2027-11-18" at bounding box center [409, 292] width 346 height 21
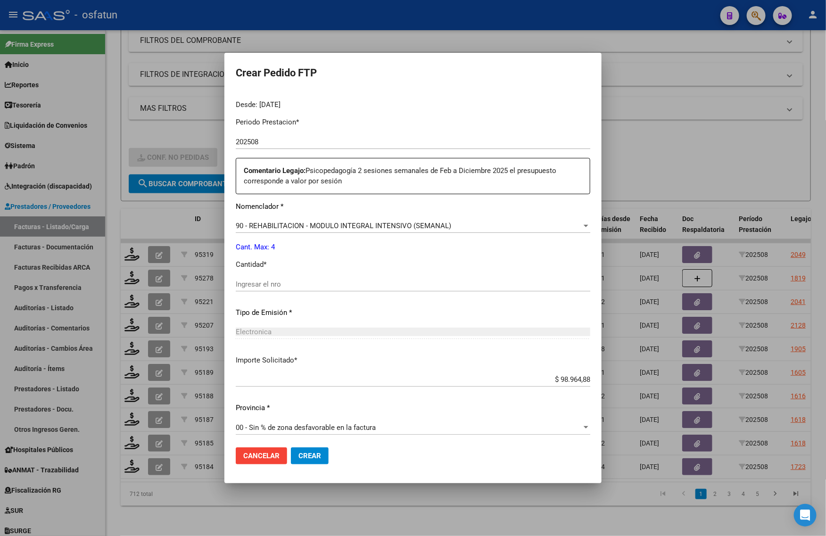
scroll to position [293, 0]
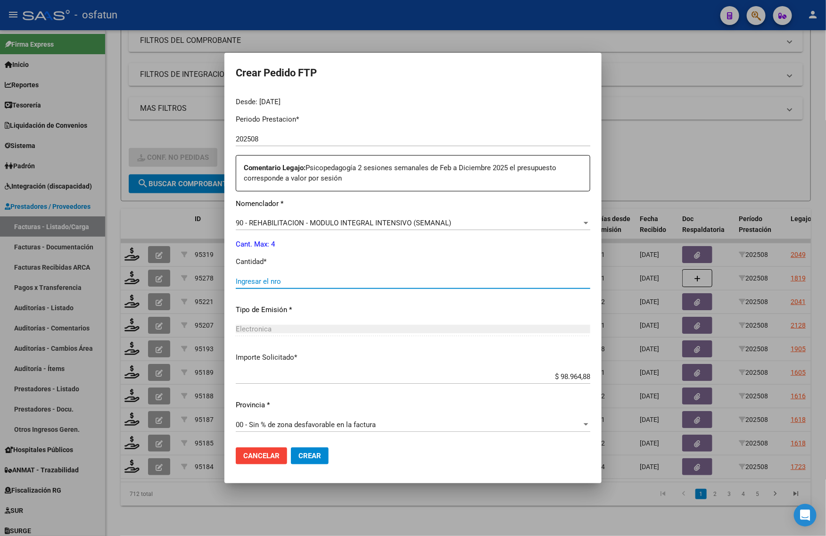
click at [252, 280] on input "Ingresar el nro" at bounding box center [413, 281] width 355 height 8
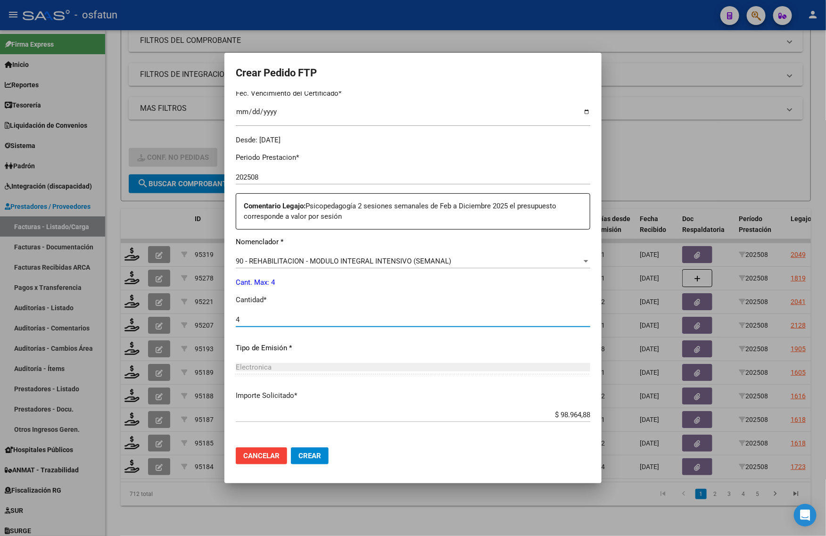
scroll to position [234, 0]
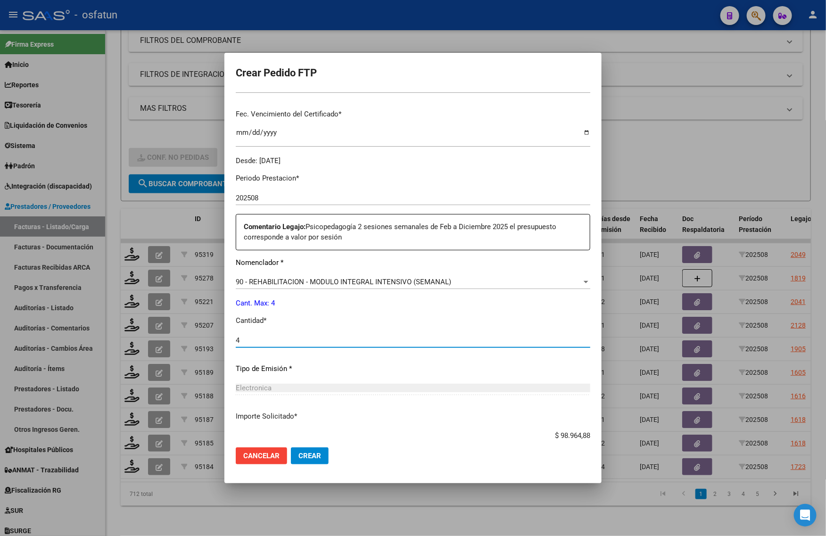
type input "4"
click at [317, 460] on button "Crear" at bounding box center [310, 455] width 38 height 17
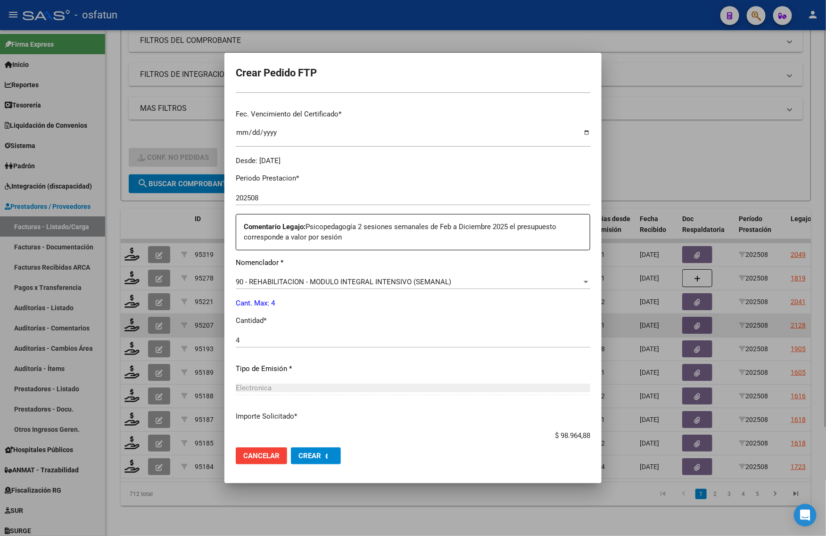
scroll to position [0, 0]
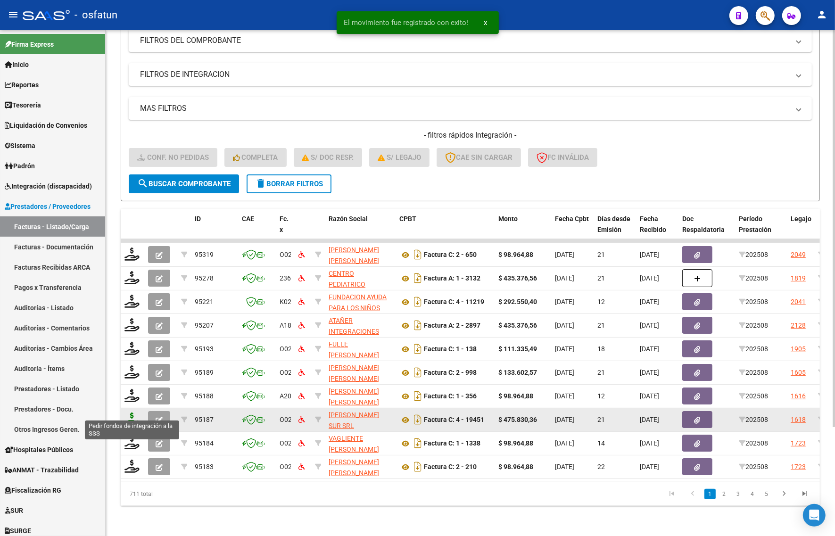
click at [131, 415] on icon at bounding box center [131, 419] width 15 height 13
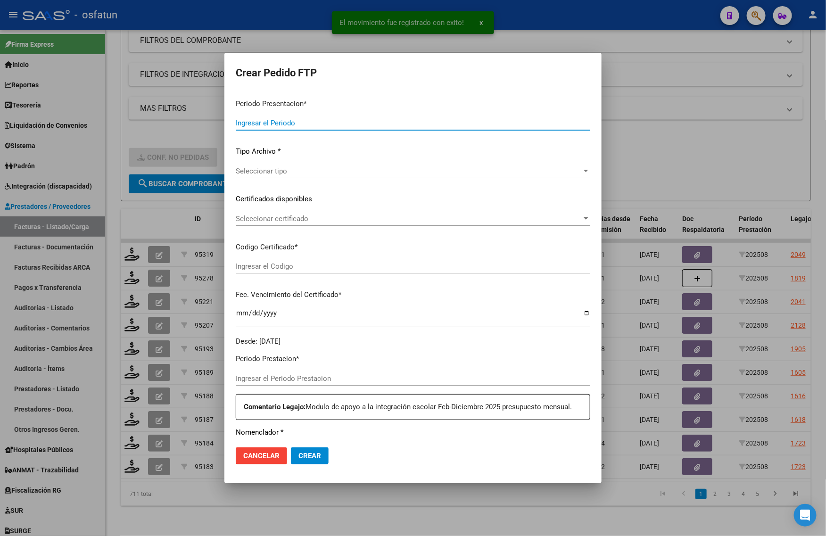
type input "202508"
type input "$ 475.830,36"
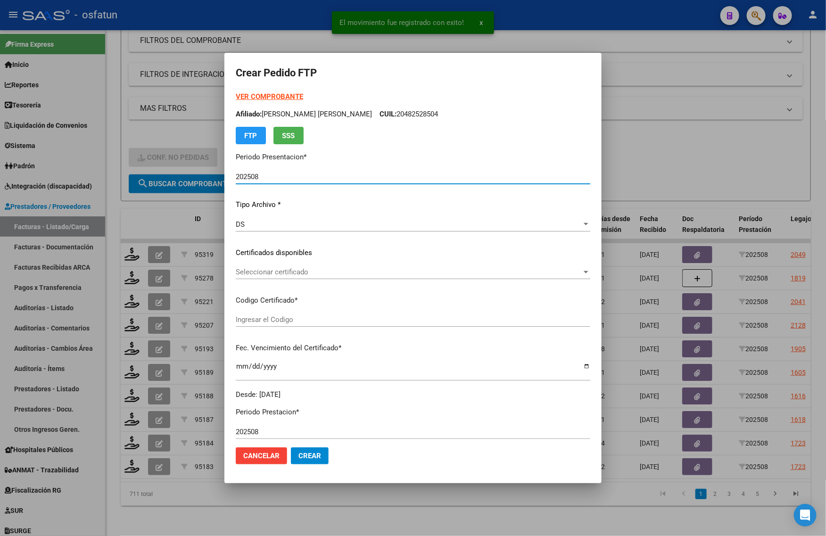
type input "ARG02000494304512022111820271118BS437"
type input "2027-11-18"
click at [274, 98] on strong "VER COMPROBANTE" at bounding box center [269, 96] width 67 height 8
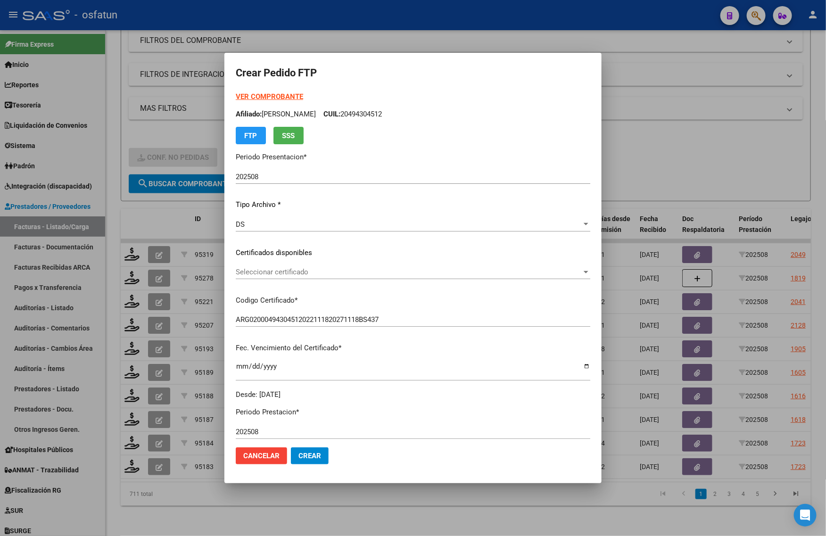
click at [280, 268] on span "Seleccionar certificado" at bounding box center [409, 272] width 346 height 8
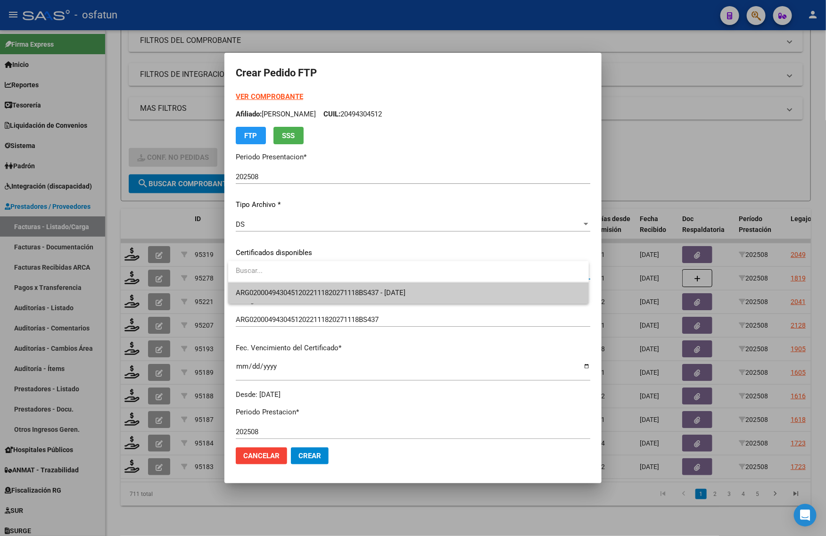
click at [281, 297] on span "ARG02000494304512022111820271118BS437 - 2027-11-18" at bounding box center [409, 292] width 346 height 21
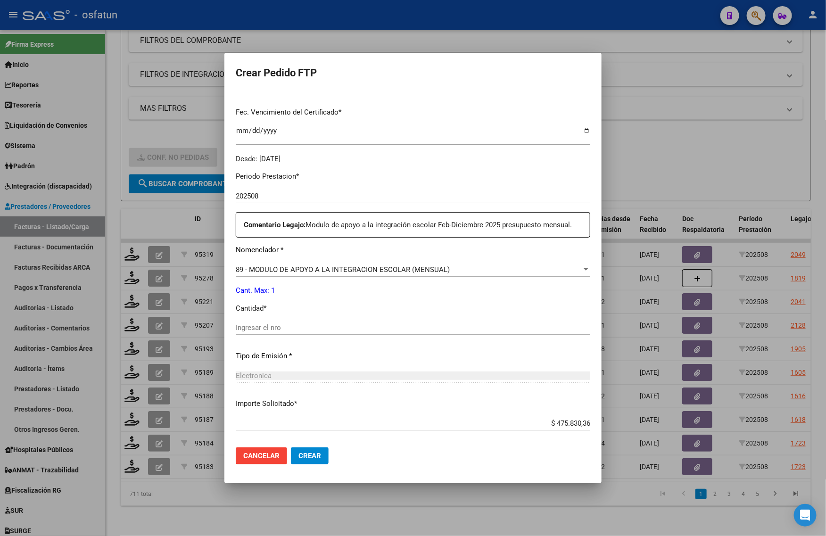
scroll to position [282, 0]
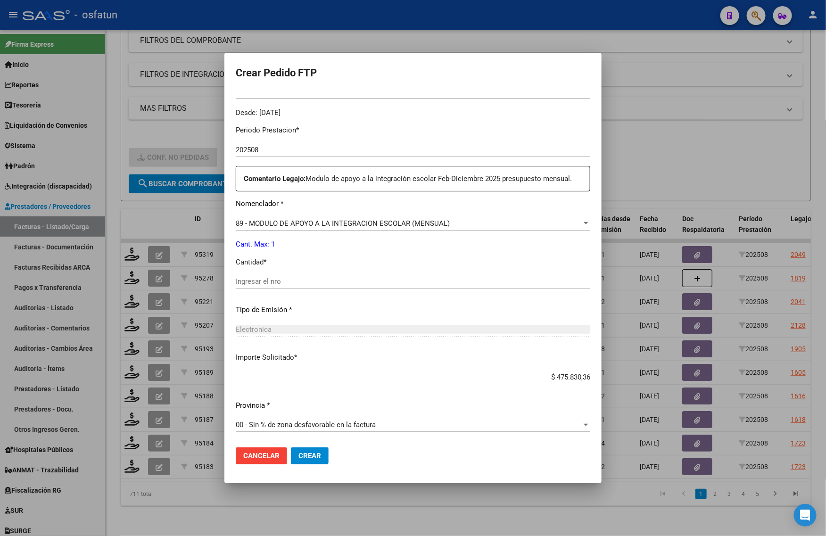
click at [260, 280] on input "Ingresar el nro" at bounding box center [413, 281] width 355 height 8
type input "1"
click at [306, 459] on span "Crear" at bounding box center [309, 456] width 23 height 8
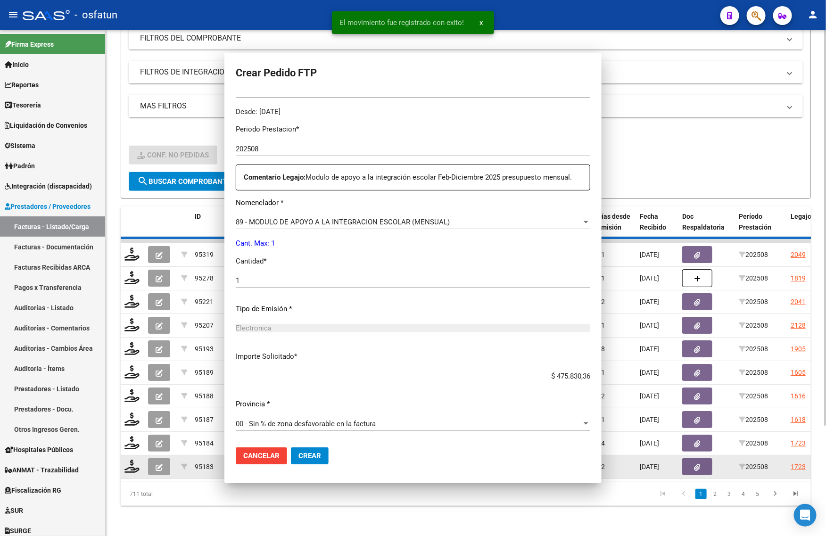
scroll to position [229, 0]
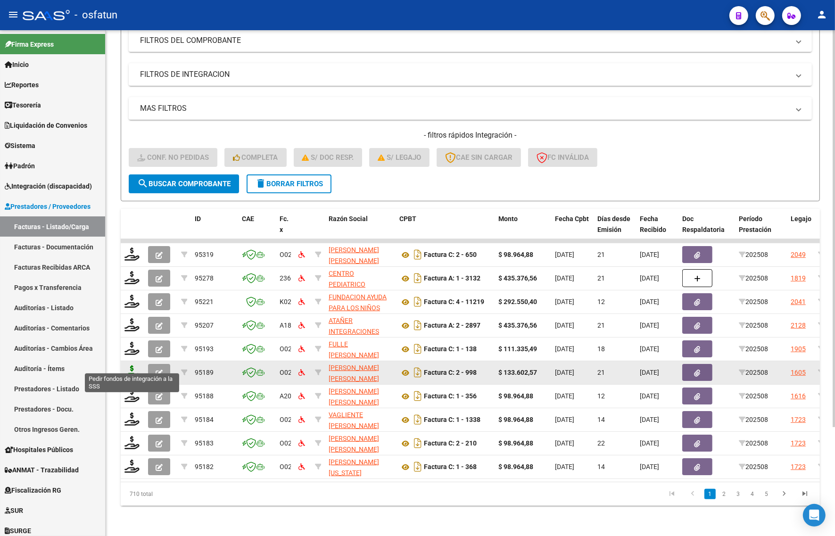
click at [128, 365] on icon at bounding box center [131, 371] width 15 height 13
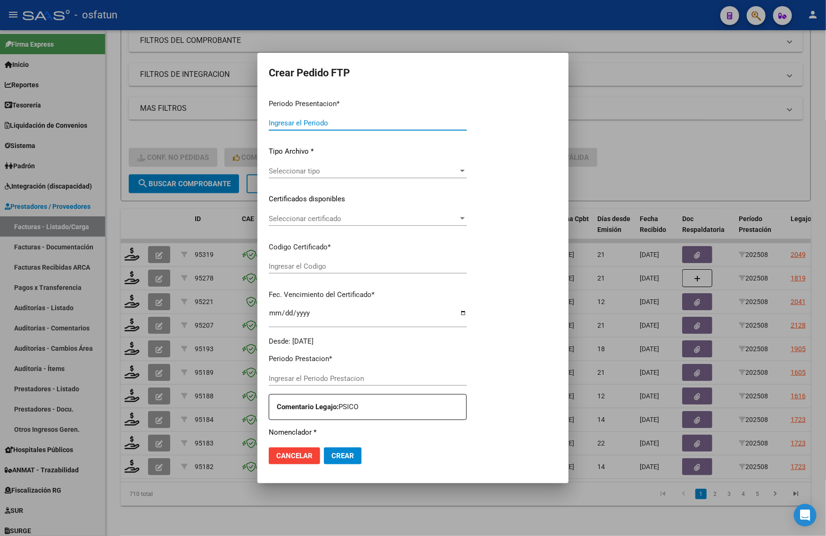
type input "202508"
type input "$ 133.602,57"
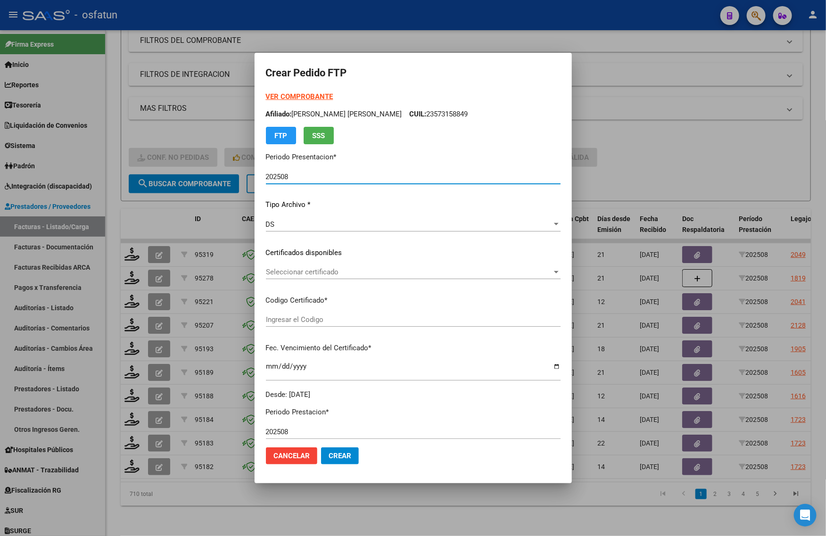
type input "ARG02000487268362021102920251029PPA235"
type input "2025-10-29"
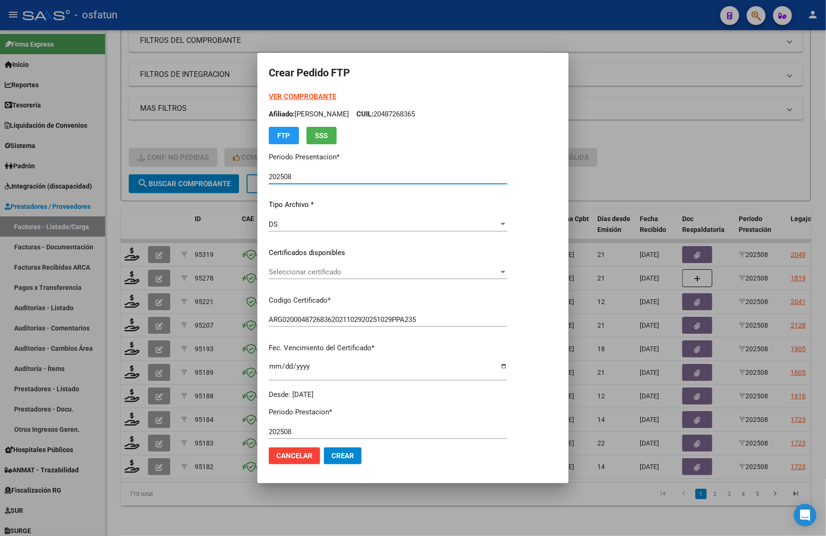
click at [289, 95] on strong "VER COMPROBANTE" at bounding box center [302, 96] width 67 height 8
click at [194, 116] on div at bounding box center [413, 268] width 826 height 536
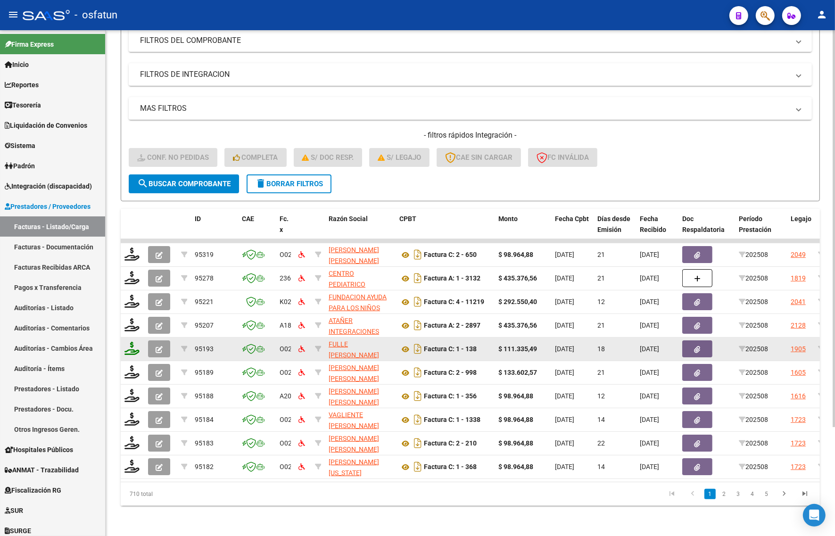
click at [132, 343] on icon at bounding box center [131, 348] width 15 height 13
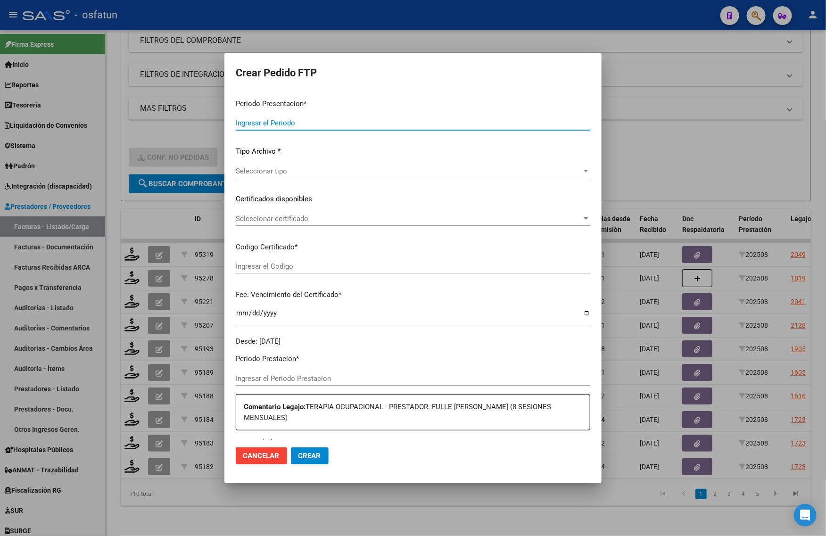
type input "202508"
type input "$ 111.335,49"
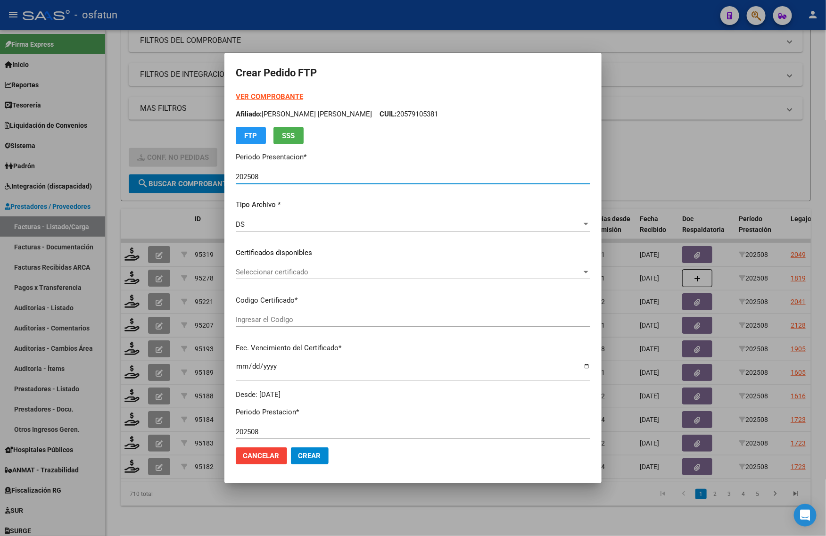
type input "ARG02000573158842022111720271117BS423"
type input "2027-11-17"
click at [261, 95] on strong "VER COMPROBANTE" at bounding box center [269, 96] width 67 height 8
click at [249, 267] on div "Seleccionar certificado Seleccionar certificado" at bounding box center [413, 272] width 355 height 14
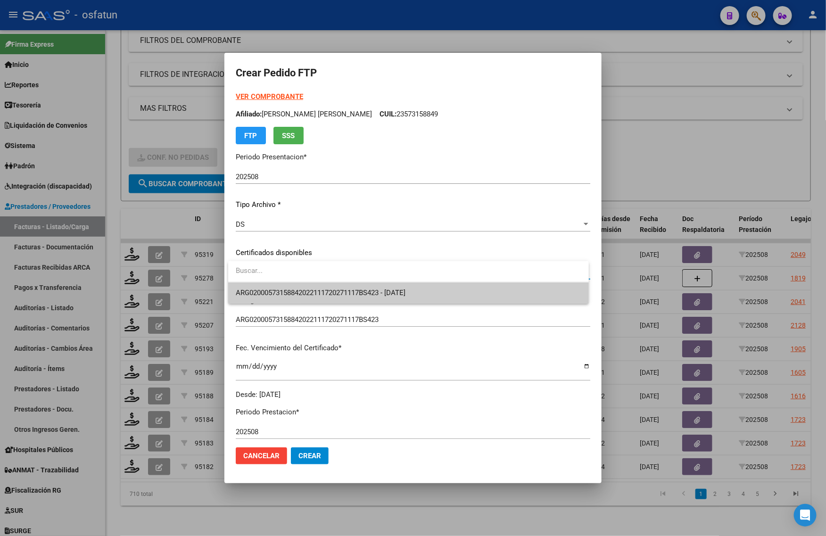
click at [252, 305] on div at bounding box center [413, 268] width 826 height 536
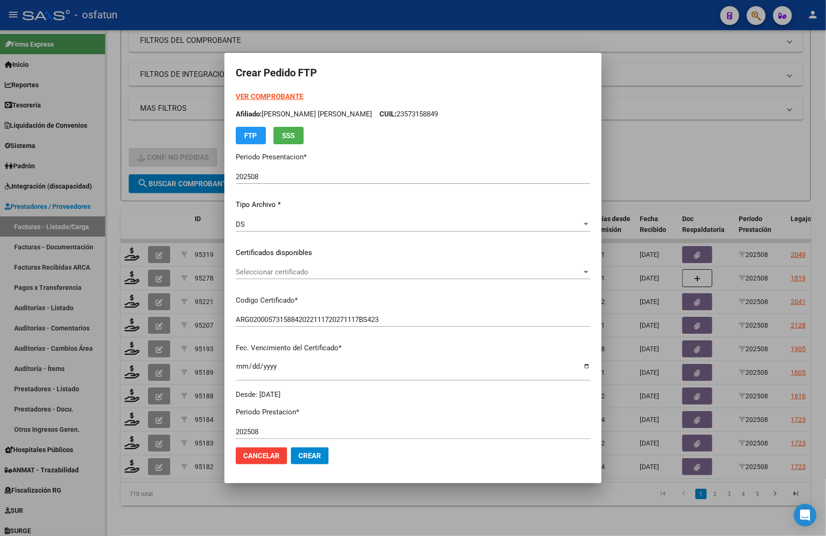
click at [267, 278] on div "Seleccionar certificado Seleccionar certificado" at bounding box center [413, 272] width 355 height 14
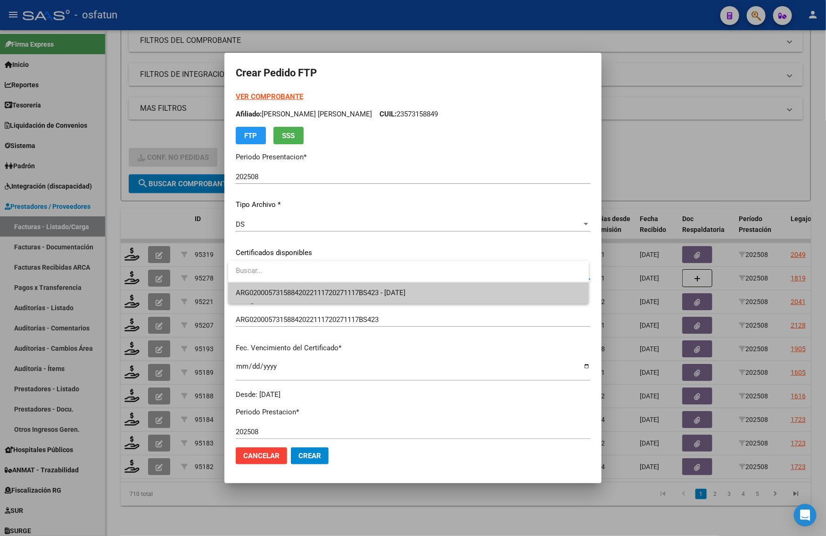
click at [269, 290] on span "ARG02000573158842022111720271117BS423 - 2027-11-17" at bounding box center [321, 293] width 170 height 8
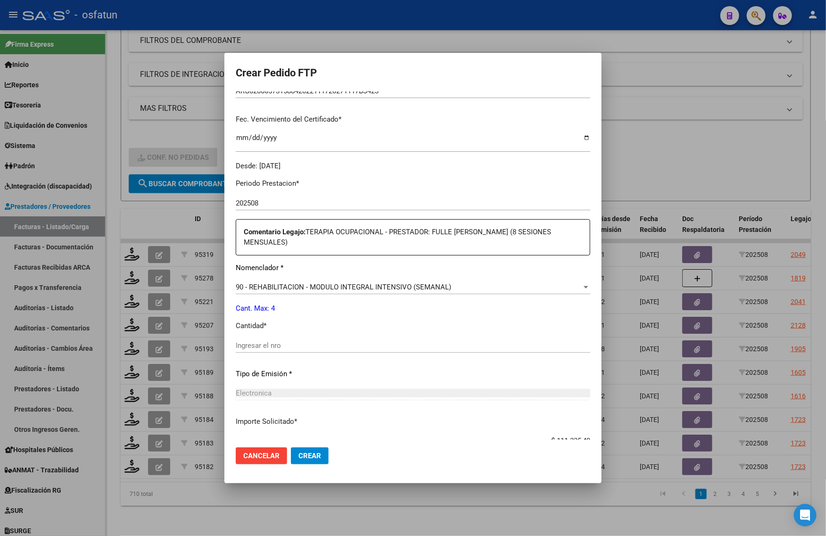
scroll to position [236, 0]
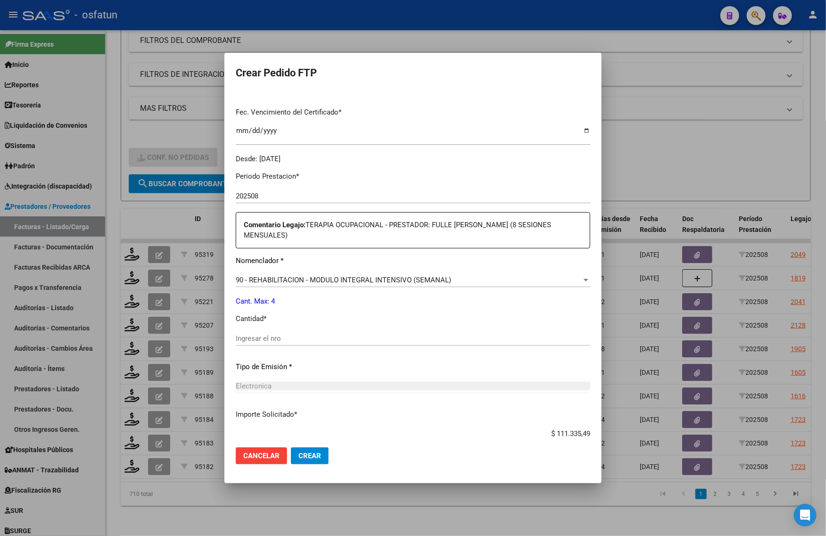
click at [281, 336] on input "Ingresar el nro" at bounding box center [413, 338] width 355 height 8
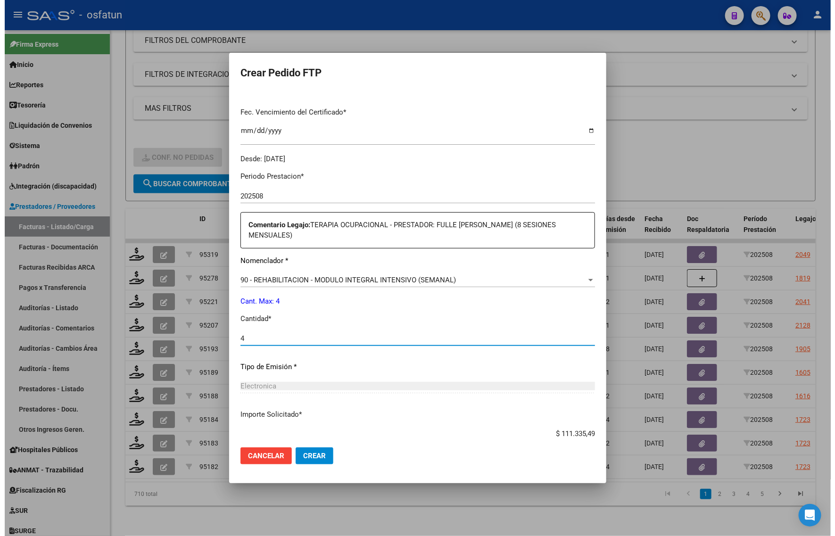
scroll to position [293, 0]
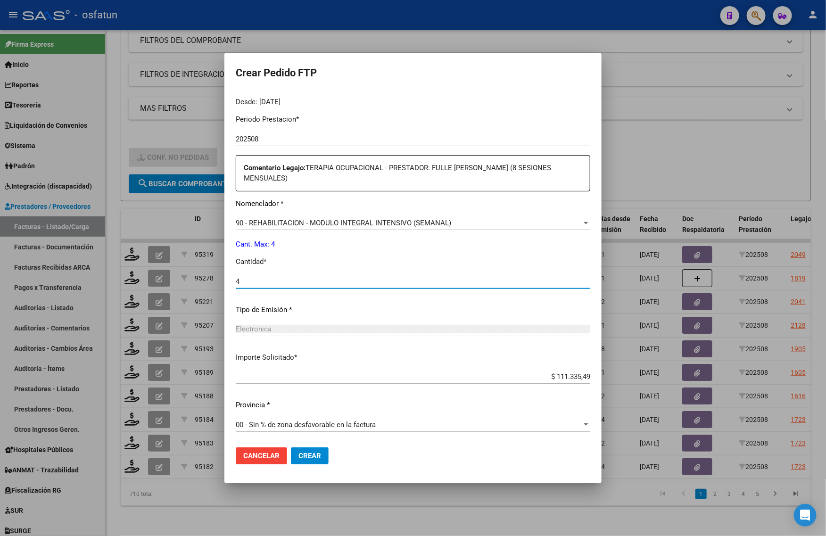
type input "4"
click at [319, 453] on span "Crear" at bounding box center [309, 456] width 23 height 8
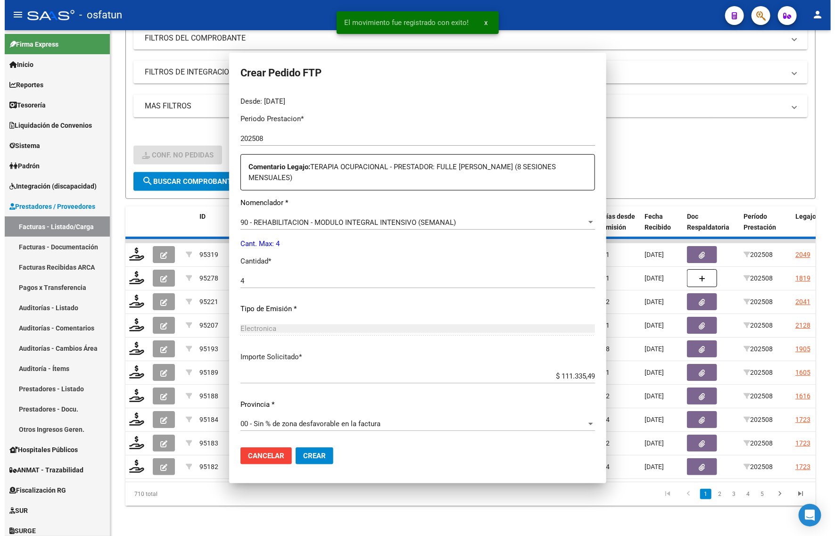
scroll to position [0, 0]
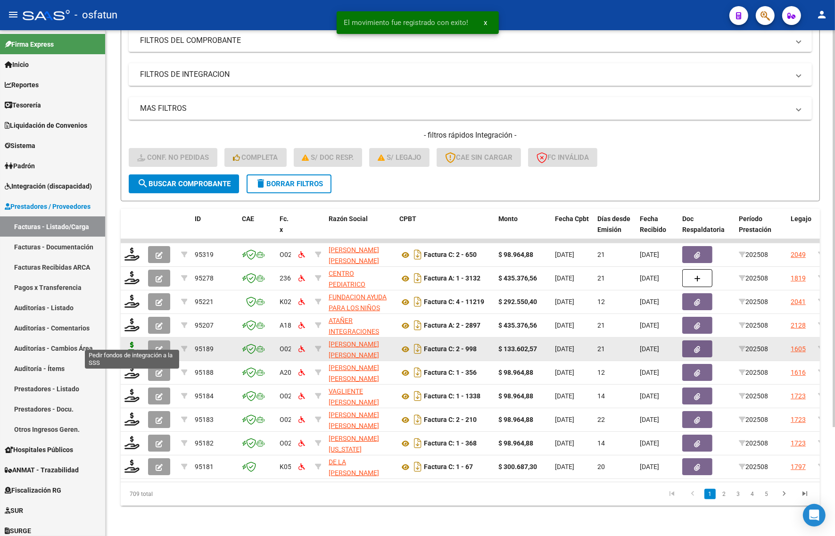
click at [135, 342] on icon at bounding box center [131, 348] width 15 height 13
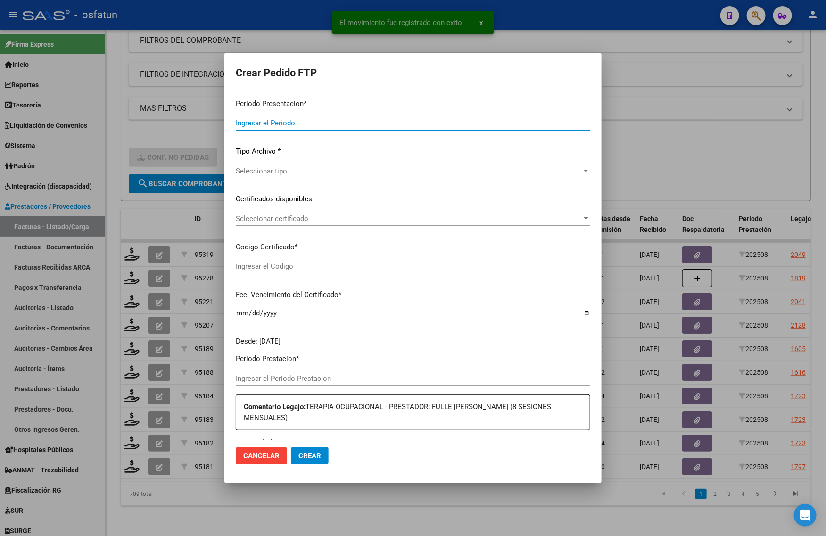
type input "202508"
type input "$ 133.602,57"
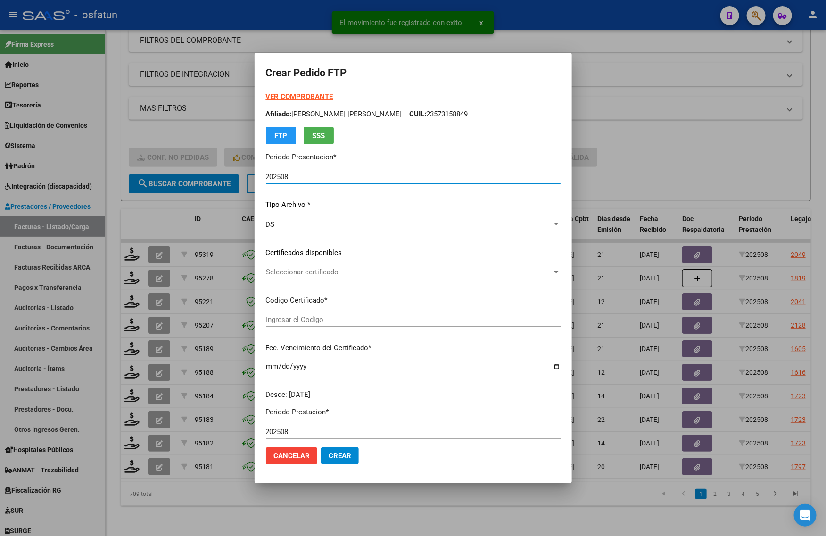
type input "ARG02000487268362021102920251029PPA235"
type input "2025-10-29"
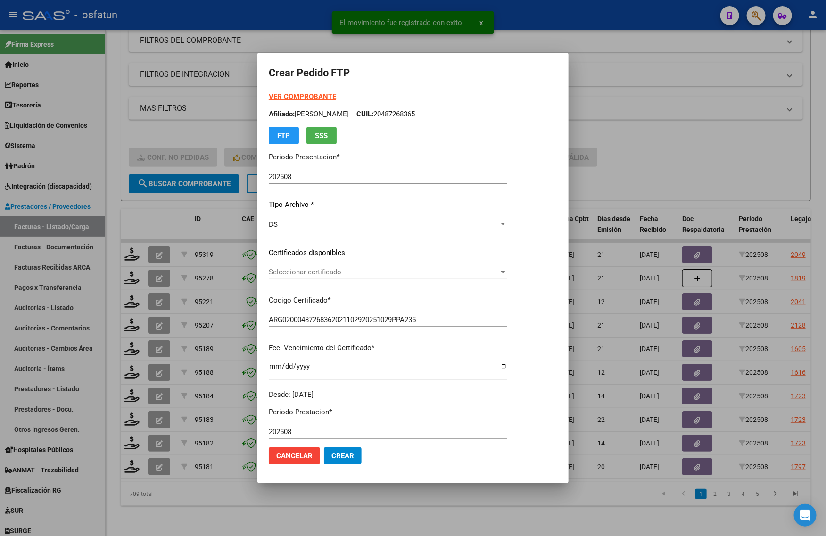
click at [281, 96] on strong "VER COMPROBANTE" at bounding box center [302, 96] width 67 height 8
drag, startPoint x: 712, startPoint y: 127, endPoint x: 631, endPoint y: 128, distance: 81.1
click at [714, 127] on div at bounding box center [413, 268] width 826 height 536
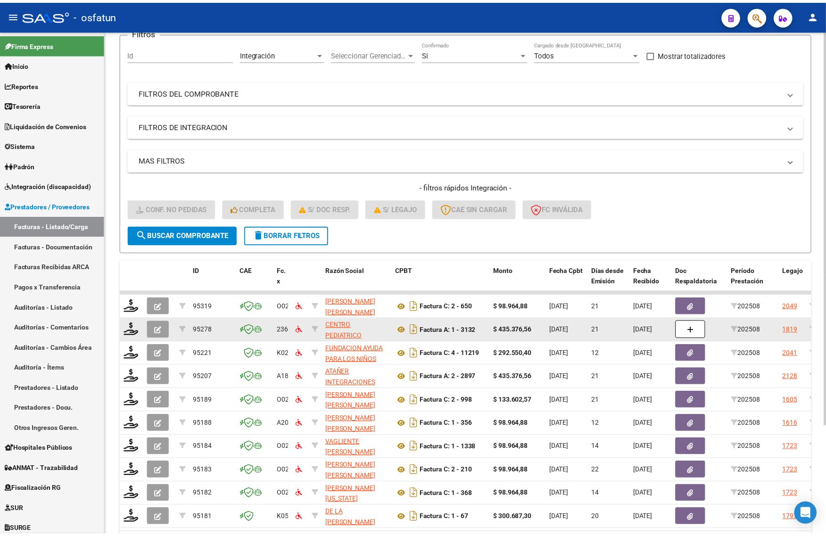
scroll to position [138, 0]
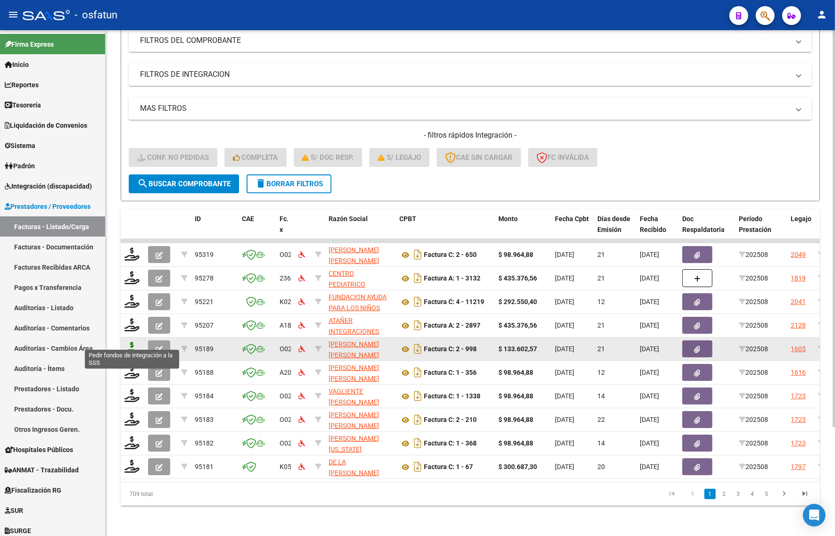
click at [135, 342] on icon at bounding box center [131, 348] width 15 height 13
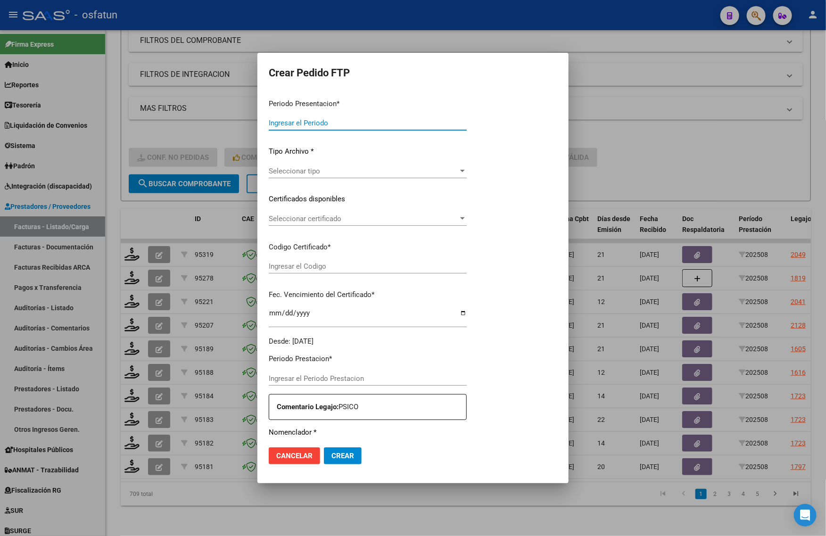
type input "202508"
type input "$ 133.602,57"
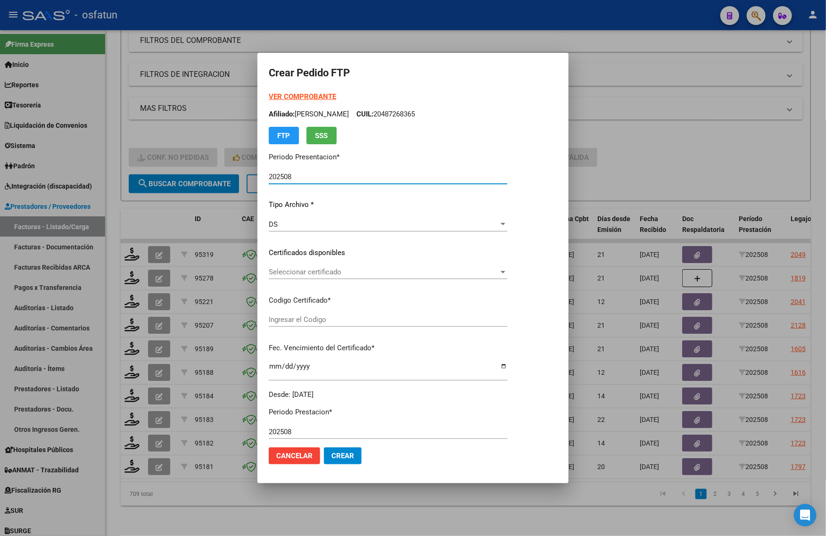
type input "ARG02000487268362021102920251029PPA235"
type input "2025-10-29"
click at [309, 95] on strong "VER COMPROBANTE" at bounding box center [302, 96] width 67 height 8
click at [718, 155] on div at bounding box center [413, 268] width 826 height 536
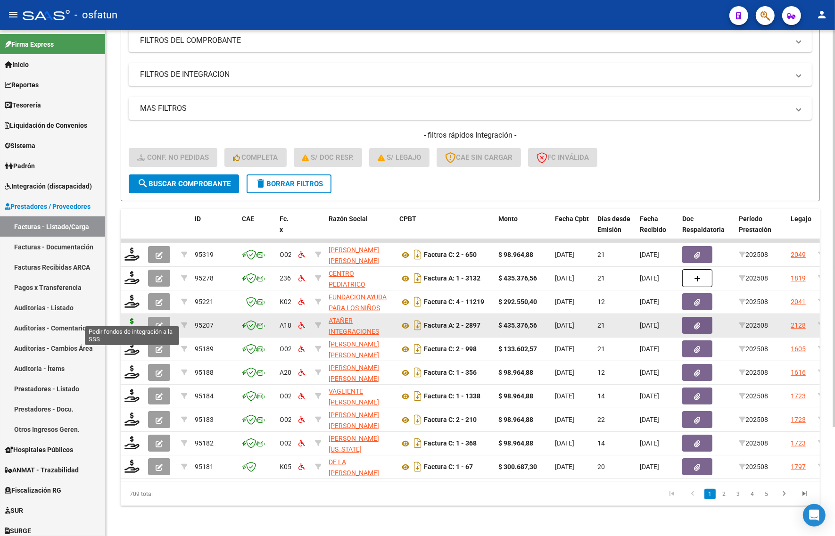
click at [130, 321] on icon at bounding box center [131, 324] width 15 height 13
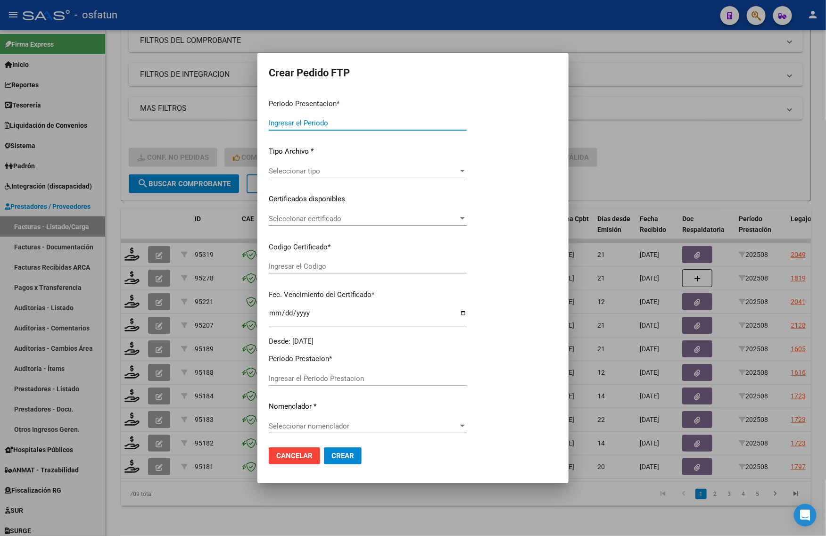
type input "202508"
type input "$ 435.376,56"
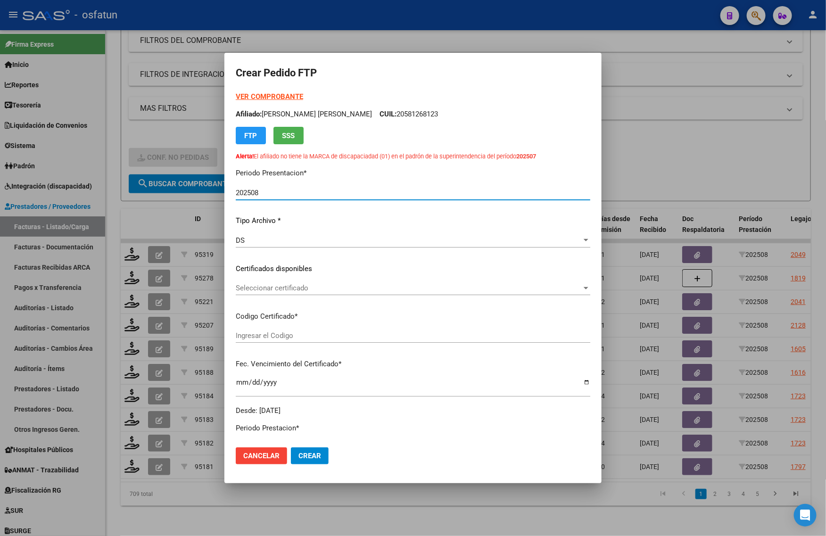
click at [270, 99] on strong "VER COMPROBANTE" at bounding box center [269, 96] width 67 height 8
click at [670, 177] on div at bounding box center [413, 268] width 826 height 536
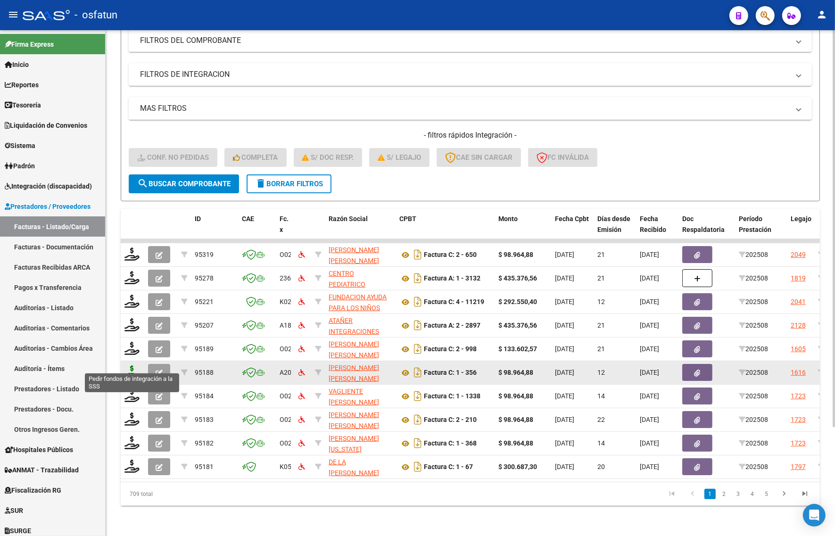
click at [128, 366] on icon at bounding box center [131, 371] width 15 height 13
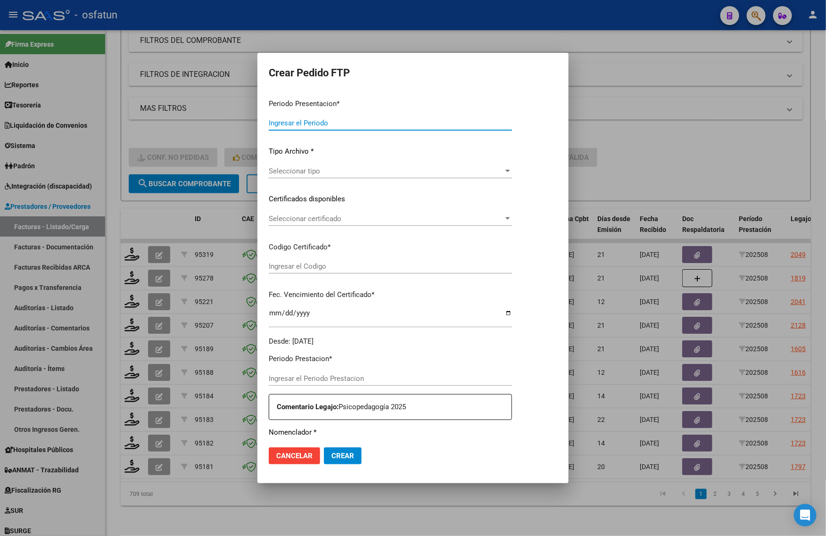
type input "202508"
type input "$ 98.964,88"
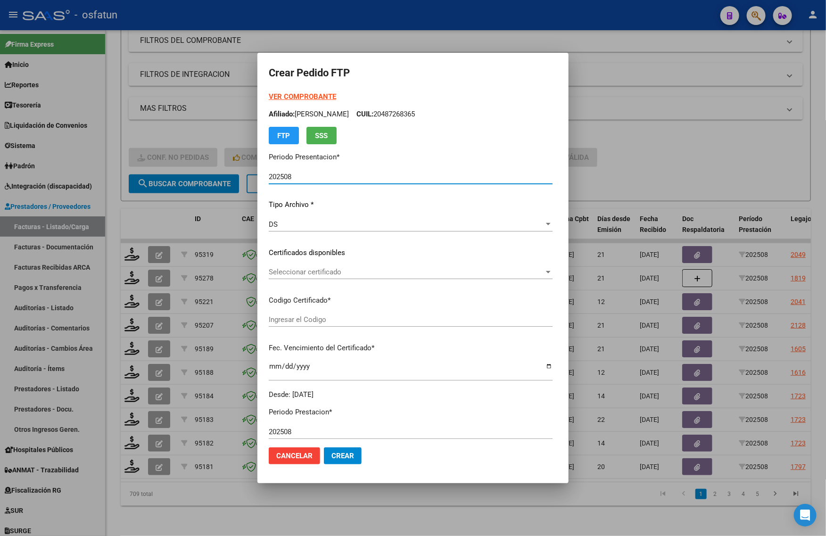
type input "ARG01000520736032022120120271201SFE168"
type input "2027-12-01"
click at [289, 96] on strong "VER COMPROBANTE" at bounding box center [302, 96] width 67 height 8
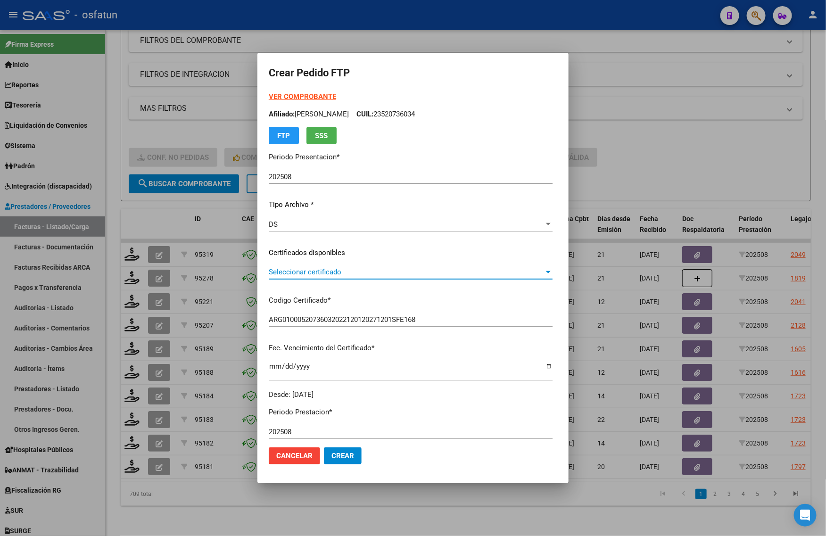
click at [291, 273] on span "Seleccionar certificado" at bounding box center [406, 272] width 275 height 8
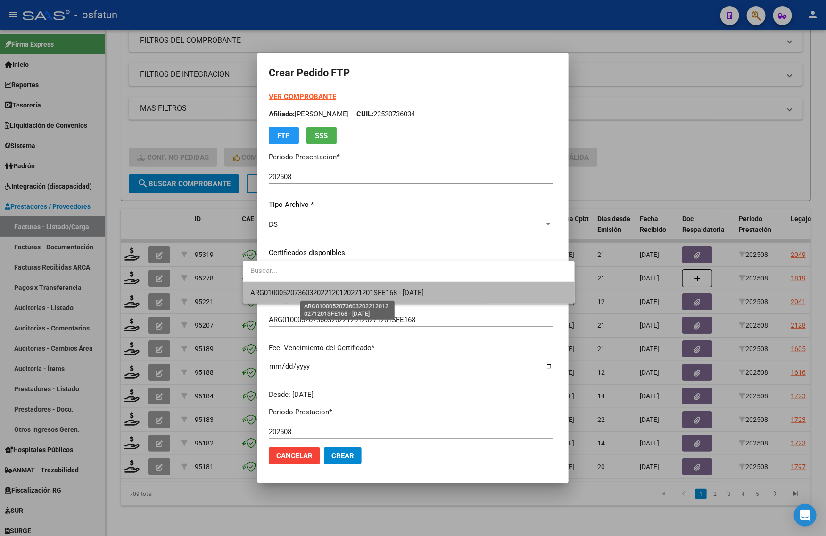
click at [291, 292] on span "ARG01000520736032022120120271201SFE168 - 2027-12-01" at bounding box center [336, 293] width 173 height 8
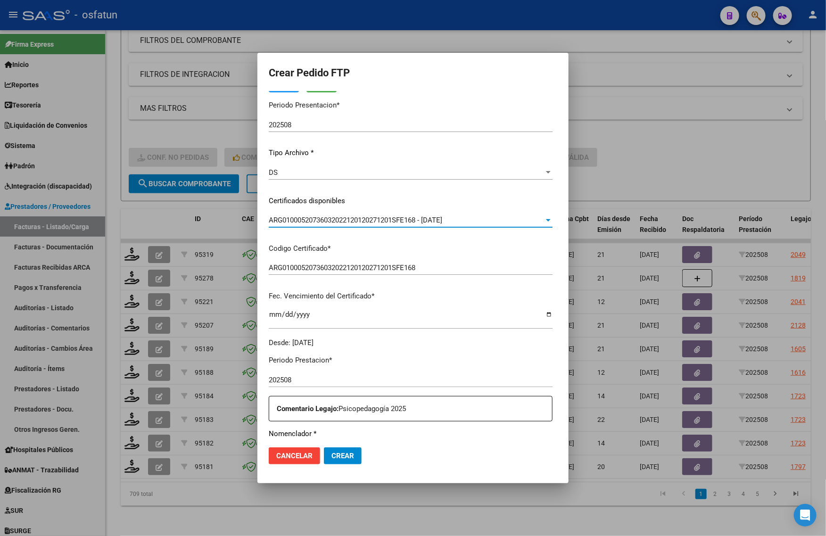
scroll to position [177, 0]
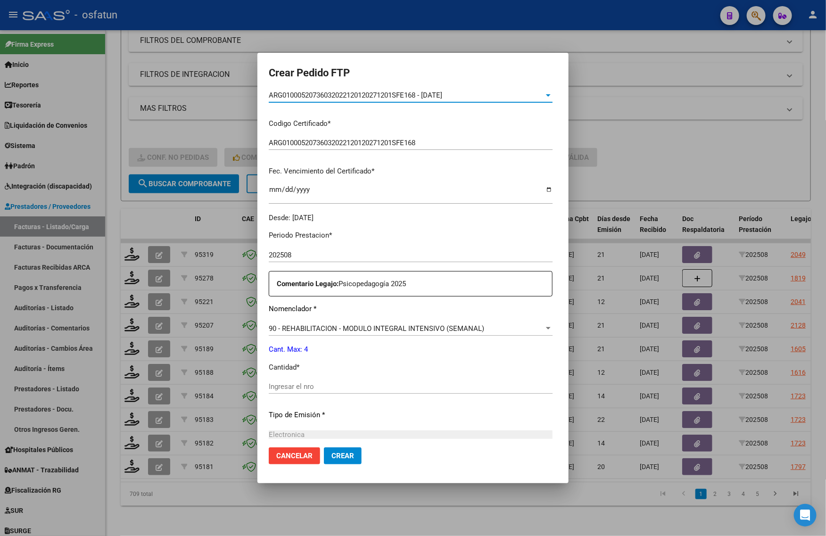
click at [281, 396] on div "Ingresar el nro" at bounding box center [411, 391] width 284 height 23
click at [281, 390] on input "Ingresar el nro" at bounding box center [411, 386] width 284 height 8
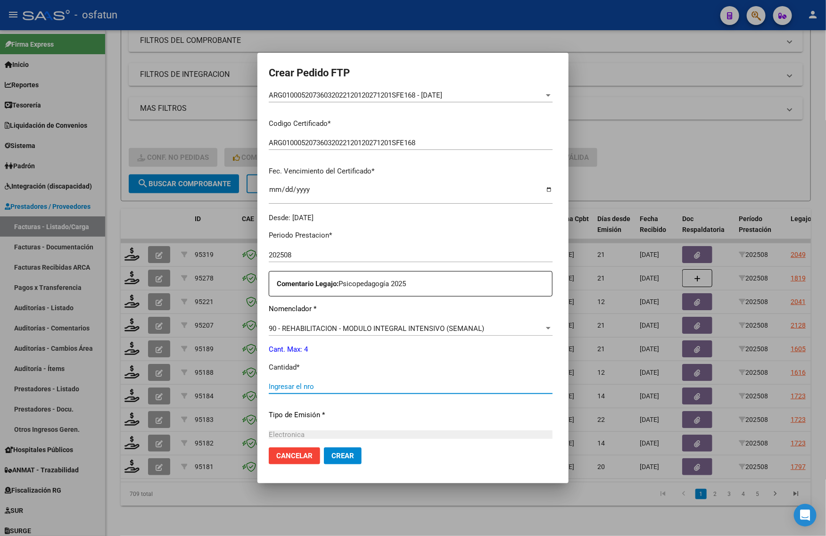
click at [270, 385] on input "Ingresar el nro" at bounding box center [411, 386] width 284 height 8
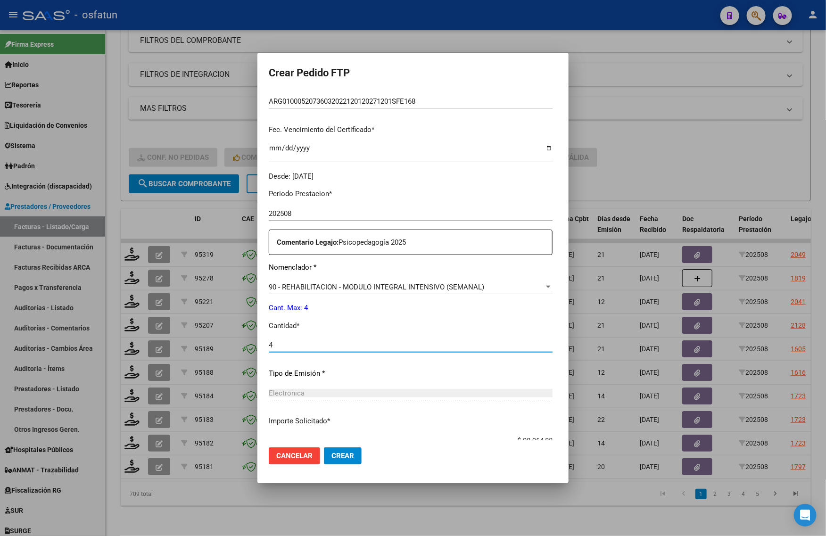
scroll to position [282, 0]
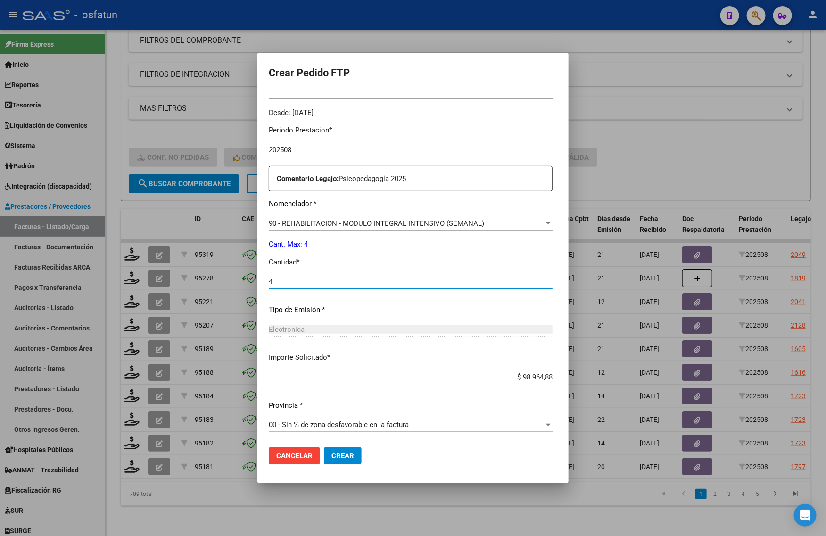
type input "4"
click at [329, 448] on button "Crear" at bounding box center [343, 455] width 38 height 17
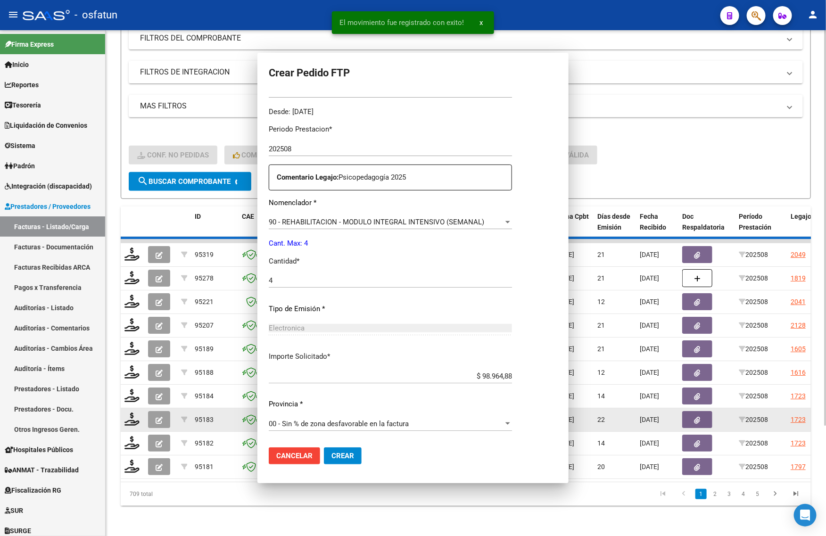
scroll to position [0, 0]
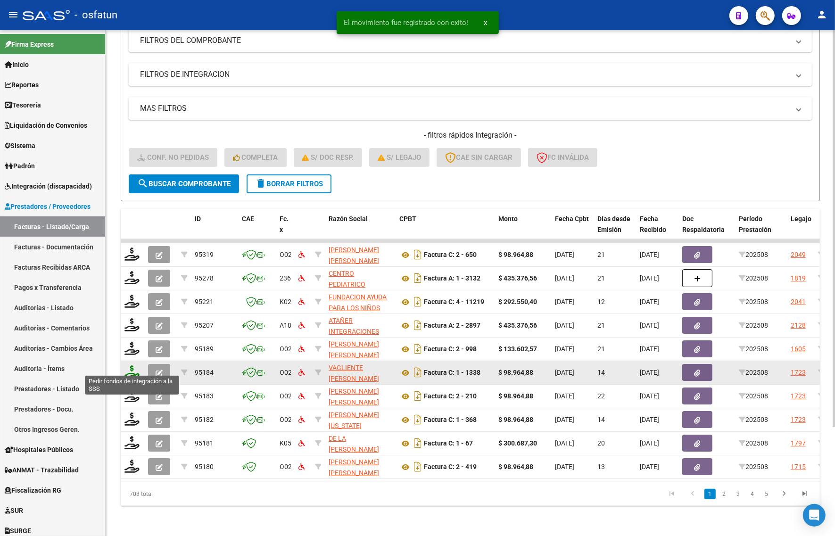
click at [131, 365] on icon at bounding box center [131, 371] width 15 height 13
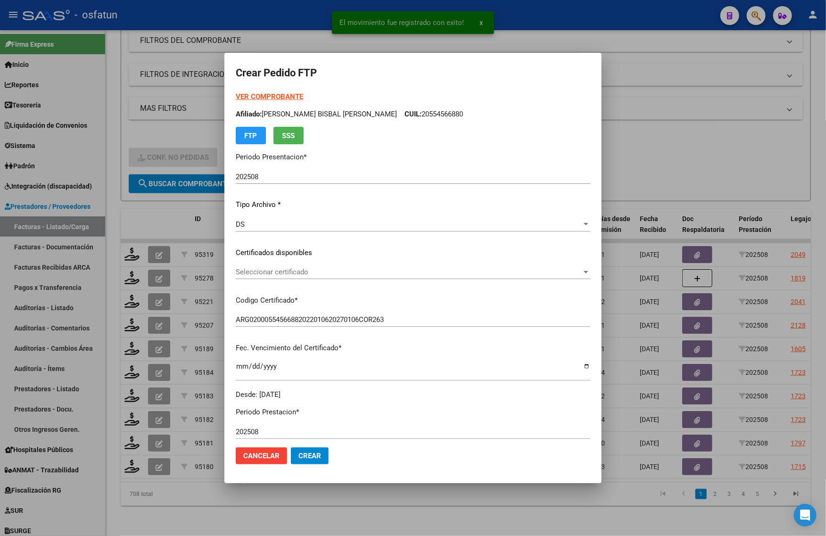
click at [275, 95] on strong "VER COMPROBANTE" at bounding box center [269, 96] width 67 height 8
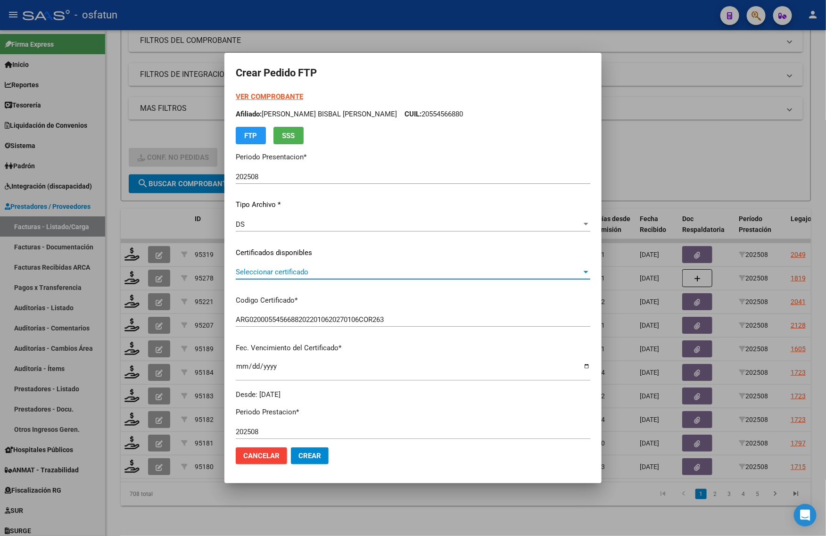
click at [276, 272] on span "Seleccionar certificado" at bounding box center [409, 272] width 346 height 8
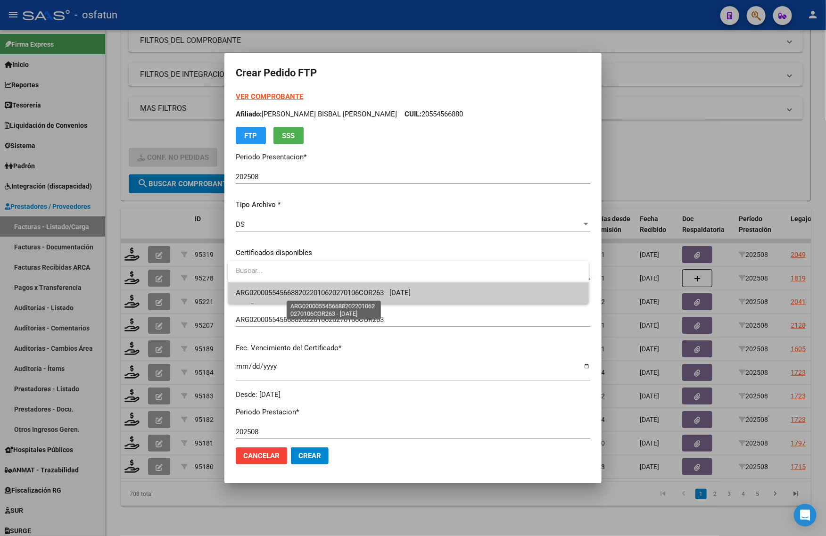
click at [278, 296] on span "ARG02000554566882022010620270106COR263 - [DATE]" at bounding box center [323, 293] width 175 height 8
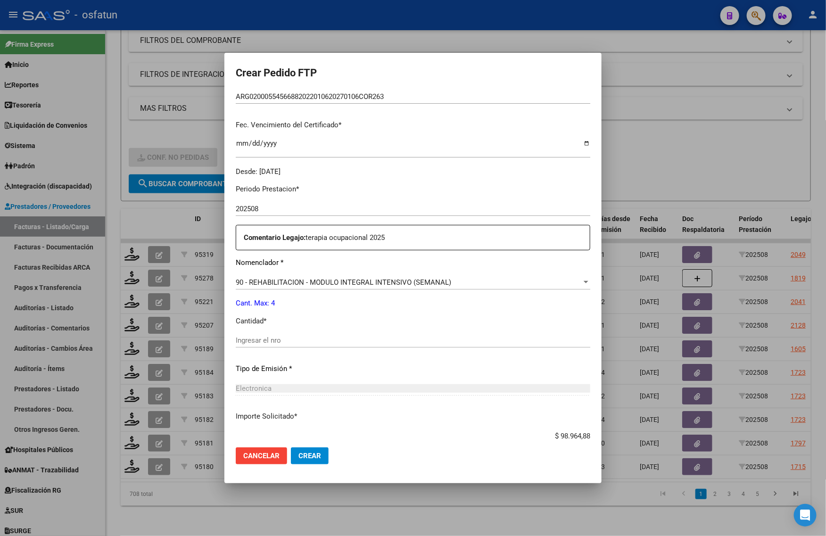
scroll to position [236, 0]
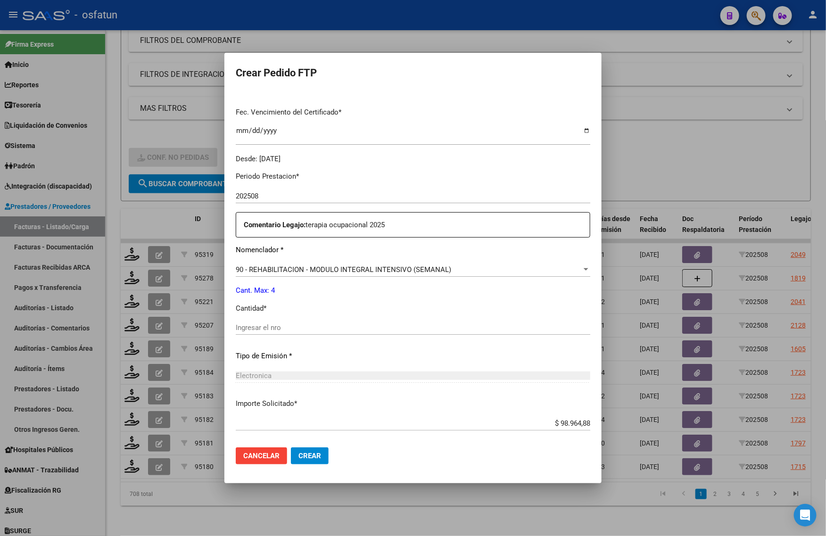
click at [291, 324] on input "Ingresar el nro" at bounding box center [413, 327] width 355 height 8
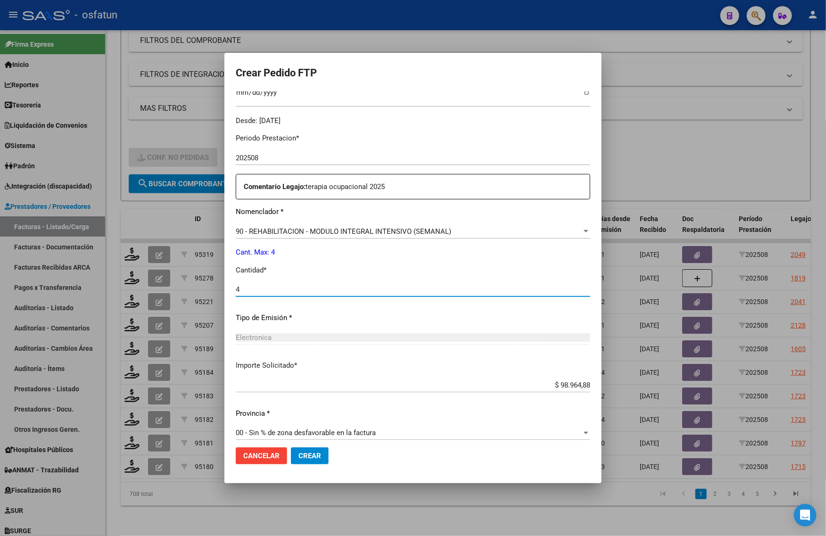
scroll to position [282, 0]
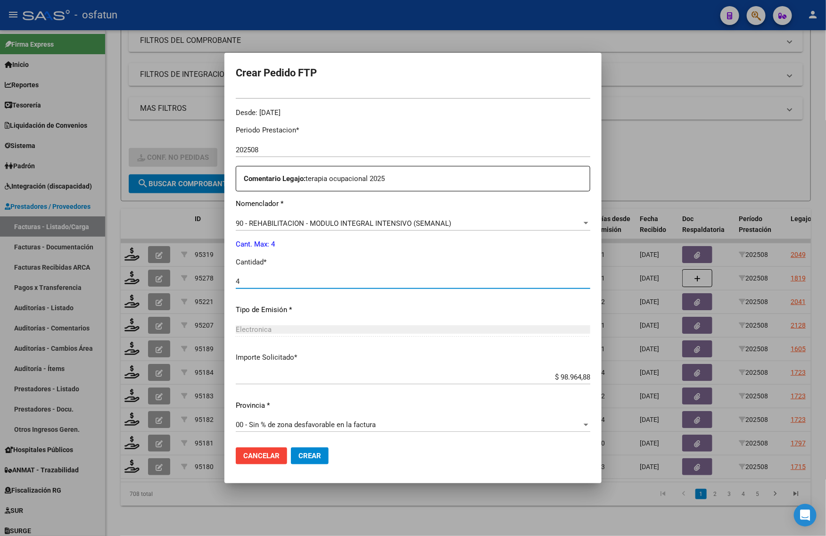
click at [317, 458] on span "Crear" at bounding box center [309, 456] width 23 height 8
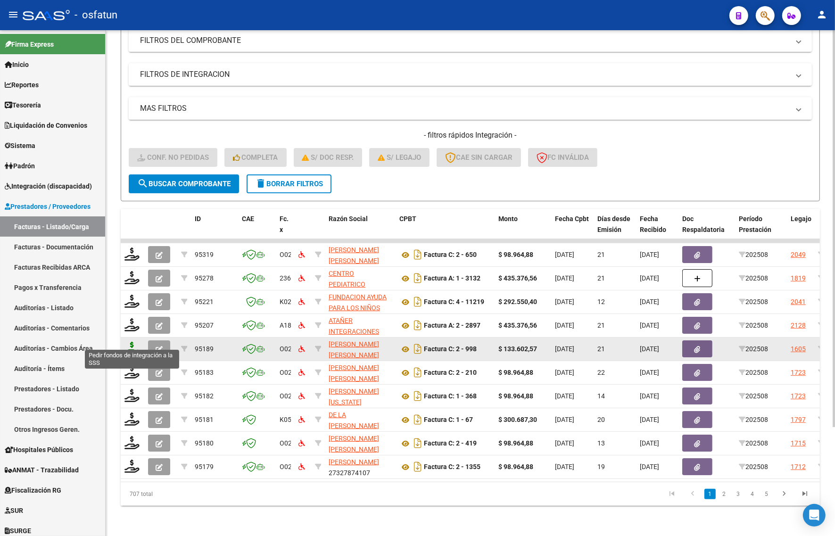
click at [135, 342] on icon at bounding box center [131, 348] width 15 height 13
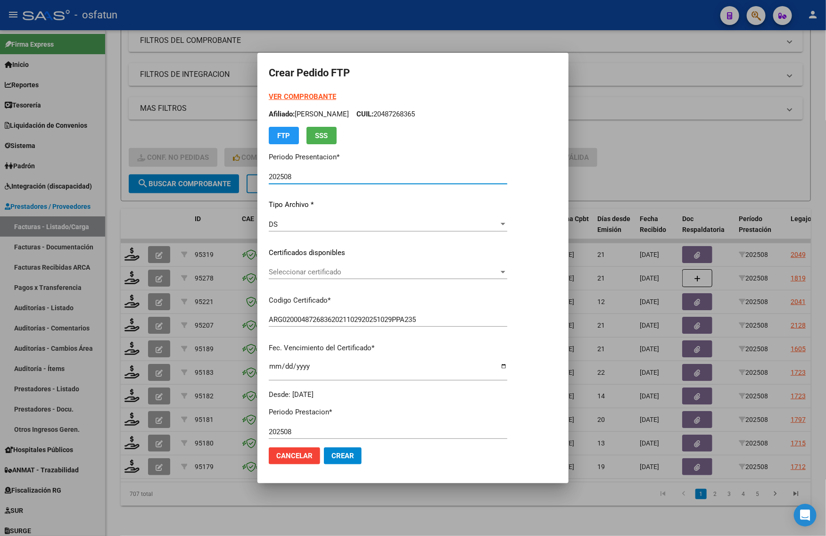
click at [293, 98] on strong "VER COMPROBANTE" at bounding box center [302, 96] width 67 height 8
drag, startPoint x: 654, startPoint y: 116, endPoint x: 413, endPoint y: 230, distance: 267.0
click at [655, 116] on div at bounding box center [413, 268] width 826 height 536
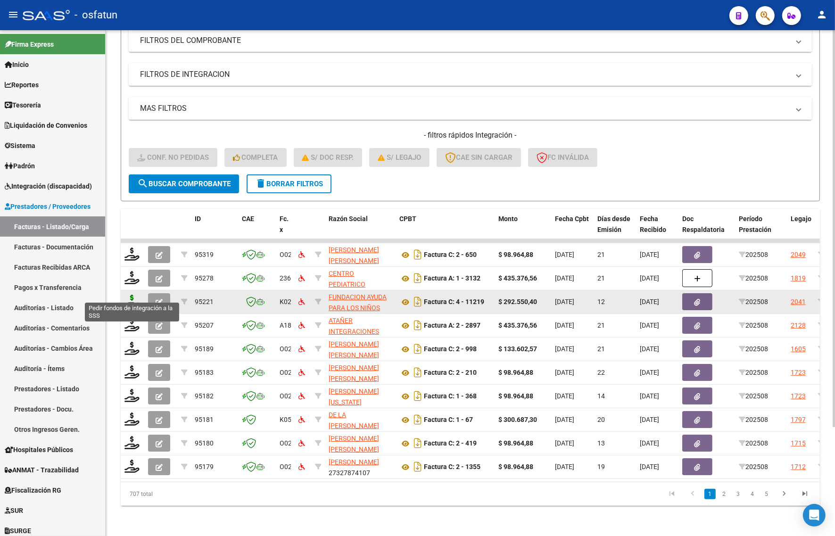
click at [129, 295] on icon at bounding box center [131, 301] width 15 height 13
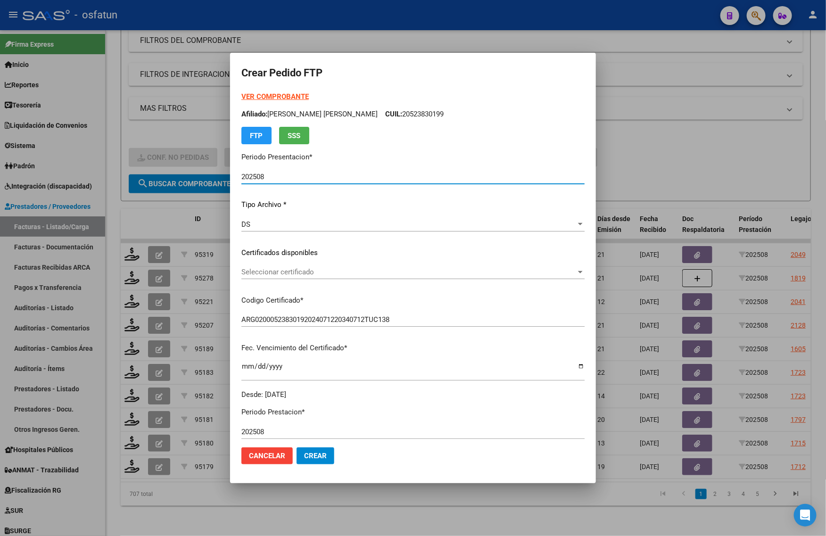
click at [279, 95] on strong "VER COMPROBANTE" at bounding box center [274, 96] width 67 height 8
drag, startPoint x: 718, startPoint y: 163, endPoint x: 691, endPoint y: 176, distance: 30.2
click at [718, 165] on div at bounding box center [413, 268] width 826 height 536
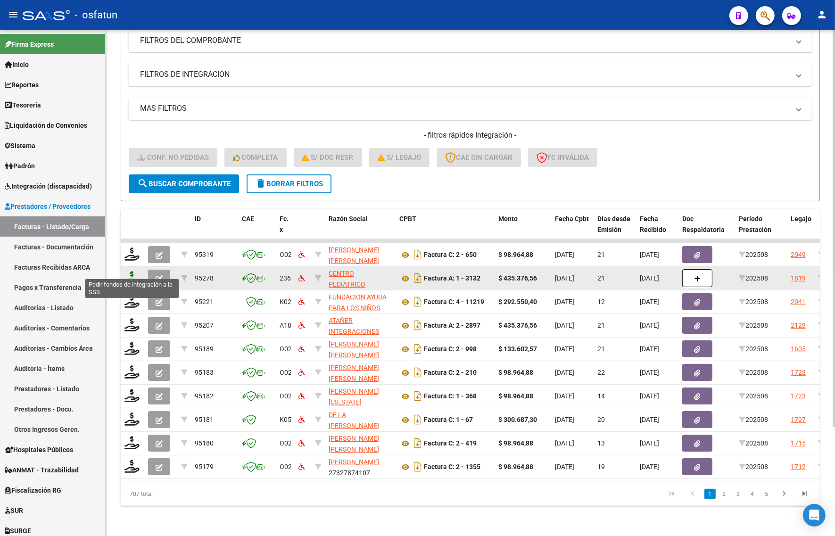
click at [133, 271] on icon at bounding box center [131, 277] width 15 height 13
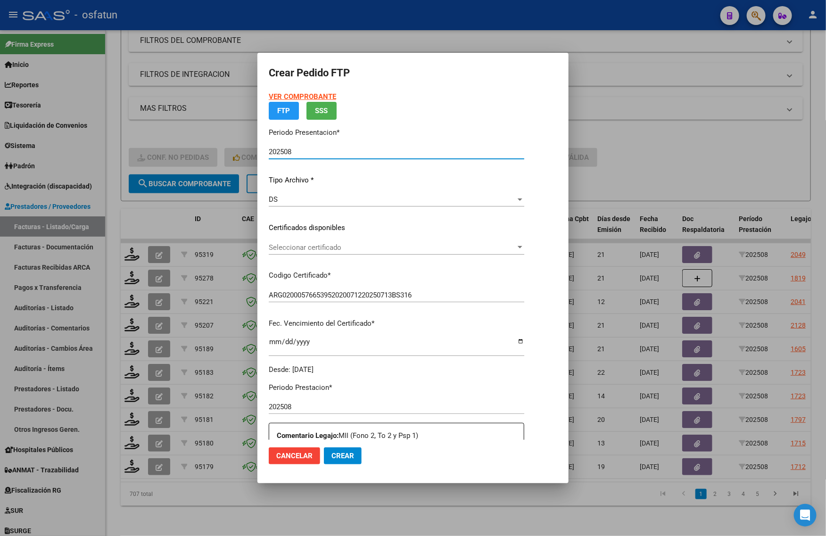
click at [296, 95] on strong "VER COMPROBANTE" at bounding box center [302, 96] width 67 height 8
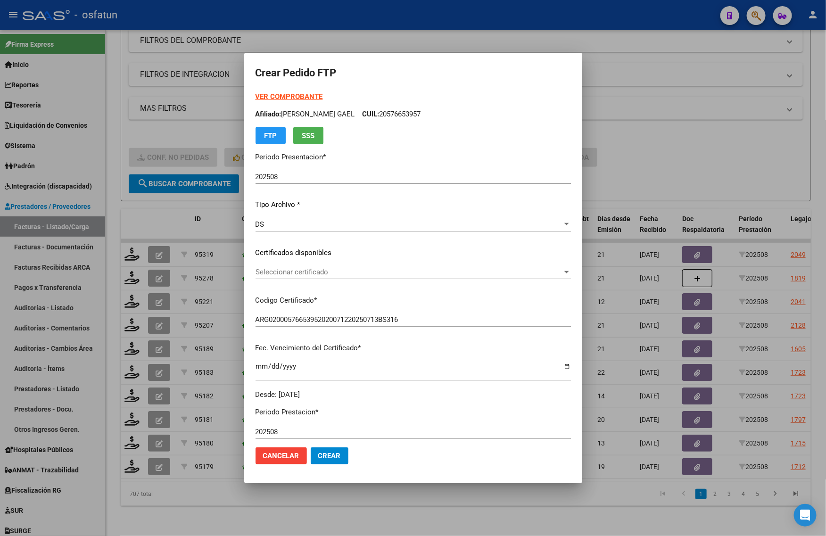
click at [277, 276] on div "Seleccionar certificado Seleccionar certificado" at bounding box center [413, 272] width 315 height 14
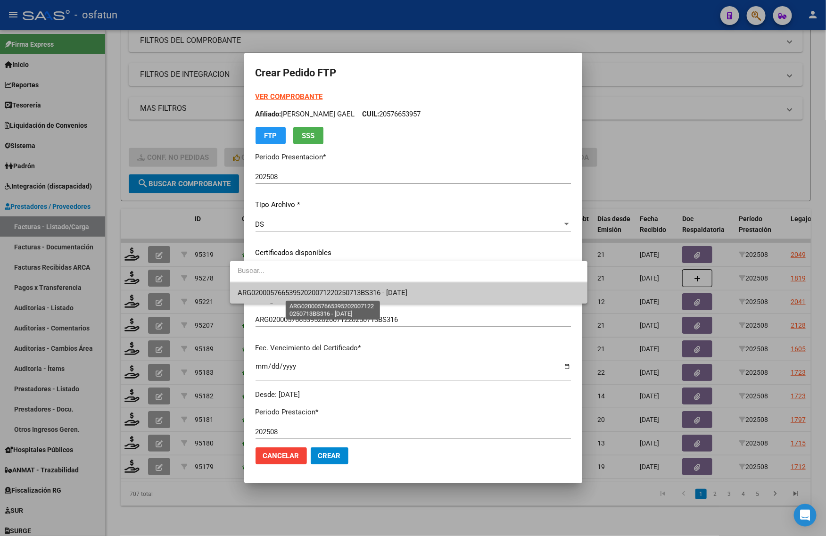
click at [274, 296] on span "ARG02000576653952020071220250713BS316 - 2026-07-31" at bounding box center [323, 293] width 170 height 8
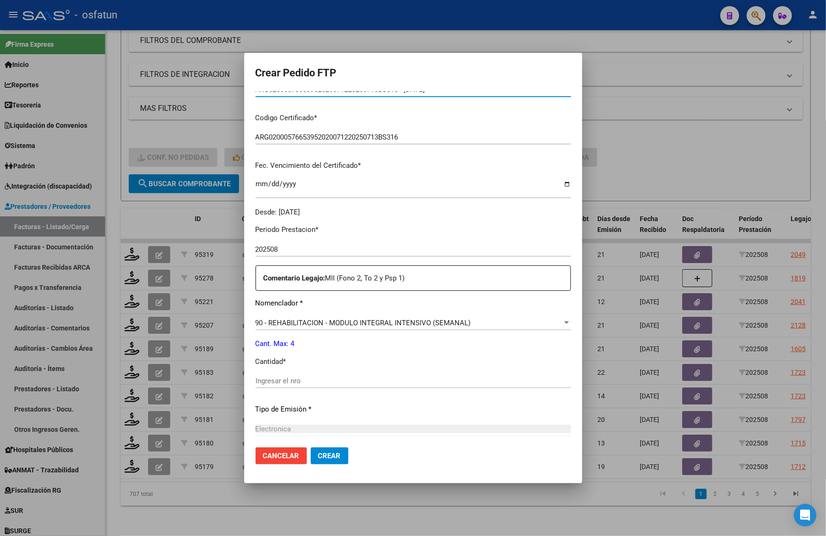
scroll to position [236, 0]
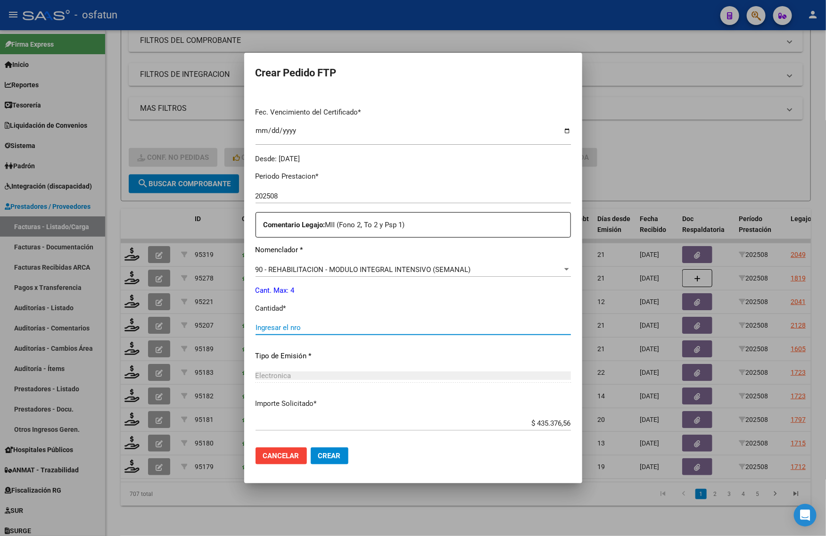
click at [274, 328] on input "Ingresar el nro" at bounding box center [413, 327] width 315 height 8
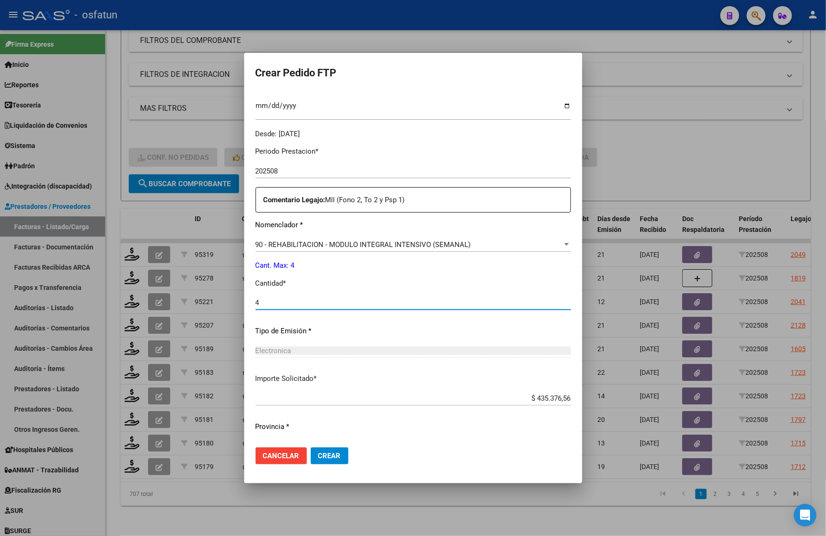
scroll to position [282, 0]
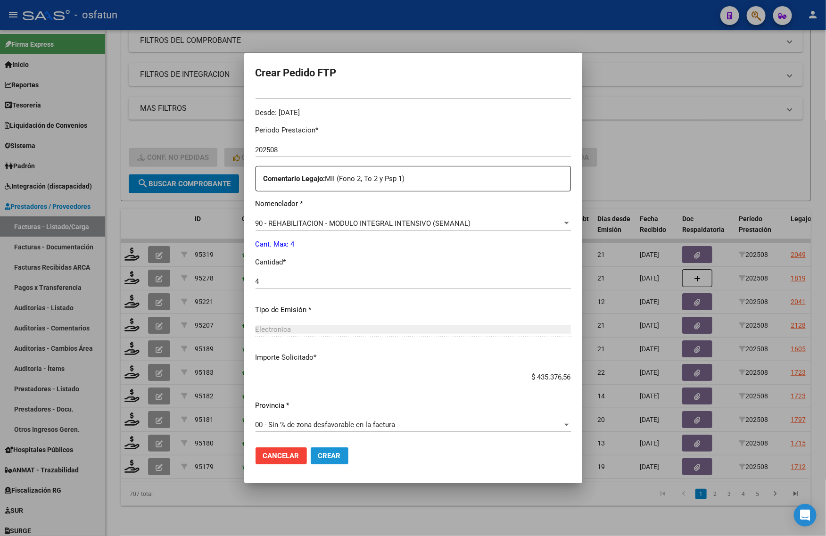
click at [322, 457] on span "Crear" at bounding box center [329, 456] width 23 height 8
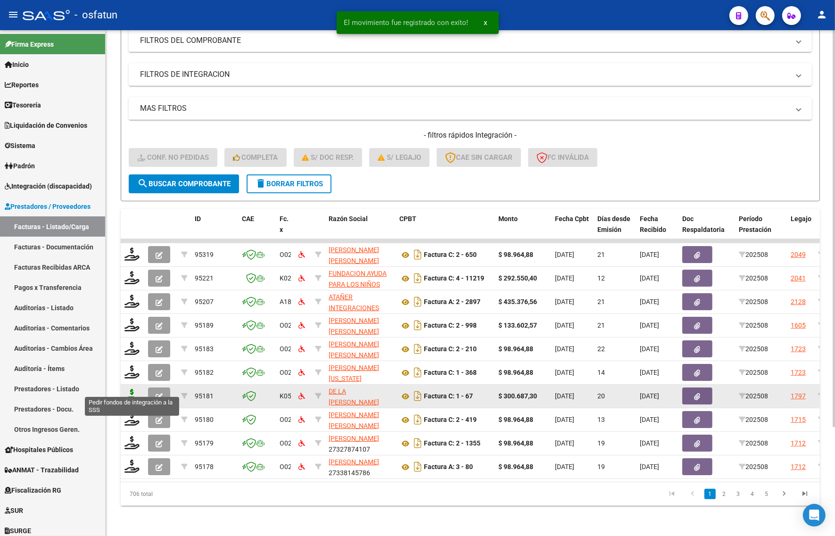
click at [130, 389] on icon at bounding box center [131, 395] width 15 height 13
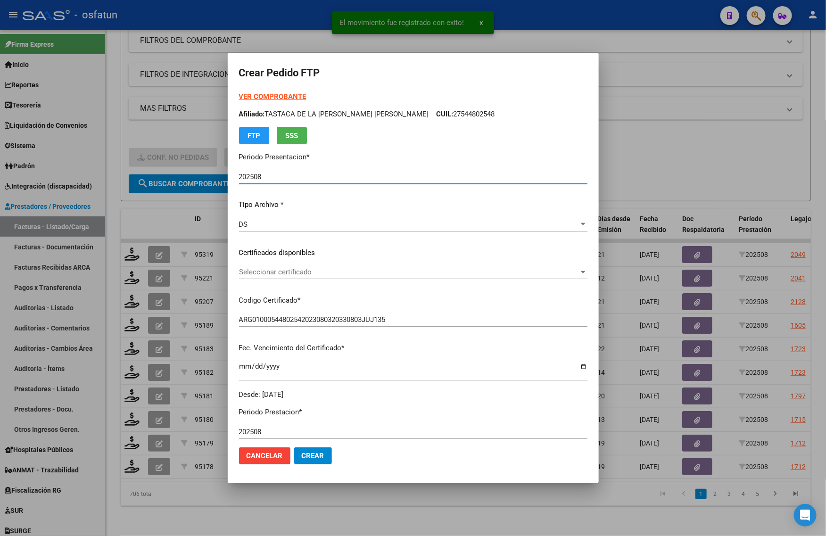
click at [272, 93] on strong "VER COMPROBANTE" at bounding box center [272, 96] width 67 height 8
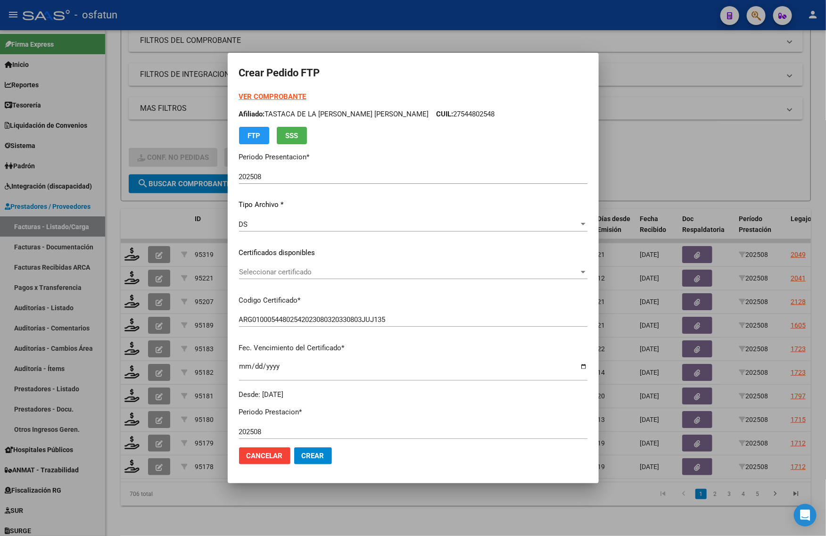
click at [328, 263] on div "VER COMPROBANTE ARCA Padrón Afiliado: TASTACA DE LA VEGA LUZ ISABELLA CUIL: 275…" at bounding box center [413, 245] width 348 height 308
click at [328, 277] on div "Seleccionar certificado Seleccionar certificado" at bounding box center [413, 272] width 348 height 14
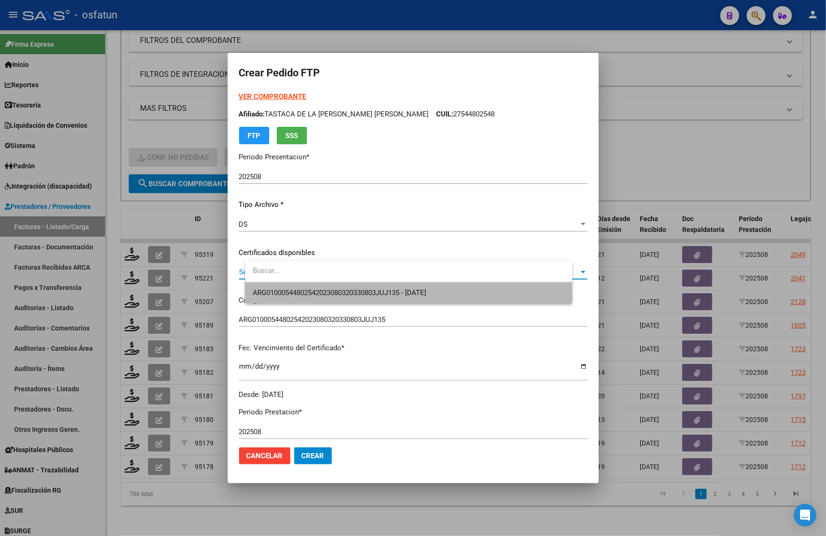
click at [332, 302] on span "ARG01000544802542023080320330803JUJ135 - [DATE]" at bounding box center [409, 292] width 312 height 21
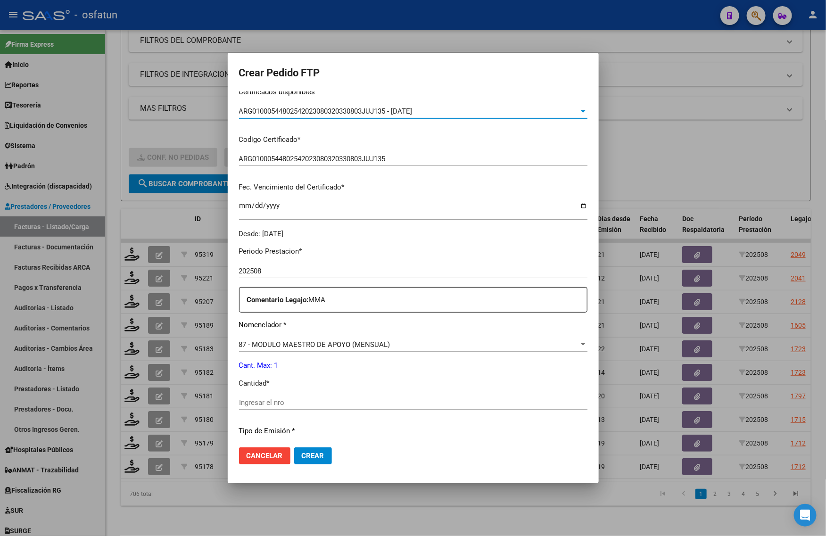
scroll to position [236, 0]
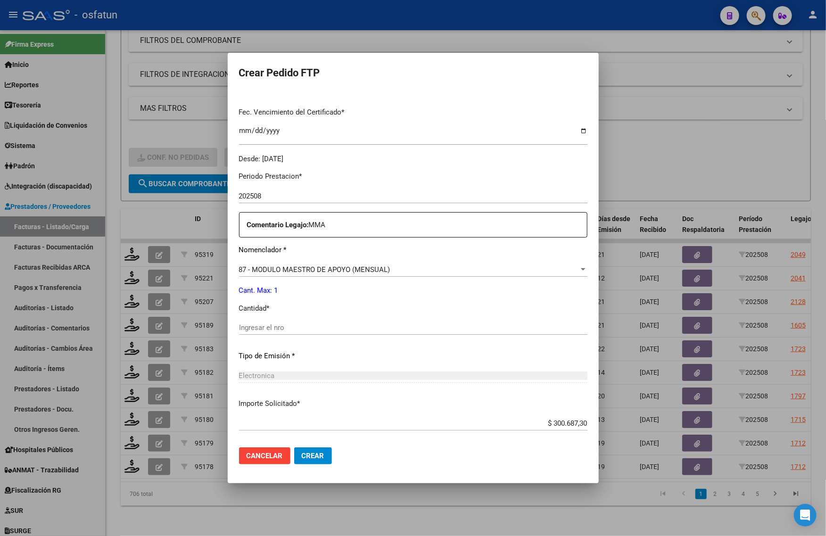
click at [313, 329] on input "Ingresar el nro" at bounding box center [413, 327] width 348 height 8
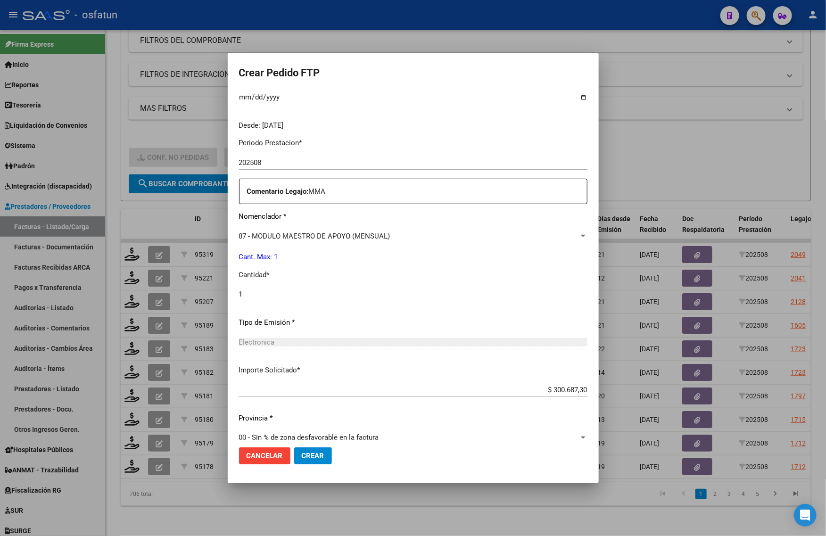
scroll to position [282, 0]
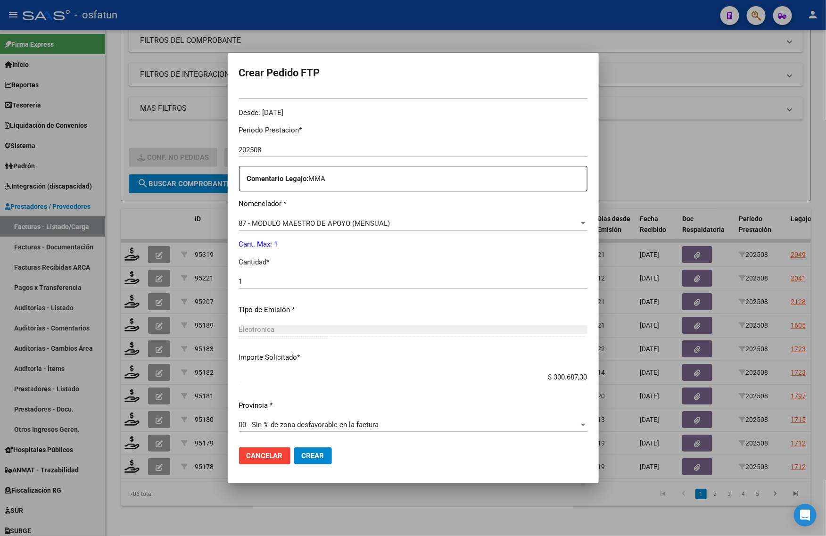
click at [328, 462] on button "Crear" at bounding box center [313, 455] width 38 height 17
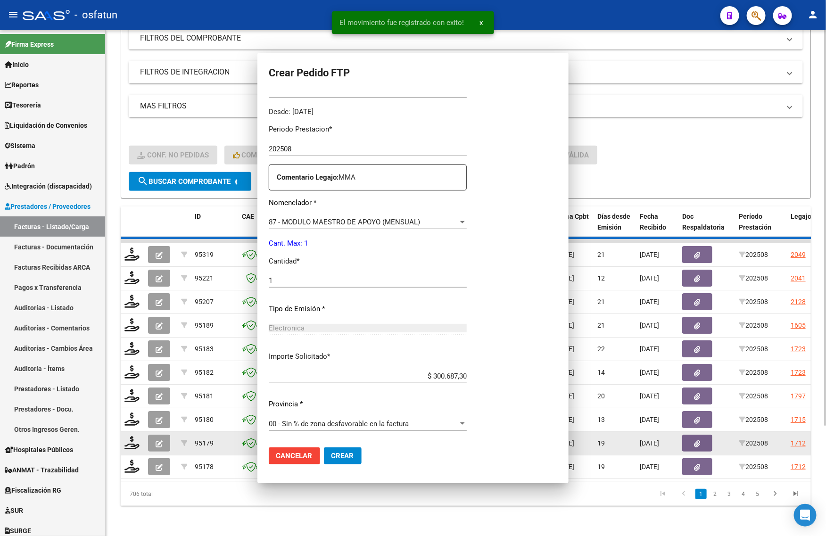
scroll to position [229, 0]
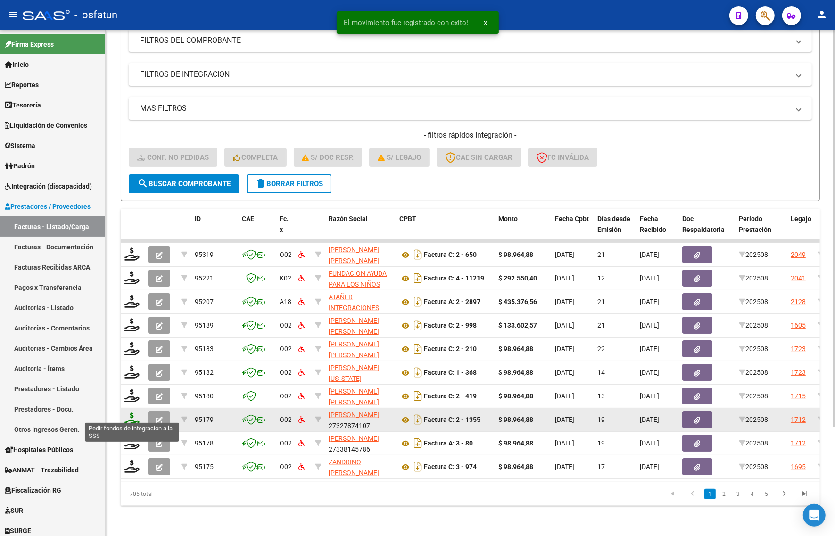
click at [128, 413] on icon at bounding box center [131, 419] width 15 height 13
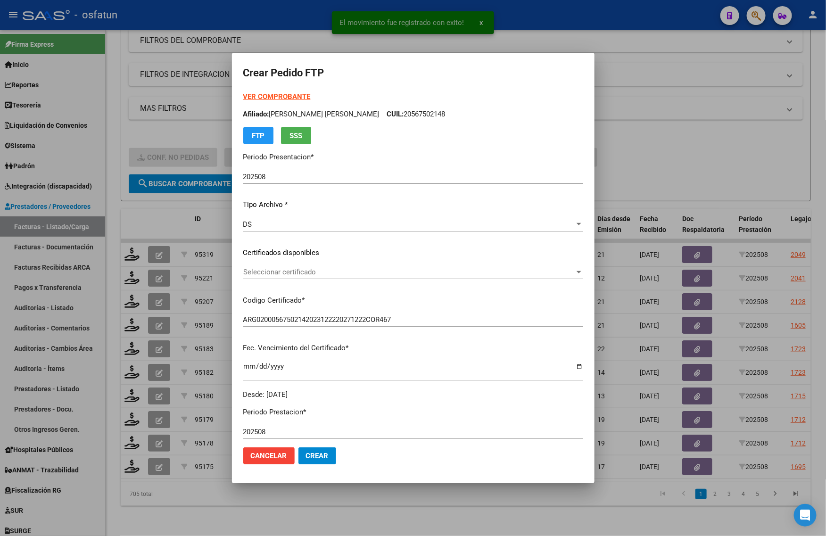
click at [277, 93] on strong "VER COMPROBANTE" at bounding box center [276, 96] width 67 height 8
click at [704, 133] on div at bounding box center [413, 268] width 826 height 536
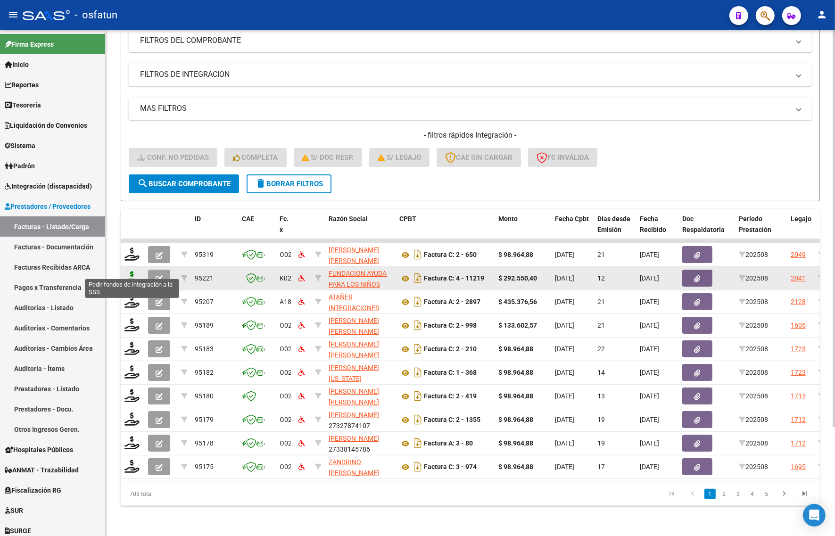
click at [125, 273] on icon at bounding box center [131, 277] width 15 height 13
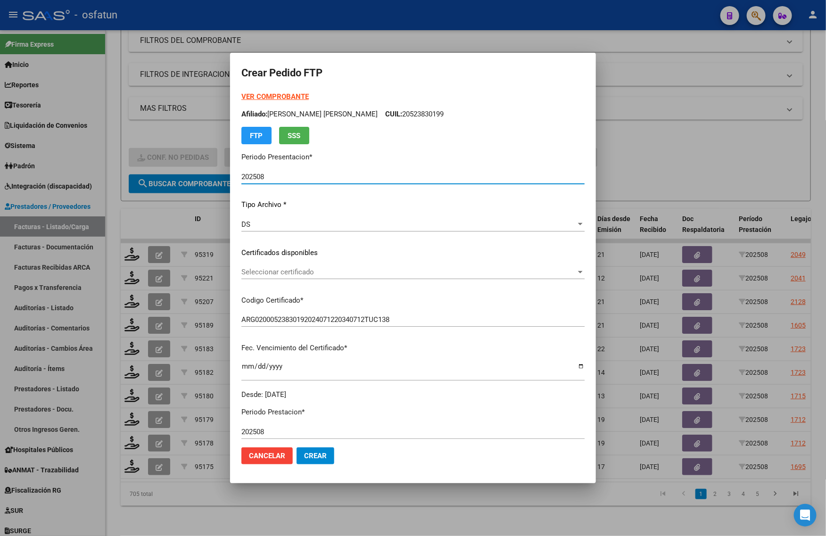
click at [283, 98] on strong "VER COMPROBANTE" at bounding box center [274, 96] width 67 height 8
click at [188, 126] on div at bounding box center [413, 268] width 826 height 536
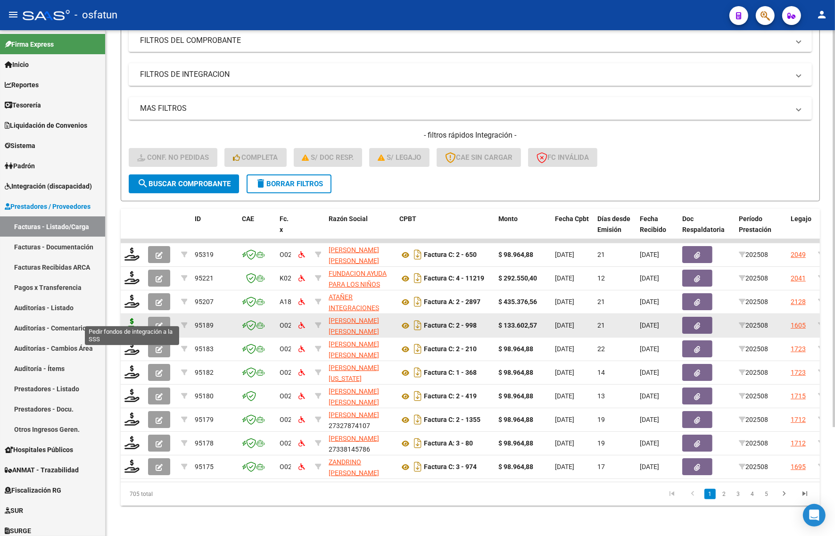
click at [135, 318] on icon at bounding box center [131, 324] width 15 height 13
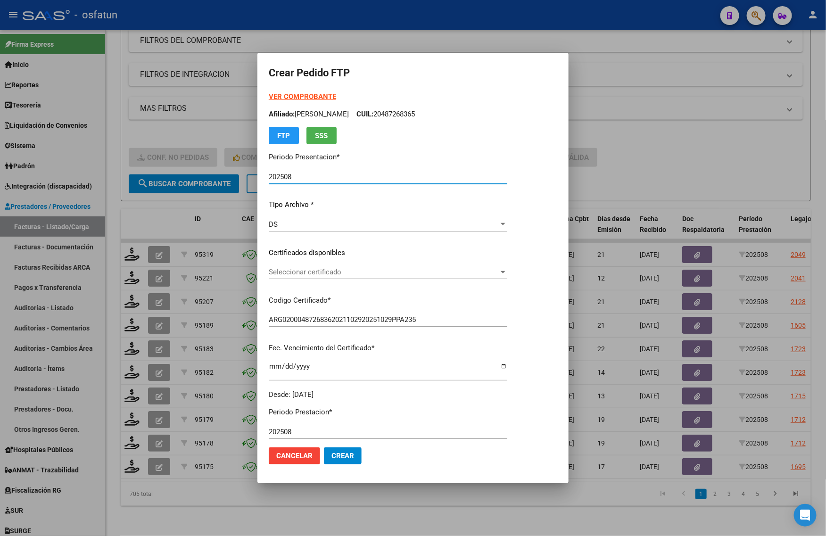
click at [272, 99] on strong "VER COMPROBANTE" at bounding box center [302, 96] width 67 height 8
click at [340, 273] on span "Seleccionar certificado" at bounding box center [384, 272] width 230 height 8
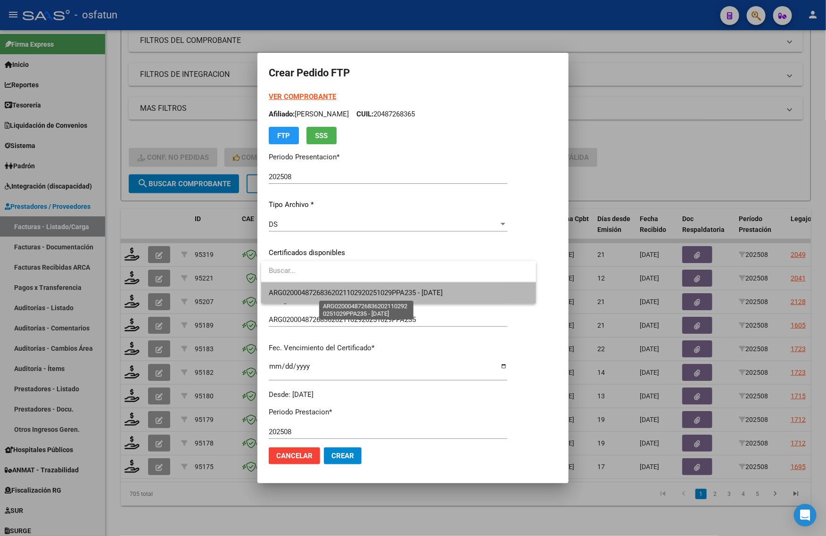
click at [340, 289] on span "ARG02000487268362021102920251029PPA235 - [DATE]" at bounding box center [356, 293] width 174 height 8
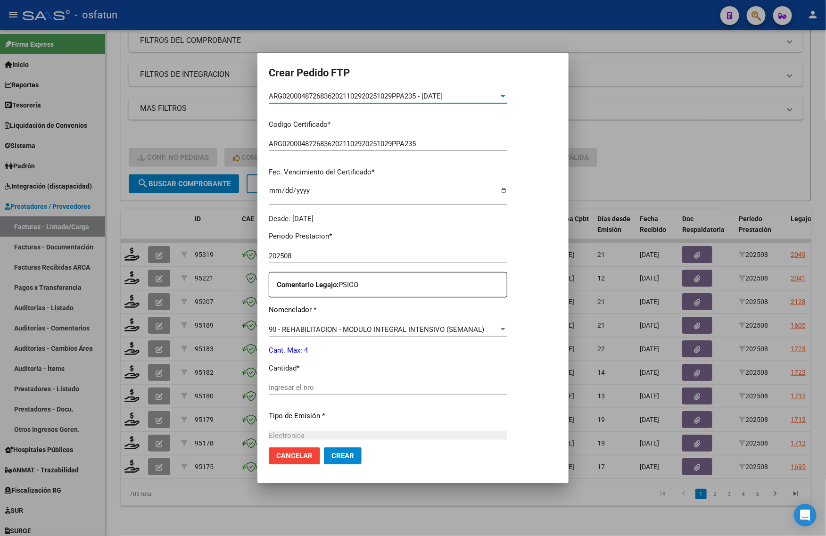
scroll to position [177, 0]
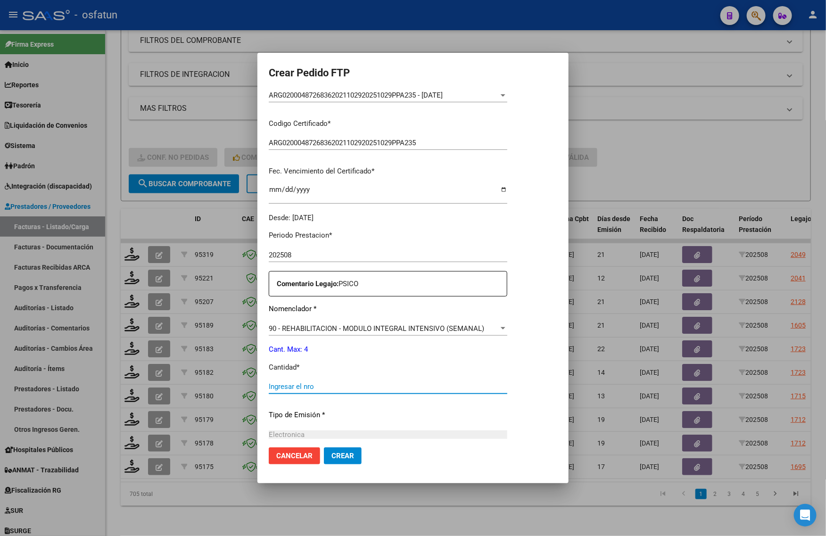
click at [314, 383] on input "Ingresar el nro" at bounding box center [388, 386] width 239 height 8
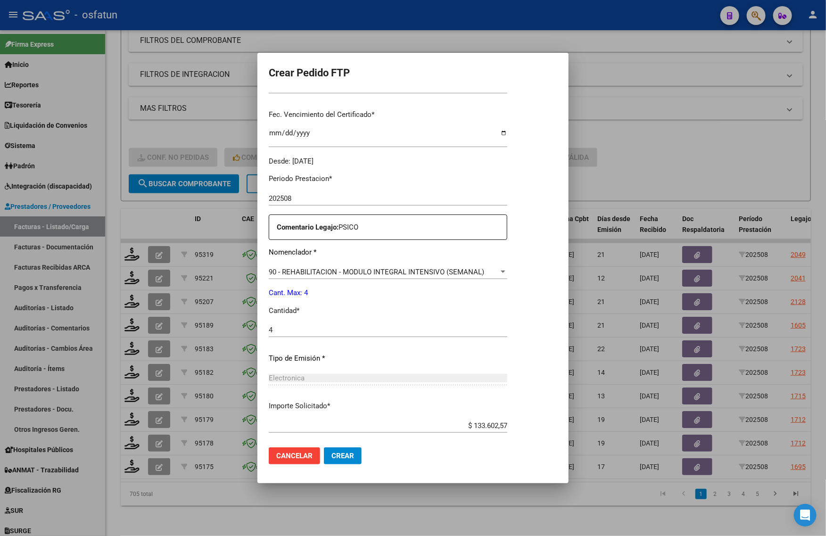
scroll to position [282, 0]
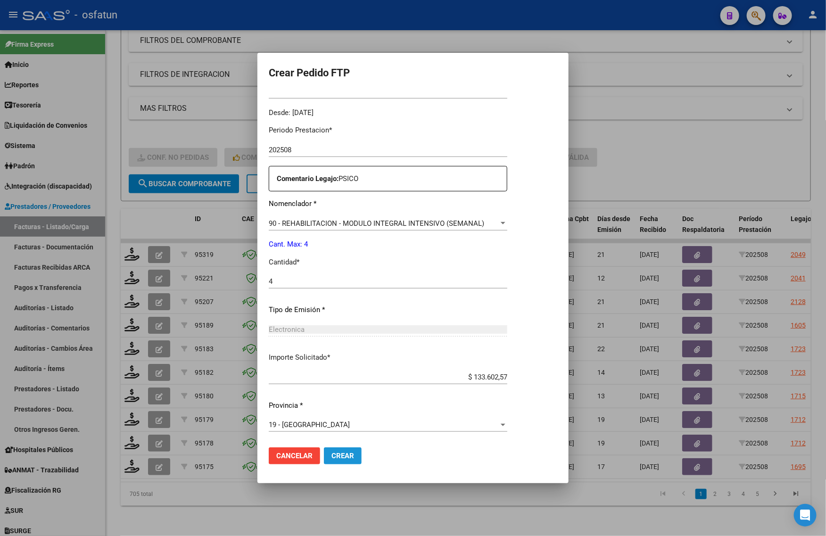
click at [335, 455] on span "Crear" at bounding box center [342, 456] width 23 height 8
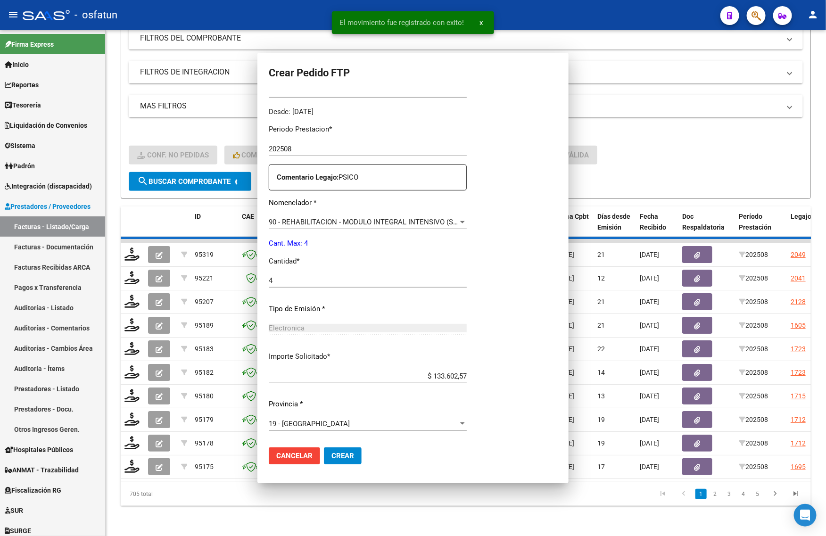
scroll to position [0, 0]
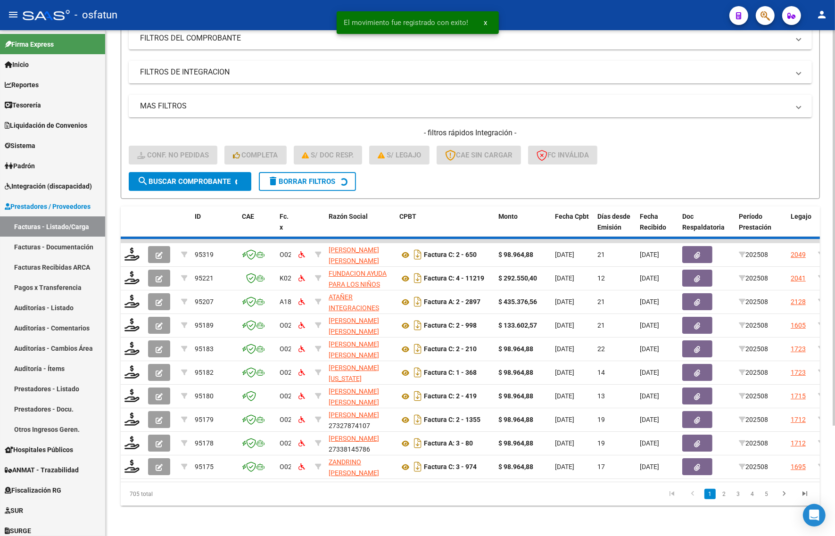
click at [256, 509] on div "Video tutorial PRESTADORES -> Listado de CPBTs Emitidos por Prestadores / Prove…" at bounding box center [470, 216] width 729 height 639
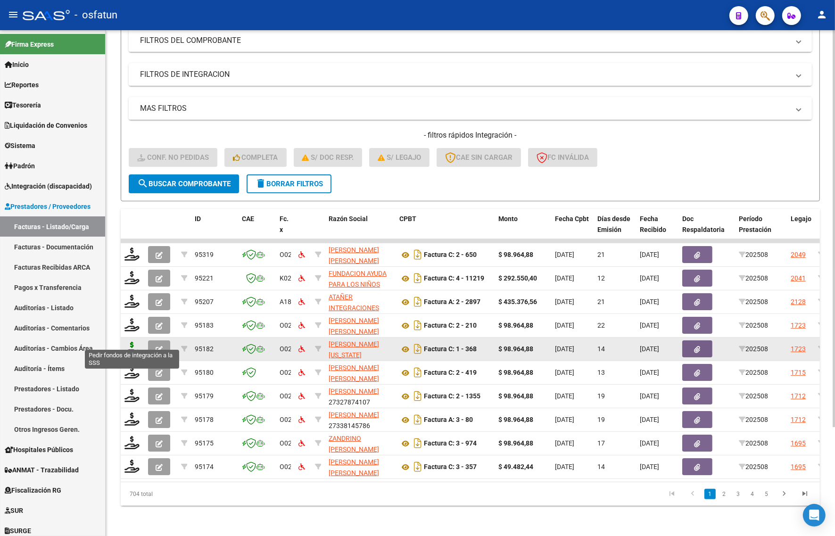
click at [128, 342] on icon at bounding box center [131, 348] width 15 height 13
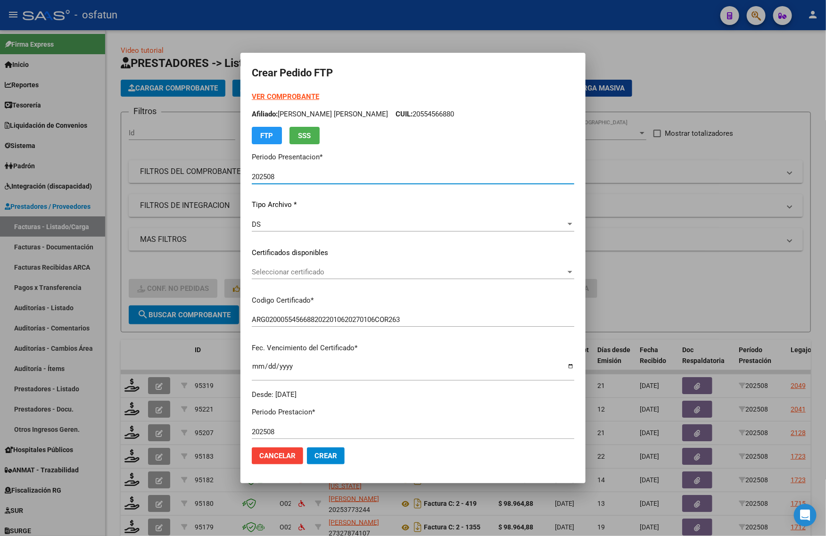
scroll to position [138, 0]
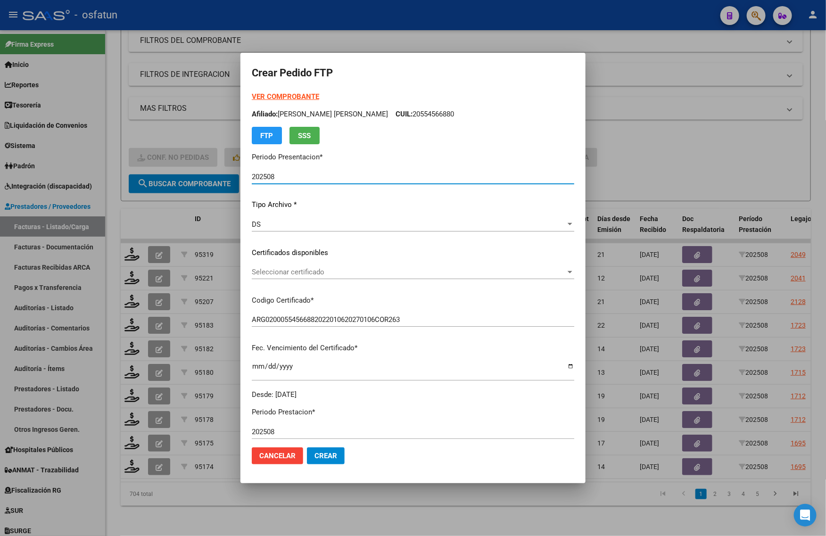
click at [315, 269] on span "Seleccionar certificado" at bounding box center [409, 272] width 314 height 8
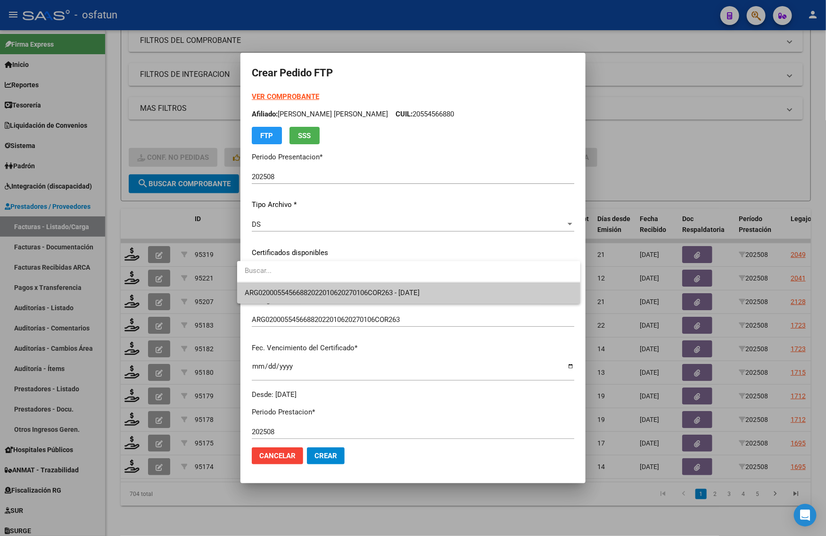
click at [316, 289] on span "ARG02000554566882022010620270106COR263 - [DATE]" at bounding box center [332, 293] width 175 height 8
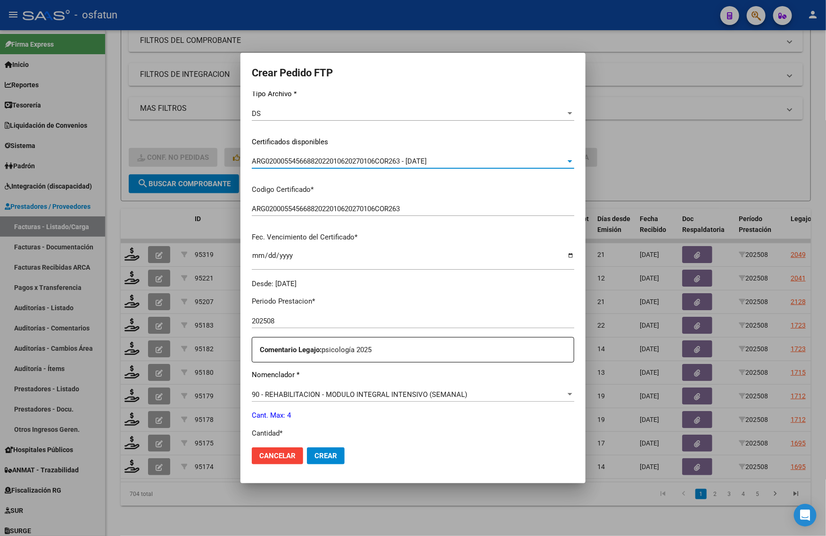
scroll to position [236, 0]
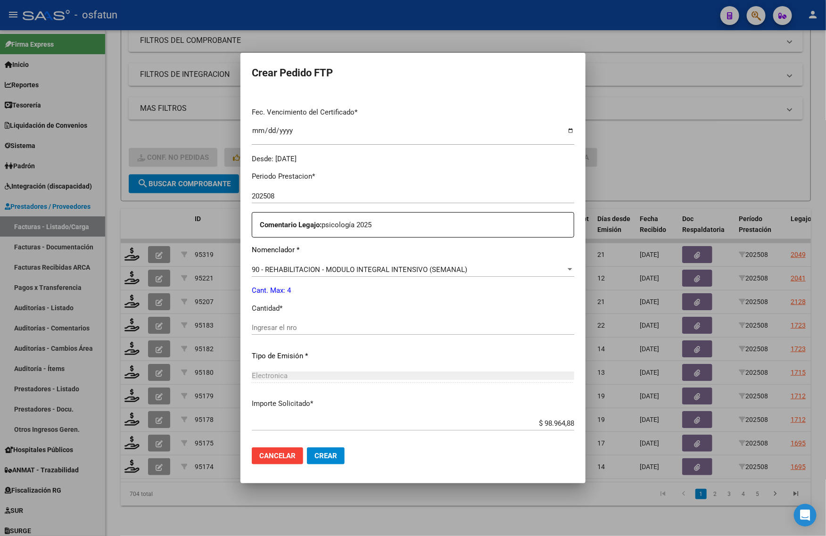
click at [326, 317] on div "Periodo Prestacion * 202508 Ingresar el Periodo Prestacion Comentario Legajo: p…" at bounding box center [413, 325] width 322 height 323
click at [331, 328] on input "Ingresar el nro" at bounding box center [413, 327] width 322 height 8
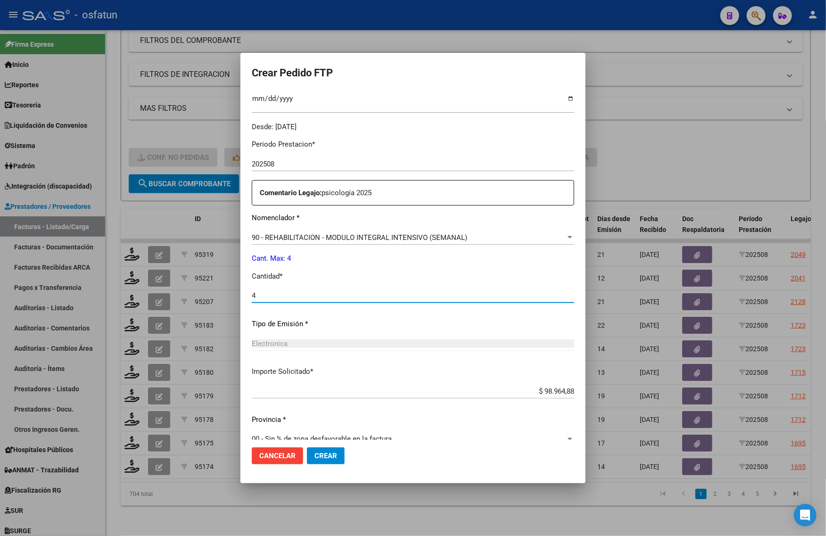
scroll to position [282, 0]
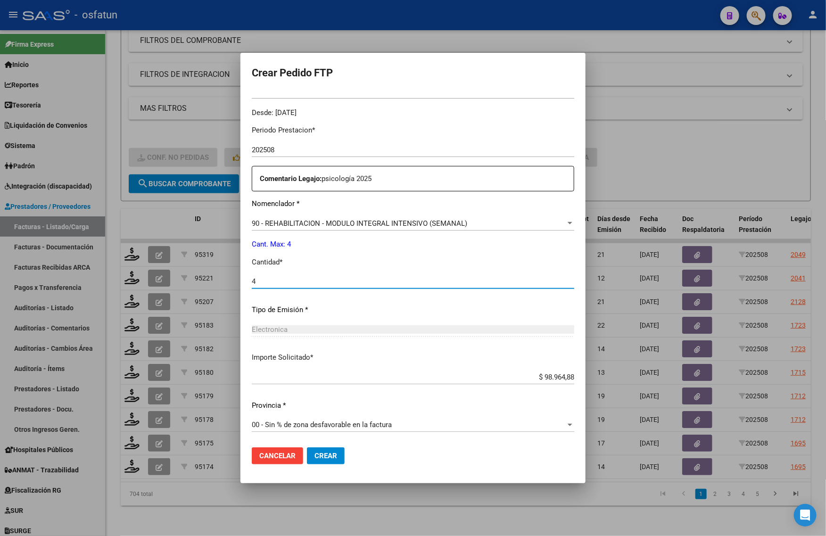
type input "4"
click at [314, 457] on span "Crear" at bounding box center [325, 456] width 23 height 8
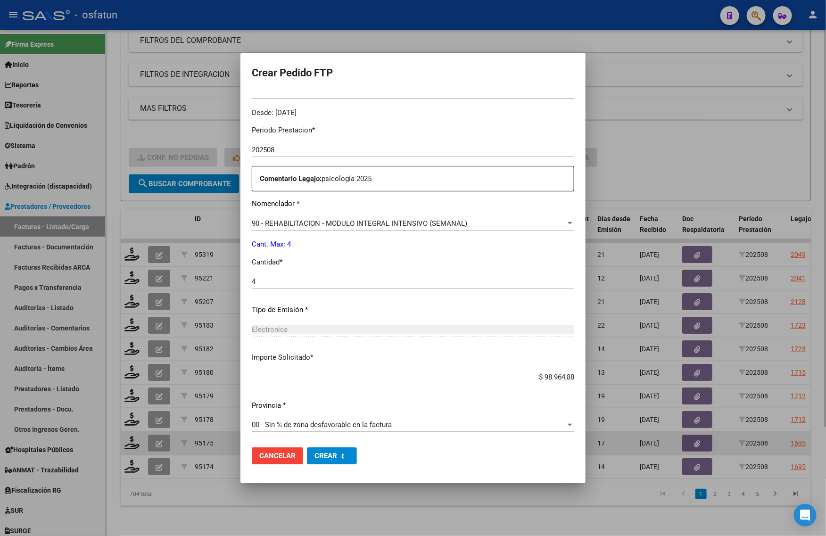
scroll to position [0, 0]
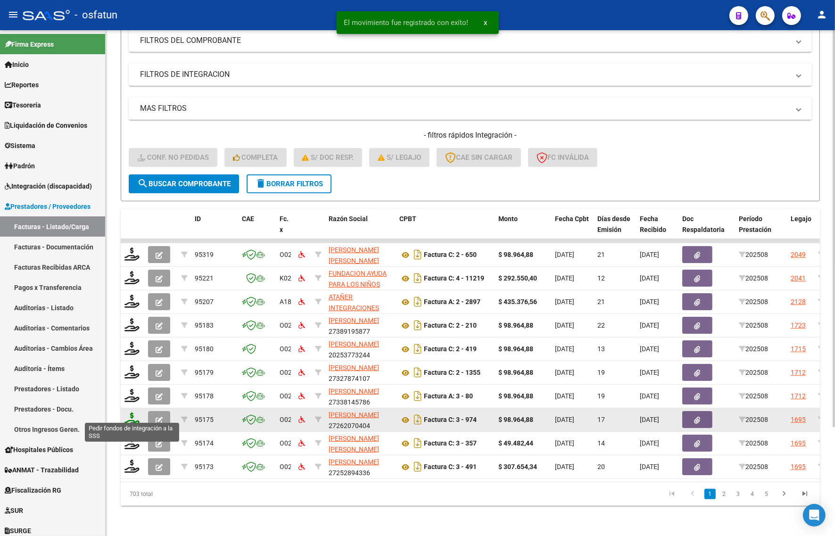
click at [131, 413] on icon at bounding box center [131, 419] width 15 height 13
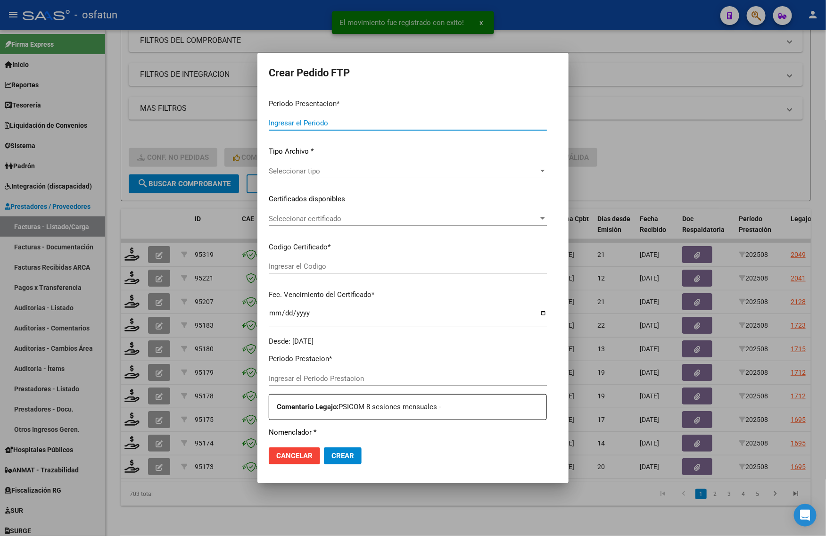
type input "202508"
type input "$ 98.964,88"
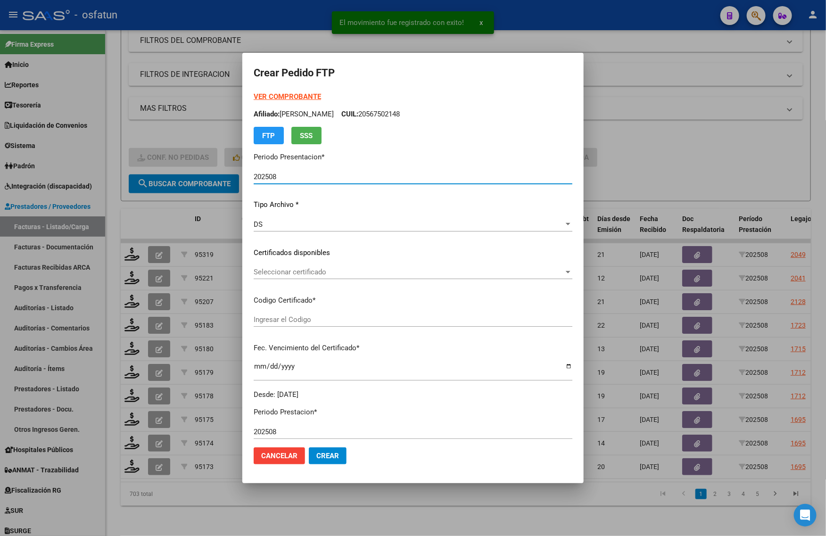
type input "ARG02000563057732021092320260923COR263"
type input "[DATE]"
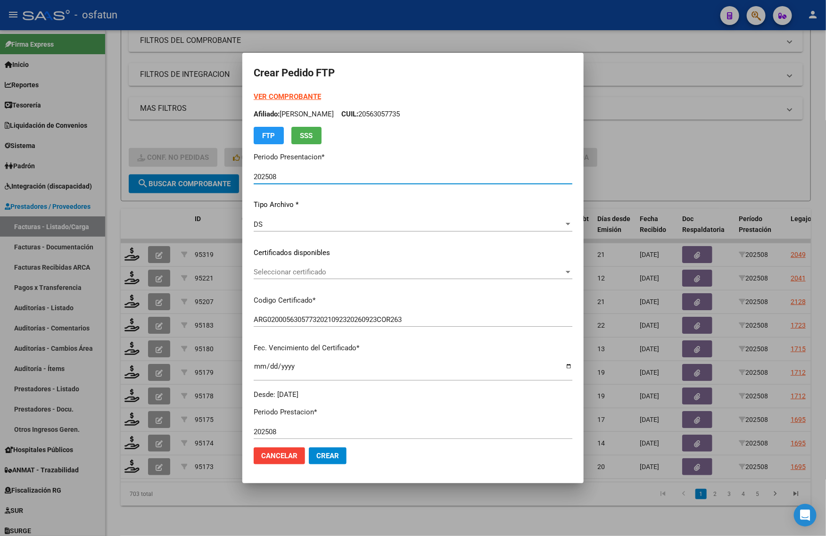
click at [712, 166] on div at bounding box center [413, 268] width 826 height 536
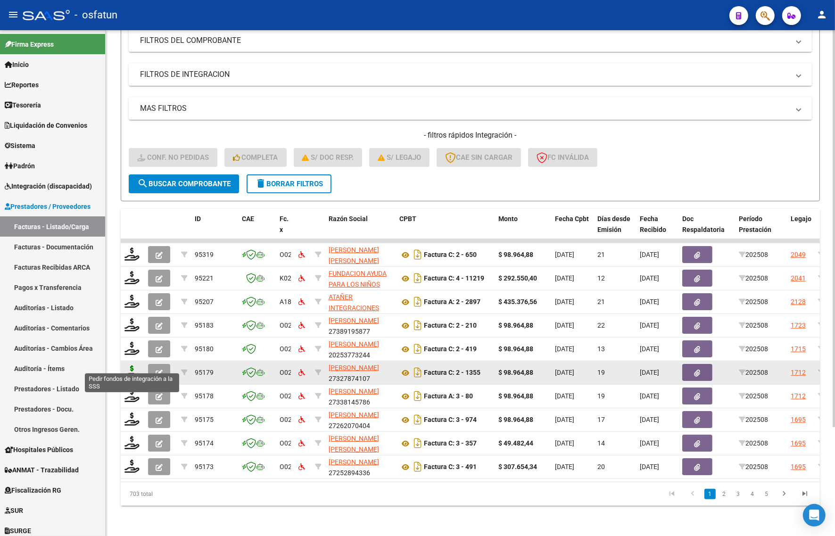
click at [125, 365] on icon at bounding box center [131, 371] width 15 height 13
click at [132, 365] on icon at bounding box center [131, 371] width 15 height 13
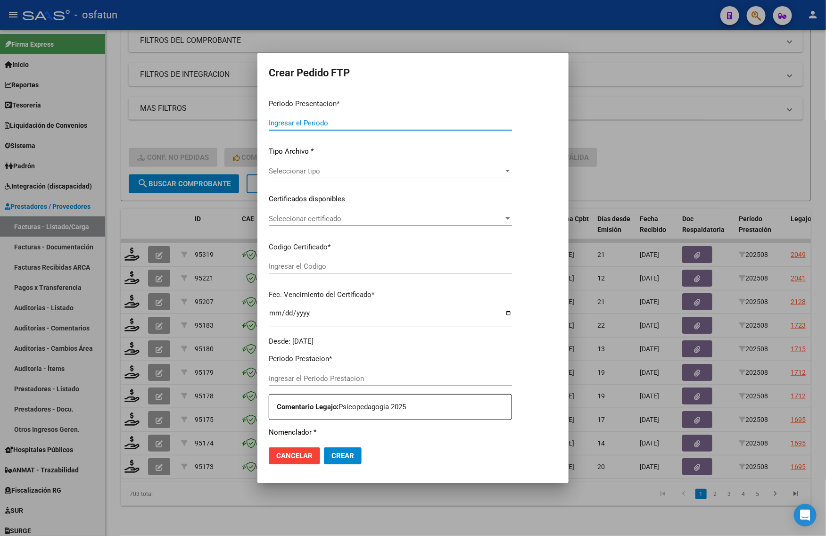
type input "202508"
type input "$ 98.964,88"
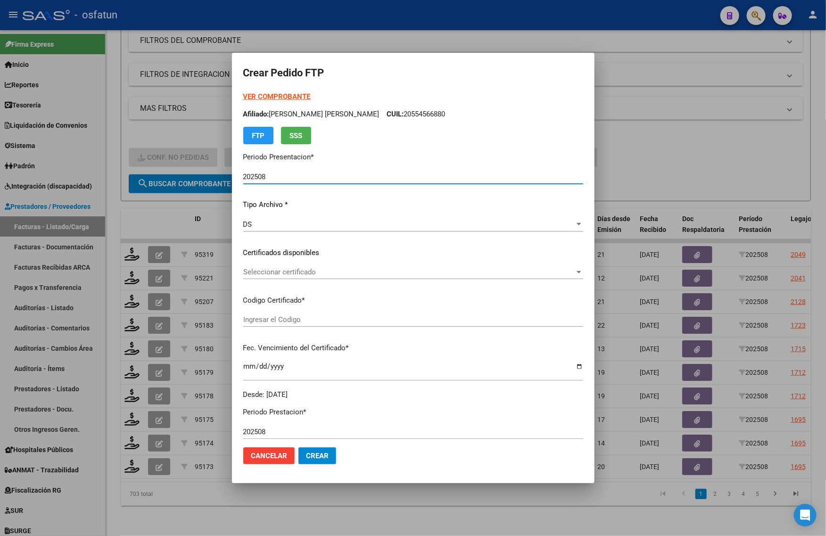
type input "ARG02000567502142023122220271222COR467"
type input "[DATE]"
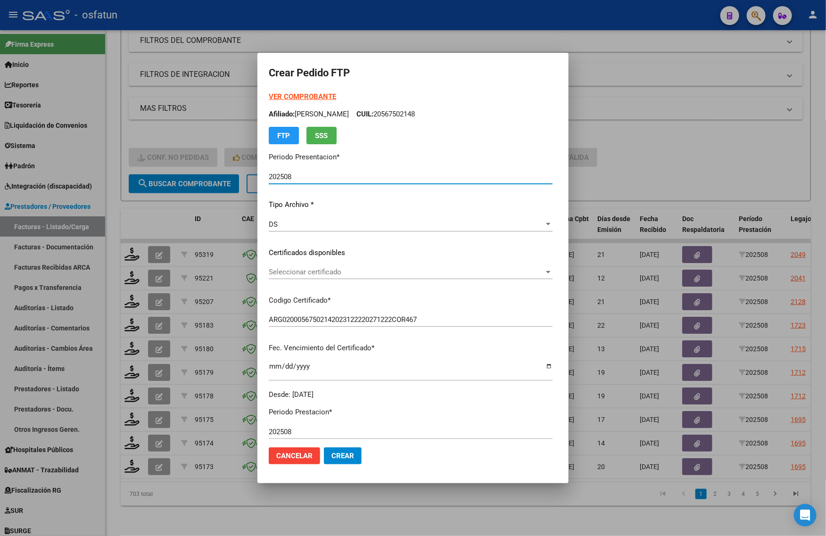
click at [269, 93] on strong "VER COMPROBANTE" at bounding box center [302, 96] width 67 height 8
drag, startPoint x: 700, startPoint y: 128, endPoint x: 694, endPoint y: 129, distance: 6.2
click at [699, 128] on div at bounding box center [413, 268] width 826 height 536
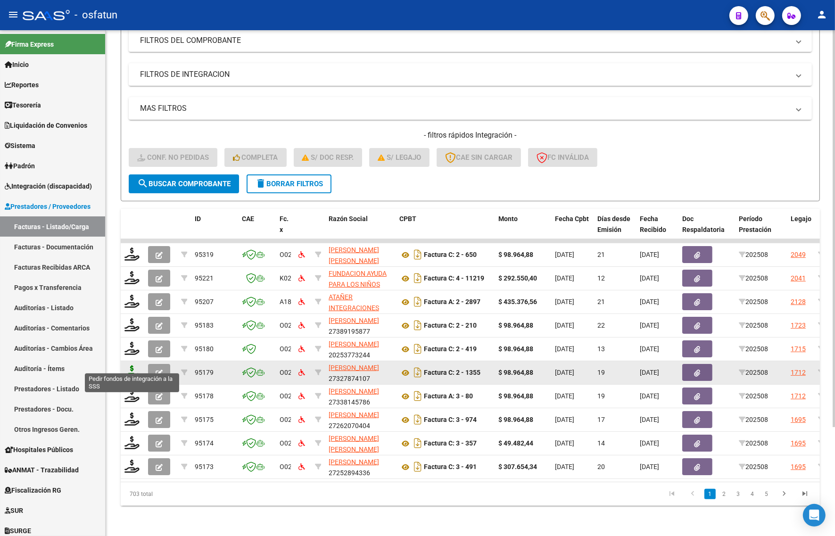
click at [131, 366] on icon at bounding box center [131, 371] width 15 height 13
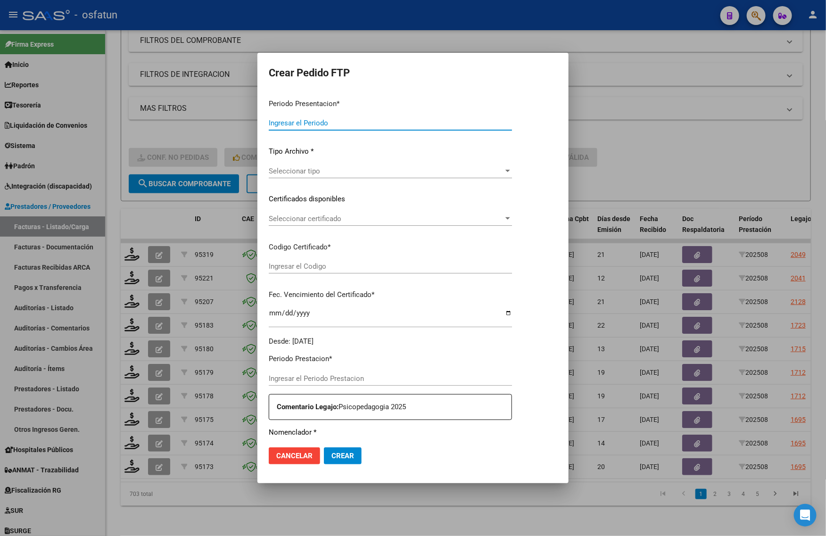
type input "202508"
type input "$ 98.964,88"
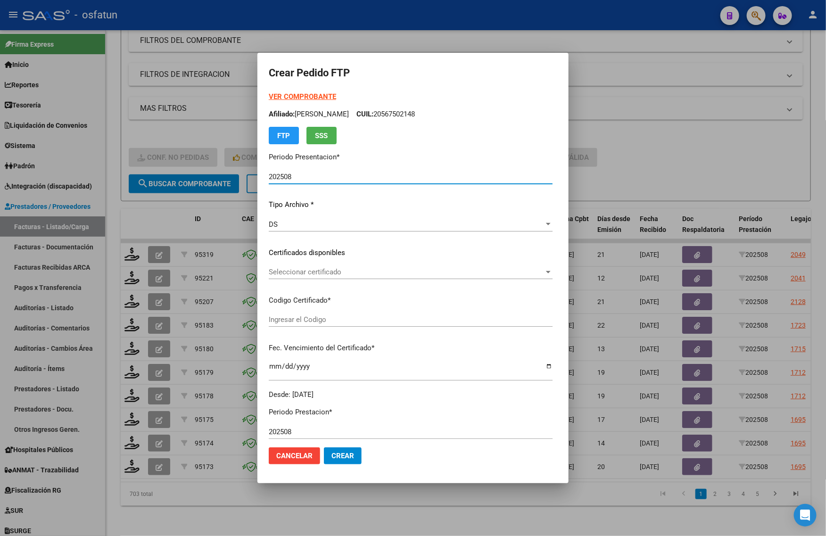
type input "ARG02000567502142023122220271222COR467"
type input "[DATE]"
click at [281, 96] on strong "VER COMPROBANTE" at bounding box center [302, 96] width 67 height 8
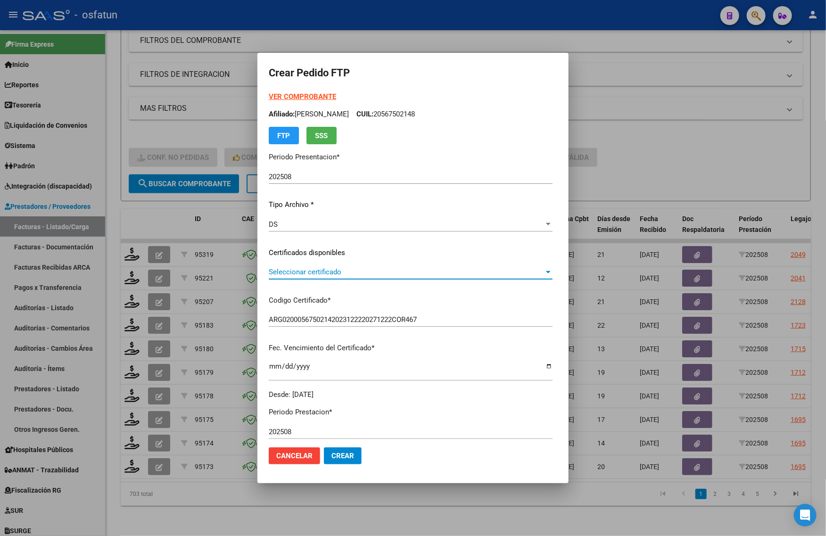
click at [295, 270] on span "Seleccionar certificado" at bounding box center [406, 272] width 275 height 8
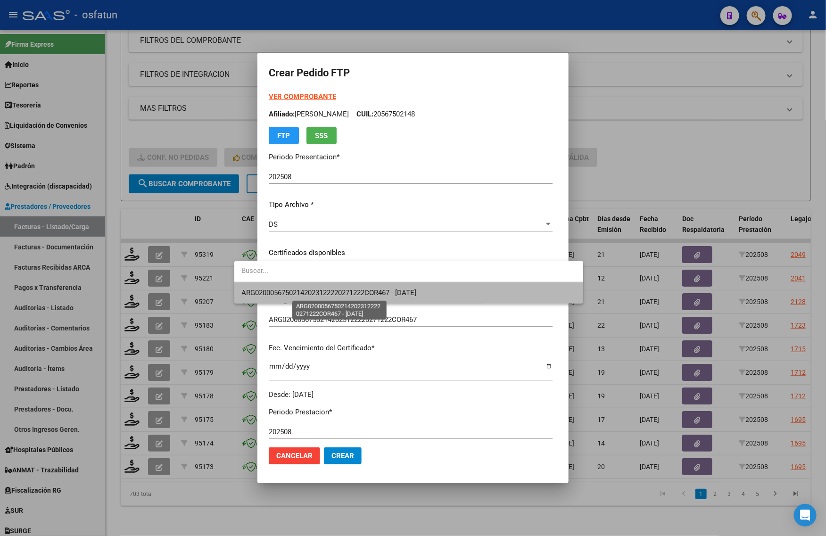
click at [291, 289] on span "ARG02000567502142023122220271222COR467 - [DATE]" at bounding box center [409, 292] width 334 height 21
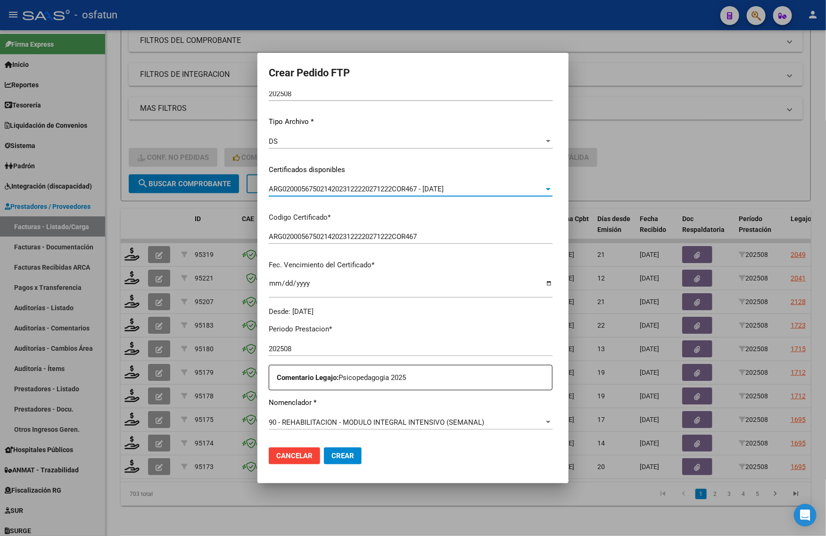
scroll to position [236, 0]
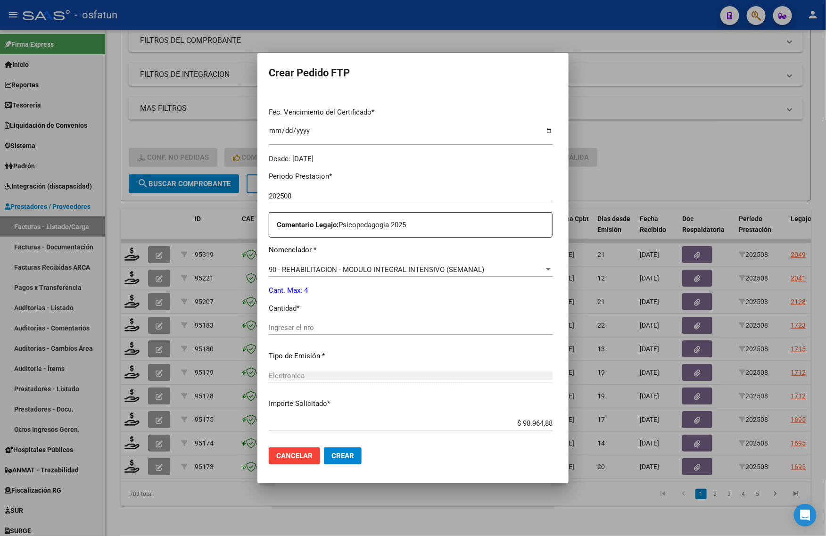
click at [269, 333] on div "Ingresar el nro" at bounding box center [411, 328] width 284 height 14
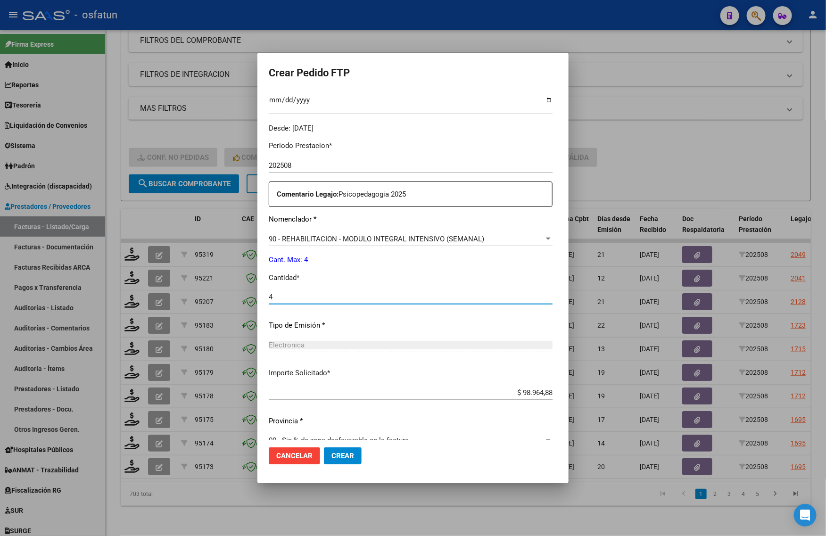
scroll to position [282, 0]
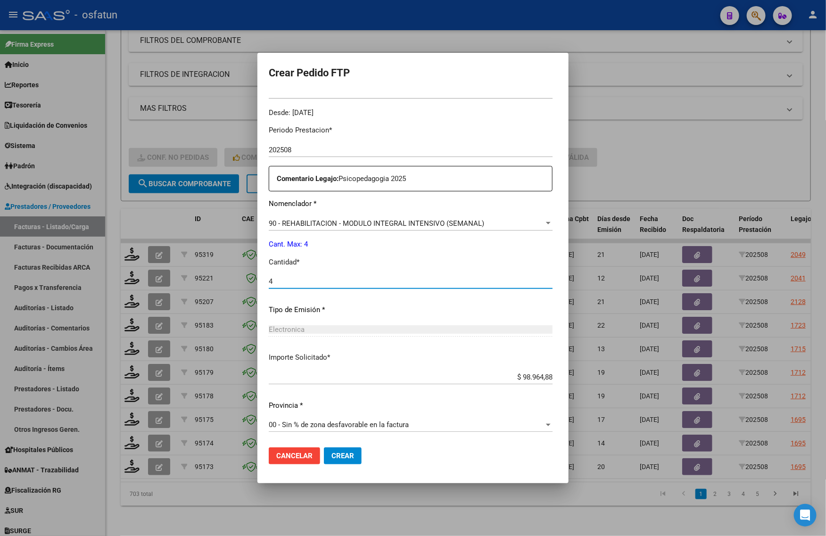
type input "4"
click at [324, 462] on button "Crear" at bounding box center [343, 455] width 38 height 17
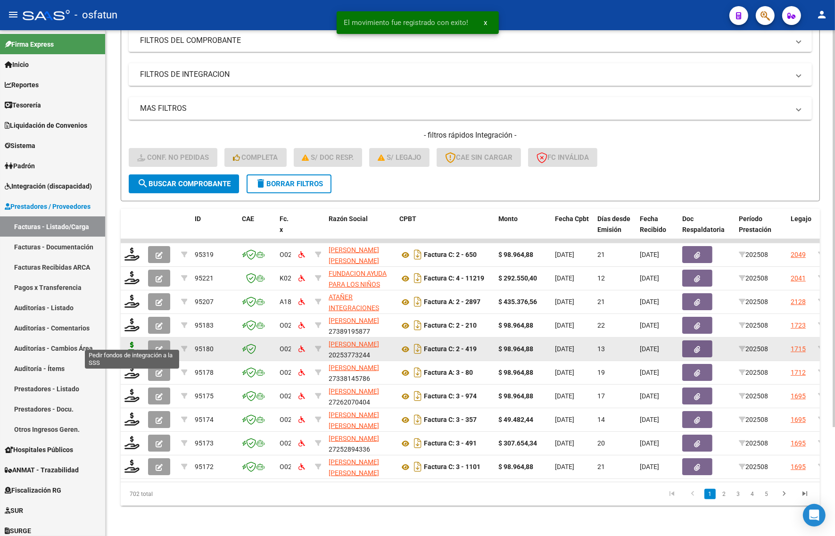
click at [131, 342] on icon at bounding box center [131, 348] width 15 height 13
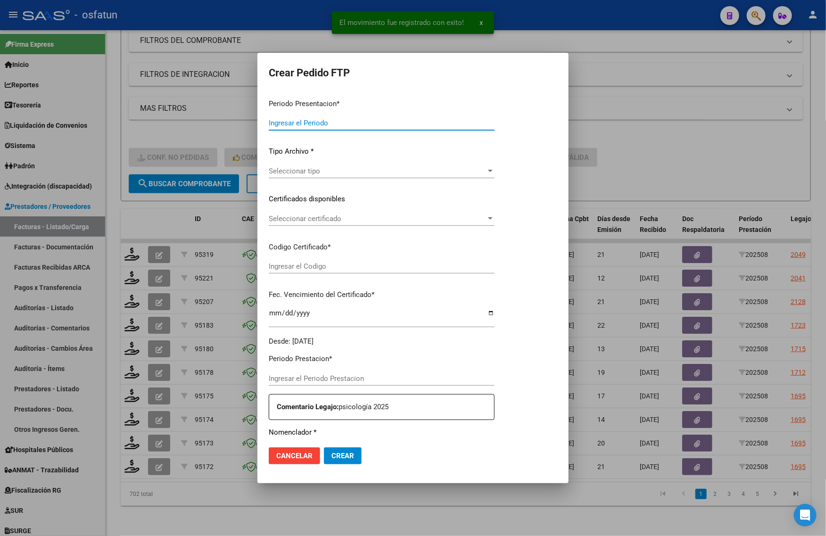
type input "202508"
type input "$ 98.964,88"
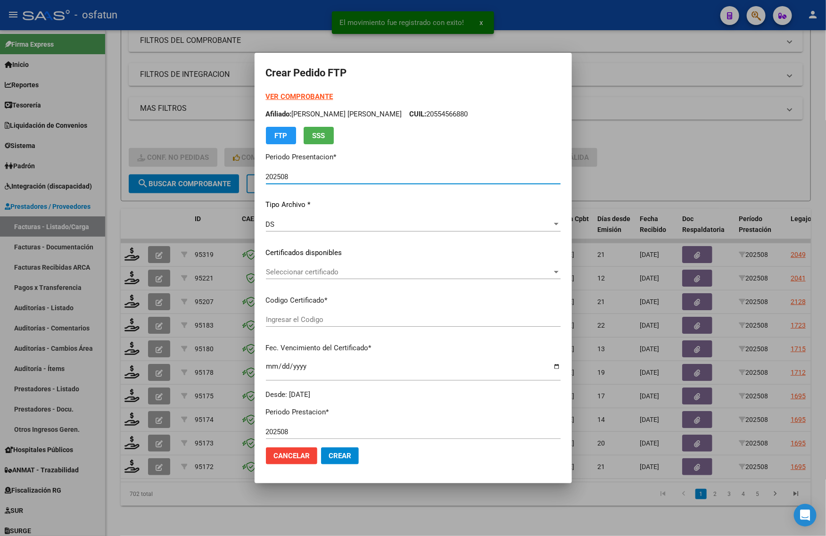
type input "ARG02000491095582020012920270129JUJ135"
type input "[DATE]"
click at [290, 97] on strong "VER COMPROBANTE" at bounding box center [299, 96] width 67 height 8
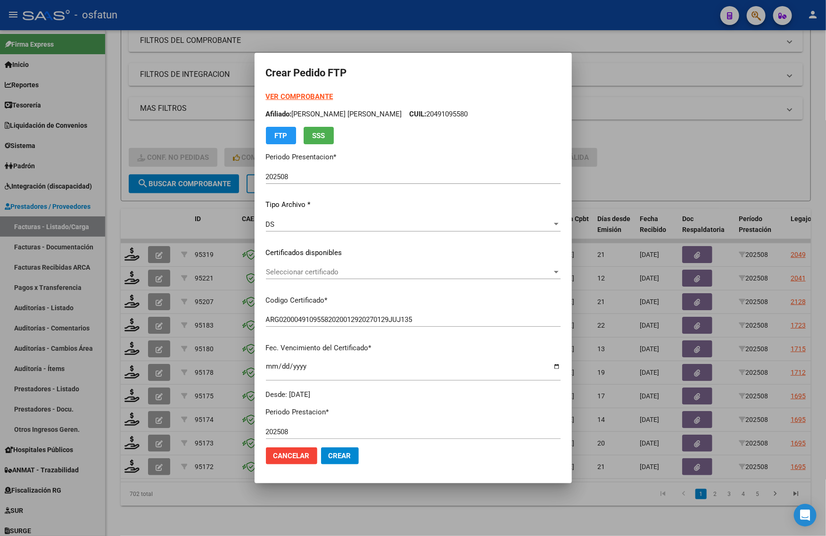
click at [622, 140] on div at bounding box center [413, 268] width 826 height 536
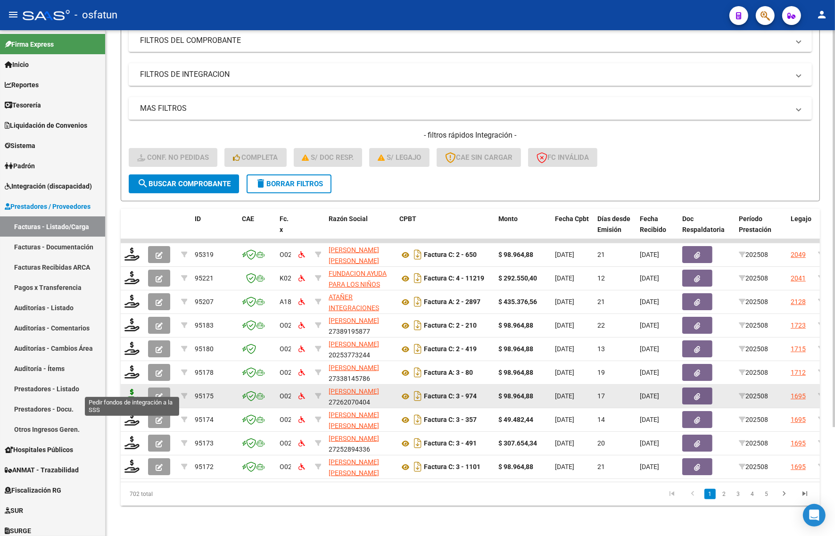
click at [133, 389] on icon at bounding box center [131, 395] width 15 height 13
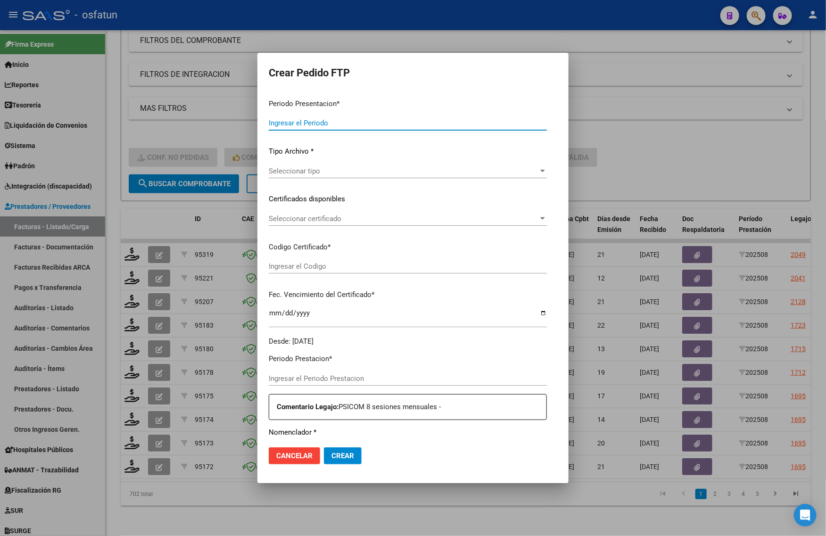
type input "202508"
type input "$ 98.964,88"
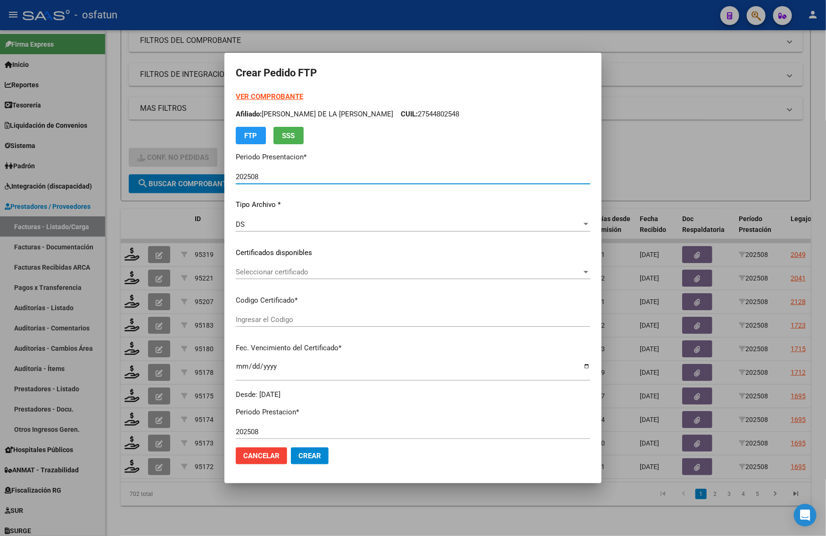
click at [283, 92] on div "VER COMPROBANTE ARCA Padrón Afiliado: [PERSON_NAME] DE LA [PERSON_NAME]: 275448…" at bounding box center [413, 117] width 355 height 53
type input "ARG02000563057732021092320260923COR263"
type input "[DATE]"
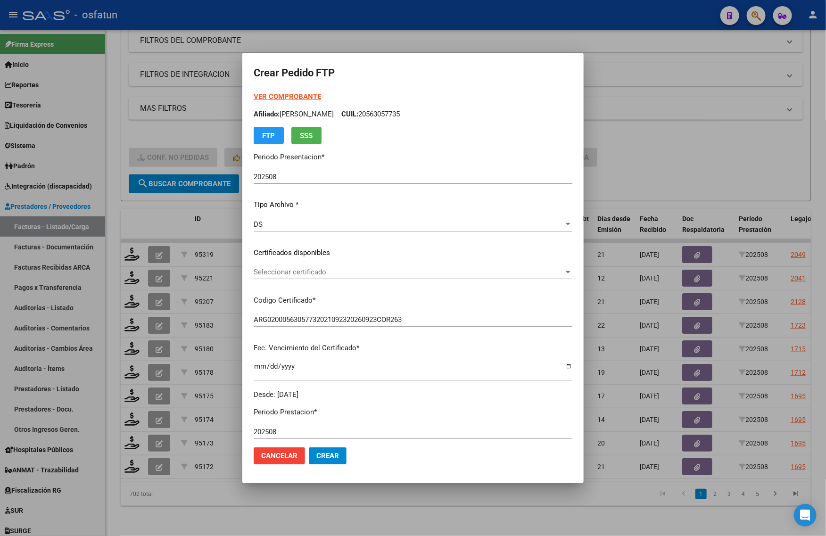
click at [280, 106] on div "VER COMPROBANTE ARCA Padrón Afiliado: [PERSON_NAME]: 20563057735 FTP SSS" at bounding box center [413, 117] width 319 height 53
click at [279, 97] on strong "VER COMPROBANTE" at bounding box center [287, 96] width 67 height 8
click at [330, 272] on span "Seleccionar certificado" at bounding box center [409, 272] width 310 height 8
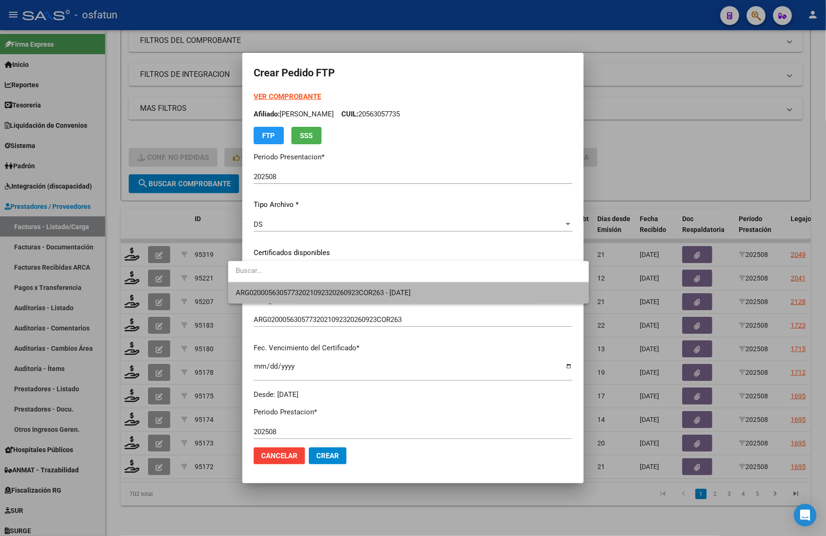
drag, startPoint x: 324, startPoint y: 284, endPoint x: 324, endPoint y: 291, distance: 7.5
click at [324, 284] on span "ARG02000563057732021092320260923COR263 - [DATE]" at bounding box center [409, 292] width 346 height 21
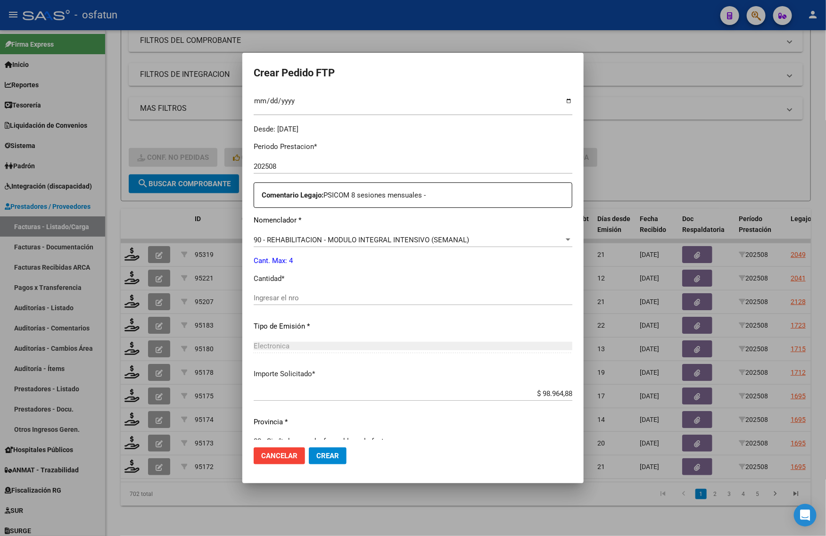
scroll to position [282, 0]
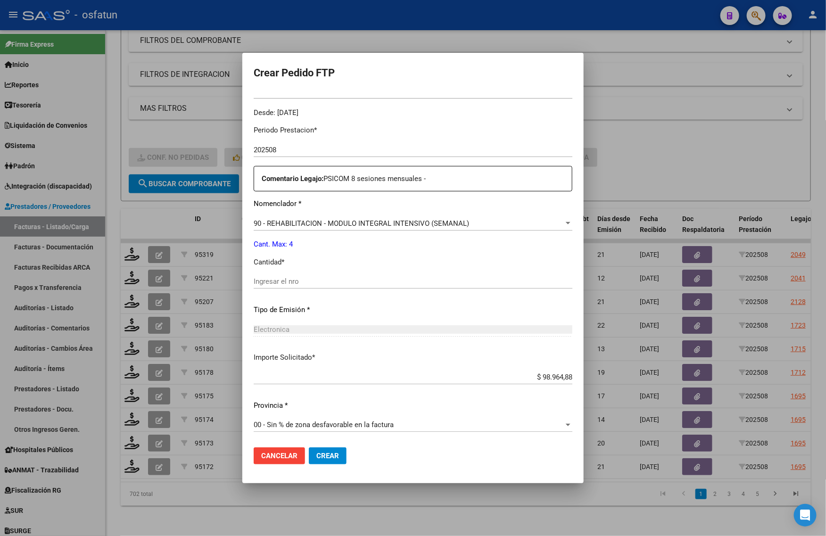
click at [288, 283] on input "Ingresar el nro" at bounding box center [413, 281] width 319 height 8
type input "4"
click at [320, 459] on span "Crear" at bounding box center [327, 456] width 23 height 8
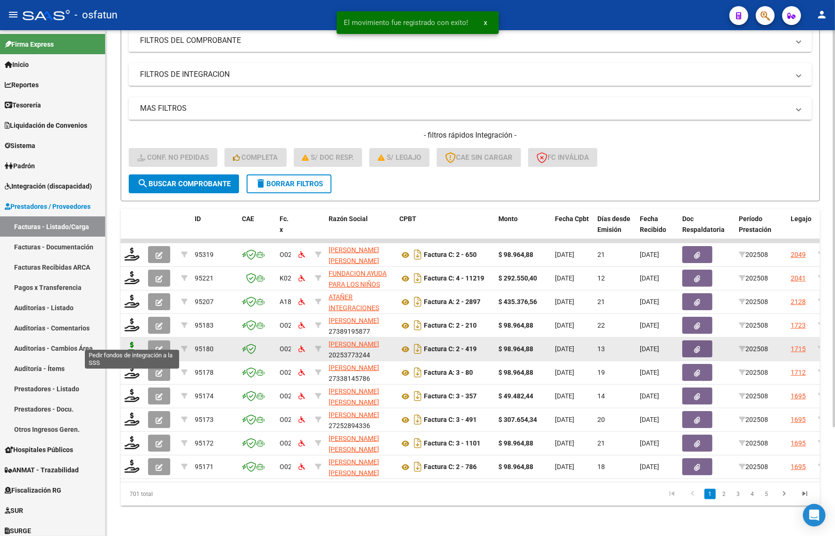
click at [132, 345] on icon at bounding box center [131, 348] width 15 height 13
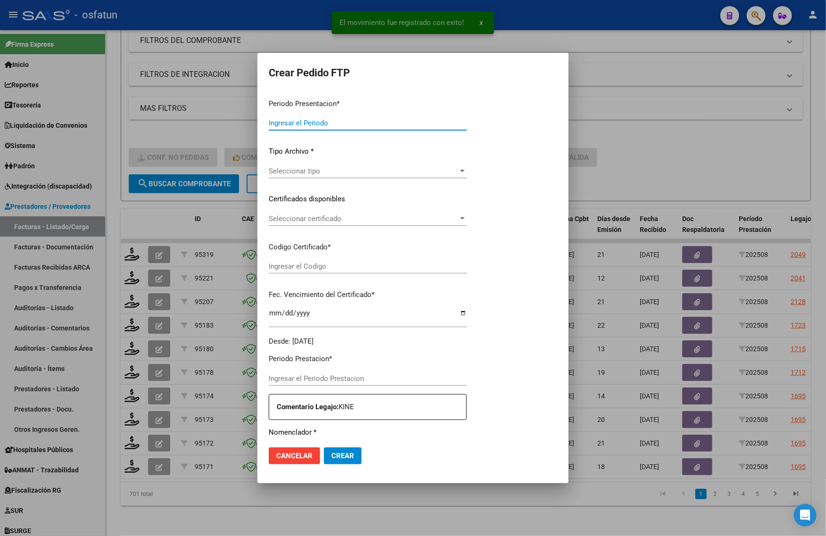
type input "202508"
type input "$ 98.964,88"
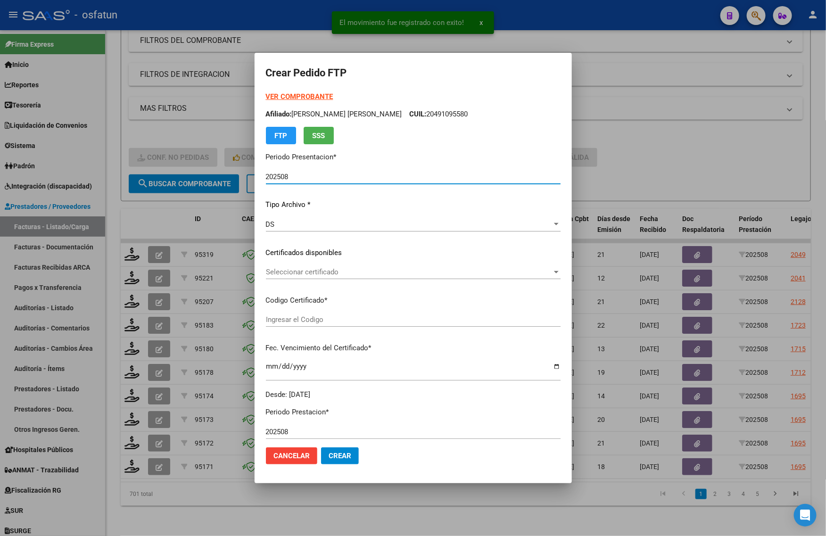
type input "ARG02000491095582020012920270129JUJ135"
type input "[DATE]"
click at [281, 96] on strong "VER COMPROBANTE" at bounding box center [299, 96] width 67 height 8
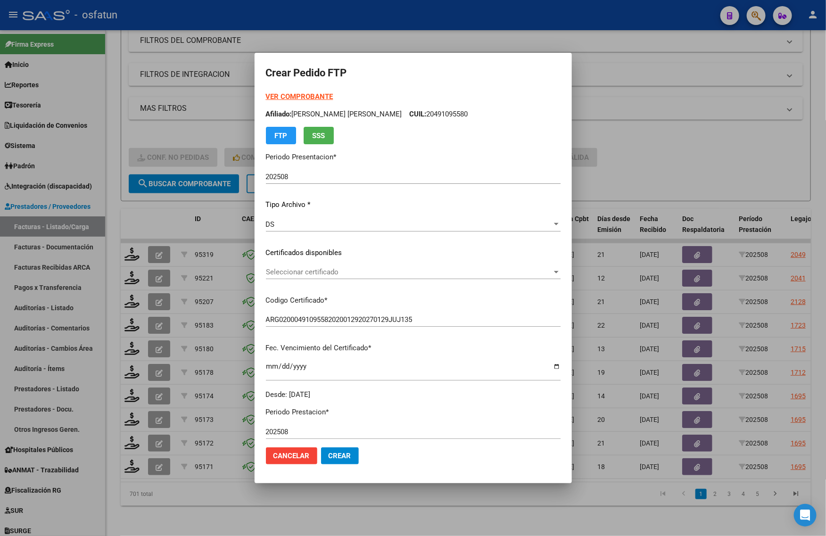
click at [645, 168] on div at bounding box center [413, 268] width 826 height 536
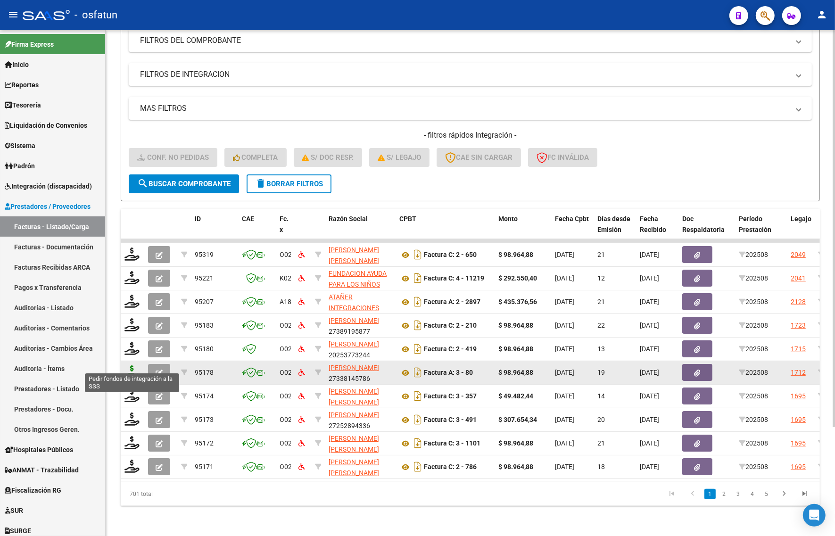
click at [131, 365] on icon at bounding box center [131, 371] width 15 height 13
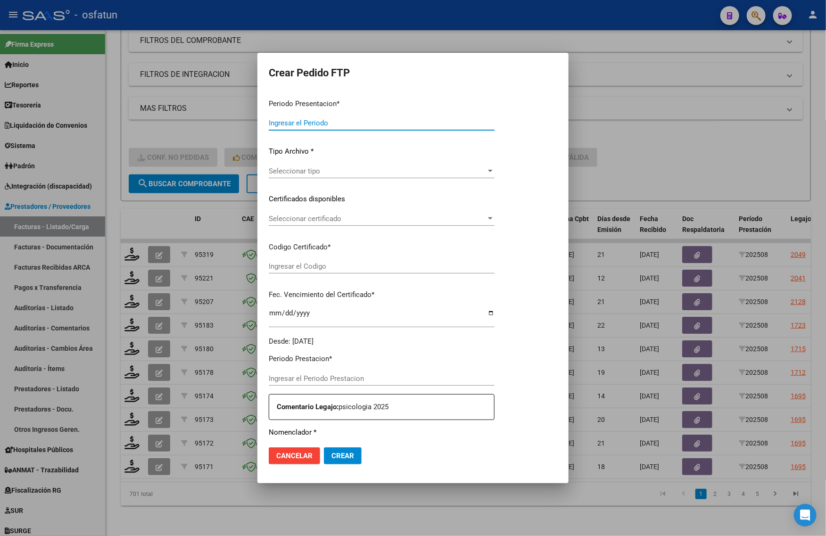
type input "202508"
type input "$ 98.964,88"
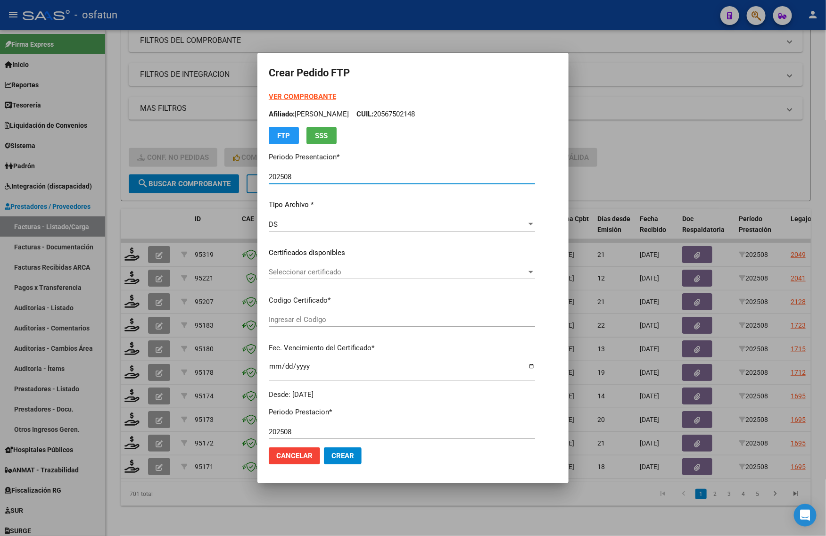
type input "ARG02000567502142023122220271222COR467"
type input "[DATE]"
click at [297, 96] on strong "VER COMPROBANTE" at bounding box center [302, 96] width 67 height 8
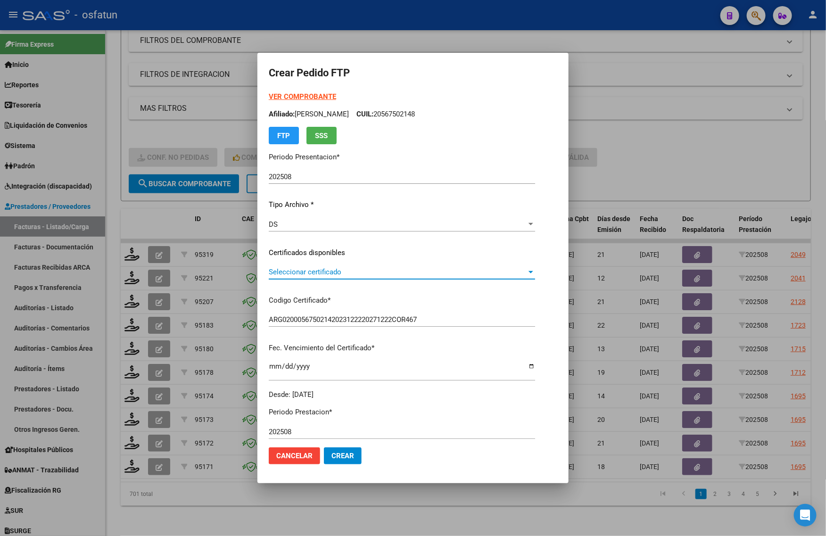
click at [309, 268] on span "Seleccionar certificado" at bounding box center [398, 272] width 258 height 8
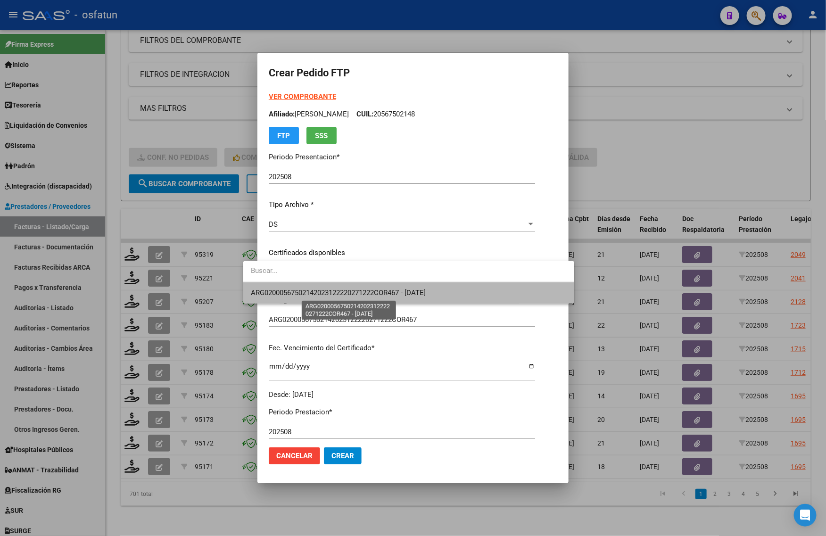
click at [306, 295] on span "ARG02000567502142023122220271222COR467 - [DATE]" at bounding box center [338, 293] width 175 height 8
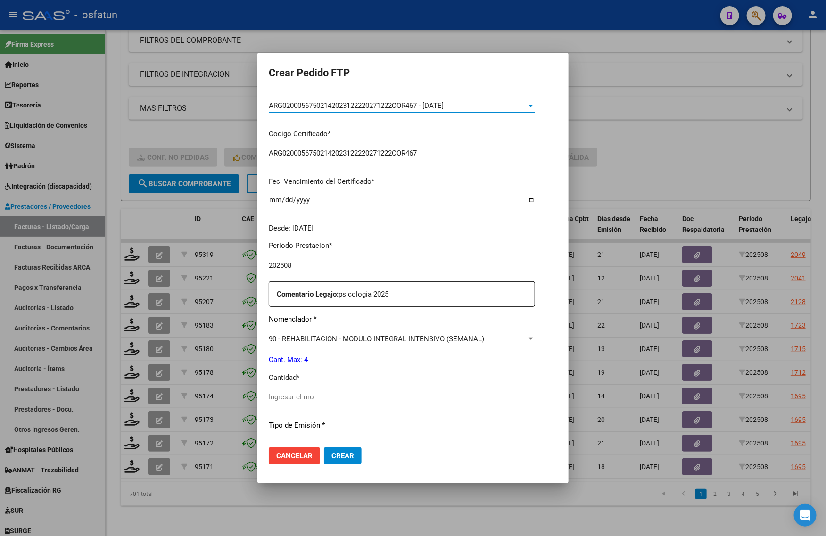
scroll to position [177, 0]
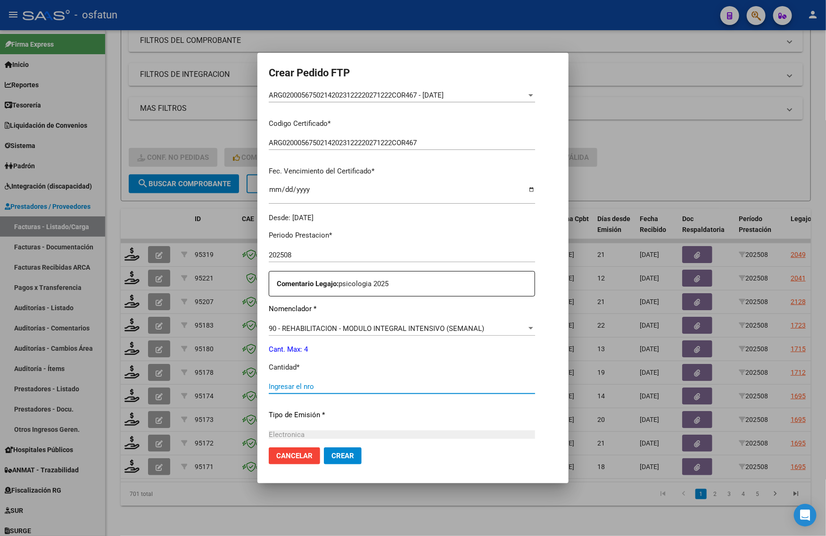
click at [292, 384] on input "Ingresar el nro" at bounding box center [402, 386] width 266 height 8
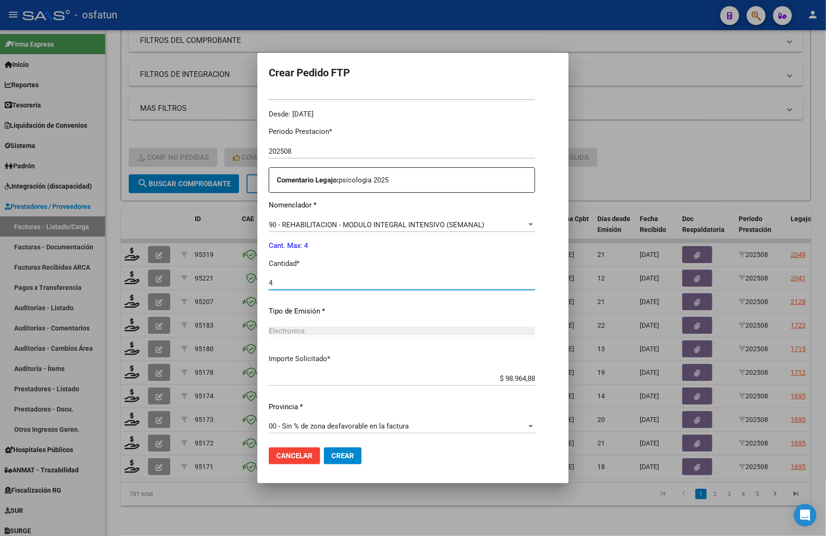
scroll to position [282, 0]
type input "4"
click at [331, 452] on span "Crear" at bounding box center [342, 456] width 23 height 8
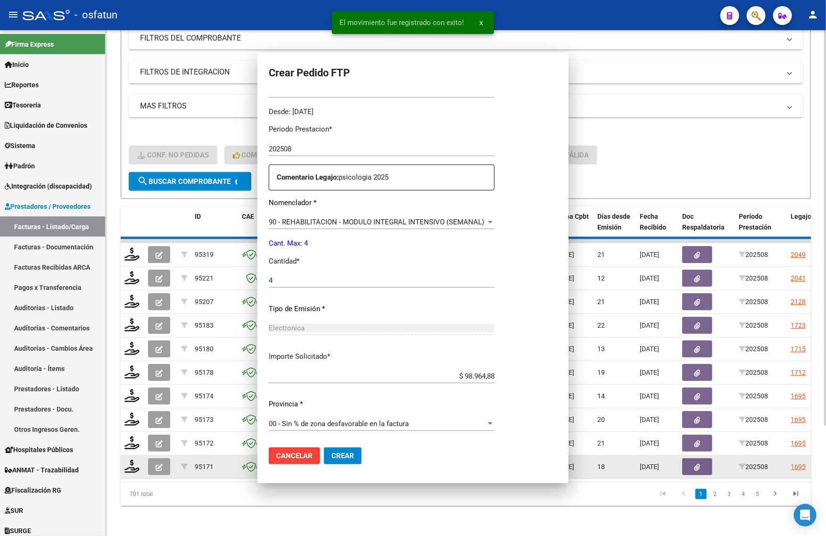
scroll to position [229, 0]
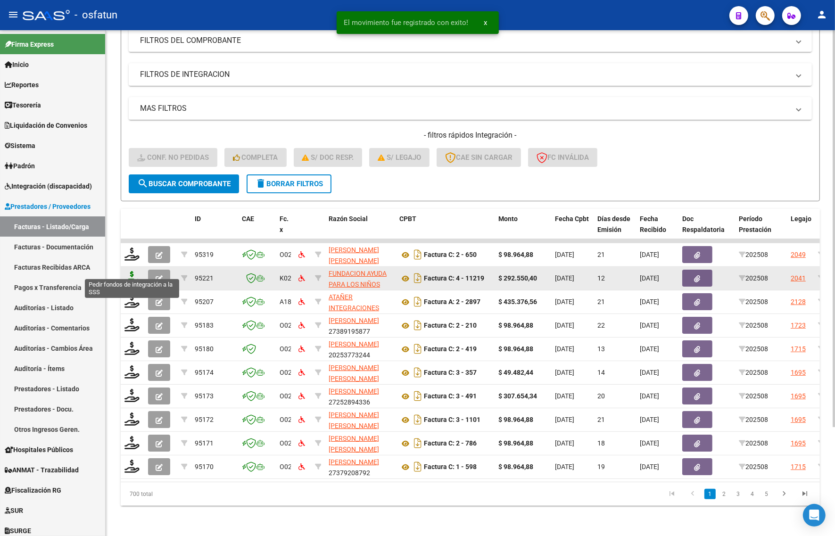
click at [133, 271] on icon at bounding box center [131, 277] width 15 height 13
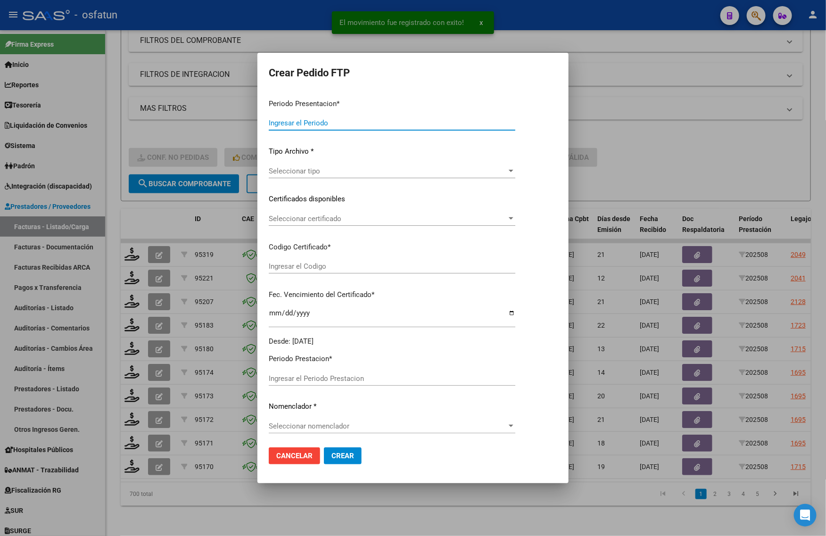
type input "202508"
type input "$ 292.550,40"
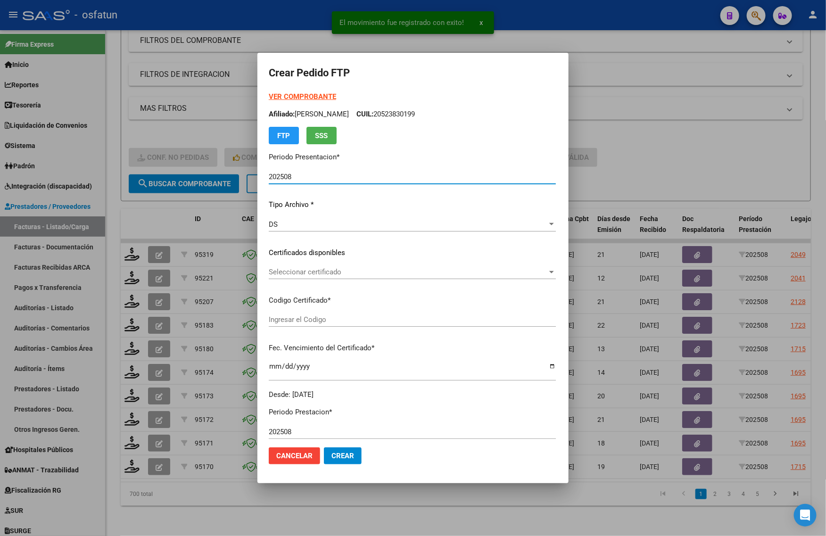
type input "ARG02000523830192024071220340712TUC138"
type input "[DATE]"
click at [274, 94] on strong "VER COMPROBANTE" at bounding box center [302, 96] width 67 height 8
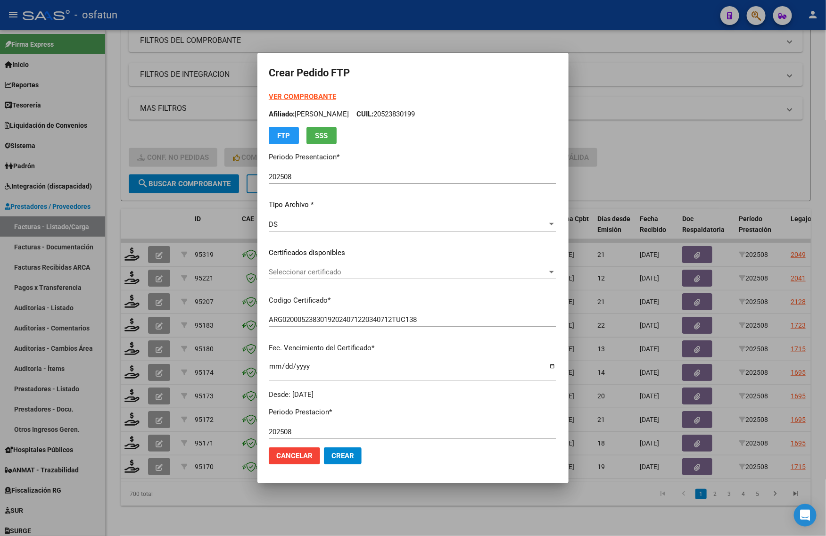
click at [673, 156] on div at bounding box center [413, 268] width 826 height 536
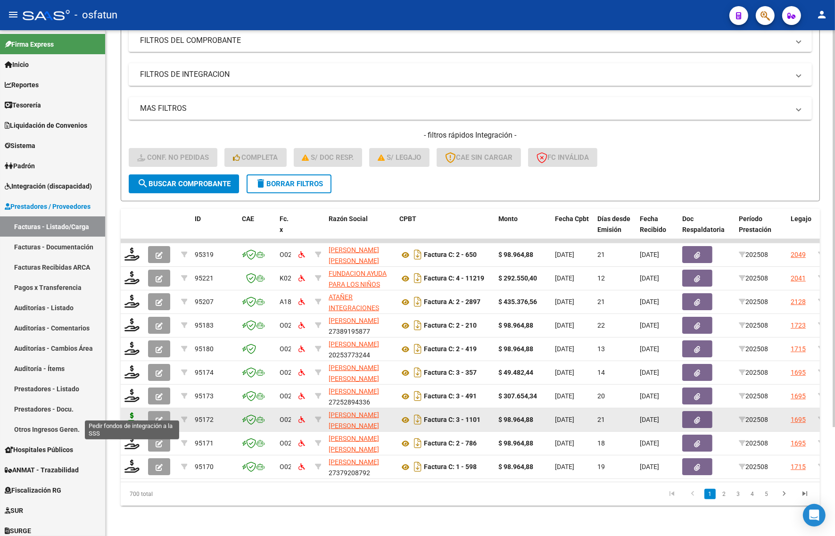
click at [132, 413] on icon at bounding box center [131, 419] width 15 height 13
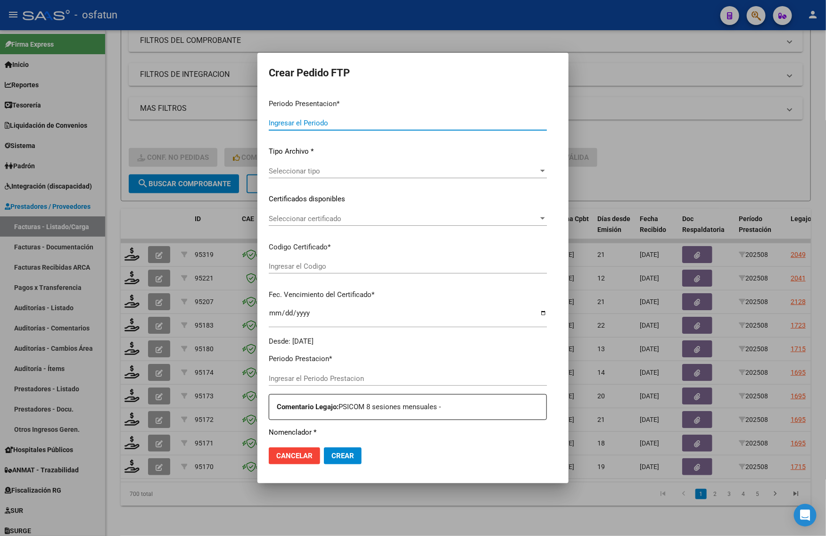
type input "202508"
type input "$ 98.964,88"
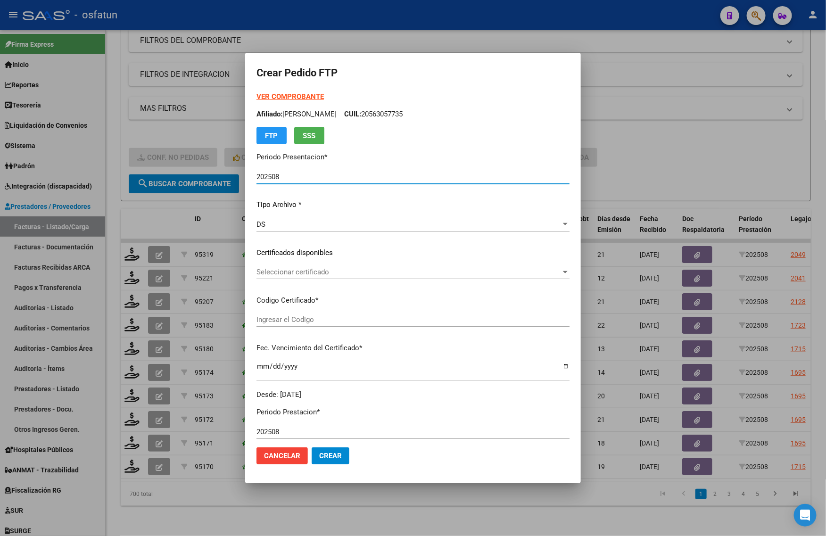
type input "ARG02000563057732021092320260923COR263"
type input "[DATE]"
click at [298, 281] on div "Seleccionar certificado Seleccionar certificado" at bounding box center [412, 276] width 313 height 23
click at [332, 275] on span "Seleccionar certificado" at bounding box center [408, 272] width 305 height 8
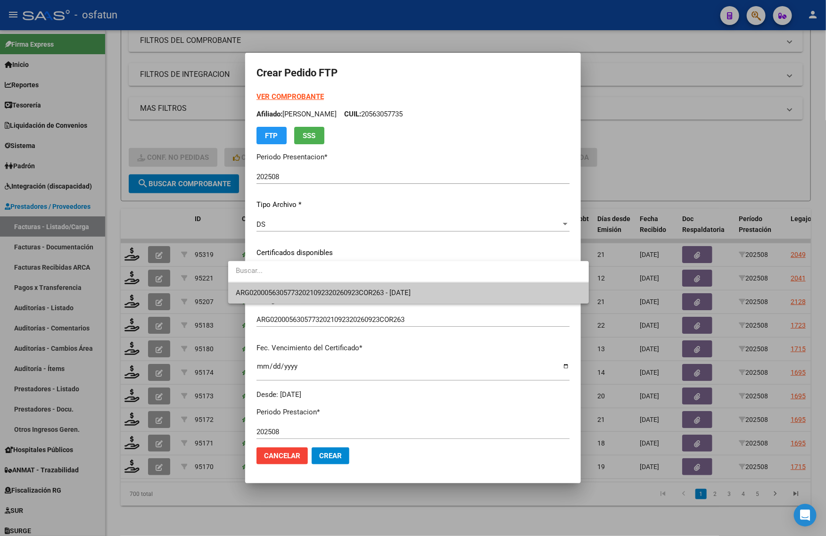
click at [331, 291] on span "ARG02000563057732021092320260923COR263 - [DATE]" at bounding box center [409, 292] width 346 height 21
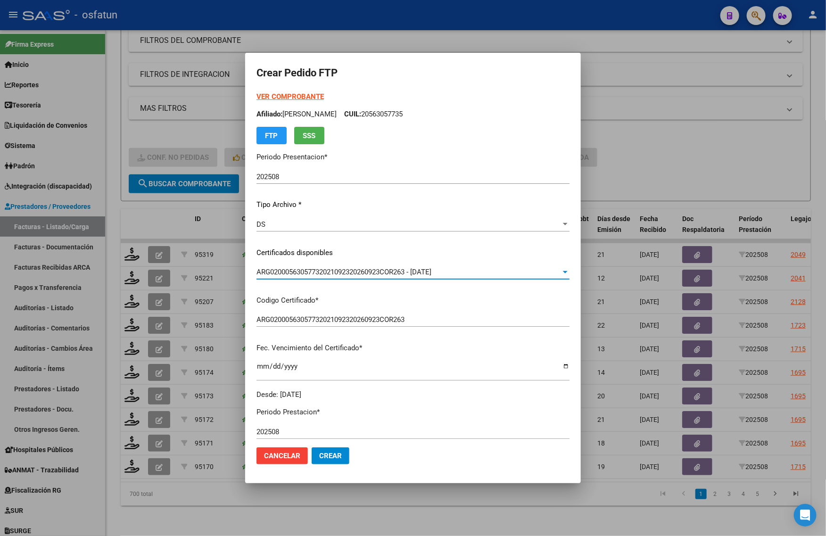
scroll to position [282, 0]
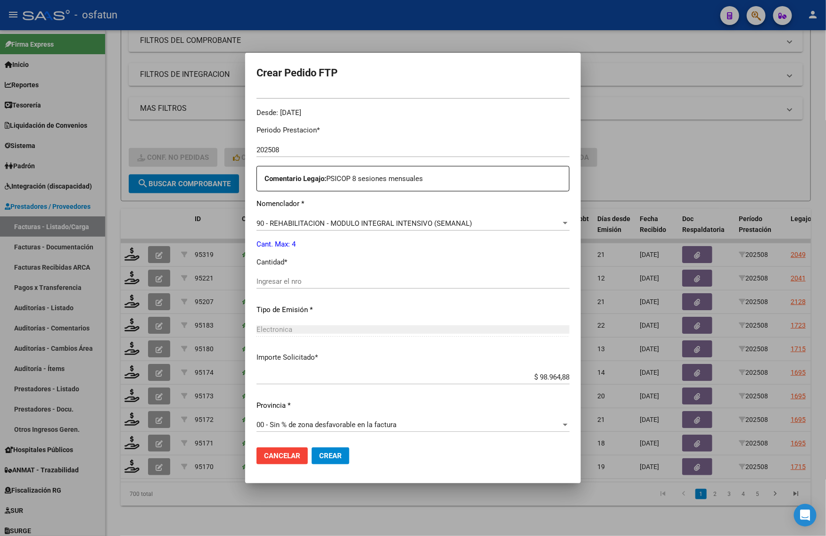
click at [319, 283] on input "Ingresar el nro" at bounding box center [412, 281] width 313 height 8
drag, startPoint x: 756, startPoint y: 130, endPoint x: 710, endPoint y: 129, distance: 45.3
click at [753, 129] on div at bounding box center [413, 268] width 826 height 536
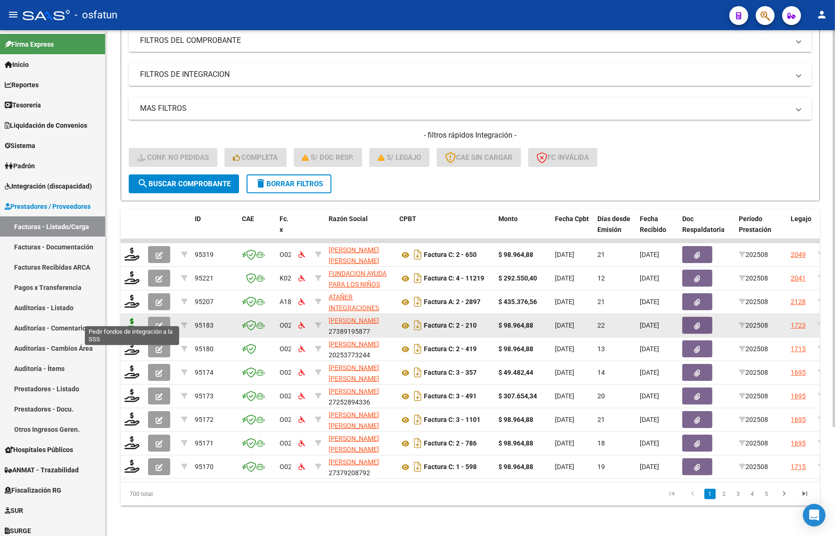
click at [126, 321] on icon at bounding box center [131, 324] width 15 height 13
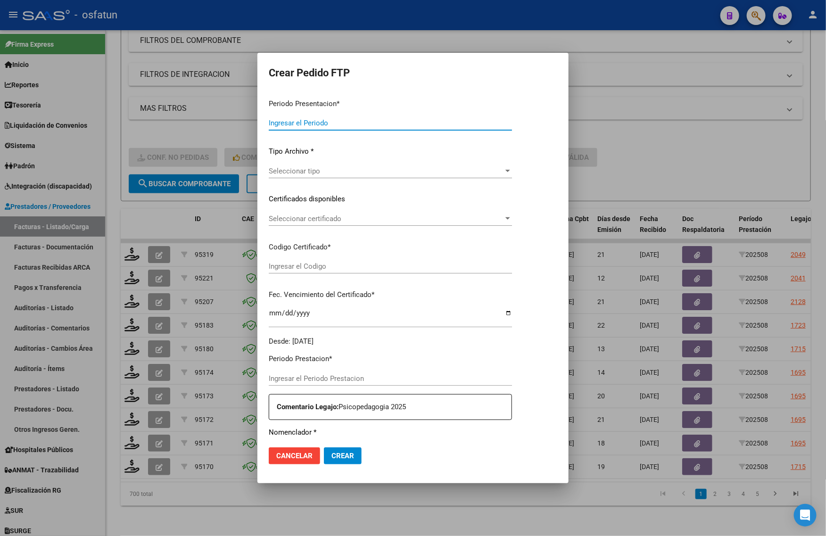
type input "202508"
type input "$ 98.964,88"
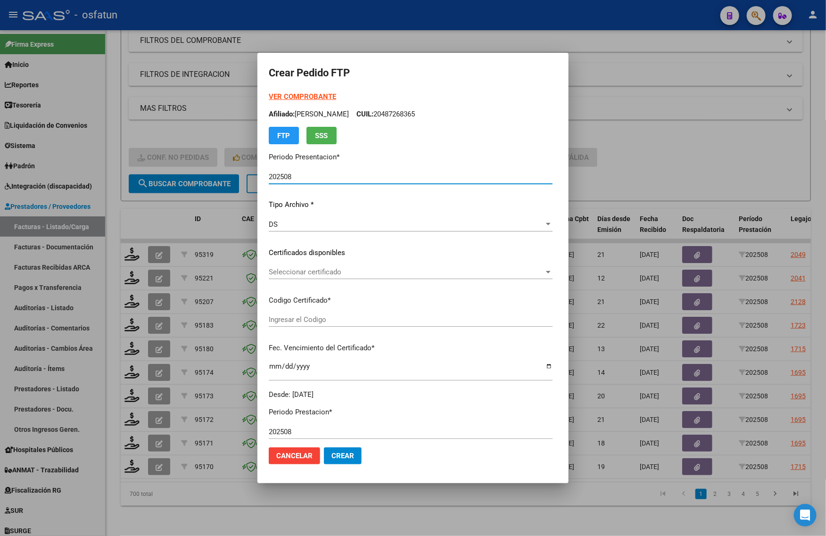
type input "ARG02000554566882022010620270106COR263"
type input "[DATE]"
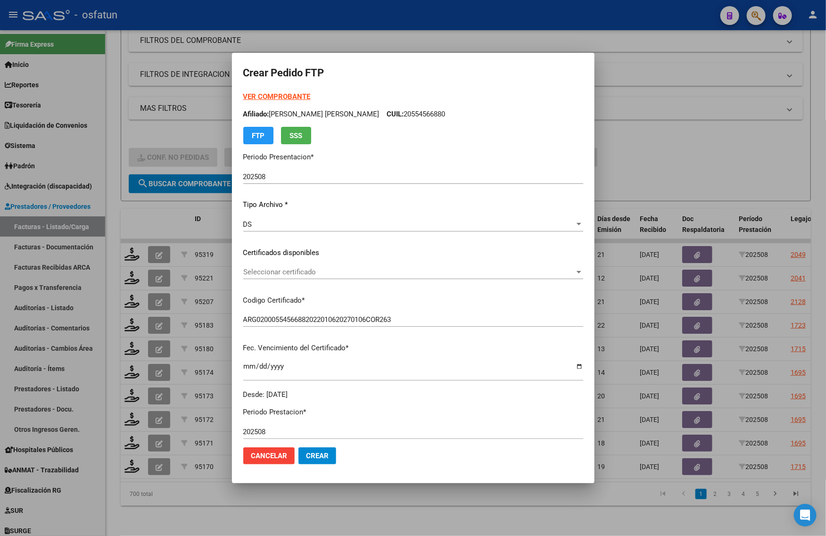
click at [285, 92] on strong "VER COMPROBANTE" at bounding box center [276, 96] width 67 height 8
click at [259, 263] on div "VER COMPROBANTE ARCA Padrón Afiliado: [PERSON_NAME] [PERSON_NAME] CUIL: 2055456…" at bounding box center [413, 245] width 340 height 308
click at [257, 271] on span "Seleccionar certificado" at bounding box center [408, 272] width 331 height 8
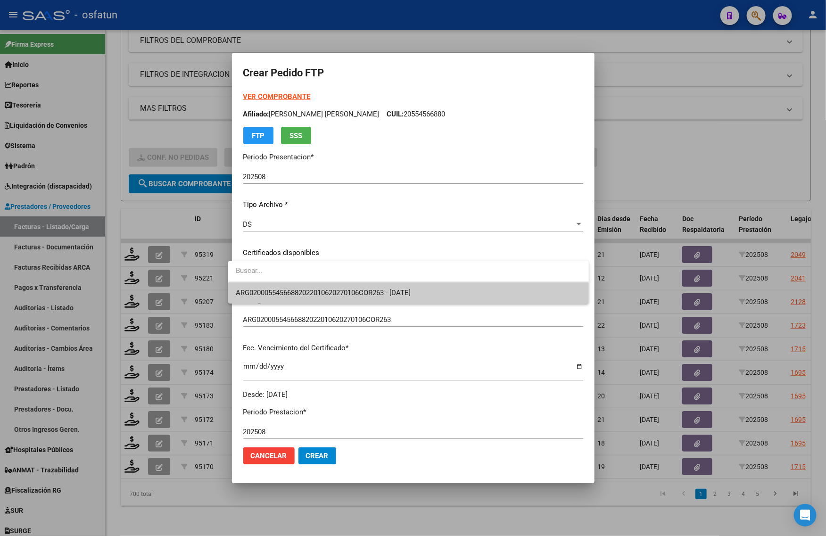
click at [258, 305] on div at bounding box center [413, 268] width 826 height 536
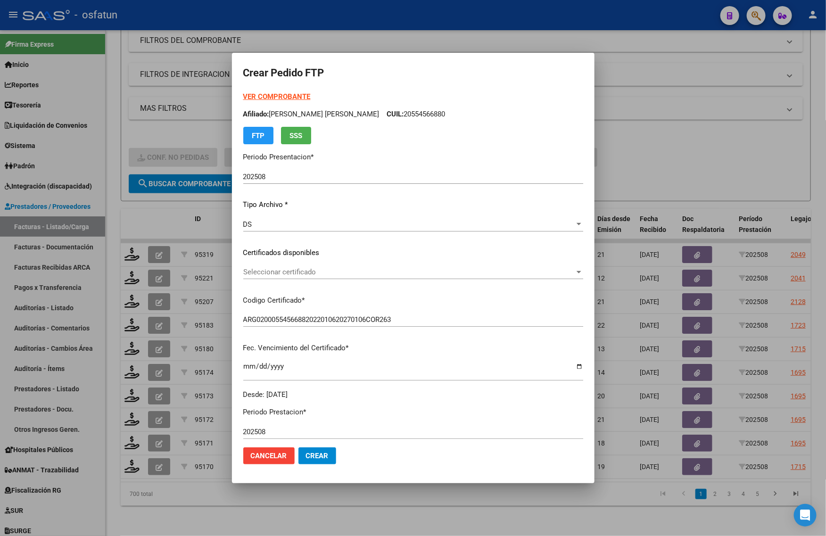
click at [285, 276] on div "Seleccionar certificado Seleccionar certificado" at bounding box center [413, 272] width 340 height 14
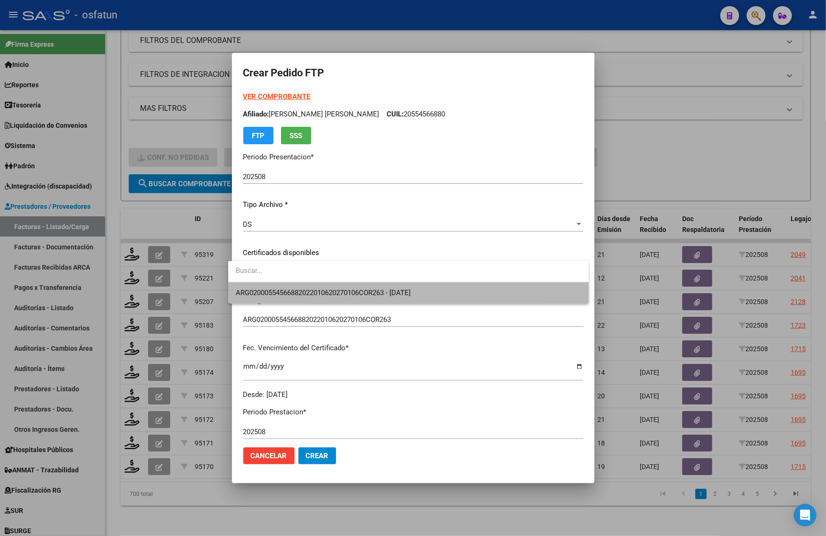
click at [328, 298] on span "ARG02000554566882022010620270106COR263 - [DATE]" at bounding box center [409, 292] width 346 height 21
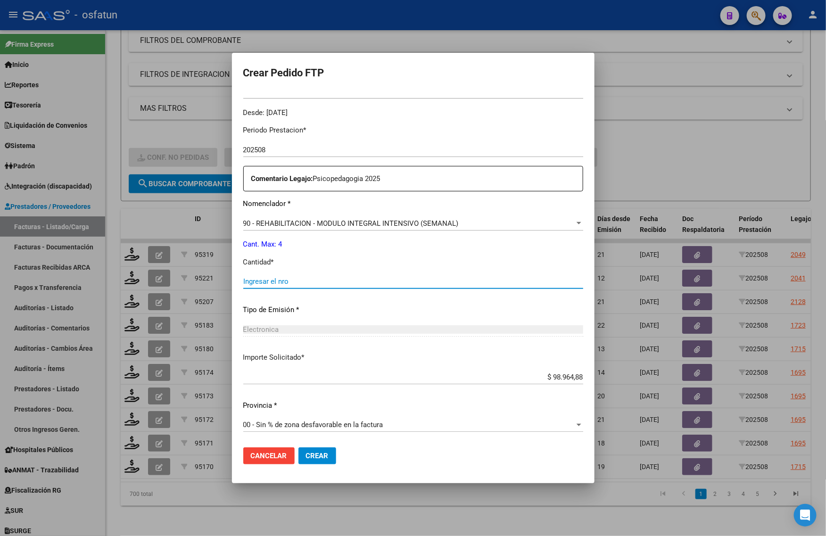
click at [283, 277] on input "Ingresar el nro" at bounding box center [413, 281] width 340 height 8
type input "4"
click at [312, 455] on span "Crear" at bounding box center [317, 456] width 23 height 8
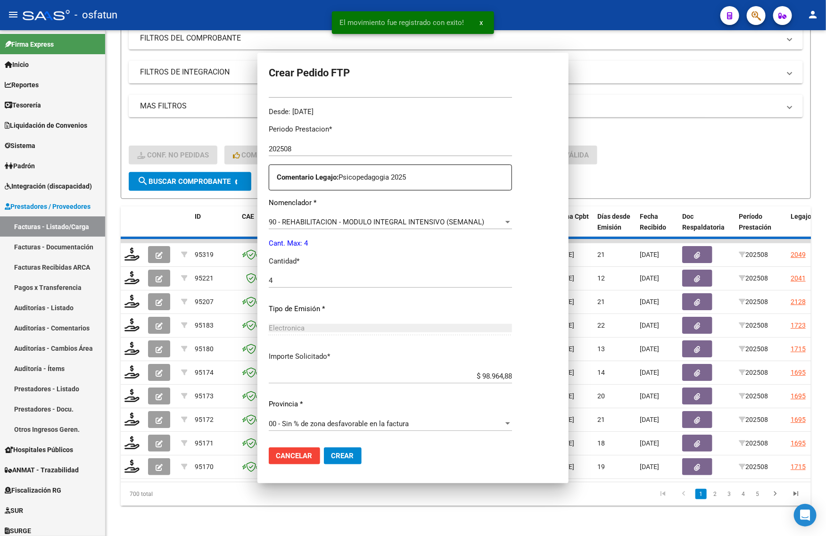
scroll to position [0, 0]
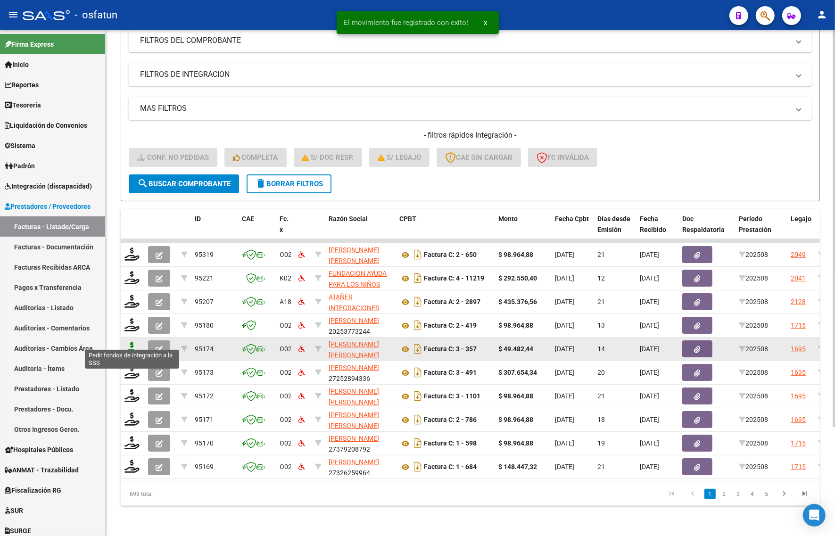
click at [131, 342] on icon at bounding box center [131, 348] width 15 height 13
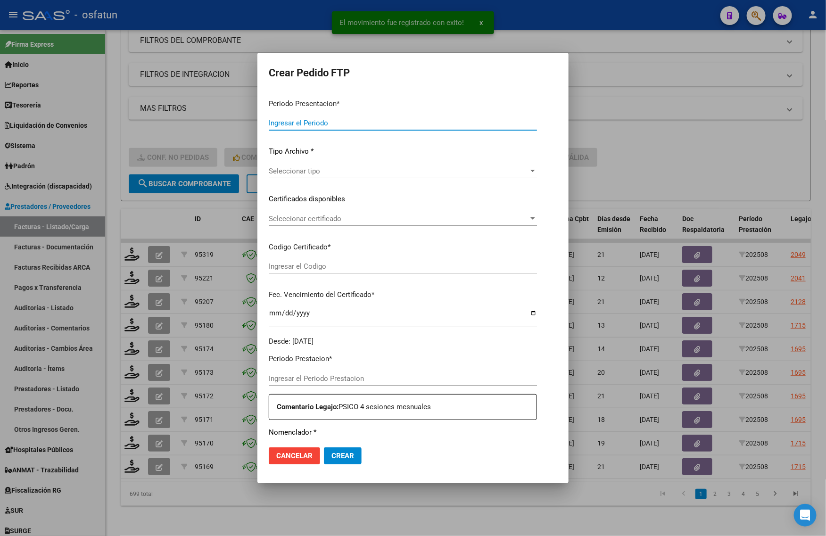
type input "202508"
type input "$ 49.482,44"
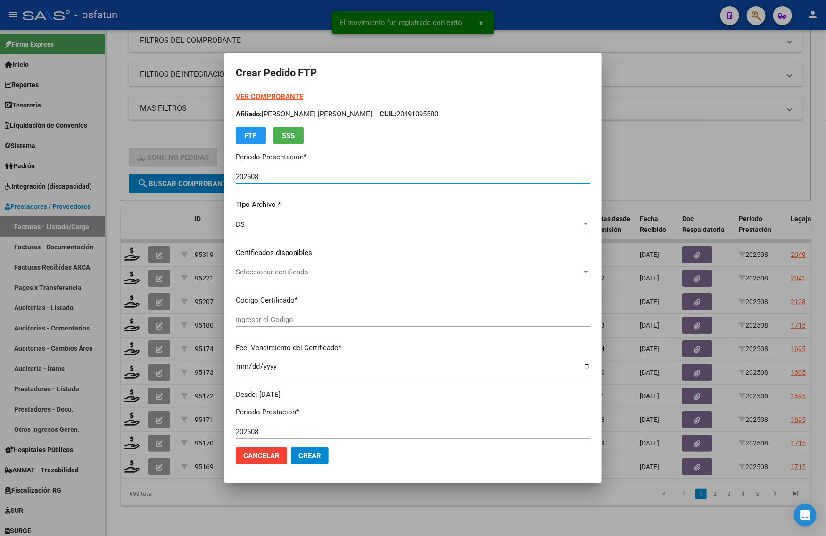
type input "ARG02000563057732021092320260923COR263"
type input "[DATE]"
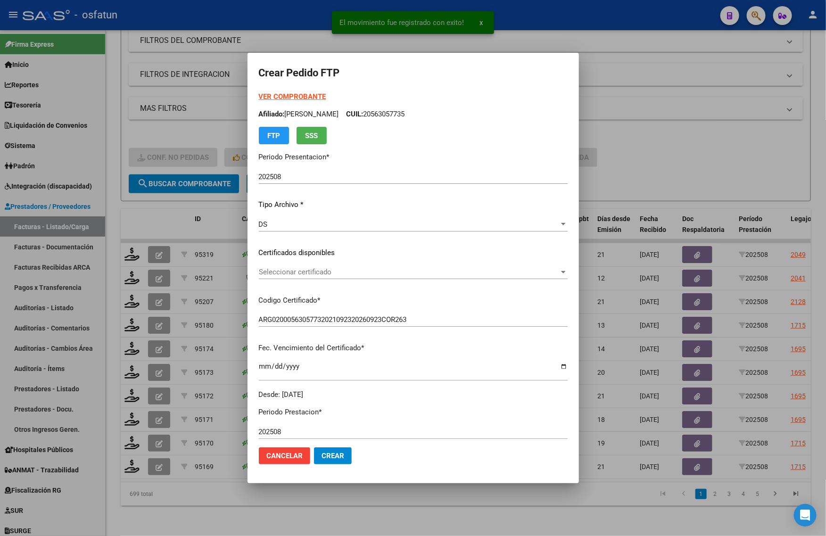
click at [260, 96] on strong "VER COMPROBANTE" at bounding box center [292, 96] width 67 height 8
